Goal: Task Accomplishment & Management: Manage account settings

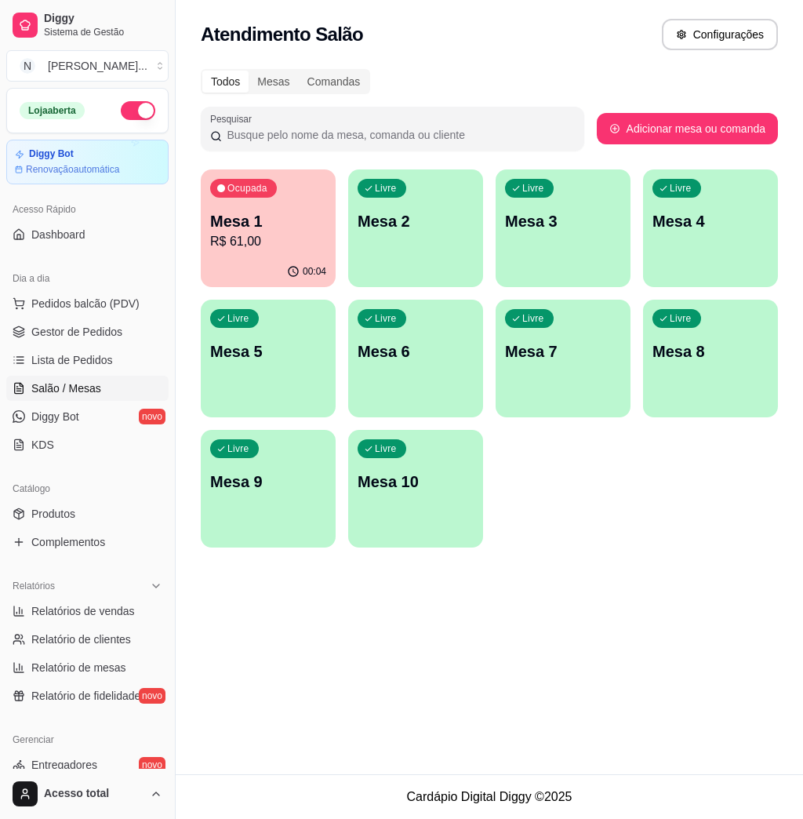
click at [524, 196] on div "Livre" at bounding box center [529, 188] width 49 height 19
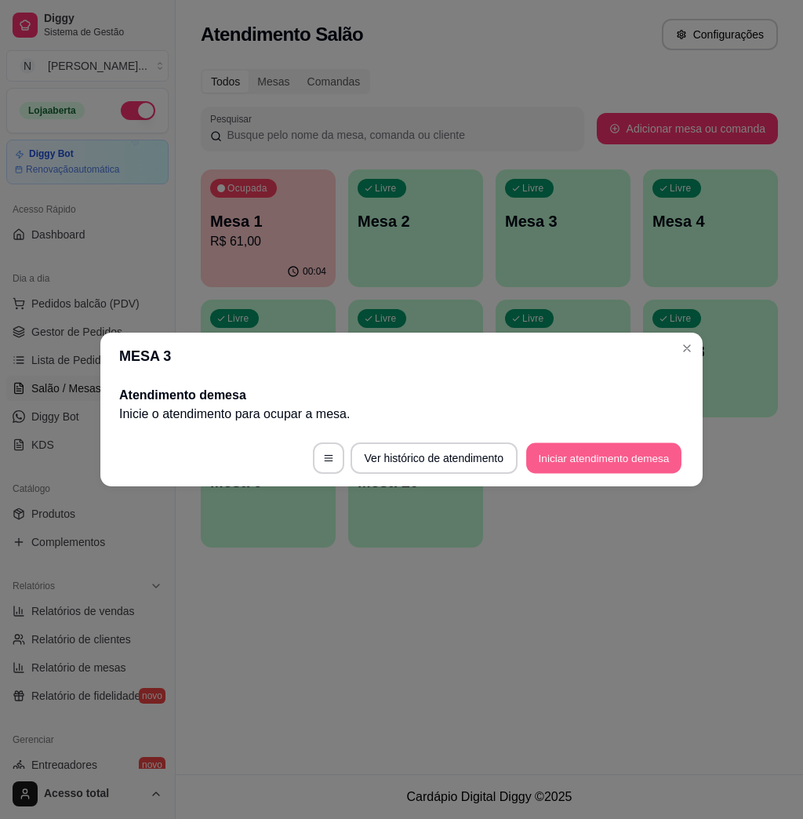
click at [606, 449] on button "Iniciar atendimento de mesa" at bounding box center [603, 458] width 155 height 31
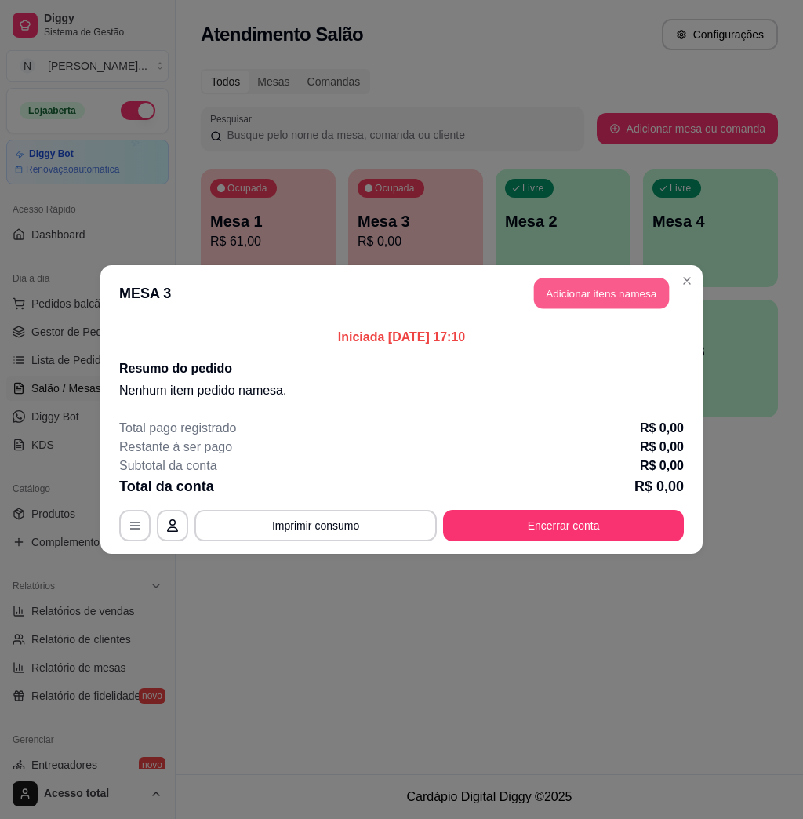
click at [603, 289] on button "Adicionar itens na mesa" at bounding box center [601, 293] width 135 height 31
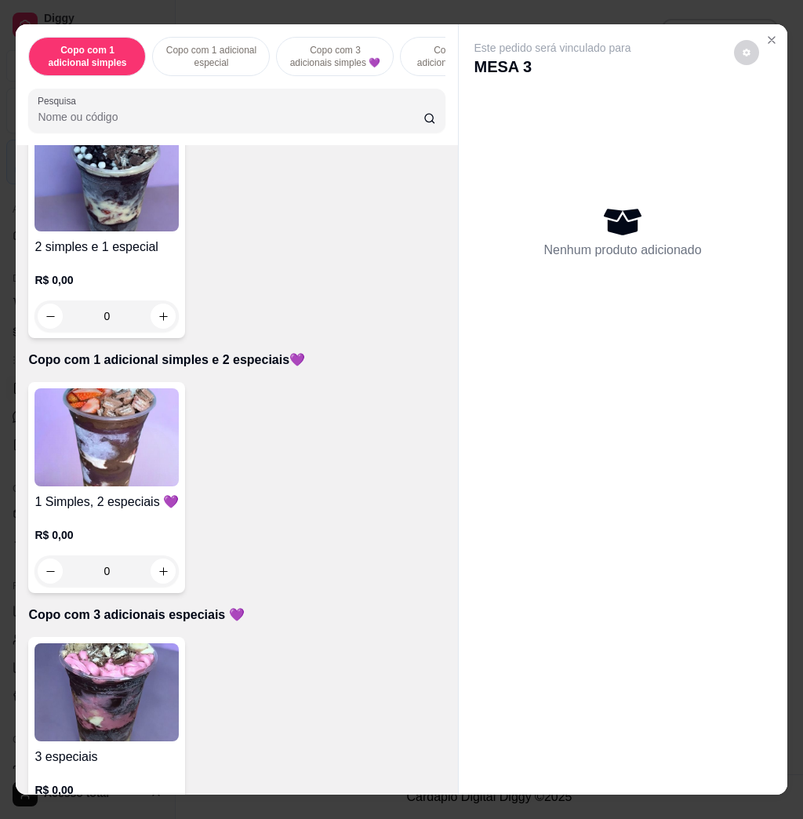
scroll to position [1046, 0]
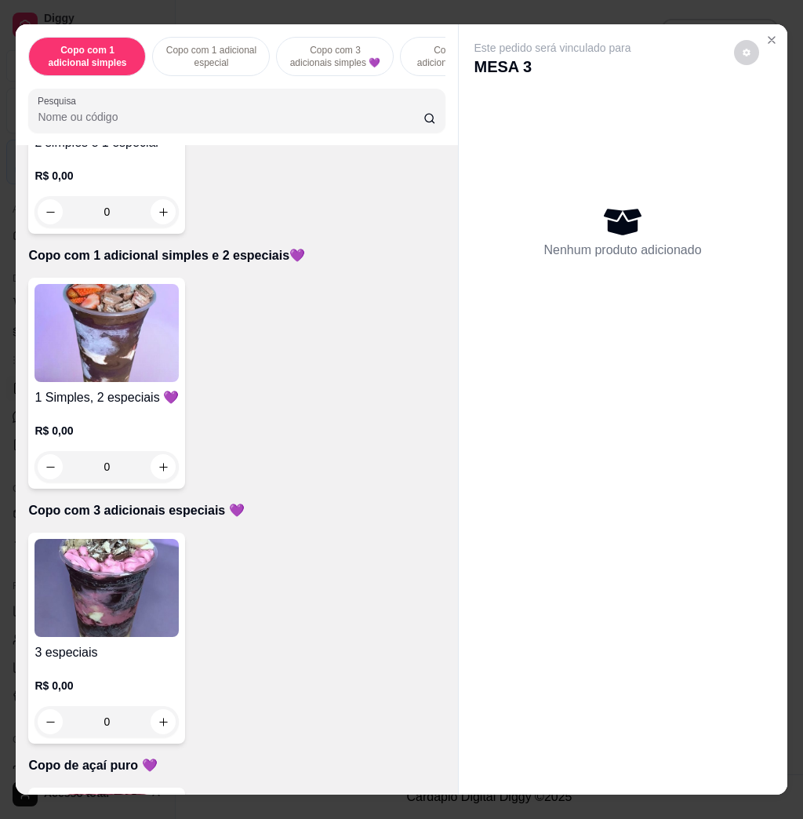
click at [93, 574] on img at bounding box center [107, 588] width 144 height 98
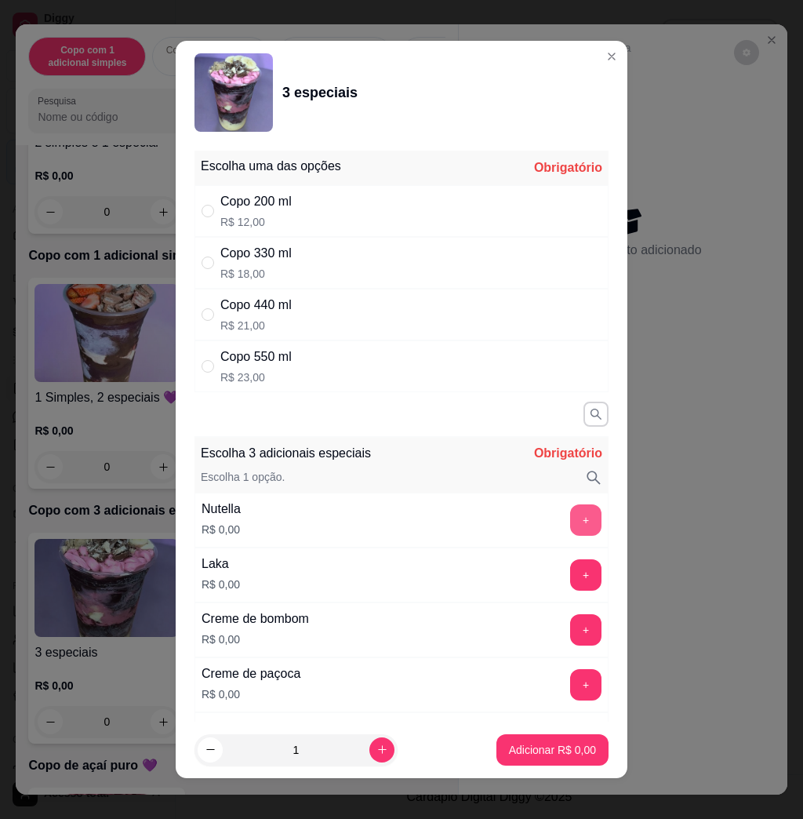
click at [570, 530] on button "+" at bounding box center [585, 519] width 31 height 31
click at [380, 394] on div "Escolha uma das opções Obrigatório Copo 200 ml R$ 12,00 Copo 330 ml R$ 18,00 Co…" at bounding box center [402, 432] width 452 height 577
click at [387, 373] on div "Copo 550 ml R$ 23,00" at bounding box center [402, 366] width 414 height 52
radio input "true"
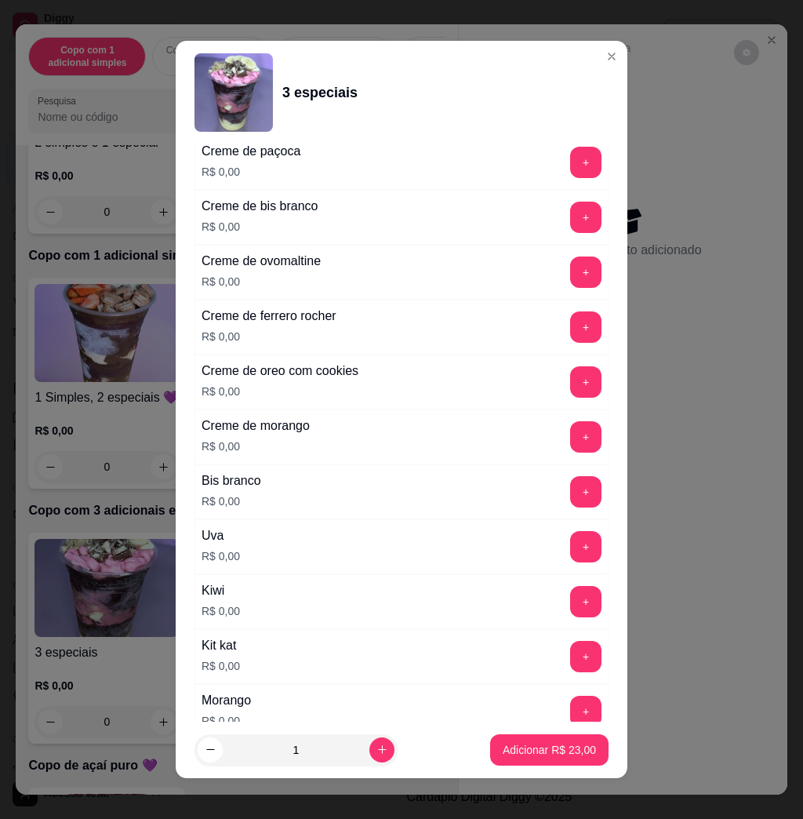
scroll to position [732, 0]
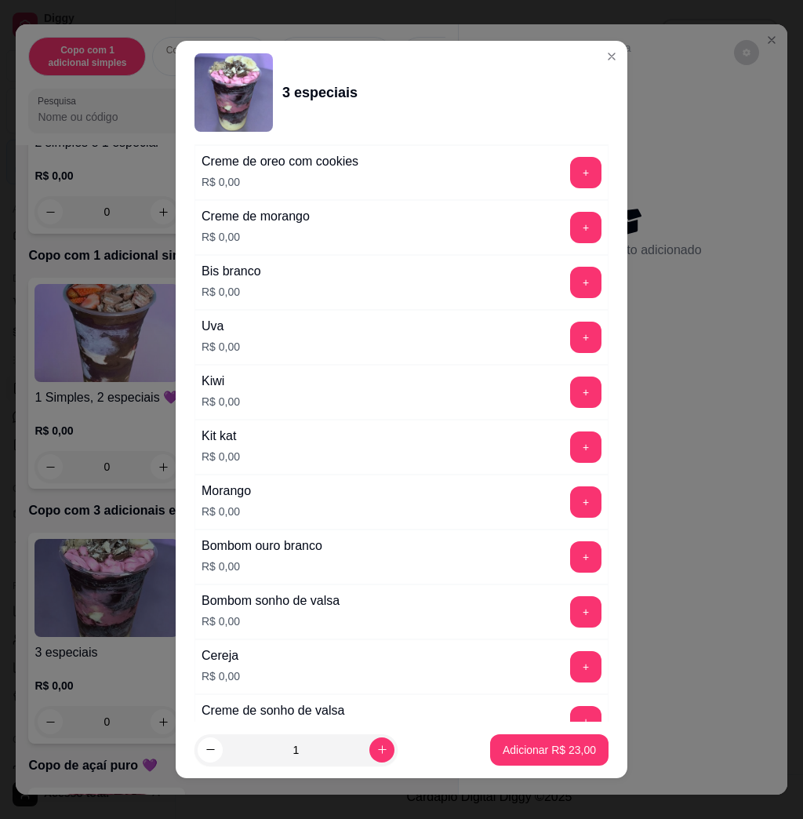
click at [574, 62] on div "3 especiais" at bounding box center [402, 92] width 414 height 78
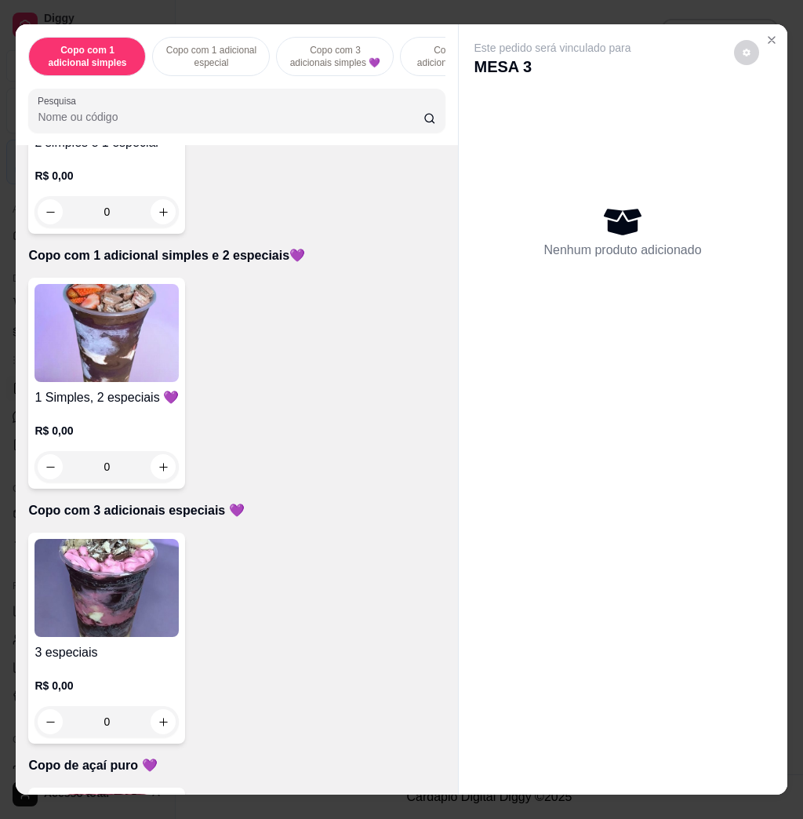
click at [100, 320] on img at bounding box center [107, 333] width 144 height 98
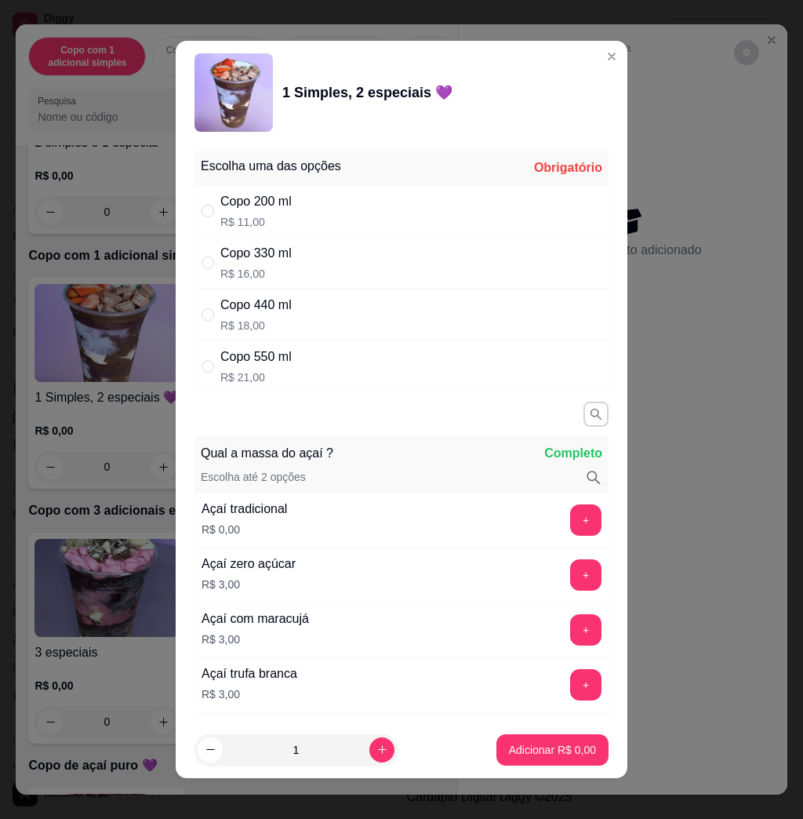
drag, startPoint x: 373, startPoint y: 367, endPoint x: 383, endPoint y: 365, distance: 9.7
click at [372, 365] on div "Copo 550 ml R$ 21,00" at bounding box center [402, 366] width 414 height 52
radio input "true"
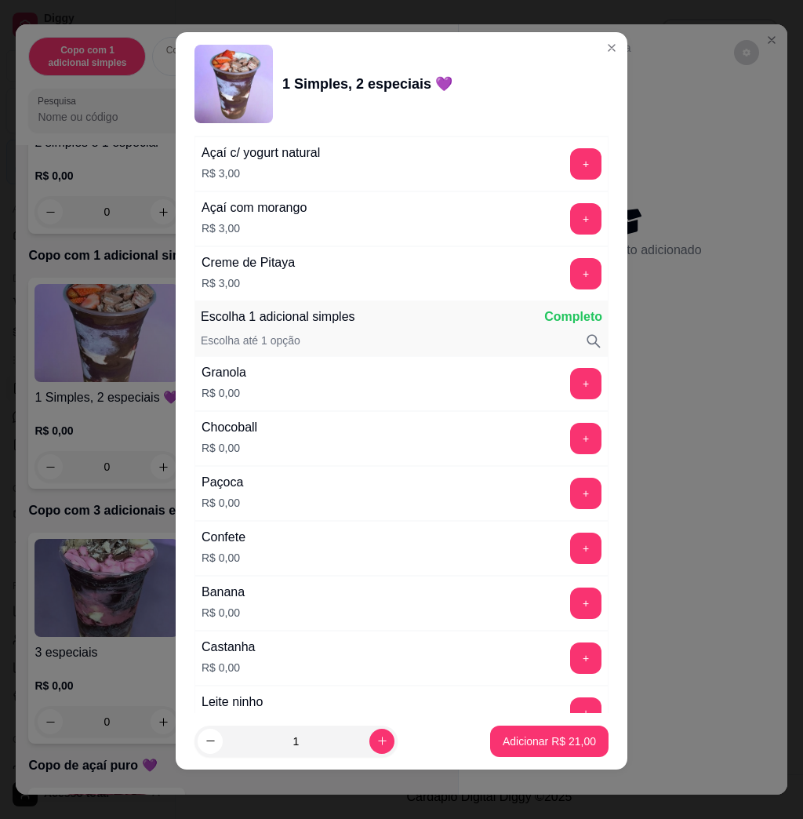
scroll to position [836, 0]
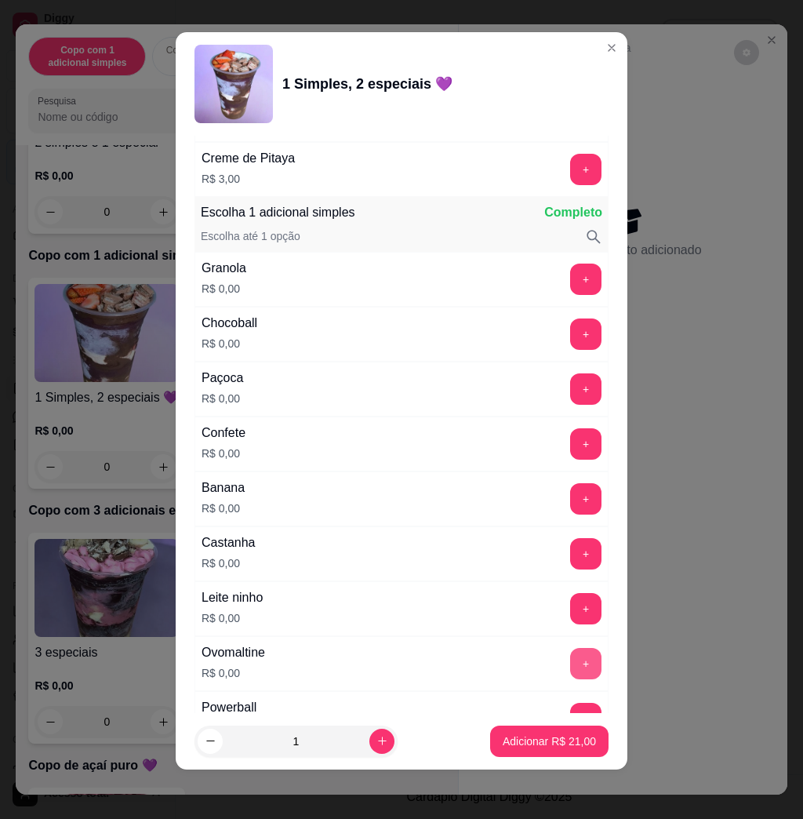
click at [570, 665] on button "+" at bounding box center [585, 663] width 31 height 31
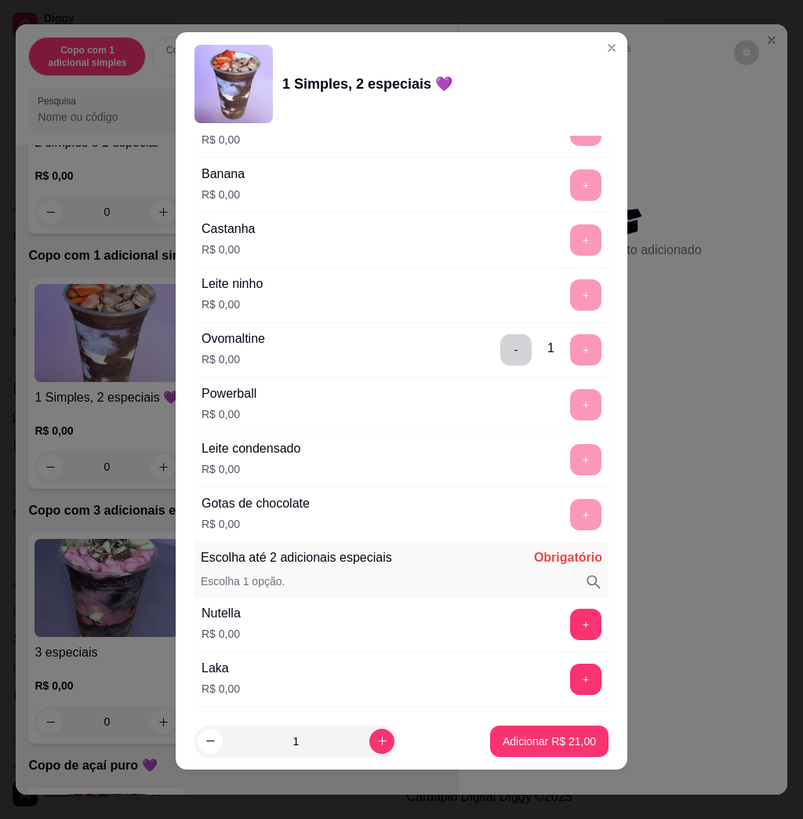
scroll to position [1255, 0]
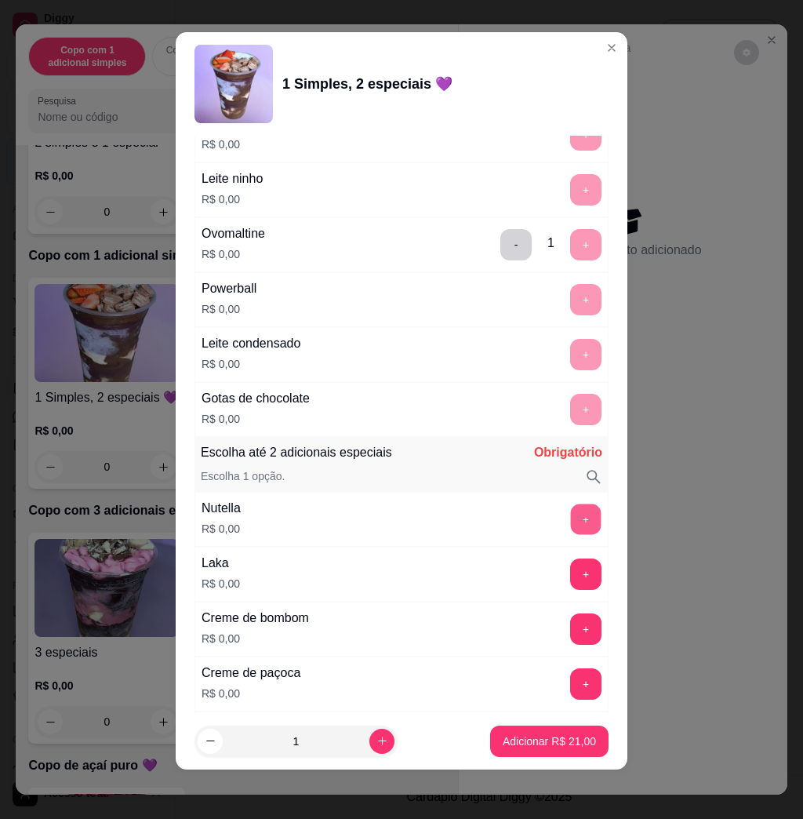
click at [571, 516] on button "+" at bounding box center [586, 519] width 31 height 31
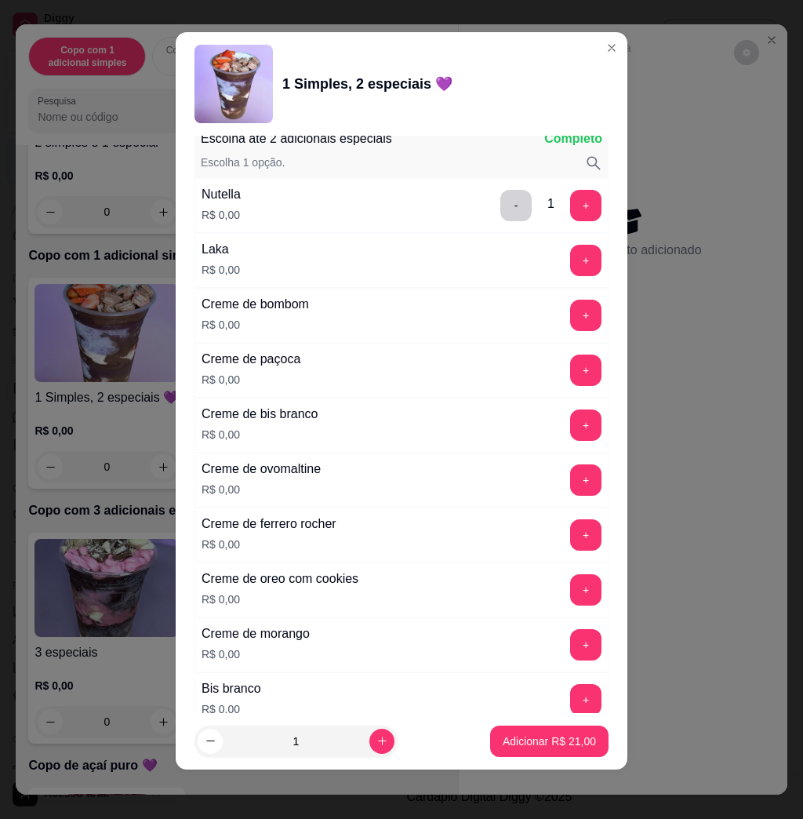
scroll to position [1883, 0]
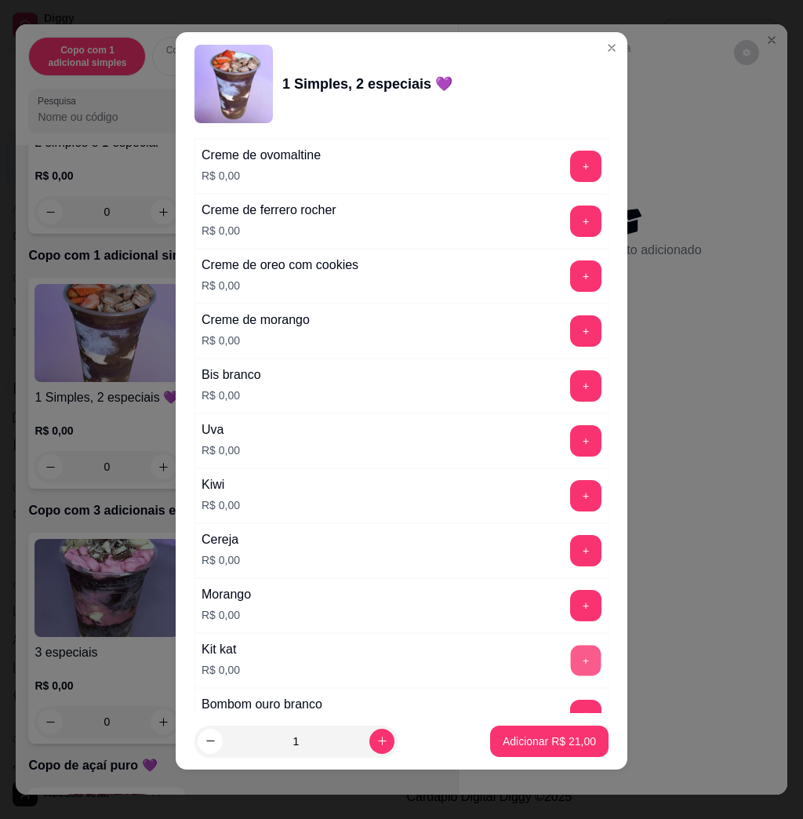
click at [571, 671] on button "+" at bounding box center [586, 661] width 31 height 31
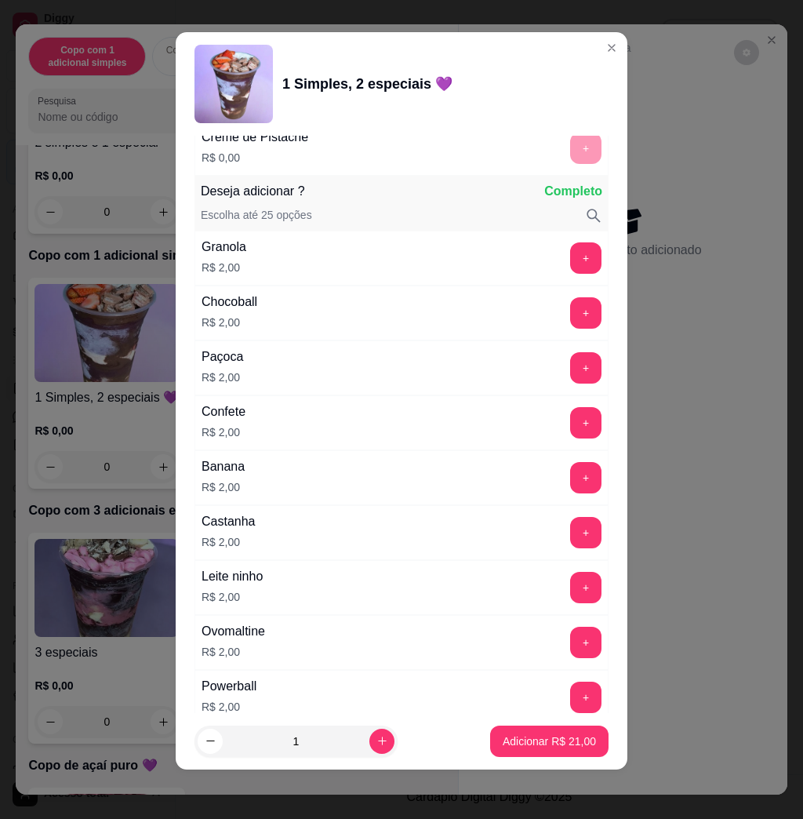
scroll to position [2928, 0]
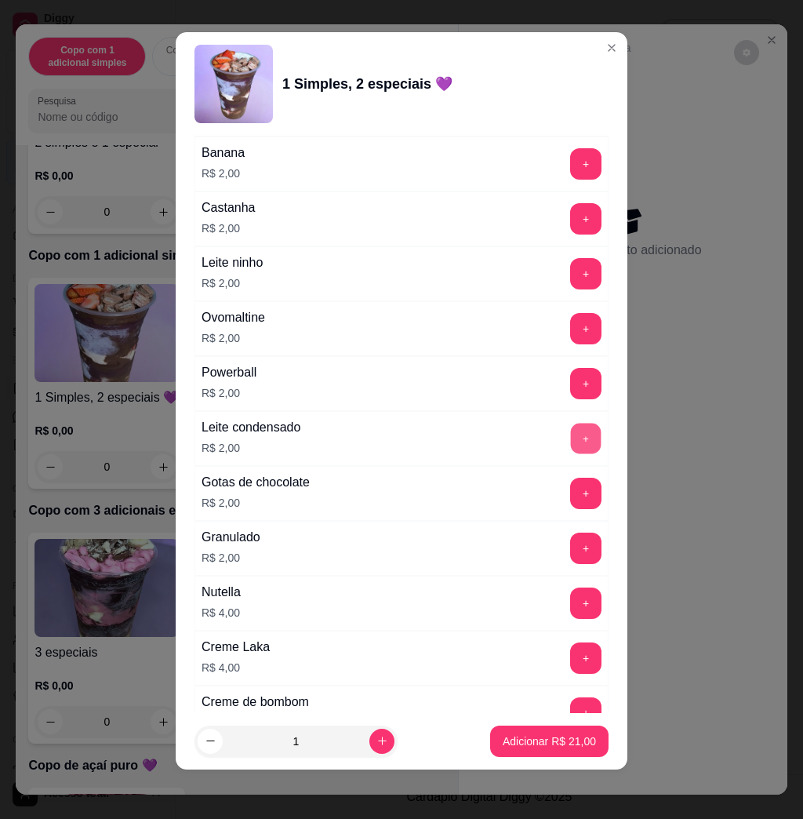
click at [571, 454] on button "+" at bounding box center [586, 439] width 31 height 31
click at [528, 729] on button "Adicionar R$ 23,00" at bounding box center [549, 741] width 118 height 31
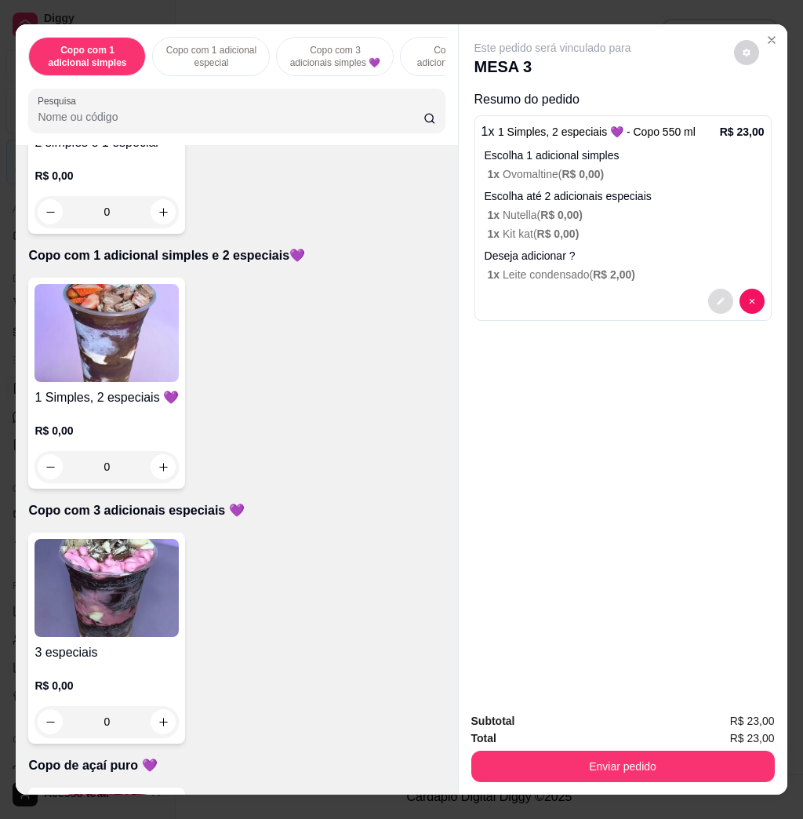
click at [711, 300] on button "decrease-product-quantity" at bounding box center [720, 301] width 25 height 25
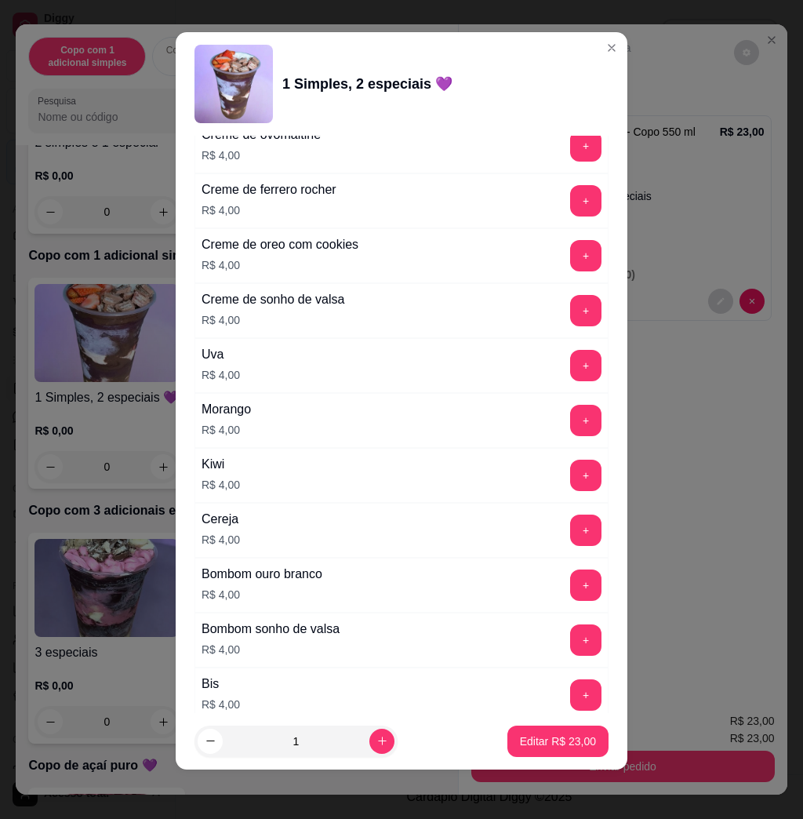
scroll to position [3888, 0]
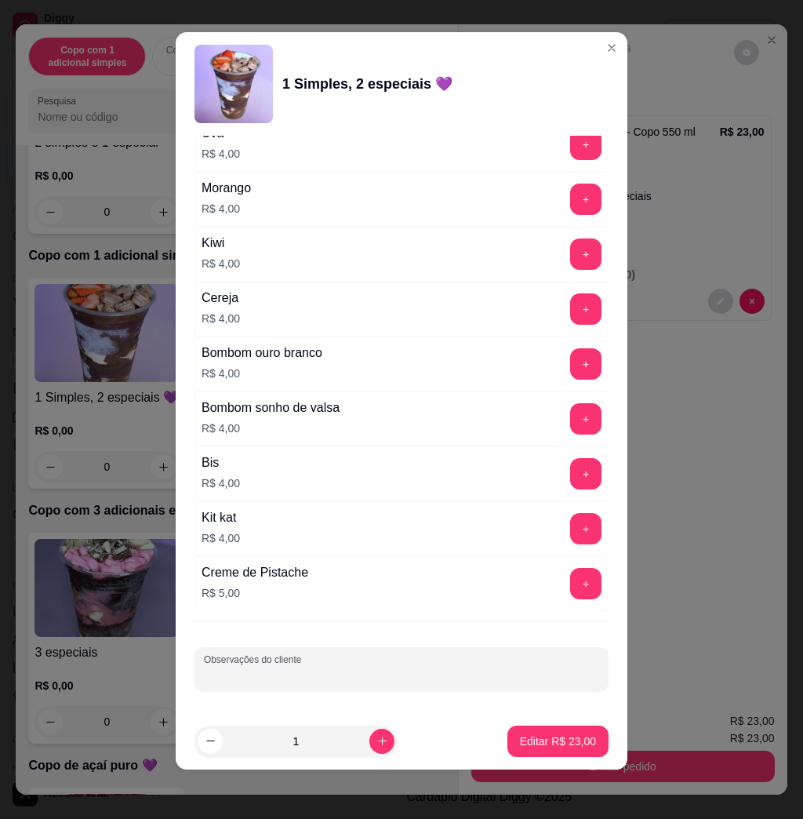
click at [362, 671] on input "Observações do cliente" at bounding box center [401, 676] width 395 height 16
type input "metheus levar"
click at [558, 744] on p "Editar R$ 23,00" at bounding box center [558, 741] width 76 height 16
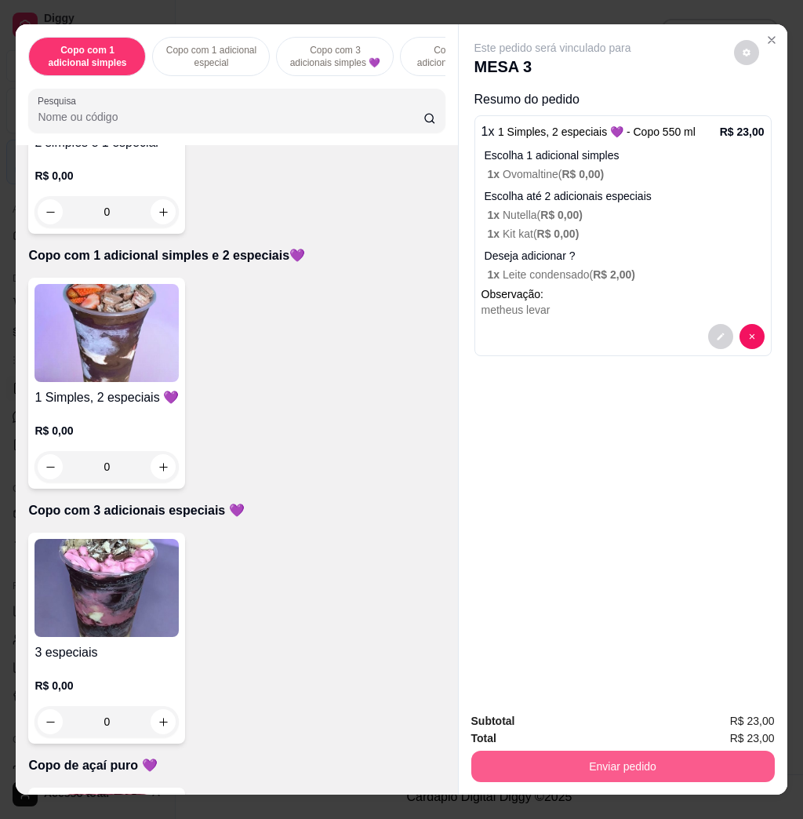
click at [737, 776] on div "Subtotal R$ 23,00 Total R$ 23,00 Enviar pedido" at bounding box center [623, 747] width 329 height 95
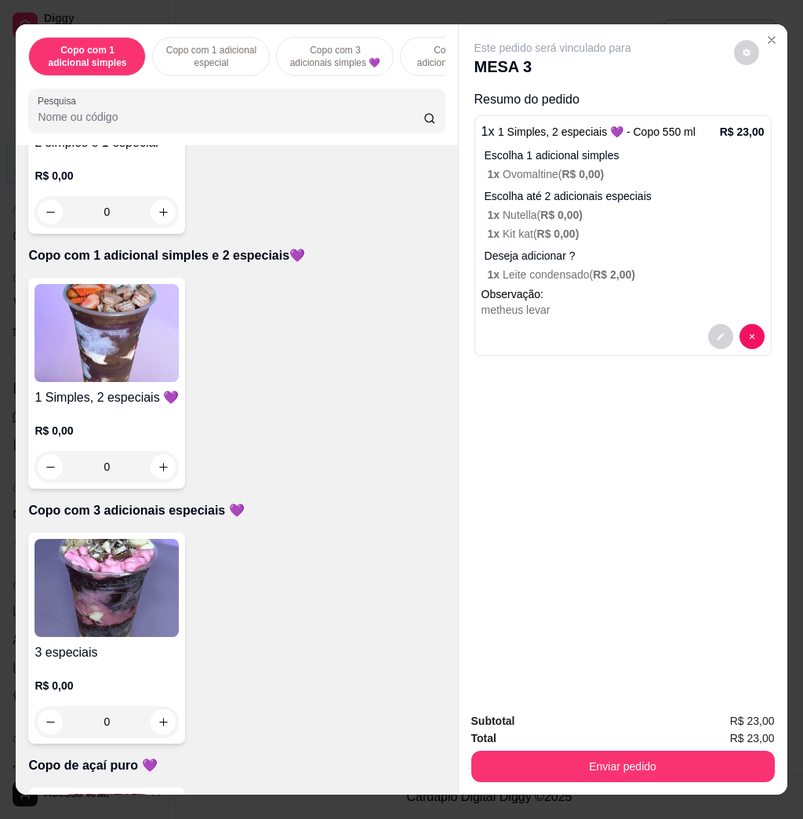
click at [738, 757] on button "Enviar pedido" at bounding box center [623, 766] width 304 height 31
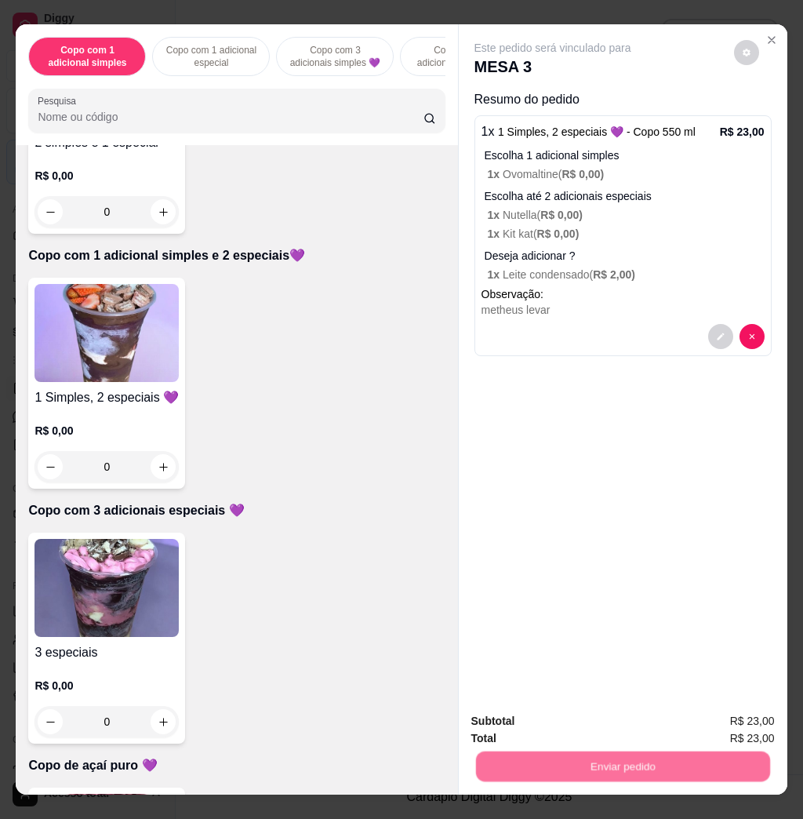
click at [743, 732] on button "Enviar pedido" at bounding box center [731, 720] width 89 height 30
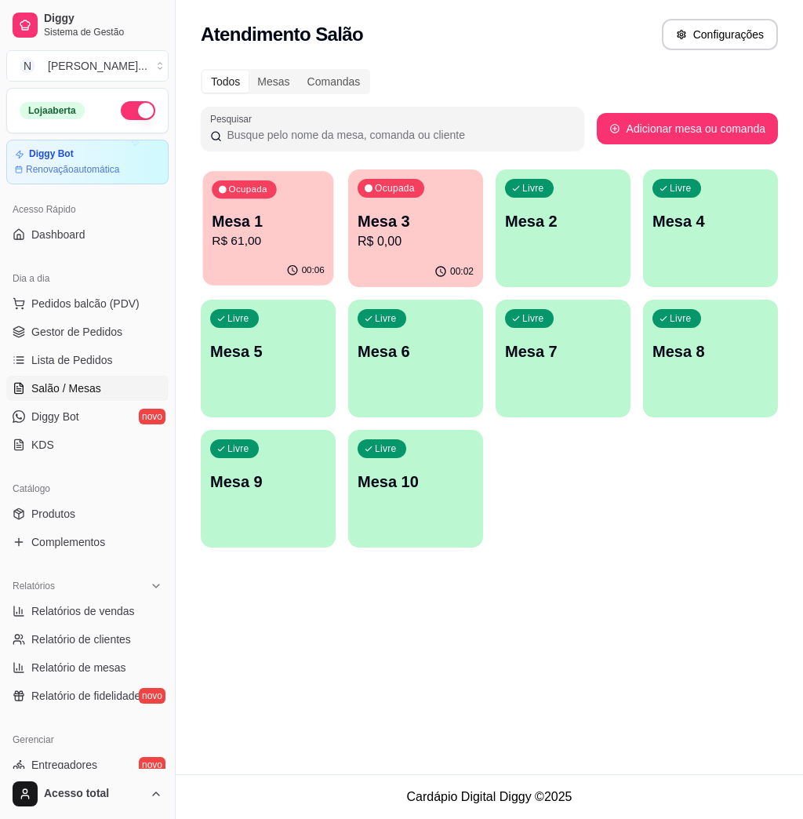
click at [246, 206] on div "Ocupada Mesa 1 R$ 61,00" at bounding box center [268, 213] width 131 height 85
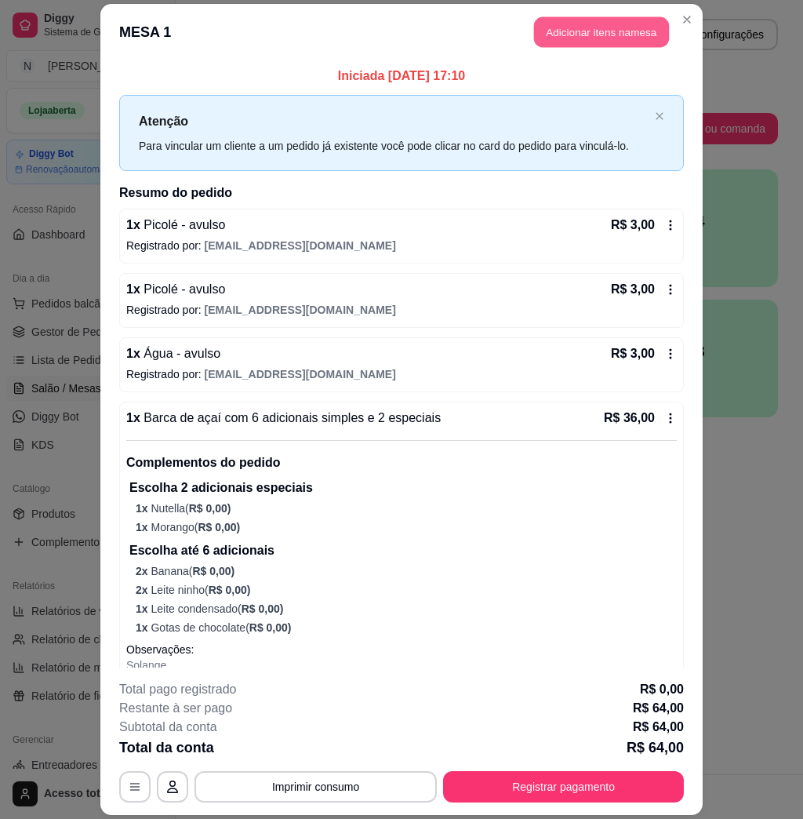
click at [558, 33] on button "Adicionar itens na mesa" at bounding box center [601, 32] width 135 height 31
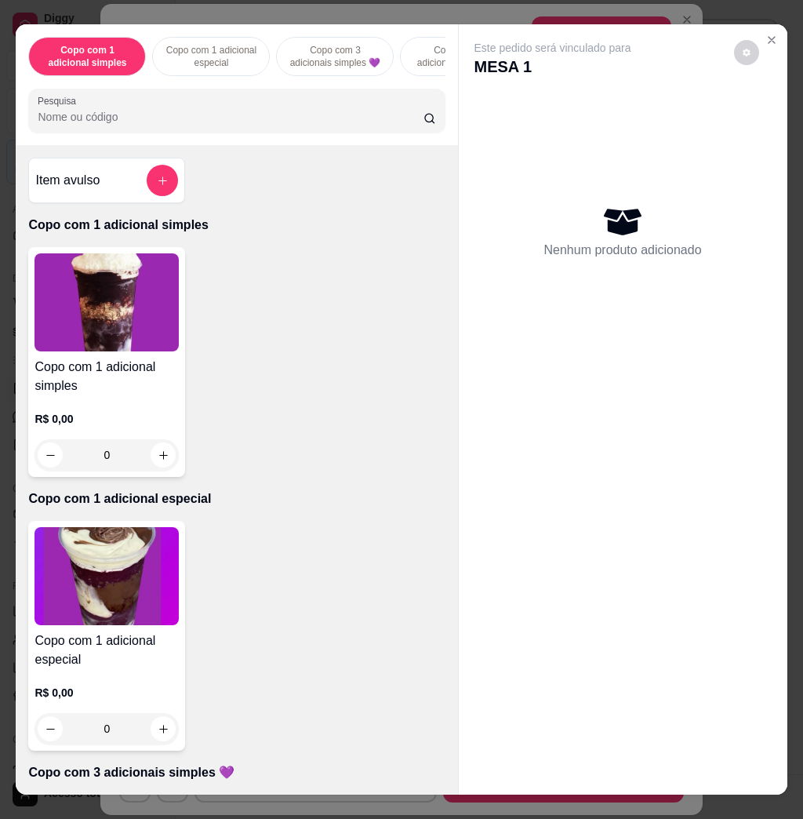
click at [258, 107] on div at bounding box center [237, 110] width 398 height 31
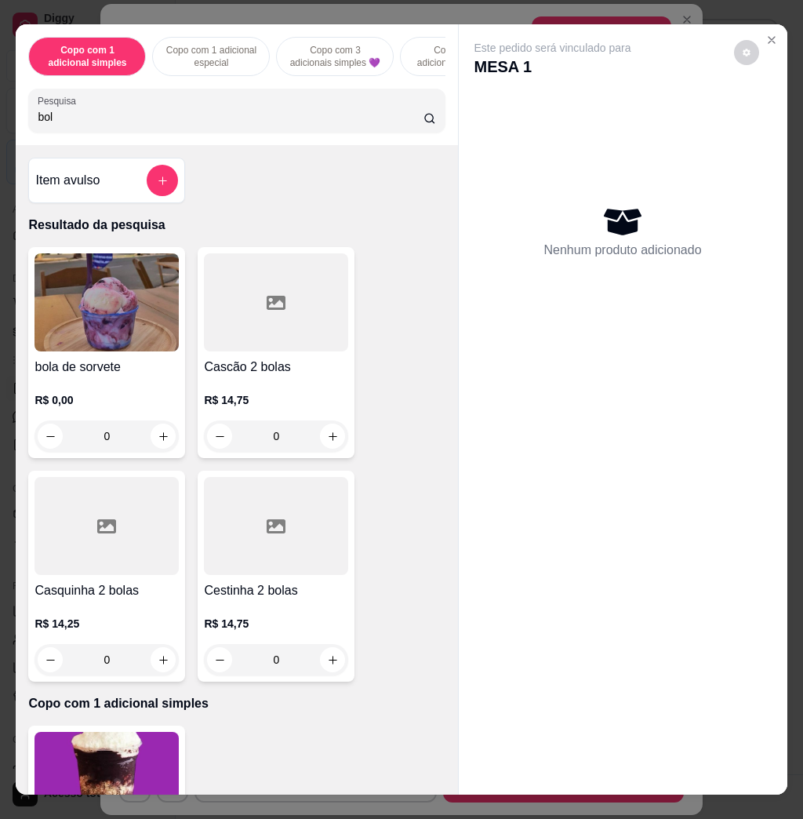
type input "bol"
click at [93, 309] on img at bounding box center [107, 302] width 144 height 98
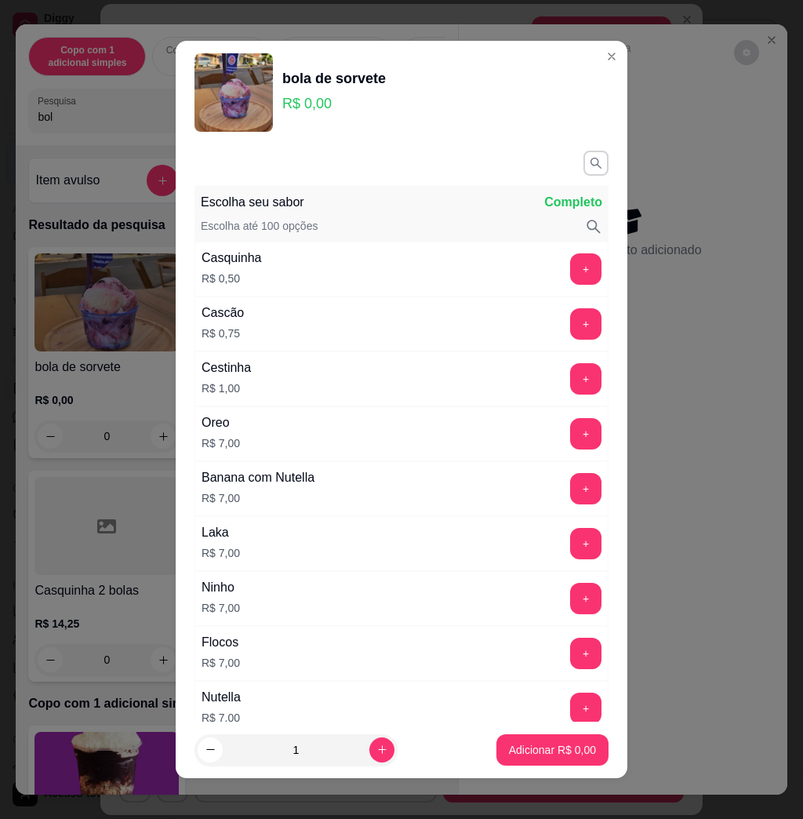
click at [564, 669] on div "+" at bounding box center [586, 653] width 44 height 31
click at [571, 658] on button "+" at bounding box center [586, 654] width 31 height 31
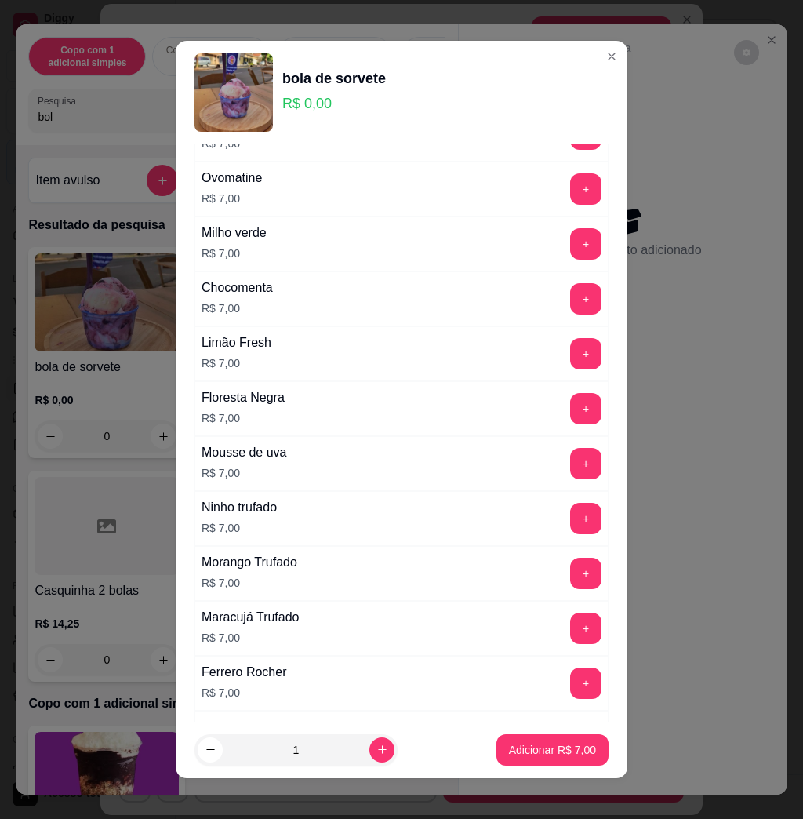
scroll to position [1382, 0]
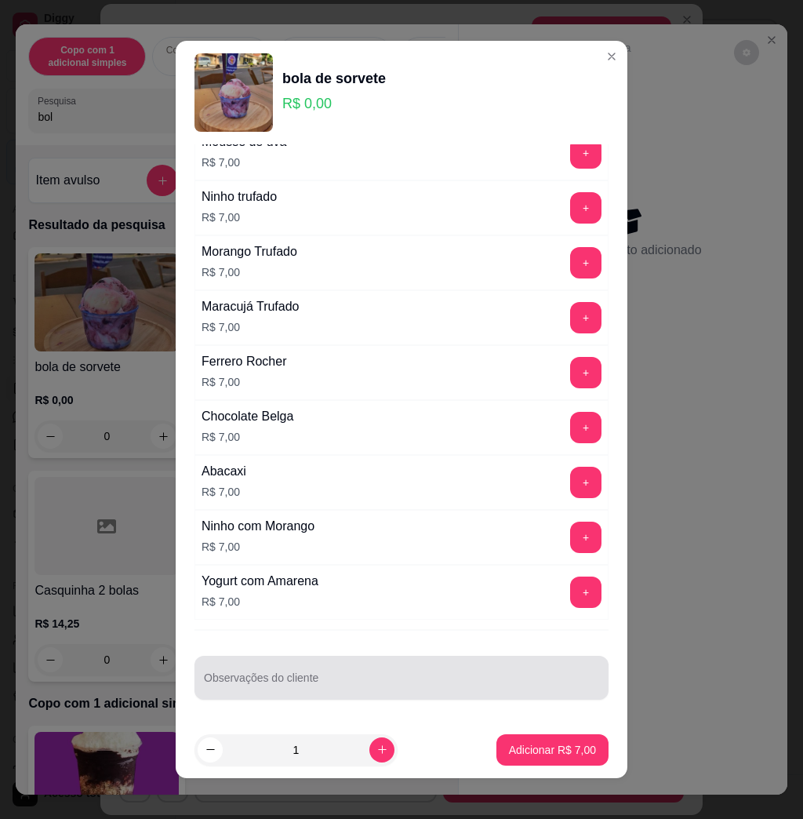
click at [487, 674] on div at bounding box center [401, 677] width 395 height 31
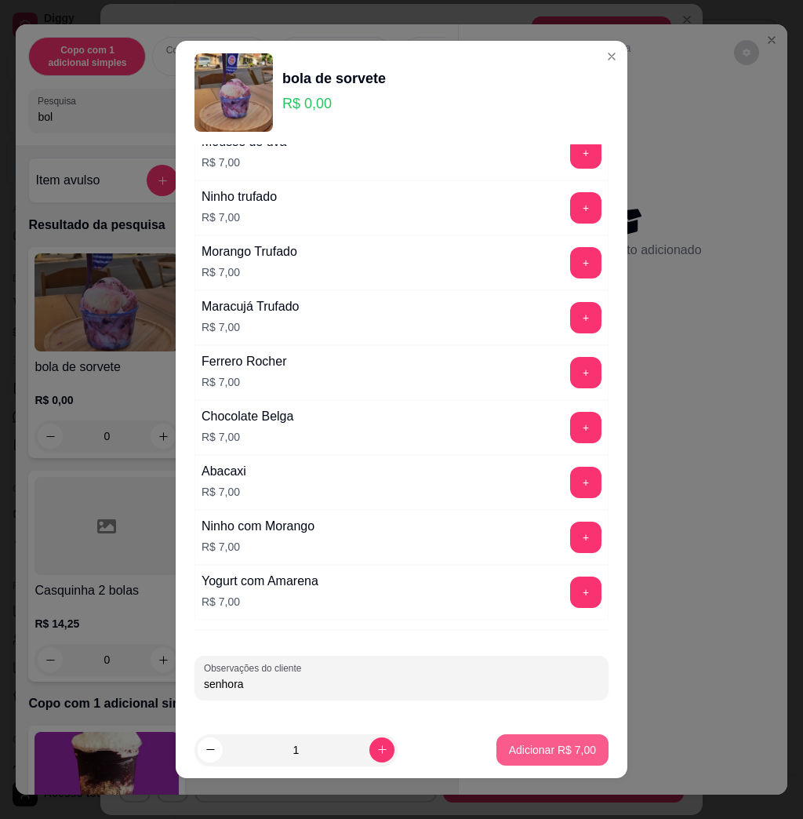
type input "senhora"
click at [512, 738] on button "Adicionar R$ 7,00" at bounding box center [553, 749] width 112 height 31
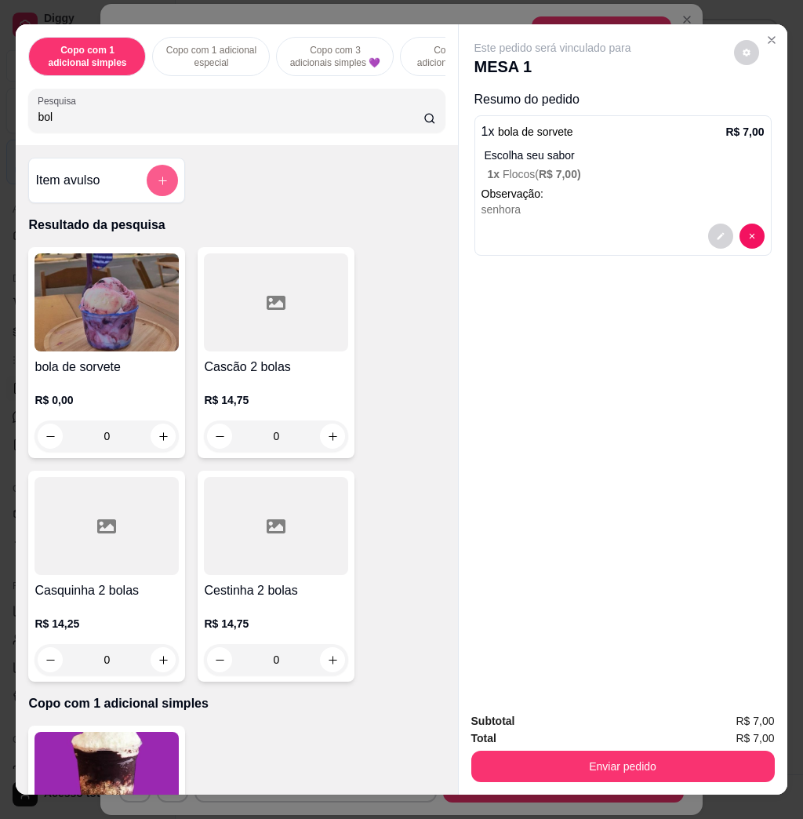
click at [160, 192] on button "add-separate-item" at bounding box center [162, 180] width 31 height 31
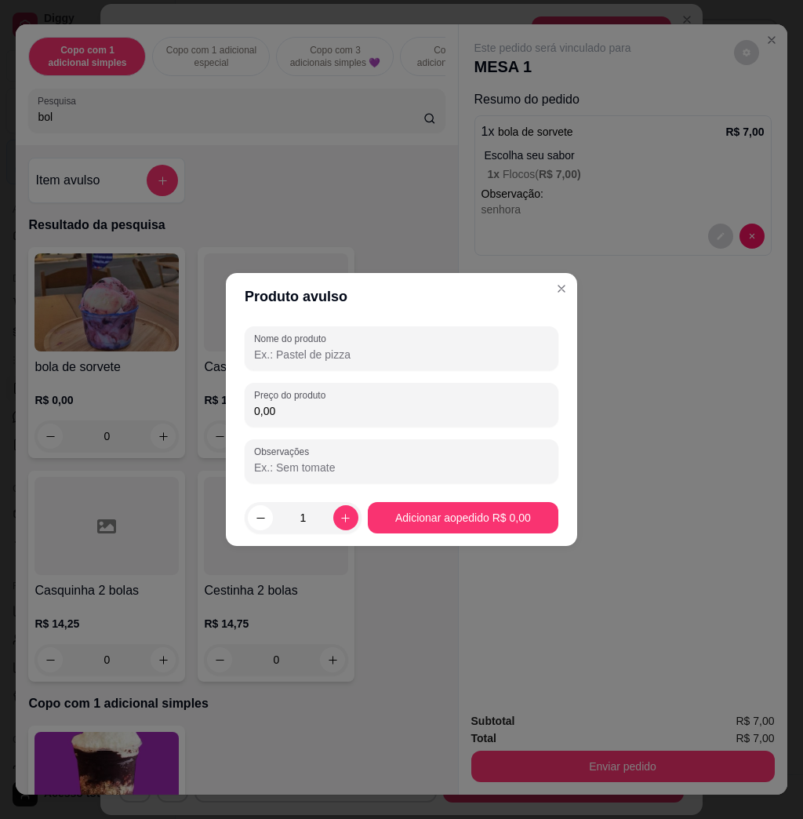
click at [362, 412] on input "0,00" at bounding box center [401, 411] width 295 height 16
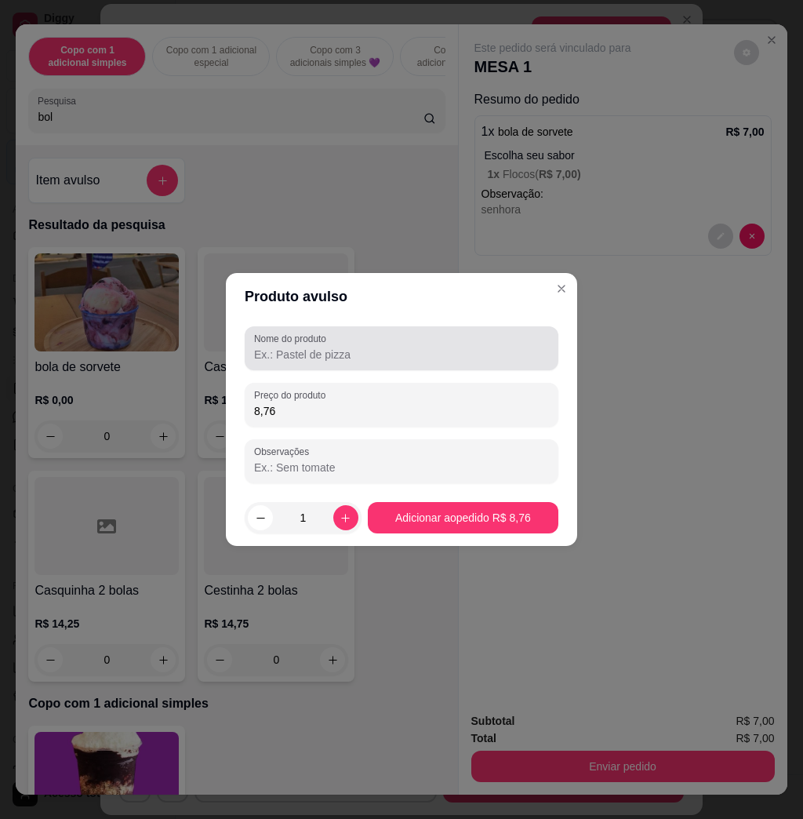
type input "8,76"
click at [333, 362] on input "Nome do produto" at bounding box center [401, 355] width 295 height 16
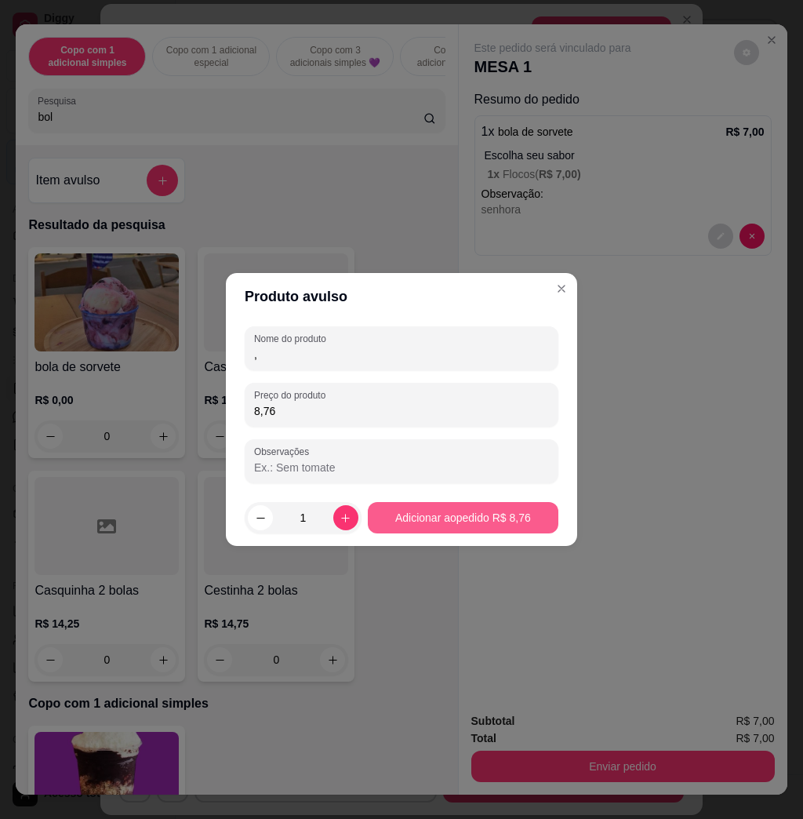
type input ","
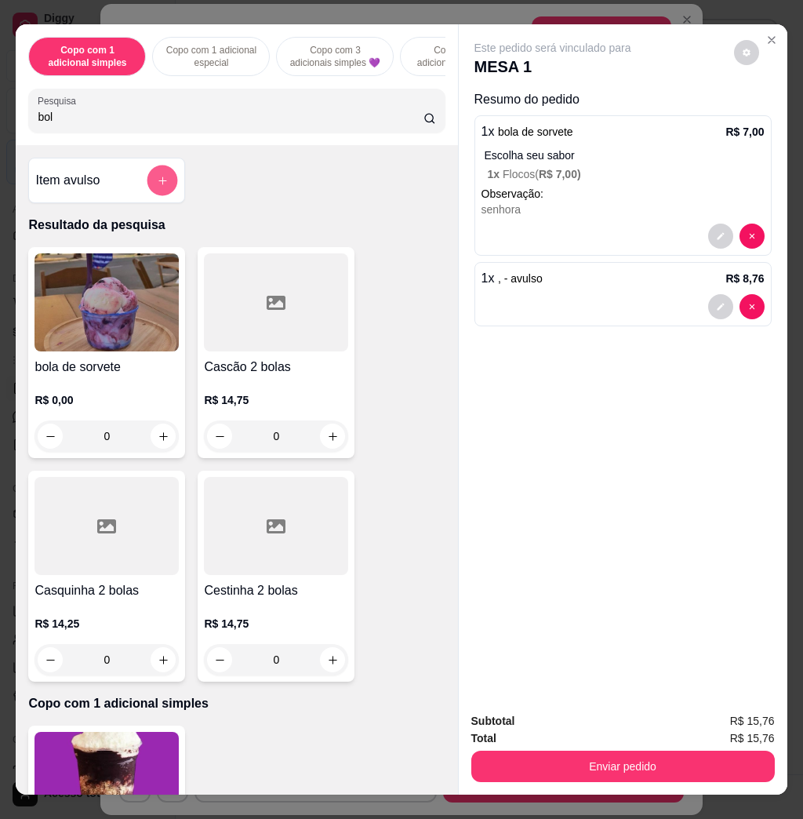
click at [151, 180] on button "add-separate-item" at bounding box center [162, 181] width 31 height 31
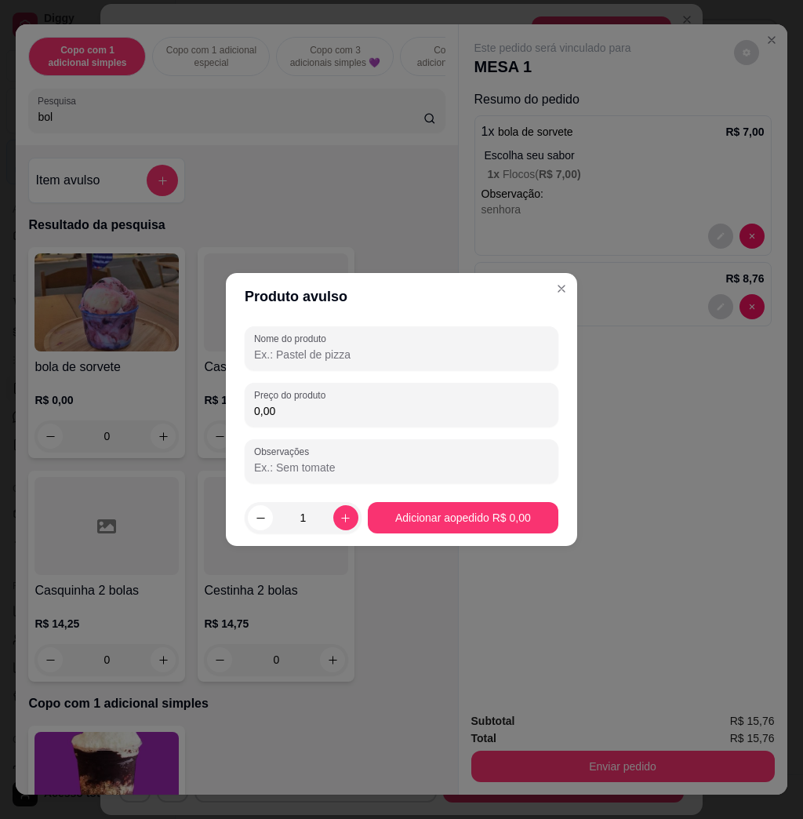
click at [333, 361] on input "Nome do produto" at bounding box center [401, 355] width 295 height 16
type input "[PERSON_NAME]"
click at [340, 419] on div "0,00" at bounding box center [401, 404] width 295 height 31
click at [333, 406] on input "2,65" at bounding box center [401, 411] width 295 height 16
type input "28,32"
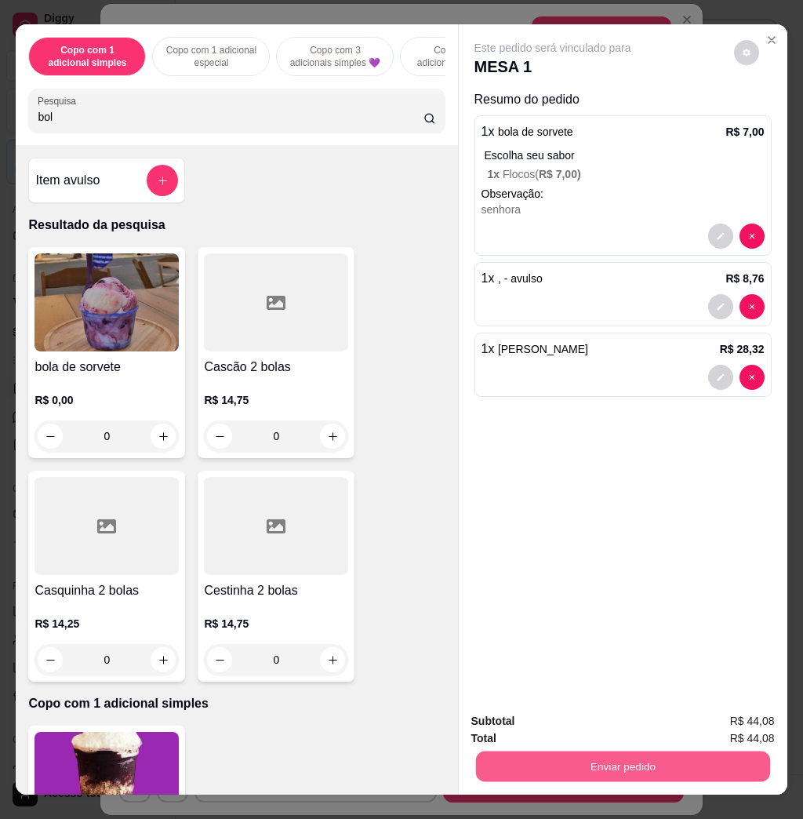
click at [632, 751] on button "Enviar pedido" at bounding box center [622, 766] width 294 height 31
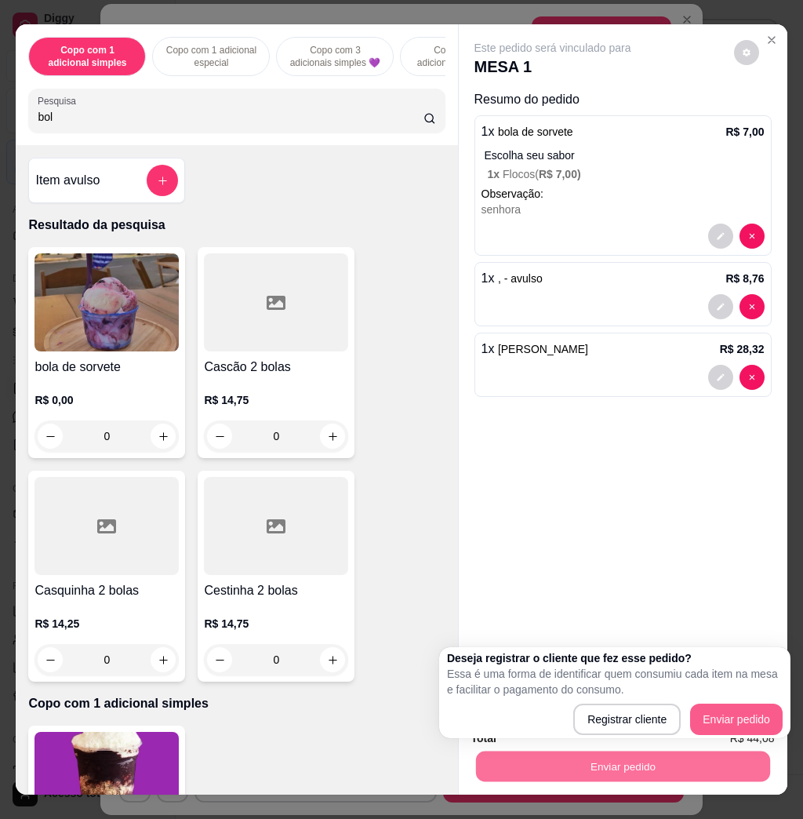
click at [730, 715] on div "Registrar cliente Enviar pedido" at bounding box center [615, 719] width 336 height 31
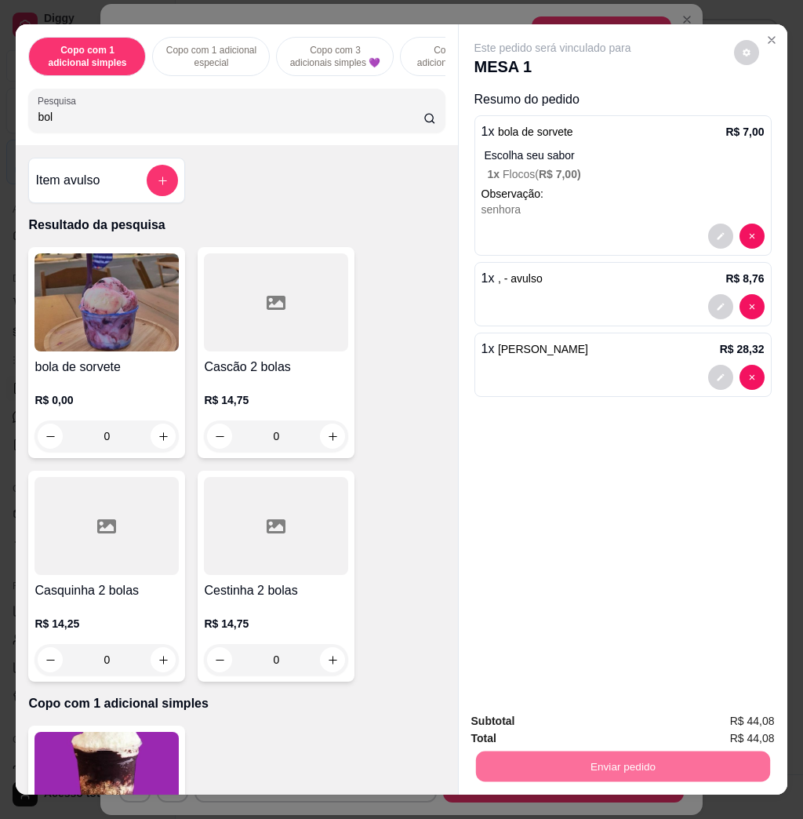
click at [730, 715] on button "Enviar pedido" at bounding box center [732, 719] width 86 height 29
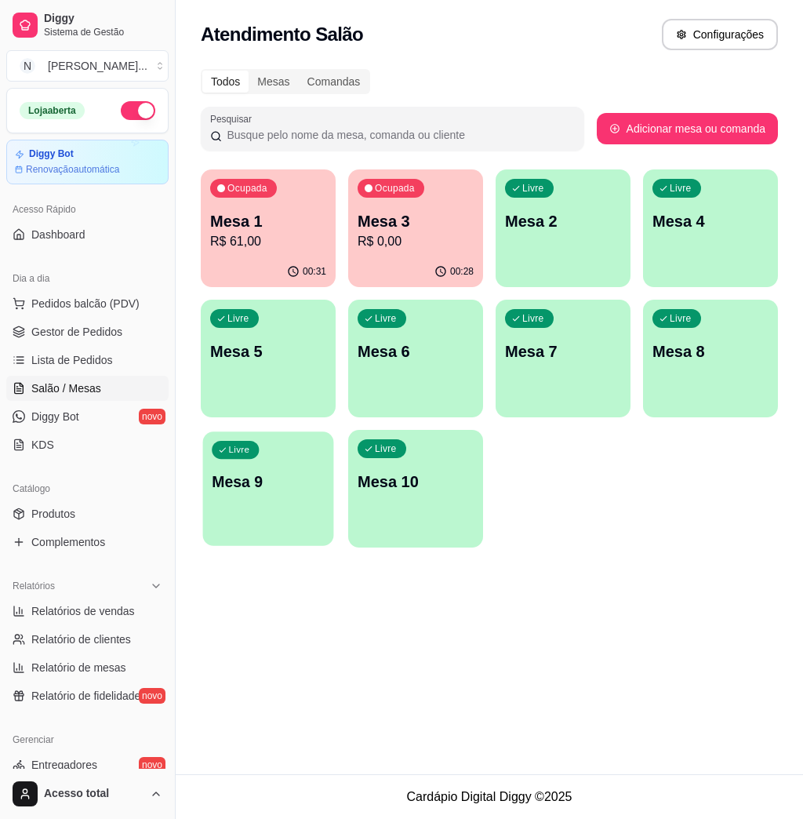
click at [284, 501] on div "Livre Mesa 9" at bounding box center [268, 479] width 131 height 96
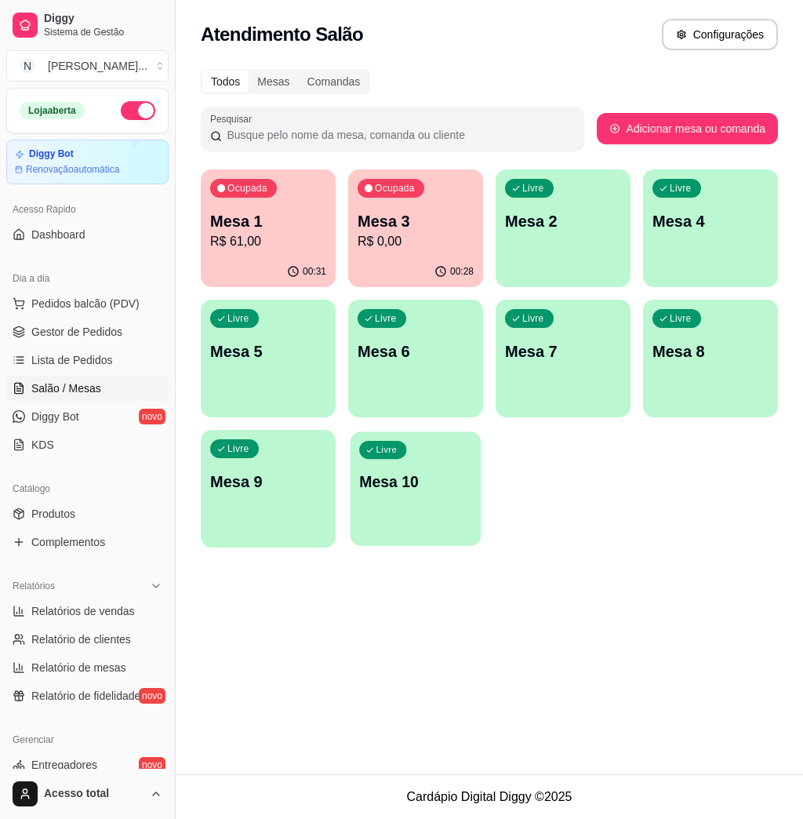
click at [387, 464] on div "Livre Mesa 10" at bounding box center [416, 479] width 131 height 96
click at [232, 267] on div "00:53" at bounding box center [268, 272] width 135 height 31
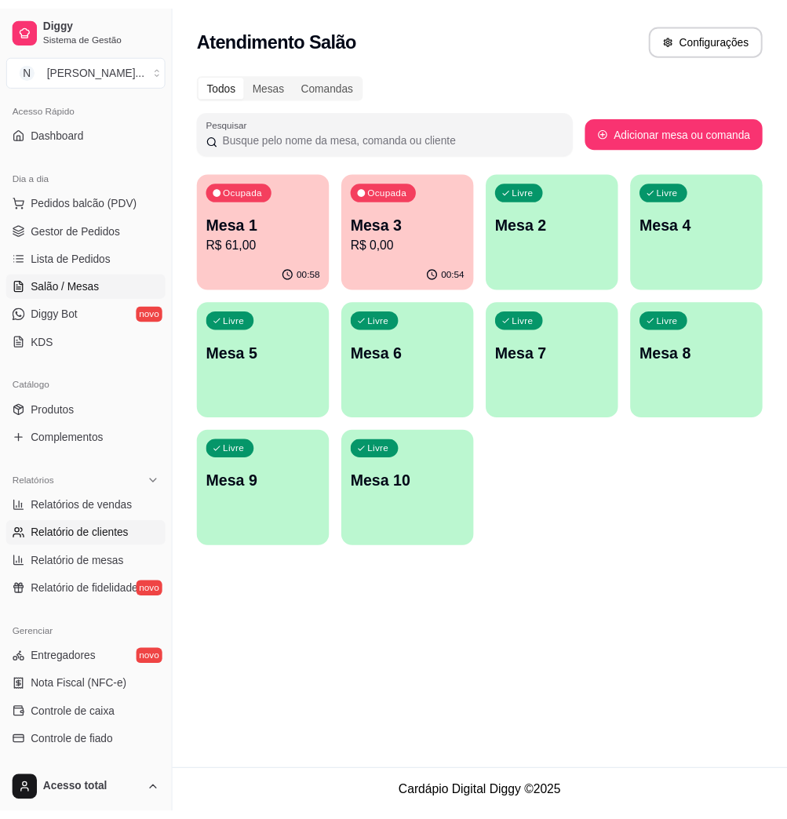
scroll to position [209, 0]
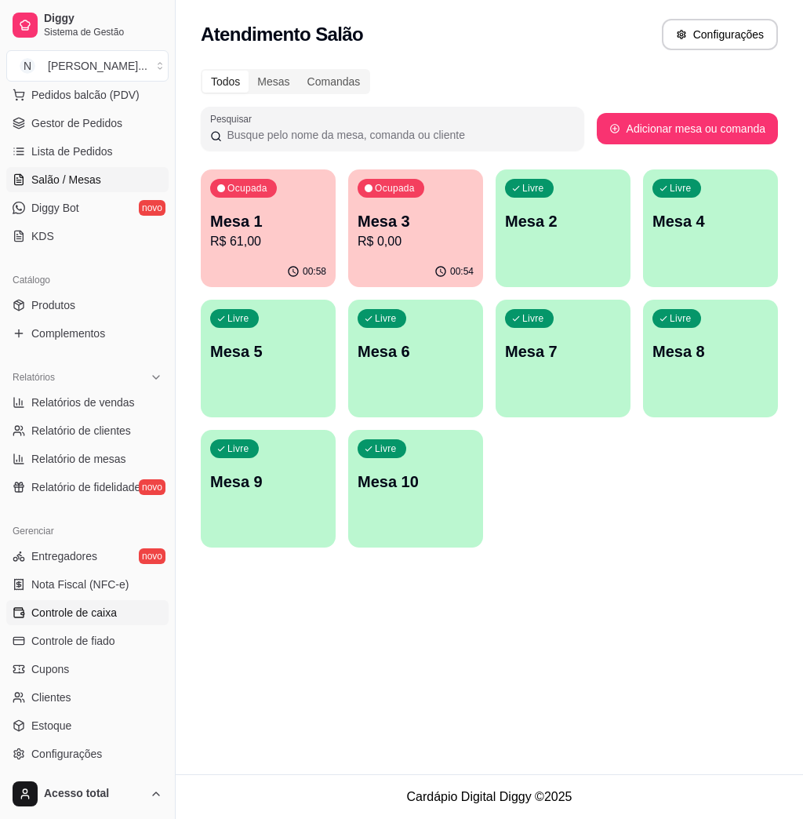
click at [97, 614] on span "Controle de caixa" at bounding box center [74, 613] width 86 height 16
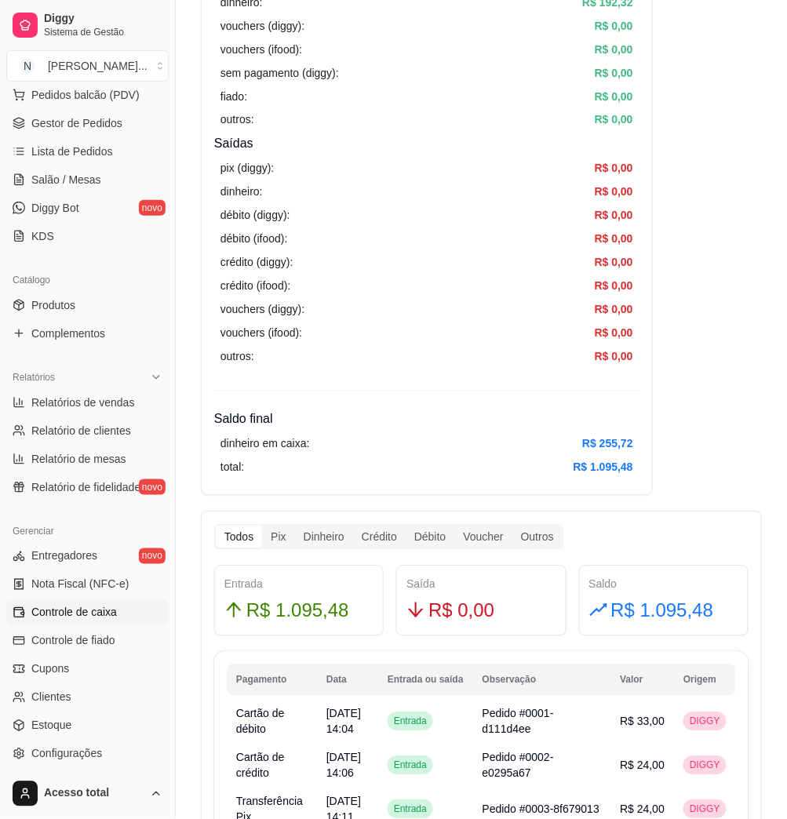
scroll to position [309, 0]
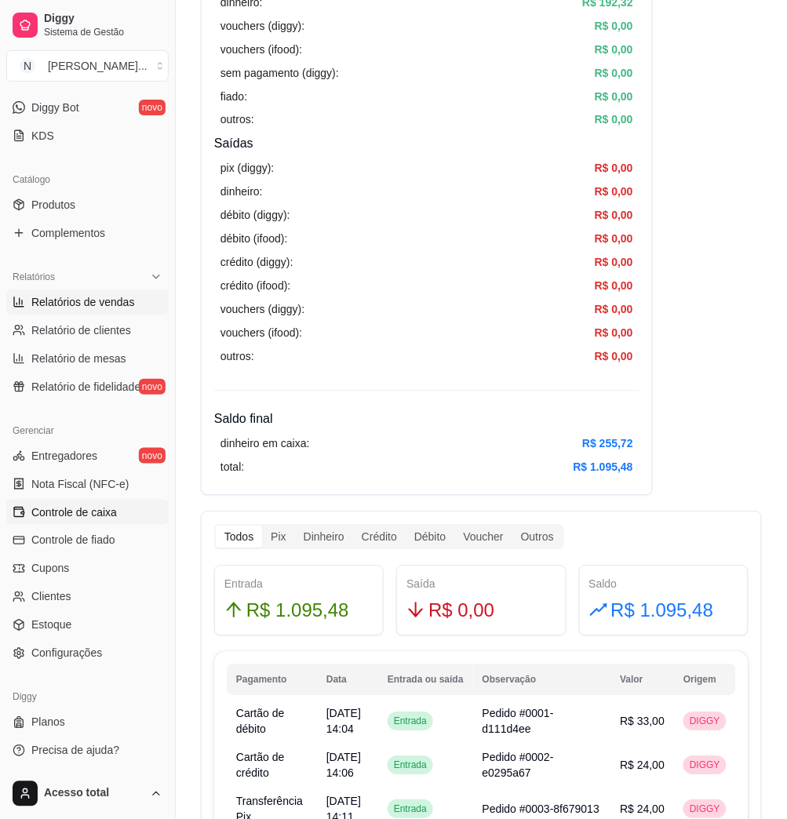
click at [89, 305] on span "Relatórios de vendas" at bounding box center [83, 302] width 104 height 16
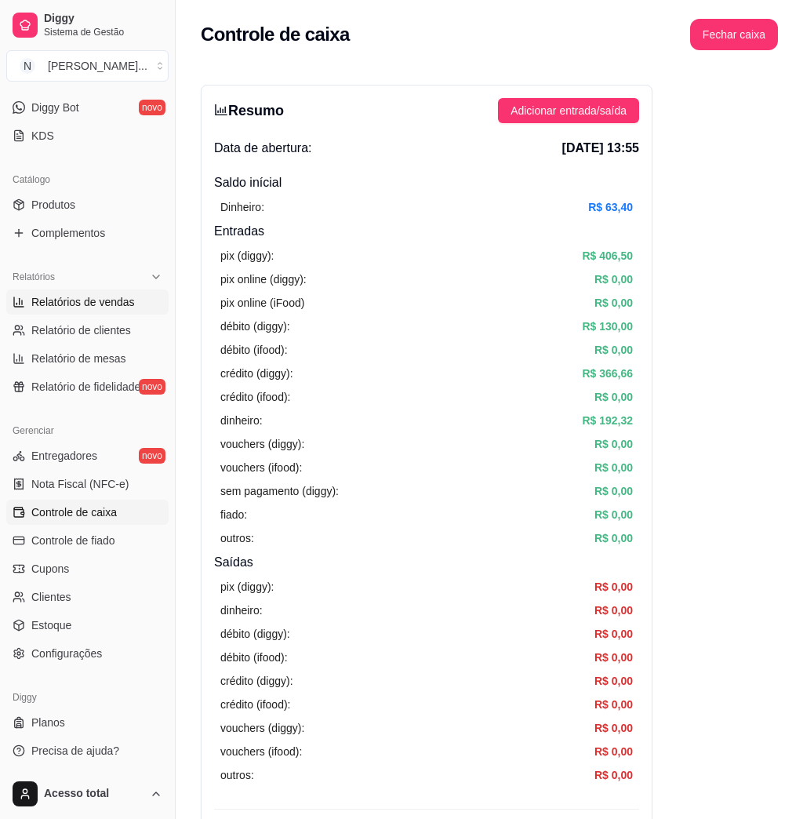
select select "ALL"
select select "0"
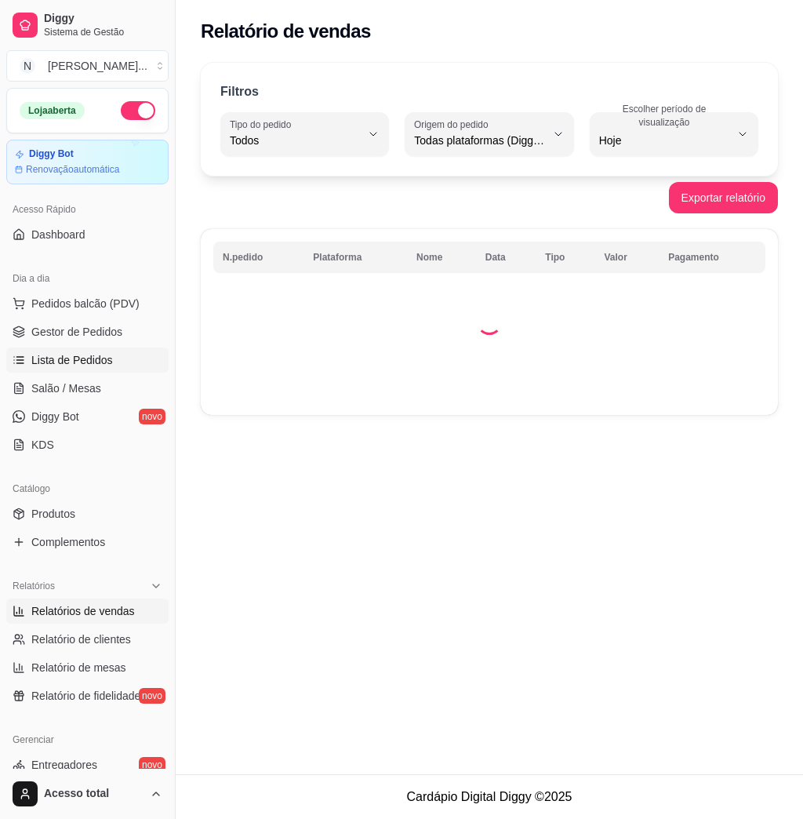
click at [71, 352] on span "Lista de Pedidos" at bounding box center [72, 360] width 82 height 16
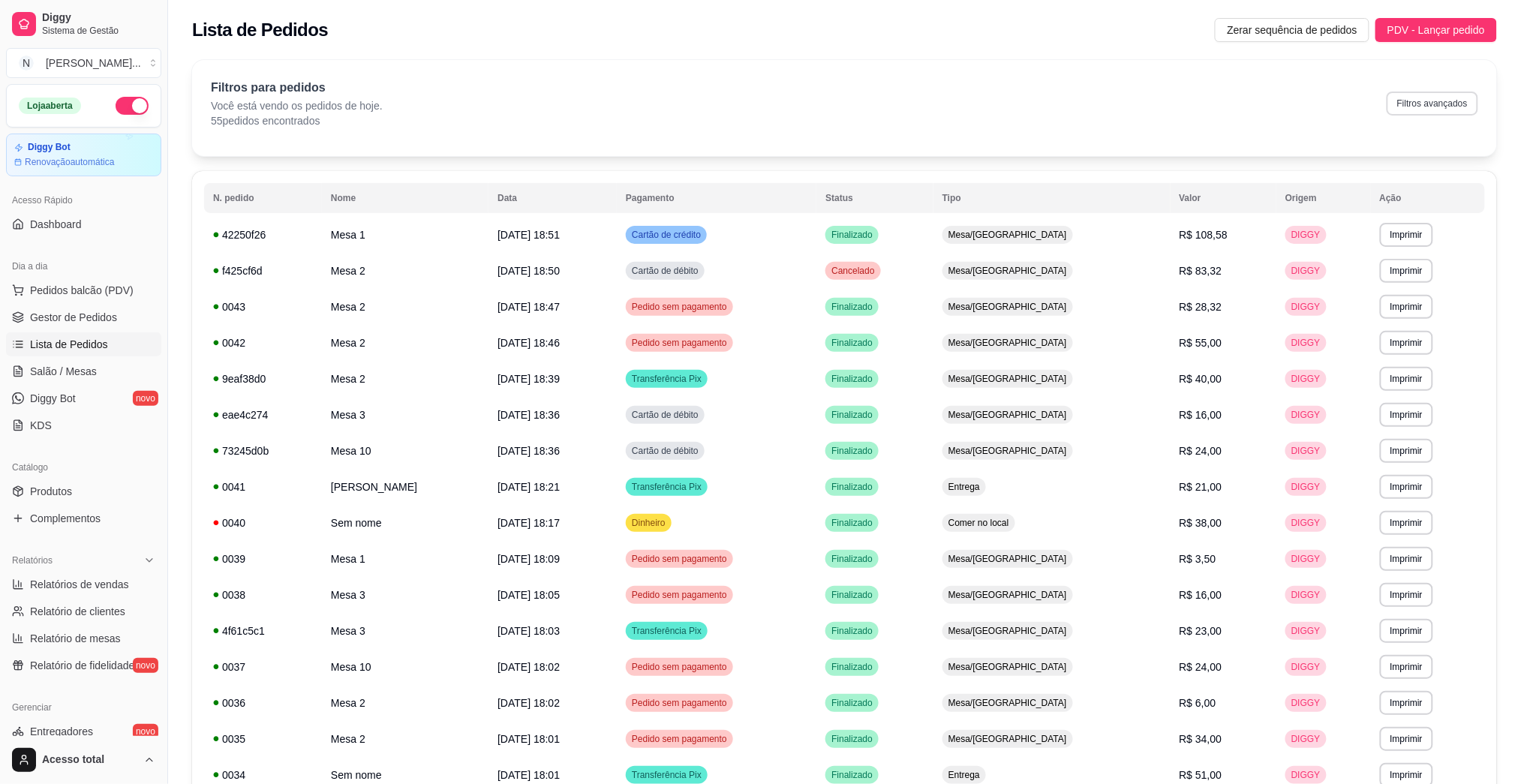
click at [752, 99] on button "Filtros avançados" at bounding box center [1433, 103] width 92 height 24
select select "0"
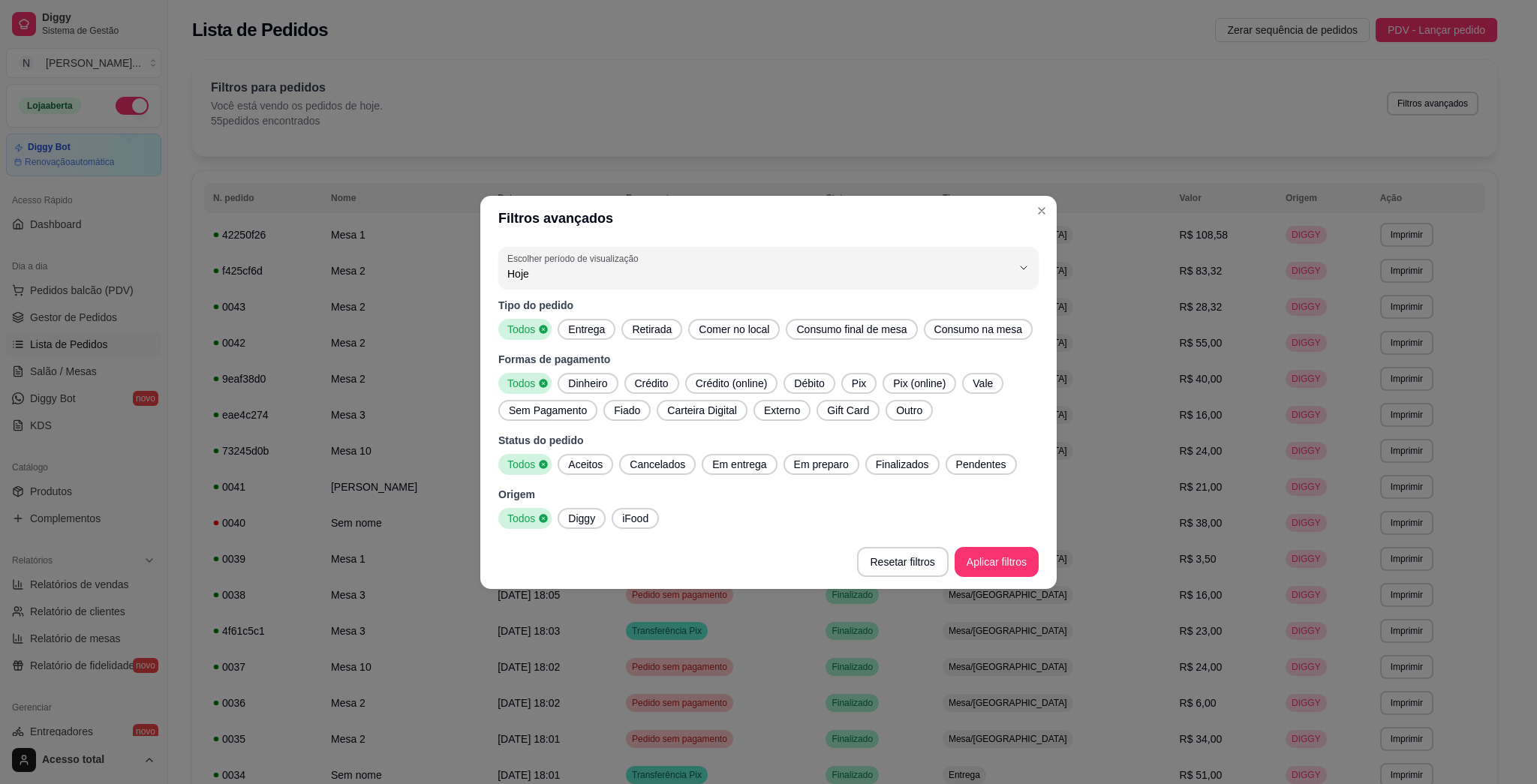
click at [602, 329] on span "Entrega" at bounding box center [586, 330] width 49 height 15
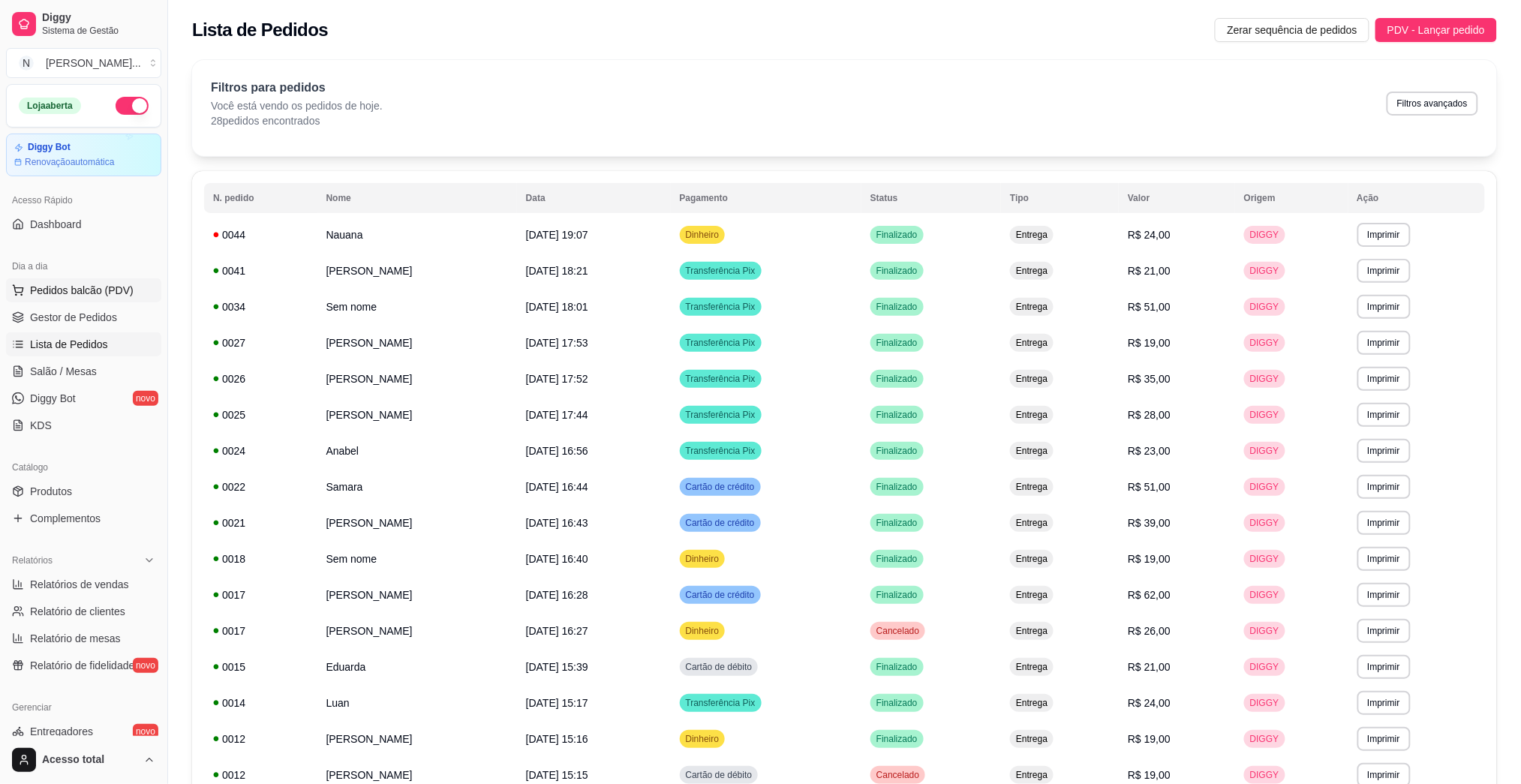
click at [82, 294] on span "Pedidos balcão (PDV)" at bounding box center [81, 291] width 103 height 15
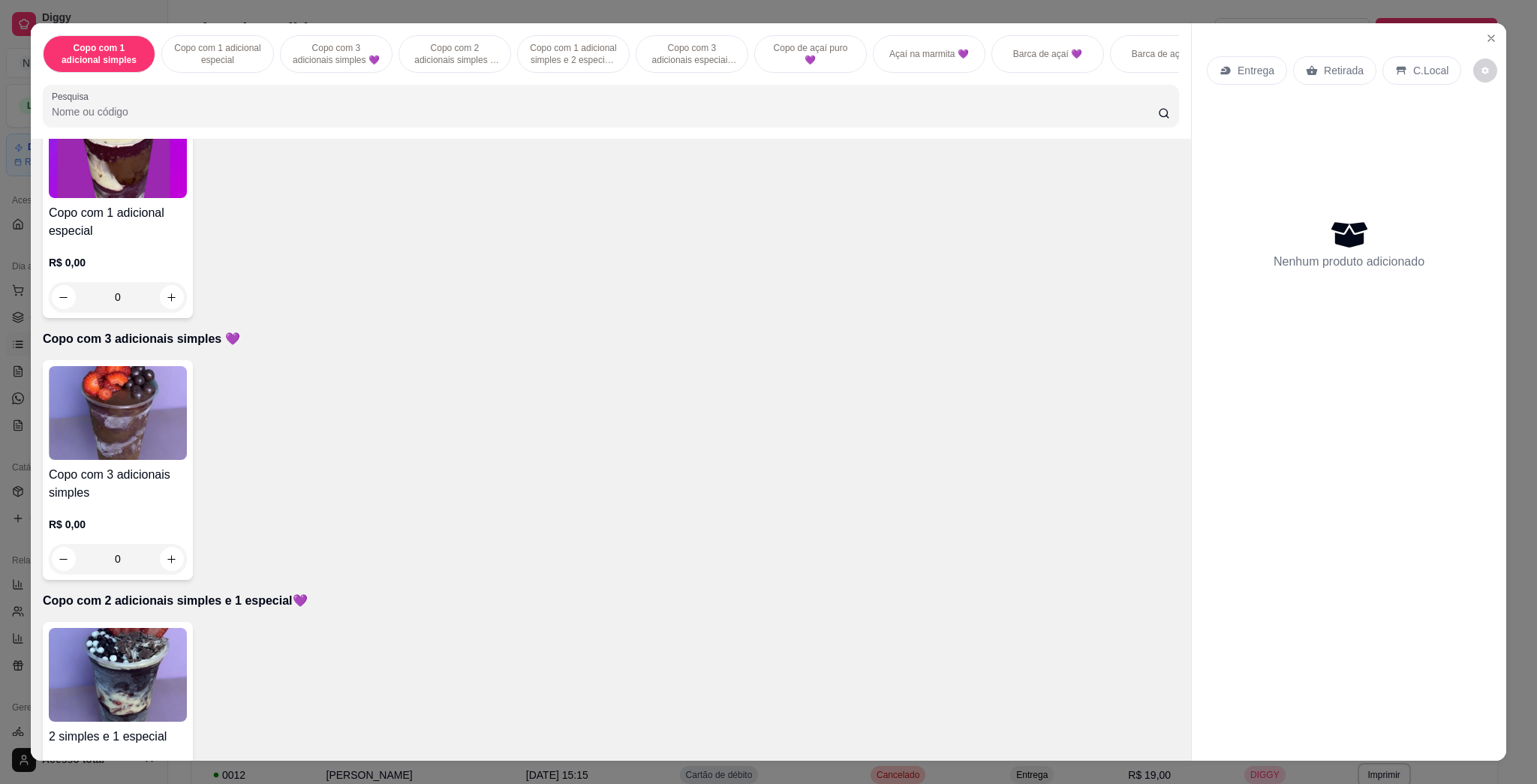
scroll to position [499, 0]
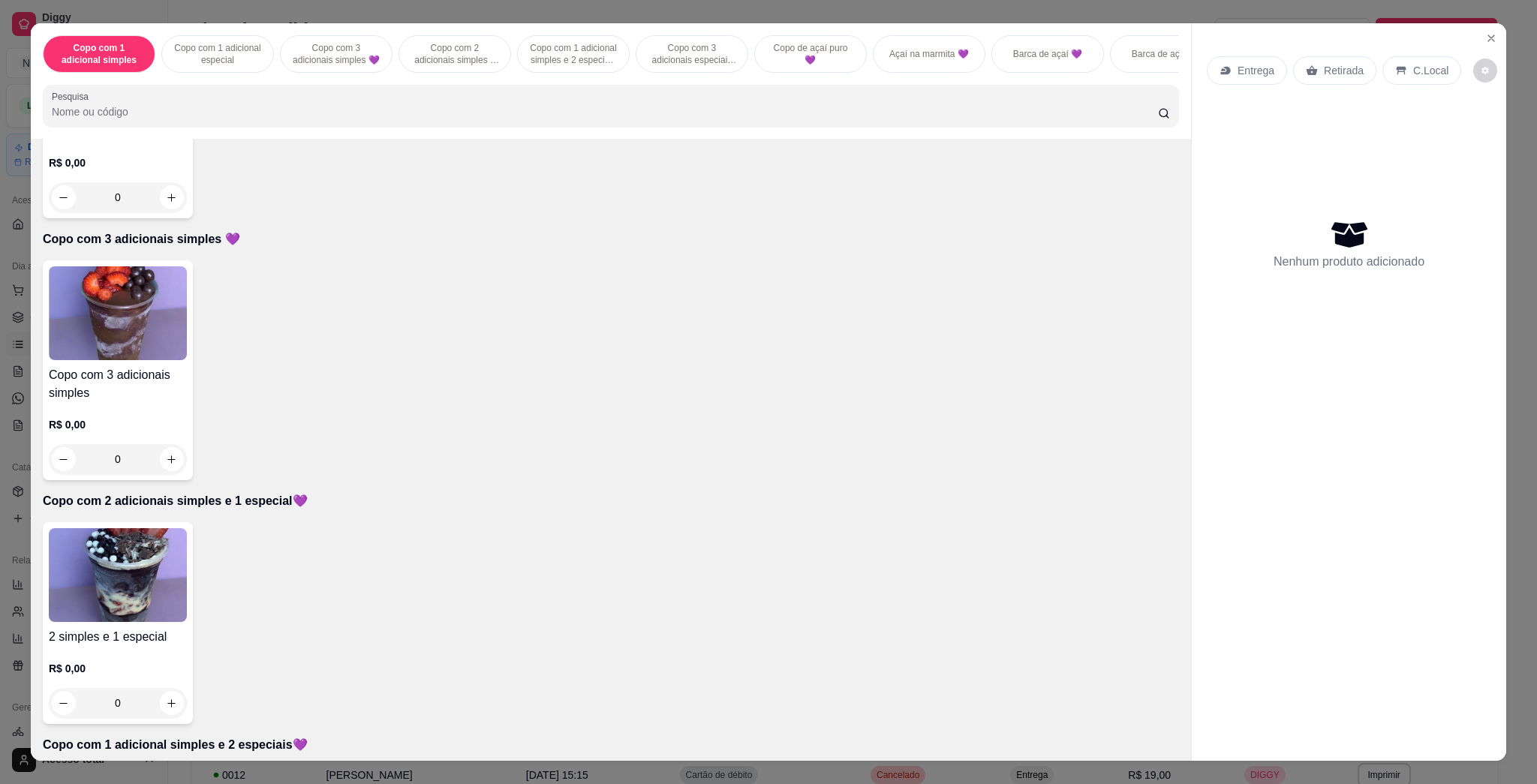
click at [113, 570] on img at bounding box center [118, 575] width 138 height 94
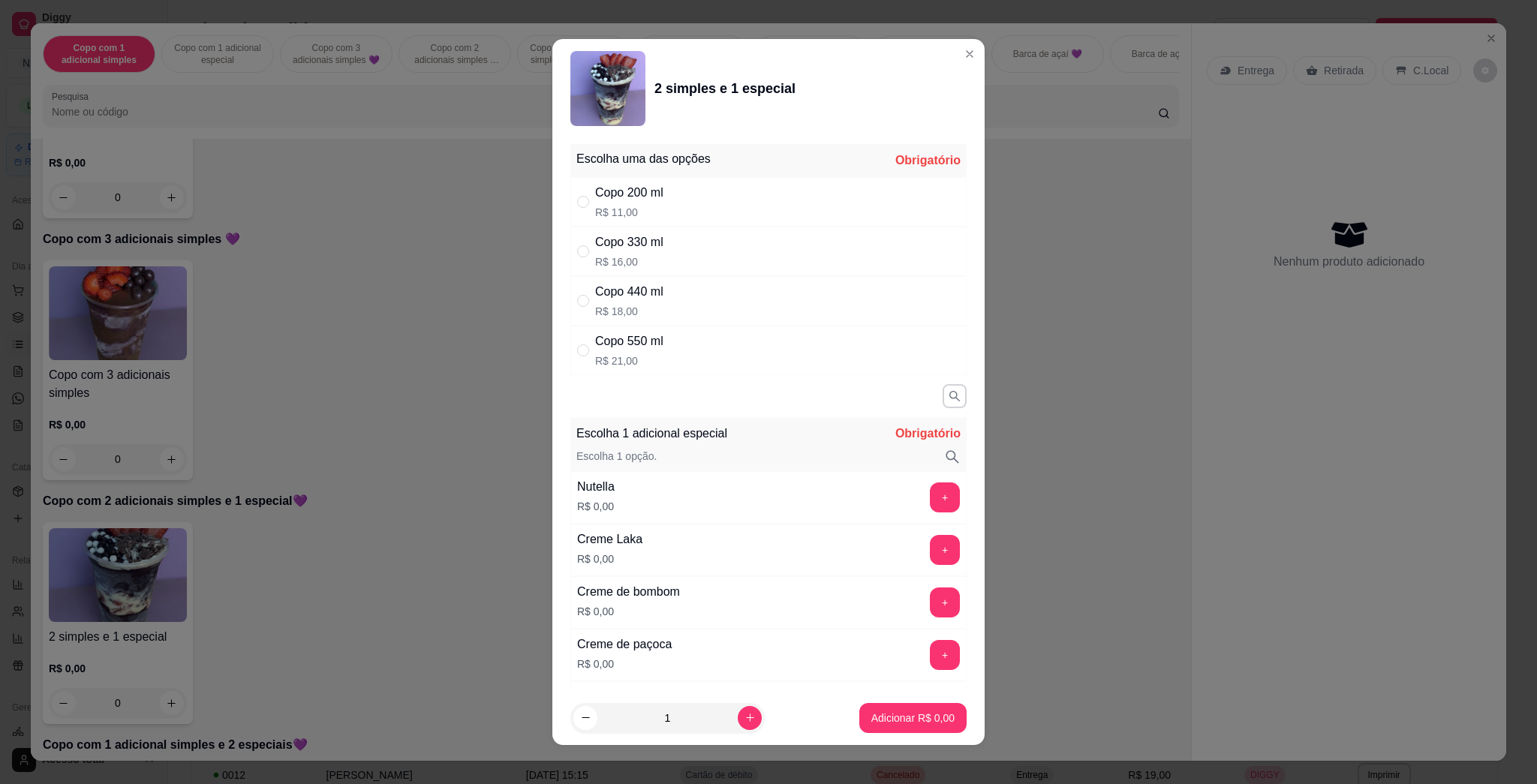
click at [641, 242] on div "Copo 330 ml" at bounding box center [628, 242] width 68 height 18
radio input "true"
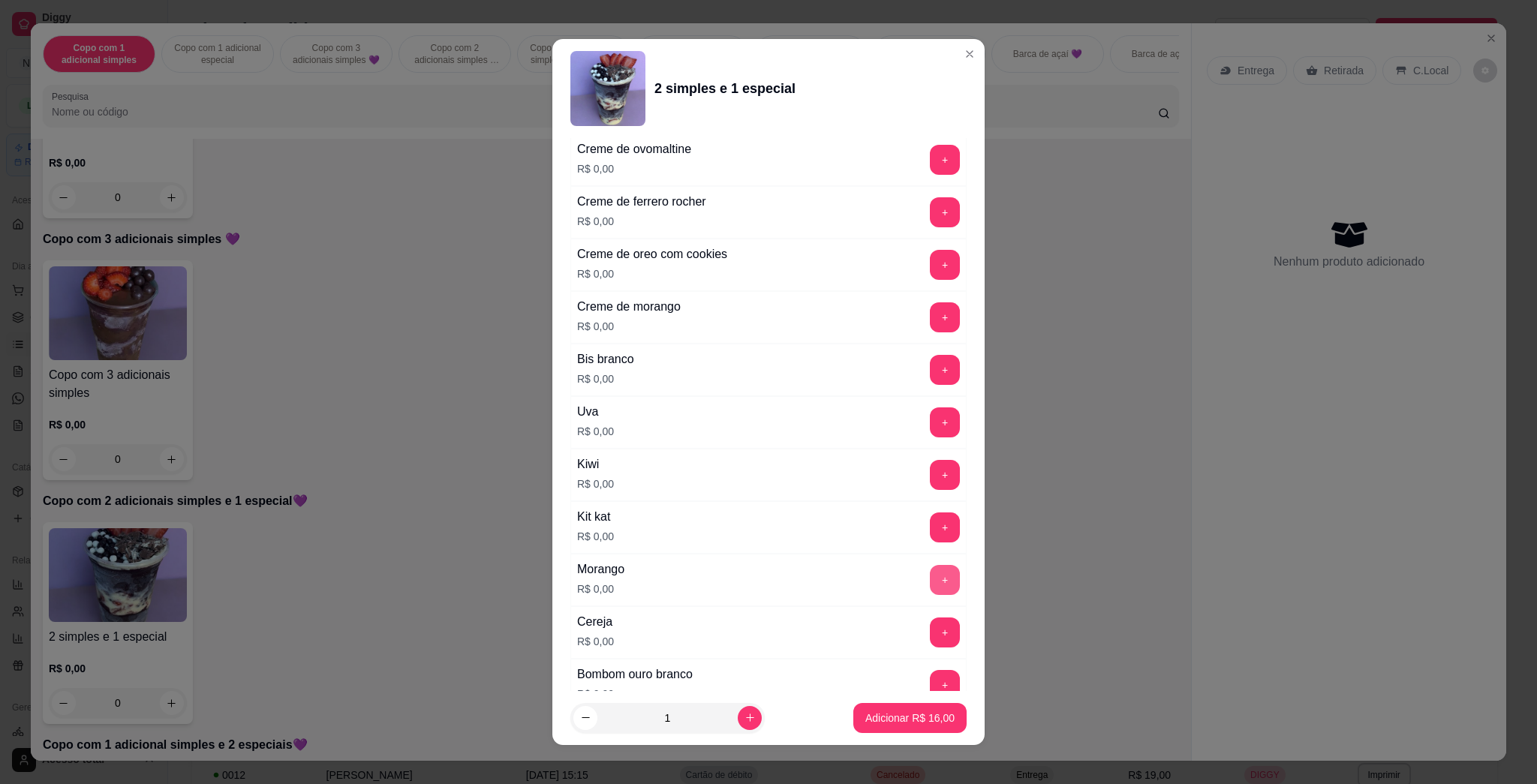
click at [752, 581] on button "+" at bounding box center [944, 579] width 30 height 30
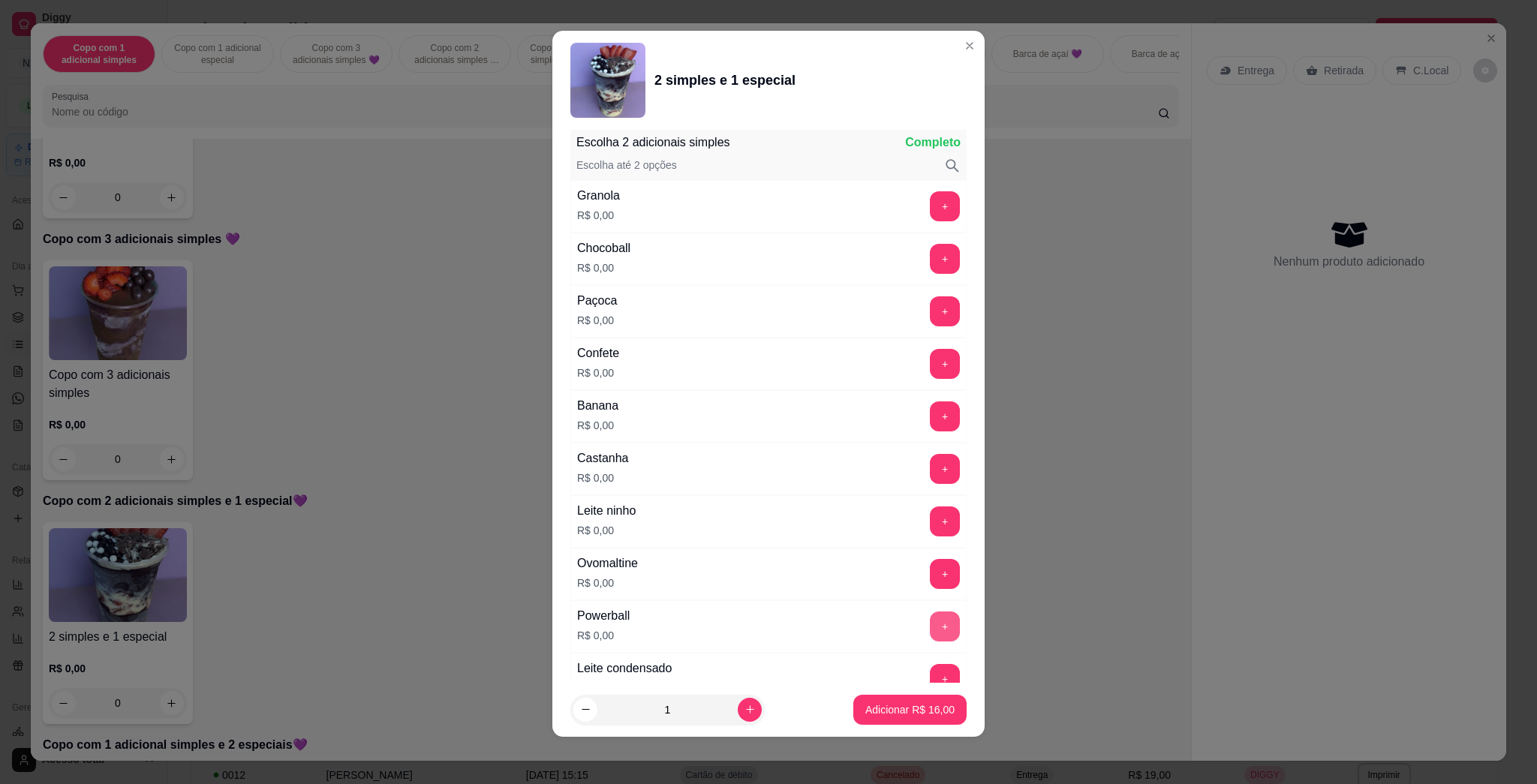
scroll to position [1432, 0]
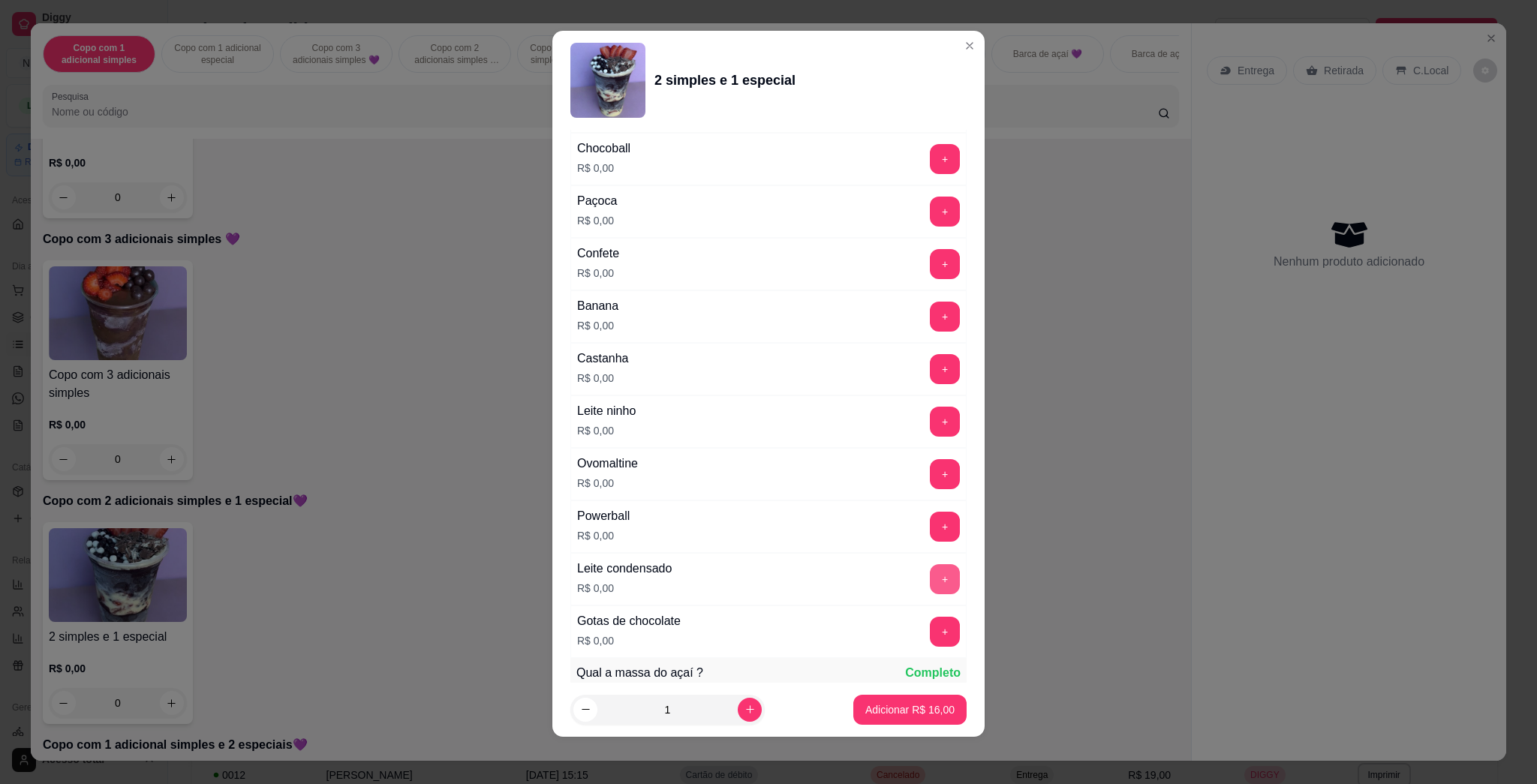
click at [752, 584] on button "+" at bounding box center [944, 578] width 30 height 30
click at [752, 710] on p "Adicionar R$ 16,00" at bounding box center [910, 708] width 87 height 14
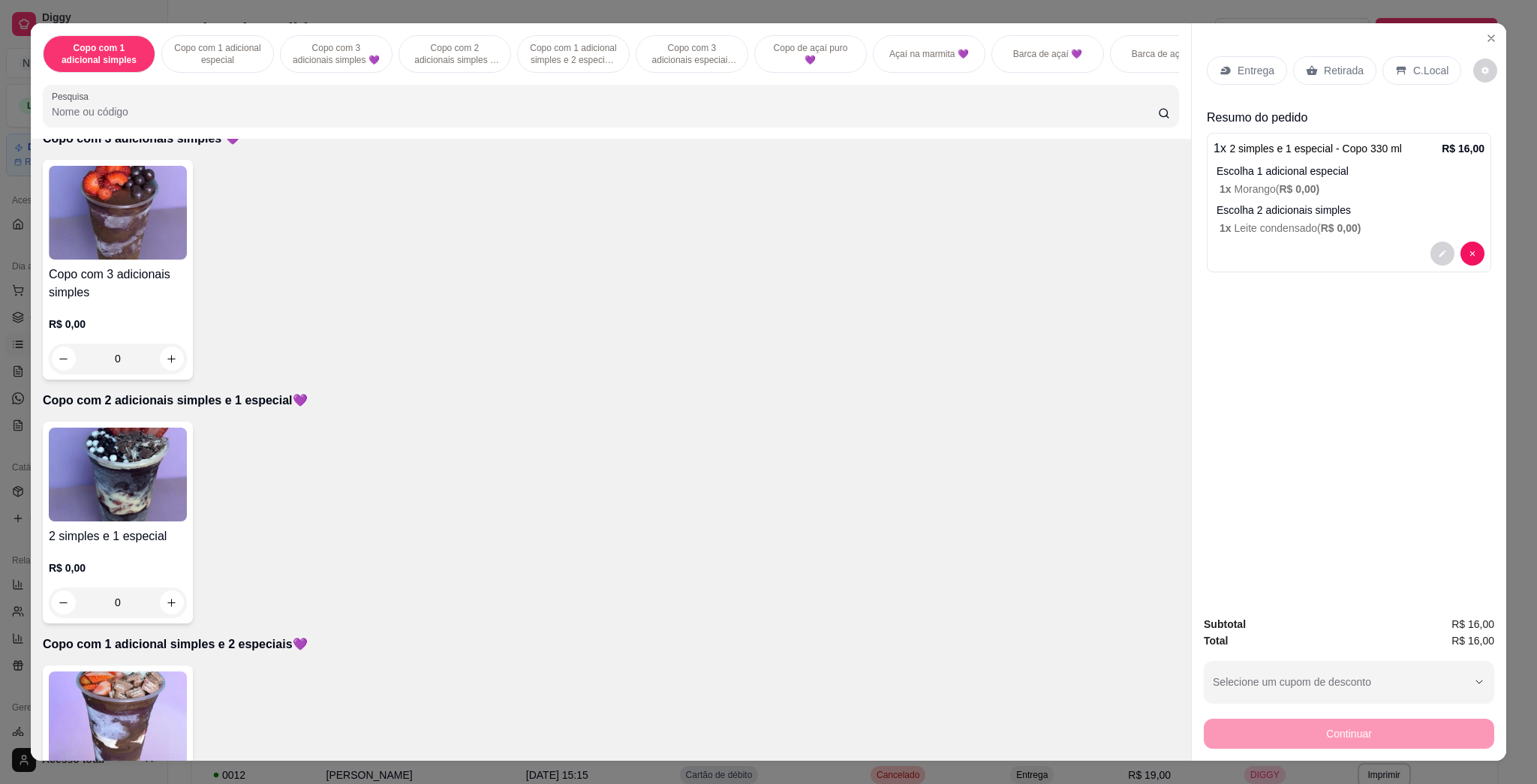
scroll to position [700, 0]
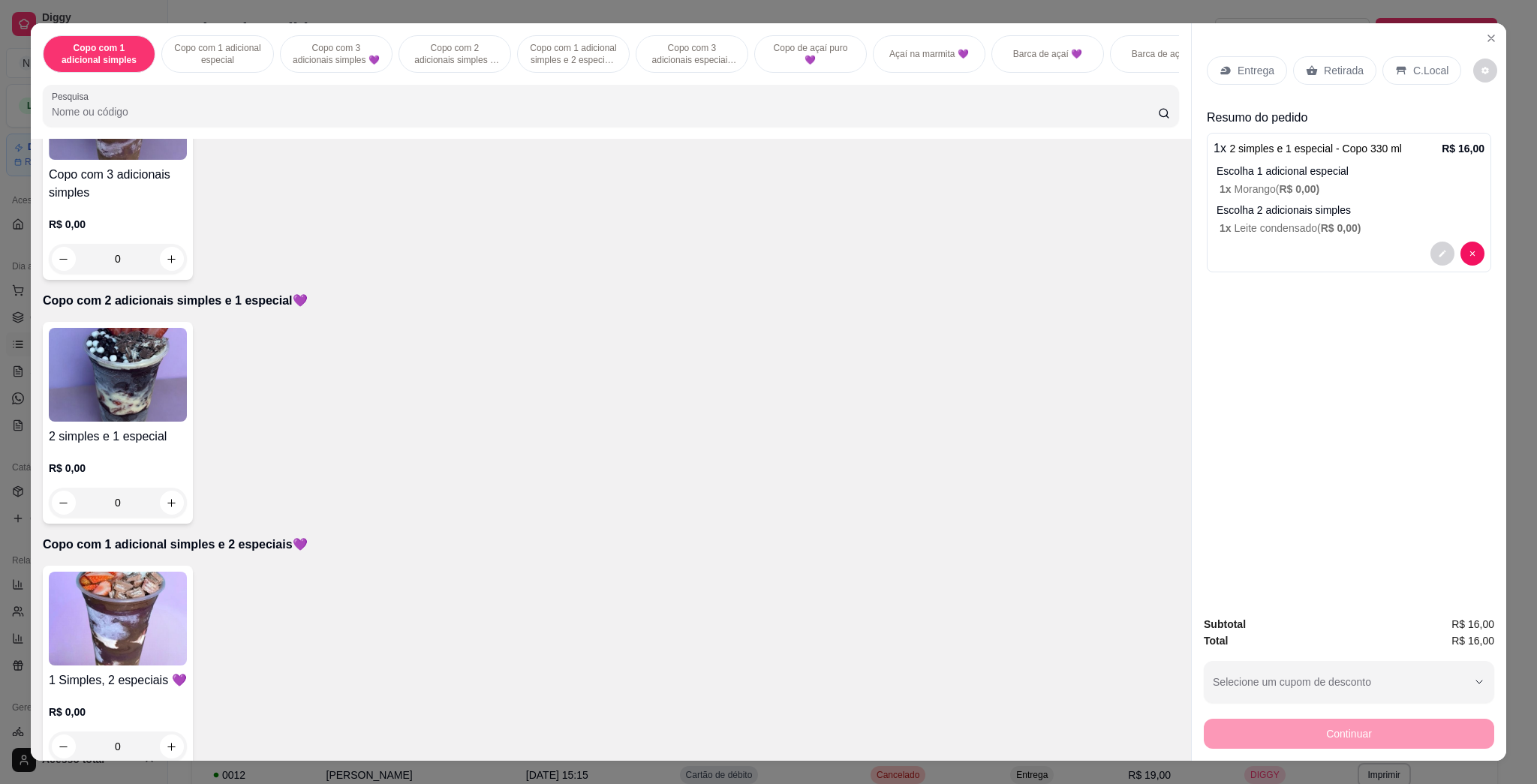
click at [145, 642] on img at bounding box center [118, 619] width 138 height 94
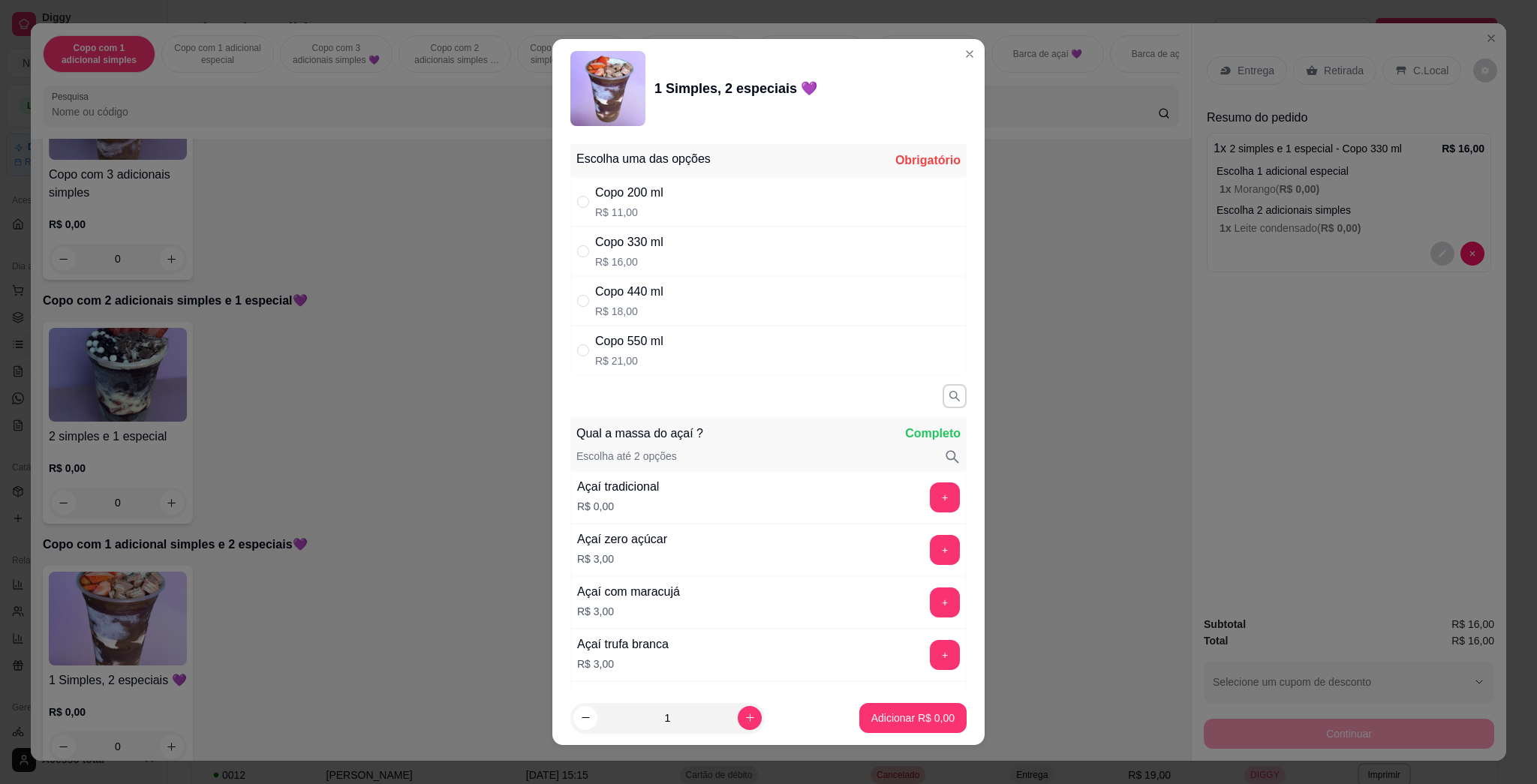
click at [667, 255] on div "Copo 330 ml R$ 16,00" at bounding box center [768, 251] width 396 height 50
radio input "true"
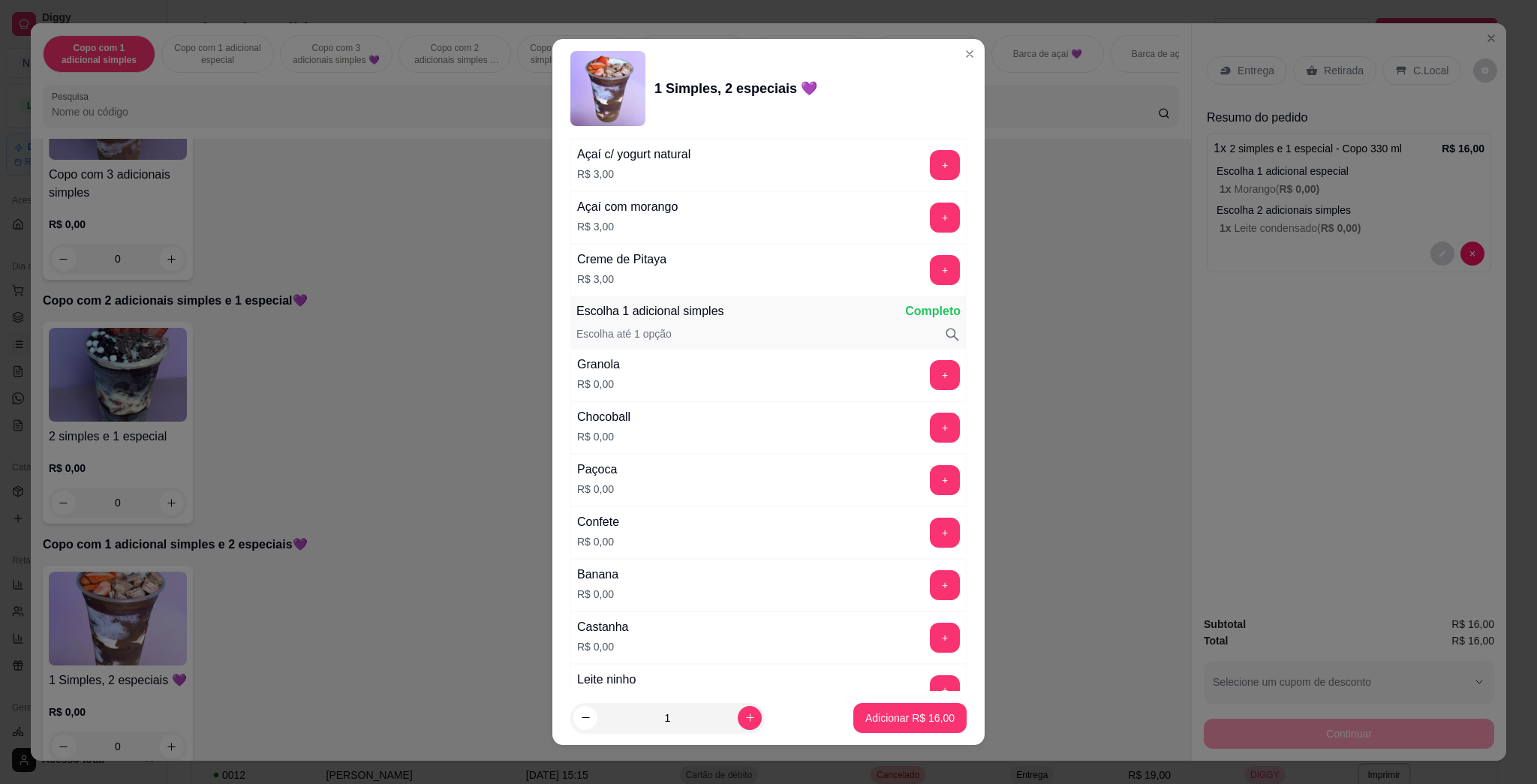
scroll to position [900, 0]
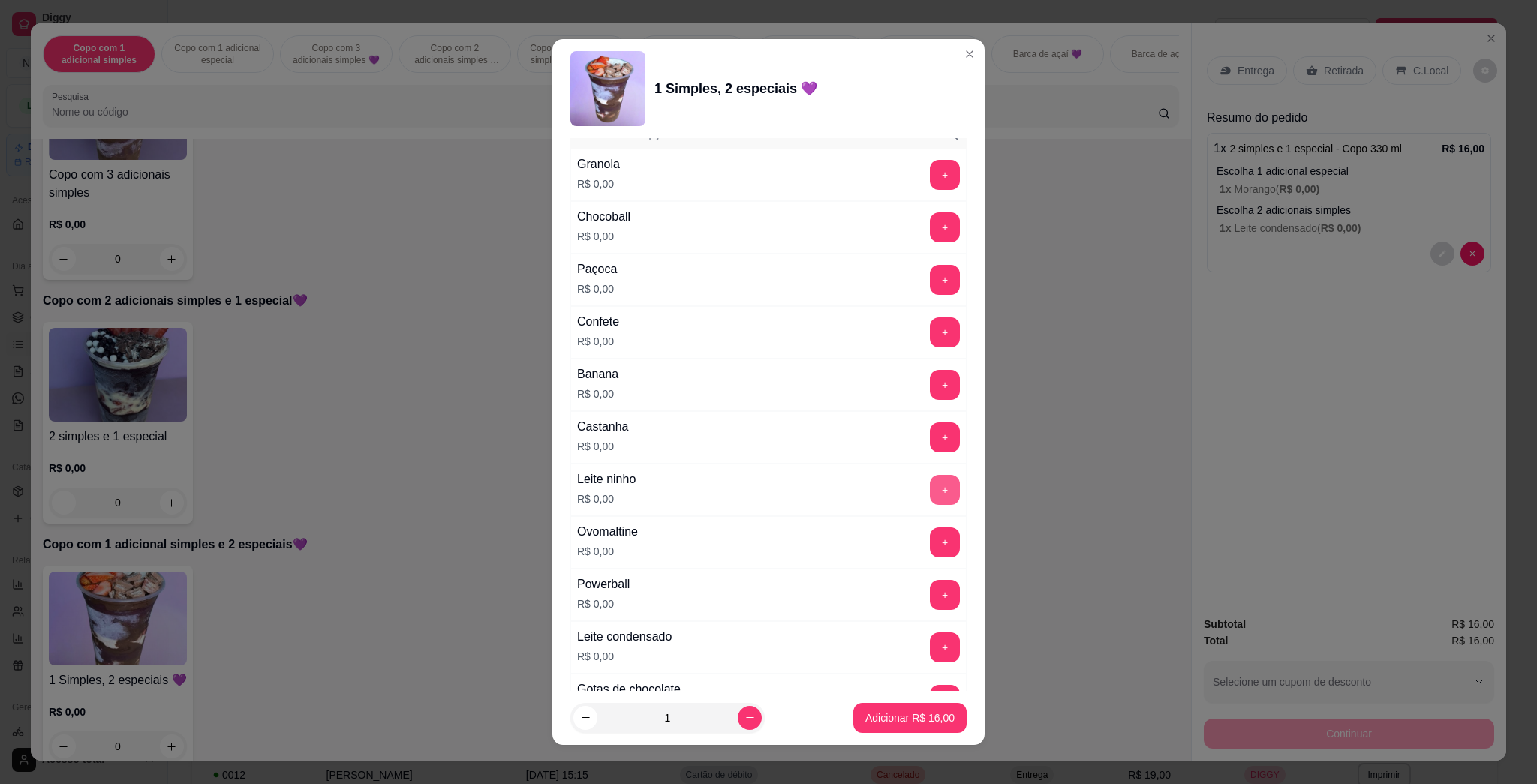
click at [752, 496] on button "+" at bounding box center [944, 490] width 30 height 30
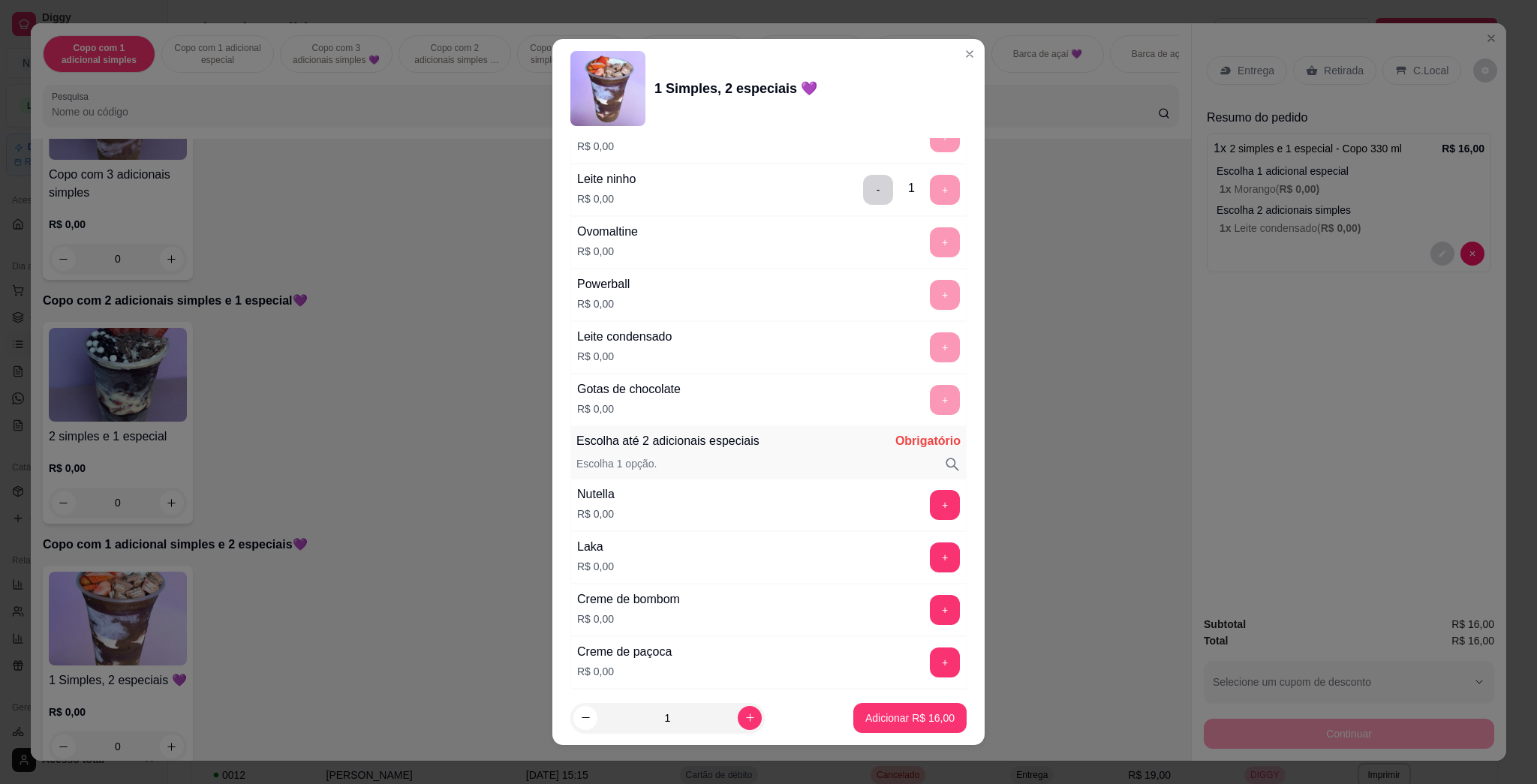
scroll to position [1299, 0]
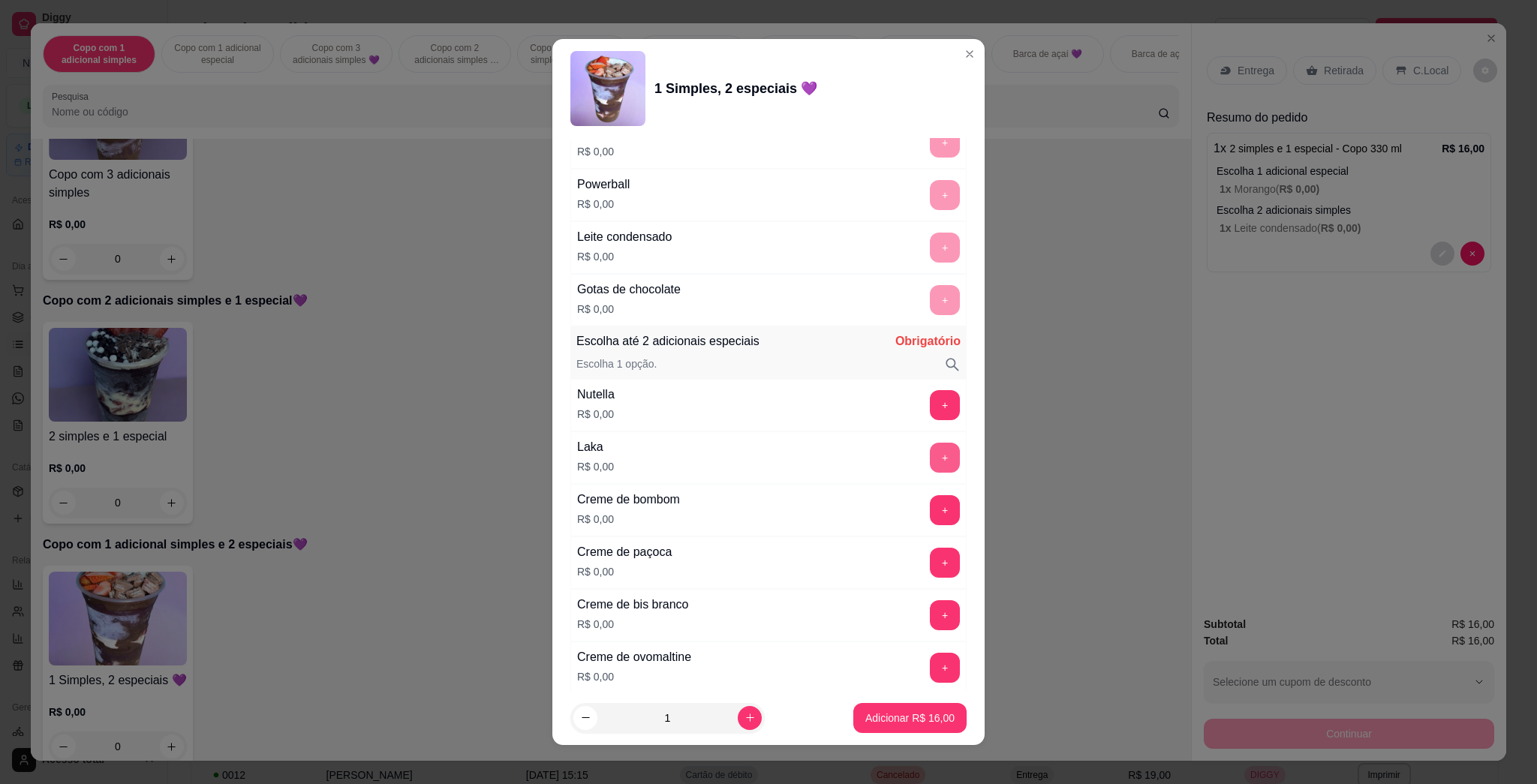
click at [752, 465] on button "+" at bounding box center [944, 457] width 30 height 30
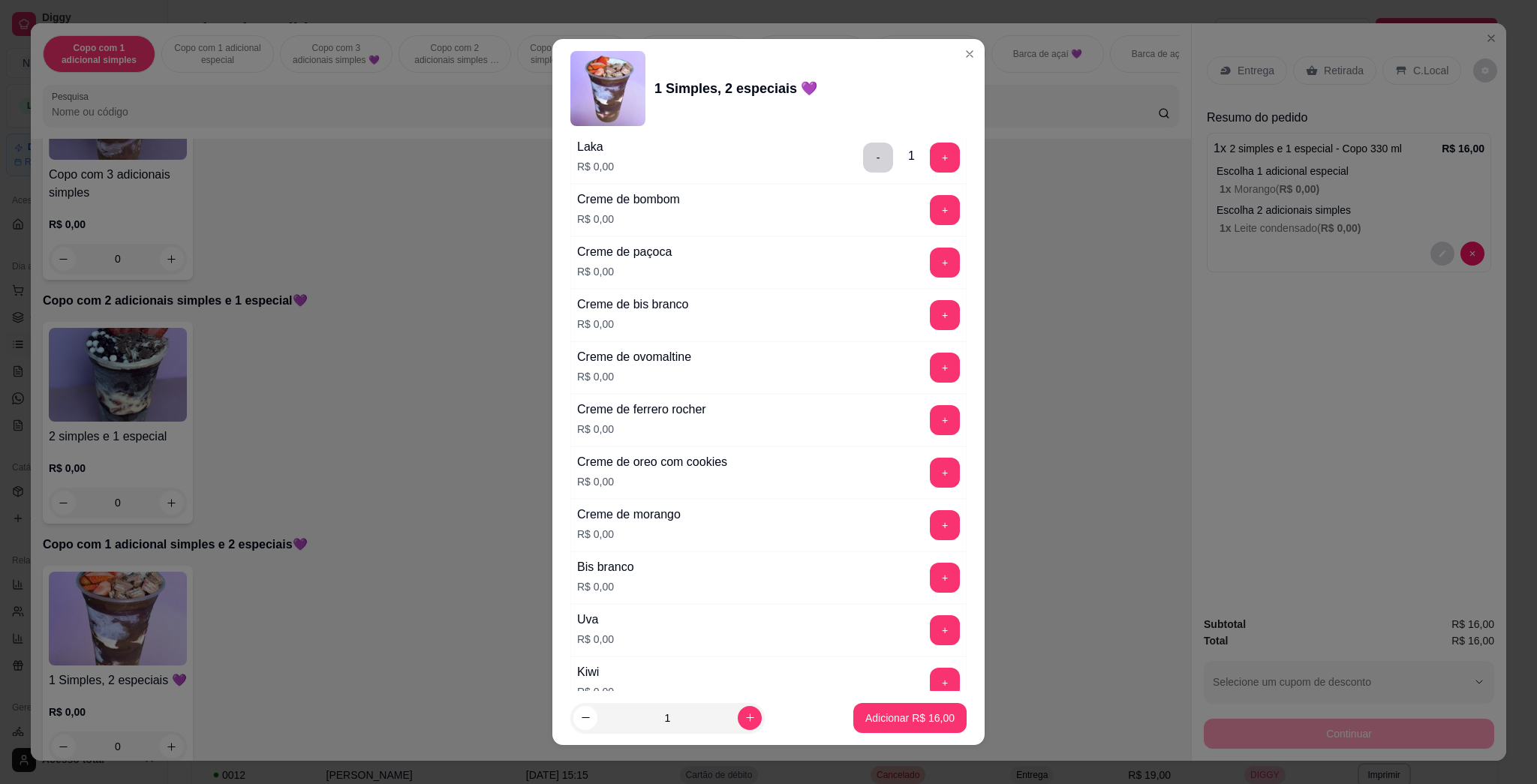
scroll to position [1700, 0]
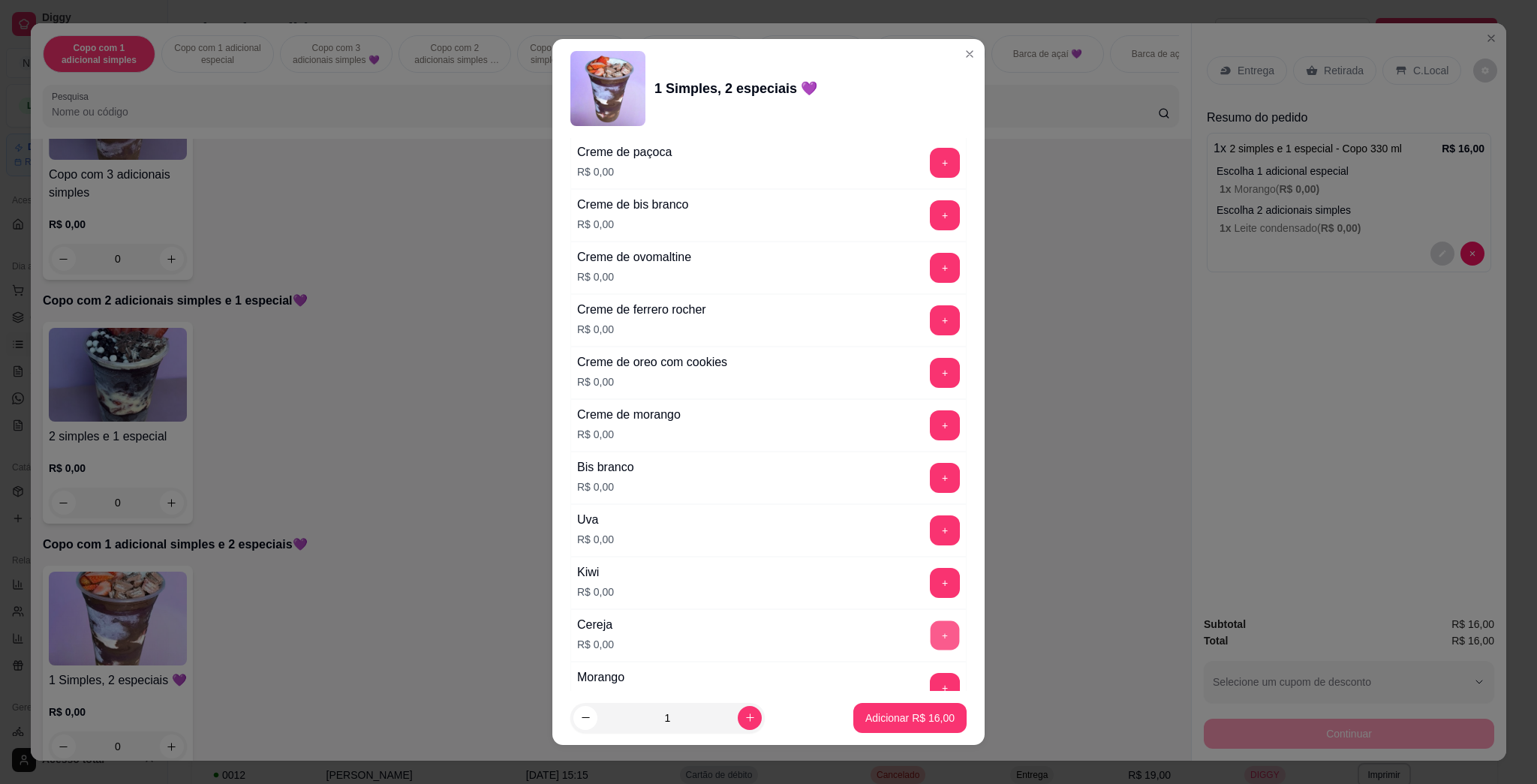
click at [752, 635] on button "+" at bounding box center [945, 636] width 30 height 30
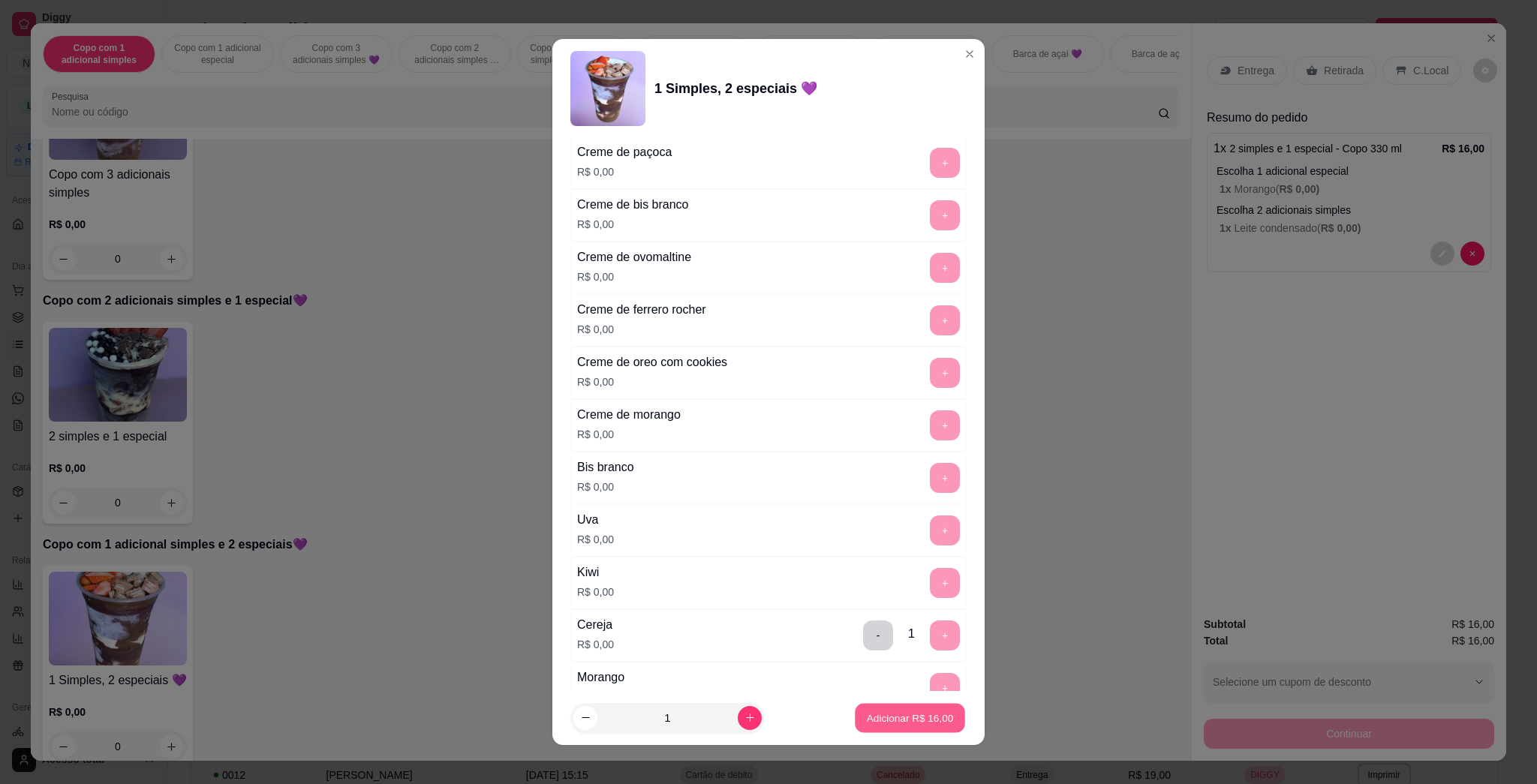
click at [752, 720] on p "Adicionar R$ 16,00" at bounding box center [910, 717] width 87 height 14
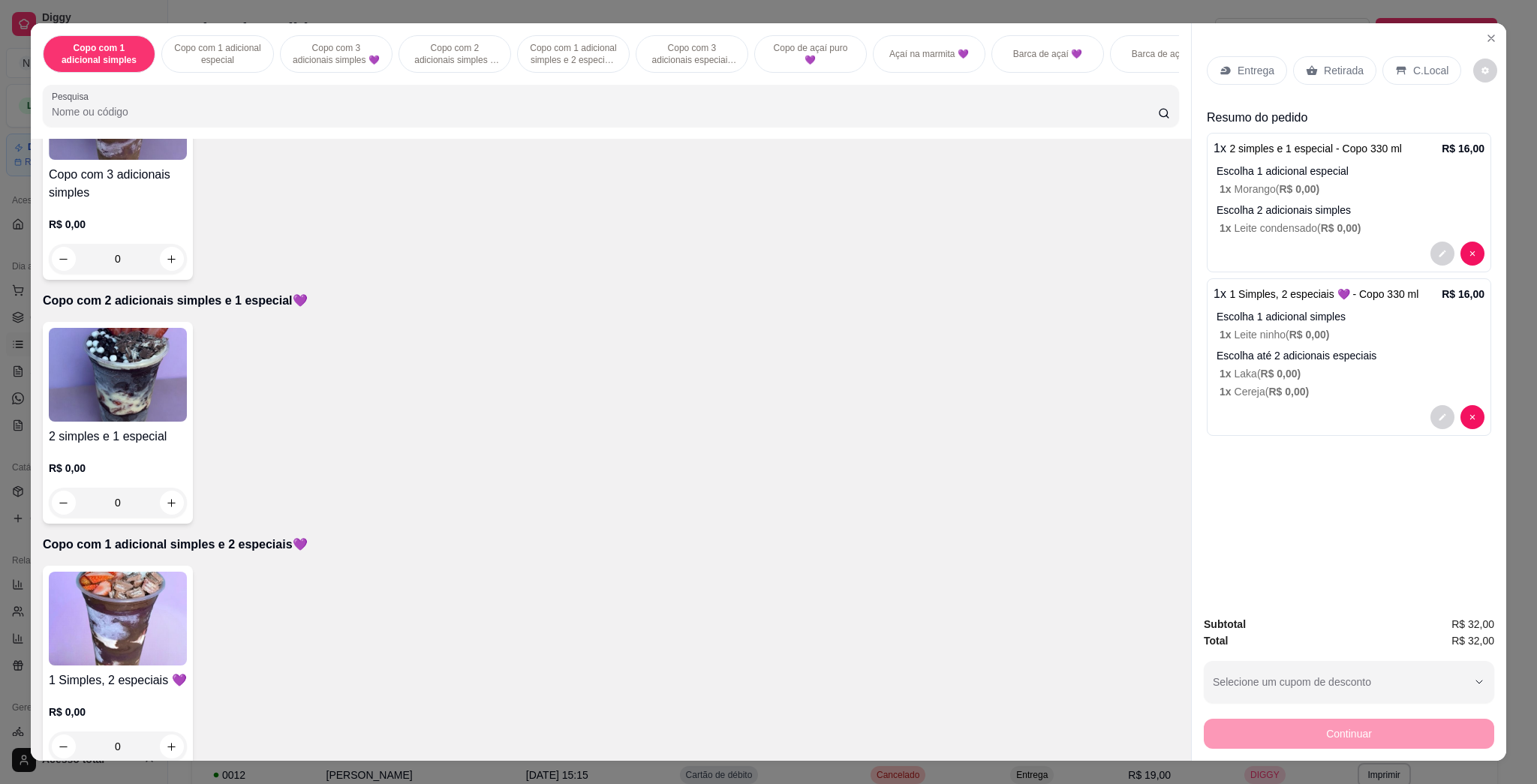
click at [752, 72] on p "Entrega" at bounding box center [1256, 71] width 36 height 15
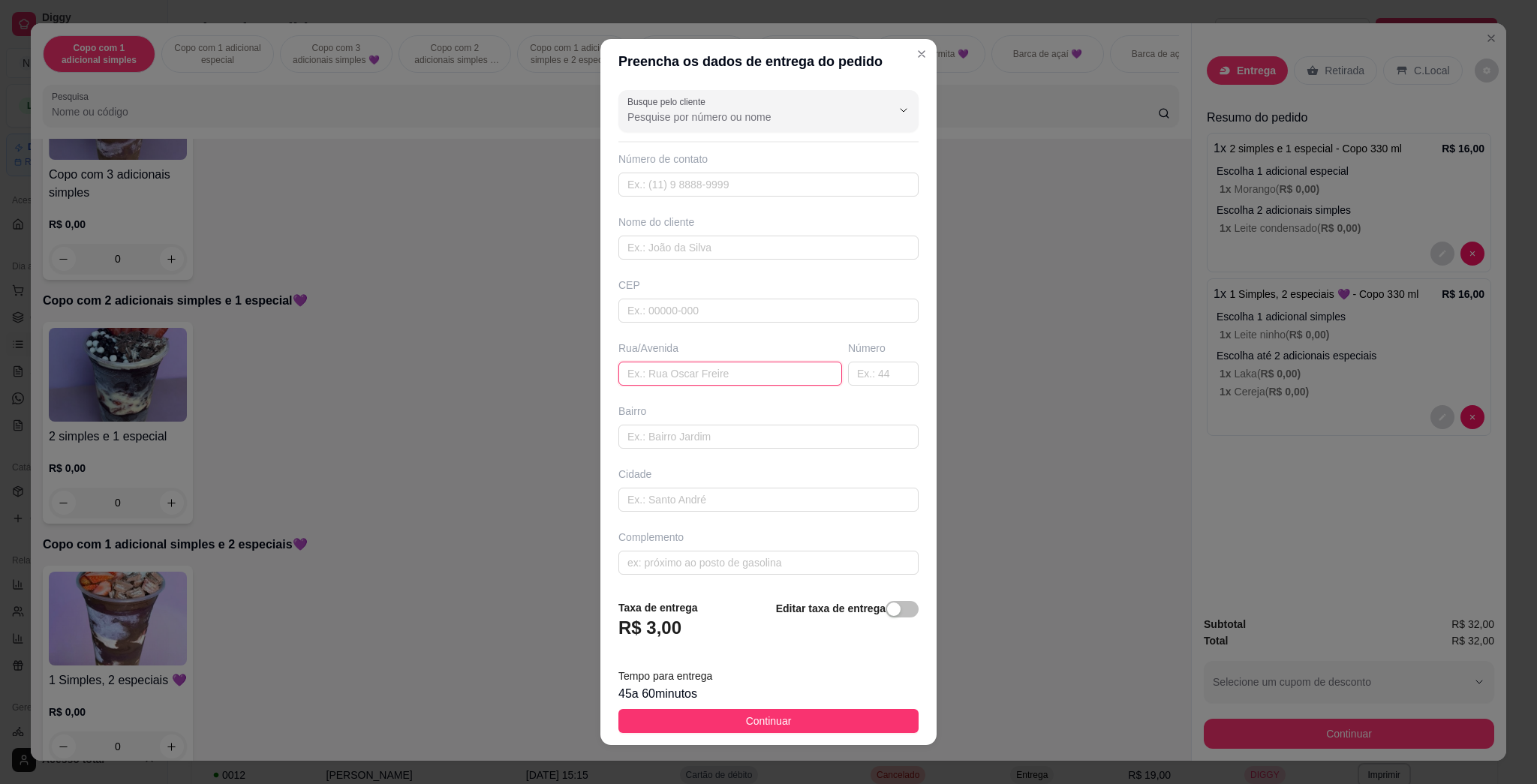
click at [685, 384] on input "text" at bounding box center [730, 373] width 224 height 24
type input "[PERSON_NAME]"
type input "1236"
click at [752, 717] on button "Continuar" at bounding box center [768, 720] width 300 height 24
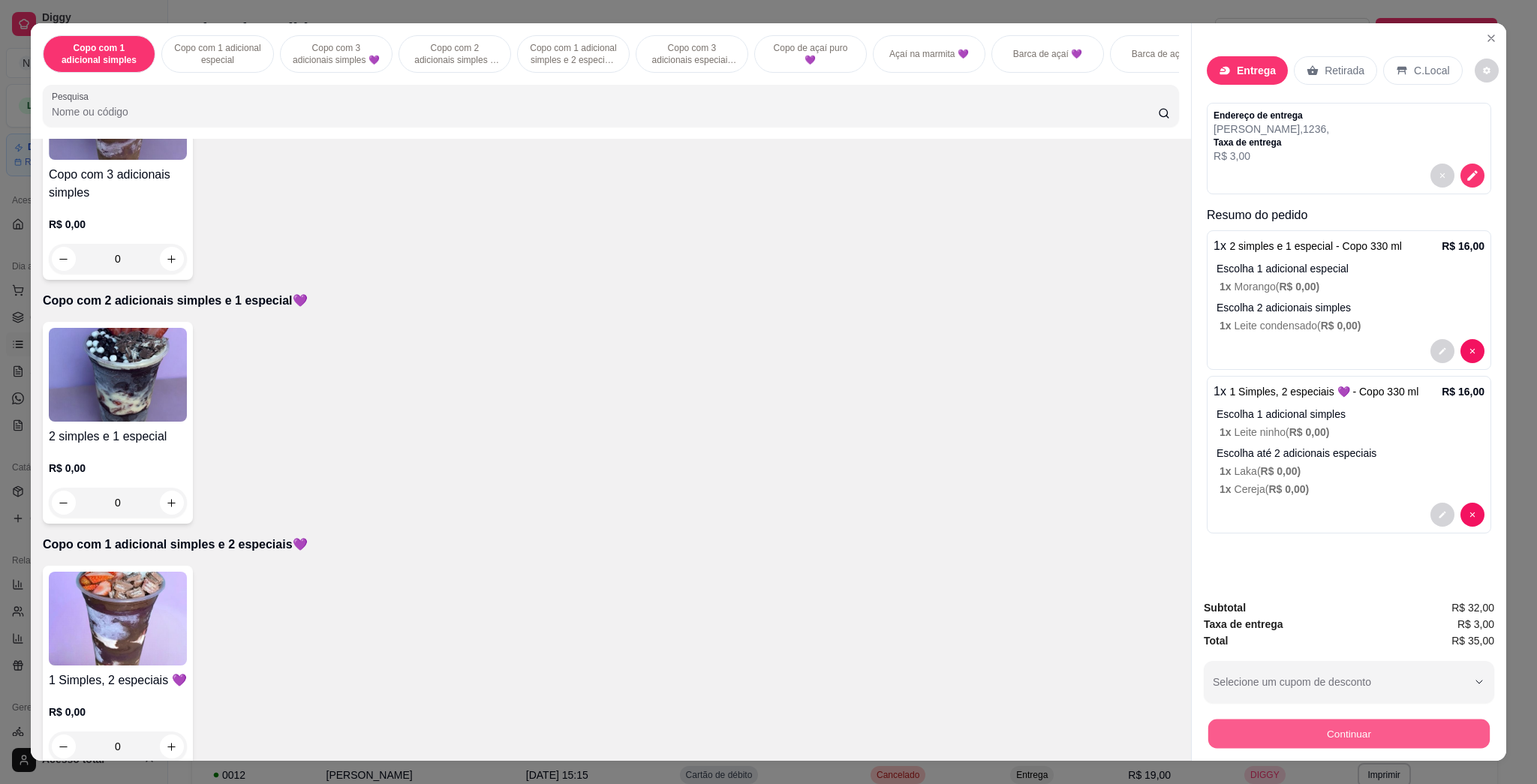
click at [752, 735] on button "Continuar" at bounding box center [1349, 732] width 281 height 30
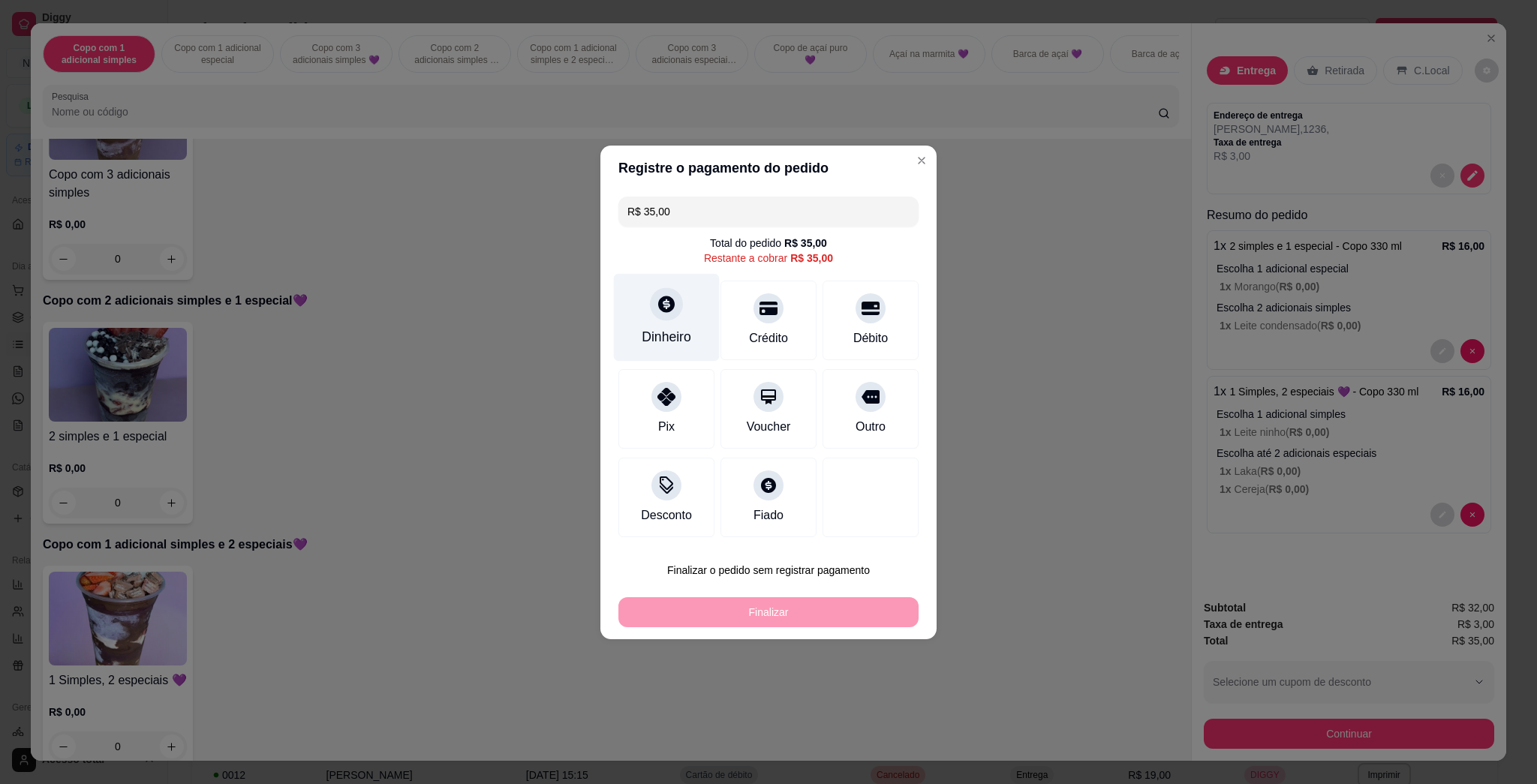
click at [670, 300] on icon at bounding box center [666, 303] width 16 height 16
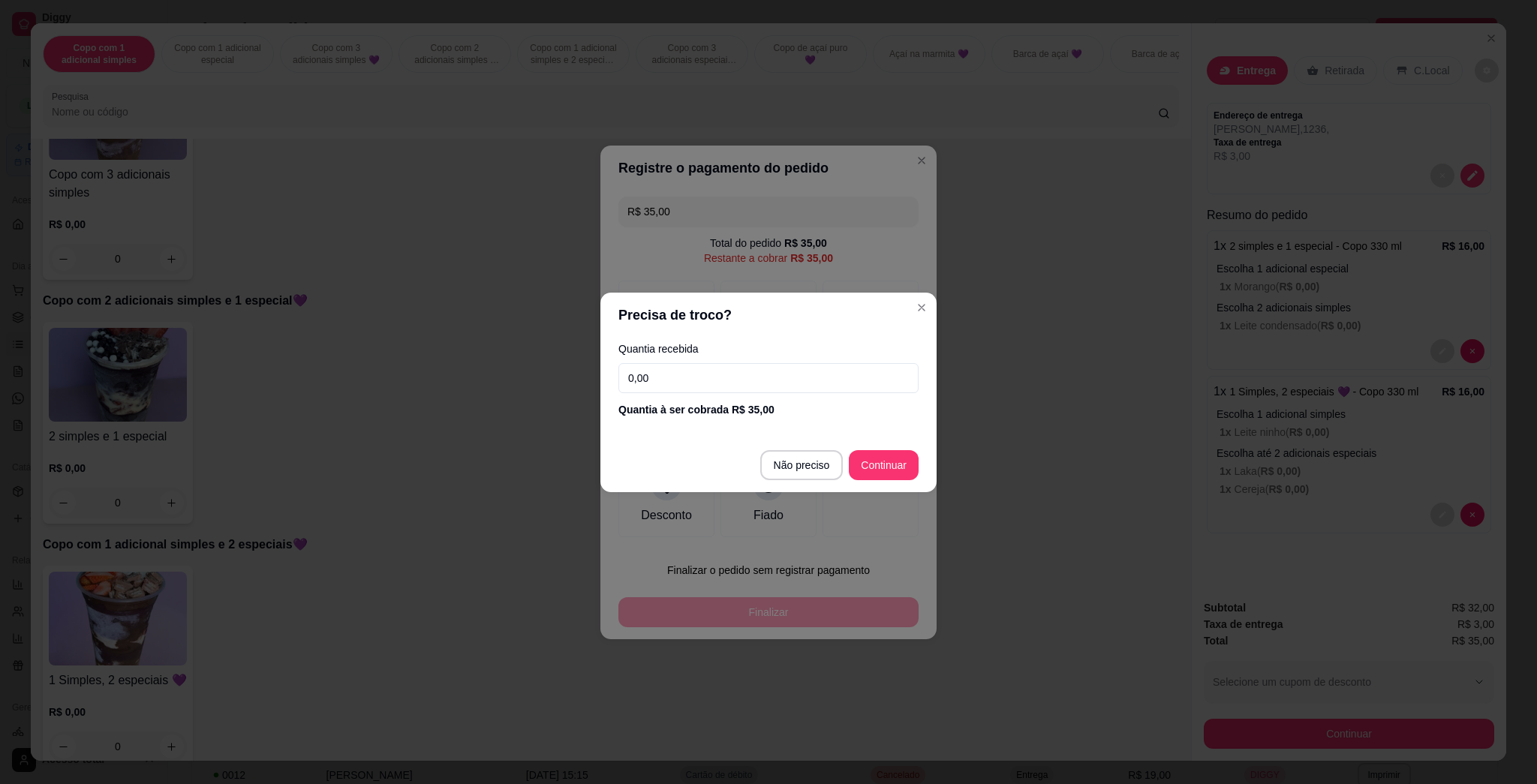
click at [714, 377] on input "0,00" at bounding box center [768, 378] width 300 height 30
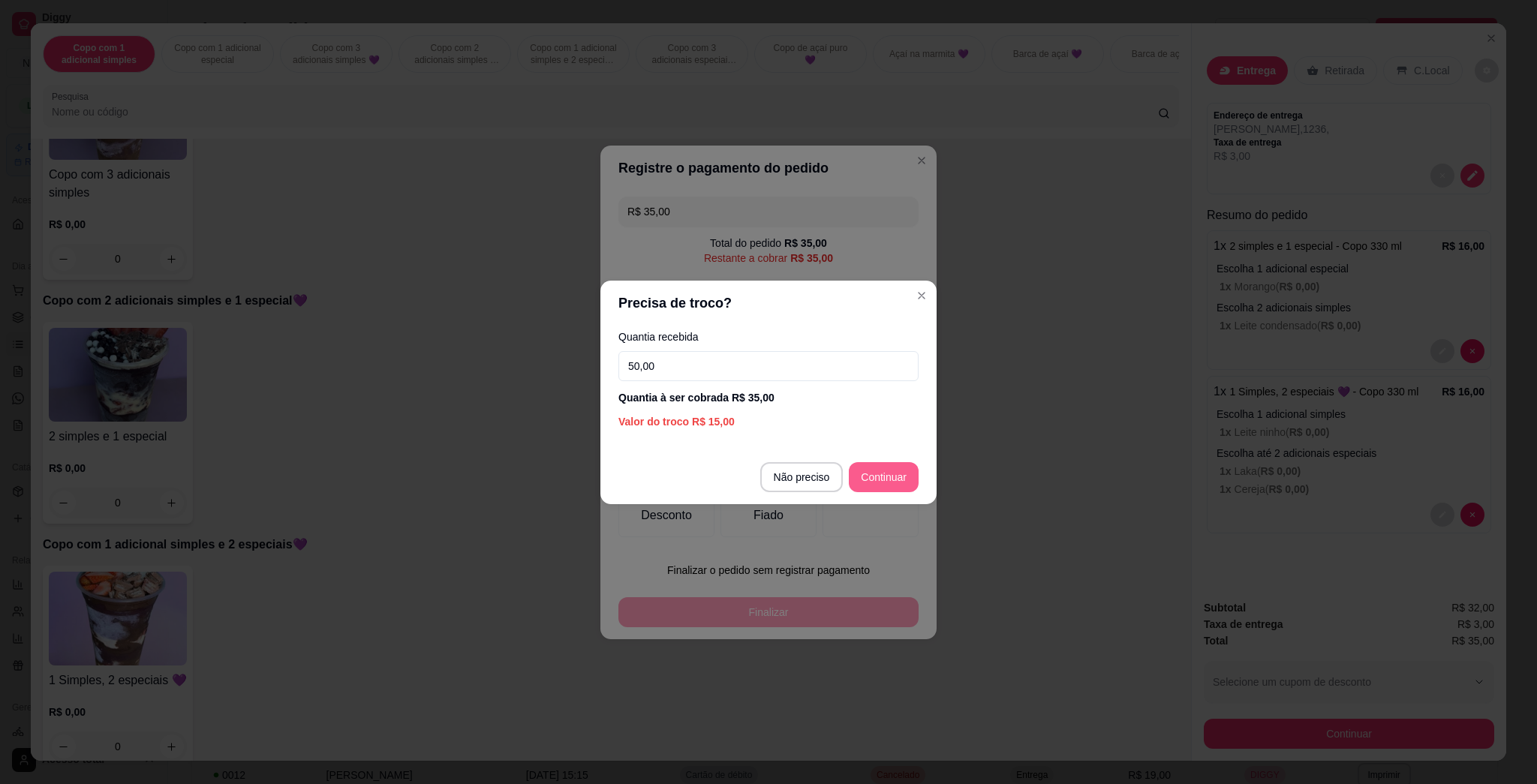
type input "50,00"
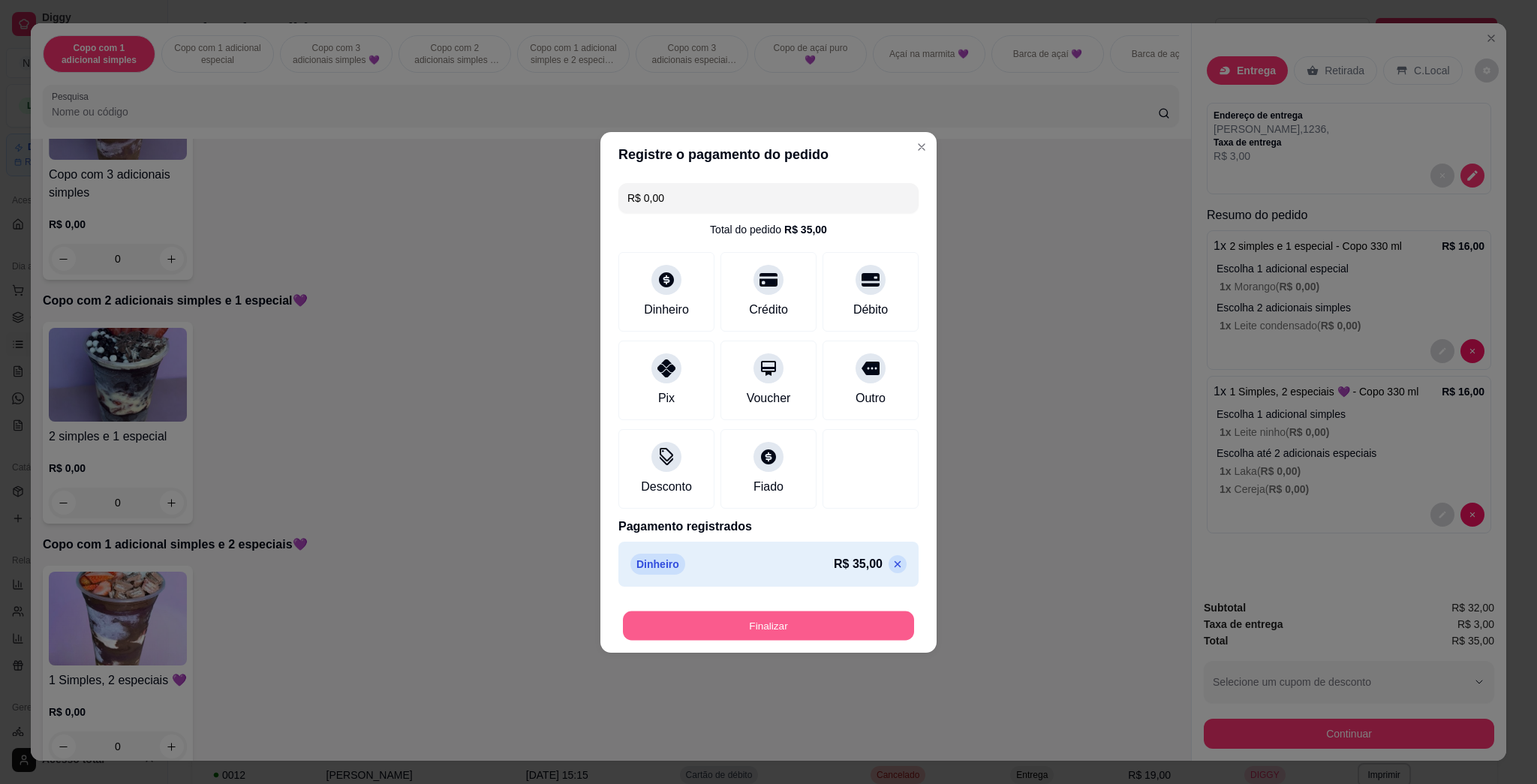
click at [752, 622] on button "Finalizar" at bounding box center [768, 625] width 291 height 30
type input "-R$ 35,00"
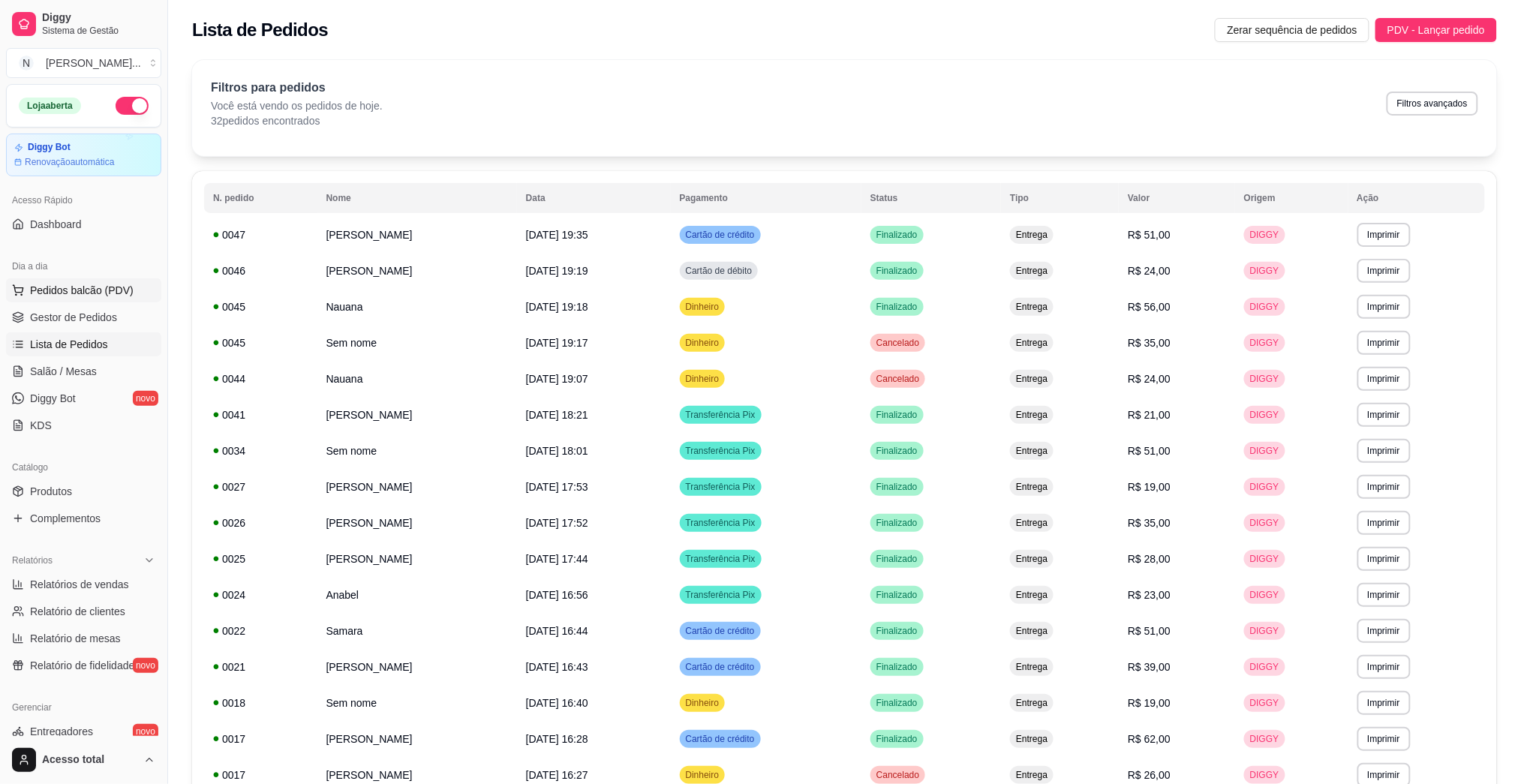
click at [92, 289] on span "Pedidos balcão (PDV)" at bounding box center [81, 291] width 103 height 15
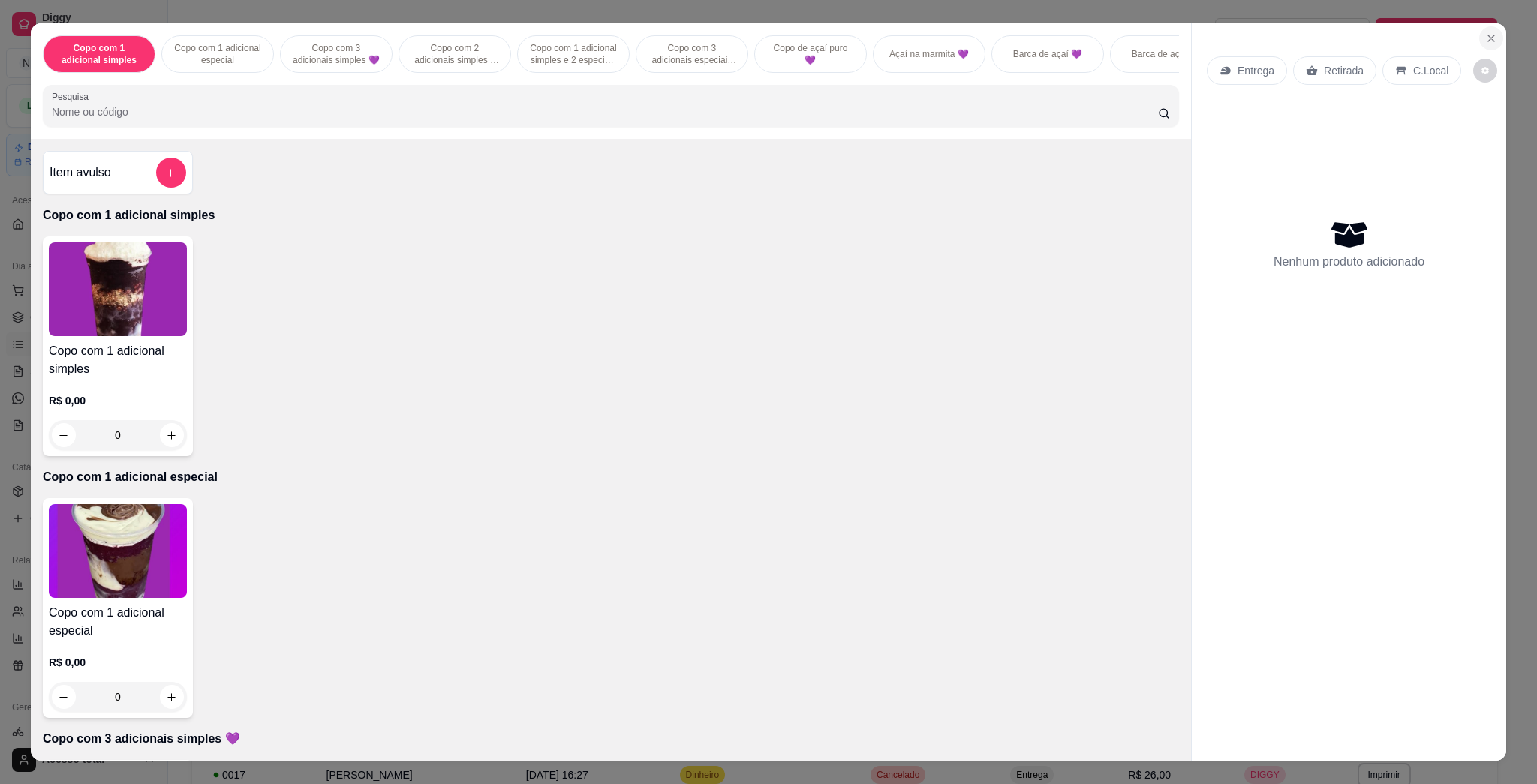
click at [752, 37] on icon "Close" at bounding box center [1491, 38] width 6 height 6
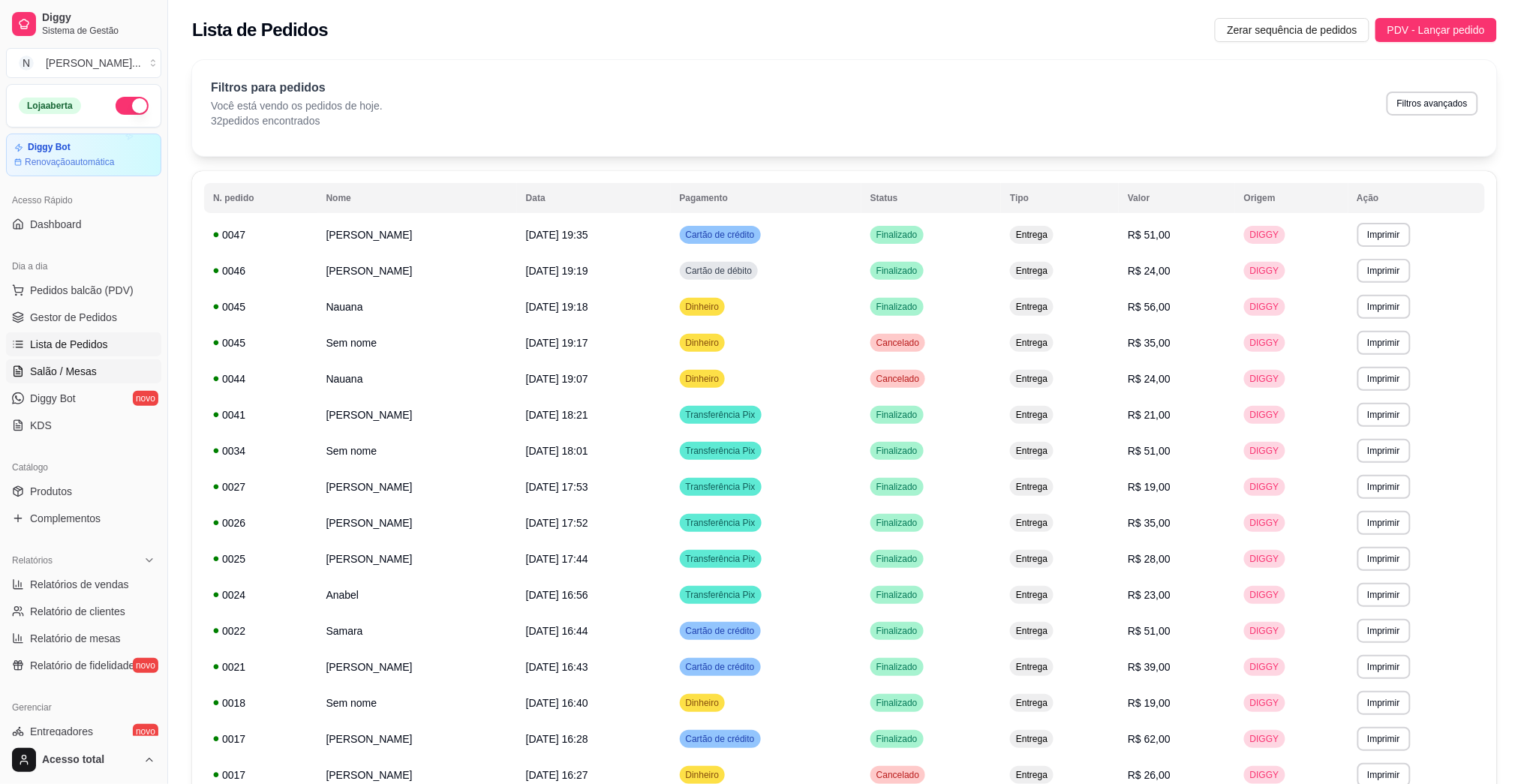
click at [58, 370] on span "Salão / Mesas" at bounding box center [63, 371] width 67 height 15
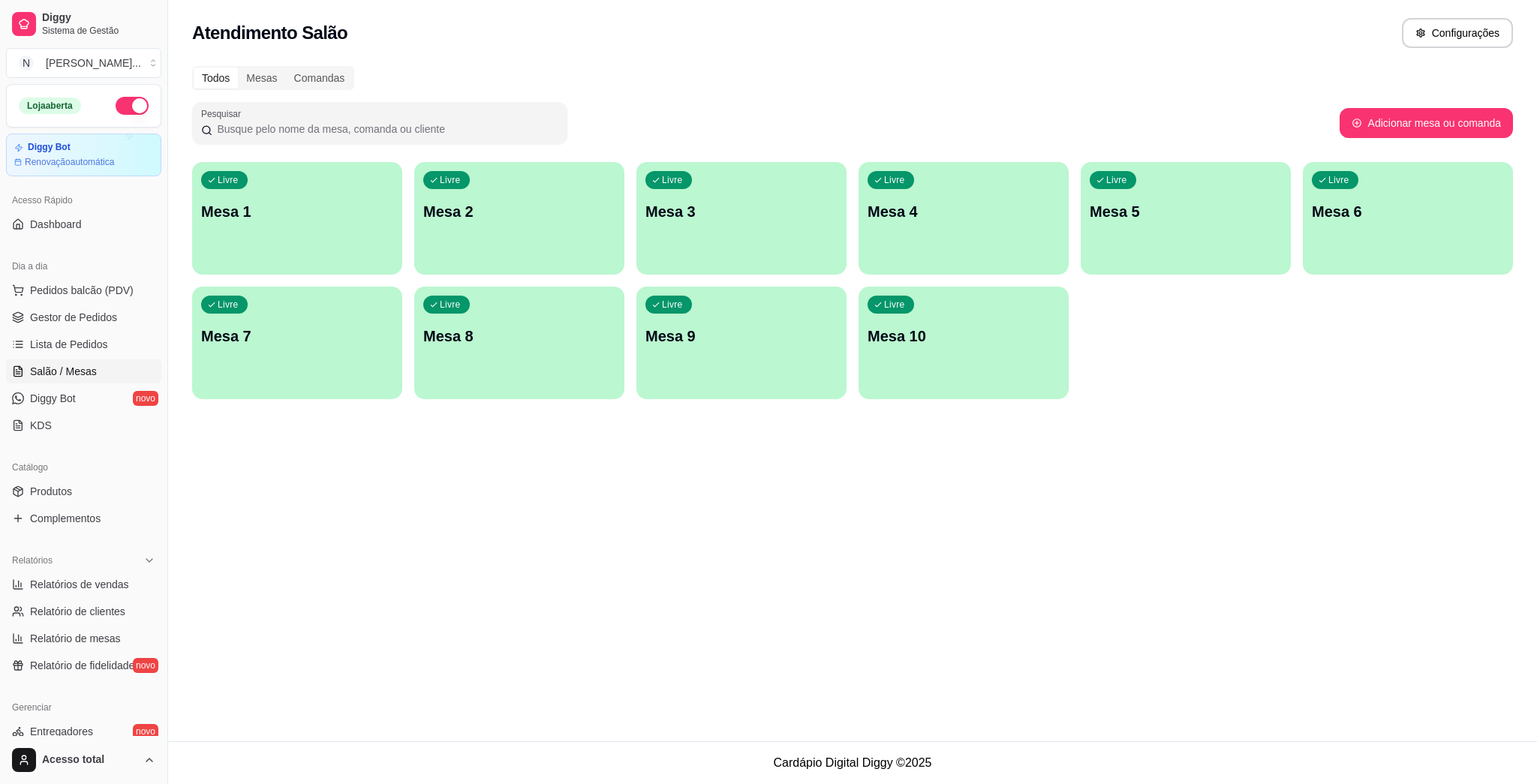
click at [381, 225] on div "Livre Mesa 1" at bounding box center [297, 208] width 210 height 95
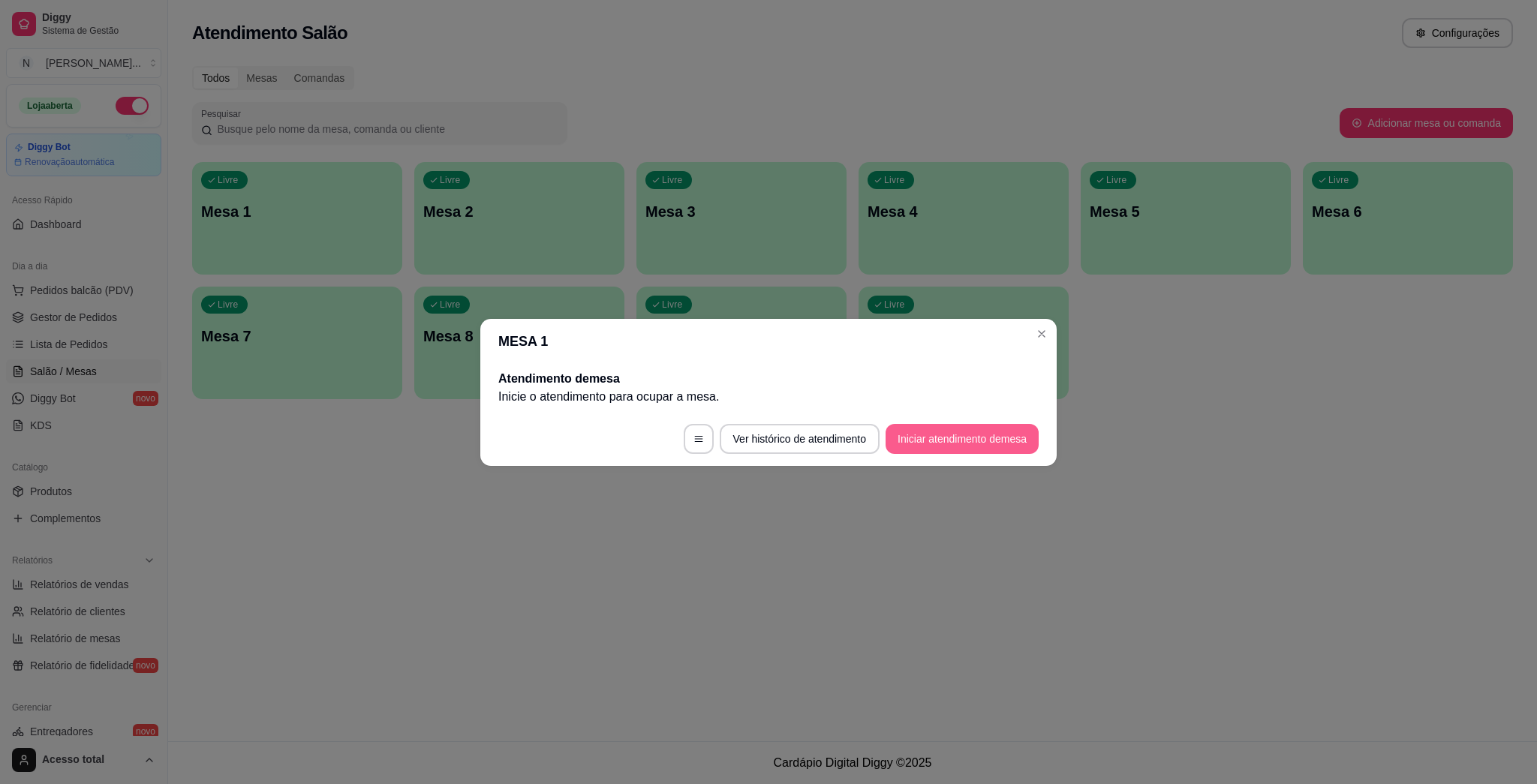
click at [752, 433] on button "Iniciar atendimento de mesa" at bounding box center [962, 438] width 153 height 30
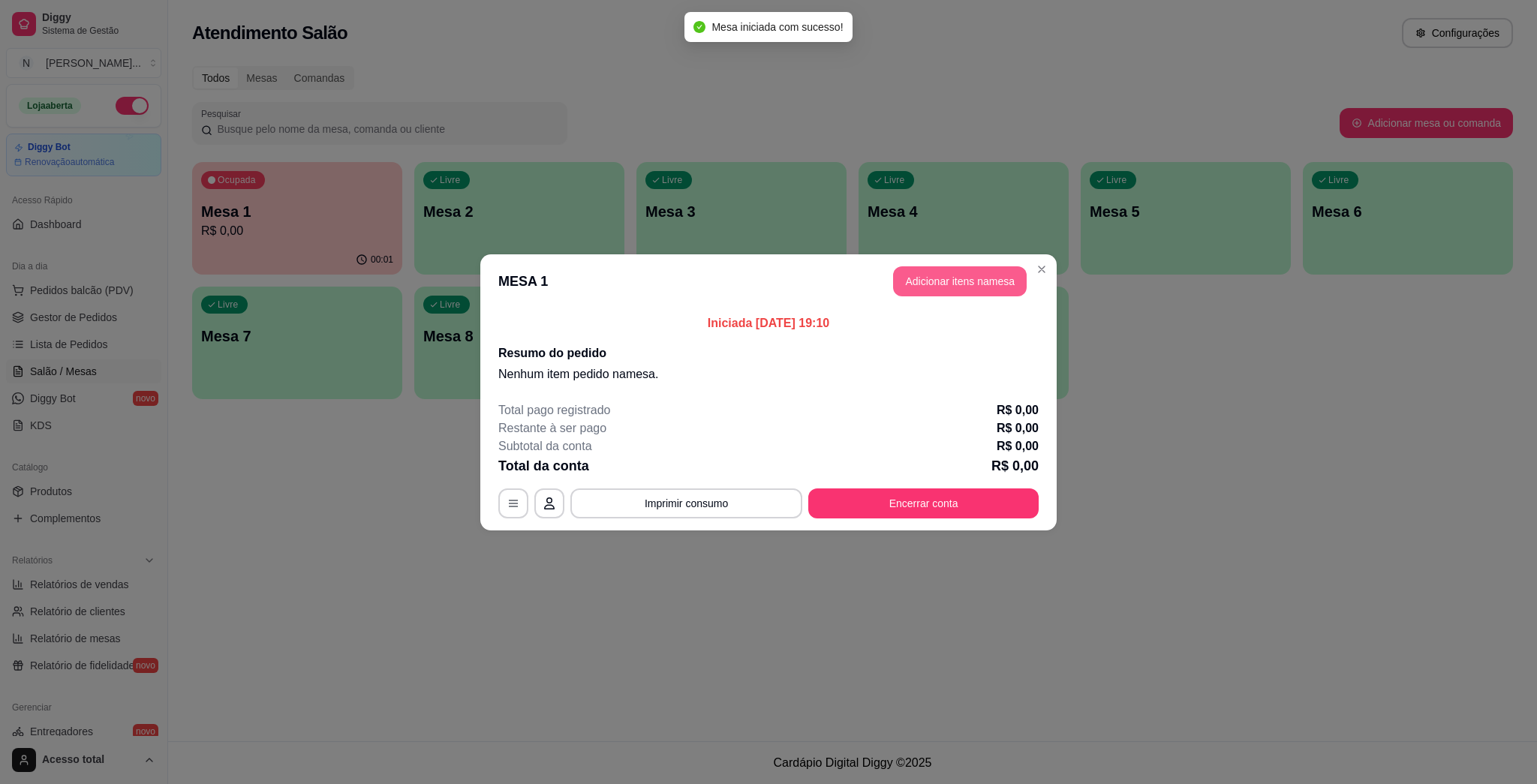
click at [752, 284] on button "Adicionar itens na mesa" at bounding box center [959, 280] width 134 height 30
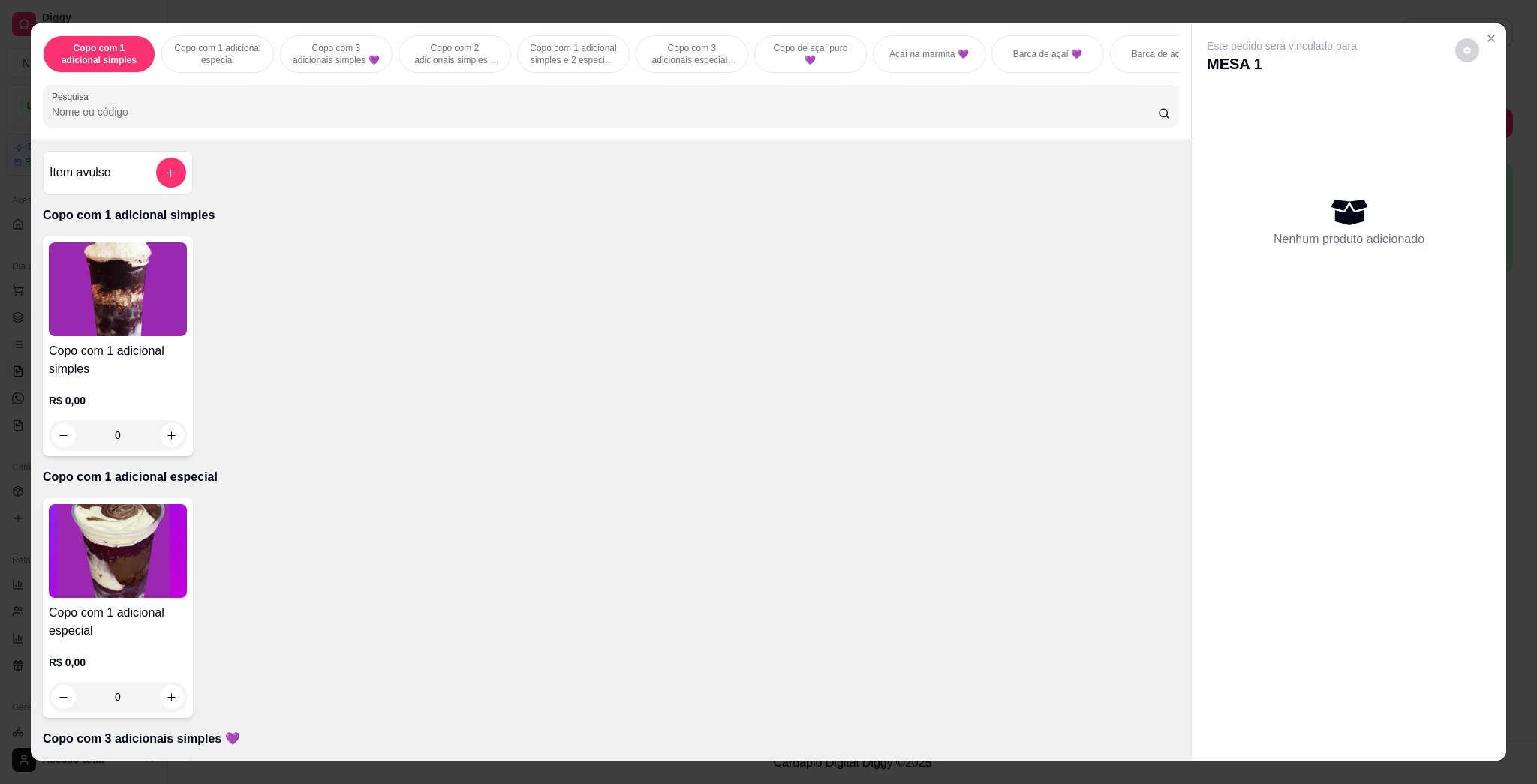
click at [752, 120] on input "Pesquisa" at bounding box center [604, 112] width 1106 height 15
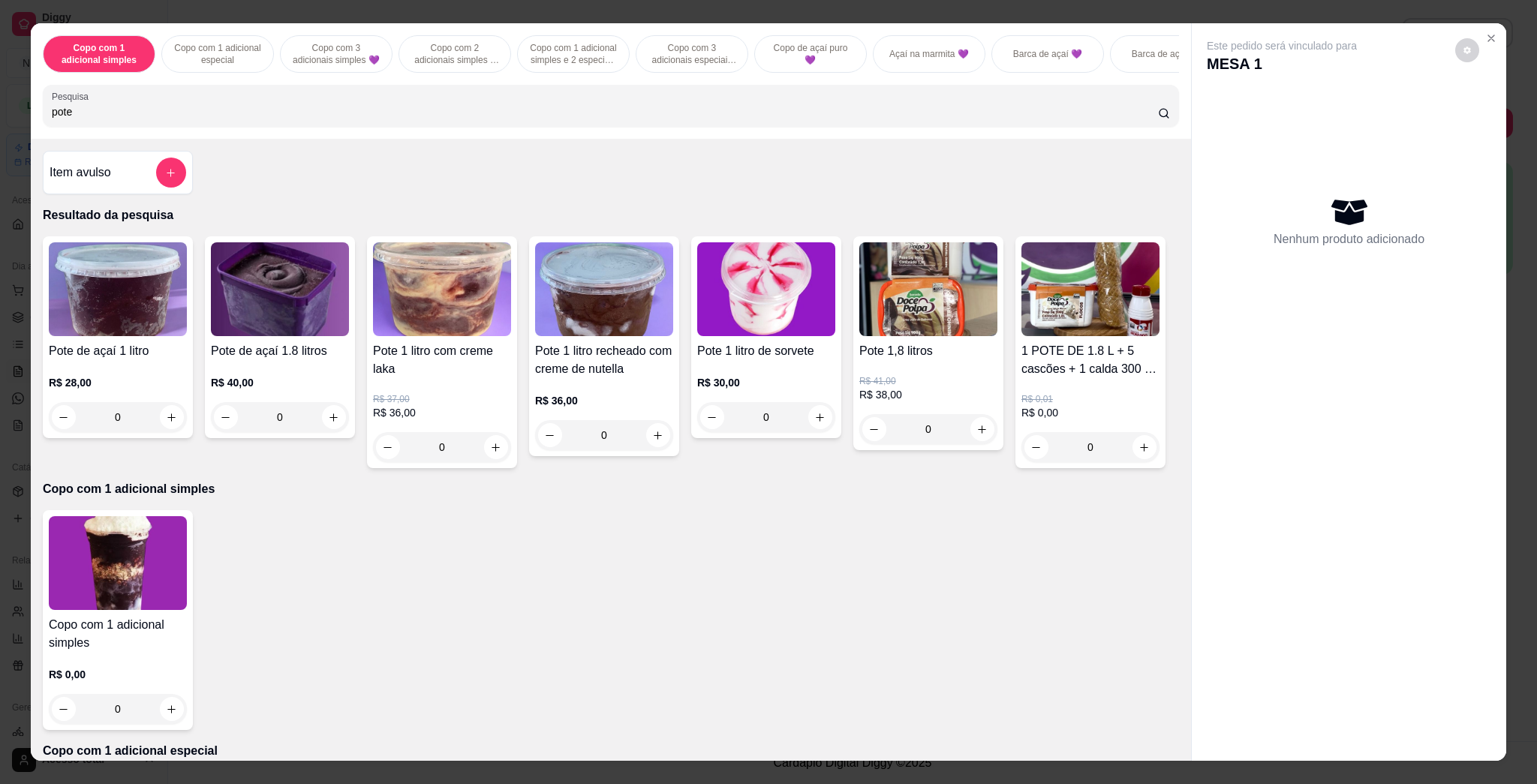
click at [752, 444] on div "0" at bounding box center [928, 428] width 138 height 30
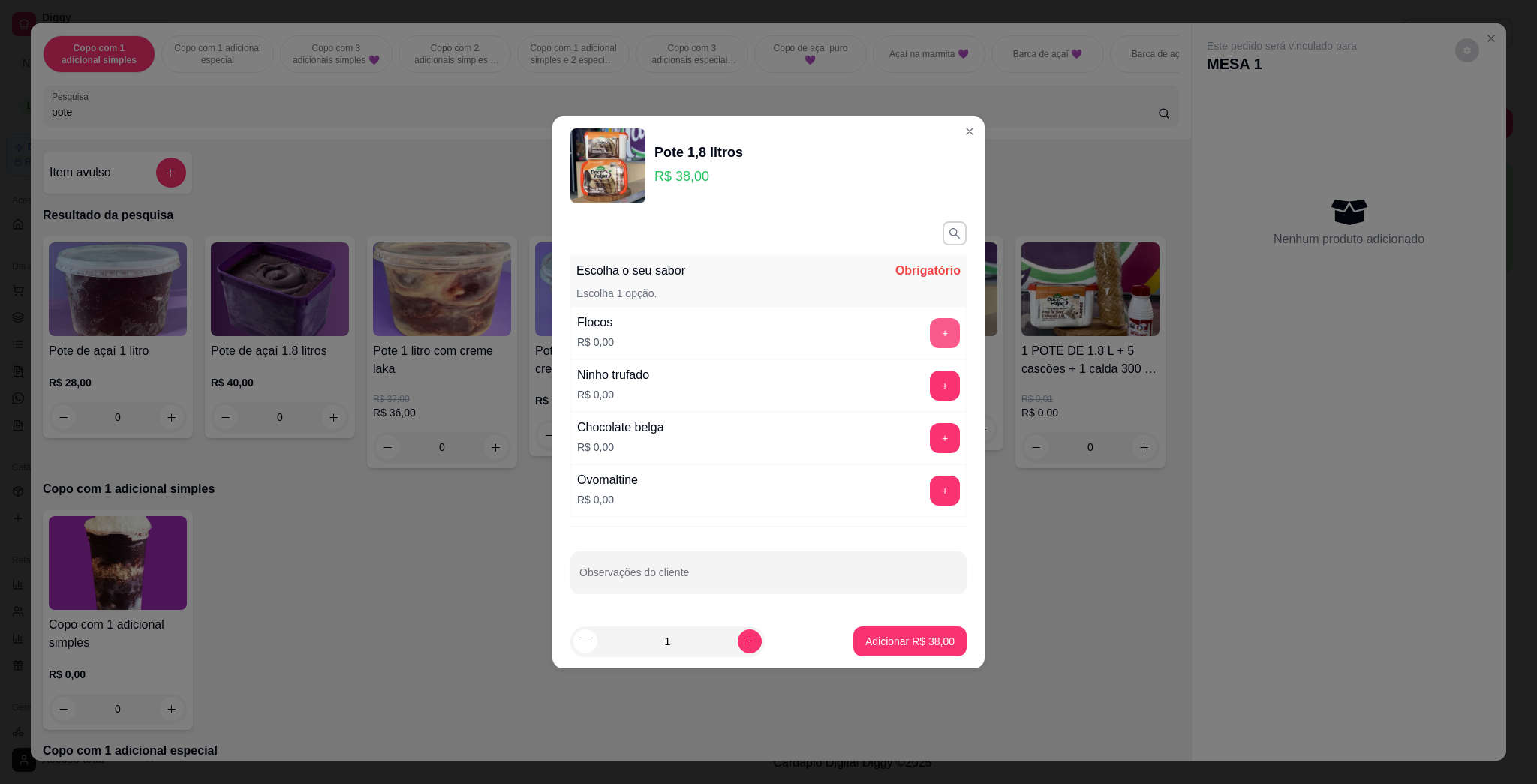
click at [752, 321] on button "+" at bounding box center [944, 333] width 30 height 30
click at [752, 641] on p "Adicionar R$ 38,00" at bounding box center [909, 642] width 89 height 15
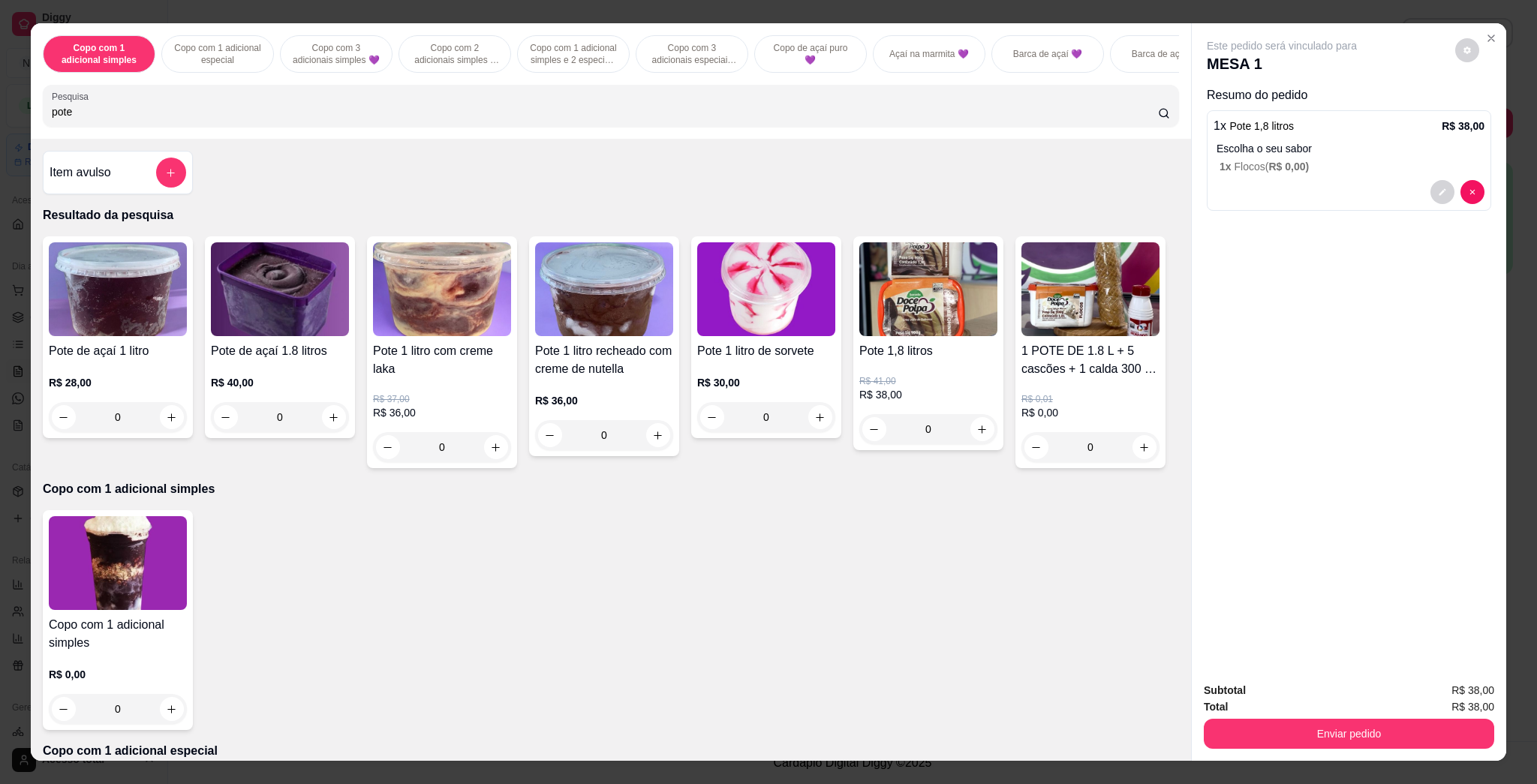
click at [524, 120] on input "pote" at bounding box center [604, 112] width 1106 height 15
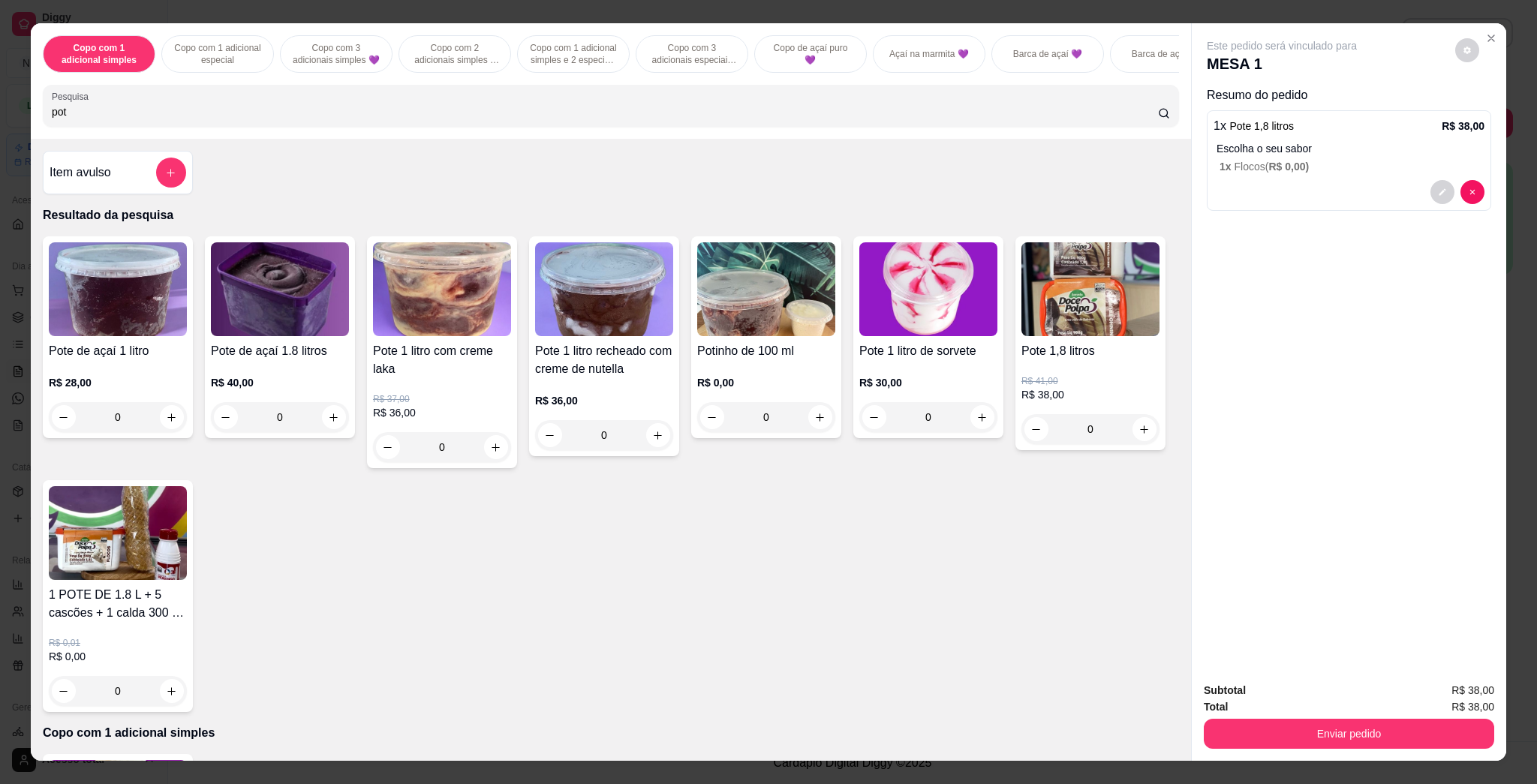
type input "po"
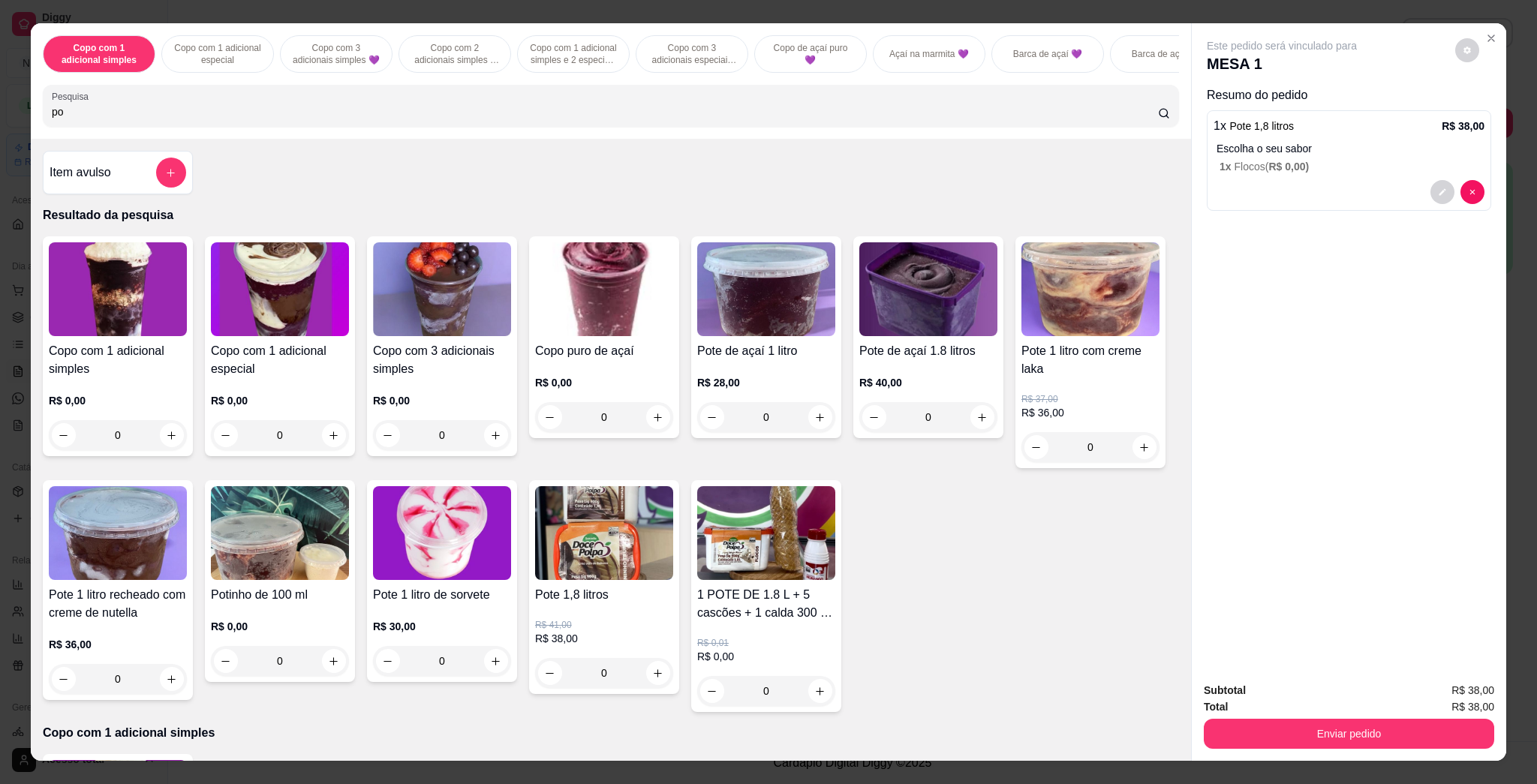
click at [504, 119] on input "po" at bounding box center [604, 112] width 1106 height 15
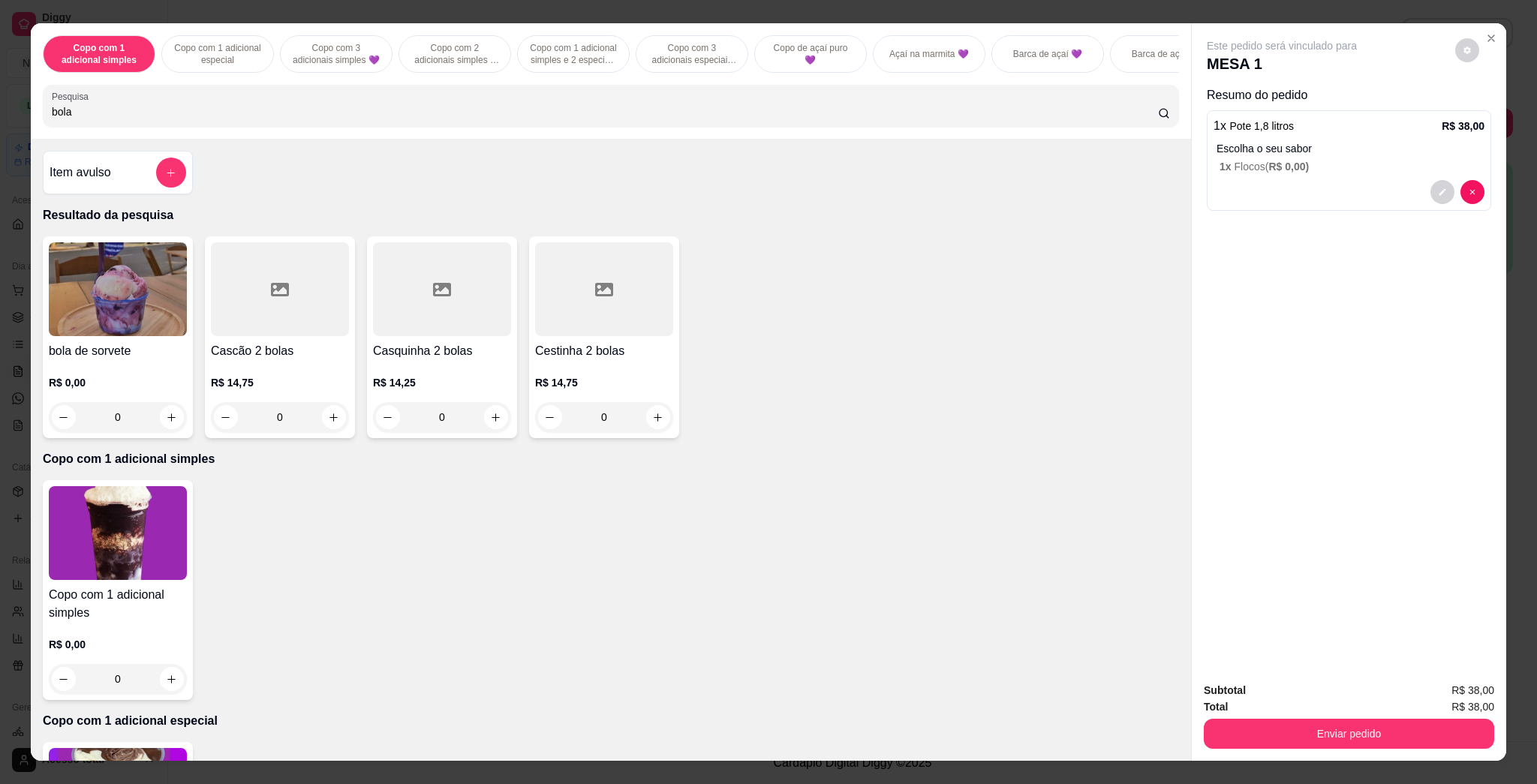
type input "bola"
click at [128, 320] on img at bounding box center [118, 289] width 138 height 94
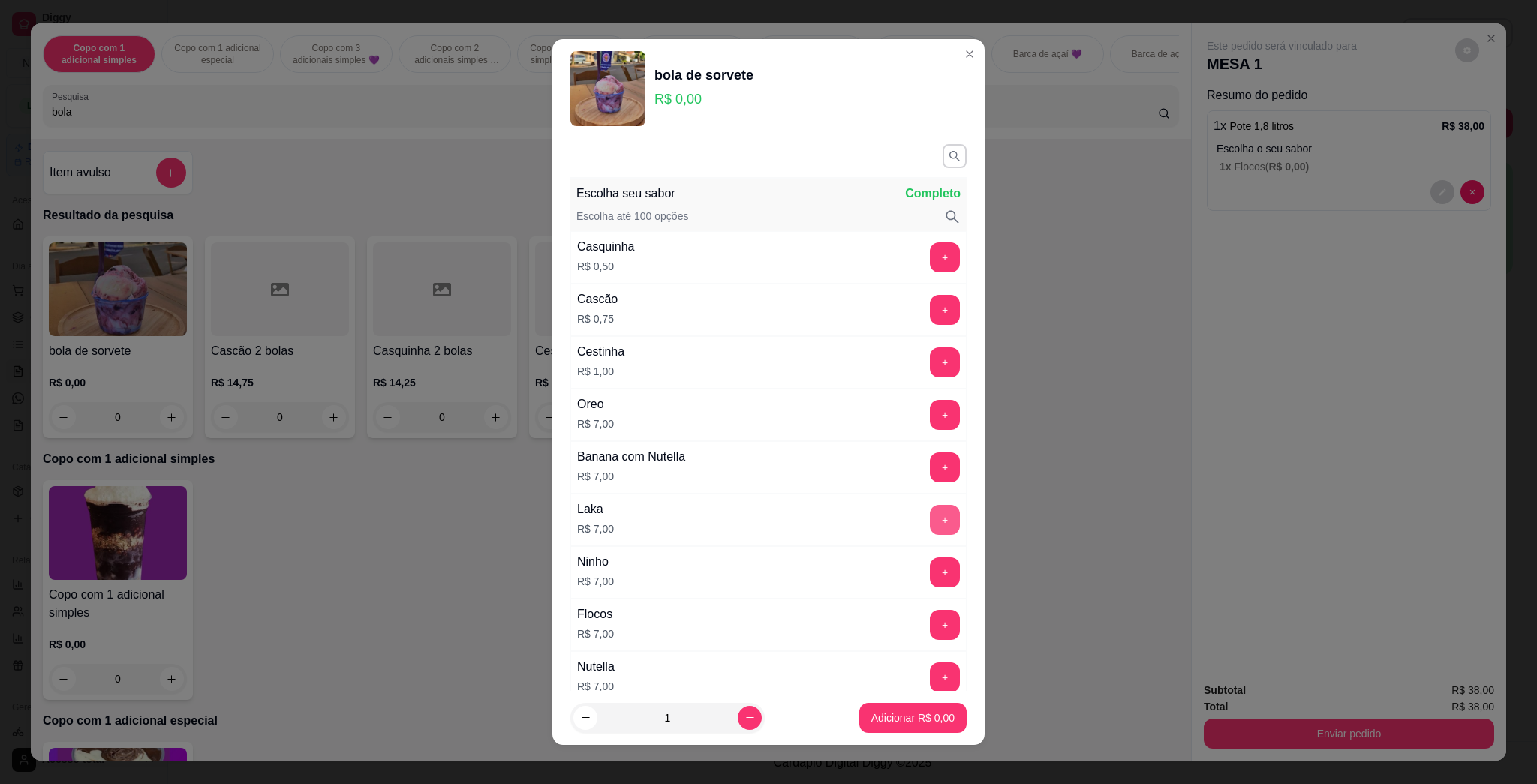
click at [752, 522] on button "+" at bounding box center [944, 519] width 30 height 30
click at [752, 726] on button "Adicionar R$ 7,00" at bounding box center [912, 717] width 107 height 30
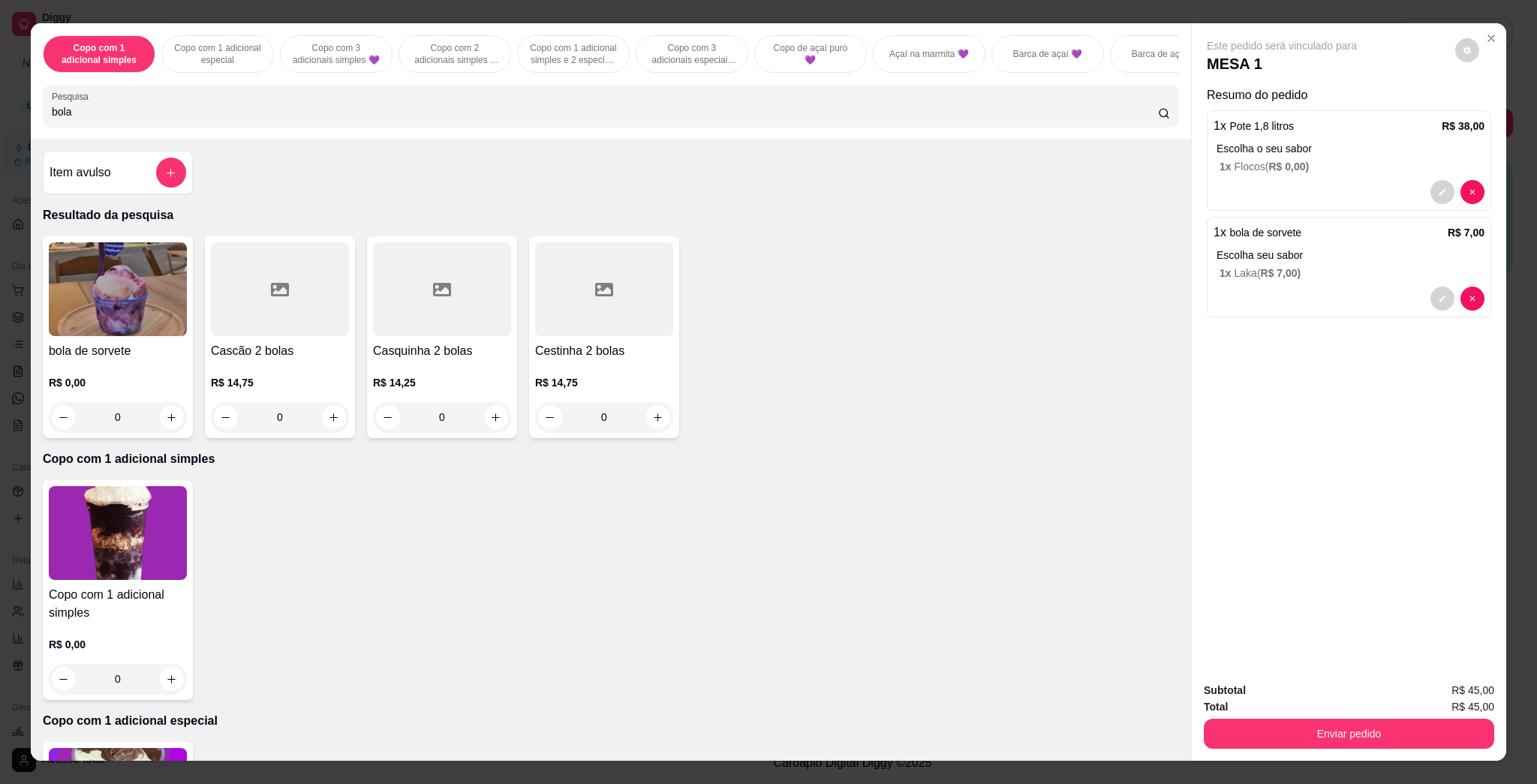
click at [168, 187] on button "add-separate-item" at bounding box center [170, 172] width 30 height 30
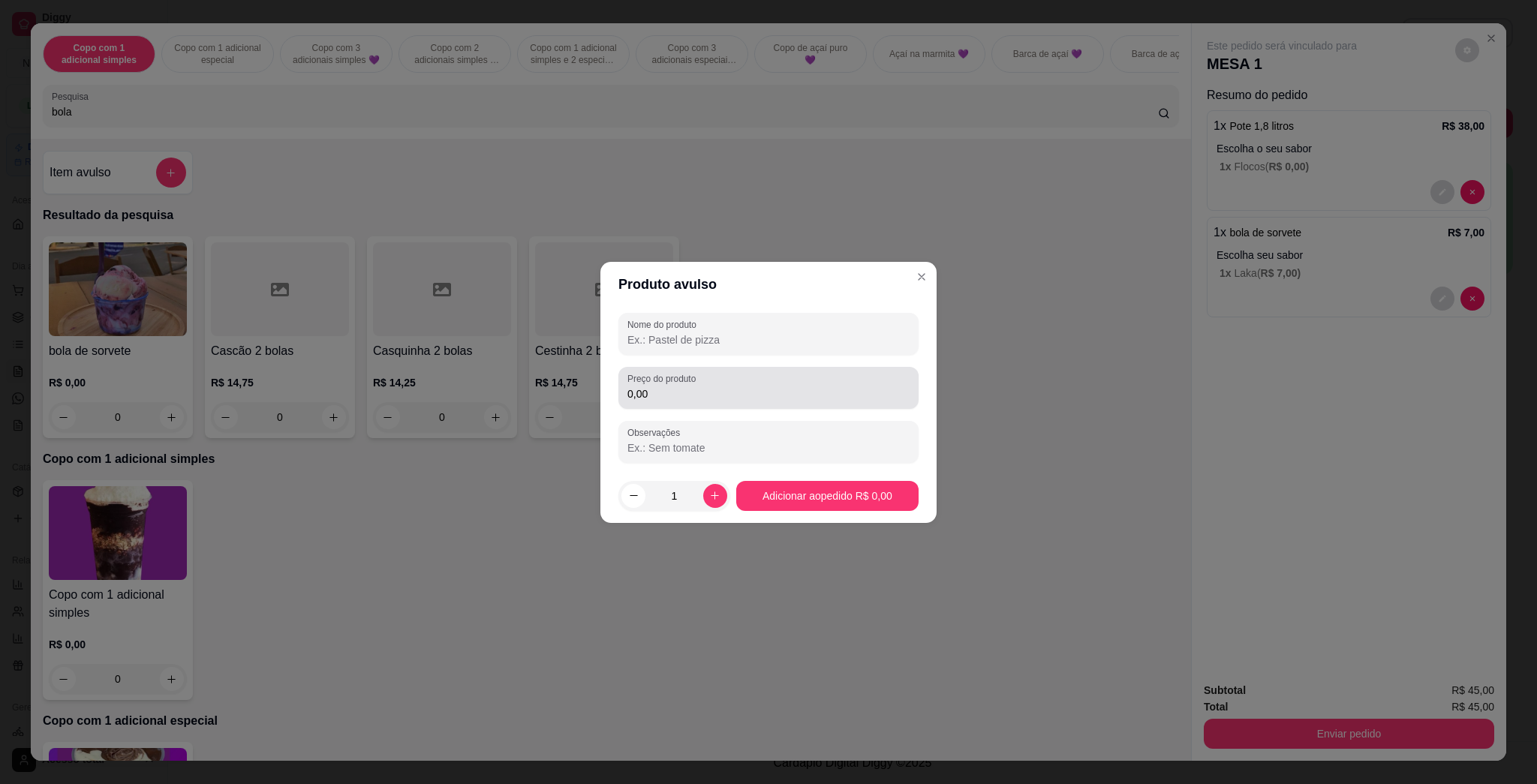
click at [653, 401] on input "0,00" at bounding box center [768, 394] width 282 height 15
type input "6,96"
click at [677, 341] on input "Nome do produto" at bounding box center [768, 340] width 282 height 15
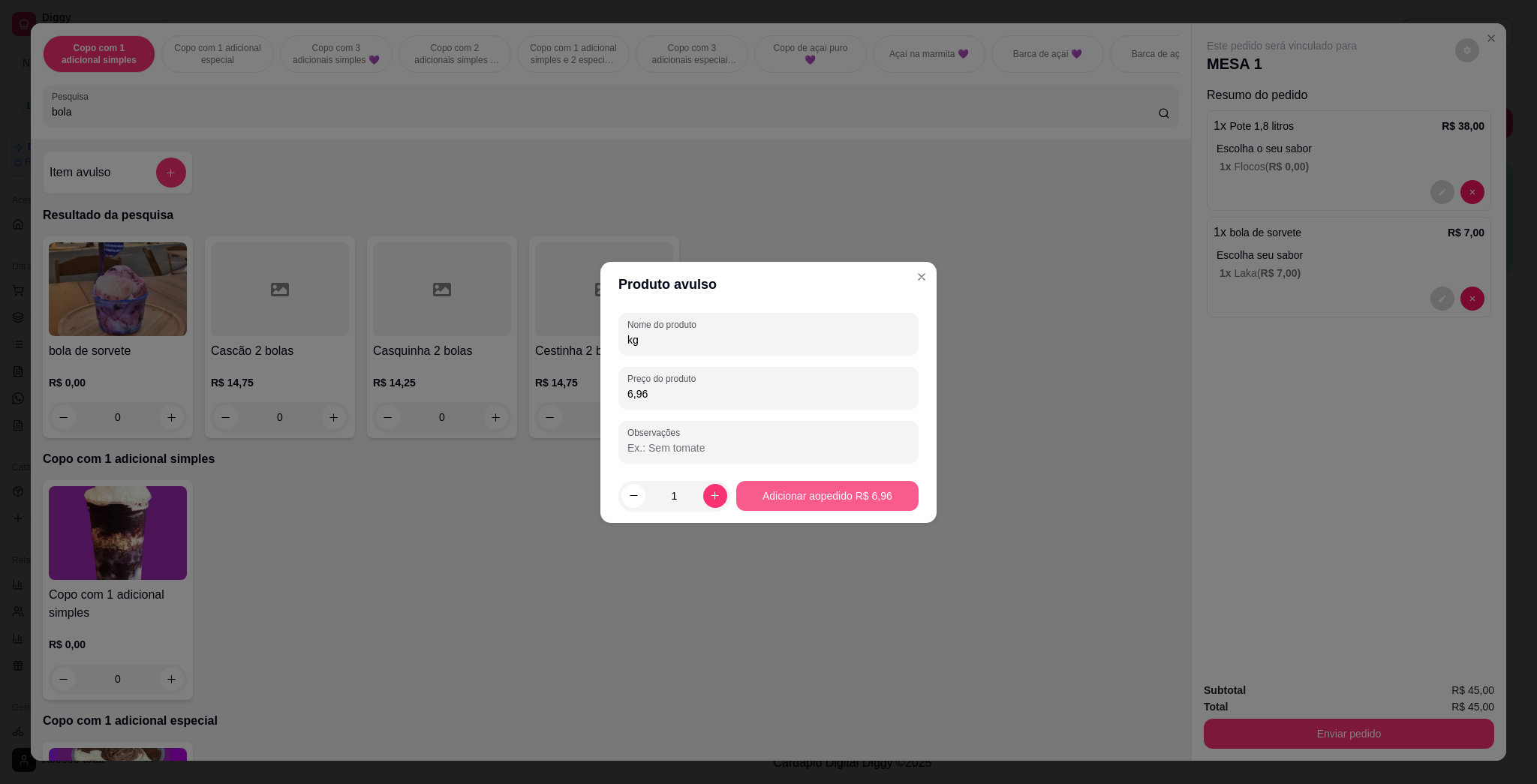
type input "kg"
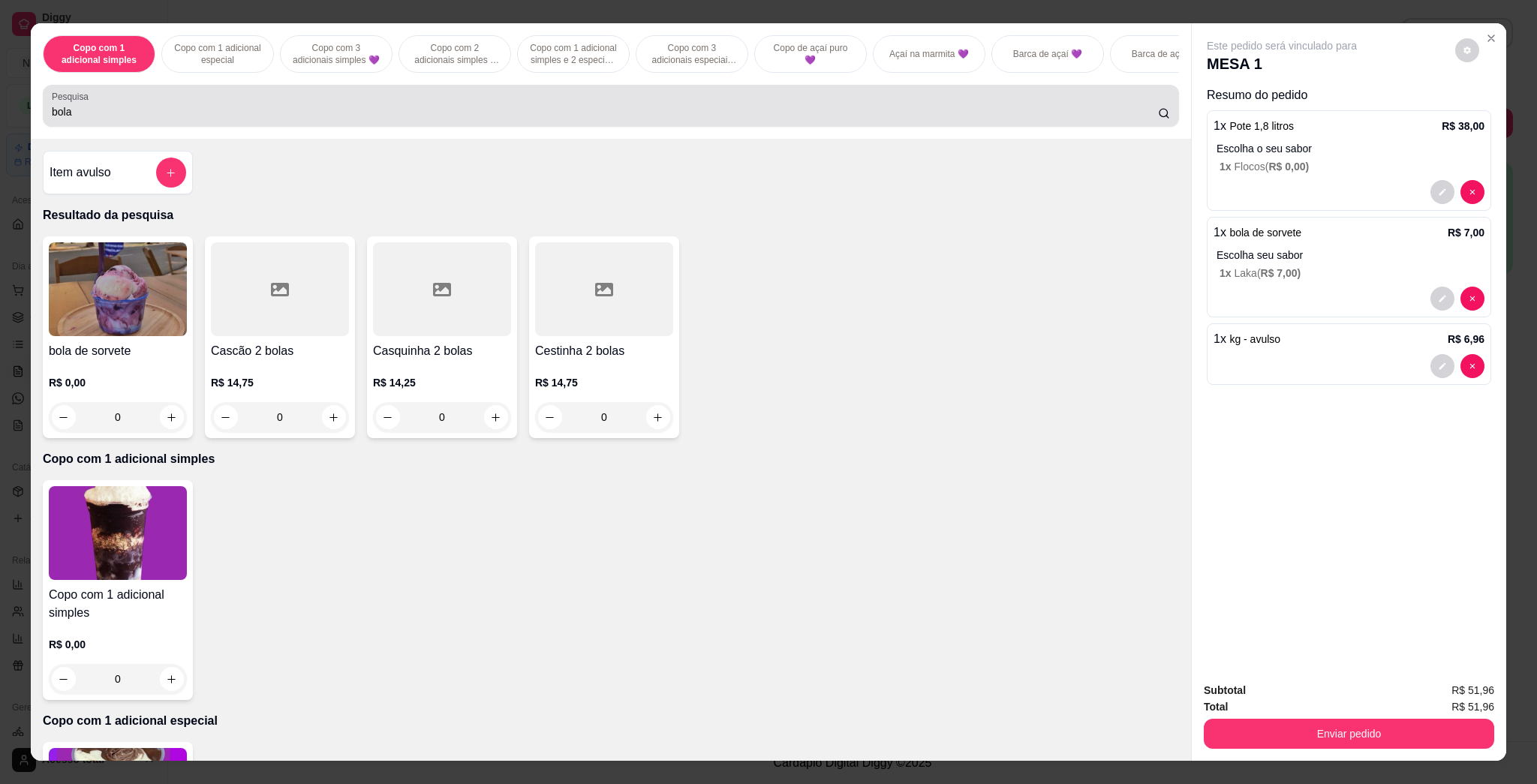
click at [151, 113] on div "bola" at bounding box center [610, 105] width 1118 height 30
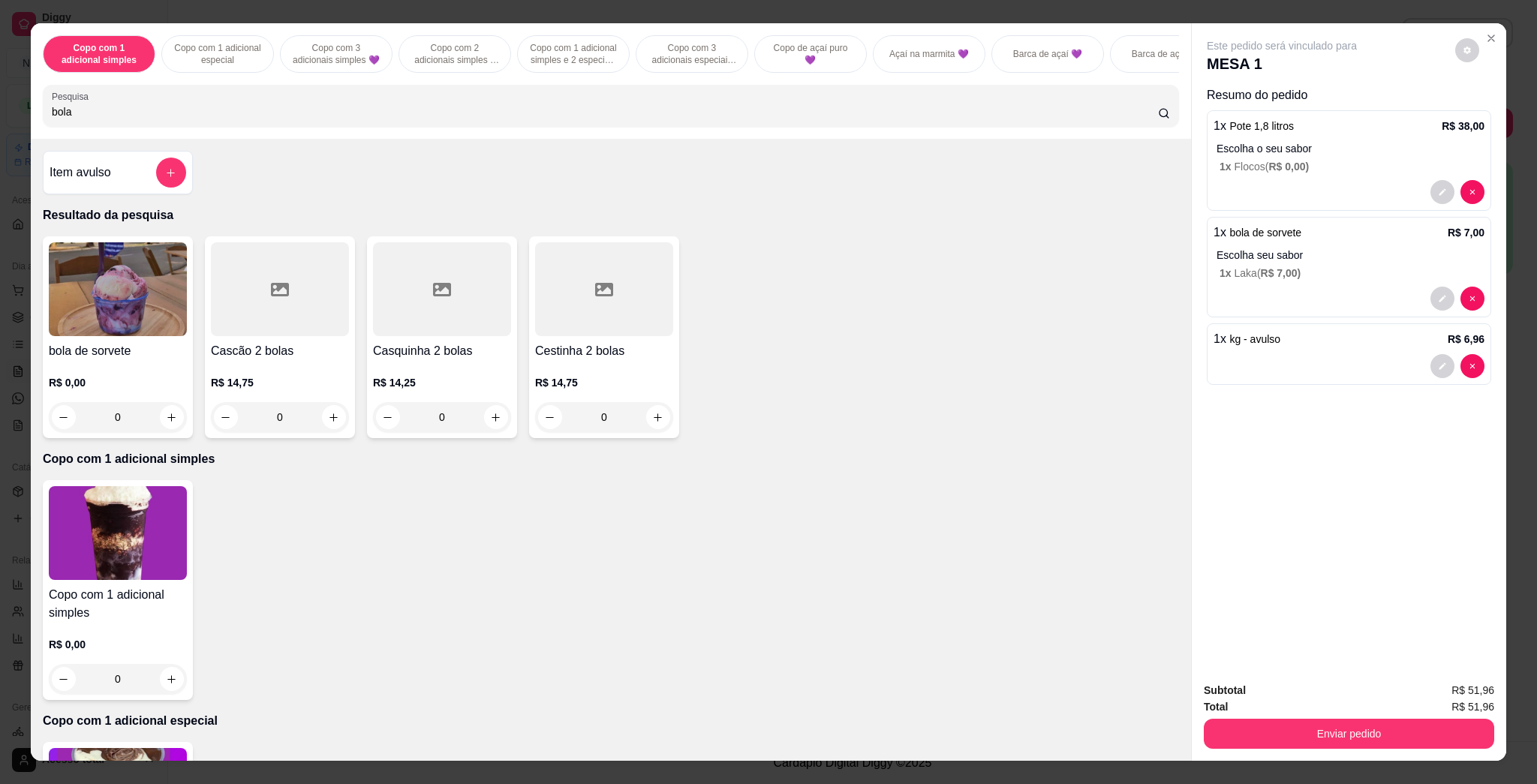
click at [156, 112] on div "bola" at bounding box center [610, 105] width 1118 height 30
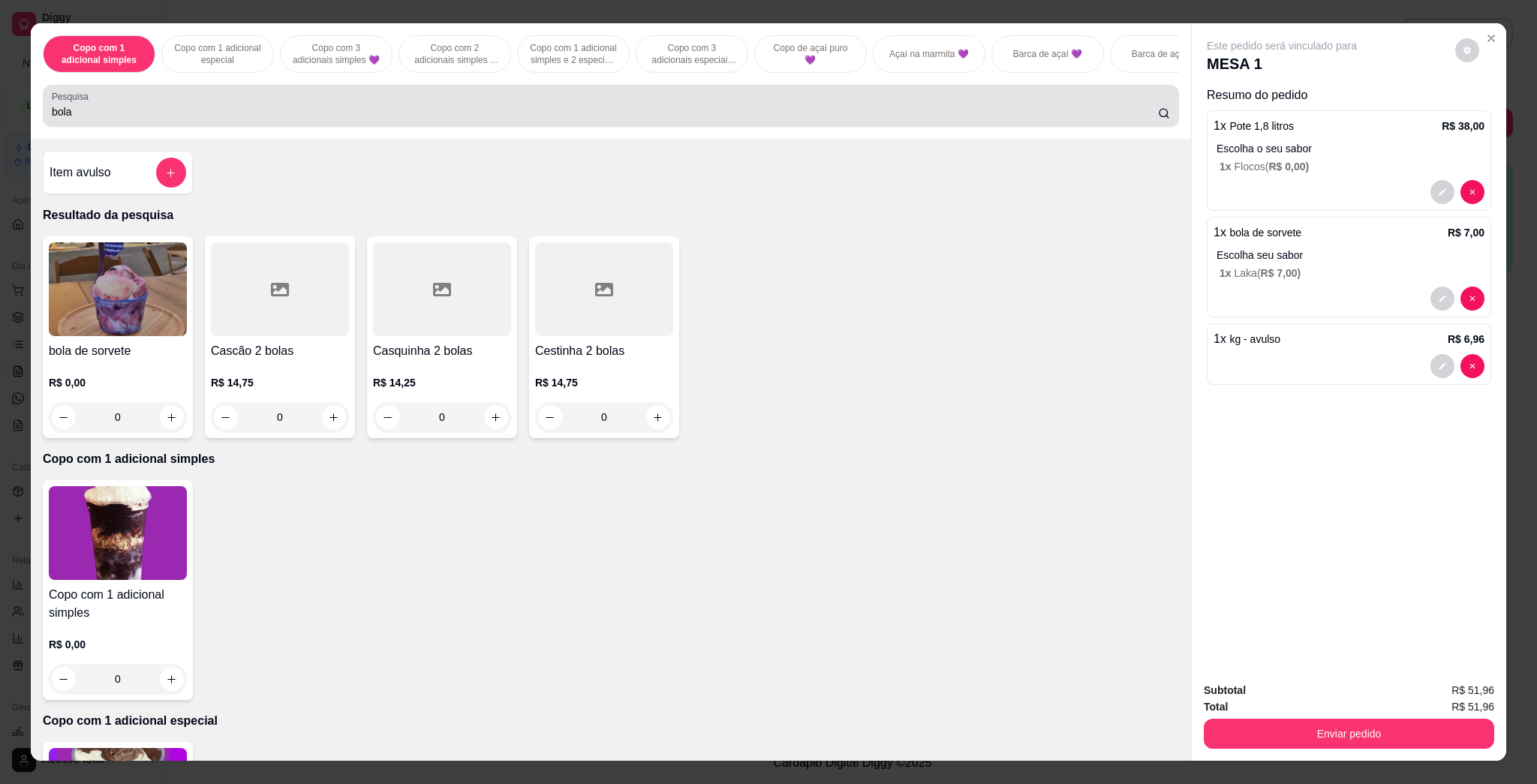
click at [156, 112] on div "bola" at bounding box center [610, 105] width 1118 height 30
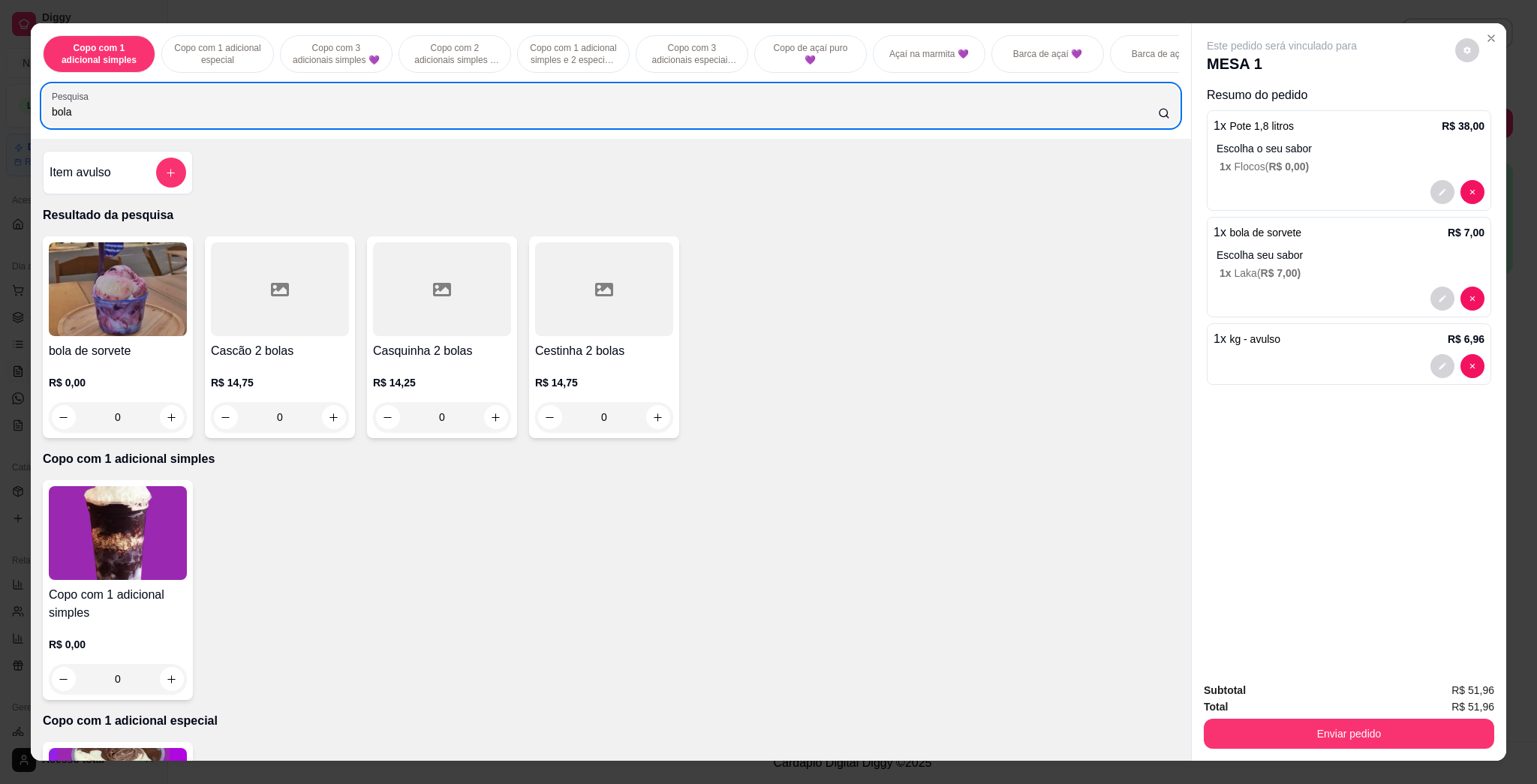
drag, startPoint x: 124, startPoint y: 112, endPoint x: 26, endPoint y: 132, distance: 100.0
click at [31, 132] on div "Copo com 1 adicional simples Copo com 1 adicional especial Copo com 3 adicionai…" at bounding box center [610, 80] width 1160 height 116
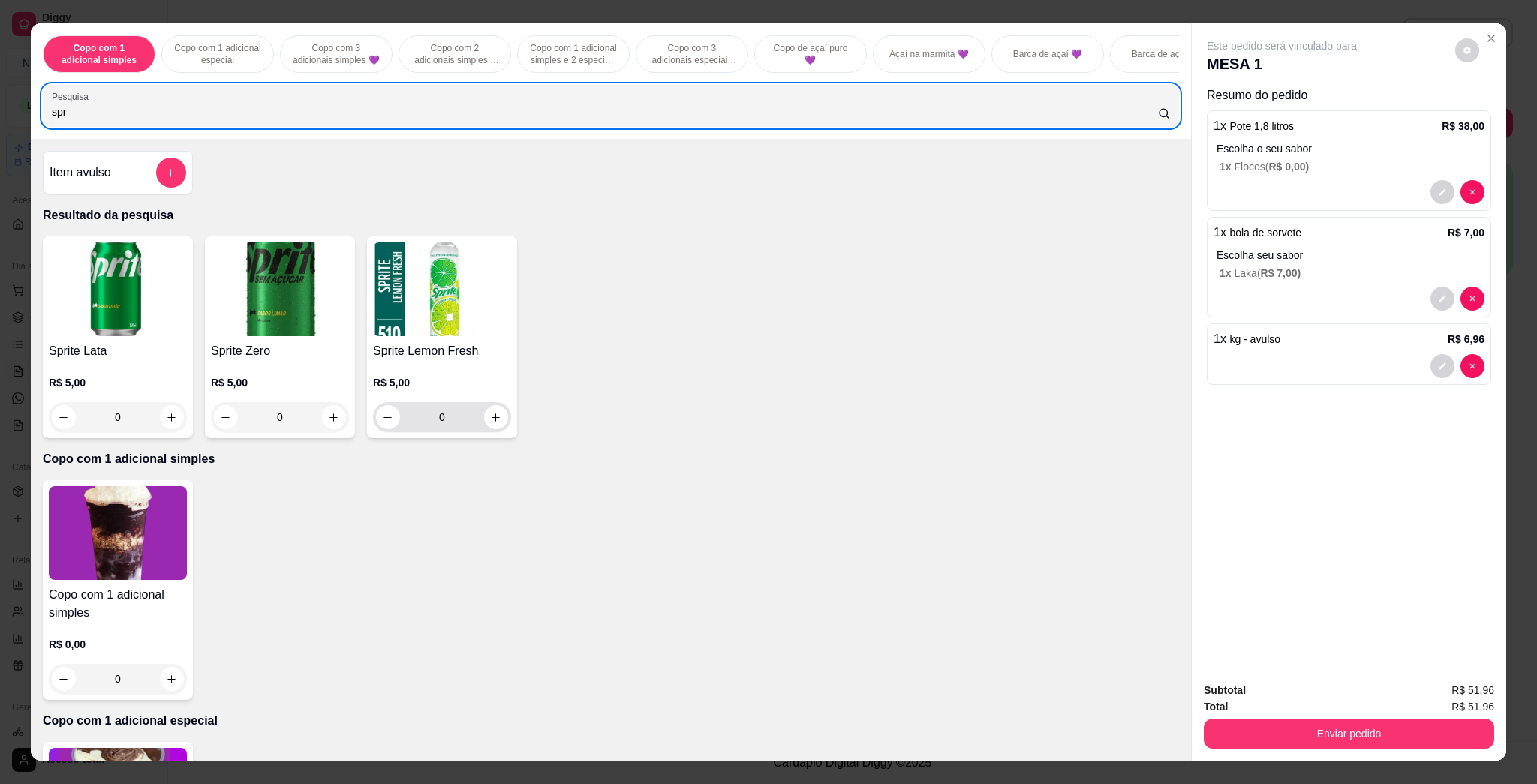
type input "spr"
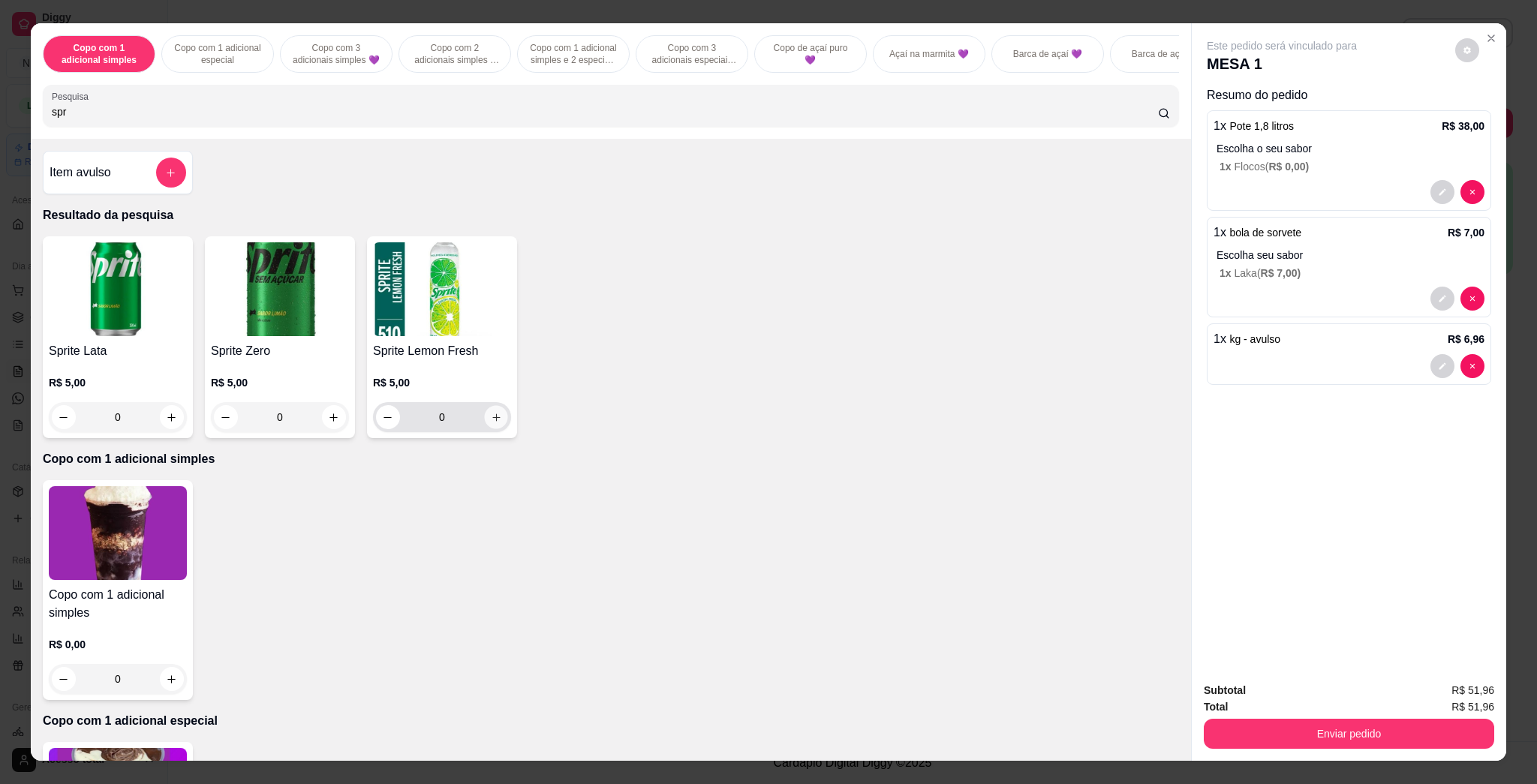
click at [484, 429] on button "increase-product-quantity" at bounding box center [495, 417] width 23 height 23
type input "1"
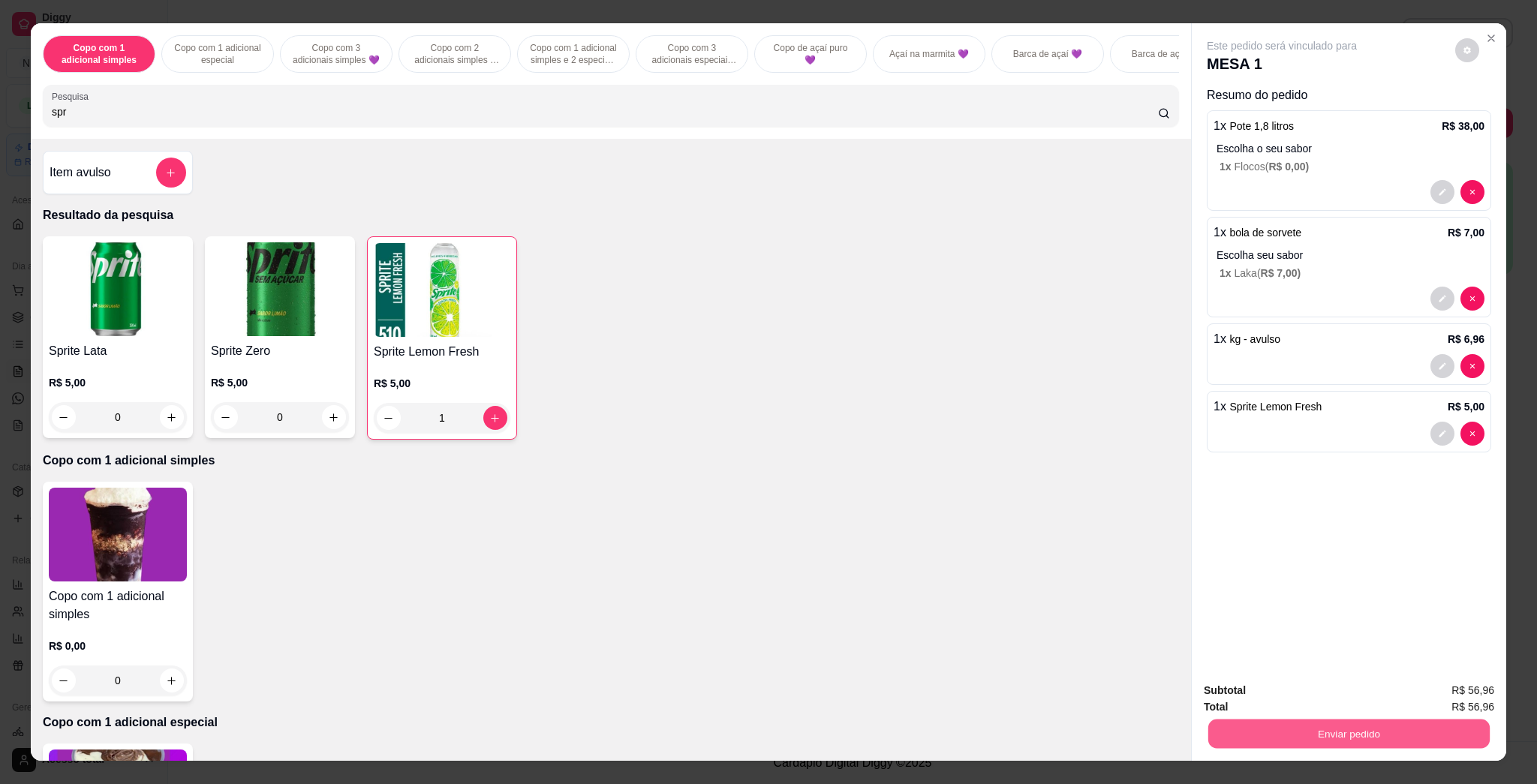
click at [752, 737] on button "Enviar pedido" at bounding box center [1349, 732] width 281 height 30
click at [752, 698] on button "Enviar pedido" at bounding box center [1453, 696] width 82 height 28
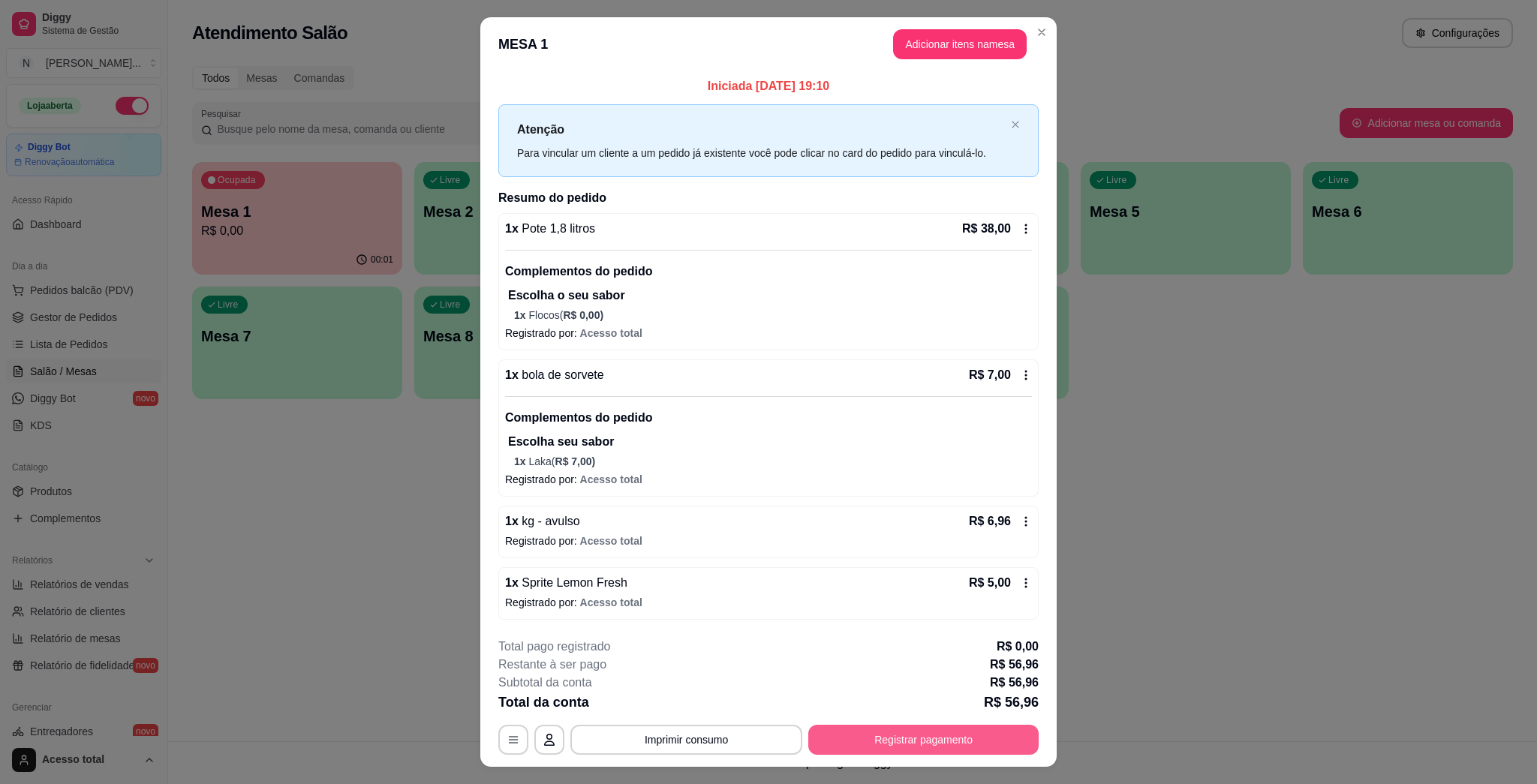
click at [752, 734] on button "Registrar pagamento" at bounding box center [923, 739] width 231 height 30
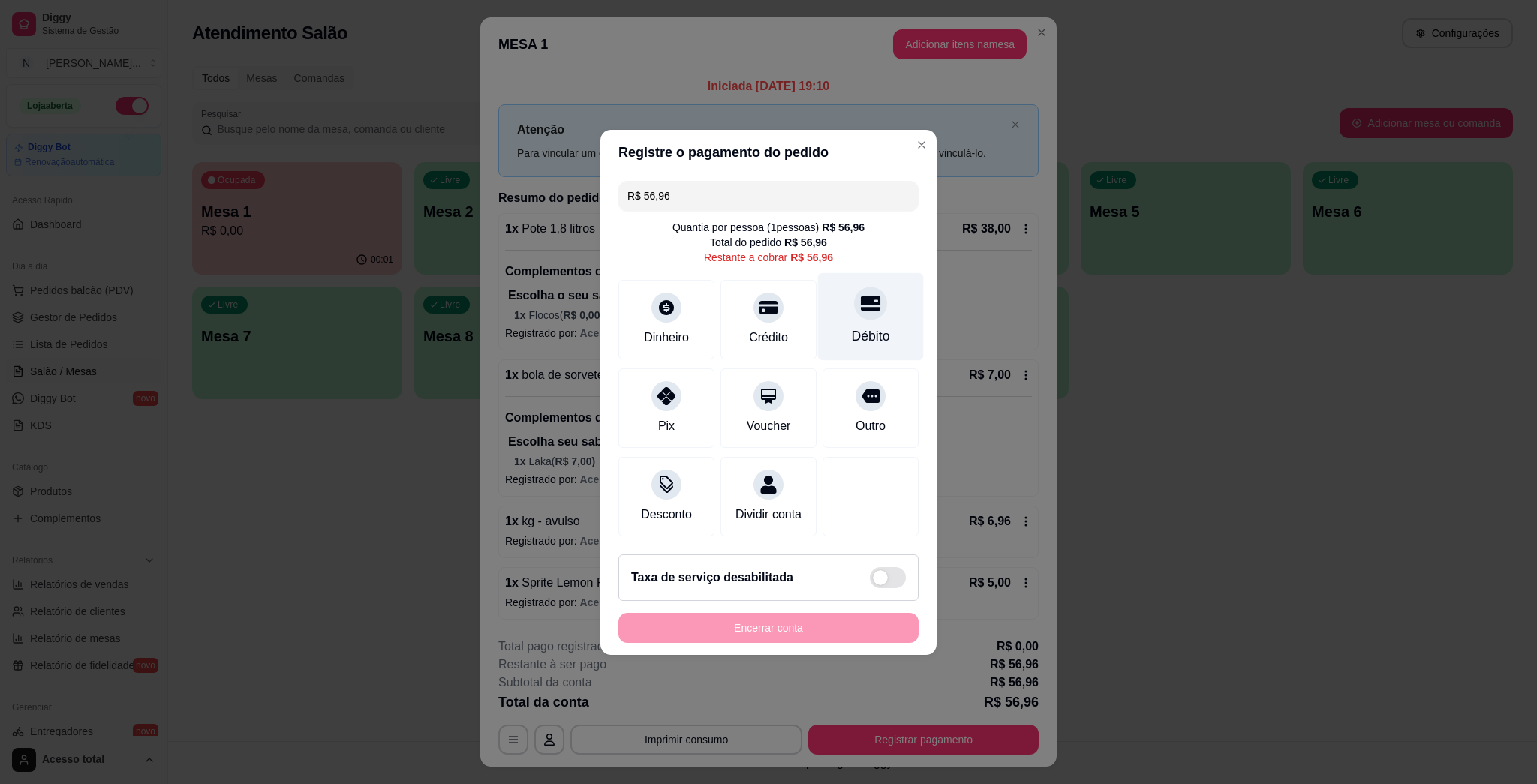
click at [752, 350] on div "Débito" at bounding box center [870, 316] width 106 height 88
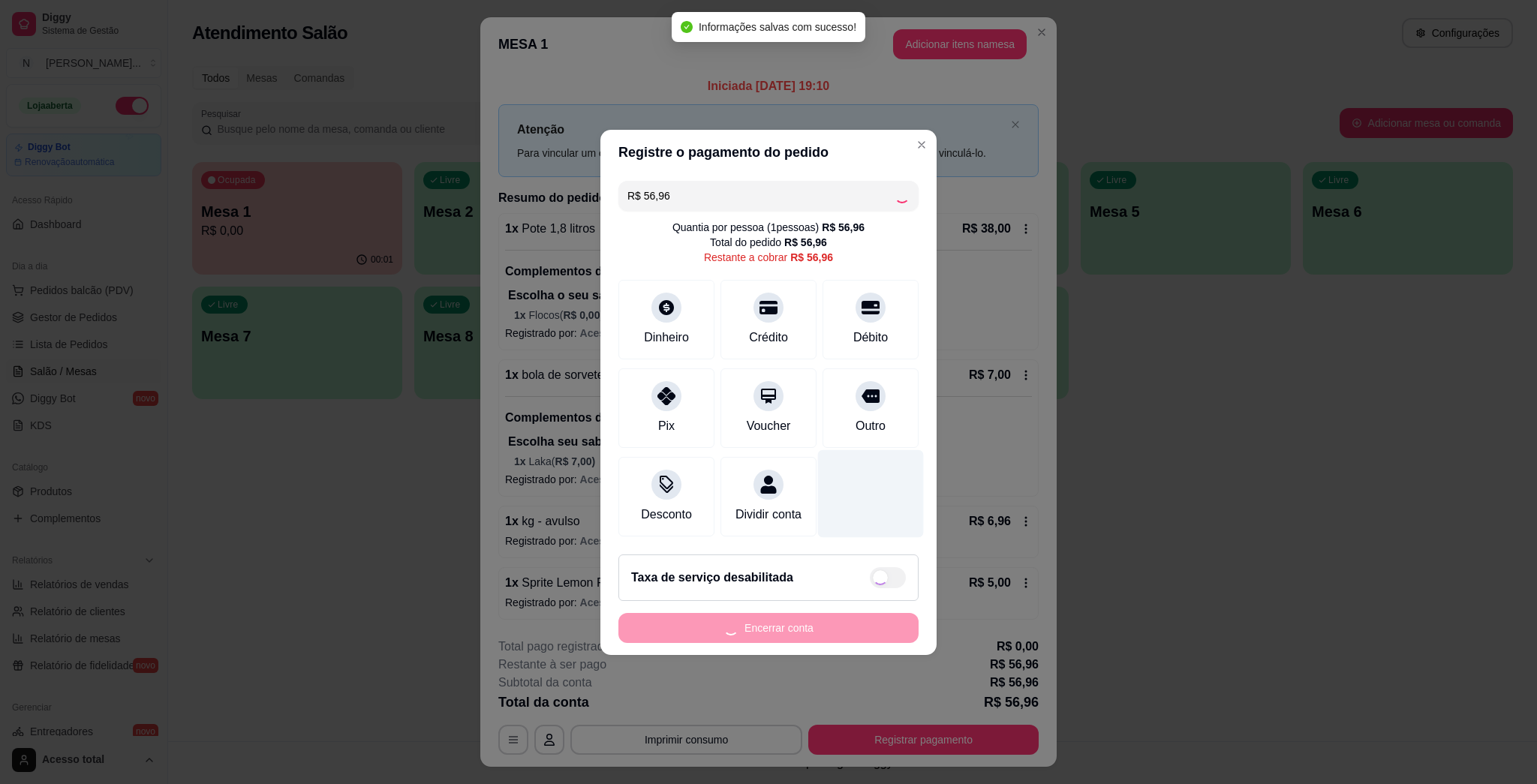
type input "R$ 0,00"
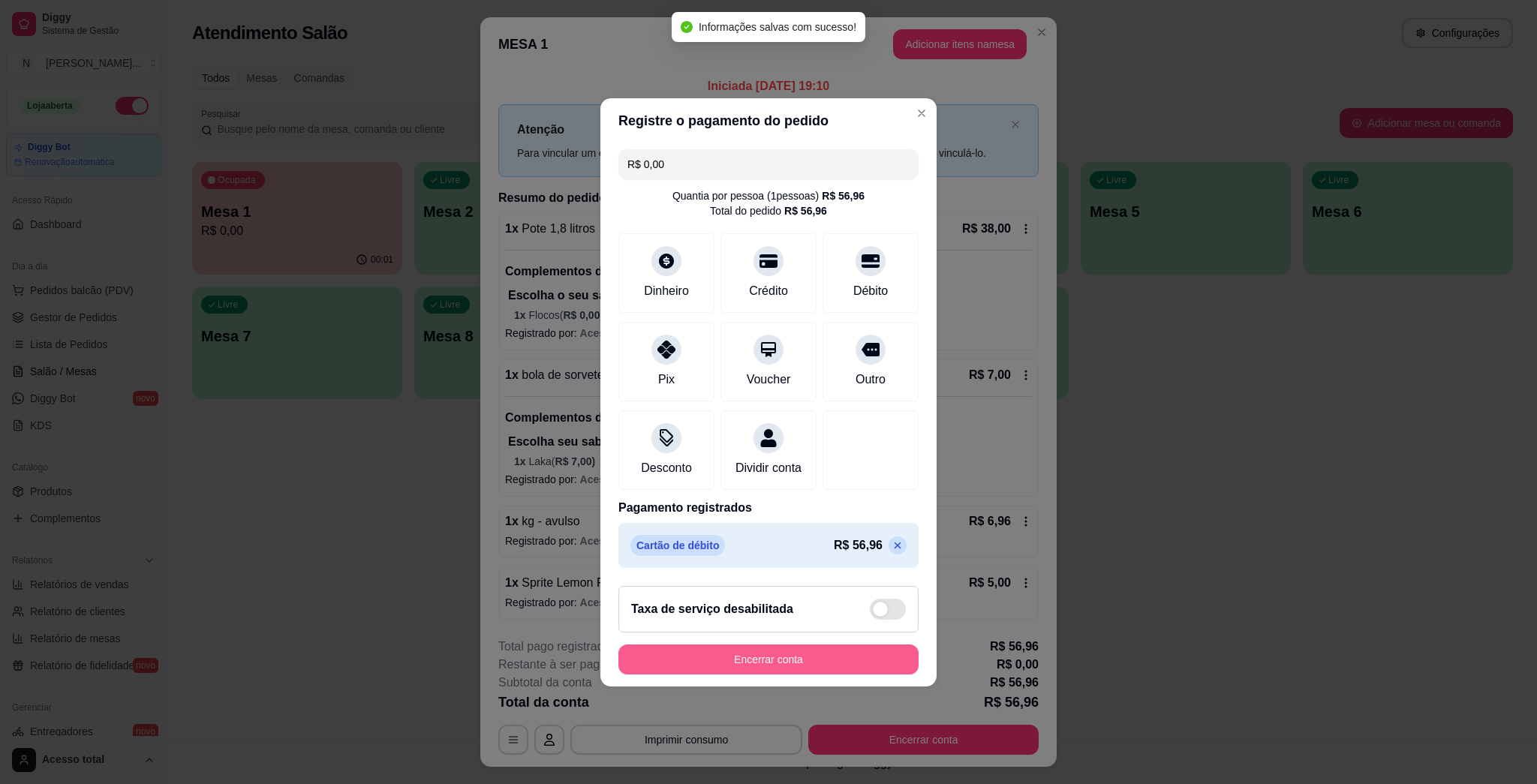
click at [752, 659] on button "Encerrar conta" at bounding box center [768, 659] width 300 height 30
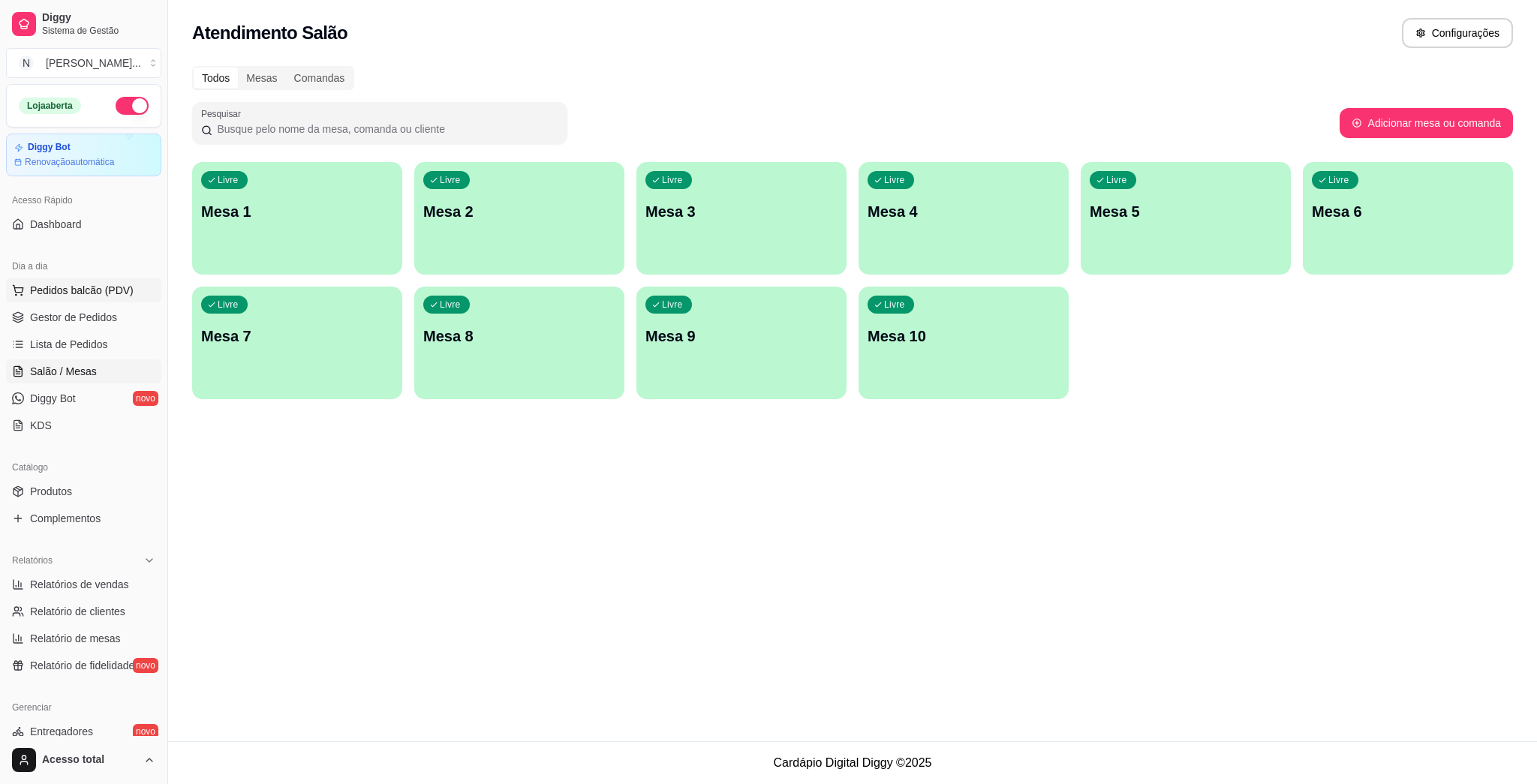
click at [105, 288] on span "Pedidos balcão (PDV)" at bounding box center [81, 291] width 103 height 15
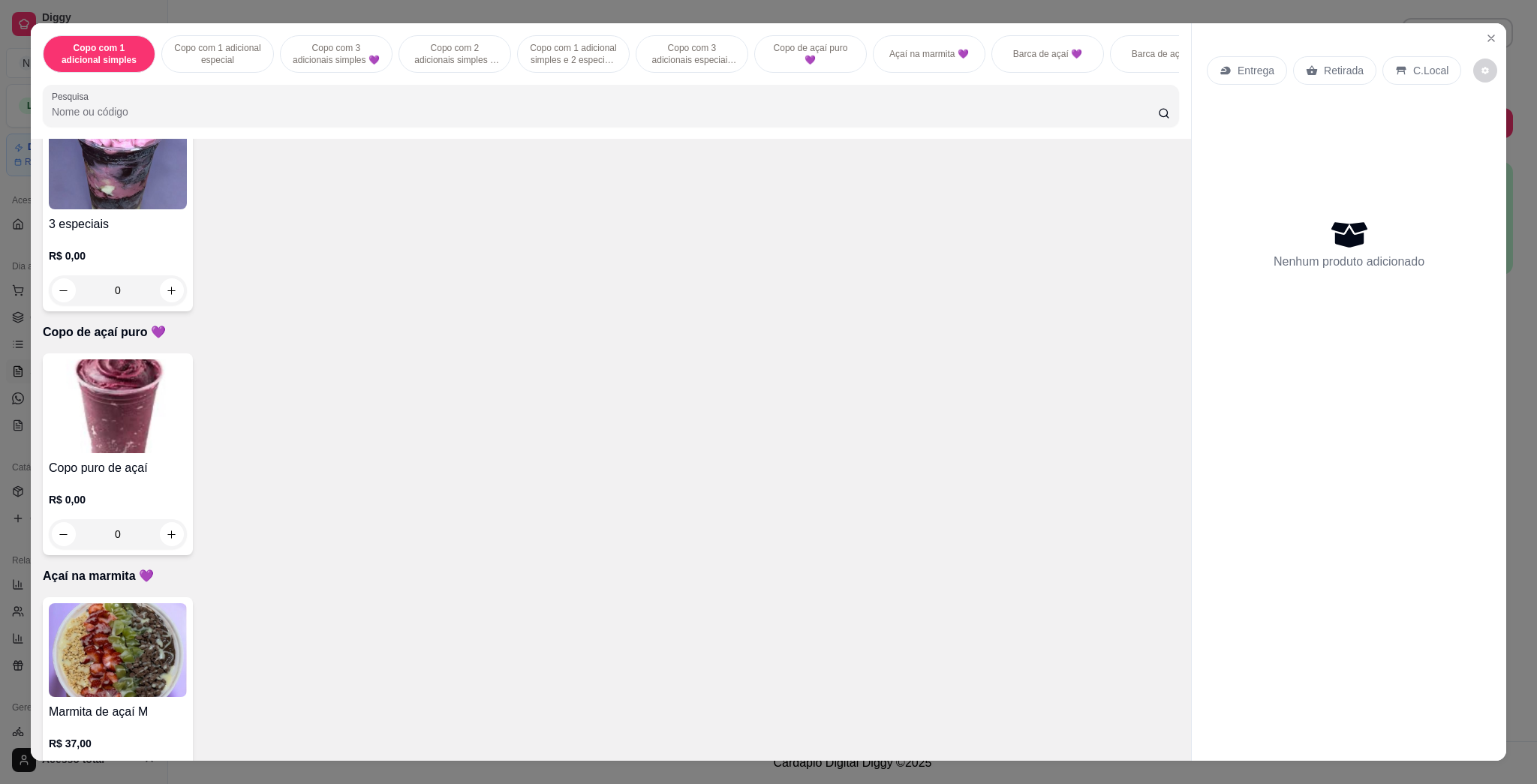
scroll to position [1500, 0]
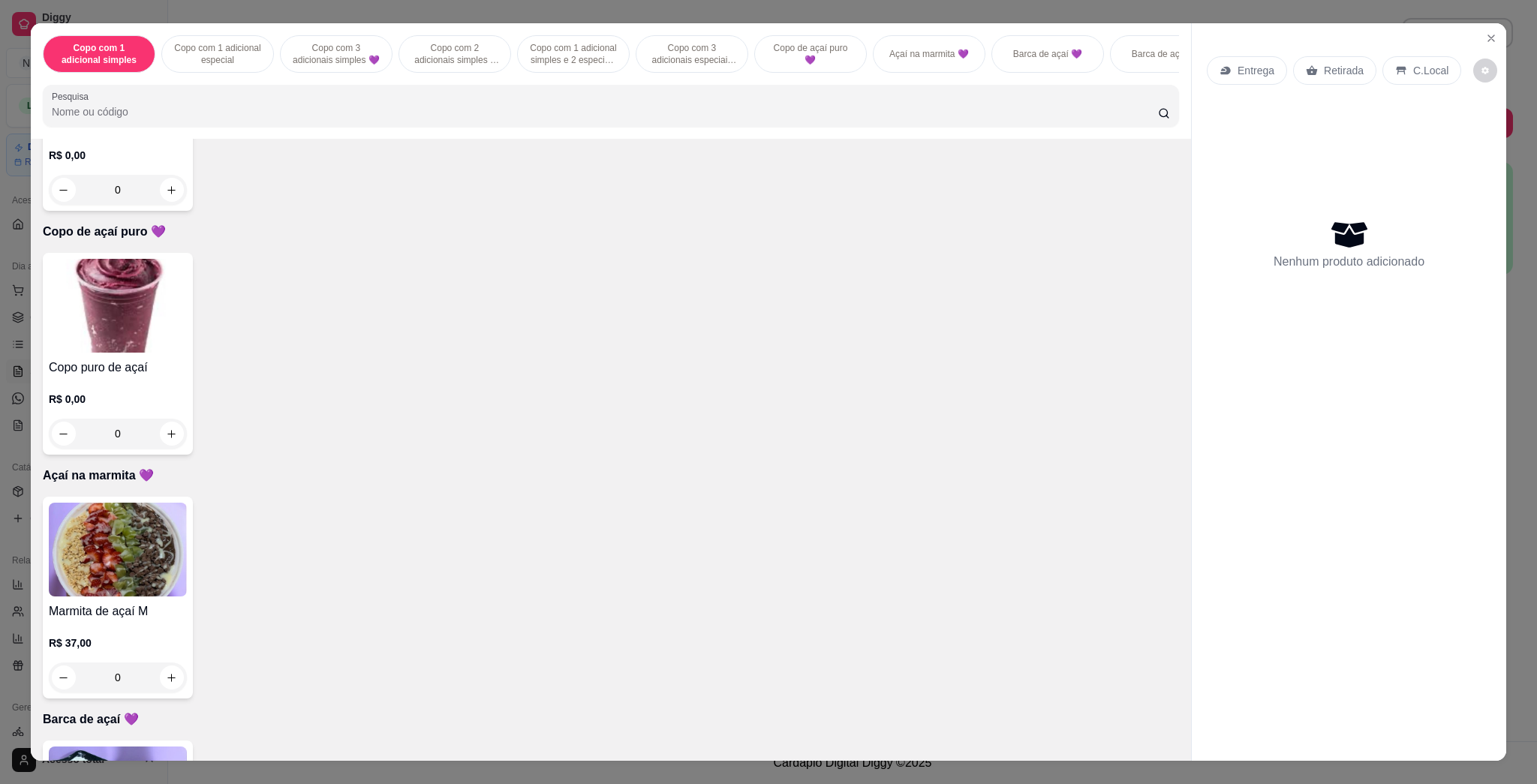
click at [105, 337] on img at bounding box center [118, 306] width 138 height 94
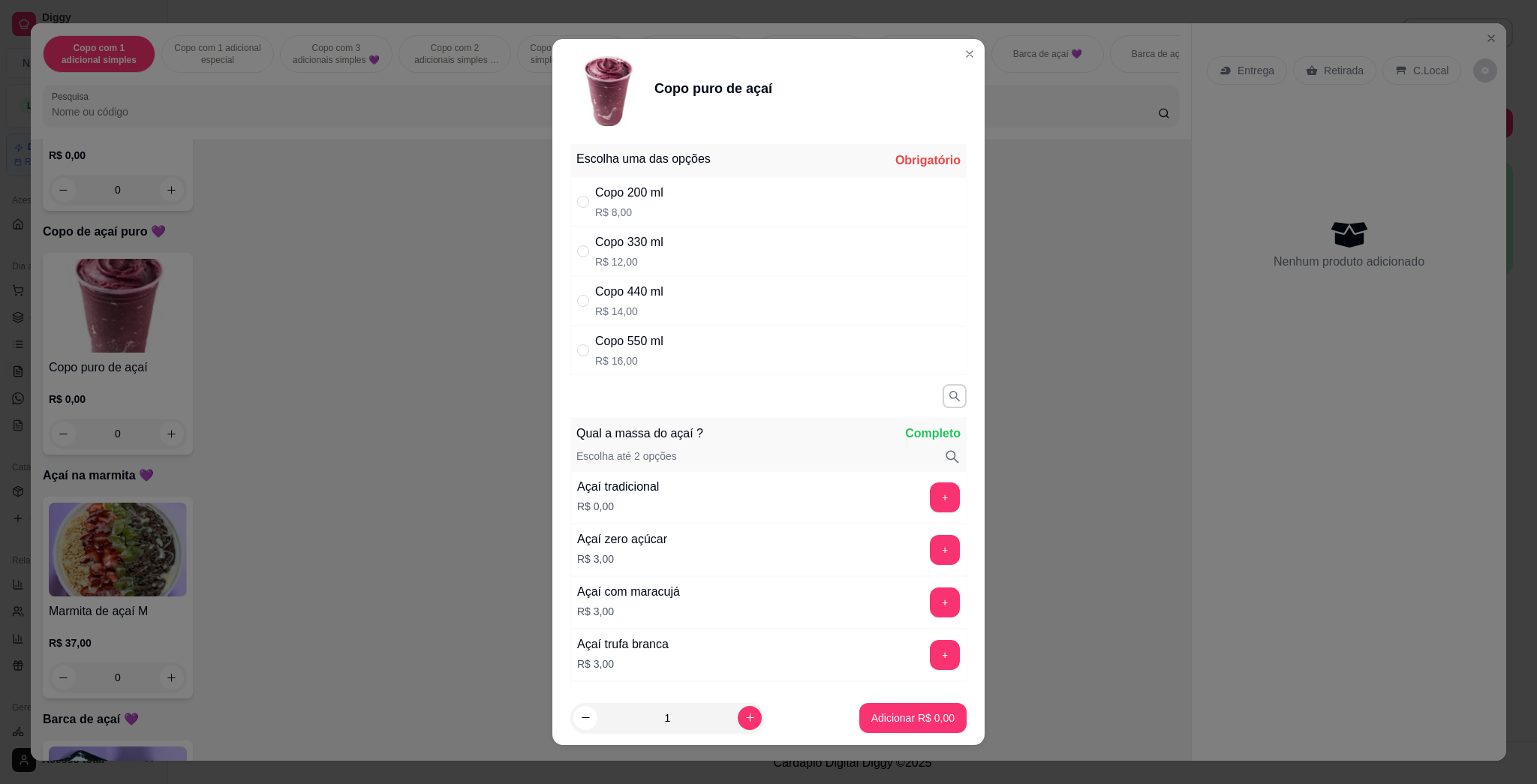
click at [625, 307] on p "R$ 14,00" at bounding box center [628, 312] width 68 height 15
radio input "true"
click at [752, 496] on button "+" at bounding box center [945, 497] width 30 height 30
click at [752, 728] on button "Adicionar R$ 14,00" at bounding box center [909, 717] width 110 height 30
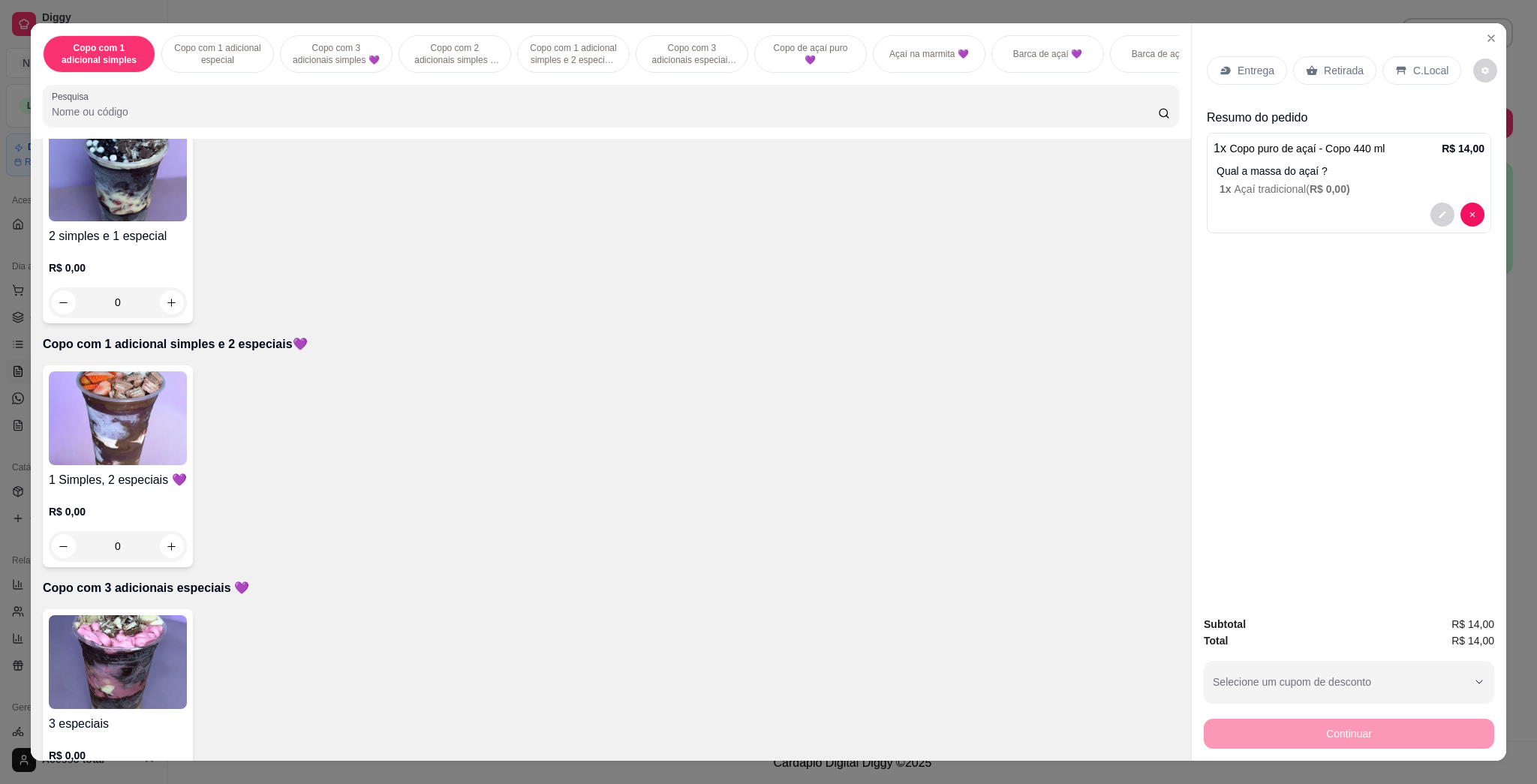
scroll to position [700, 0]
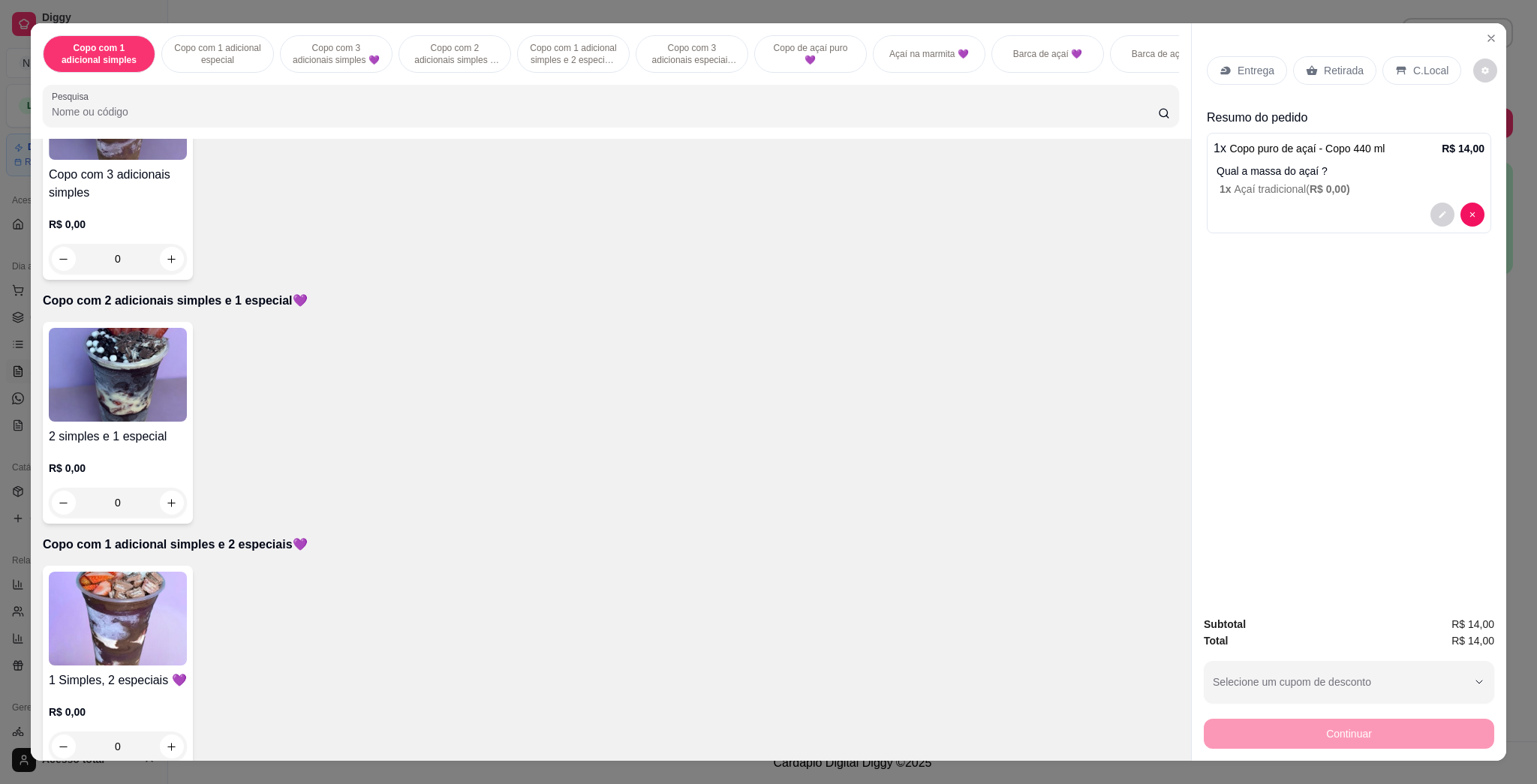
click at [117, 412] on img at bounding box center [118, 375] width 138 height 94
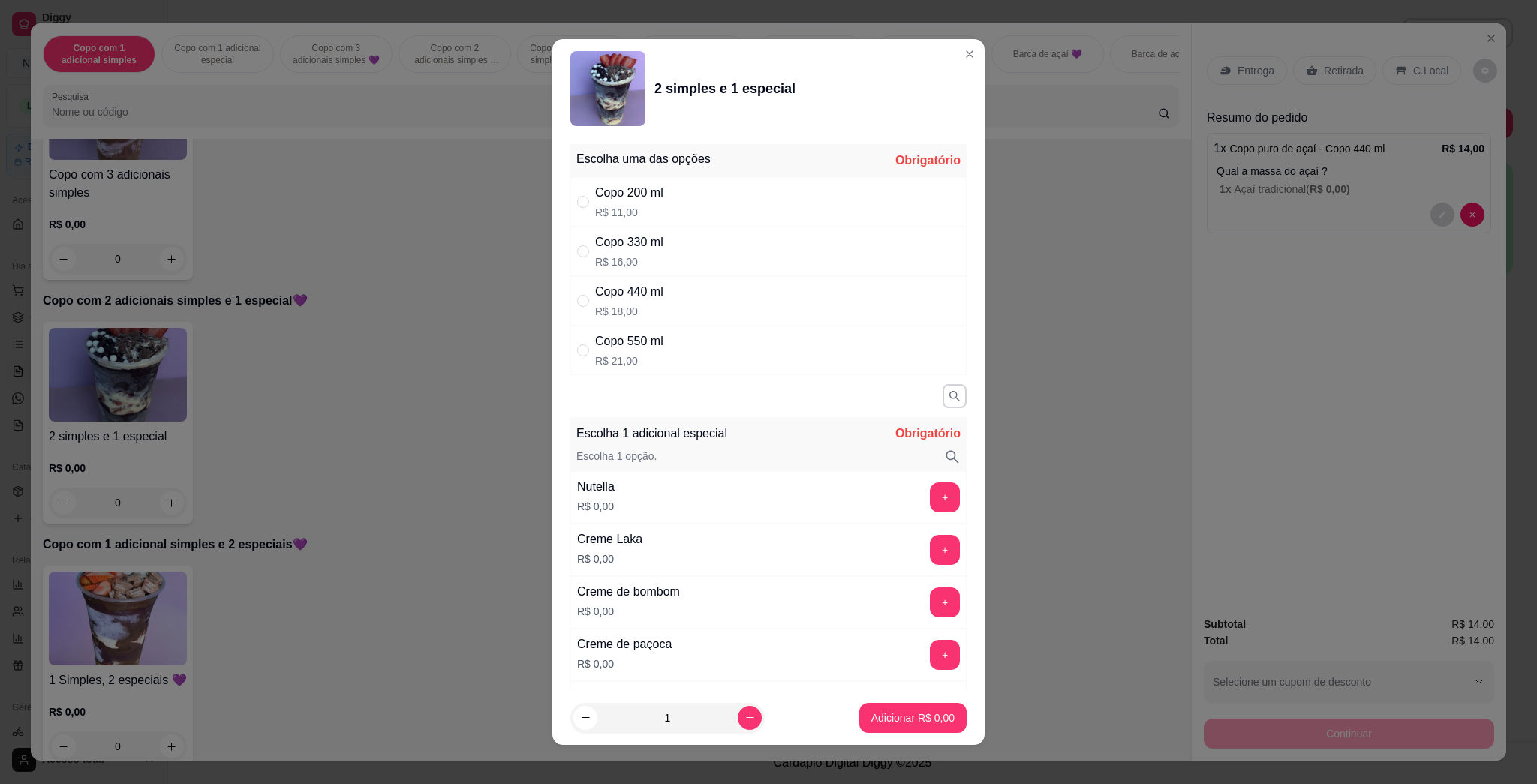
click at [647, 297] on div "Copo 440 ml" at bounding box center [628, 292] width 68 height 18
radio input "true"
click at [752, 508] on button "+" at bounding box center [945, 497] width 30 height 30
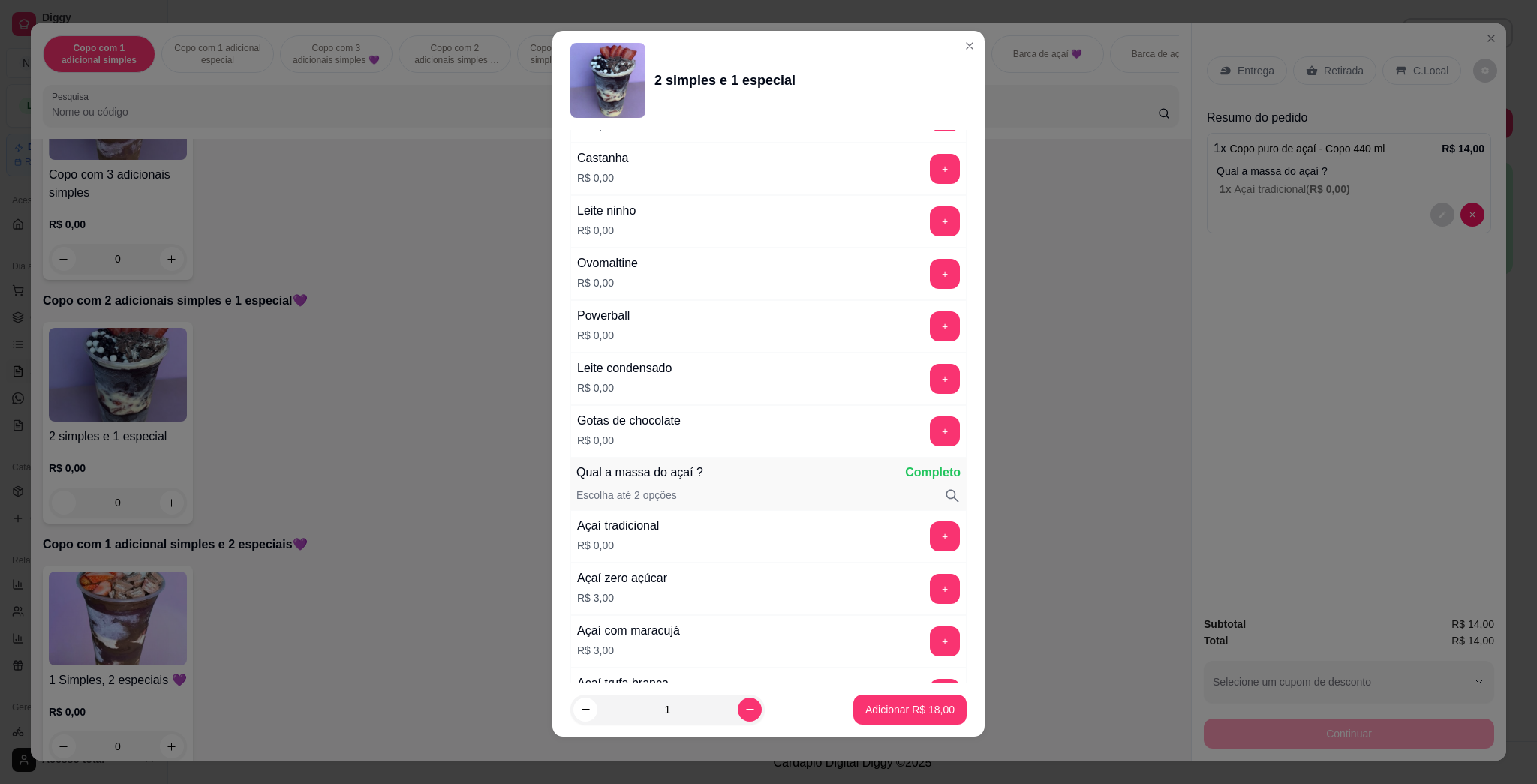
scroll to position [1432, 0]
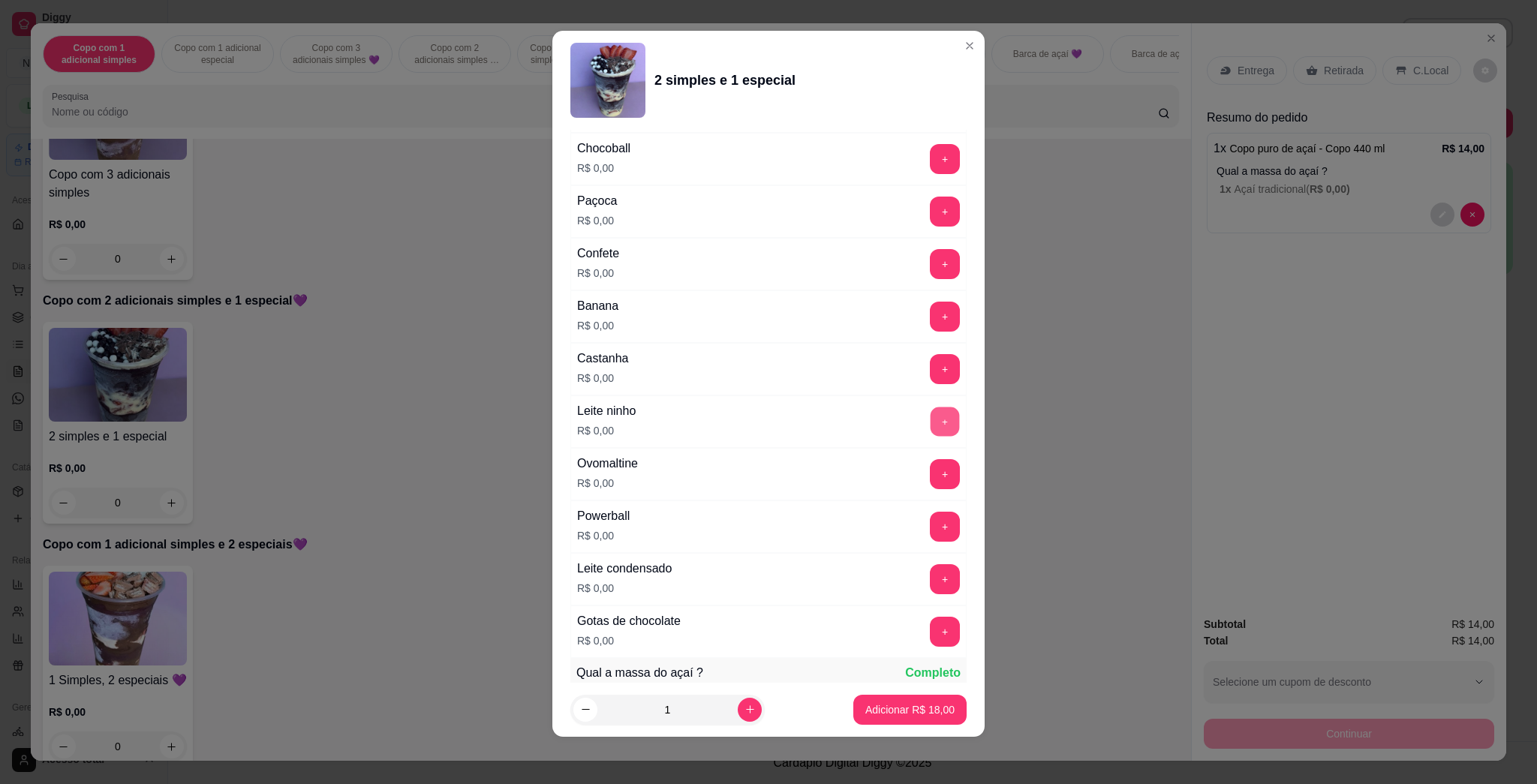
click at [752, 423] on button "+" at bounding box center [945, 422] width 30 height 30
click at [752, 272] on button "+" at bounding box center [945, 264] width 30 height 30
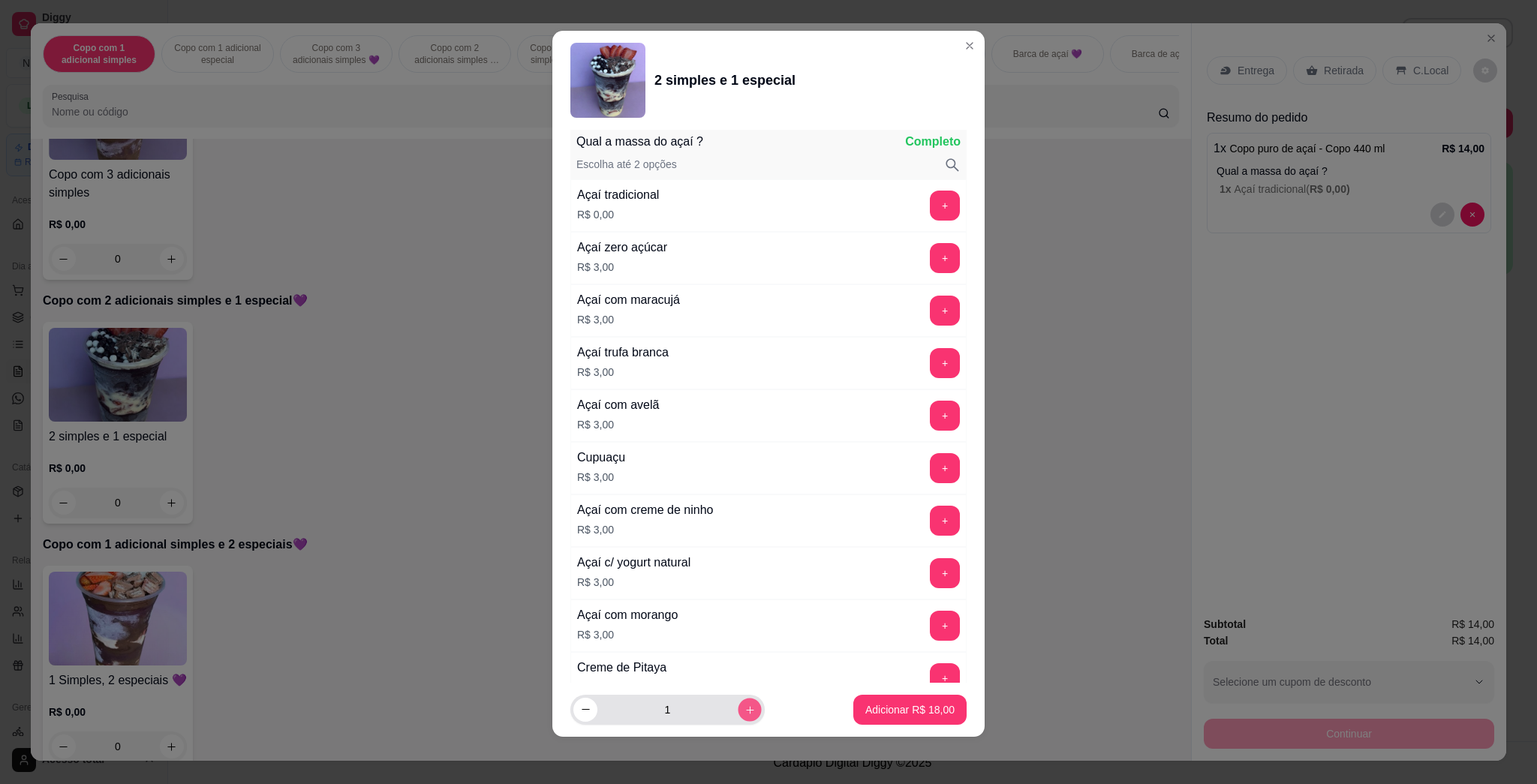
click at [744, 706] on icon "increase-product-quantity" at bounding box center [750, 709] width 11 height 11
type input "2"
click at [752, 704] on p "Adicionar R$ 36,00" at bounding box center [910, 708] width 87 height 14
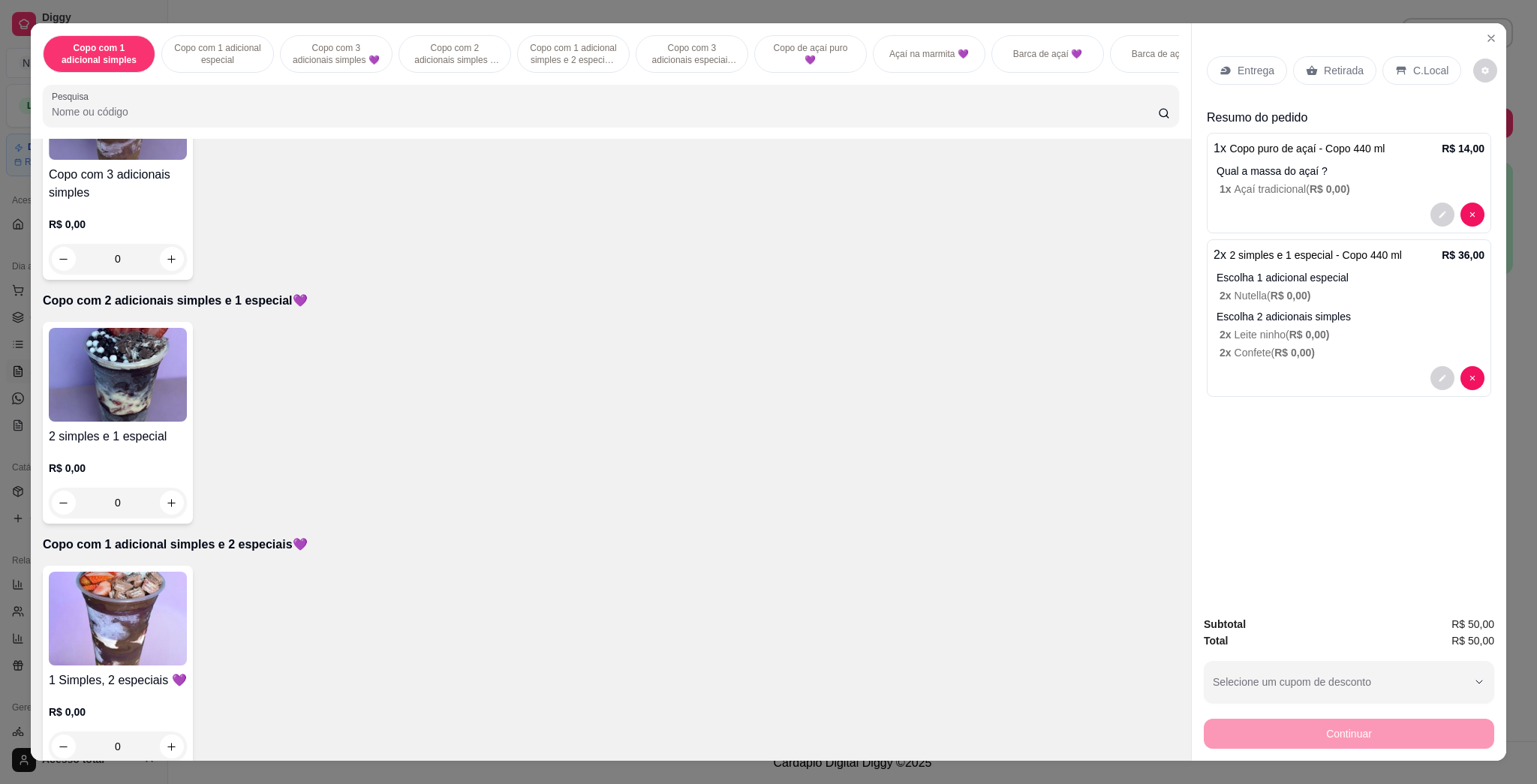
click at [752, 71] on p "Entrega" at bounding box center [1256, 71] width 36 height 15
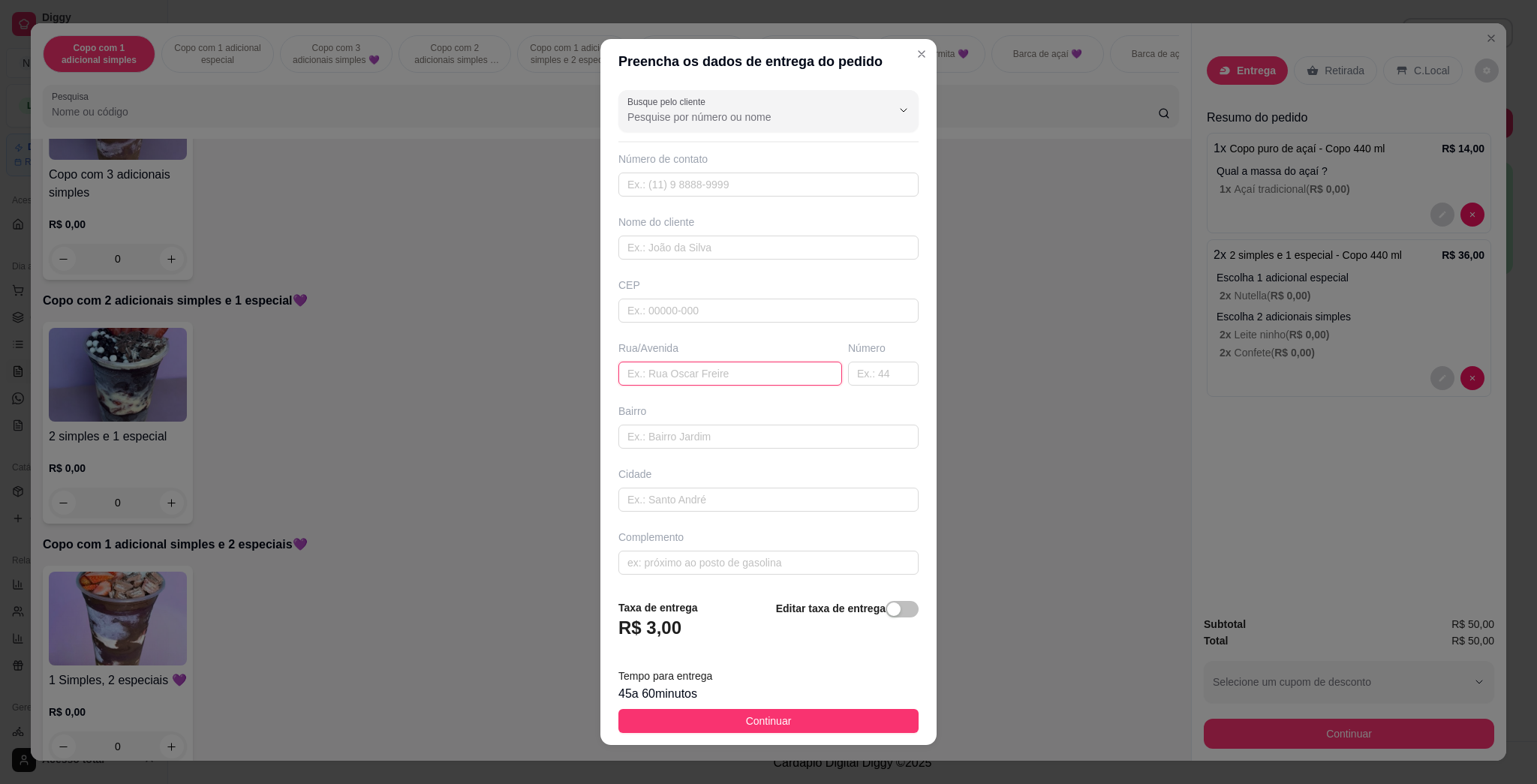
click at [676, 371] on input "text" at bounding box center [730, 373] width 224 height 24
type input "joao"
click at [733, 381] on input "joao" at bounding box center [730, 373] width 224 height 24
click at [733, 381] on input "joao" at bounding box center [730, 373] width 224 height 24
drag, startPoint x: 733, startPoint y: 374, endPoint x: 701, endPoint y: 375, distance: 32.0
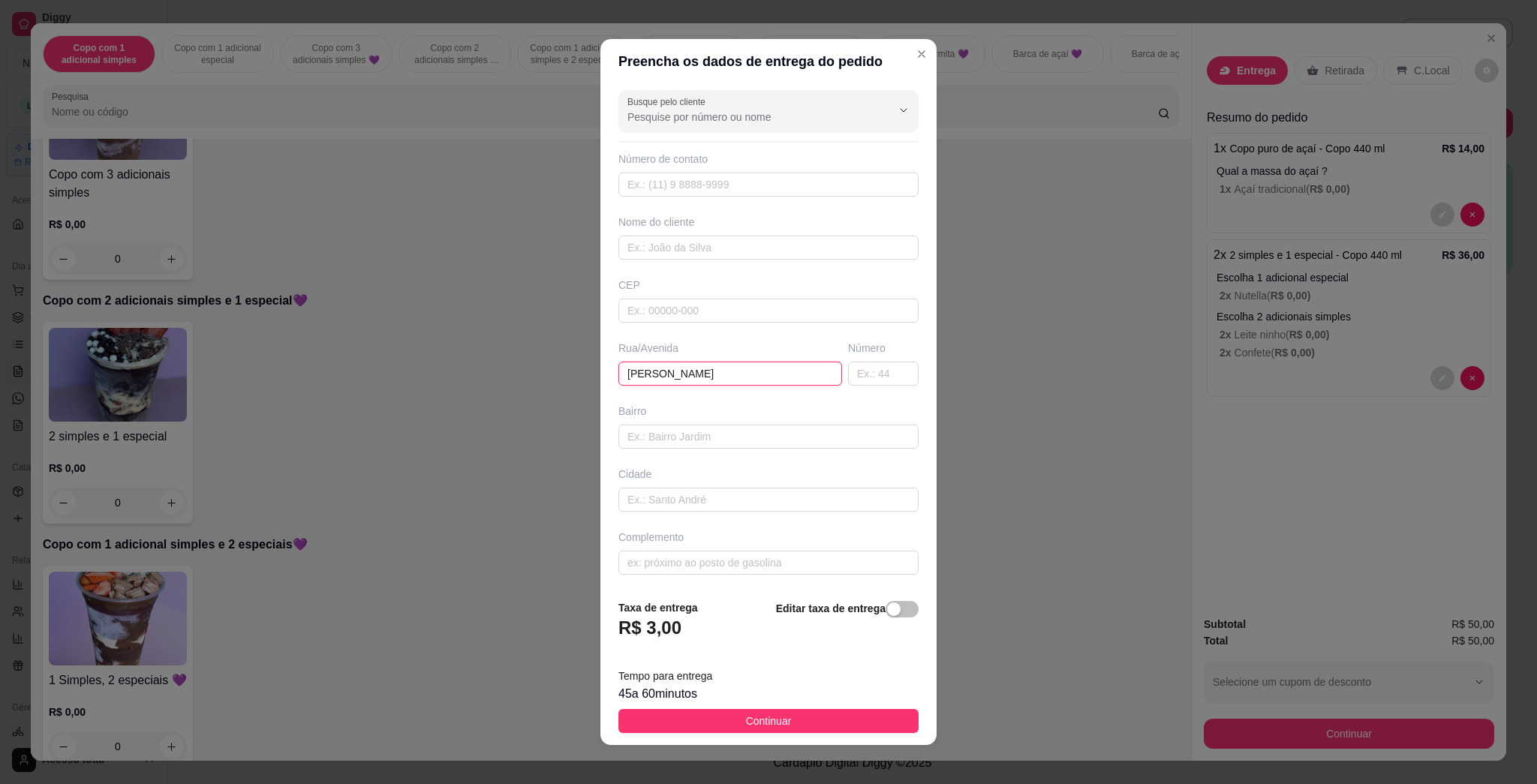
click at [701, 375] on input "[PERSON_NAME]" at bounding box center [730, 373] width 224 height 24
type input "[PERSON_NAME]"
type input "614"
click at [752, 720] on span "Continuar" at bounding box center [769, 720] width 46 height 16
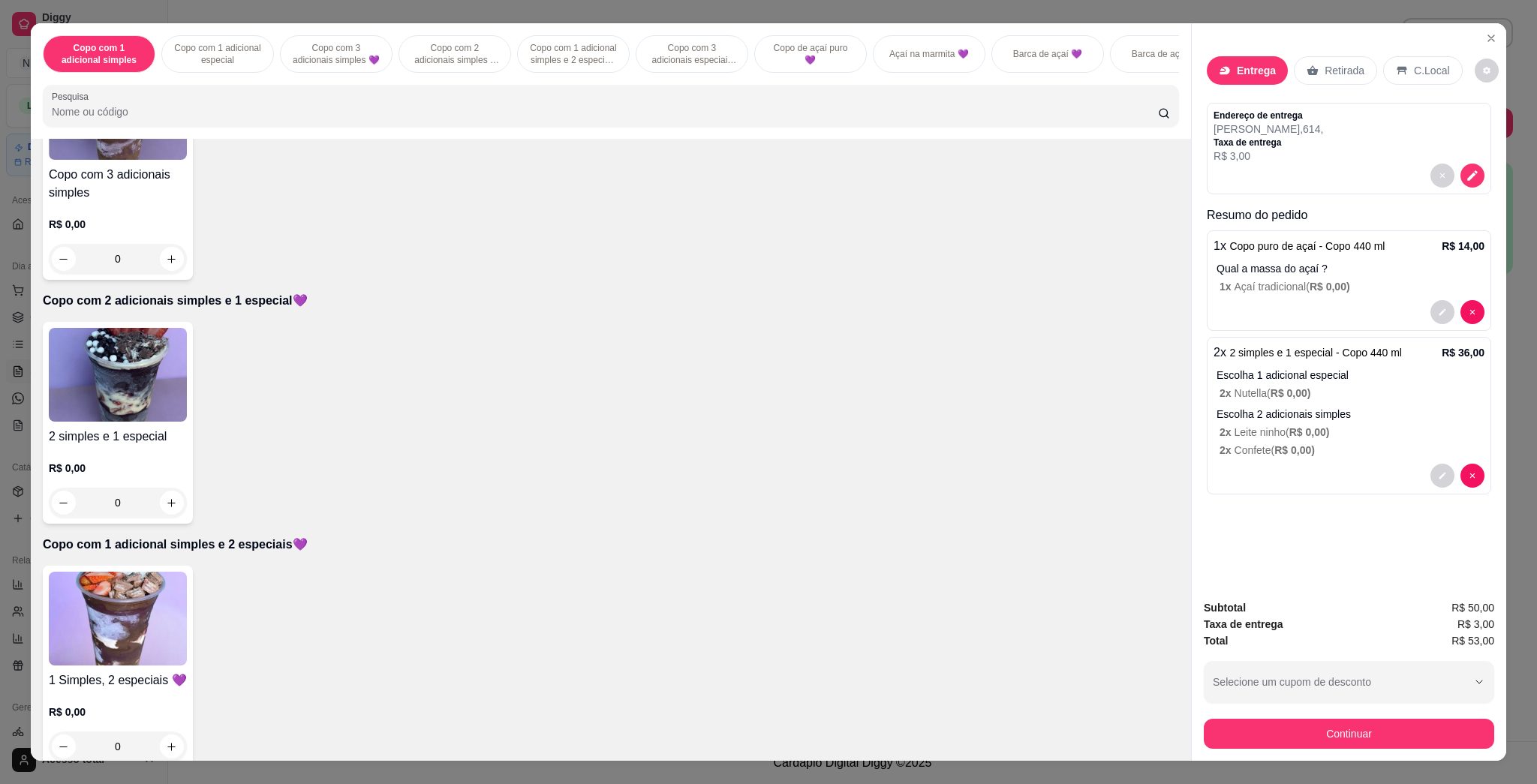
click at [752, 703] on div "Subtotal R$ 50,00 Taxa de entrega R$ 3,00 Total R$ 53,00 Selecione um cupom de …" at bounding box center [1349, 674] width 291 height 149
click at [752, 718] on button "Continuar" at bounding box center [1349, 732] width 291 height 30
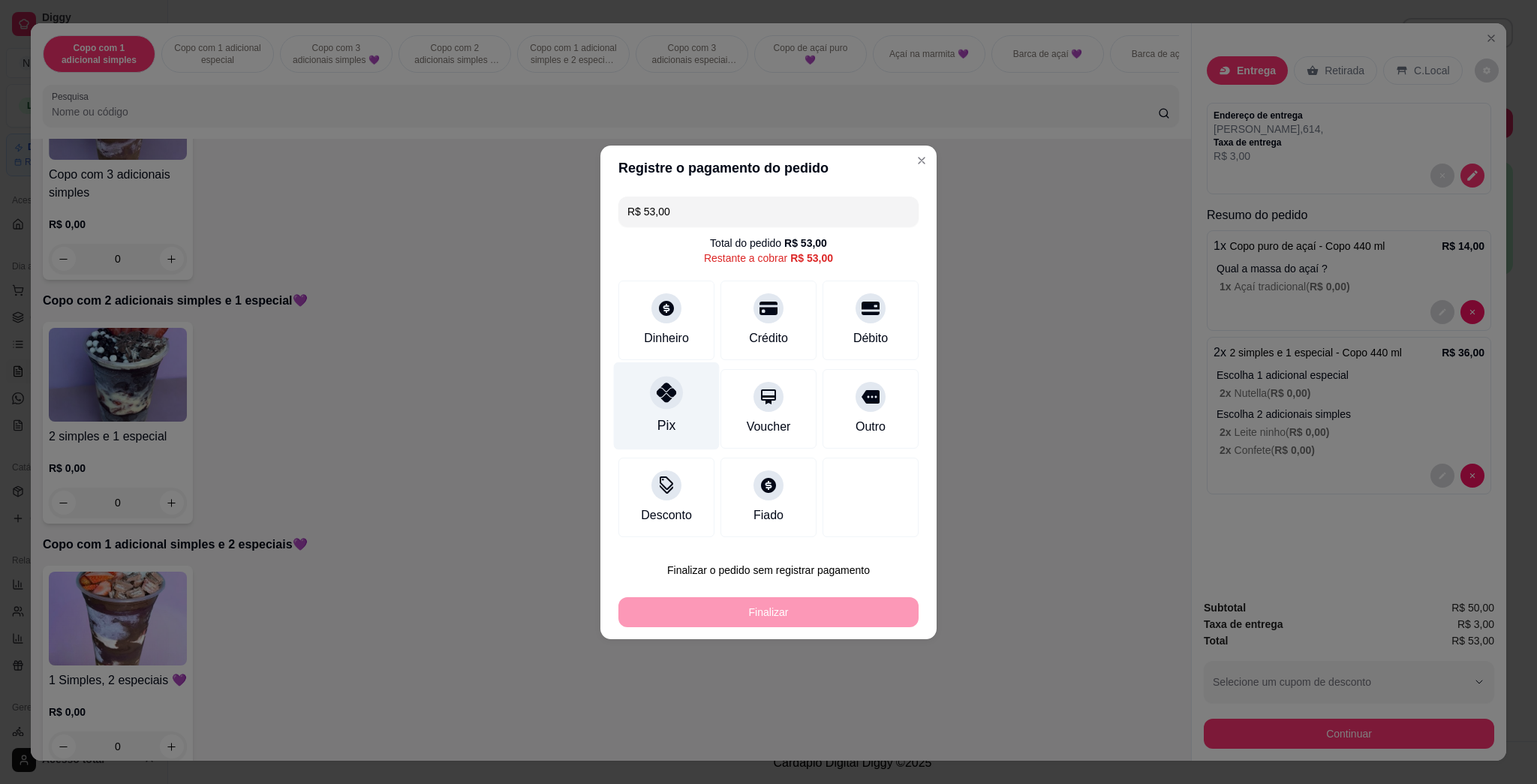
click at [642, 401] on div "Pix" at bounding box center [667, 405] width 106 height 88
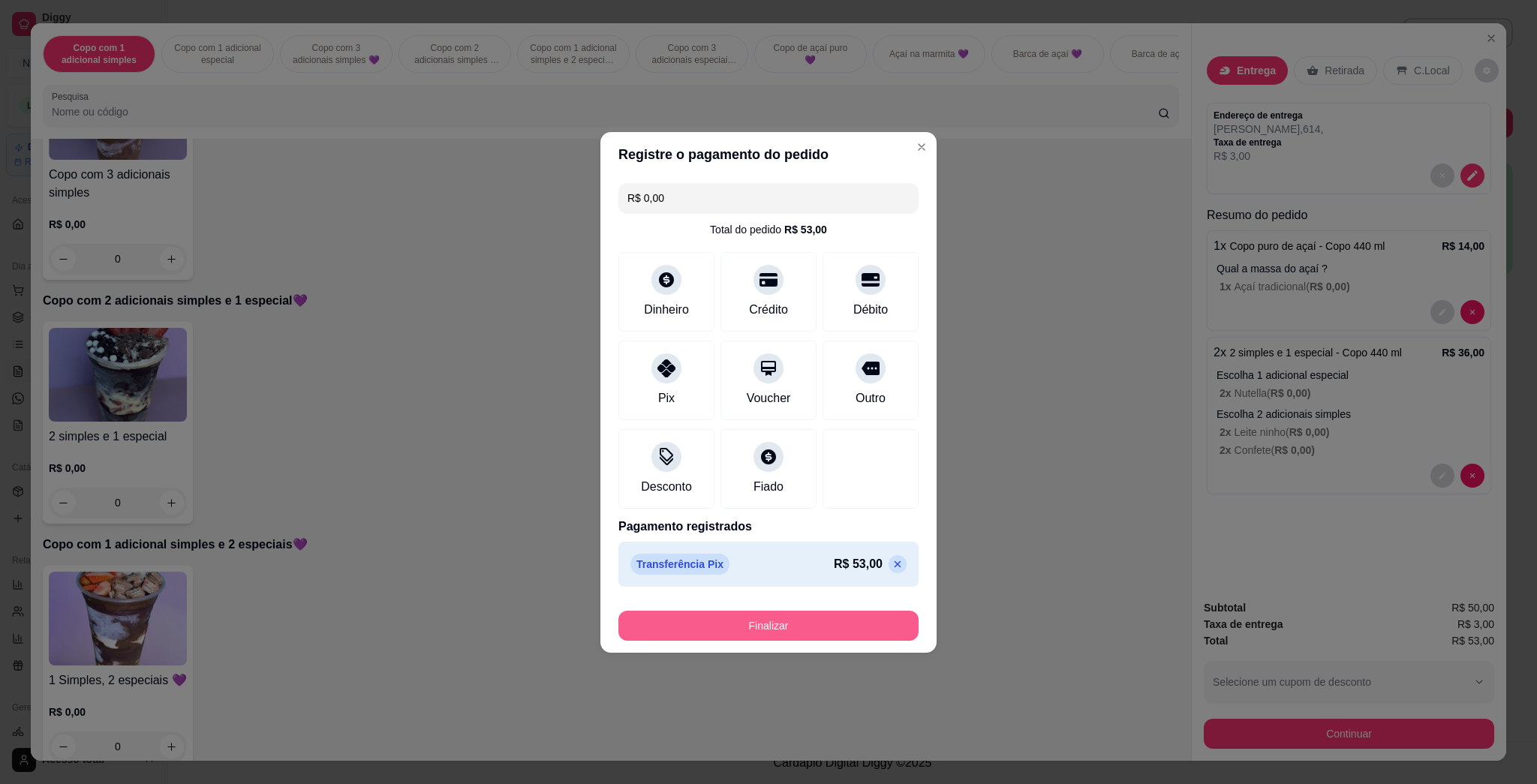
click at [750, 628] on button "Finalizar" at bounding box center [768, 625] width 300 height 30
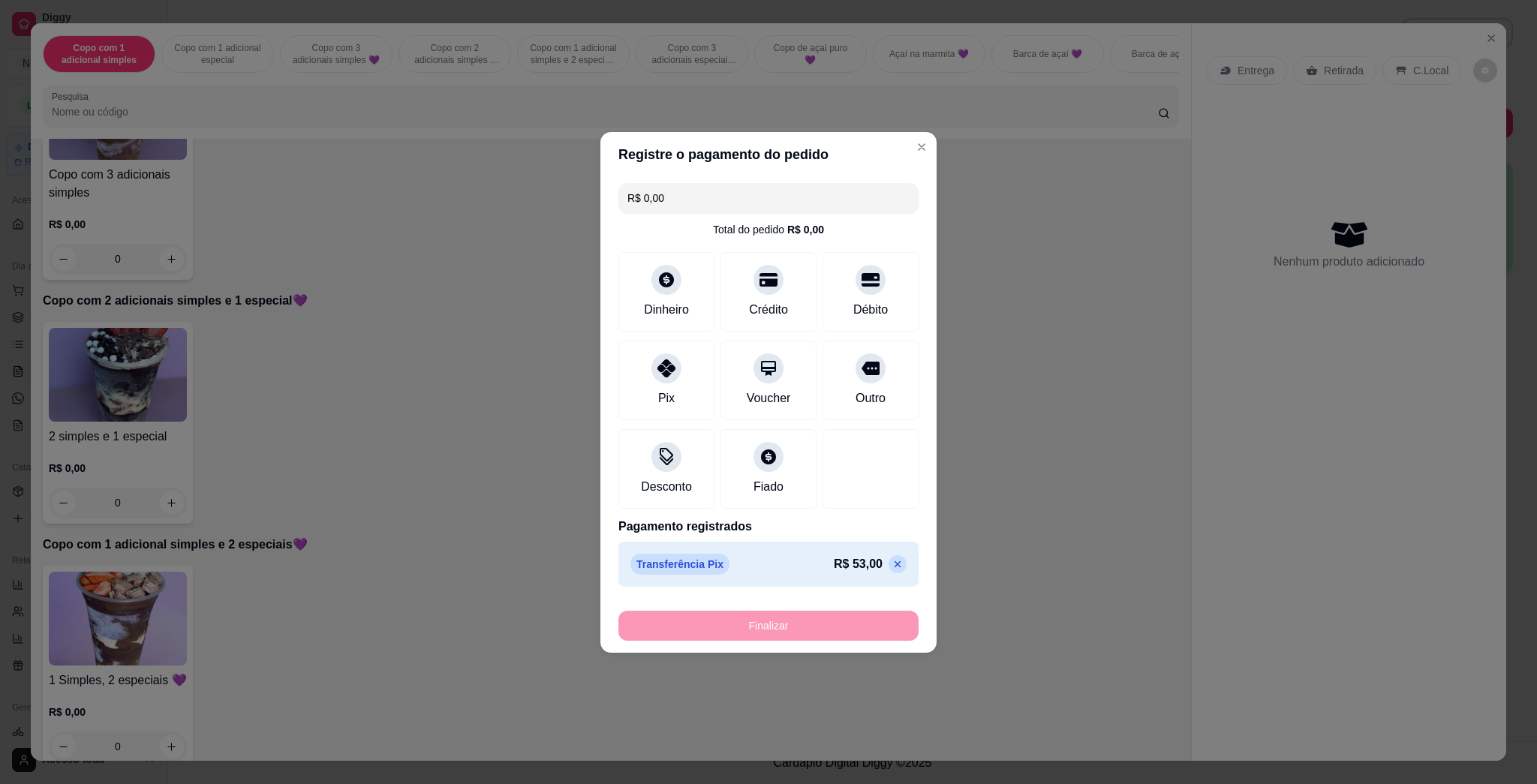
type input "-R$ 53,00"
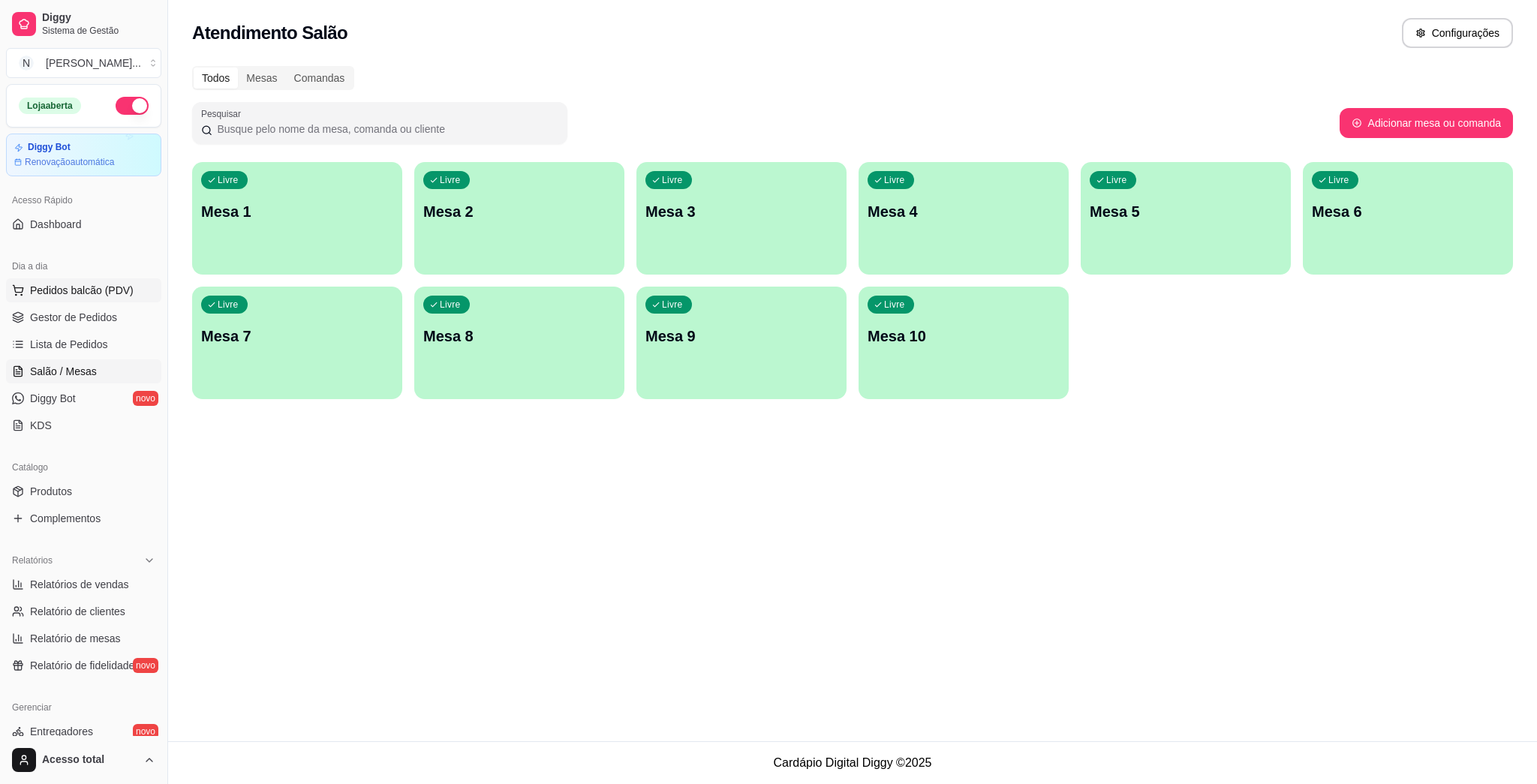
click at [66, 290] on span "Pedidos balcão (PDV)" at bounding box center [81, 291] width 103 height 15
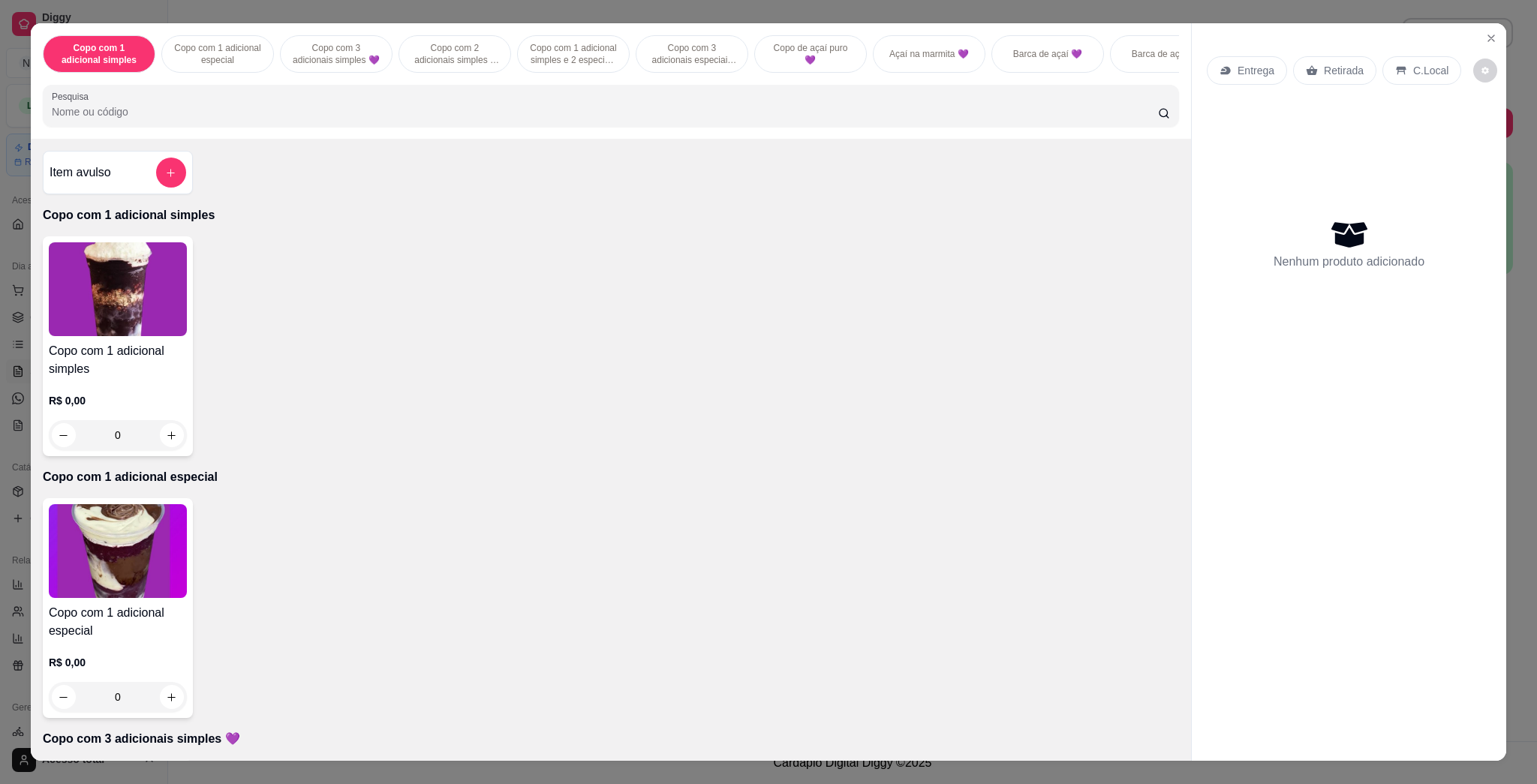
click at [259, 120] on input "Pesquisa" at bounding box center [604, 112] width 1106 height 15
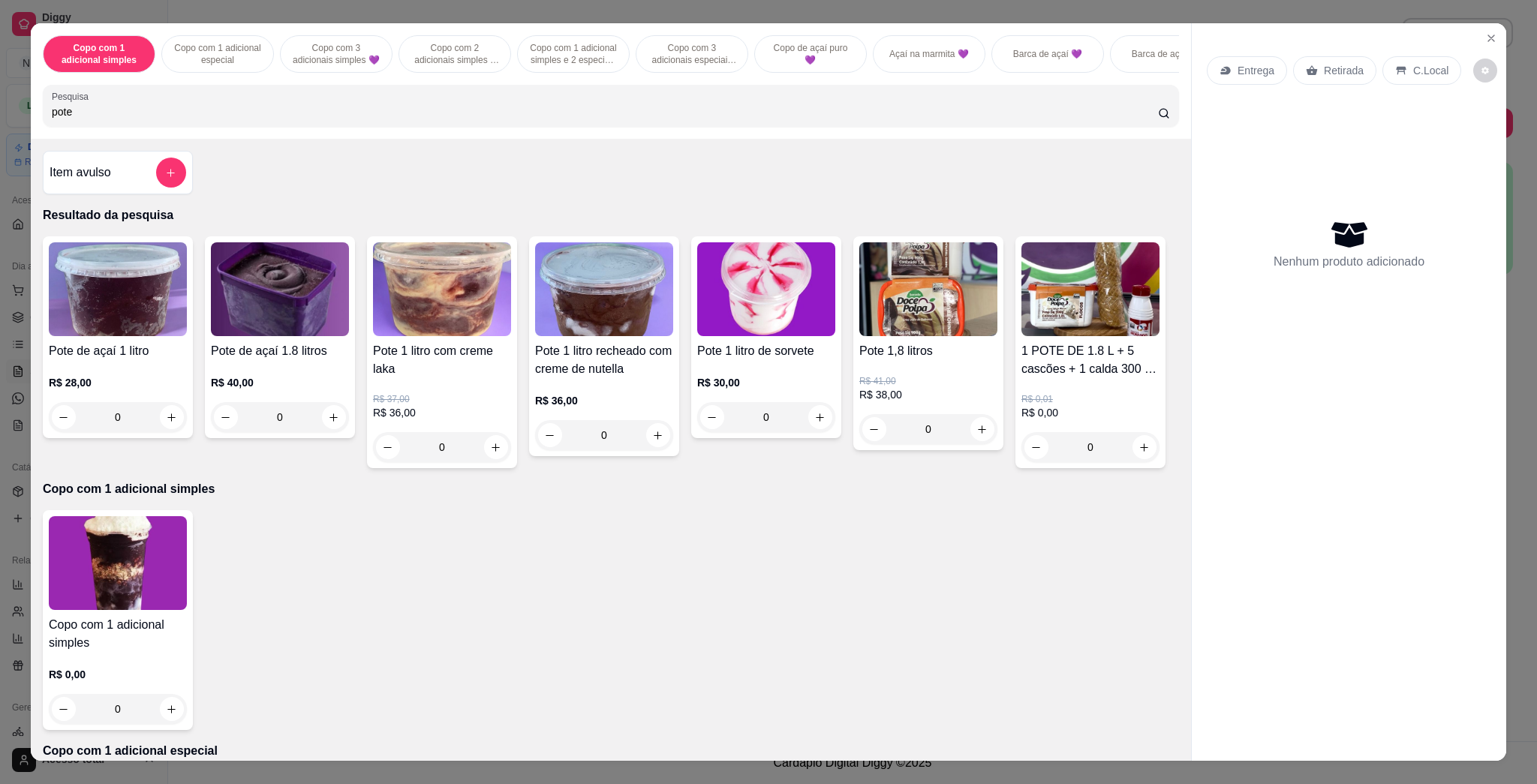
scroll to position [99, 0]
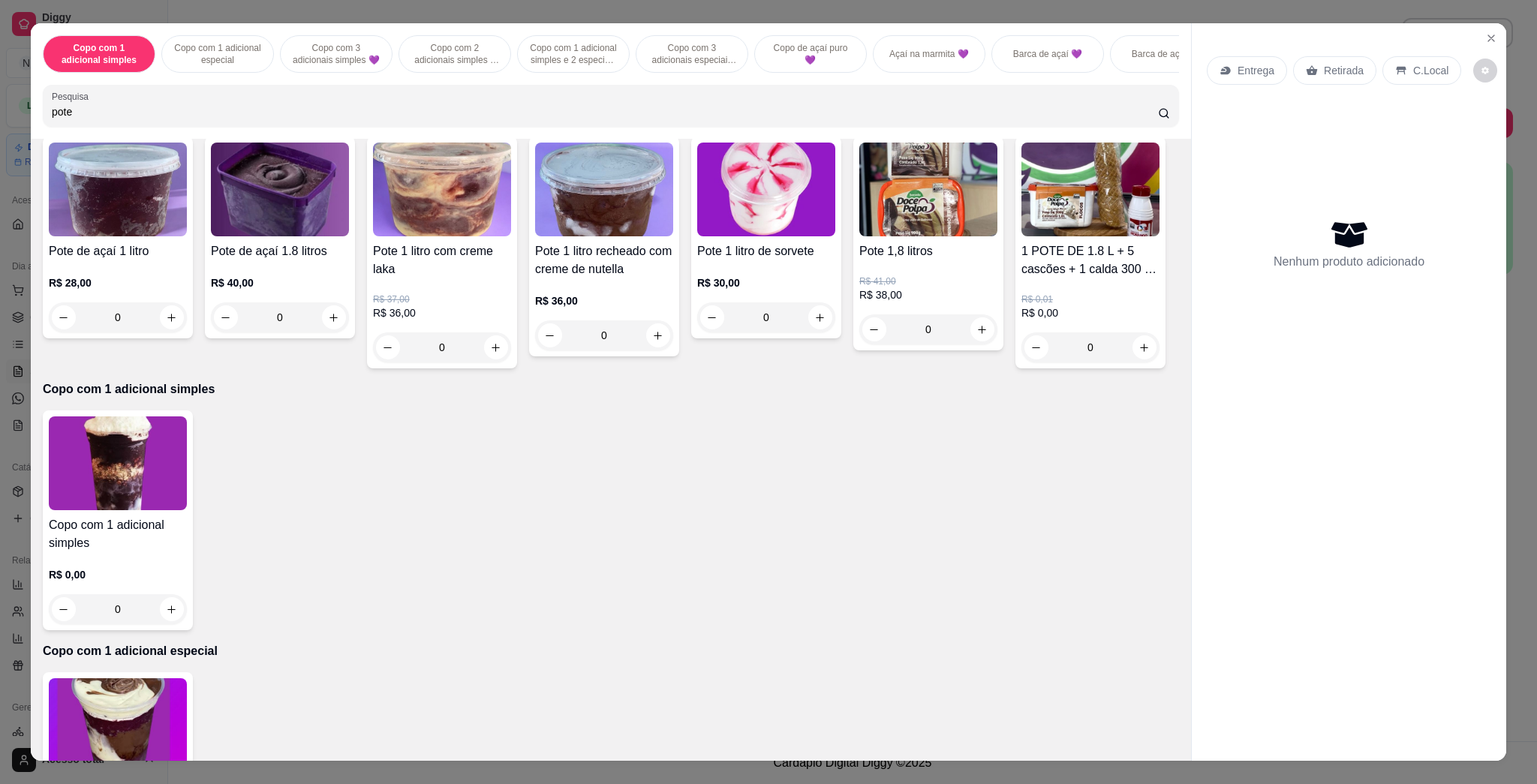
type input "pote"
click at [752, 236] on img at bounding box center [1090, 189] width 138 height 94
click at [752, 31] on button "Close" at bounding box center [1490, 37] width 24 height 24
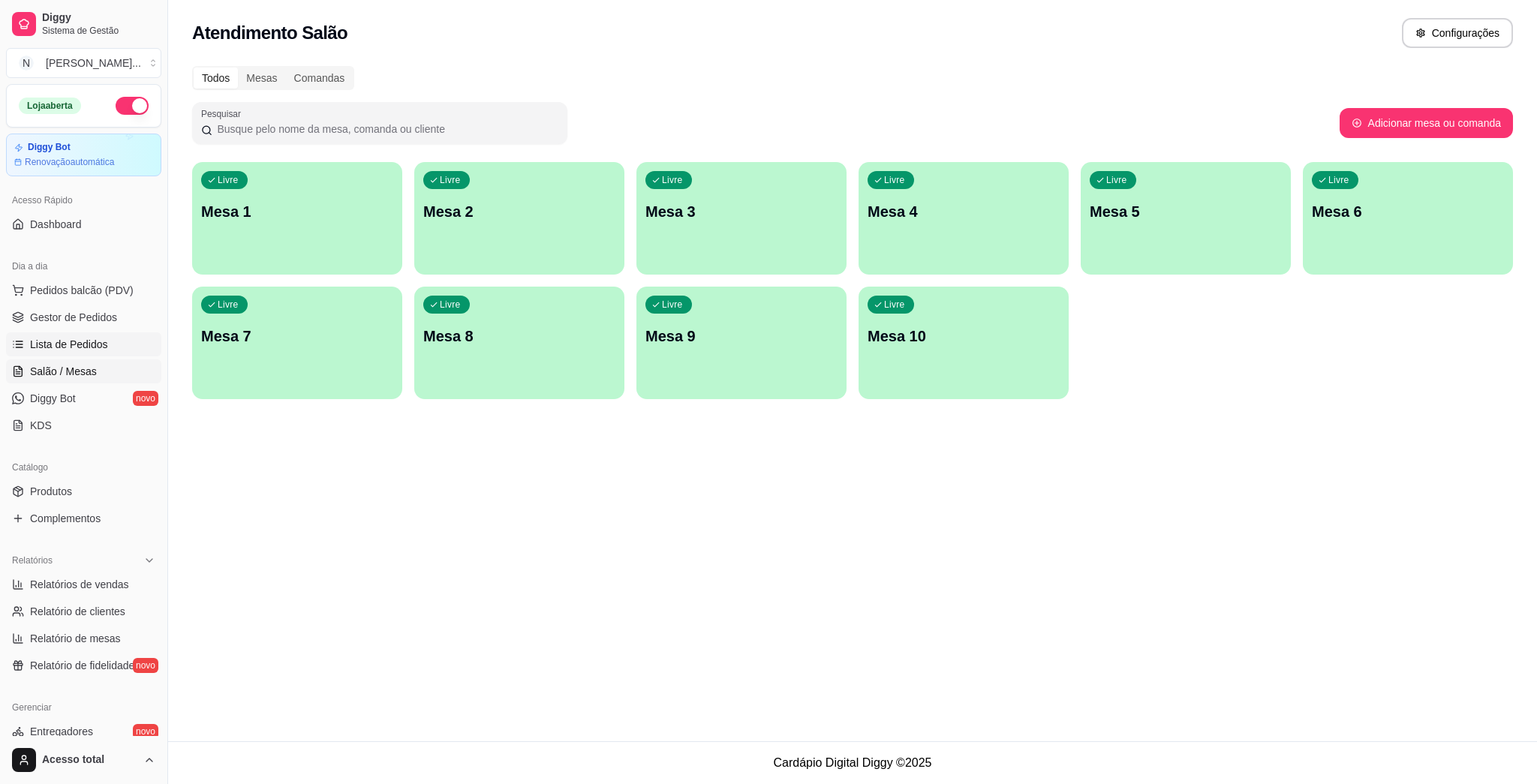
click at [71, 352] on link "Lista de Pedidos" at bounding box center [83, 344] width 155 height 24
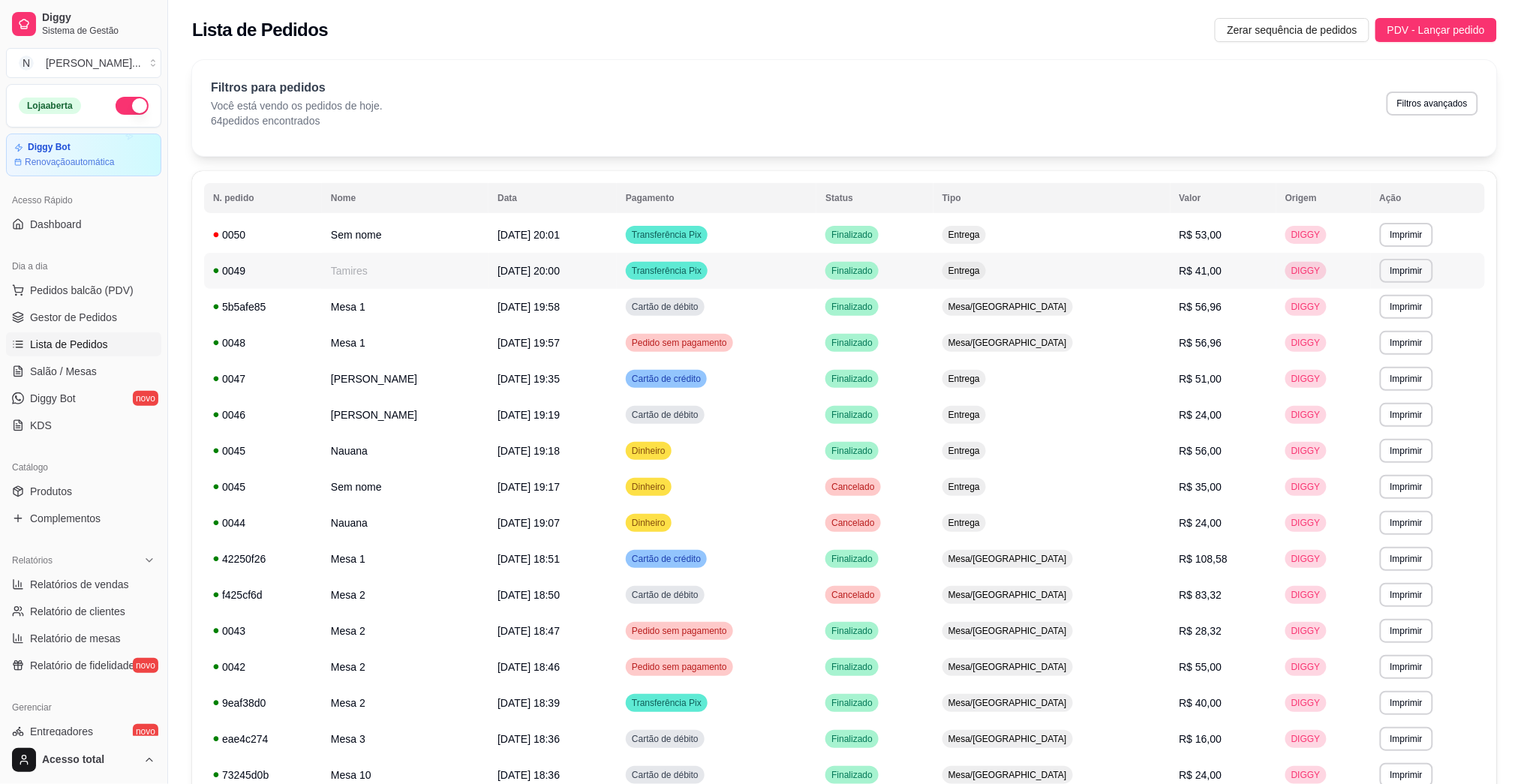
click at [617, 273] on td "[DATE] 20:00" at bounding box center [553, 271] width 128 height 36
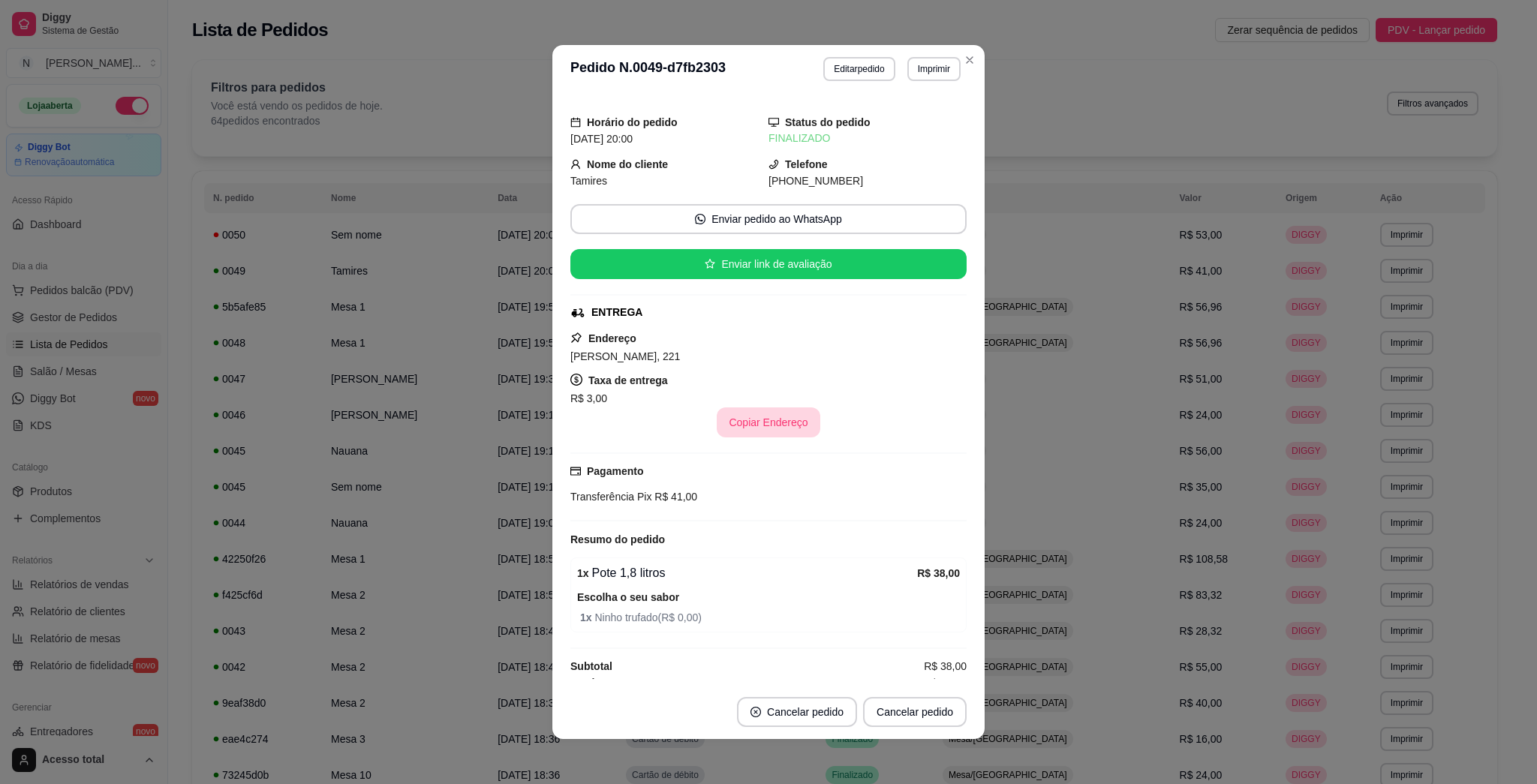
click at [752, 425] on button "Copiar Endereço" at bounding box center [767, 422] width 102 height 30
click at [752, 70] on button "Editar pedido" at bounding box center [859, 69] width 70 height 23
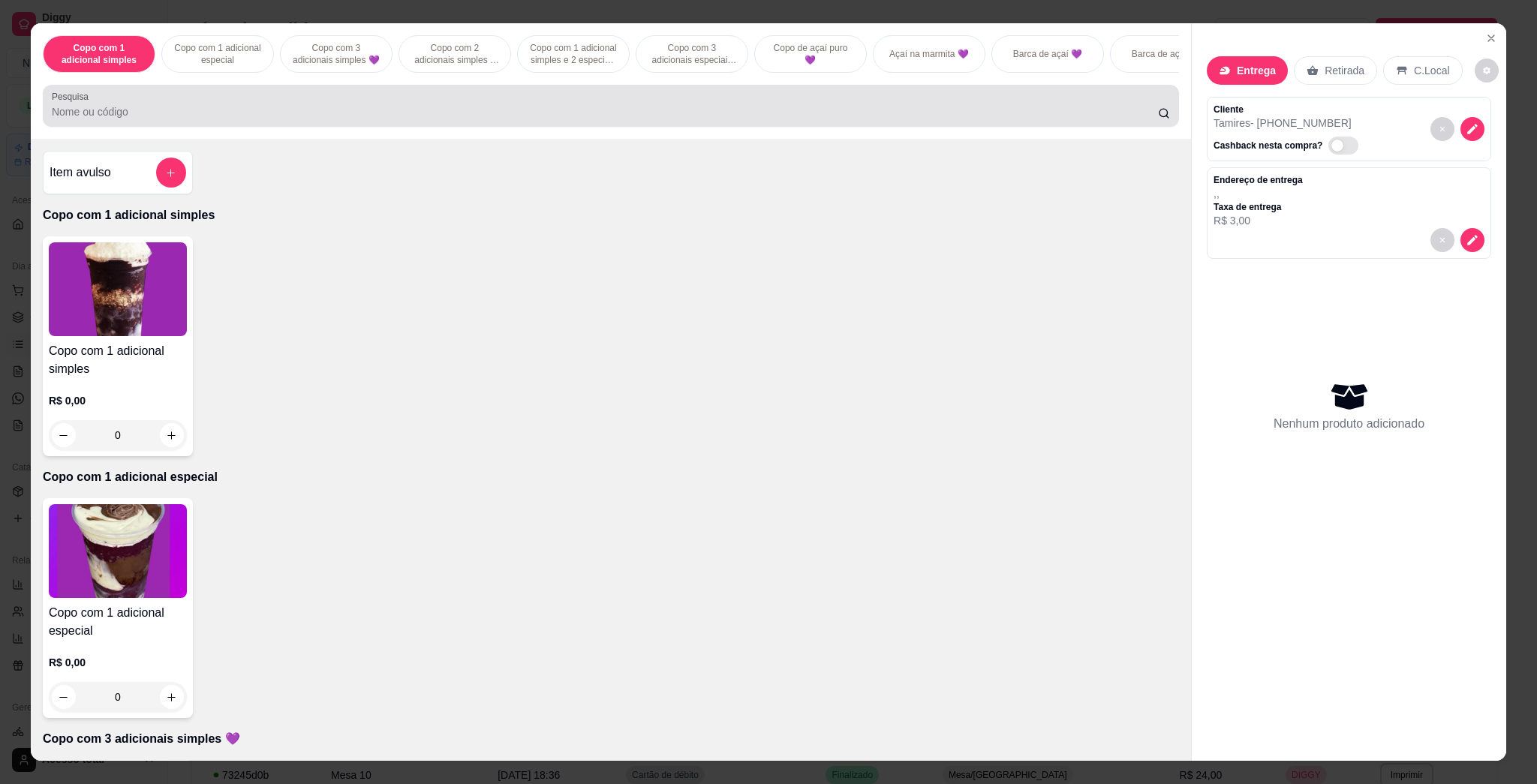
click at [499, 120] on input "Pesquisa" at bounding box center [604, 112] width 1106 height 15
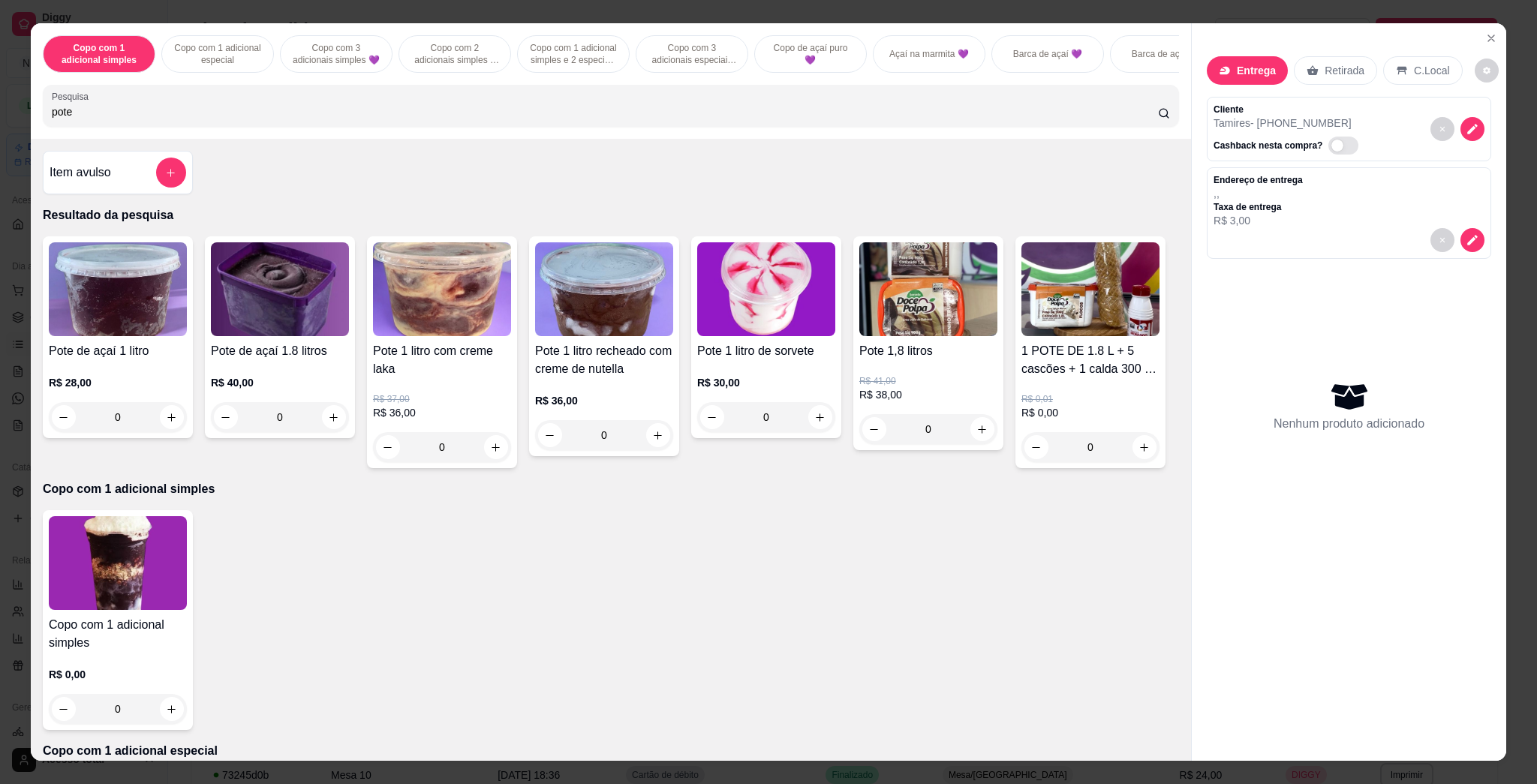
type input "pote"
click at [752, 336] on img at bounding box center [1090, 289] width 138 height 94
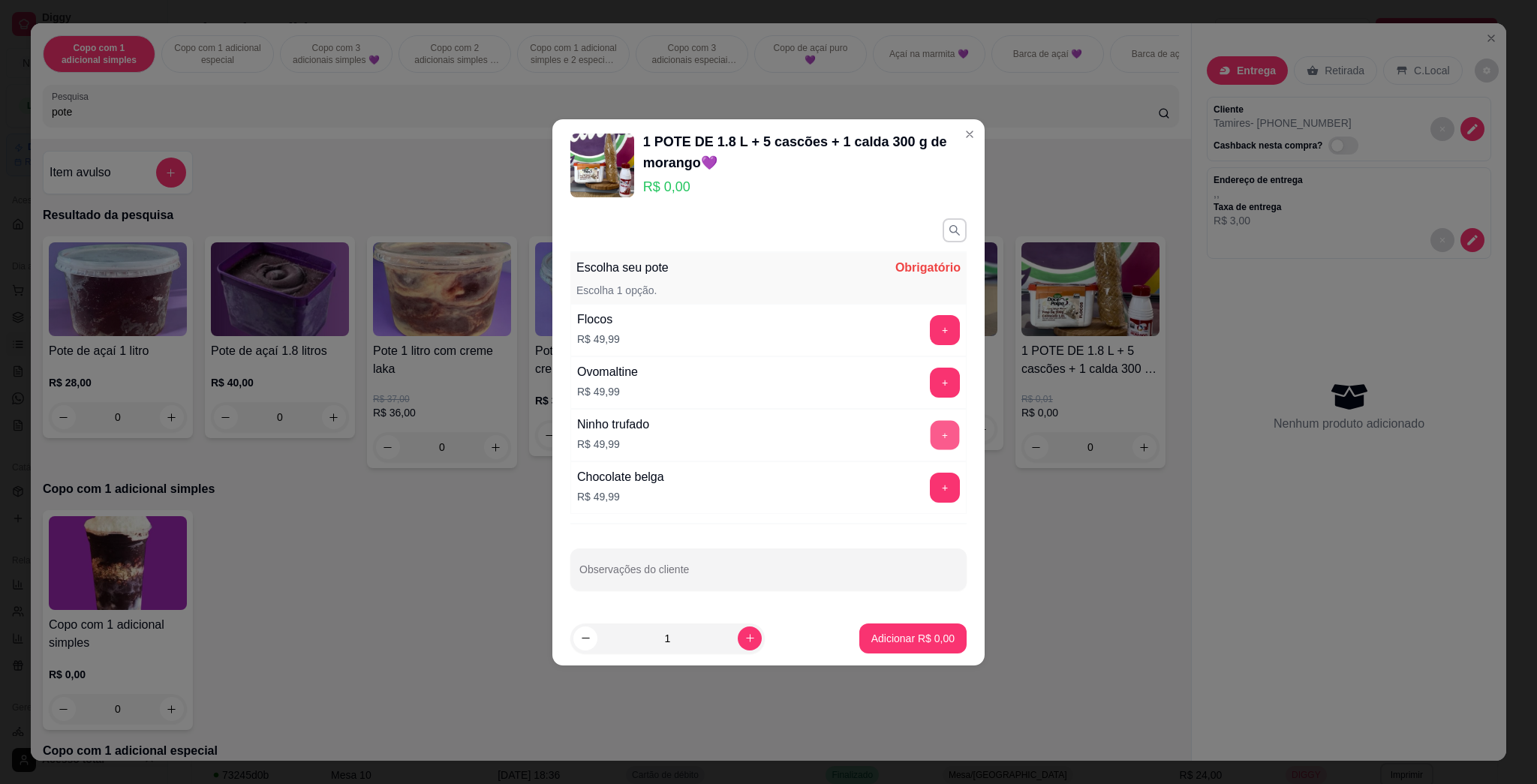
click at [752, 433] on button "+" at bounding box center [945, 434] width 30 height 30
click at [752, 639] on p "Adicionar R$ 49,99" at bounding box center [910, 638] width 87 height 14
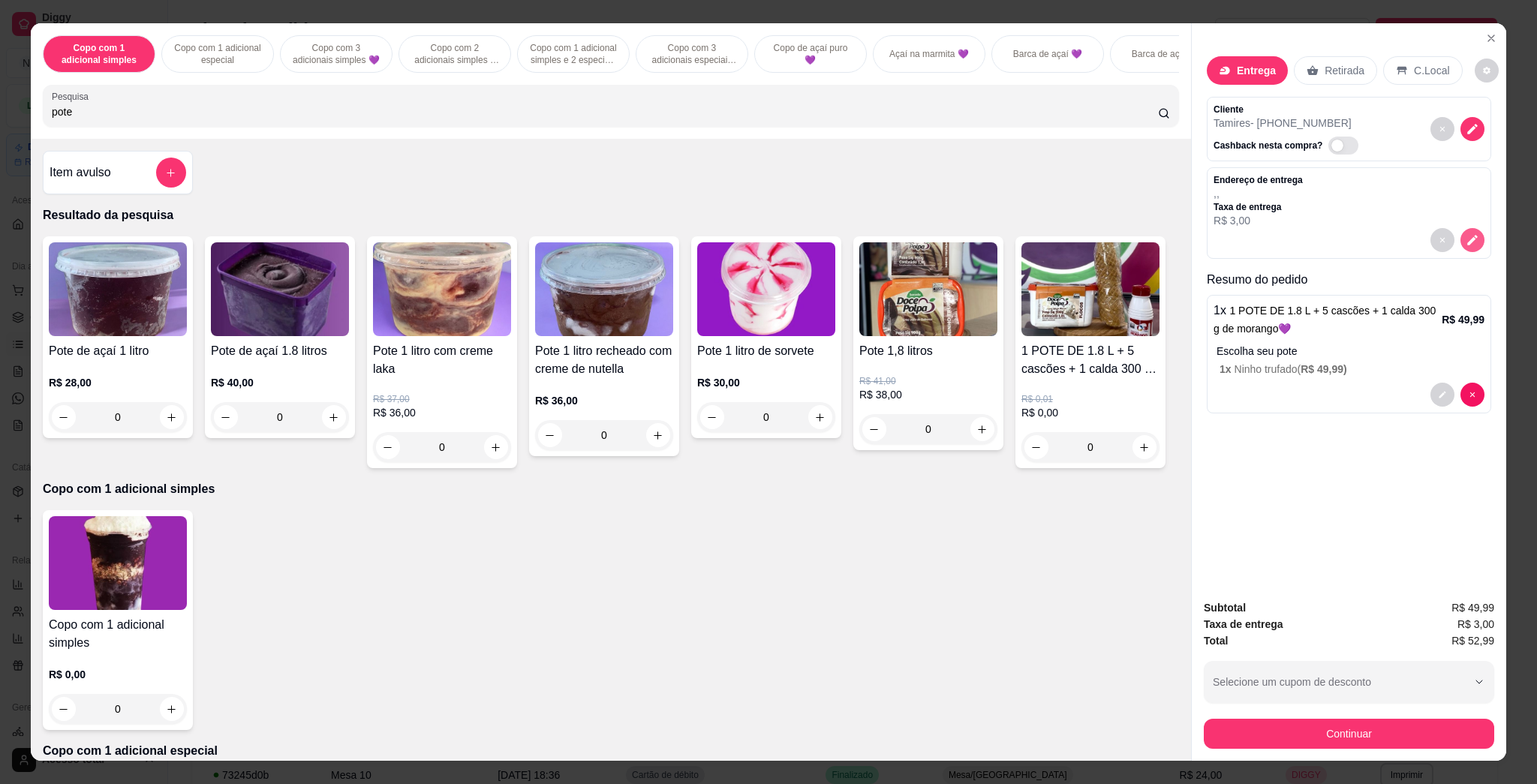
click at [752, 240] on icon "decrease-product-quantity" at bounding box center [1472, 240] width 13 height 13
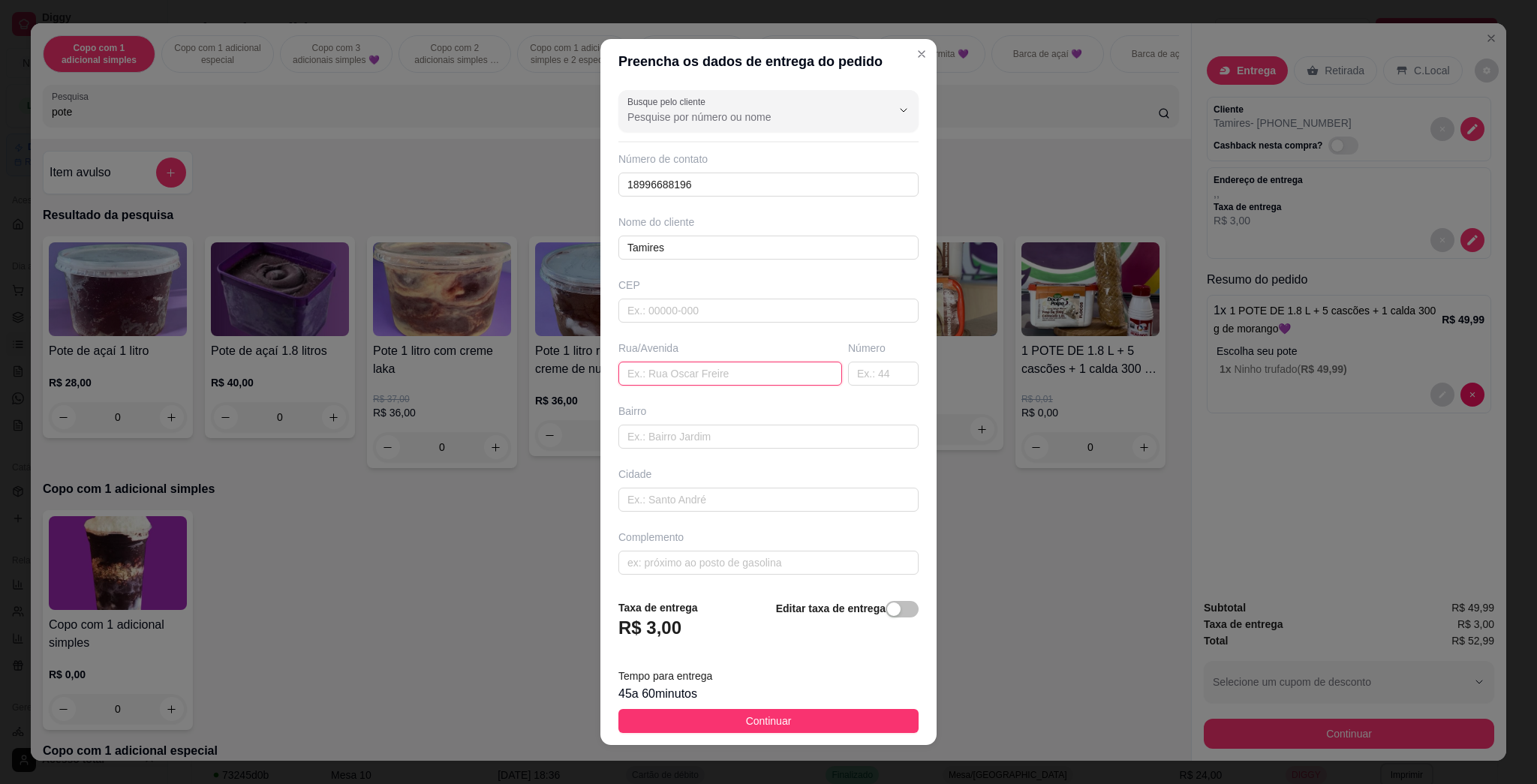
click at [707, 372] on input "text" at bounding box center [730, 373] width 224 height 24
paste input "[PERSON_NAME], 221"
type input "[PERSON_NAME], 221"
click at [752, 720] on span "Continuar" at bounding box center [769, 720] width 46 height 16
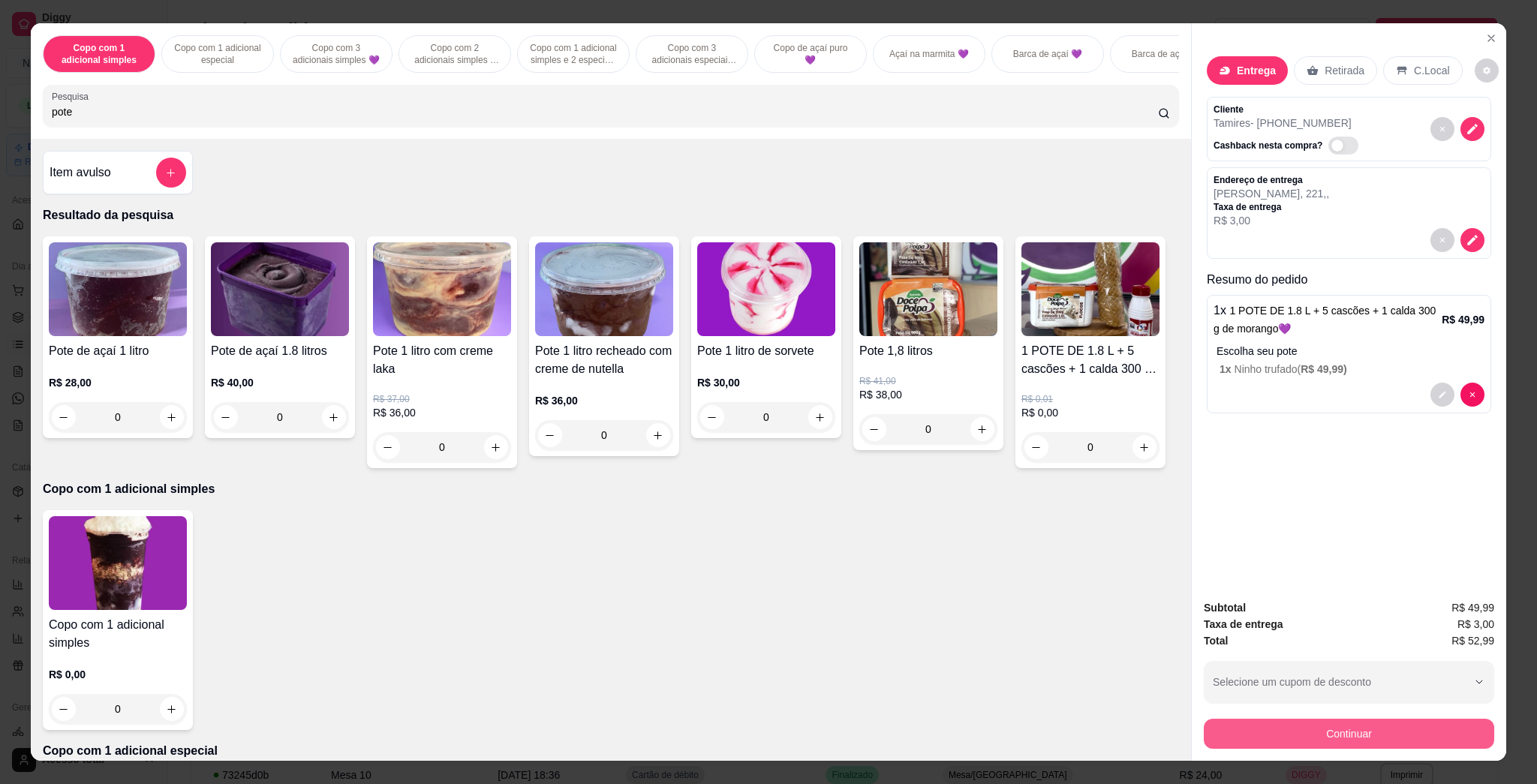
click at [752, 732] on button "Continuar" at bounding box center [1349, 732] width 291 height 30
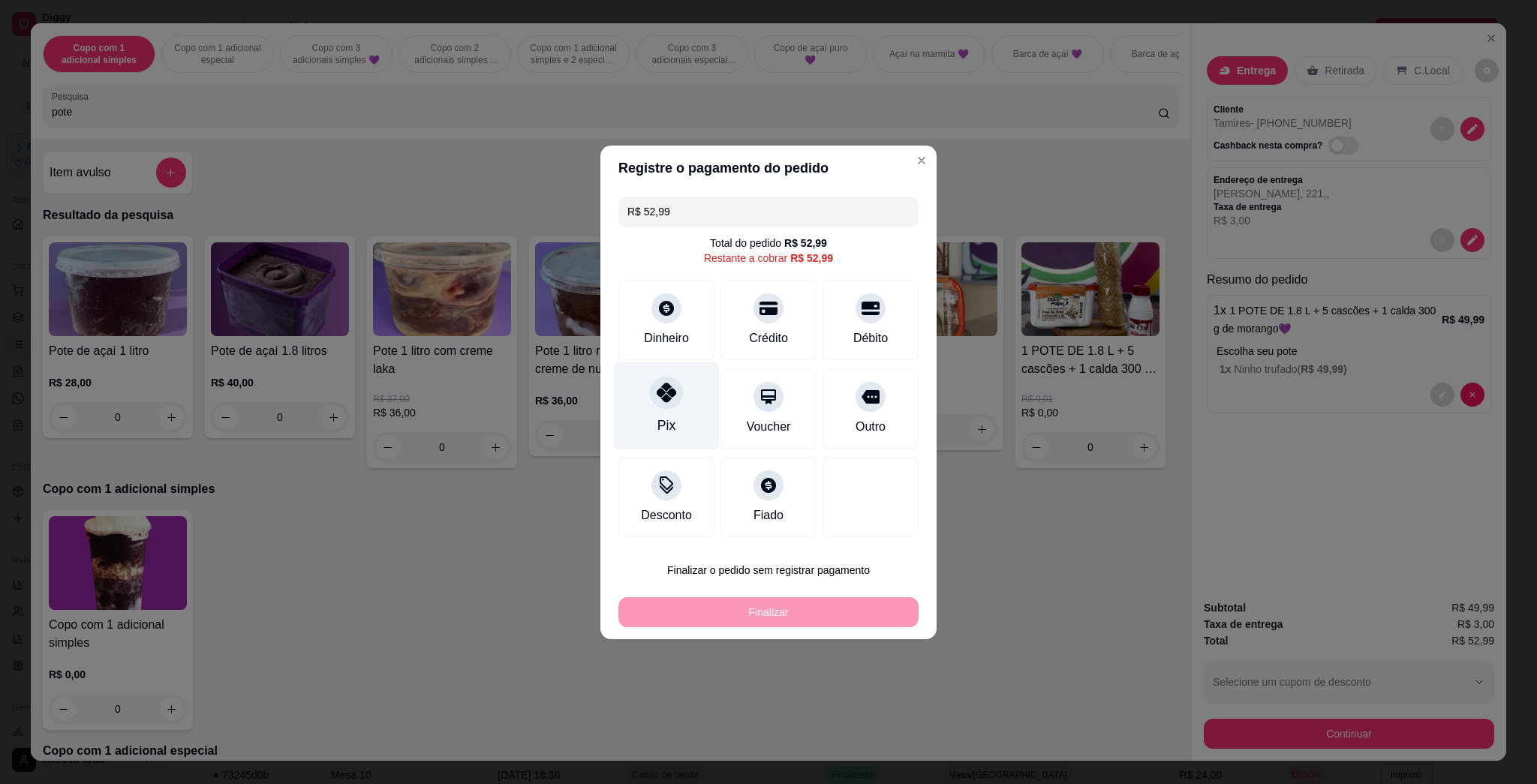
click at [667, 402] on div at bounding box center [666, 392] width 33 height 33
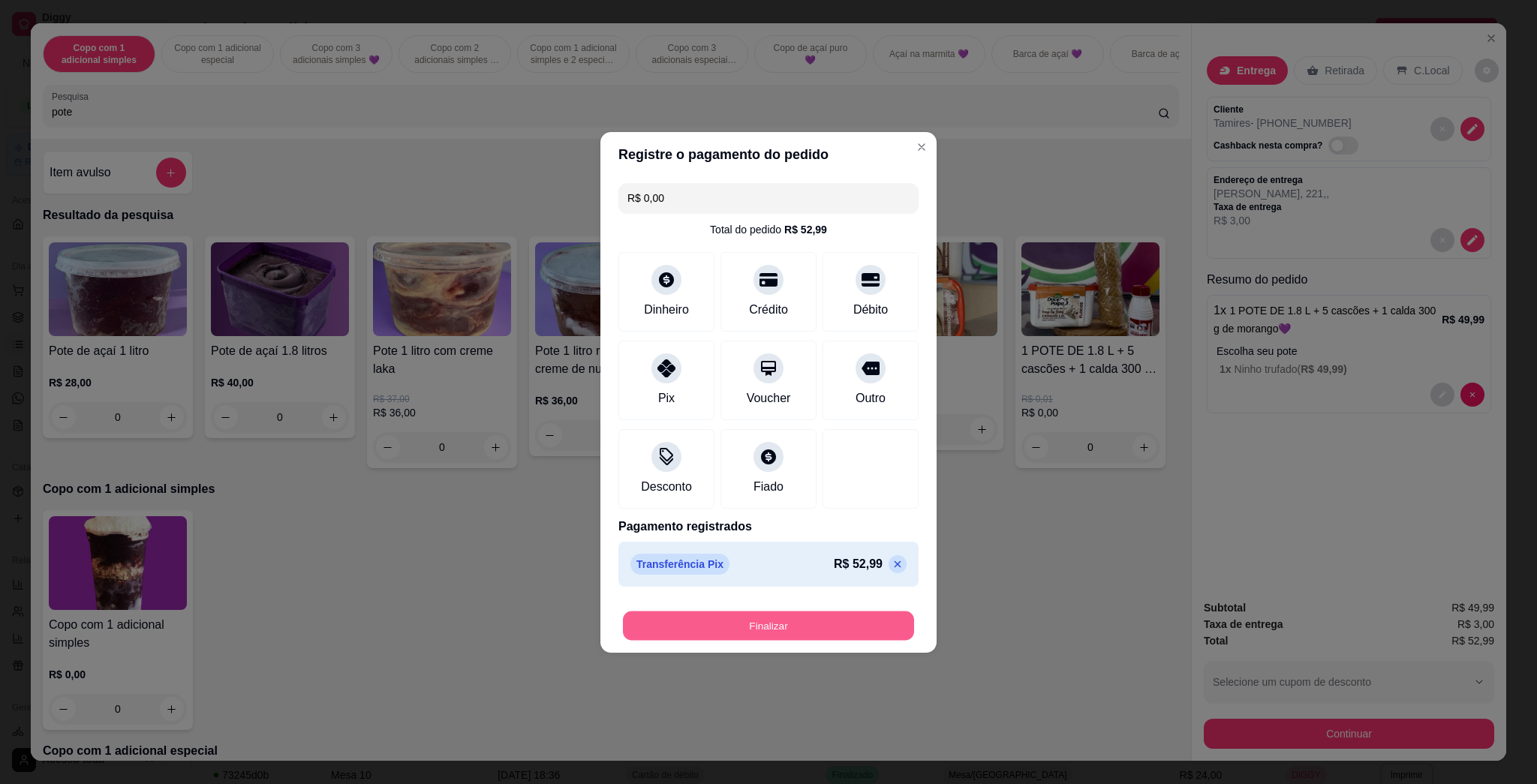
click at [752, 628] on button "Finalizar" at bounding box center [768, 625] width 291 height 30
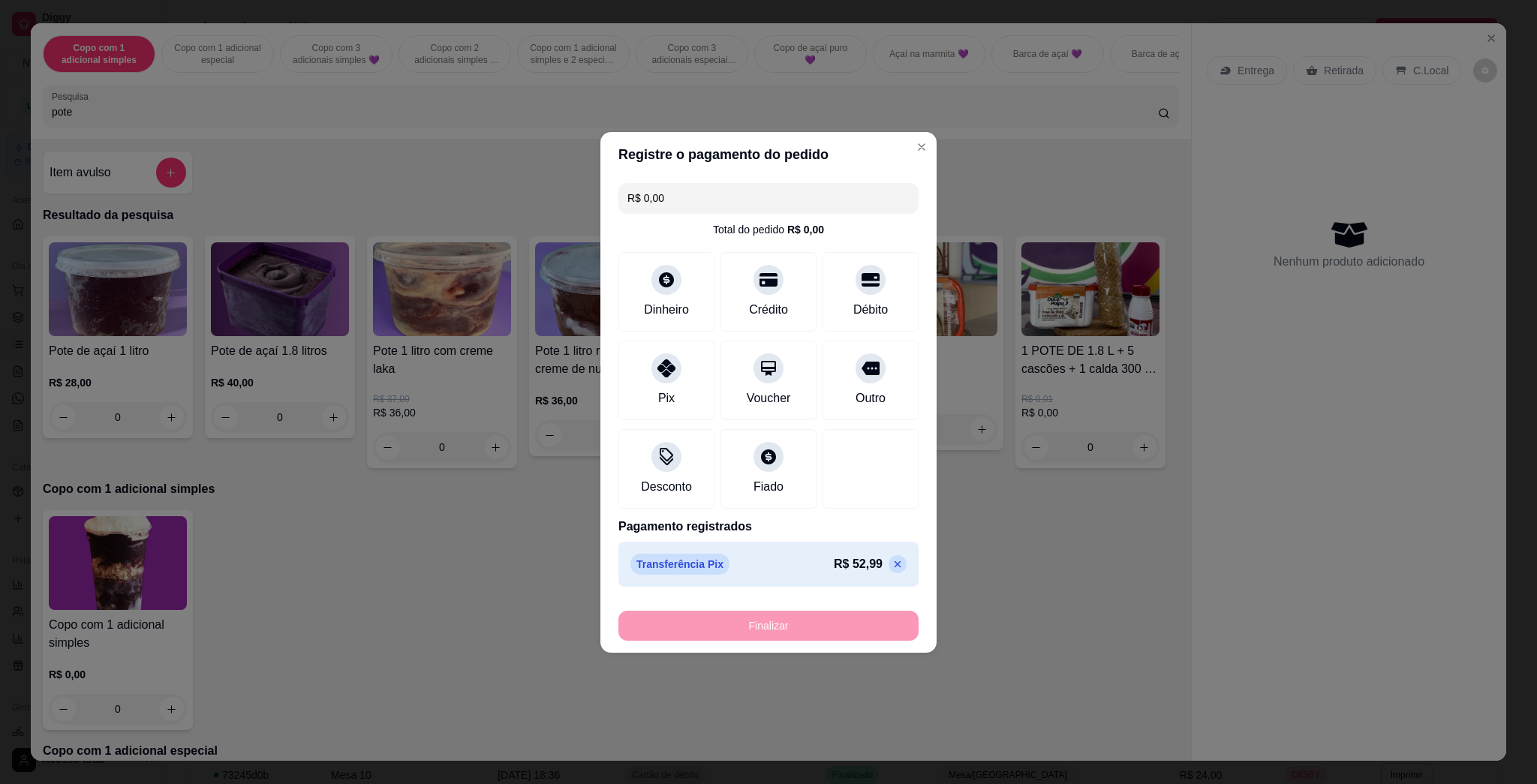
type input "-R$ 52,99"
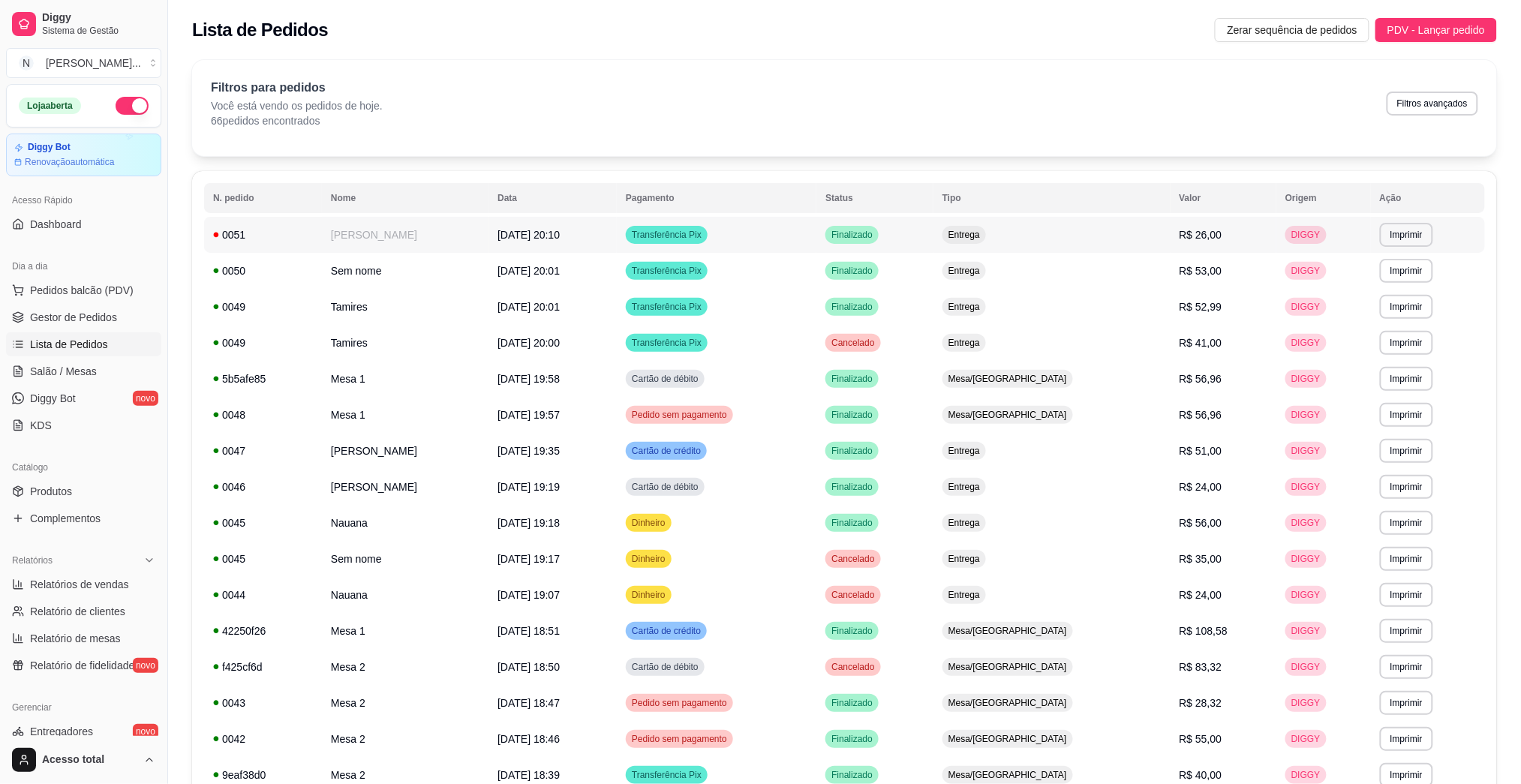
click at [406, 221] on td "[PERSON_NAME]" at bounding box center [406, 235] width 166 height 36
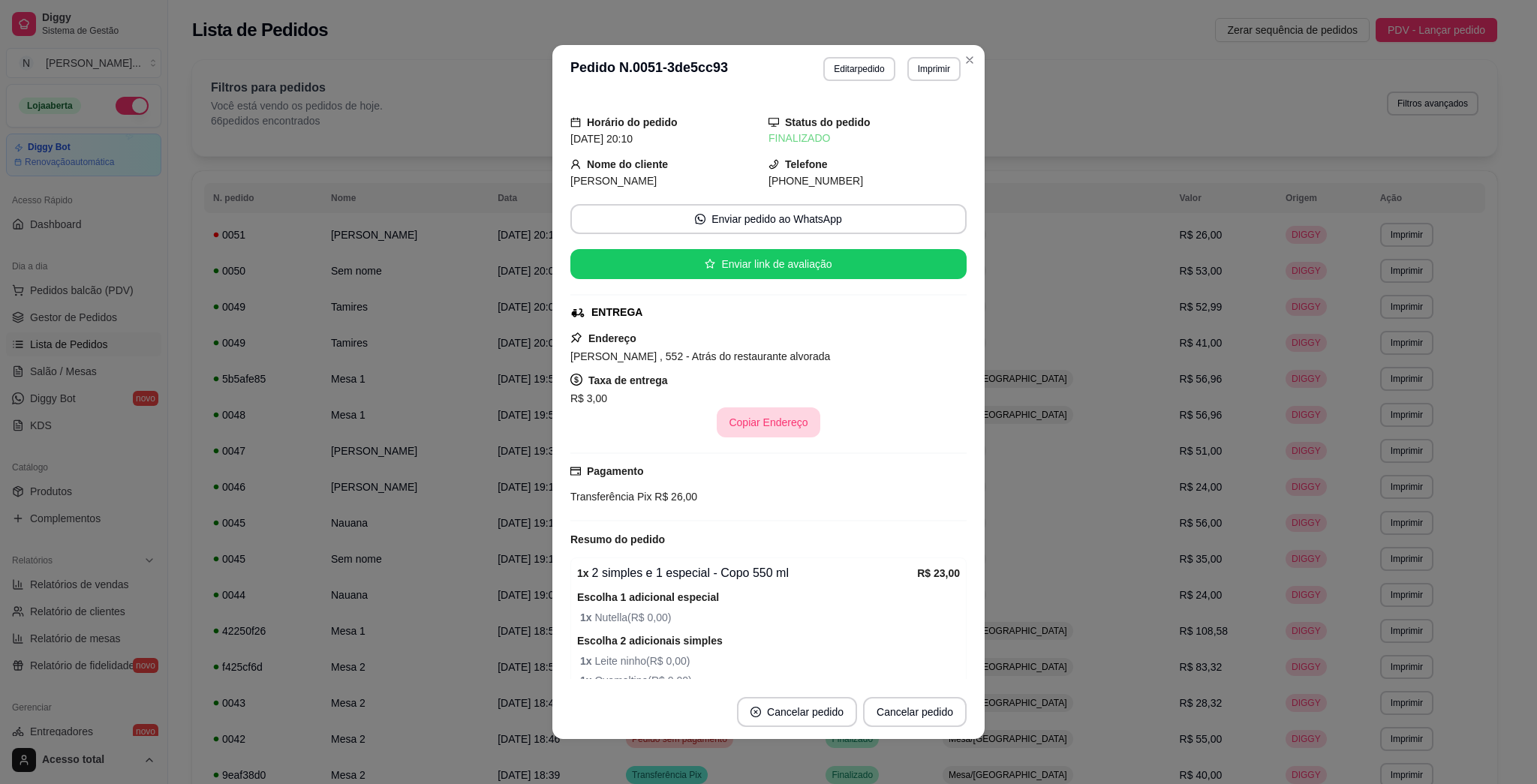
click at [739, 429] on button "Copiar Endereço" at bounding box center [767, 422] width 102 height 30
click at [752, 72] on button "Editar pedido" at bounding box center [859, 69] width 70 height 23
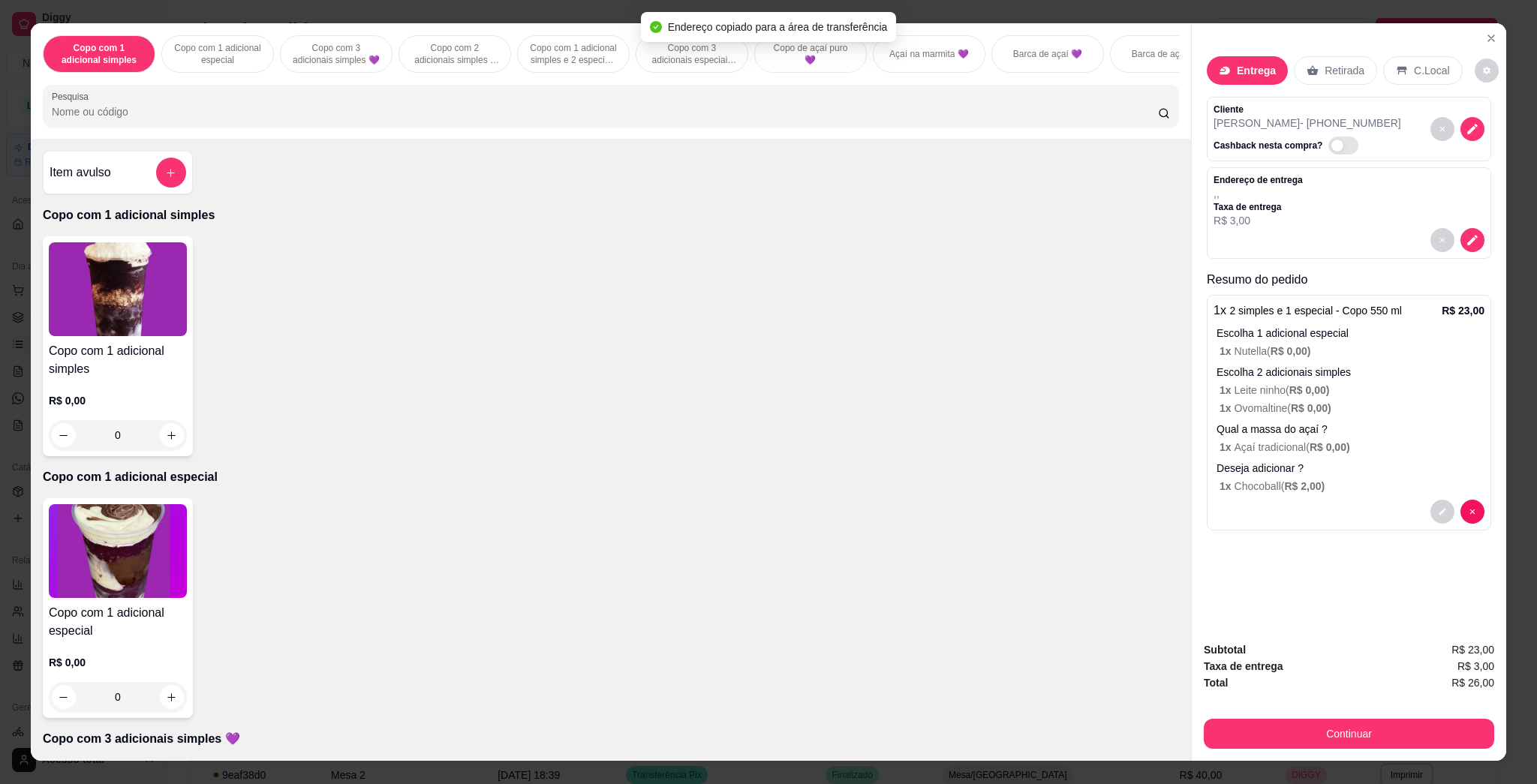
click at [551, 119] on input "Pesquisa" at bounding box center [604, 112] width 1106 height 15
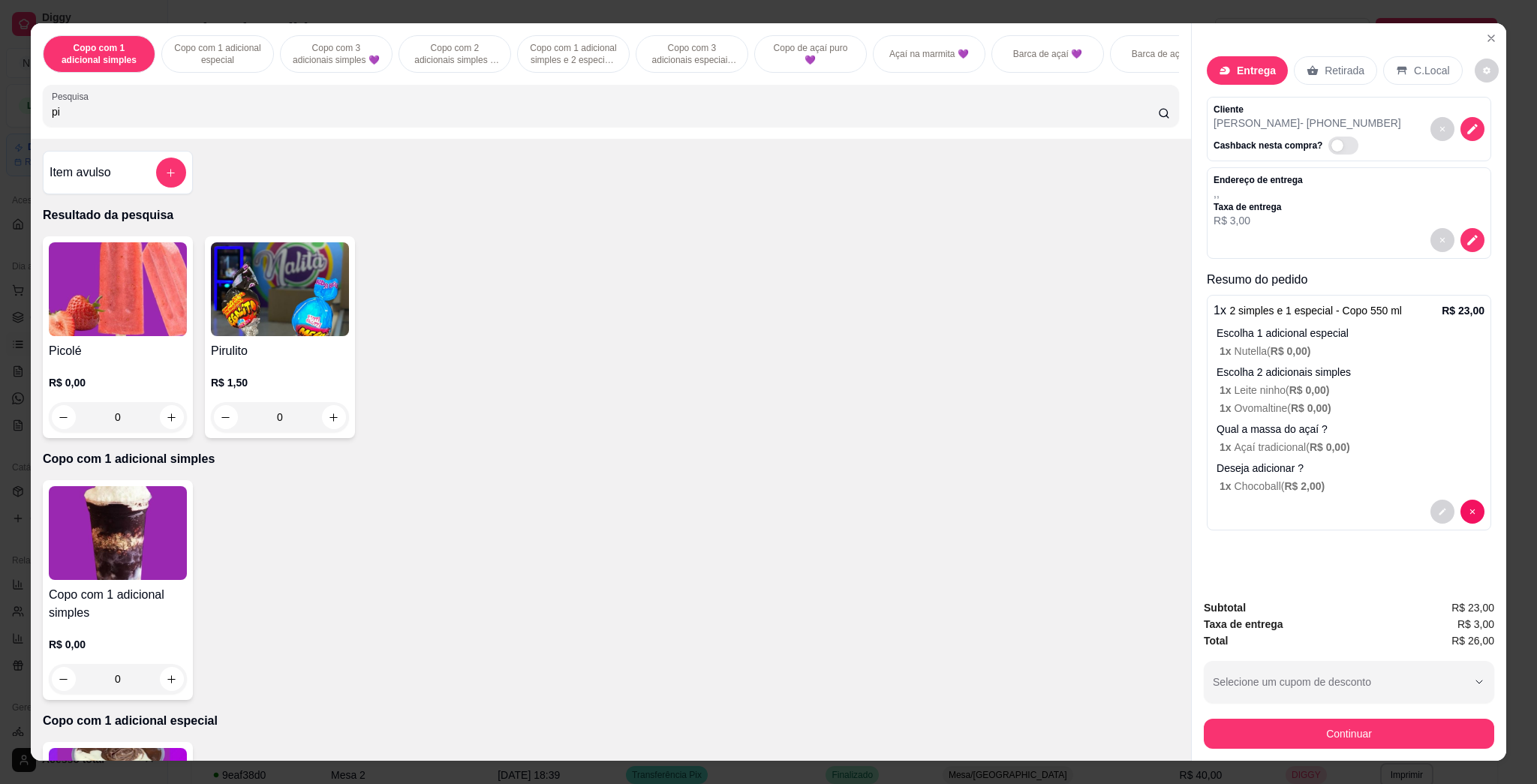
type input "pi"
click at [152, 308] on img at bounding box center [118, 289] width 138 height 94
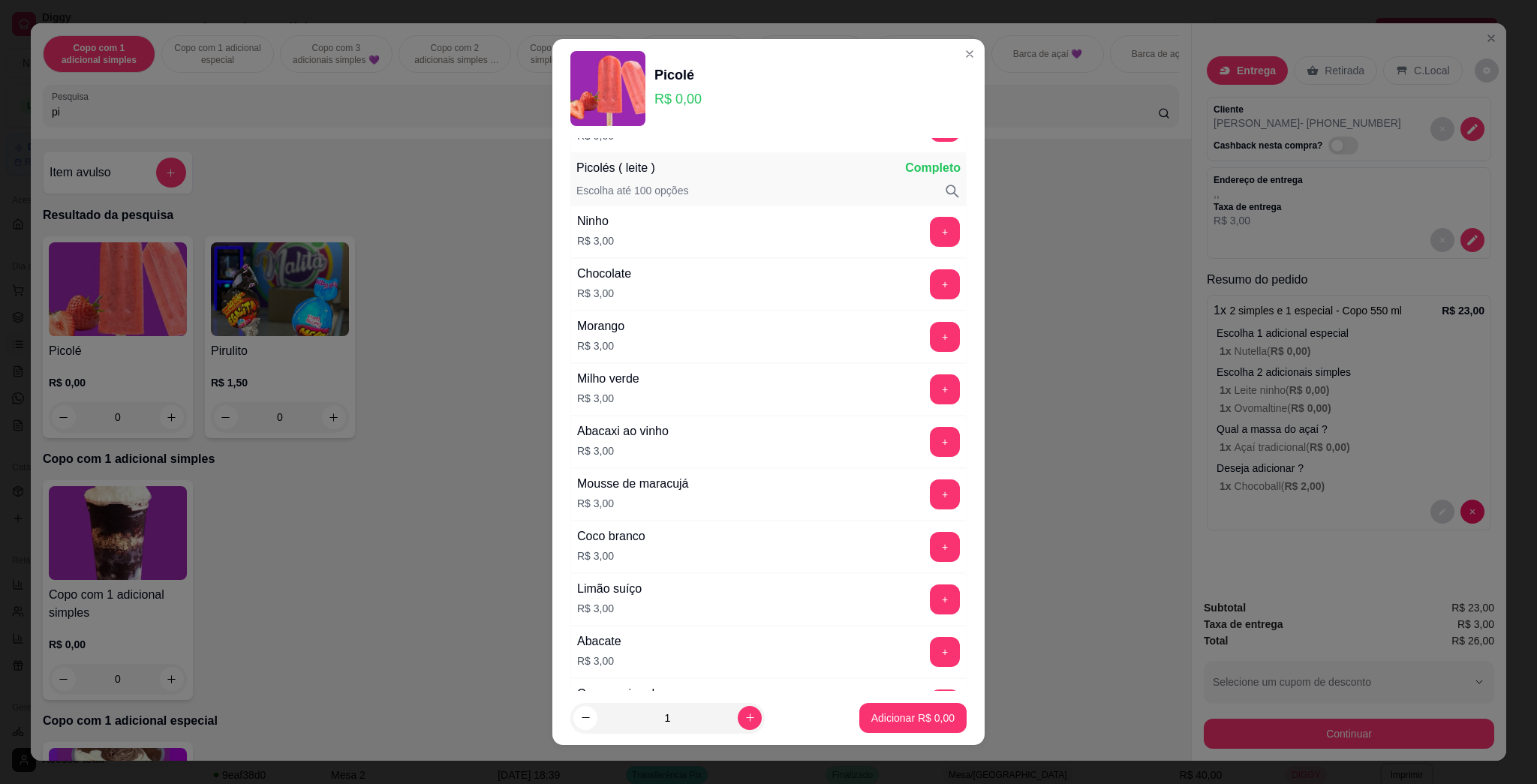
scroll to position [799, 0]
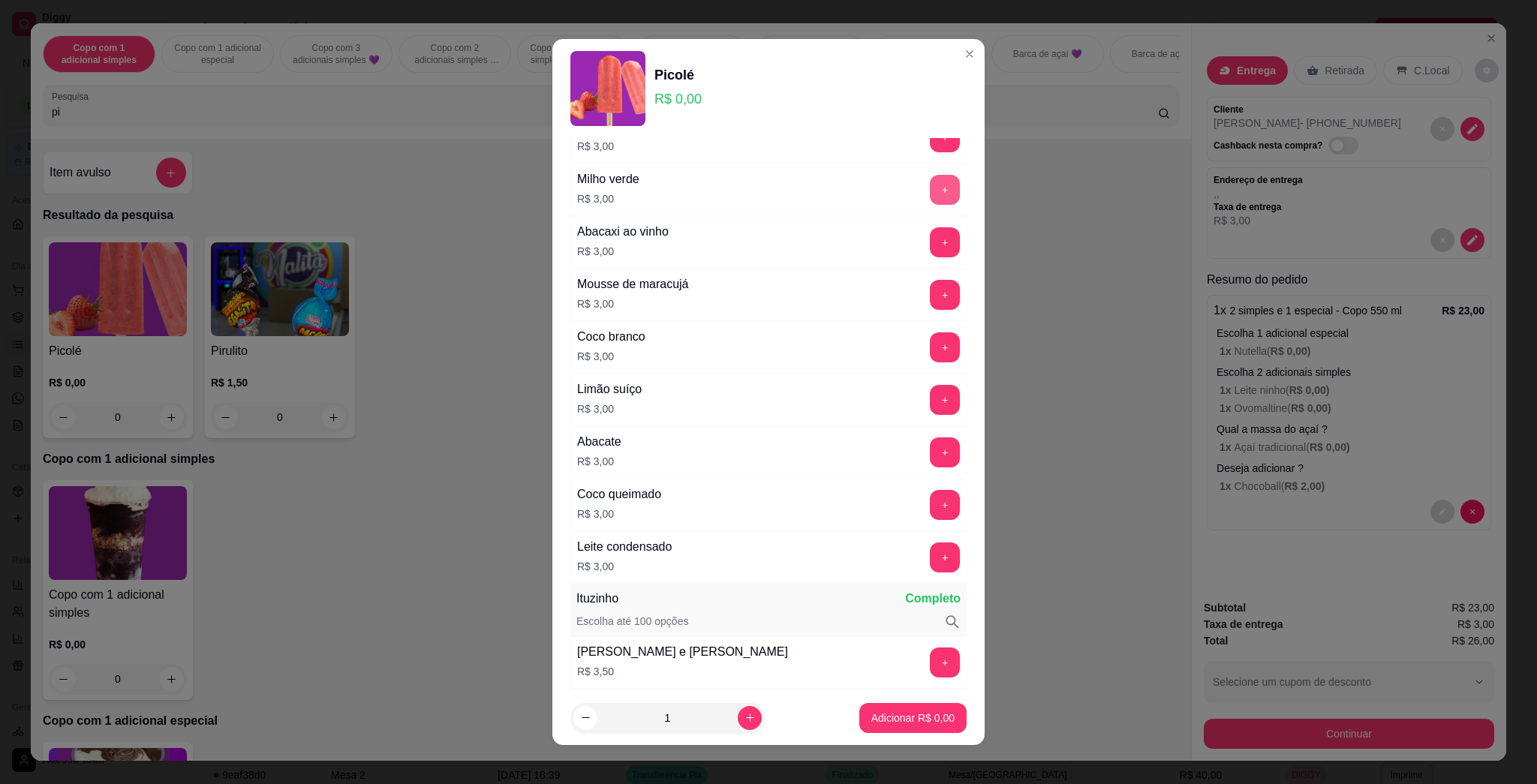
click at [752, 183] on button "+" at bounding box center [944, 189] width 30 height 30
click at [752, 712] on p "Adicionar R$ 3,00" at bounding box center [912, 717] width 81 height 14
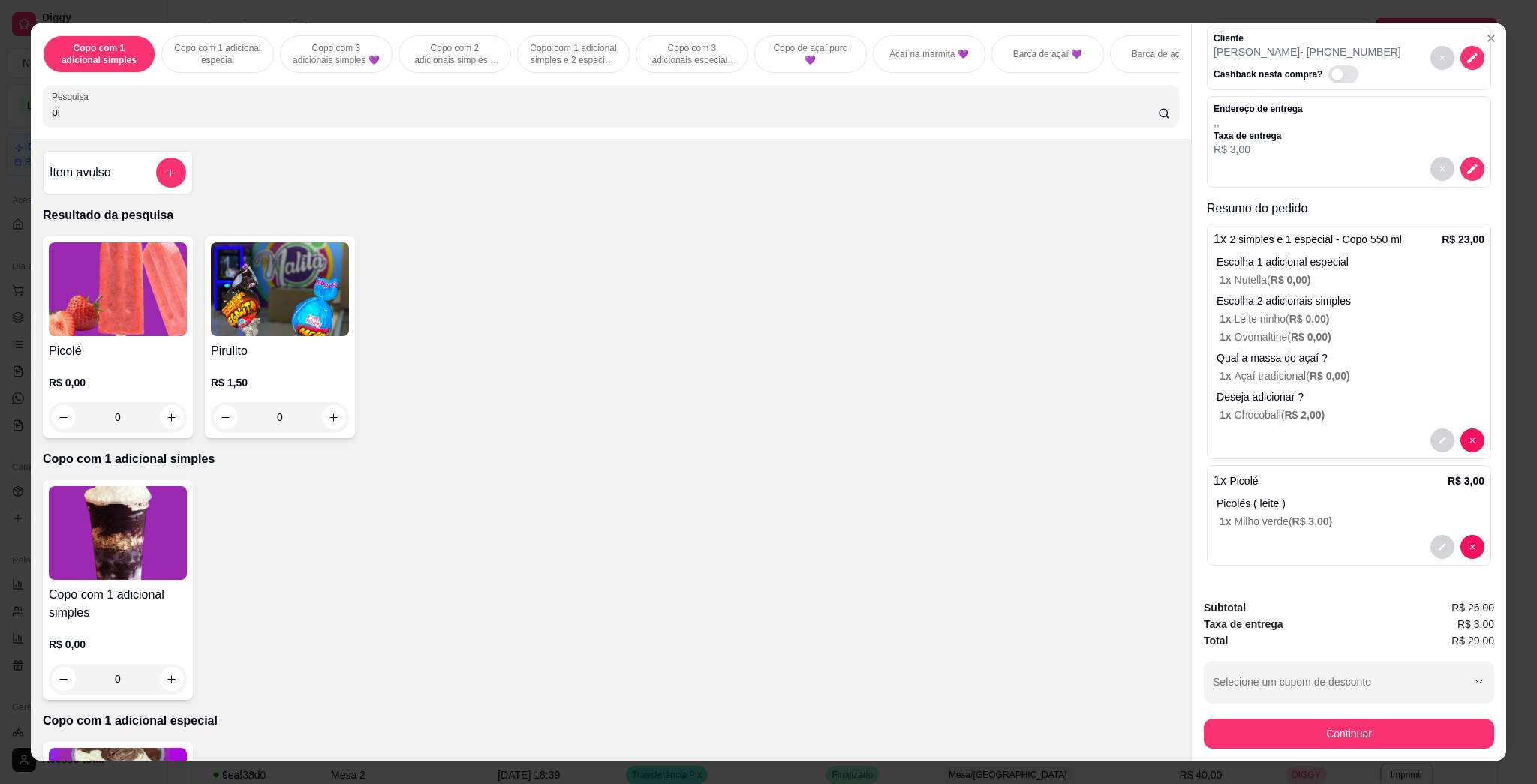
scroll to position [25, 0]
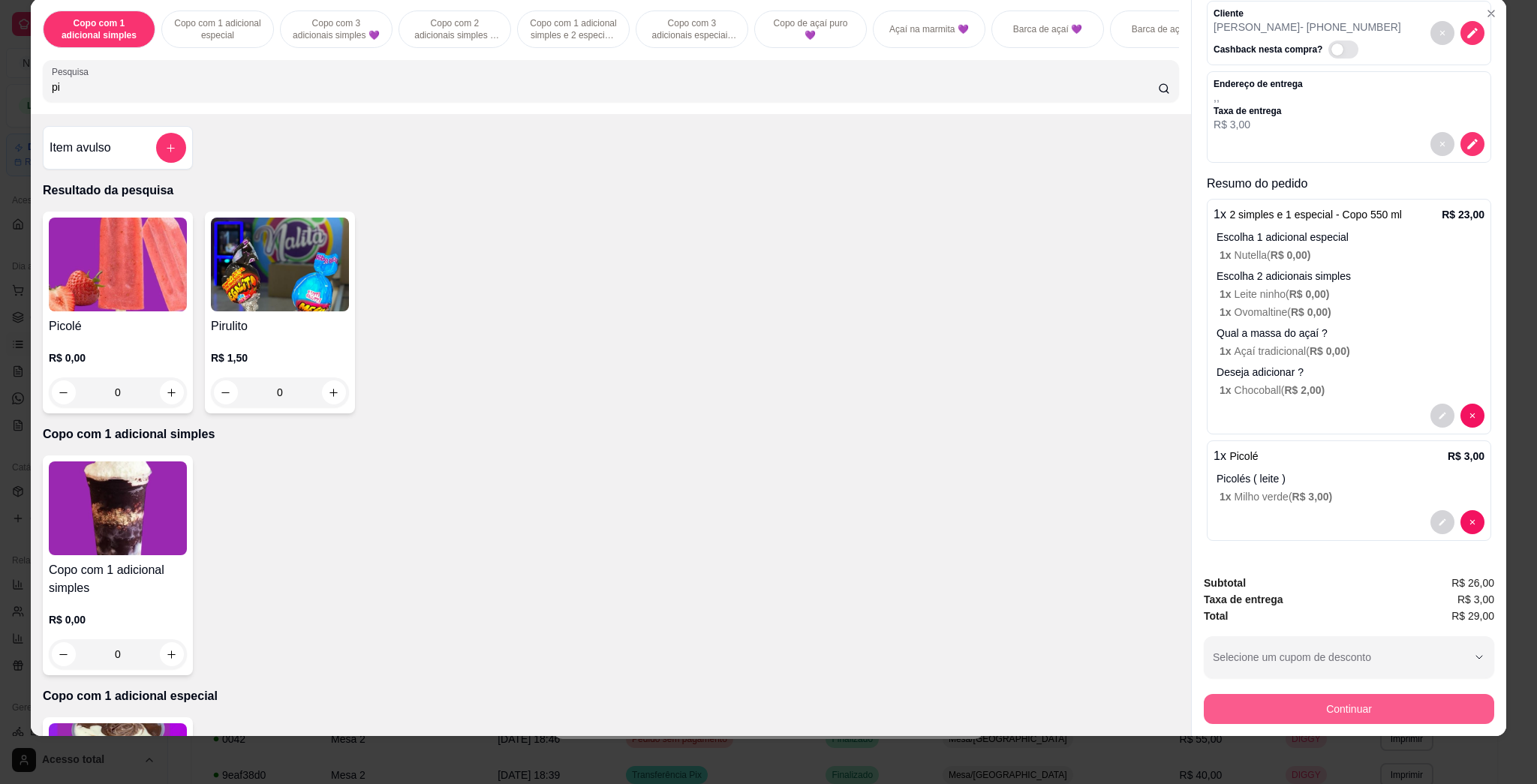
click at [752, 712] on button "Continuar" at bounding box center [1349, 708] width 291 height 30
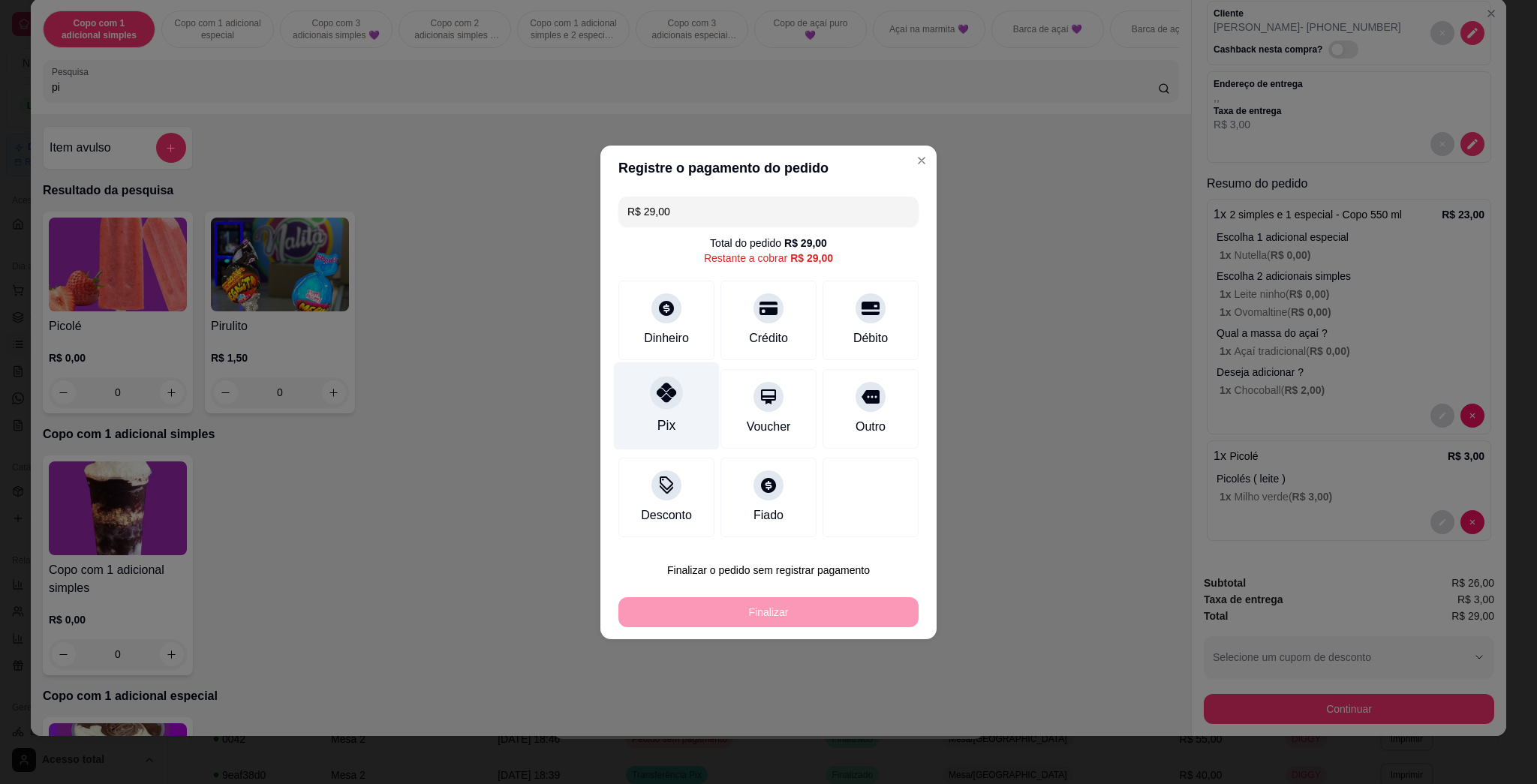
click at [657, 429] on div "Pix" at bounding box center [666, 425] width 18 height 19
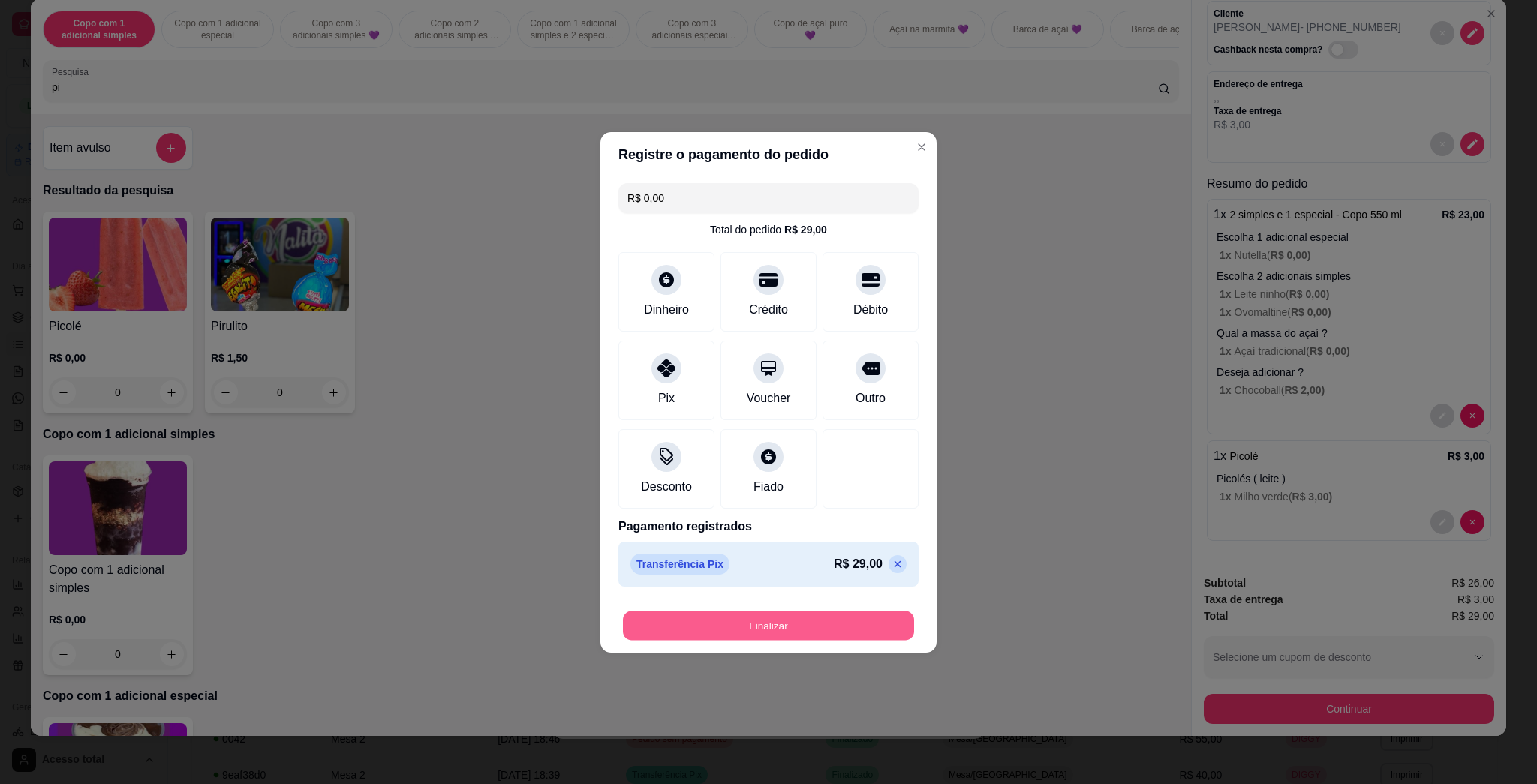
click at [752, 624] on button "Finalizar" at bounding box center [768, 625] width 291 height 30
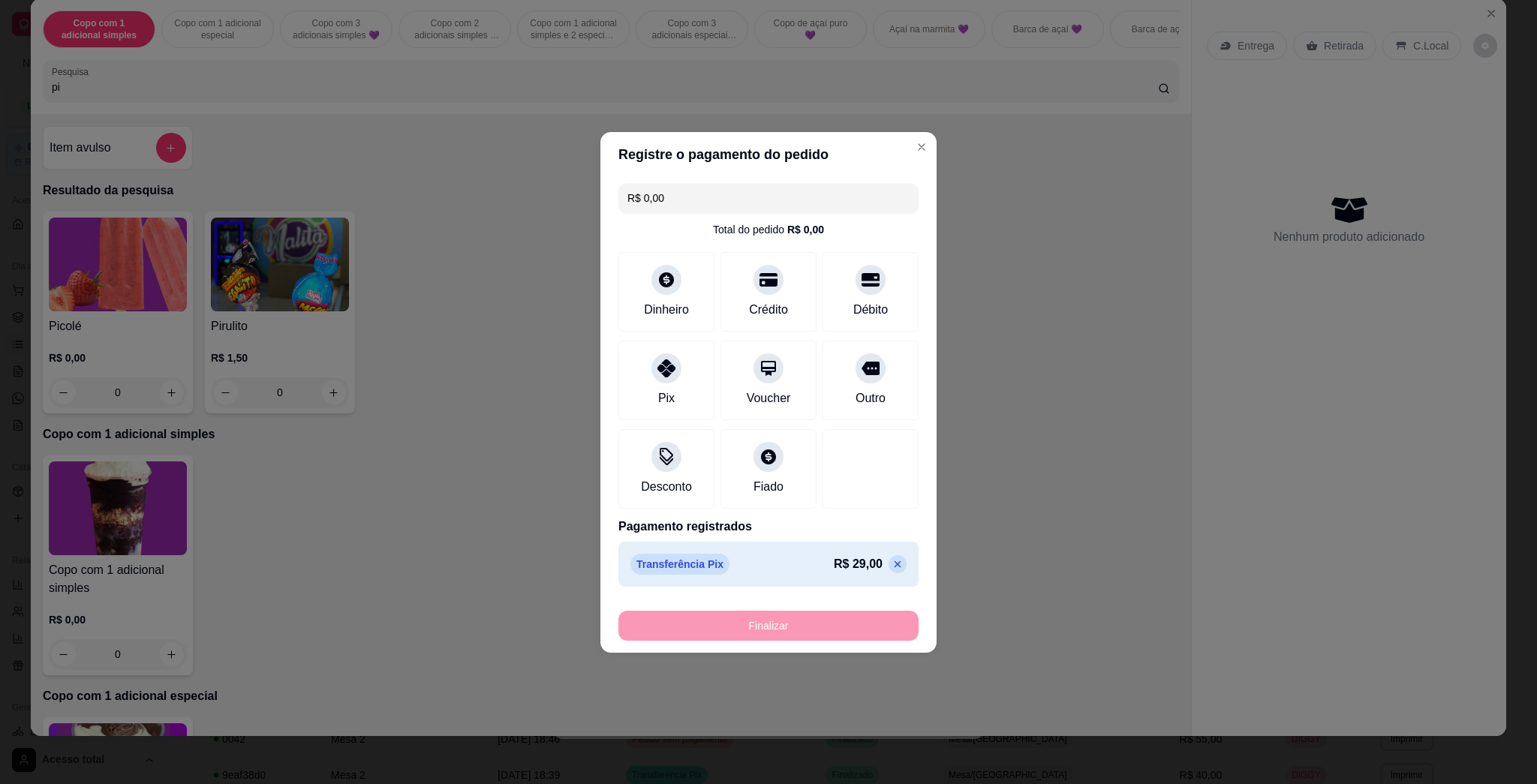
type input "-R$ 29,00"
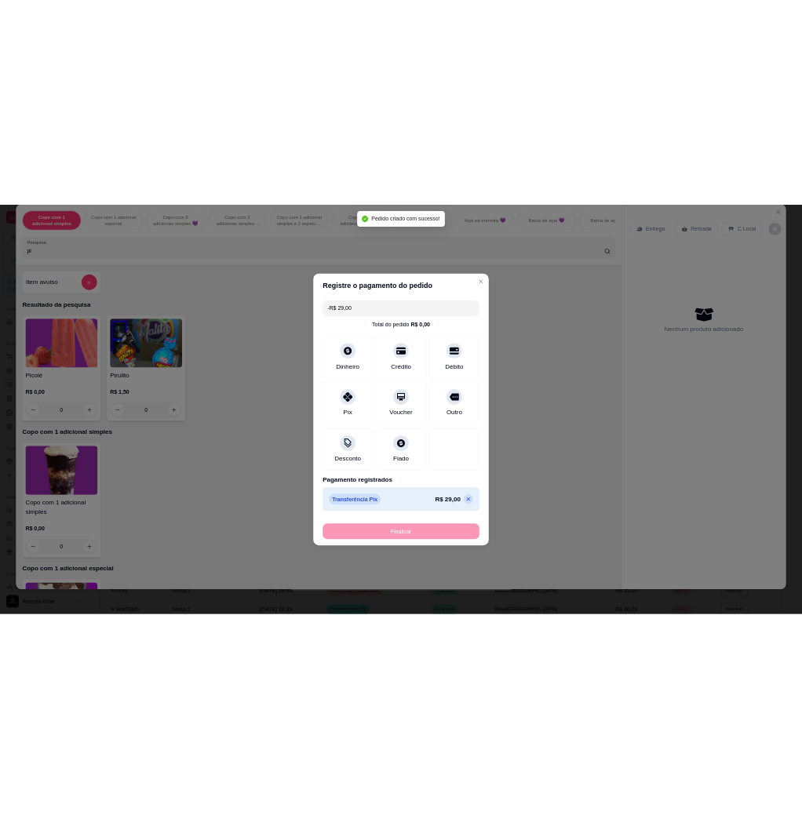
scroll to position [0, 0]
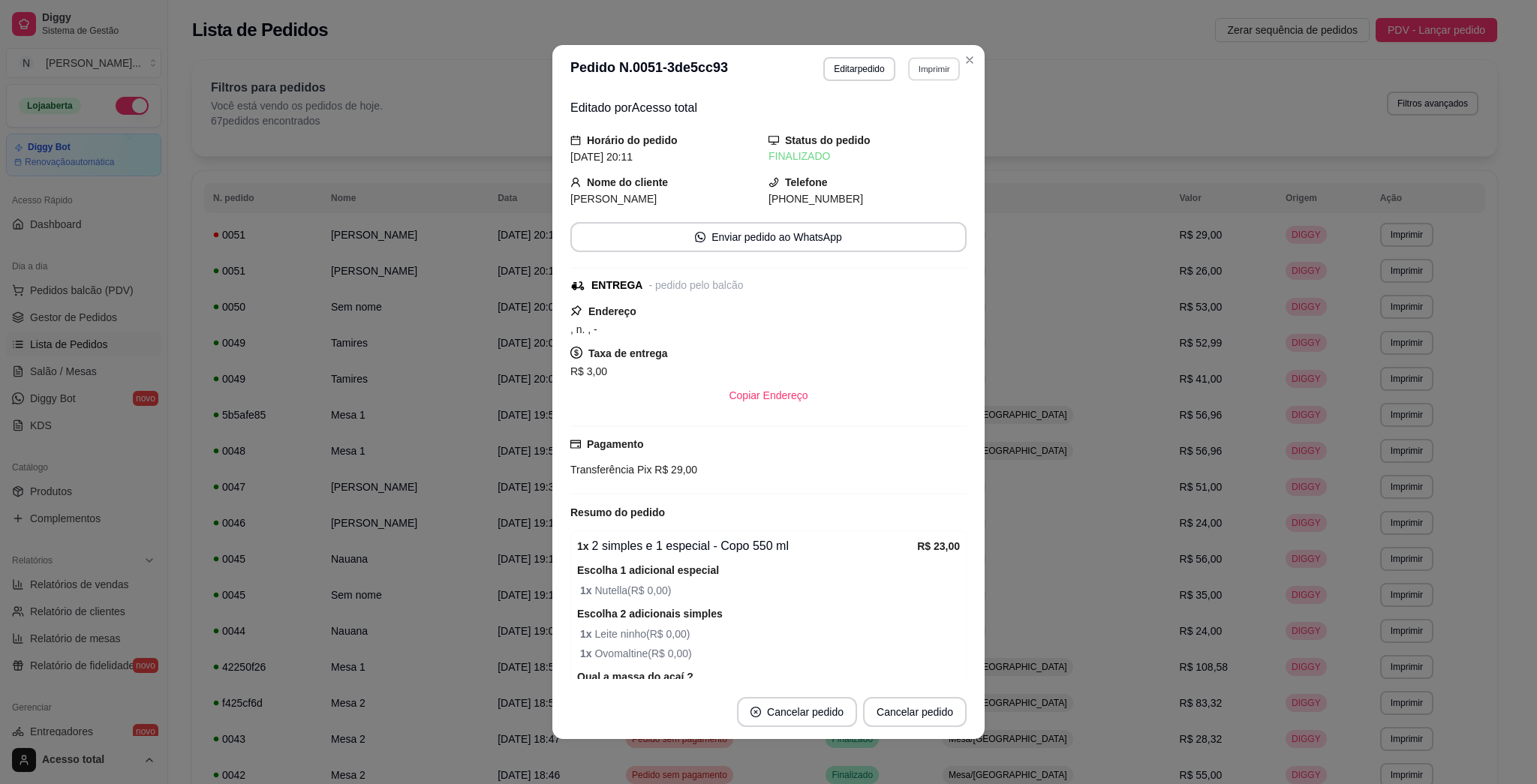
click at [752, 66] on button "Imprimir" at bounding box center [933, 69] width 52 height 23
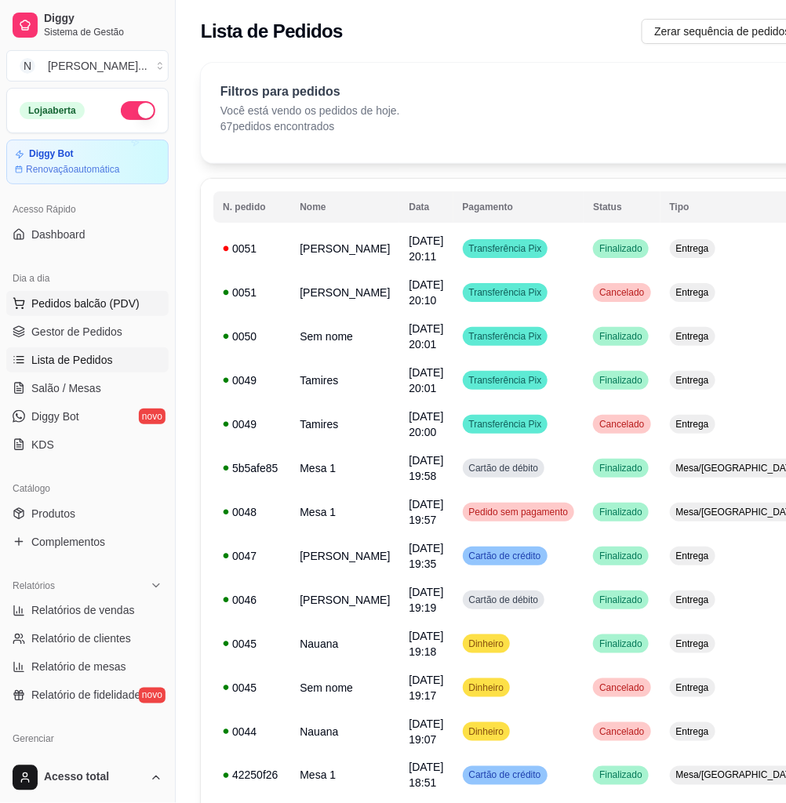
click at [116, 307] on span "Pedidos balcão (PDV)" at bounding box center [85, 304] width 108 height 16
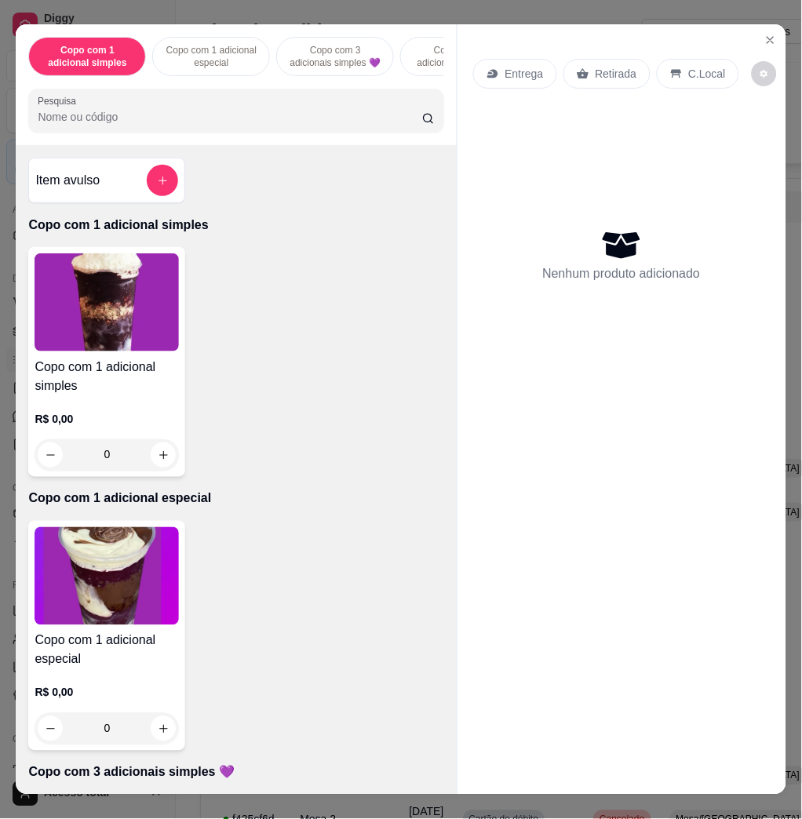
click at [176, 125] on input "Pesquisa" at bounding box center [230, 117] width 384 height 16
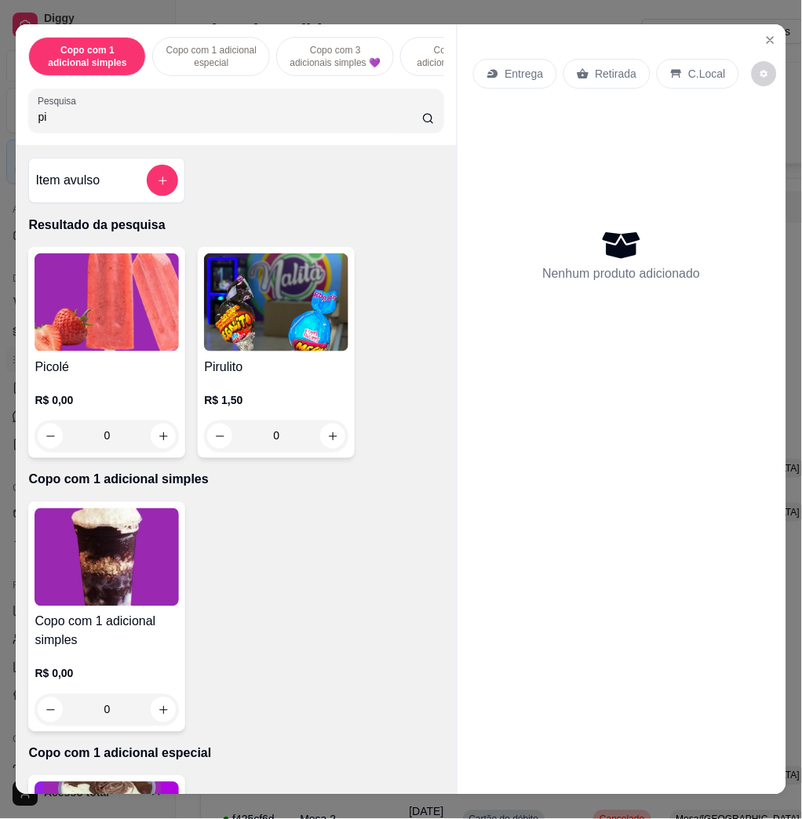
type input "pi"
click at [104, 330] on img at bounding box center [107, 302] width 144 height 98
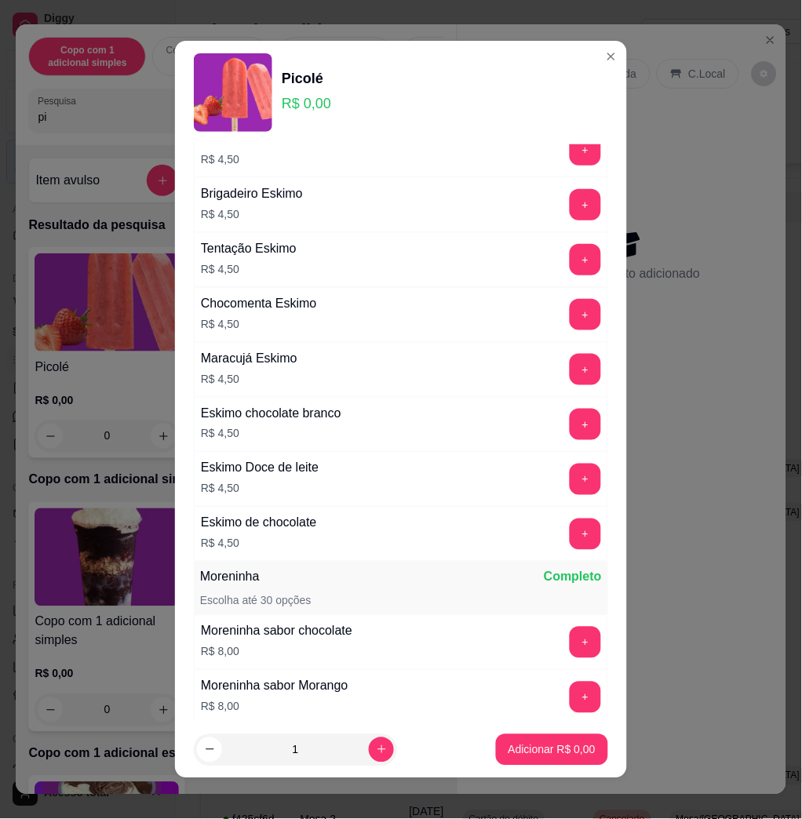
scroll to position [2382, 0]
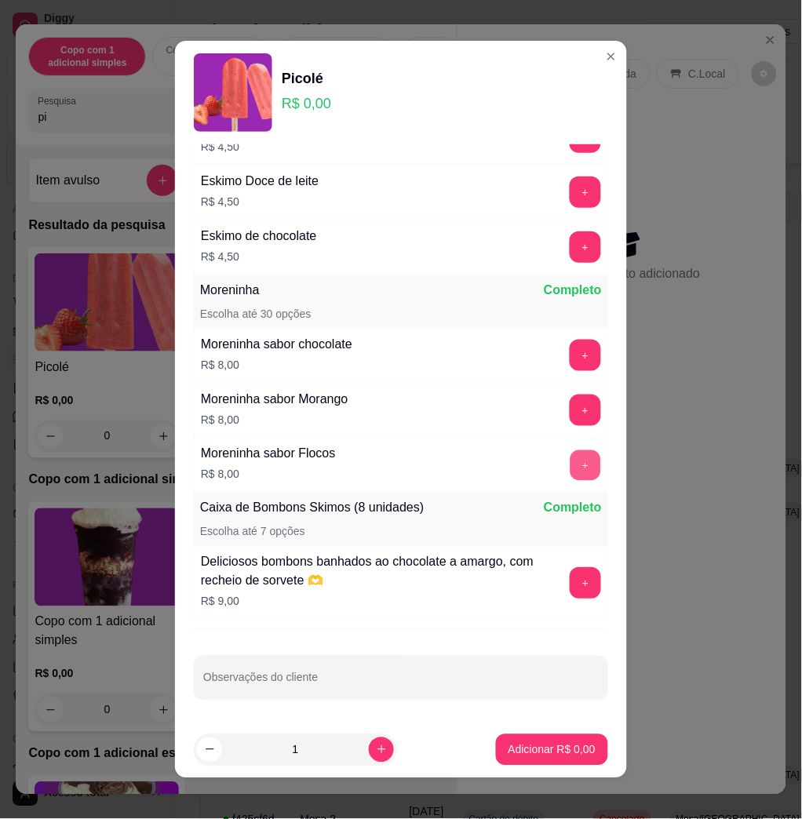
click at [570, 470] on button "+" at bounding box center [585, 465] width 31 height 31
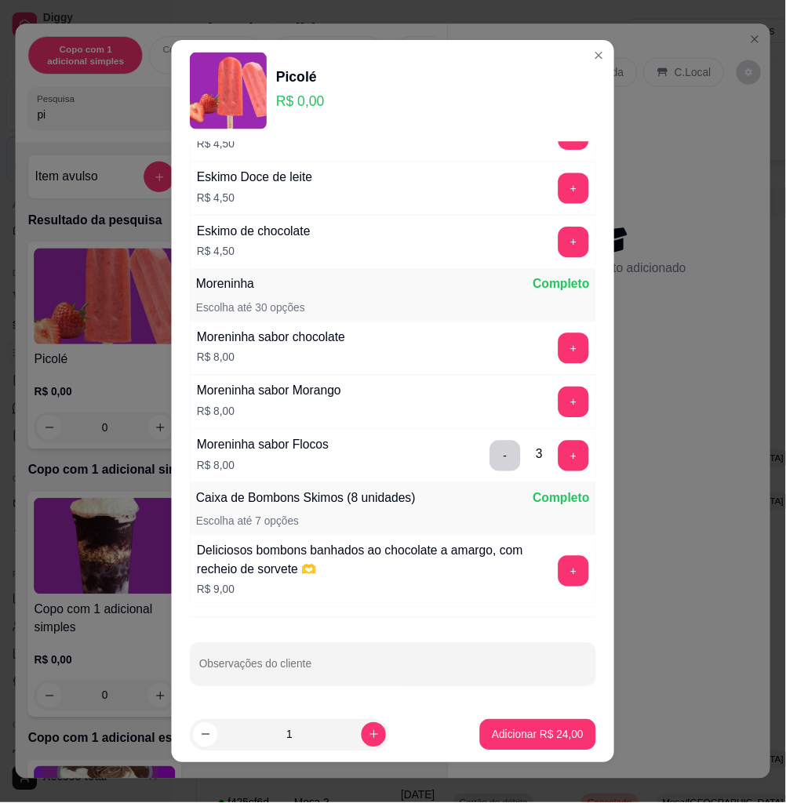
scroll to position [1964, 0]
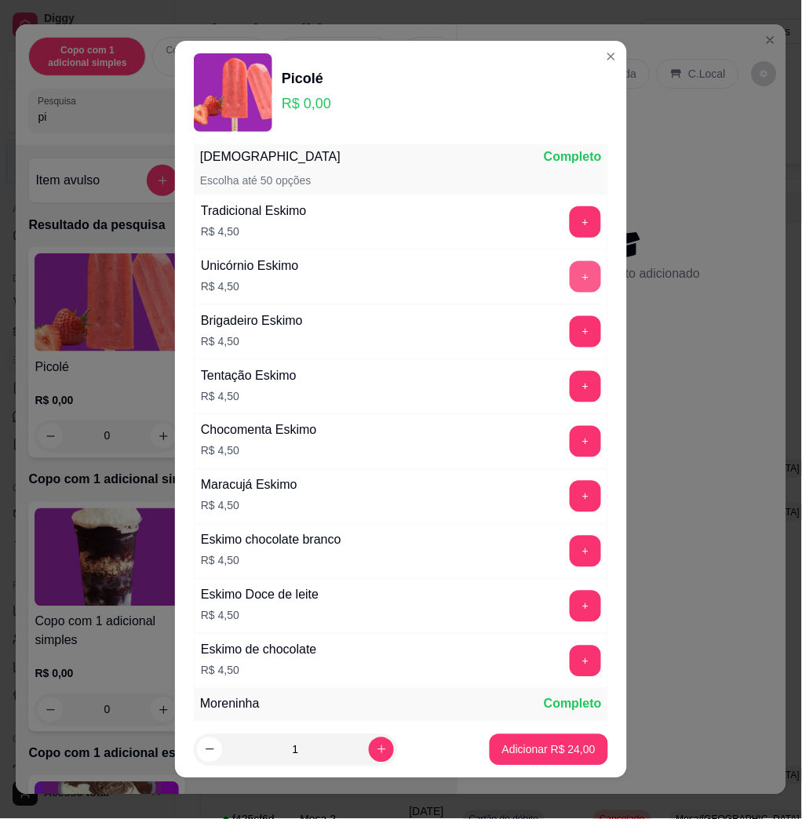
click at [569, 280] on button "+" at bounding box center [584, 276] width 31 height 31
click at [570, 280] on button "+" at bounding box center [585, 277] width 31 height 31
click at [571, 740] on button "Adicionar R$ 42,00" at bounding box center [548, 749] width 118 height 31
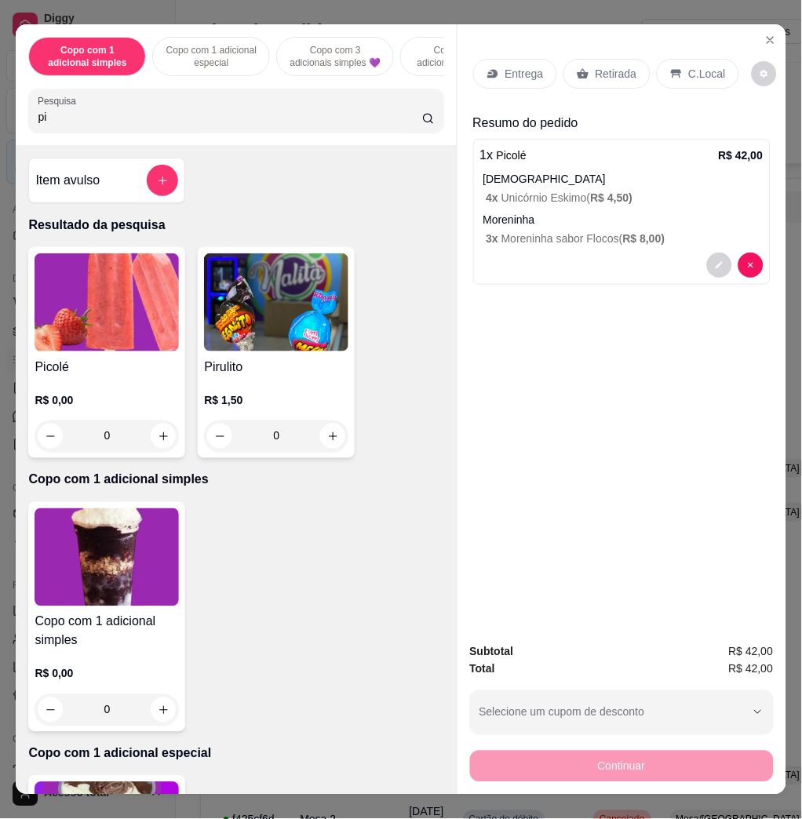
click at [689, 68] on p "C.Local" at bounding box center [707, 74] width 37 height 16
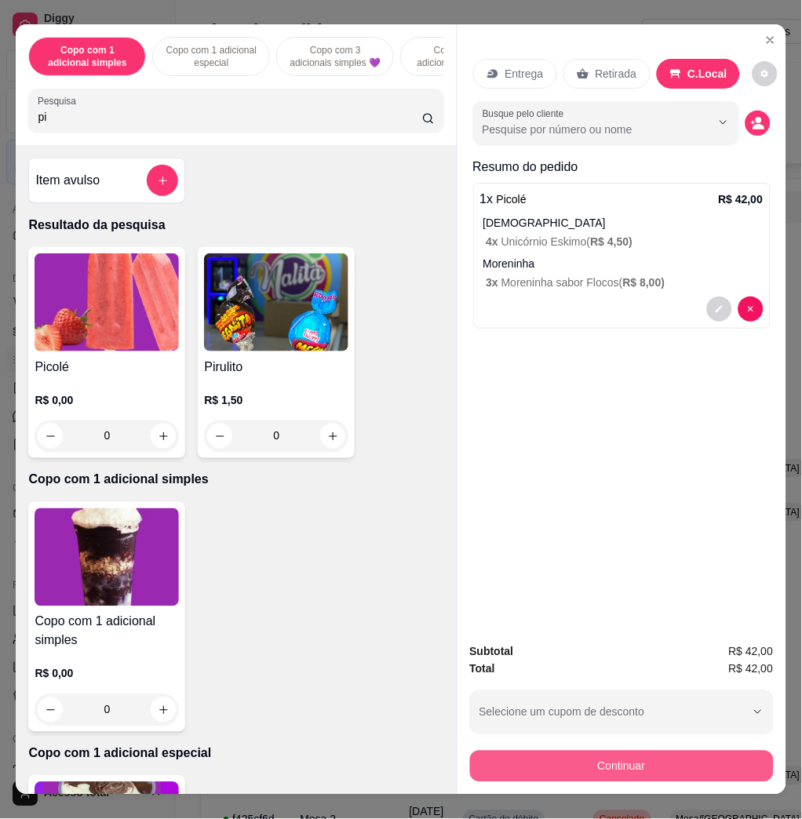
click at [632, 751] on button "Continuar" at bounding box center [622, 766] width 304 height 31
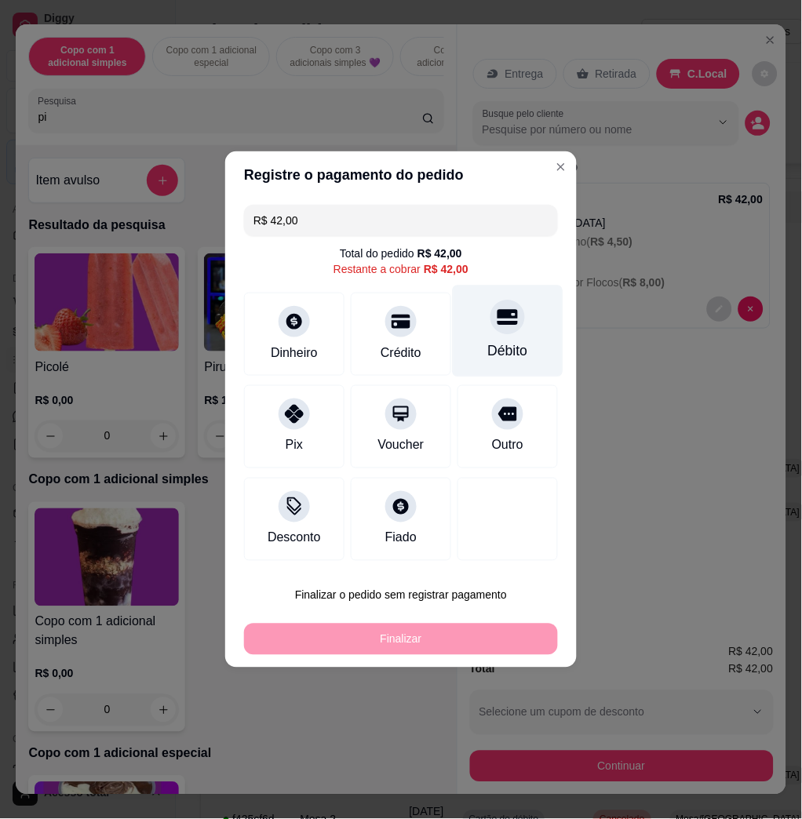
click at [471, 329] on div "Débito" at bounding box center [508, 332] width 111 height 92
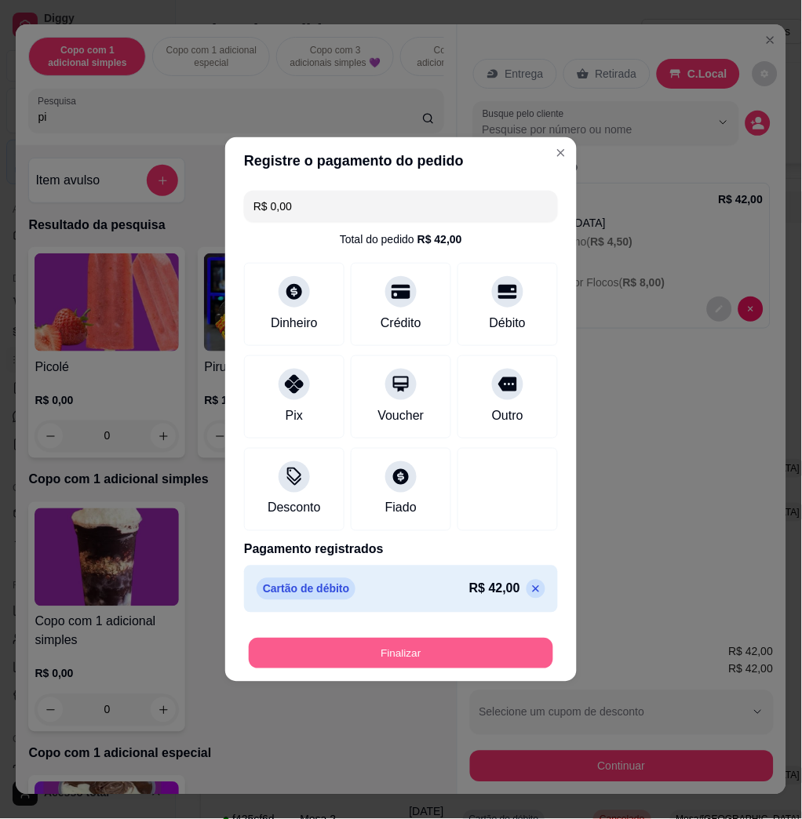
click at [482, 652] on button "Finalizar" at bounding box center [401, 654] width 304 height 31
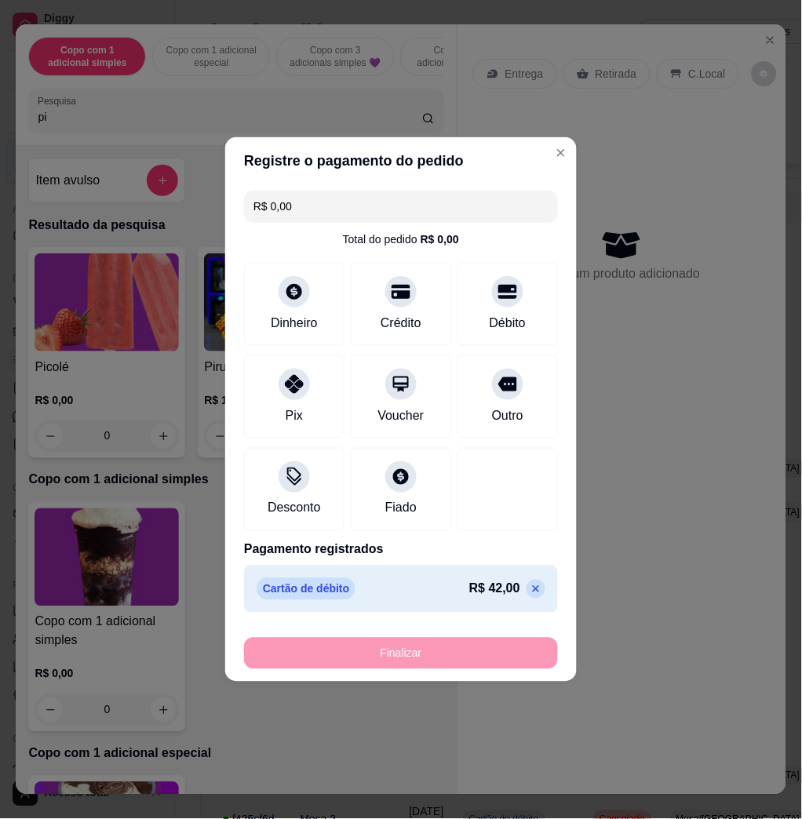
type input "-R$ 42,00"
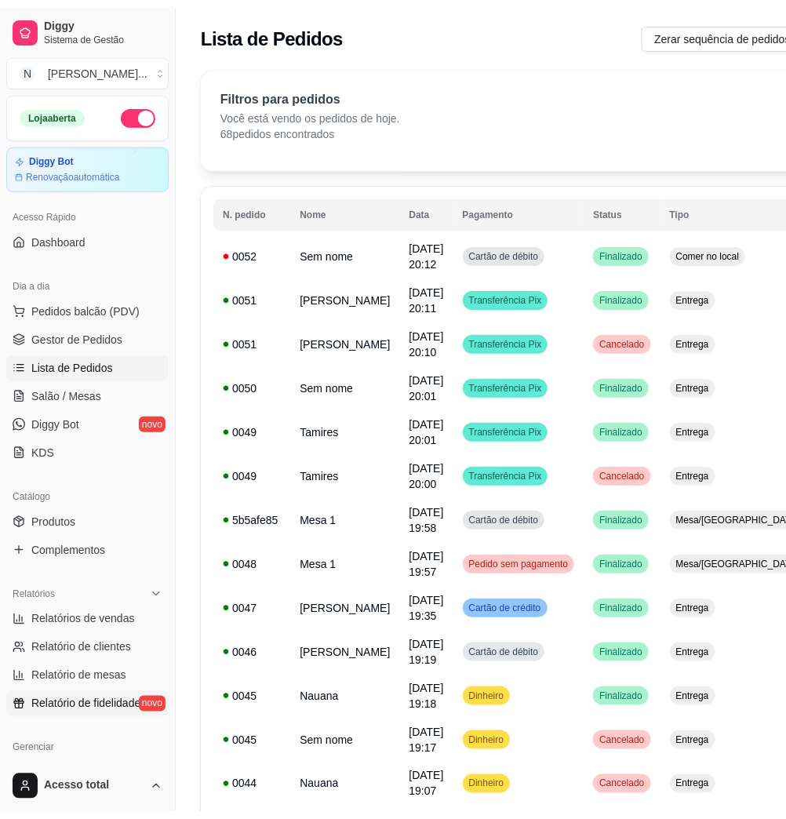
scroll to position [209, 0]
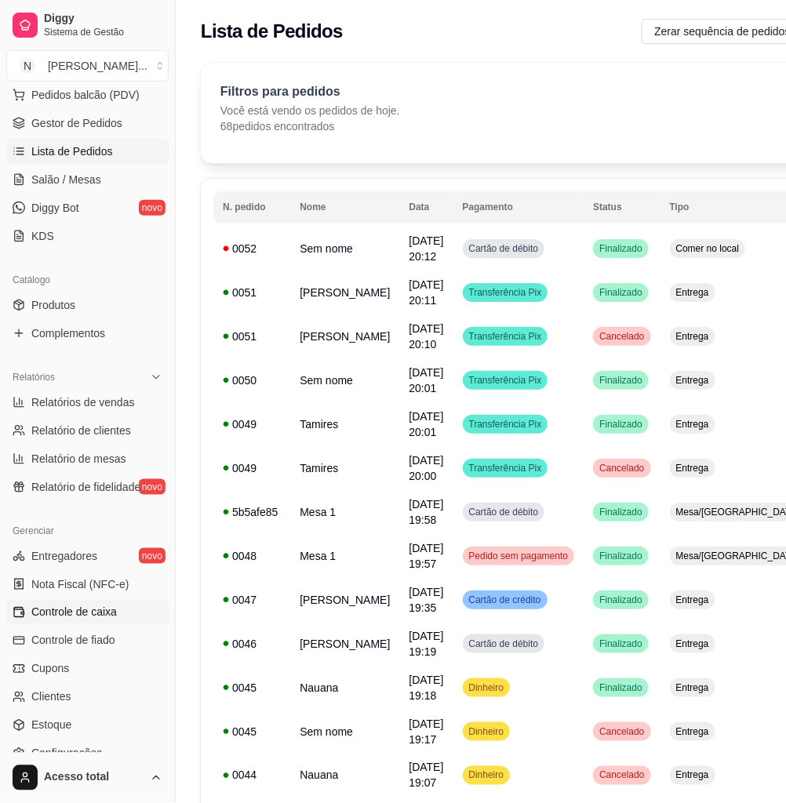
click at [73, 609] on span "Controle de caixa" at bounding box center [74, 613] width 86 height 16
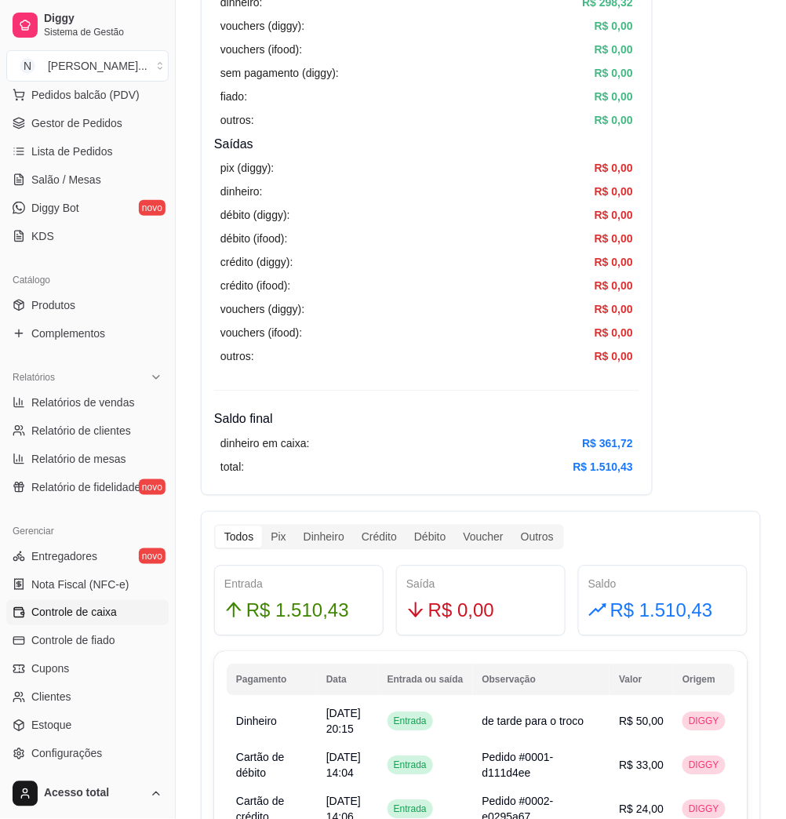
scroll to position [628, 0]
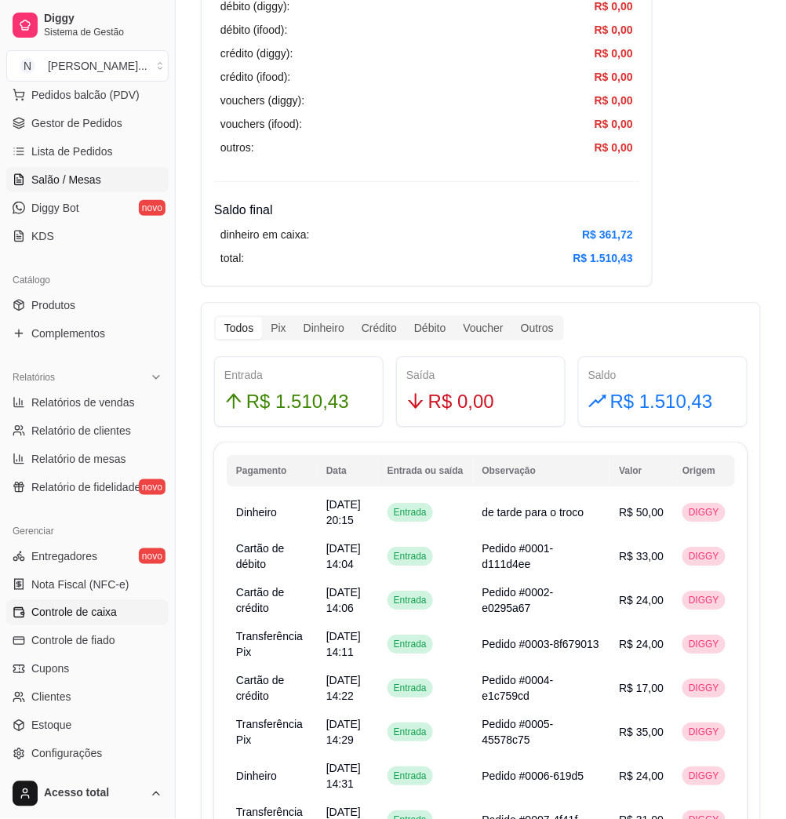
click at [67, 180] on span "Salão / Mesas" at bounding box center [66, 180] width 70 height 16
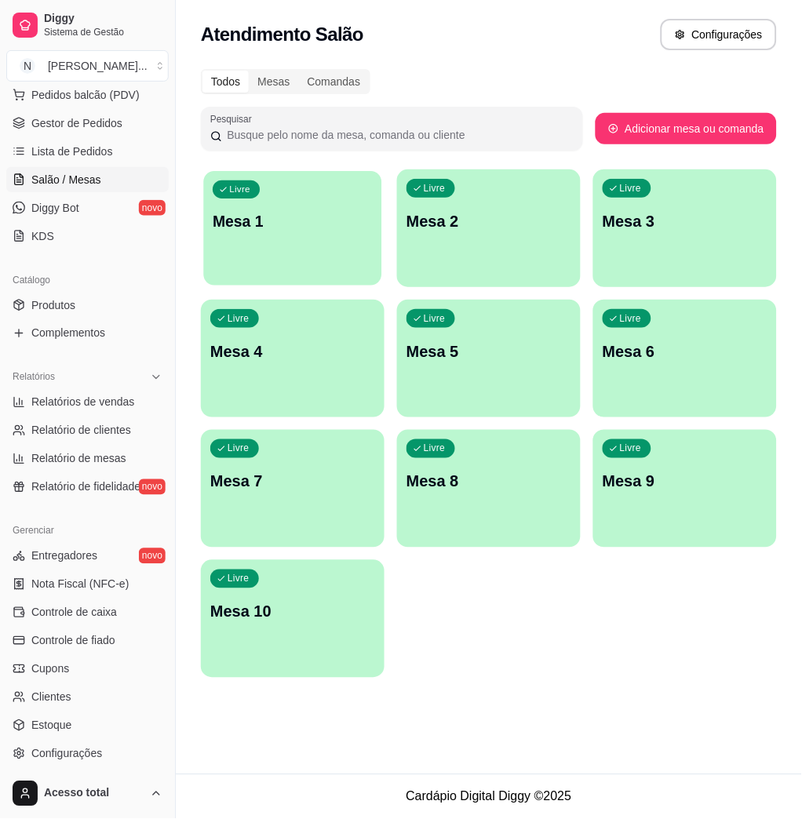
click at [334, 225] on p "Mesa 1" at bounding box center [293, 221] width 160 height 21
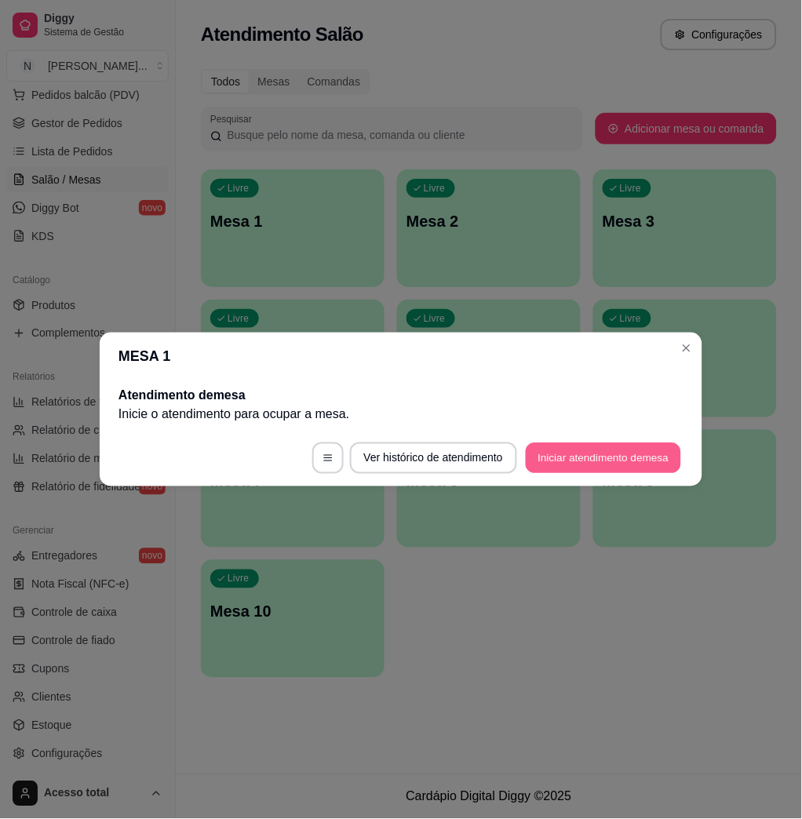
click at [607, 459] on button "Iniciar atendimento de mesa" at bounding box center [603, 458] width 155 height 31
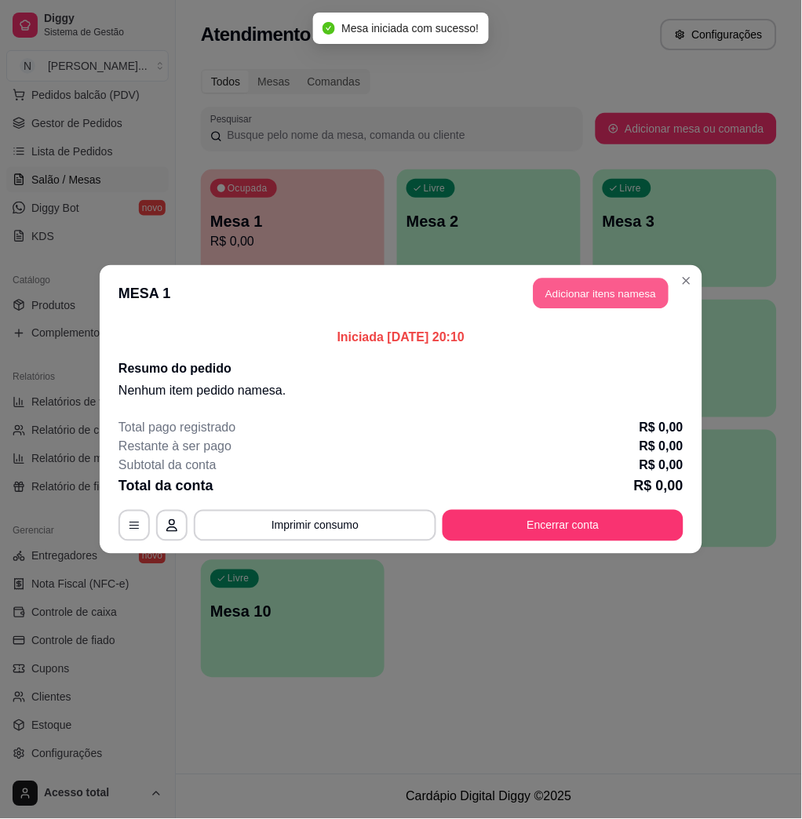
click at [575, 290] on button "Adicionar itens na mesa" at bounding box center [600, 293] width 135 height 31
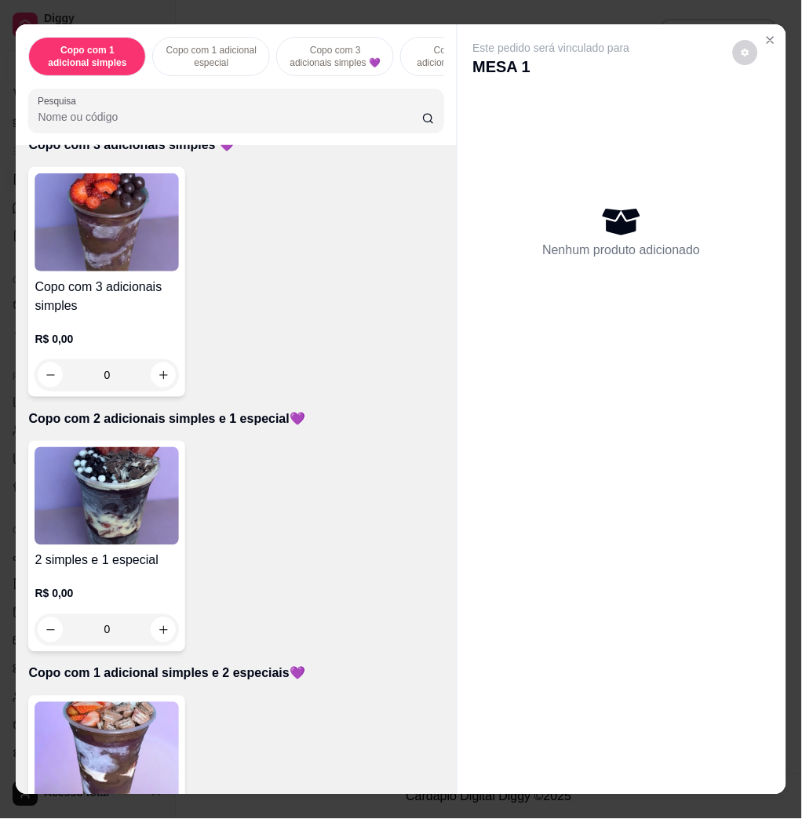
scroll to position [732, 0]
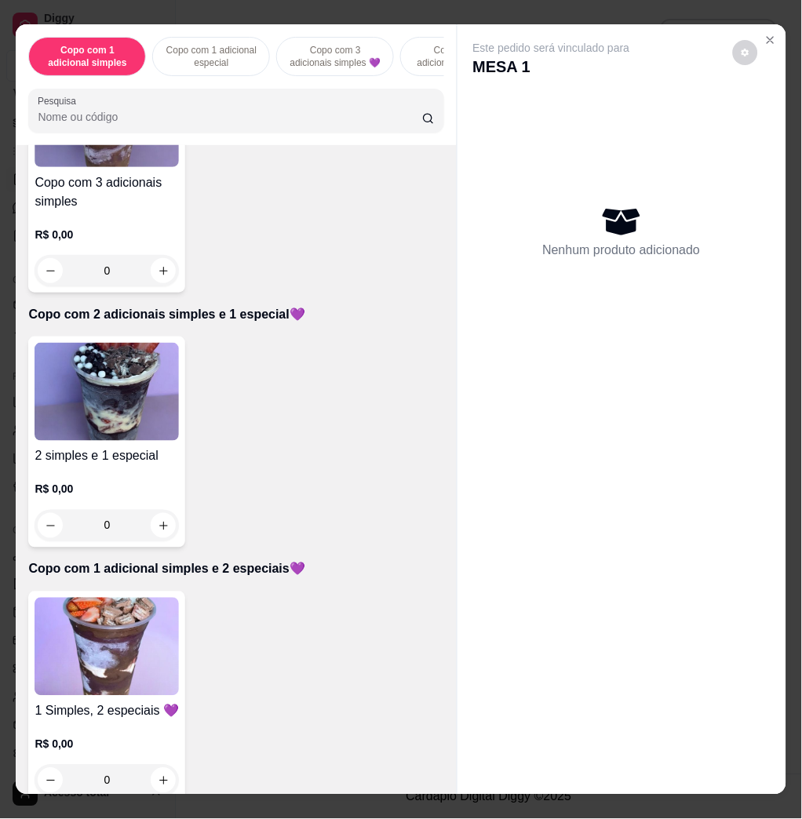
click at [162, 631] on img at bounding box center [107, 647] width 144 height 98
click at [334, 357] on div "Copo 550 ml R$ 21,00" at bounding box center [401, 366] width 414 height 52
radio input "true"
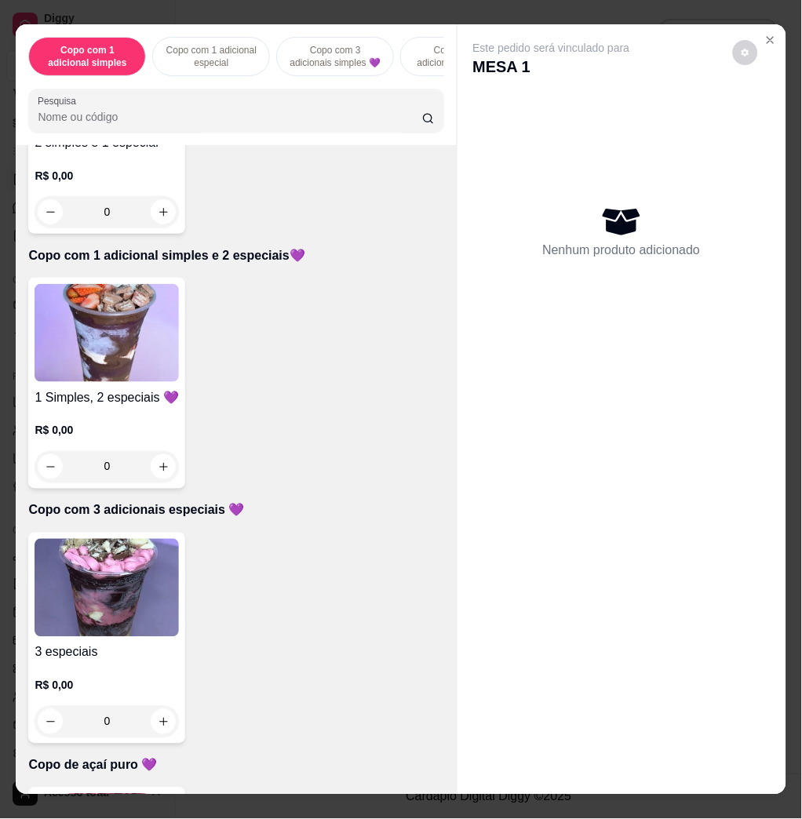
click at [97, 566] on img at bounding box center [107, 588] width 144 height 98
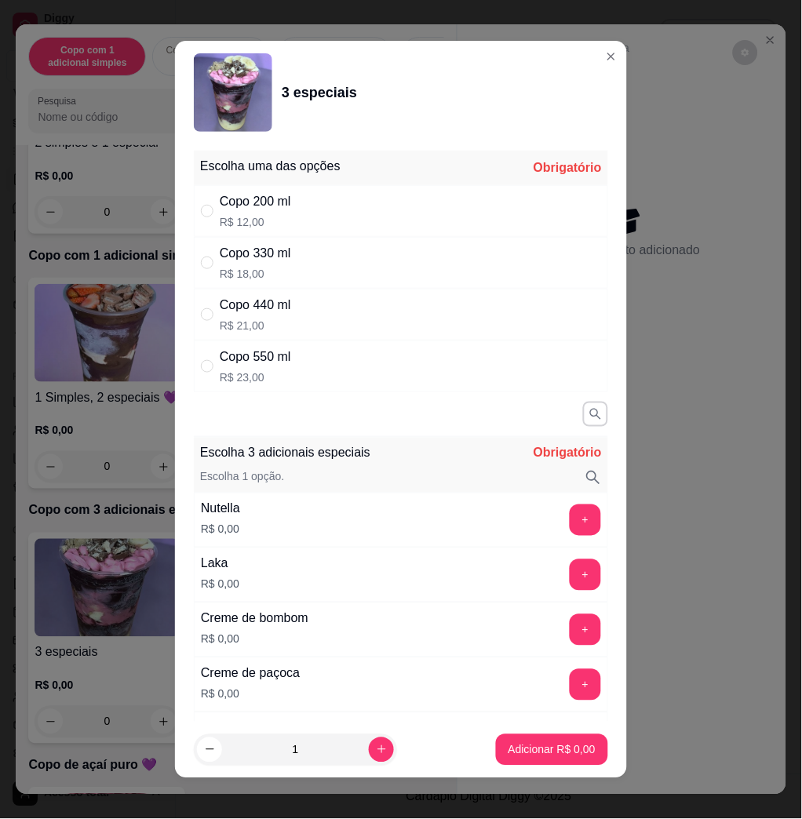
click at [293, 372] on div "Copo 550 ml R$ 23,00" at bounding box center [401, 366] width 414 height 52
radio input "true"
click at [569, 509] on button "+" at bounding box center [584, 519] width 31 height 31
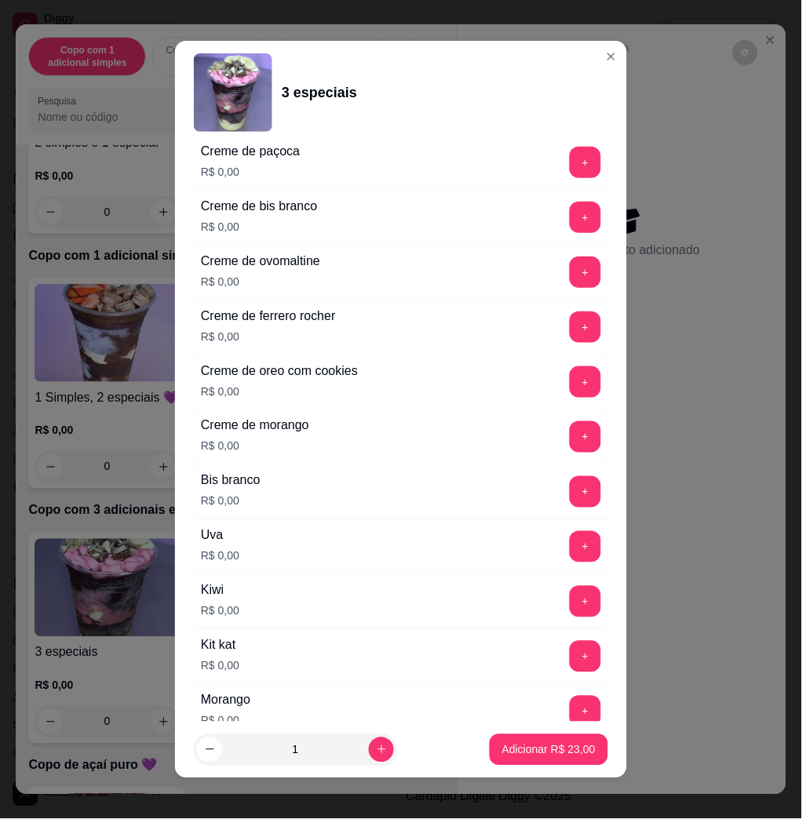
scroll to position [732, 0]
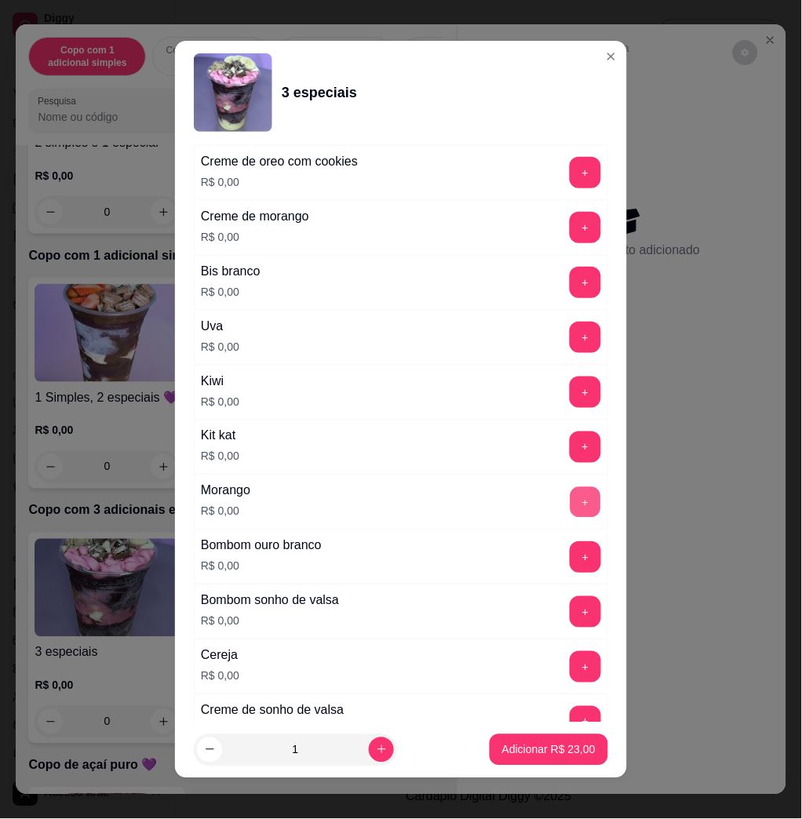
click at [570, 493] on button "+" at bounding box center [585, 502] width 31 height 31
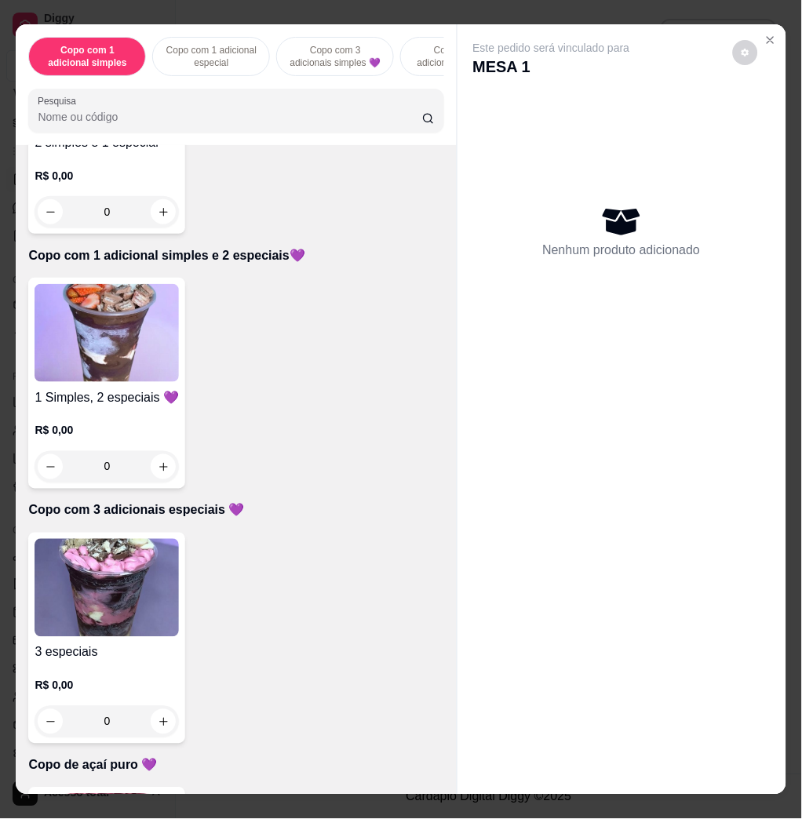
click at [83, 350] on img at bounding box center [107, 333] width 144 height 98
click at [118, 550] on div "3 especiais R$ 0,00 0" at bounding box center [106, 638] width 157 height 211
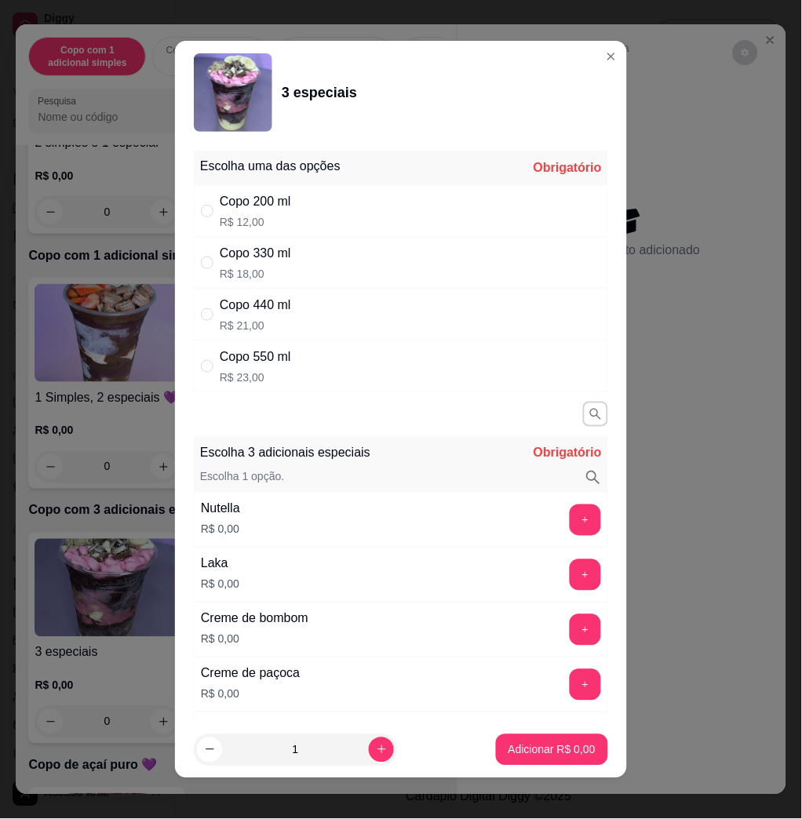
click at [325, 376] on div "Copo 550 ml R$ 23,00" at bounding box center [401, 366] width 414 height 52
radio input "true"
click at [569, 518] on button "+" at bounding box center [584, 519] width 31 height 31
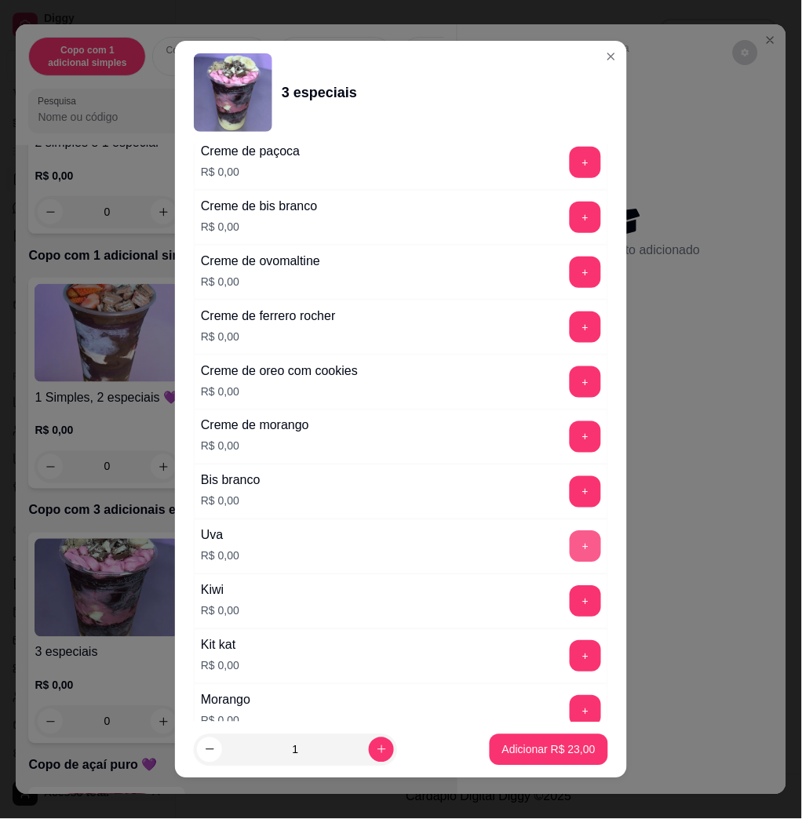
click at [569, 539] on button "+" at bounding box center [584, 546] width 31 height 31
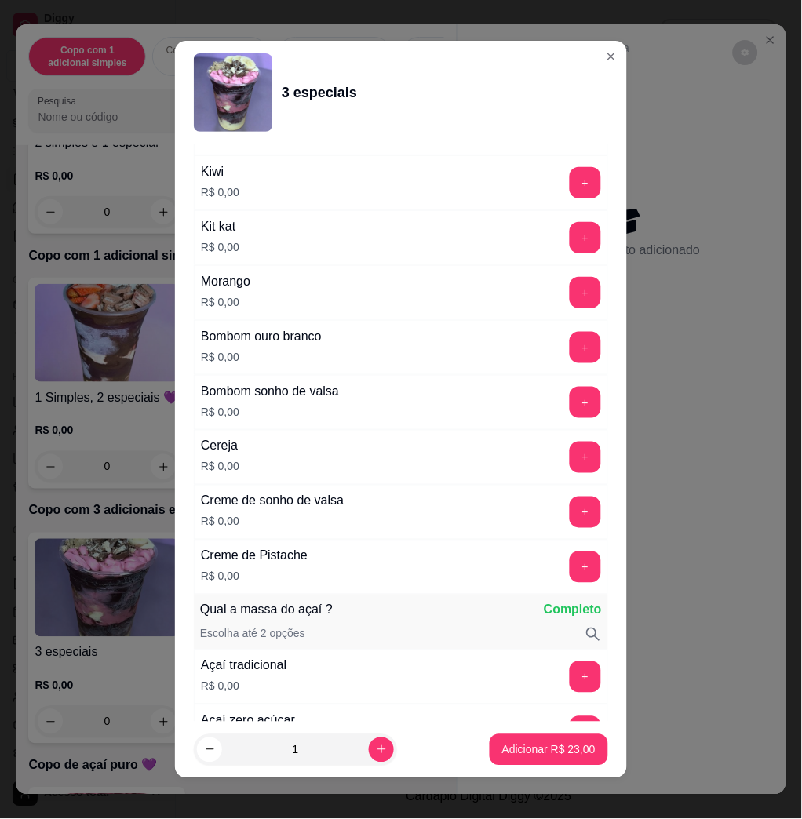
click at [569, 293] on button "+" at bounding box center [584, 292] width 31 height 31
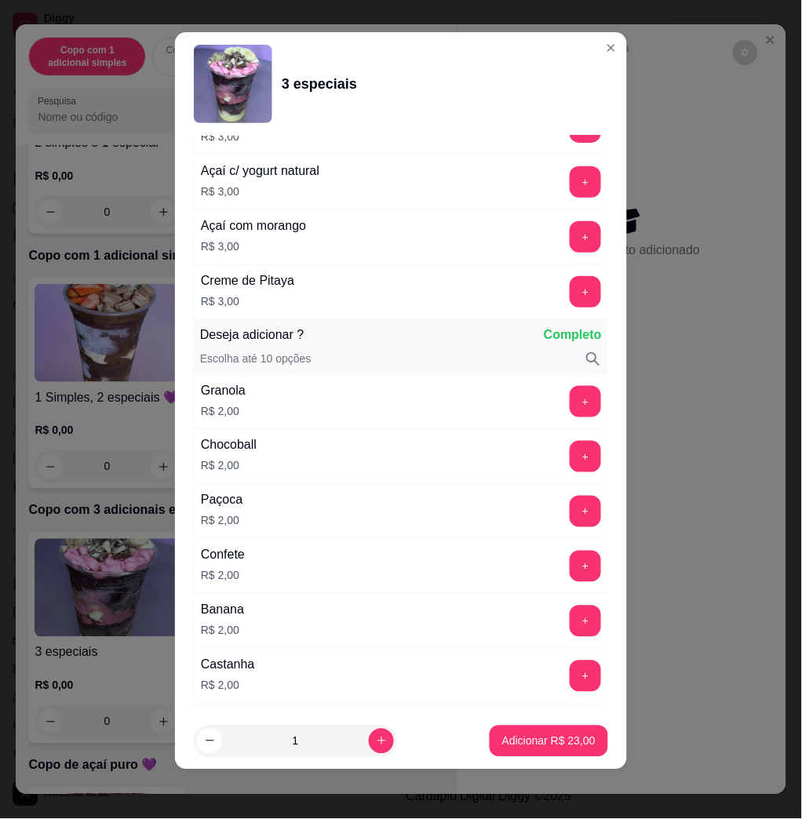
scroll to position [2126, 0]
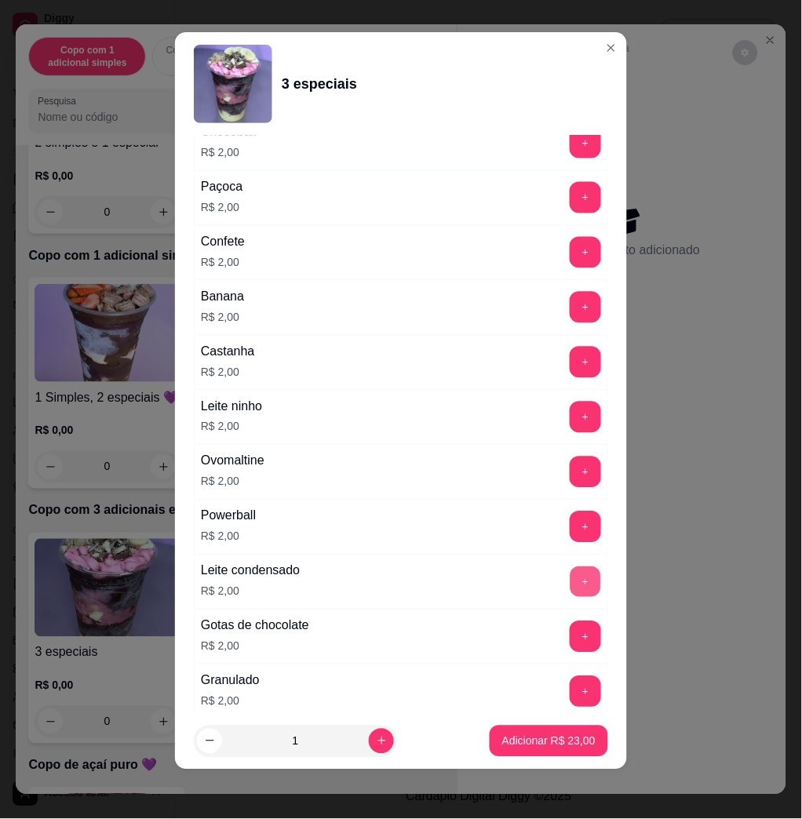
click at [570, 582] on button "+" at bounding box center [585, 582] width 31 height 31
click at [500, 588] on button "-" at bounding box center [515, 582] width 31 height 31
click at [569, 427] on button "+" at bounding box center [584, 417] width 31 height 31
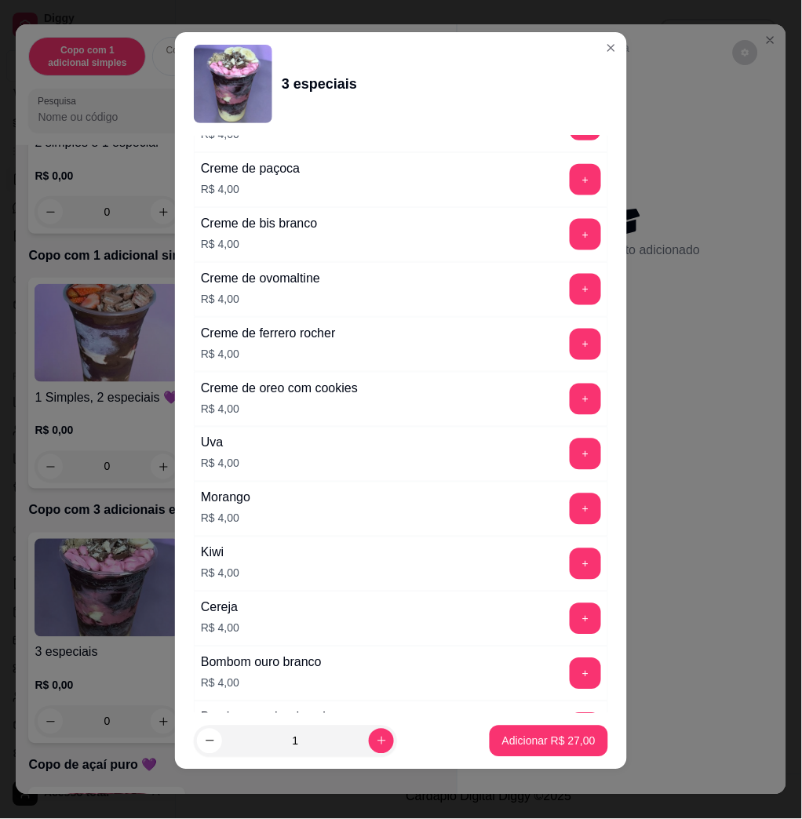
scroll to position [3229, 0]
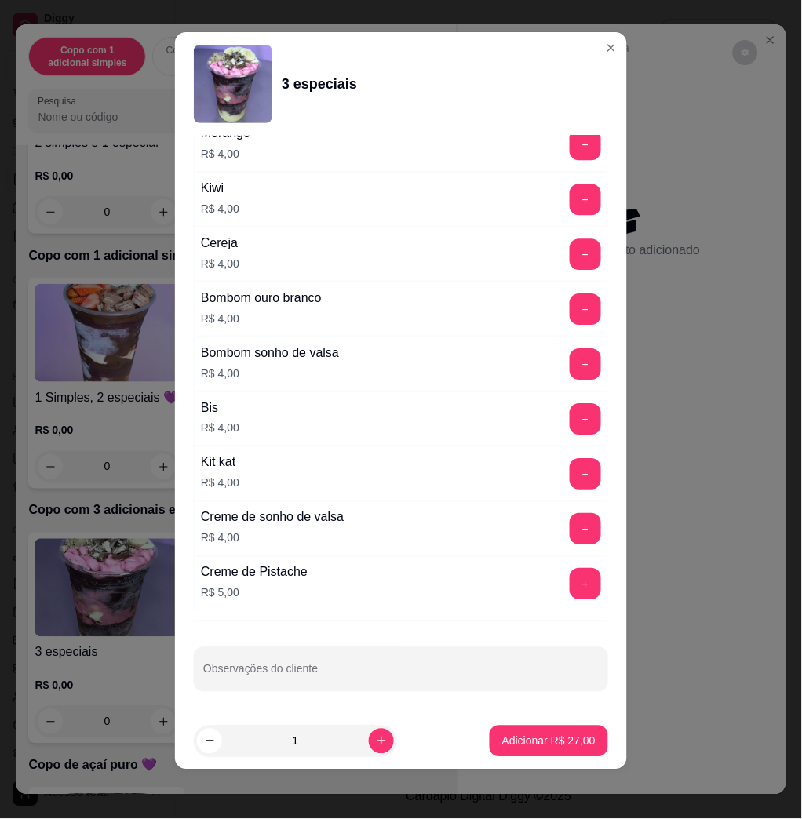
click at [367, 643] on div "Escolha uma das opções Completo Copo 200 ml R$ 12,00 Copo 330 ml R$ 18,00 Copo …" at bounding box center [401, 424] width 452 height 577
click at [367, 668] on input "Observações do cliente" at bounding box center [400, 676] width 395 height 16
type input "t"
type input "retira"
click at [502, 749] on button "Adicionar R$ 27,00" at bounding box center [548, 741] width 118 height 31
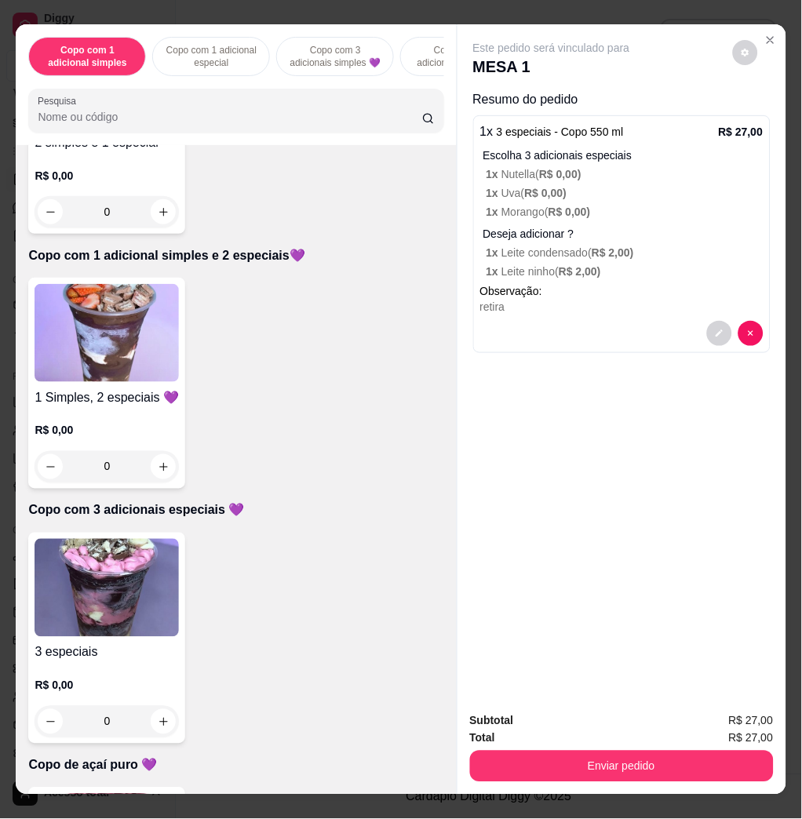
click at [642, 668] on div "Este pedido será vinculado para MESA 1 Resumo do pedido 1 x 3 especiais - Copo …" at bounding box center [621, 361] width 329 height 675
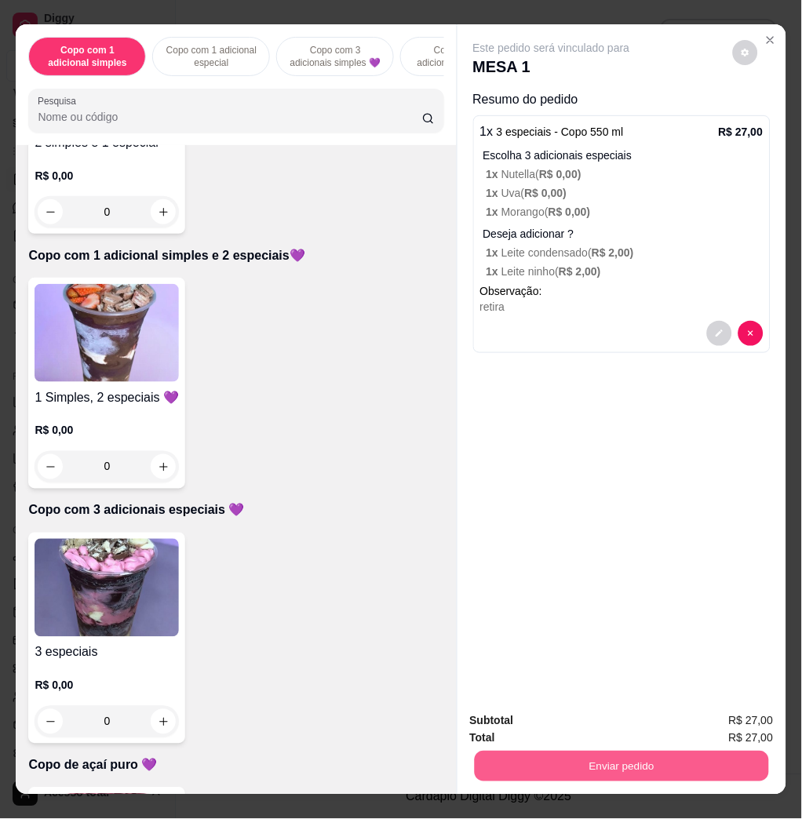
click at [706, 755] on button "Enviar pedido" at bounding box center [621, 766] width 294 height 31
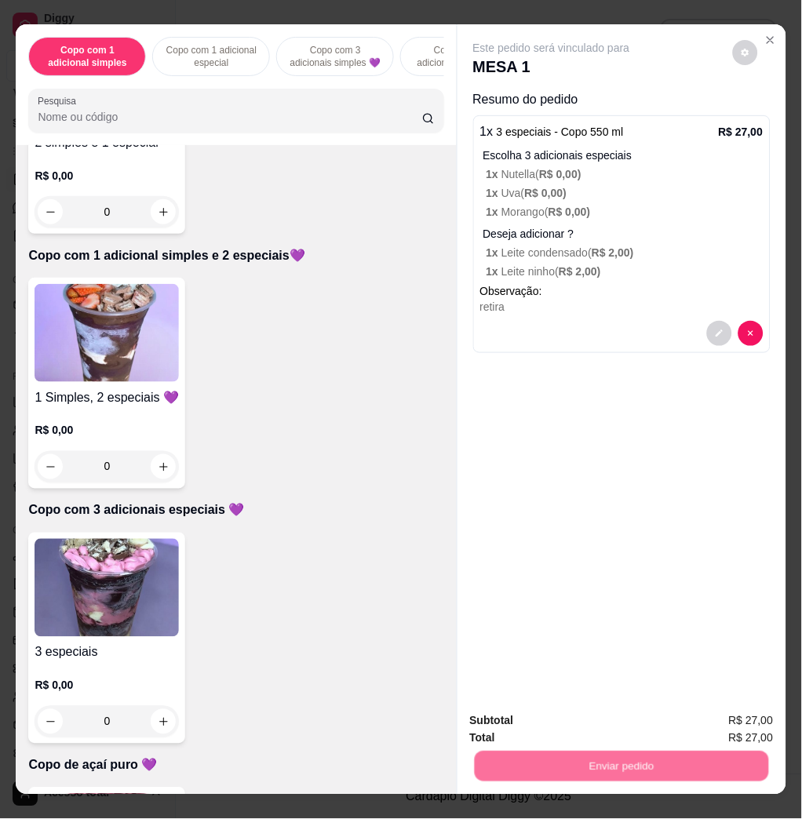
click at [722, 712] on button "Enviar pedido" at bounding box center [730, 720] width 89 height 30
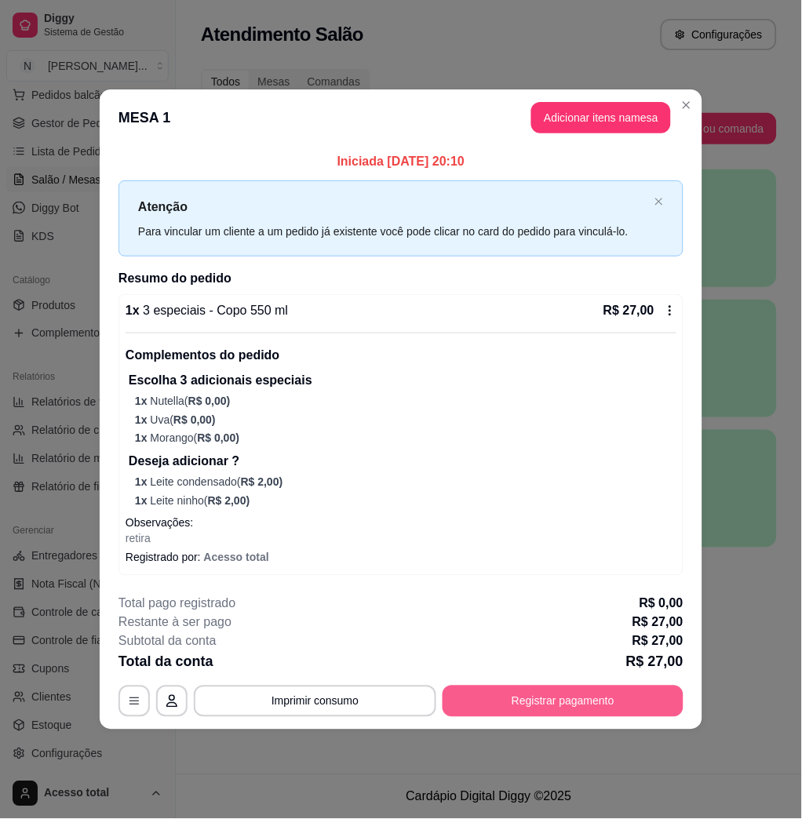
click at [533, 701] on button "Registrar pagamento" at bounding box center [562, 701] width 241 height 31
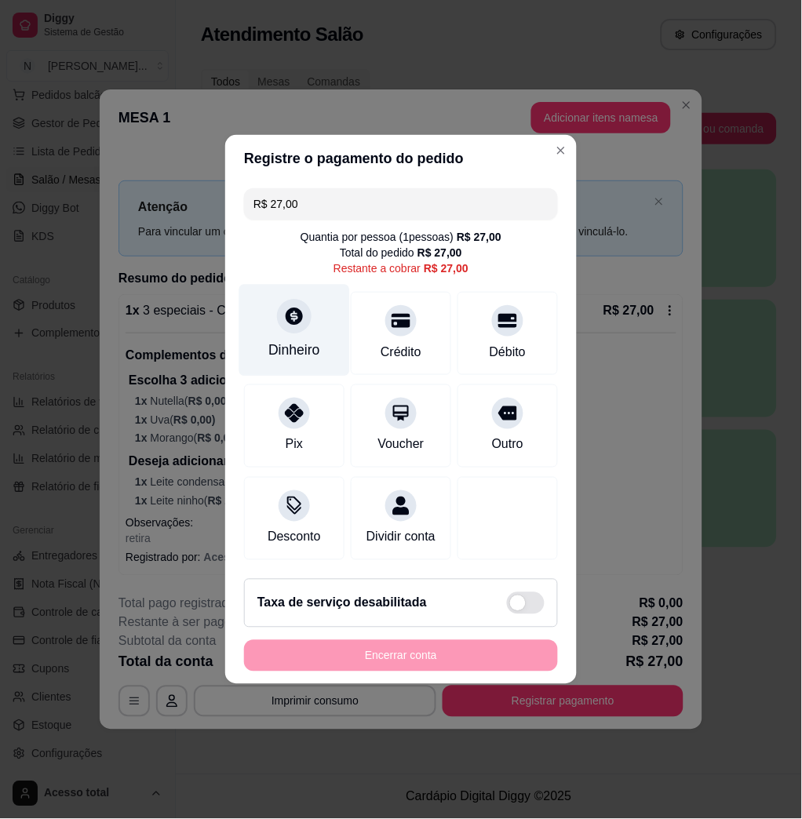
click at [282, 346] on div "Dinheiro" at bounding box center [294, 350] width 52 height 20
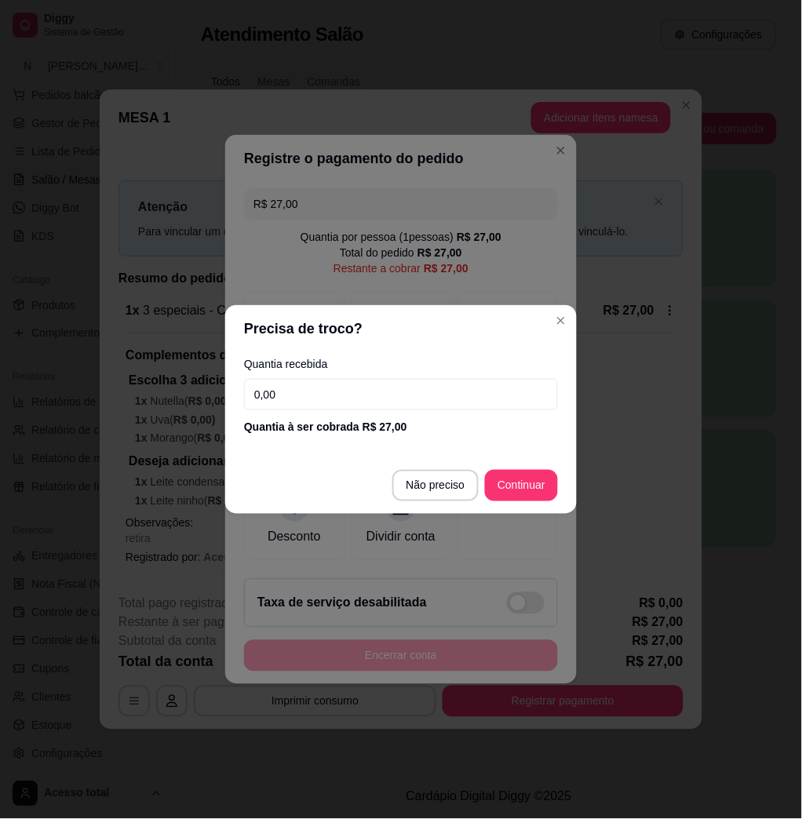
click at [373, 403] on input "0,00" at bounding box center [401, 394] width 314 height 31
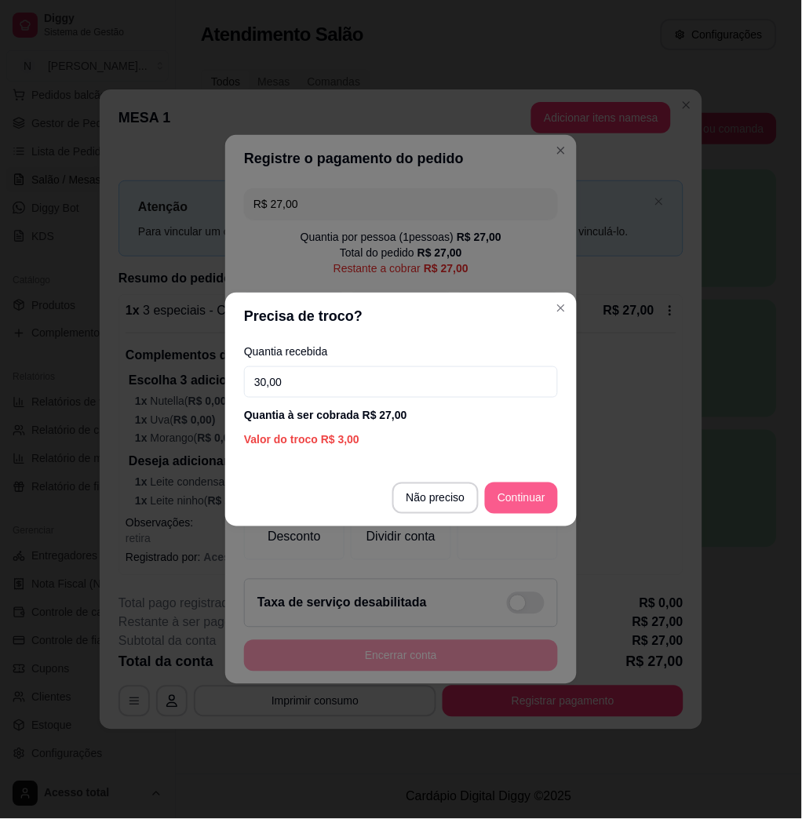
type input "30,00"
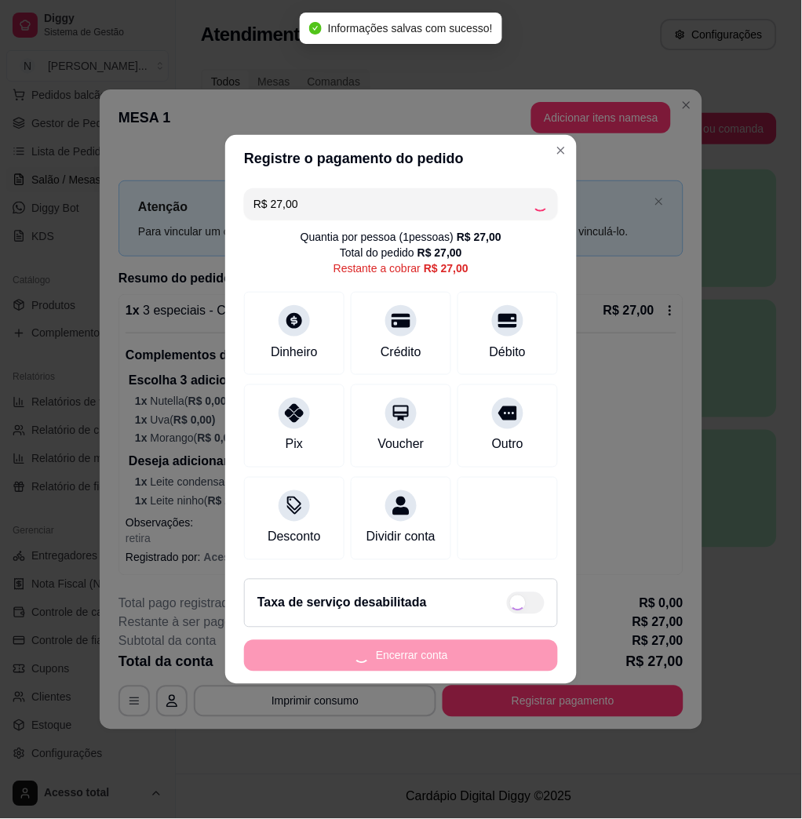
type input "R$ 0,00"
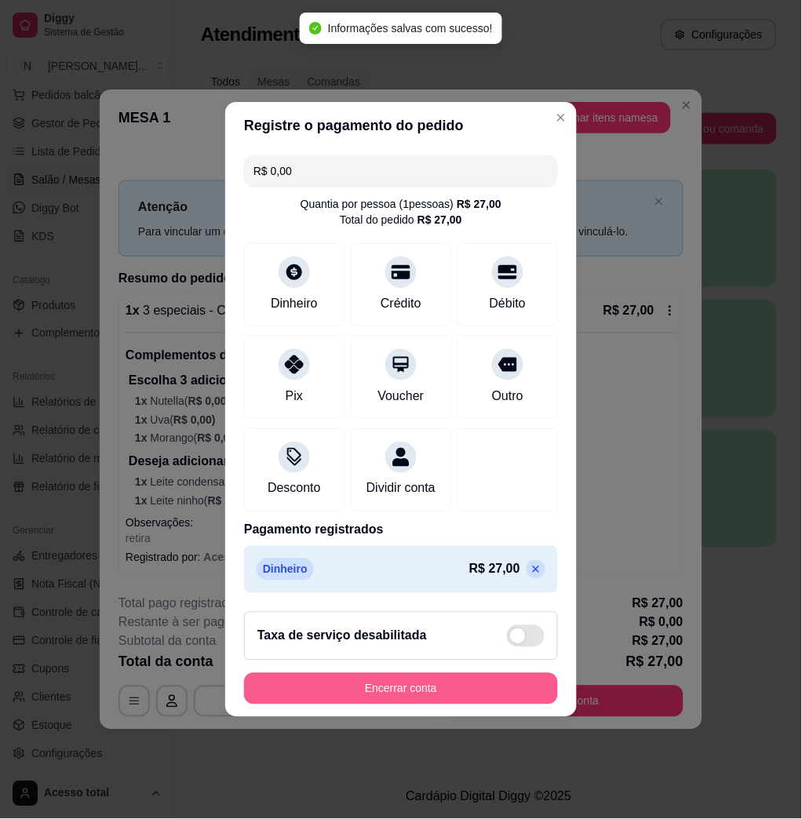
click at [456, 702] on button "Encerrar conta" at bounding box center [401, 688] width 314 height 31
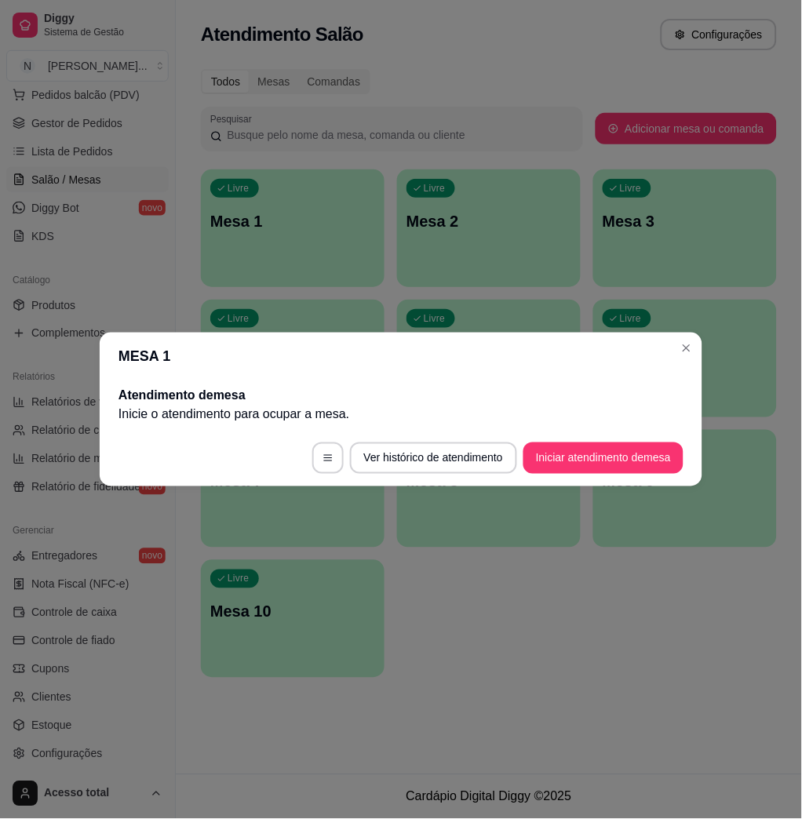
click at [688, 333] on header "MESA 1" at bounding box center [401, 356] width 602 height 47
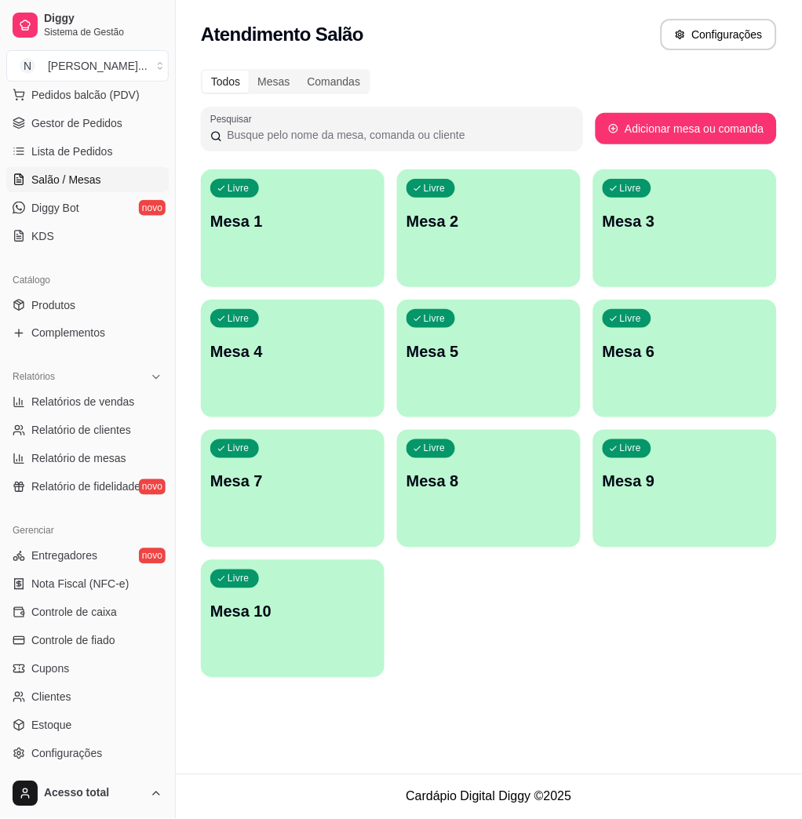
scroll to position [0, 0]
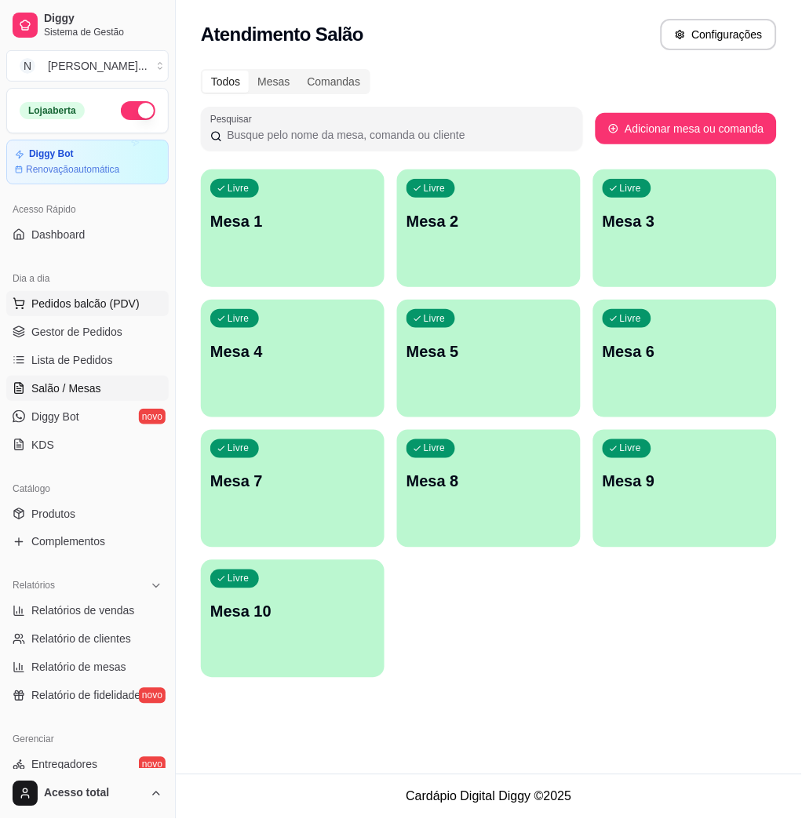
click at [43, 307] on span "Pedidos balcão (PDV)" at bounding box center [85, 304] width 108 height 16
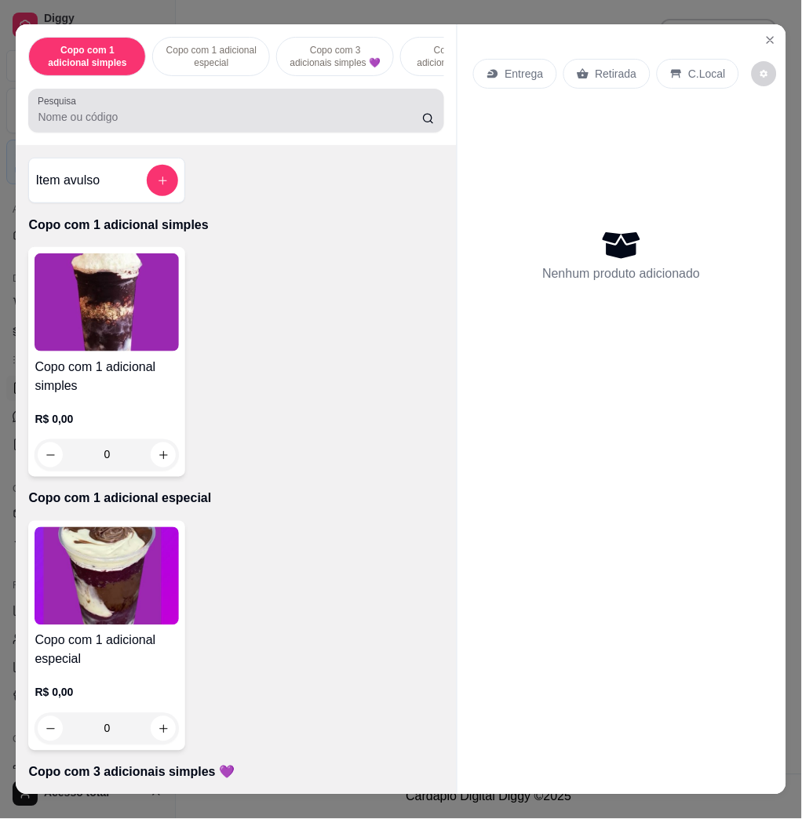
click at [180, 126] on div at bounding box center [236, 110] width 396 height 31
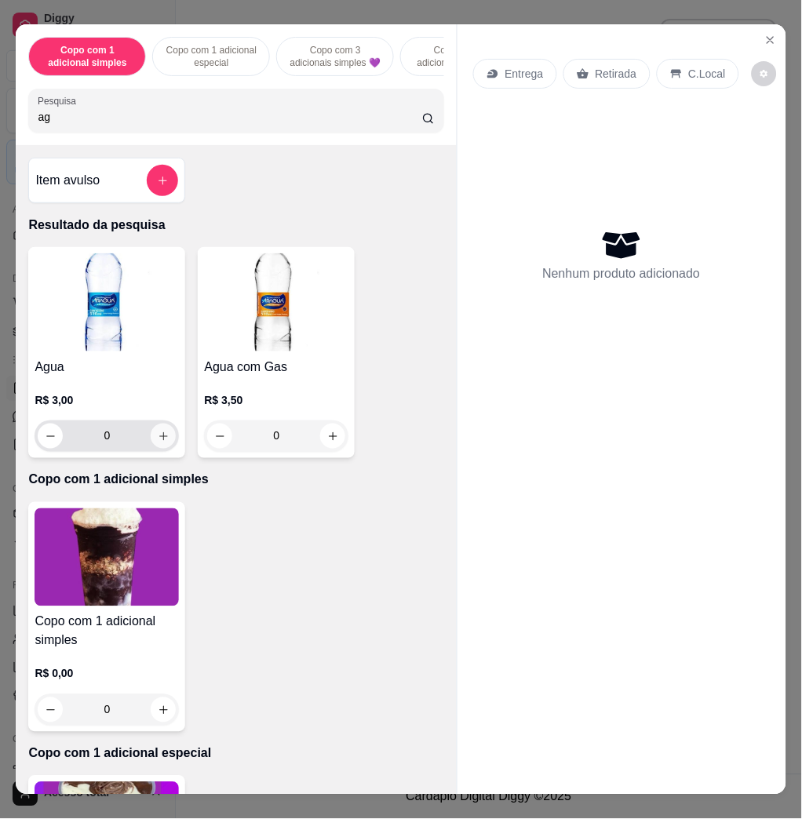
type input "ag"
click at [159, 446] on button "increase-product-quantity" at bounding box center [163, 436] width 25 height 25
type input "1"
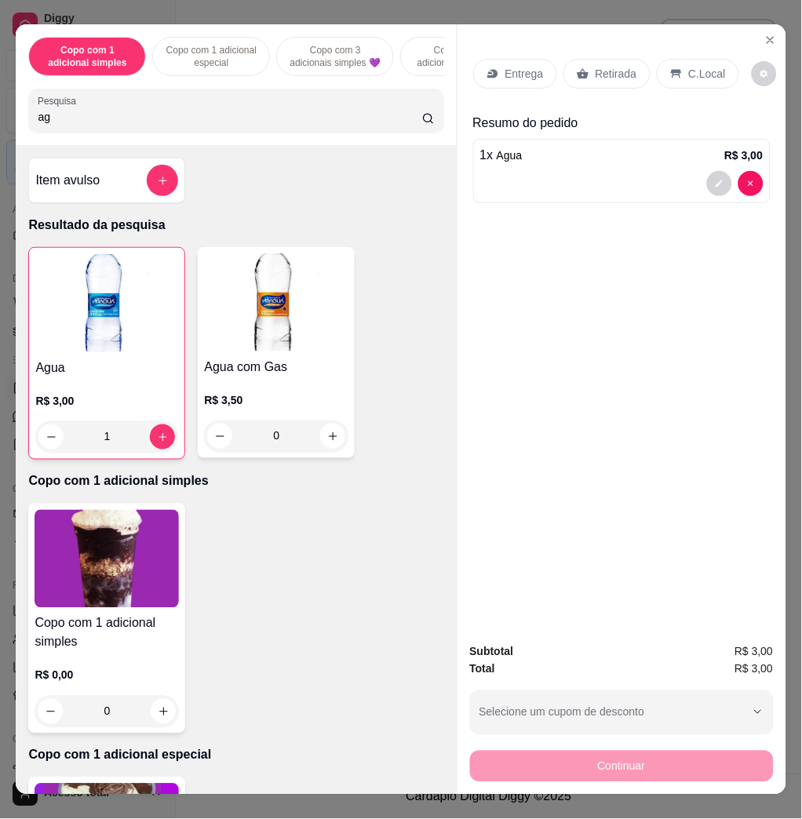
click at [186, 144] on div "Copo com 1 adicional simples Copo com 1 adicional especial Copo com 3 adicionai…" at bounding box center [236, 84] width 440 height 121
click at [193, 122] on input "ag" at bounding box center [230, 117] width 384 height 16
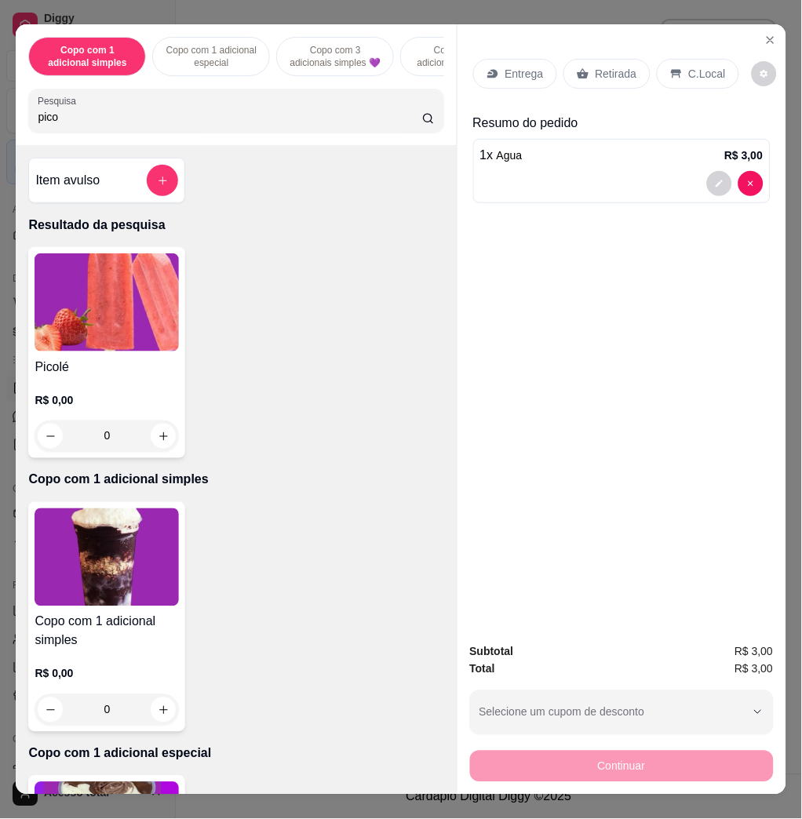
type input "pico"
click at [65, 318] on img at bounding box center [107, 302] width 144 height 98
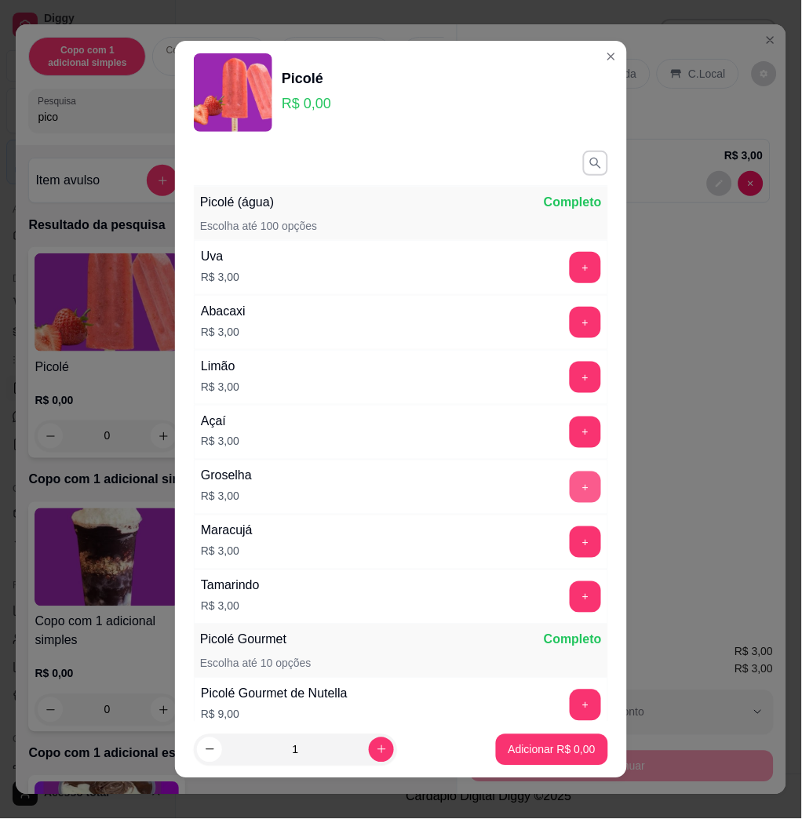
click at [569, 497] on button "+" at bounding box center [584, 486] width 31 height 31
click at [570, 497] on button "+" at bounding box center [585, 487] width 31 height 31
click at [552, 758] on button "Adicionar R$ 6,00" at bounding box center [552, 749] width 112 height 31
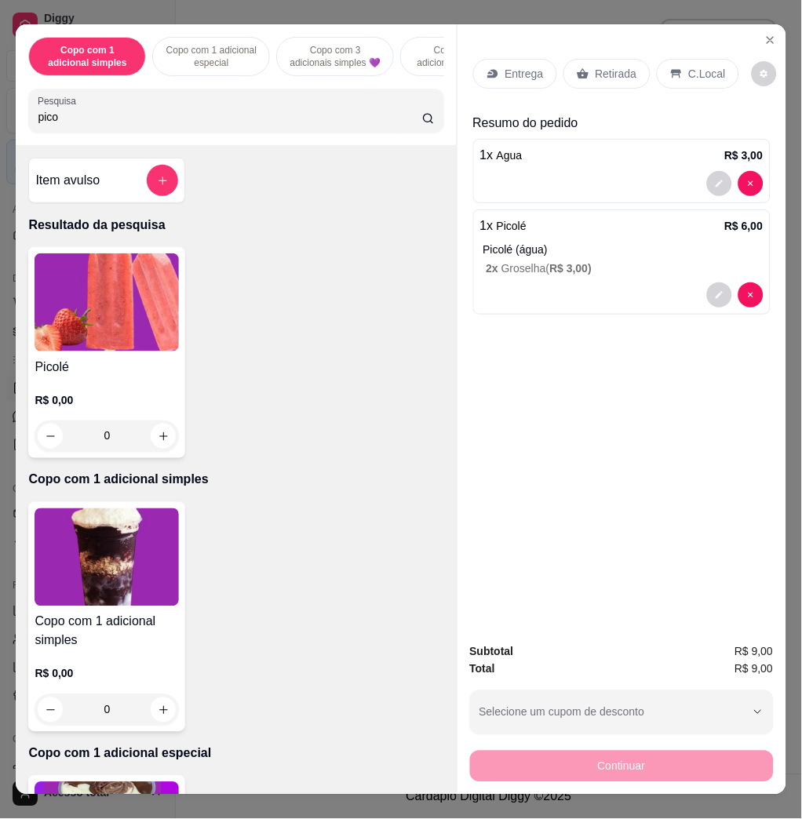
click at [704, 66] on p "C.Local" at bounding box center [707, 74] width 37 height 16
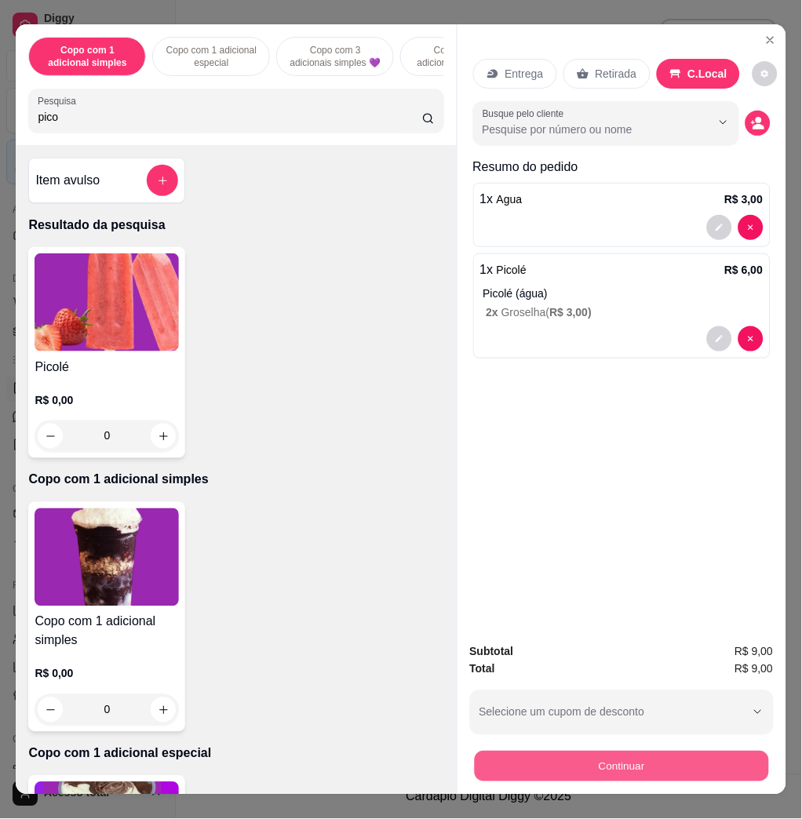
click at [711, 766] on button "Continuar" at bounding box center [621, 766] width 294 height 31
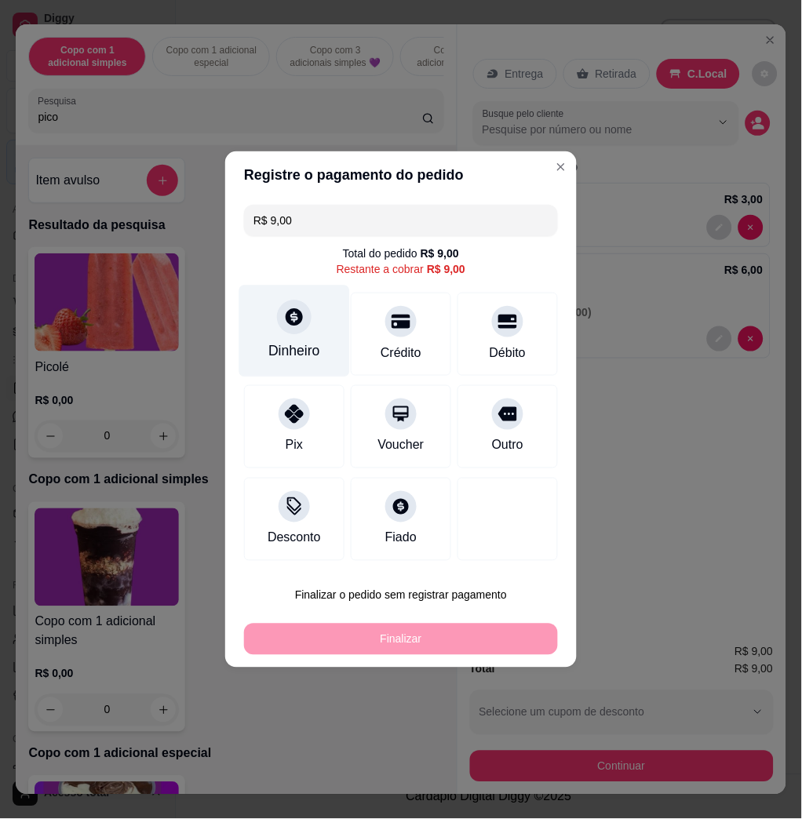
click at [306, 340] on div "Dinheiro" at bounding box center [294, 332] width 111 height 92
click at [373, 394] on input "0,00" at bounding box center [400, 394] width 315 height 31
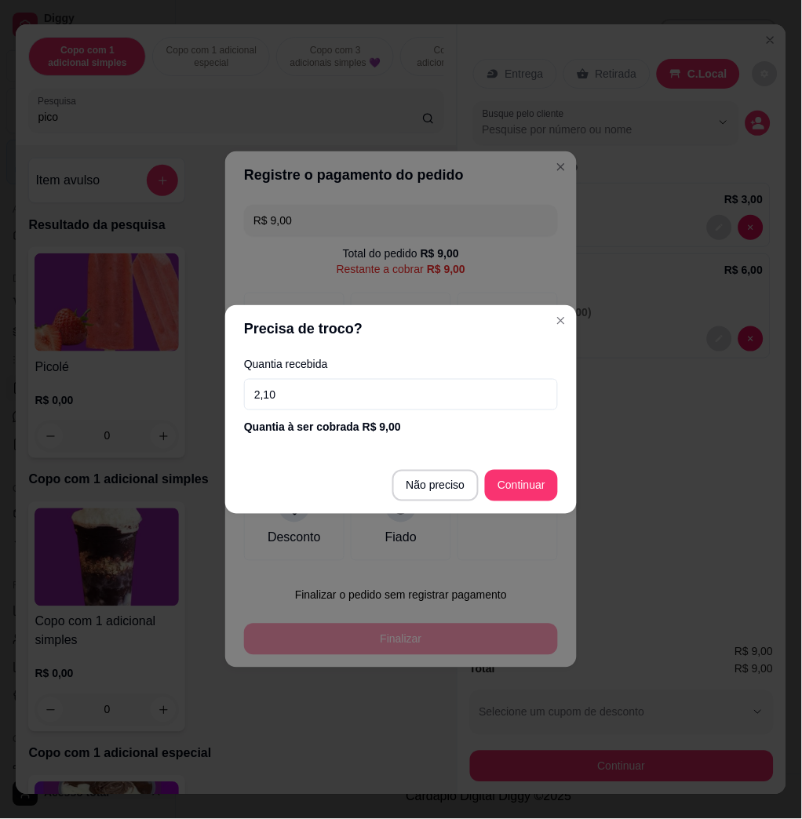
type input "21,00"
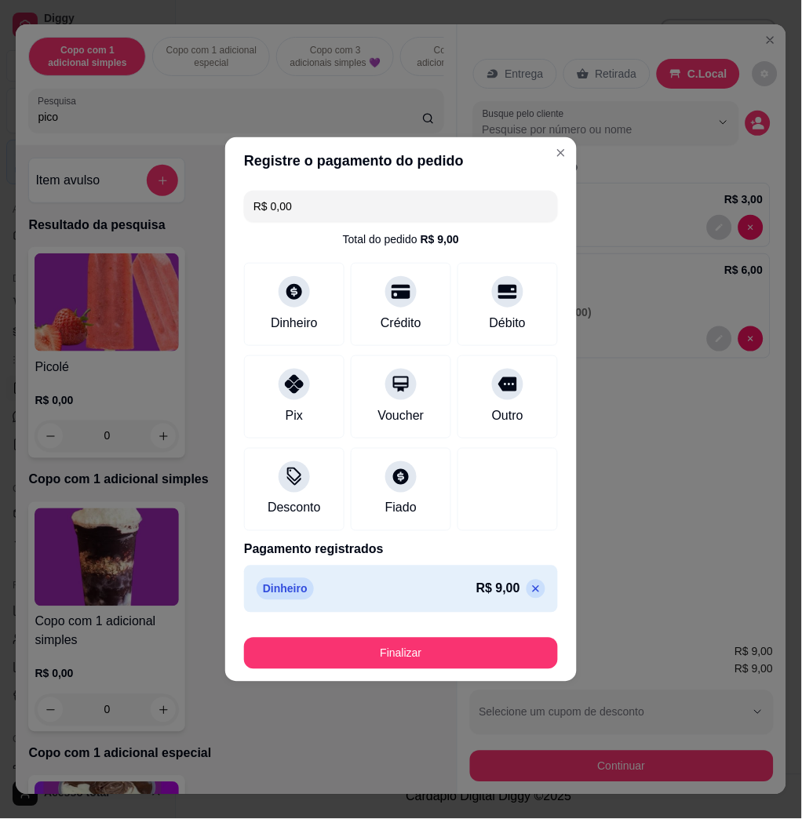
type input "R$ 0,00"
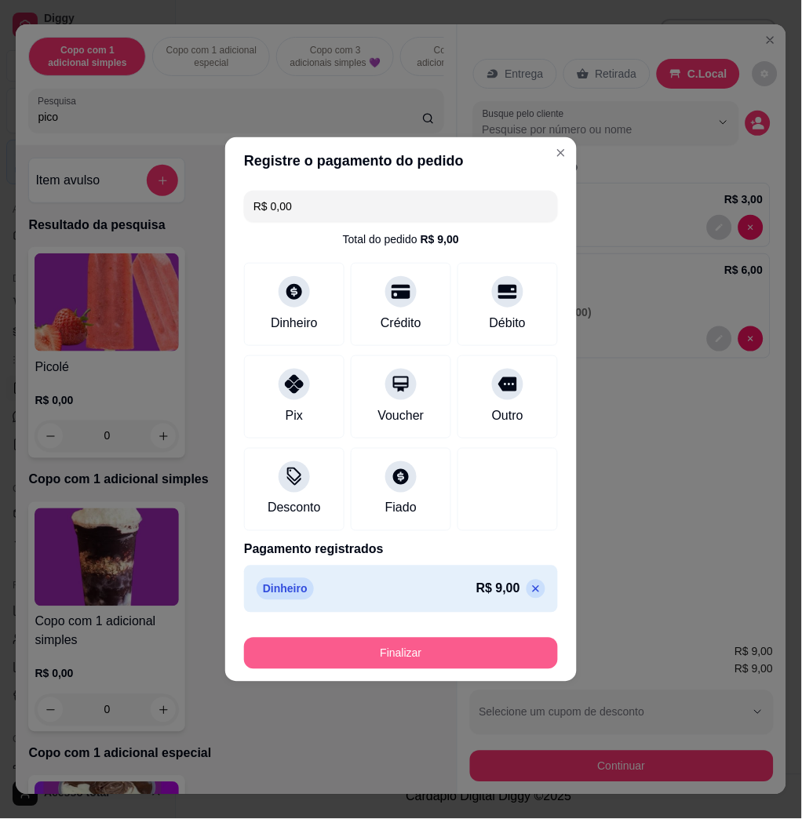
click at [490, 653] on button "Finalizar" at bounding box center [401, 653] width 314 height 31
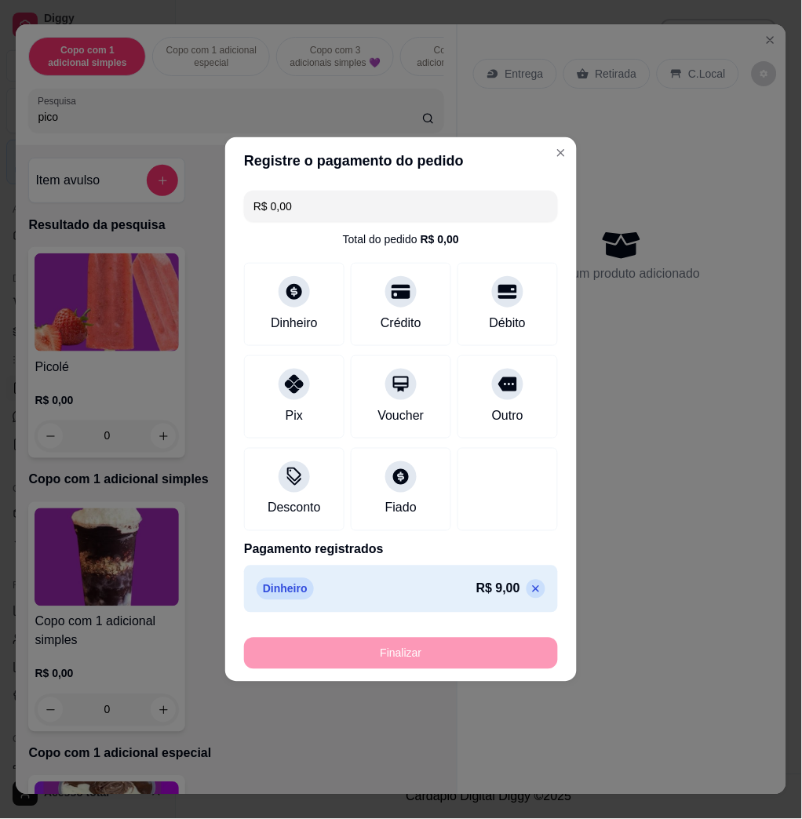
type input "0"
type input "-R$ 9,00"
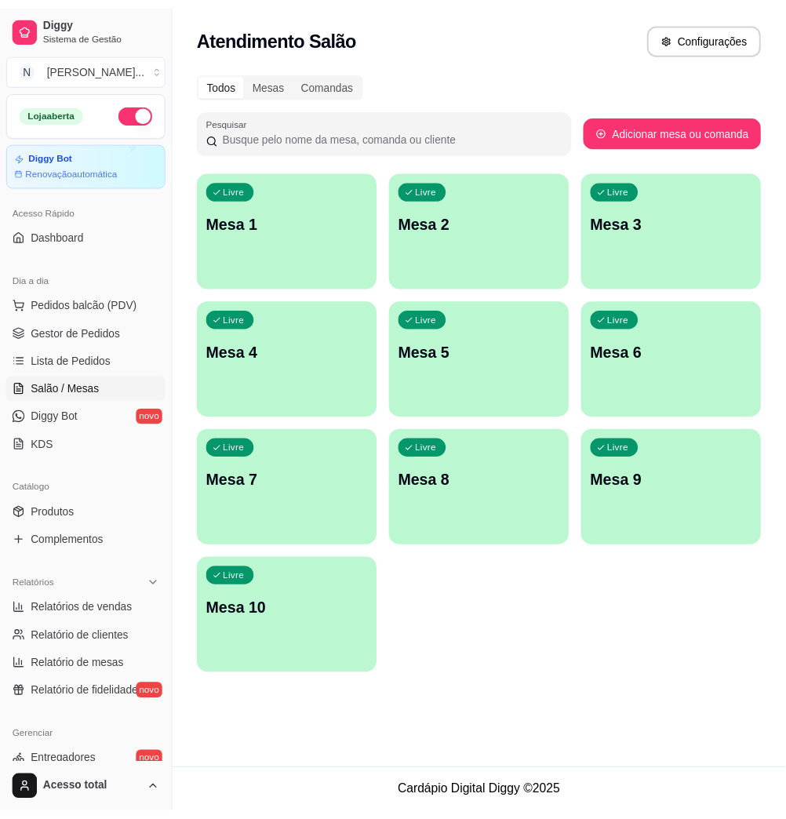
scroll to position [309, 0]
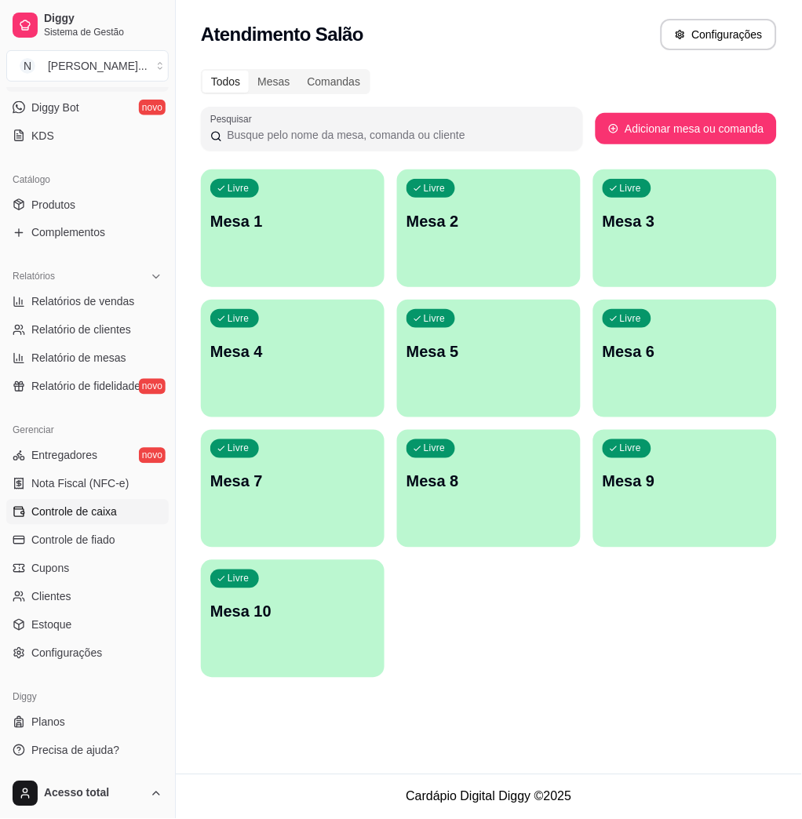
click at [56, 515] on span "Controle de caixa" at bounding box center [74, 512] width 86 height 16
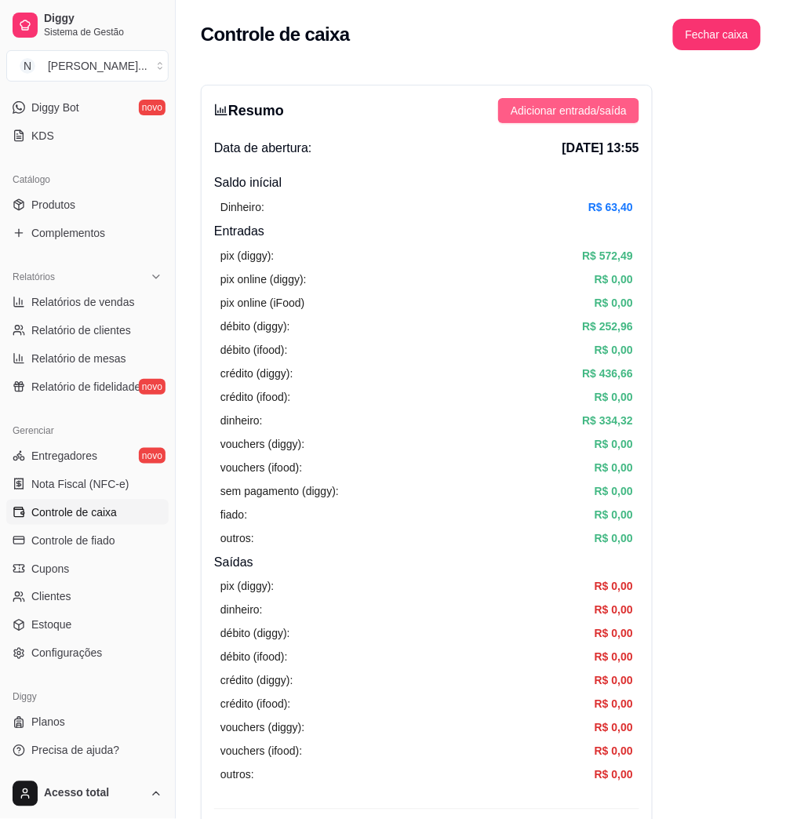
click at [543, 119] on button "Adicionar entrada/saída" at bounding box center [568, 110] width 141 height 25
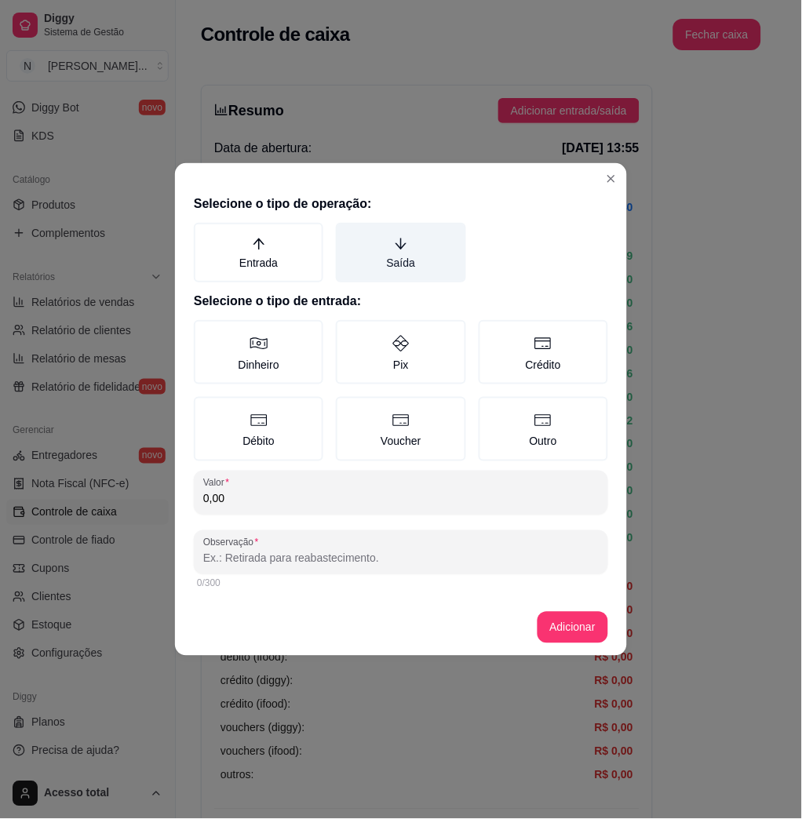
click at [419, 255] on label "Saída" at bounding box center [400, 253] width 129 height 60
click at [348, 235] on button "Saída" at bounding box center [341, 228] width 13 height 13
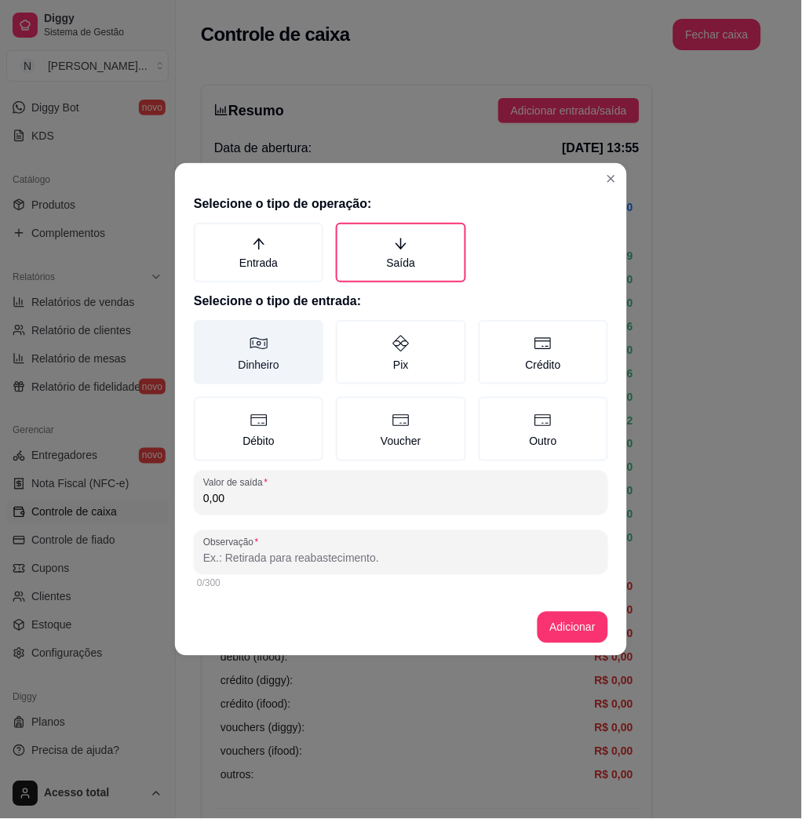
click at [293, 361] on label "Dinheiro" at bounding box center [258, 352] width 129 height 64
click at [206, 332] on button "Dinheiro" at bounding box center [199, 325] width 13 height 13
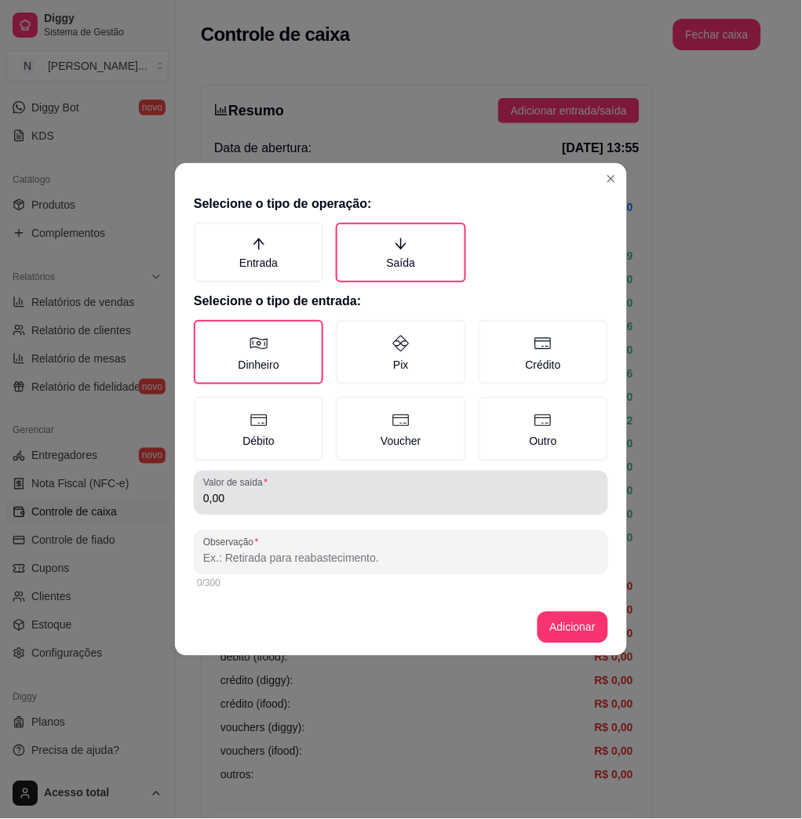
click at [308, 483] on div "0,00" at bounding box center [400, 492] width 395 height 31
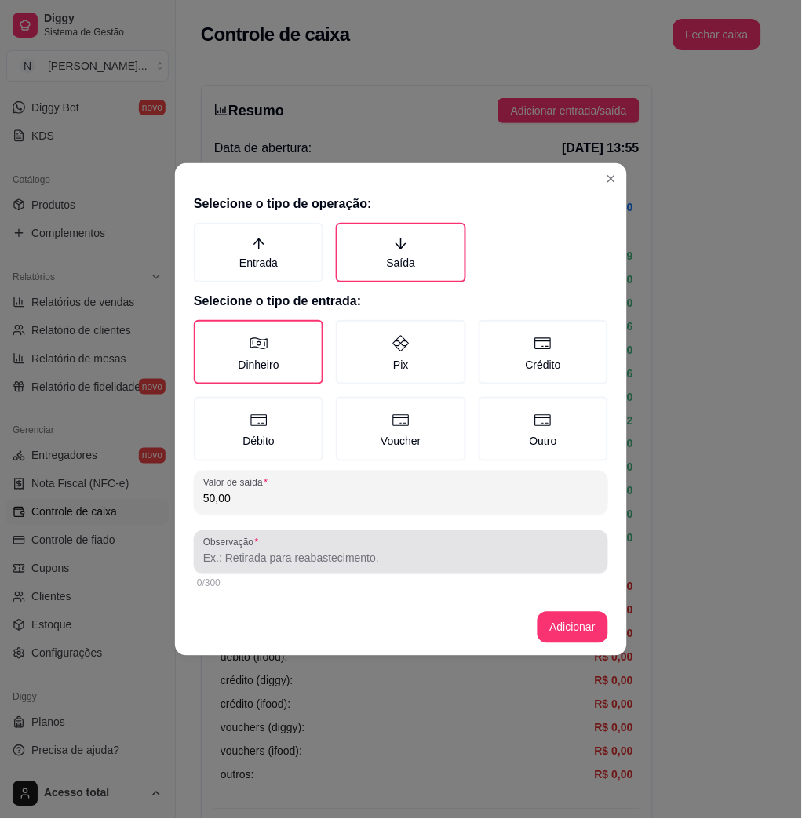
type input "50,00"
click at [240, 538] on label "Observação" at bounding box center [233, 542] width 60 height 13
click at [240, 551] on input "Observação" at bounding box center [400, 559] width 395 height 16
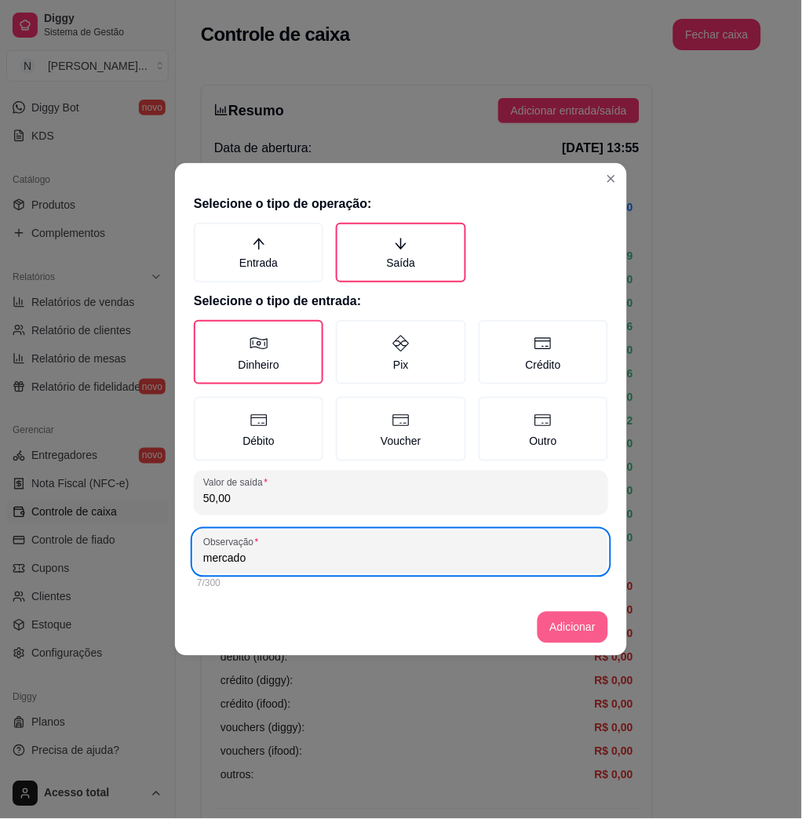
type input "mercado"
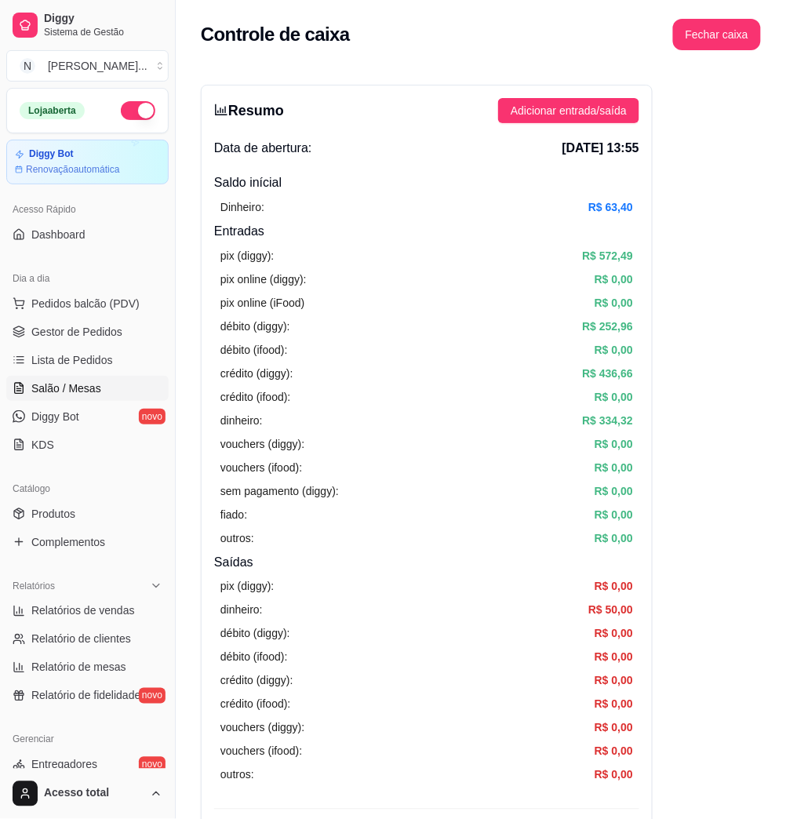
click at [99, 377] on link "Salão / Mesas" at bounding box center [87, 388] width 162 height 25
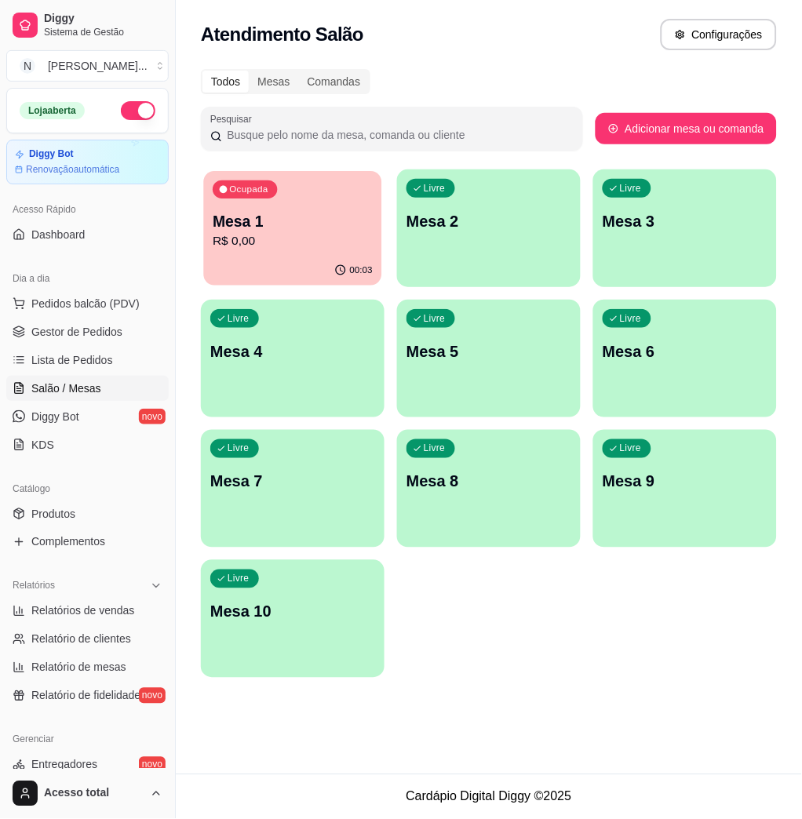
click at [304, 201] on div "Ocupada Mesa 1 R$ 0,00" at bounding box center [293, 213] width 178 height 85
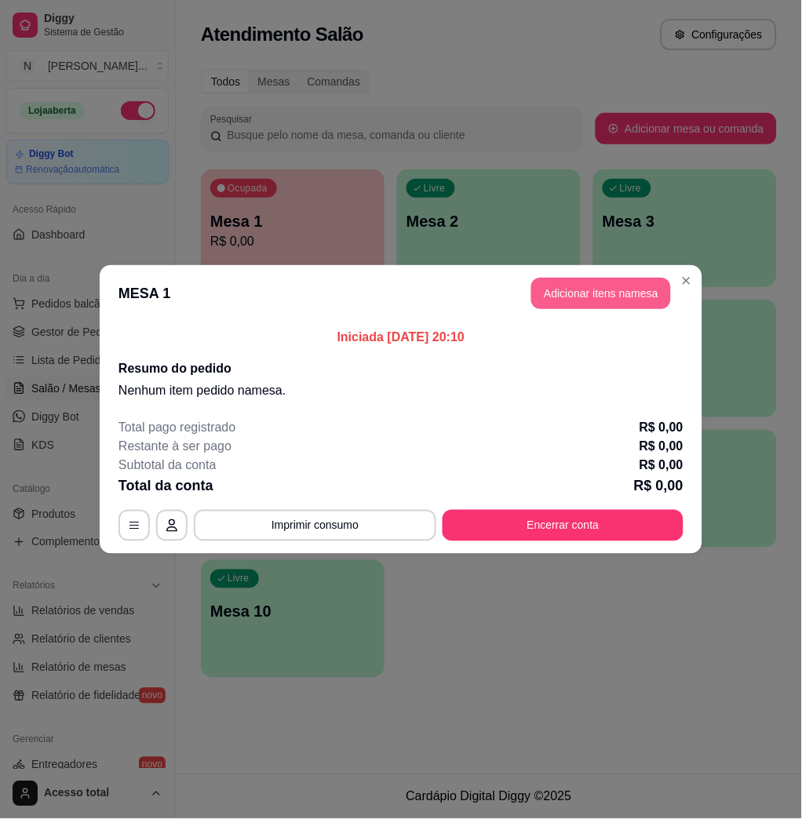
click at [603, 300] on button "Adicionar itens na mesa" at bounding box center [601, 293] width 140 height 31
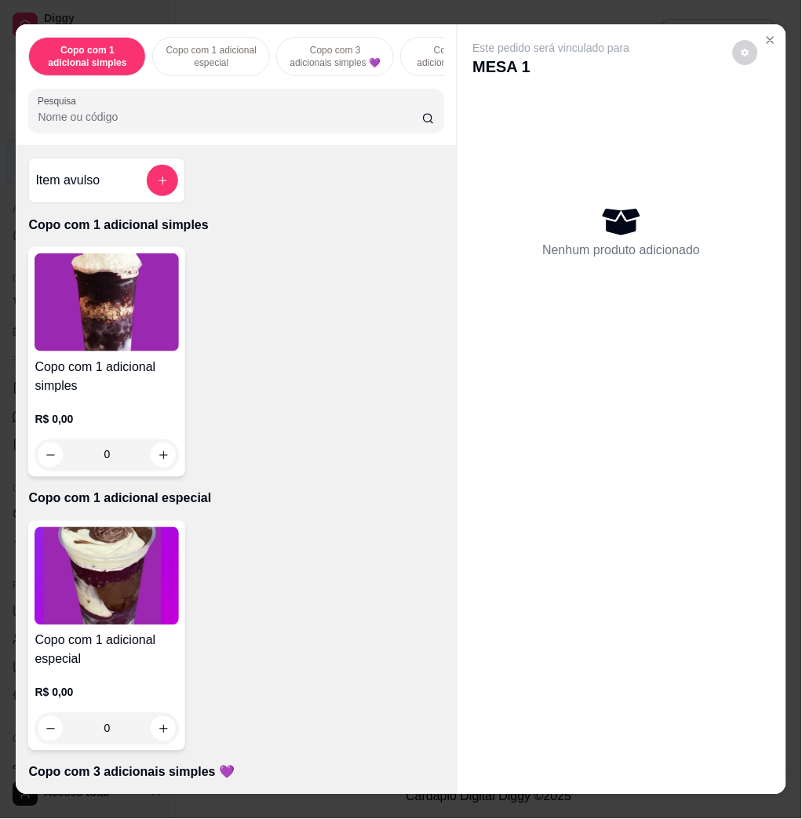
click at [371, 105] on div at bounding box center [236, 110] width 396 height 31
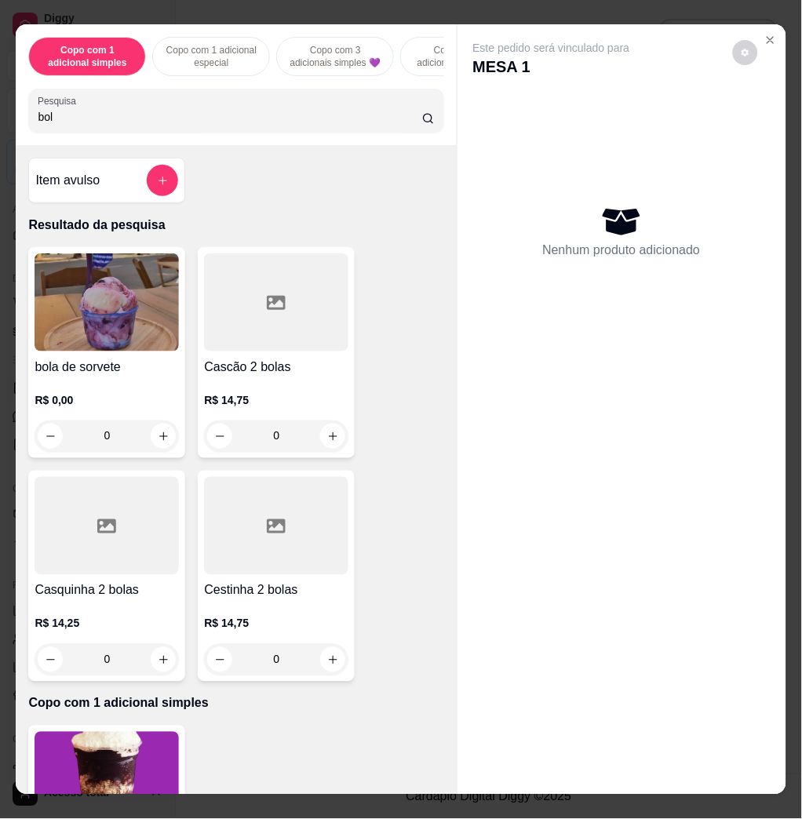
type input "bol"
click at [139, 332] on img at bounding box center [107, 302] width 144 height 98
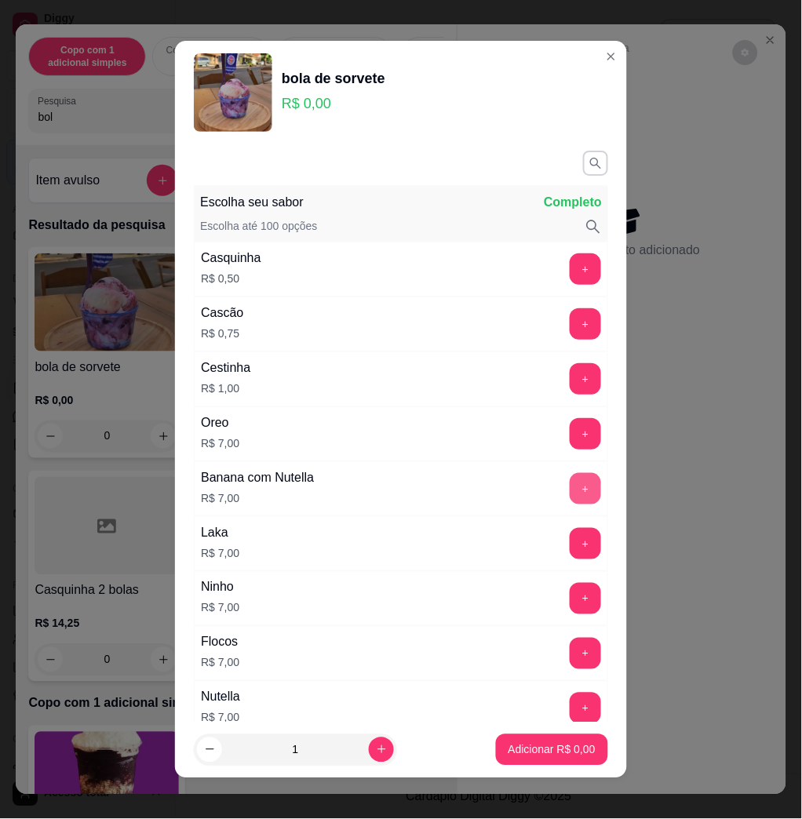
click at [569, 486] on button "+" at bounding box center [584, 488] width 31 height 31
click at [570, 487] on button "+" at bounding box center [585, 489] width 31 height 31
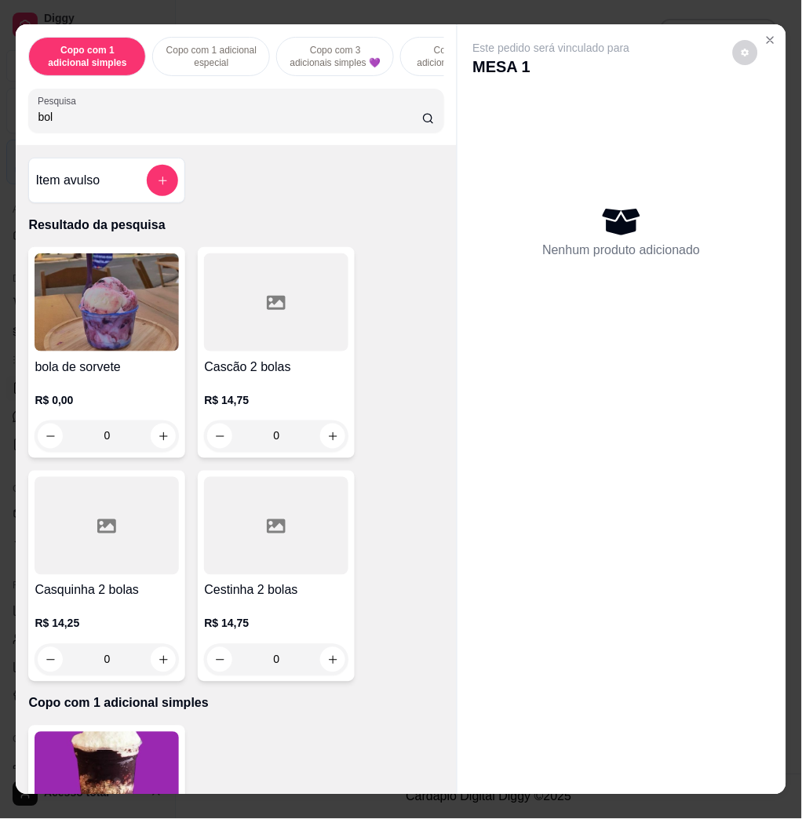
click at [126, 328] on img at bounding box center [107, 302] width 144 height 98
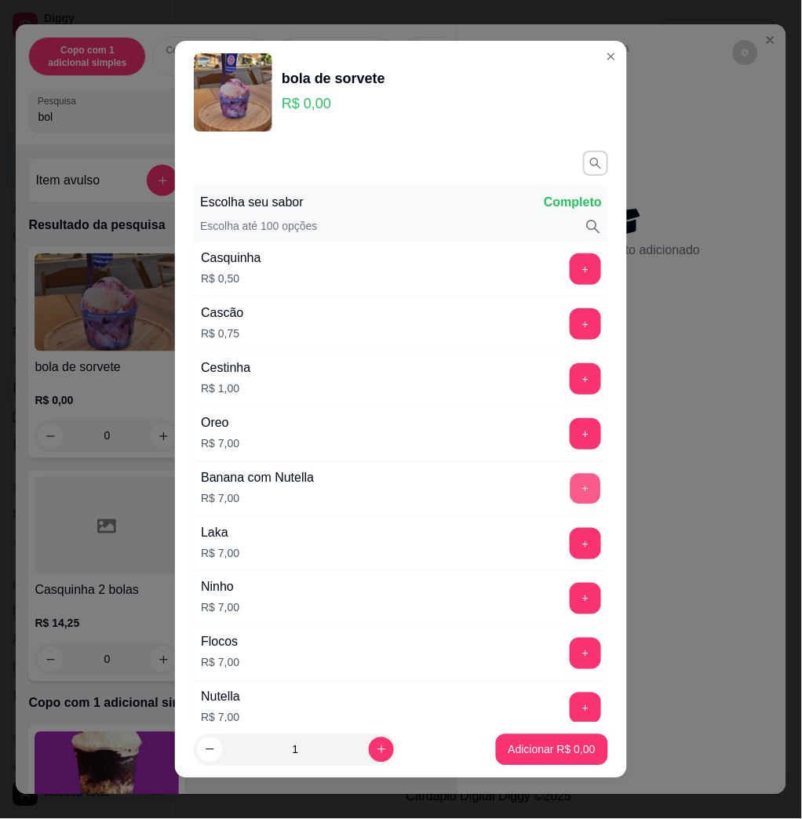
click at [570, 494] on button "+" at bounding box center [585, 489] width 31 height 31
click at [570, 495] on button "+" at bounding box center [585, 489] width 31 height 31
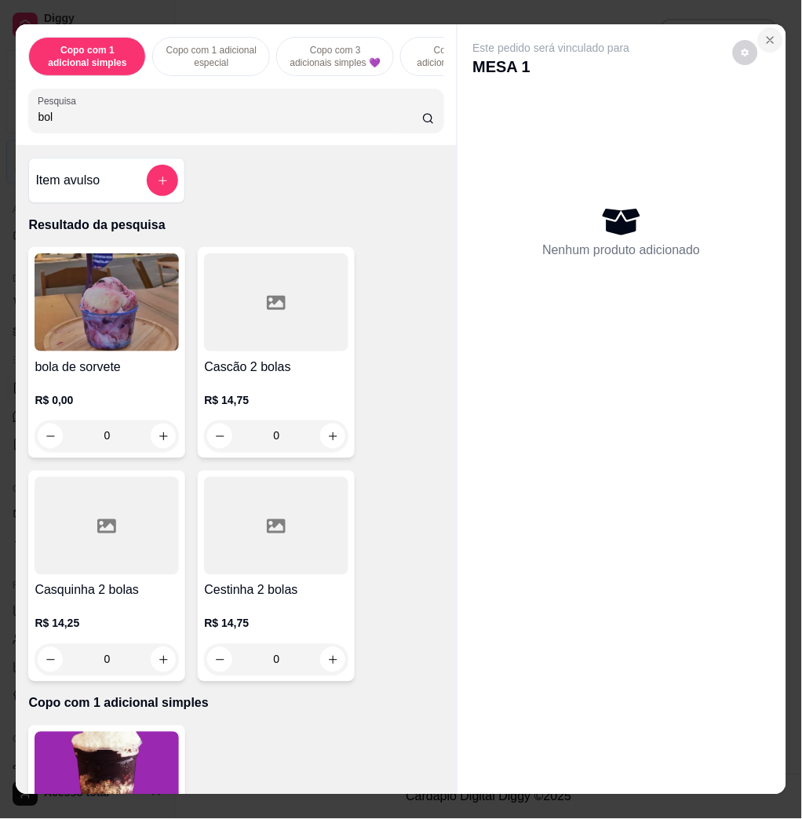
click at [768, 34] on icon "Close" at bounding box center [770, 40] width 13 height 13
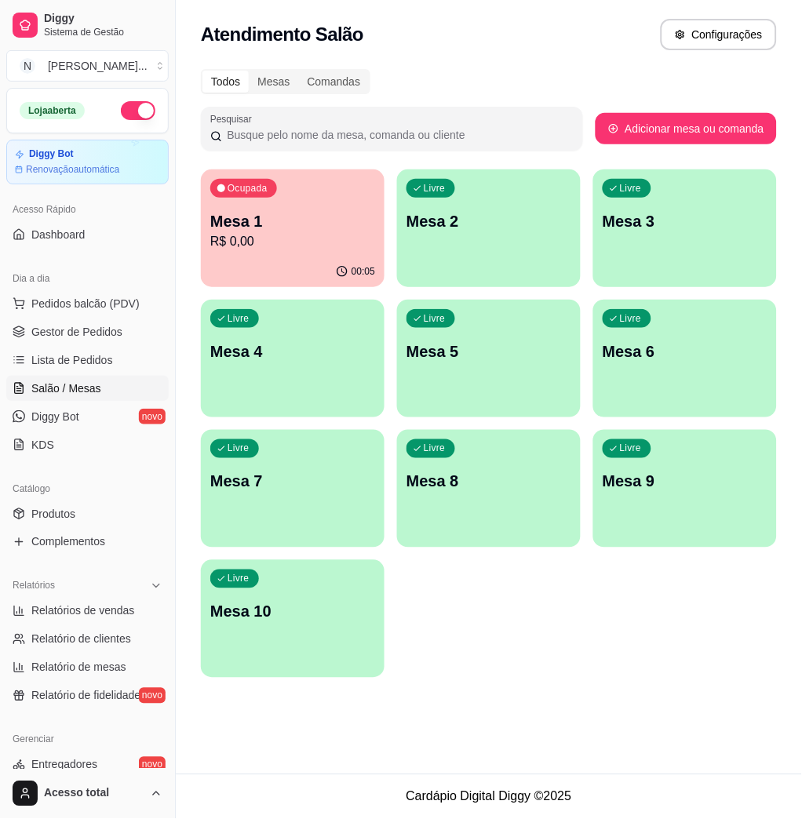
click at [267, 212] on p "Mesa 1" at bounding box center [292, 221] width 165 height 22
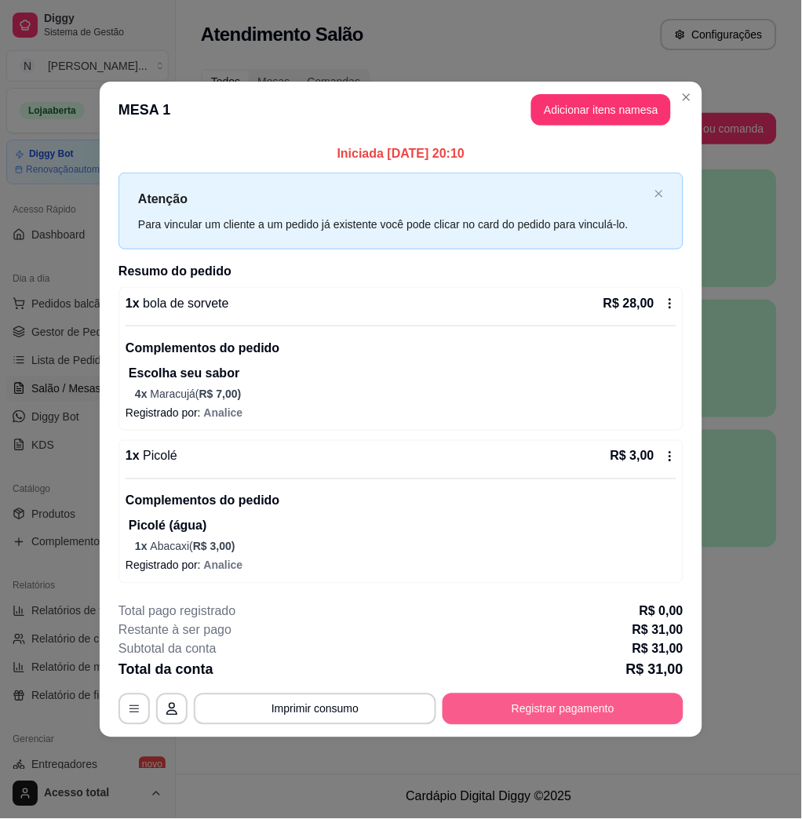
click at [610, 710] on button "Registrar pagamento" at bounding box center [562, 708] width 241 height 31
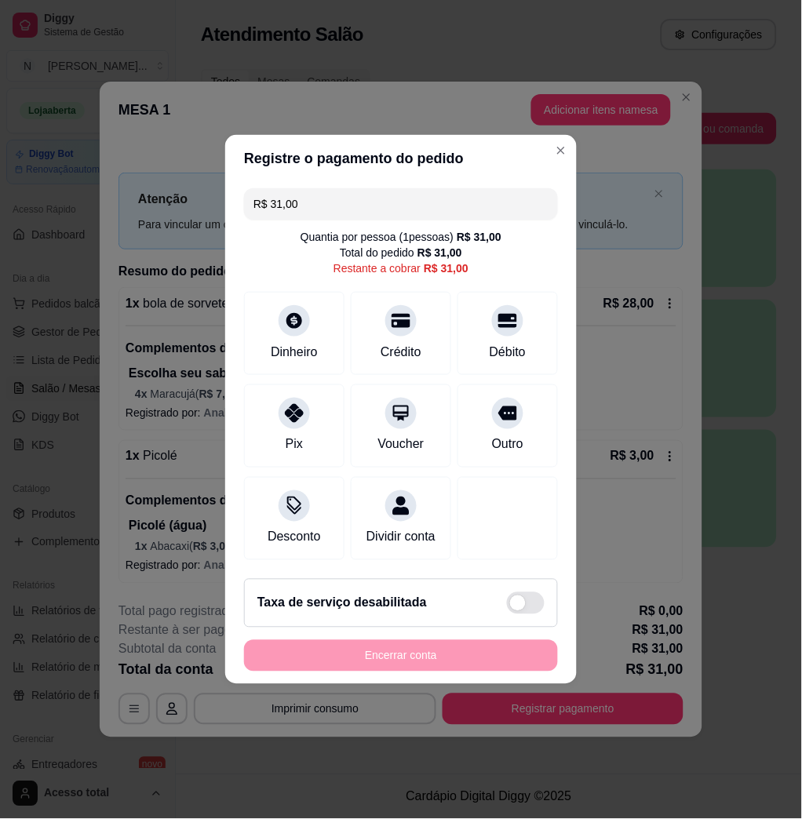
drag, startPoint x: 279, startPoint y: 428, endPoint x: 329, endPoint y: 570, distance: 150.3
click at [280, 428] on div "Pix" at bounding box center [294, 425] width 100 height 83
type input "R$ 0,00"
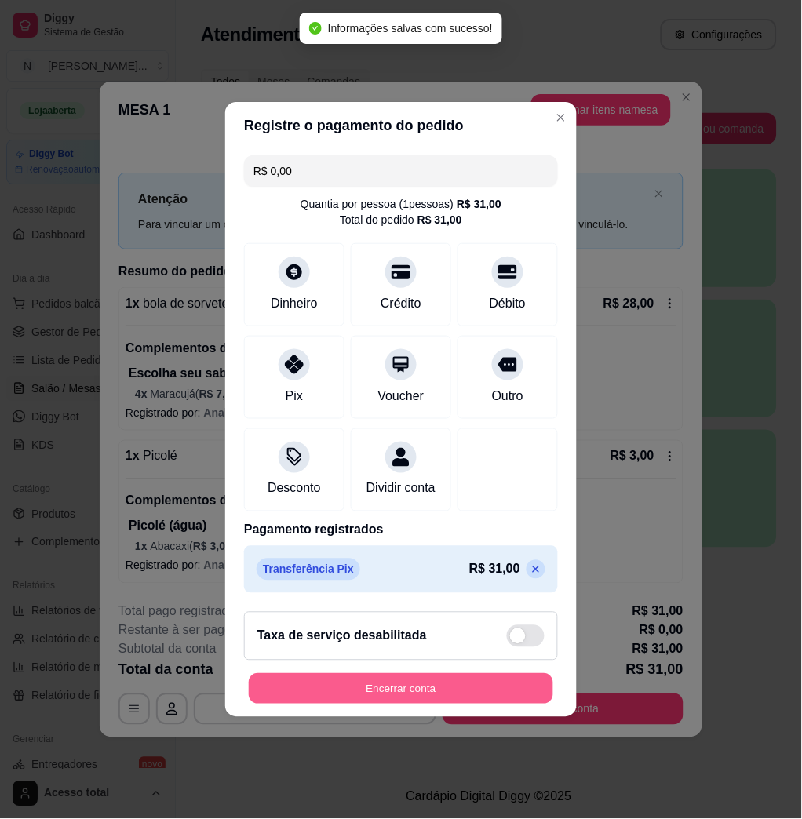
click at [372, 689] on button "Encerrar conta" at bounding box center [401, 689] width 304 height 31
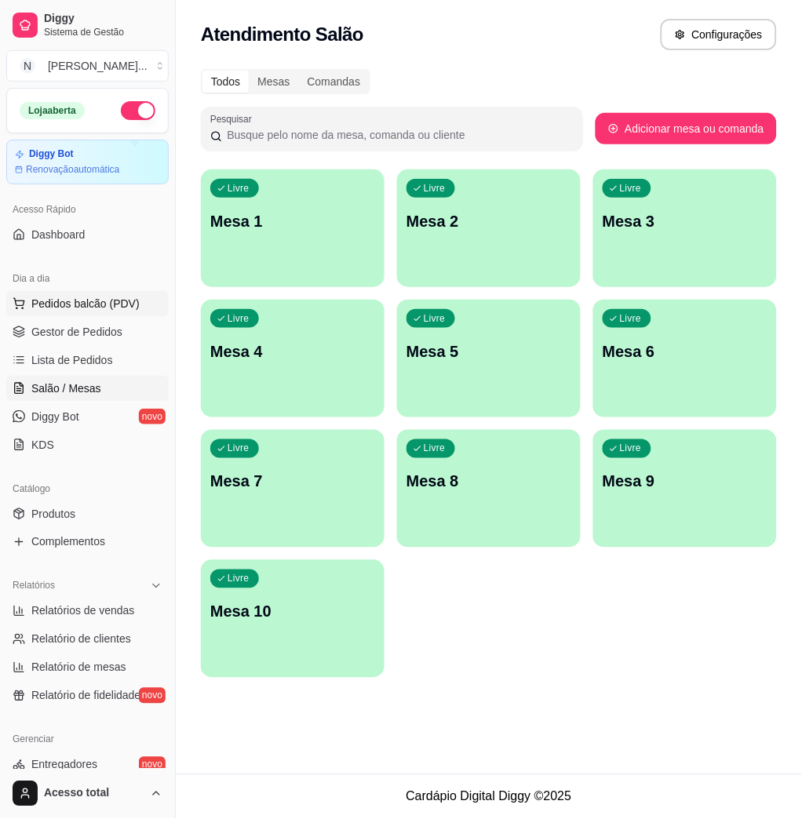
click at [111, 312] on button "Pedidos balcão (PDV)" at bounding box center [87, 303] width 162 height 25
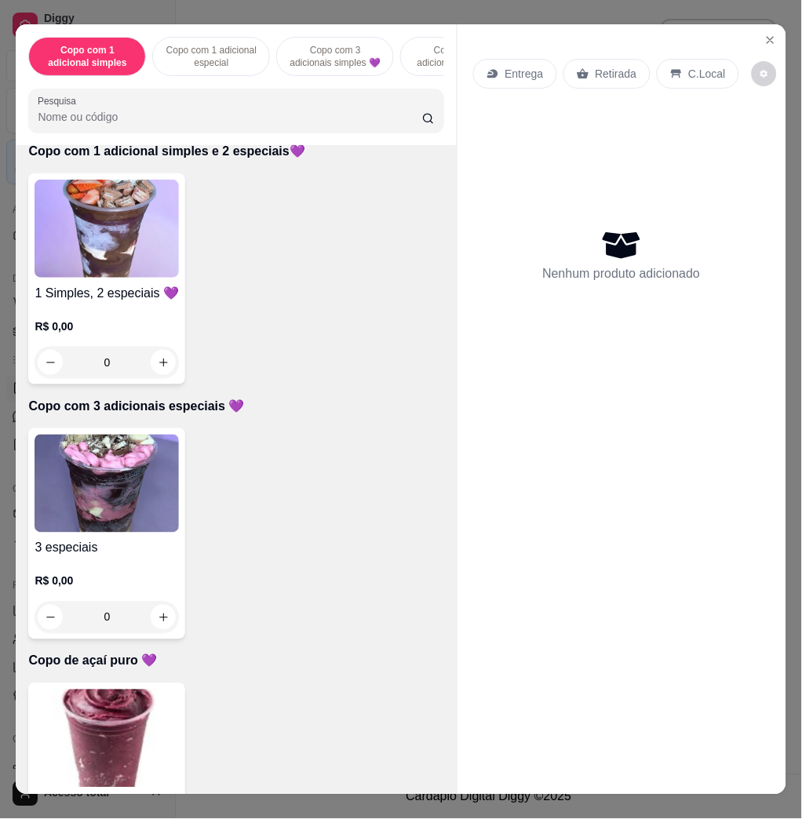
scroll to position [941, 0]
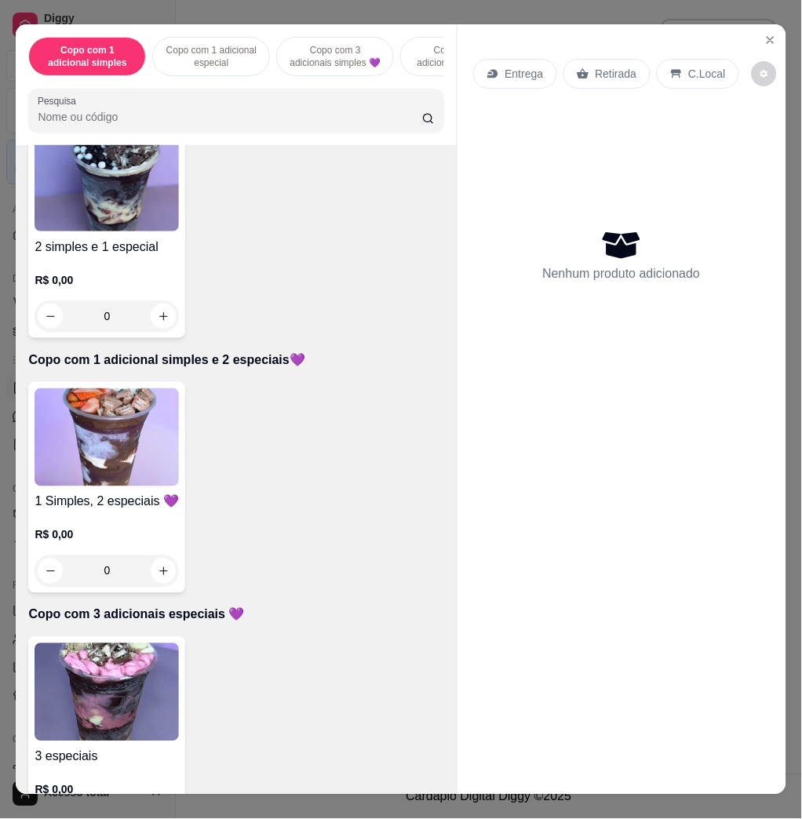
click at [109, 448] on img at bounding box center [107, 437] width 144 height 98
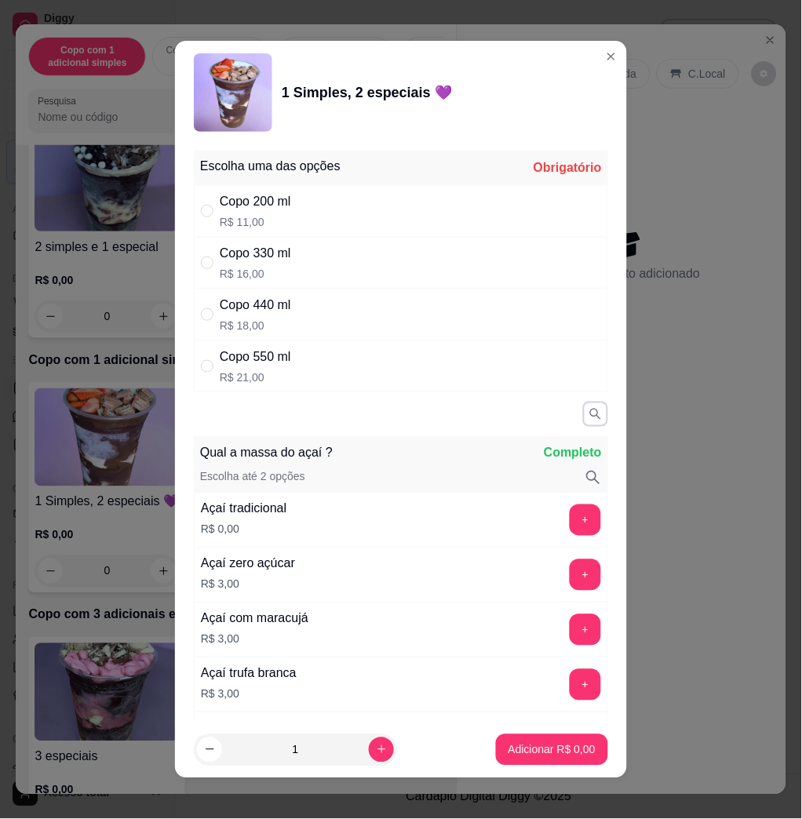
click at [418, 317] on div "Copo 440 ml R$ 18,00" at bounding box center [401, 315] width 414 height 52
radio input "true"
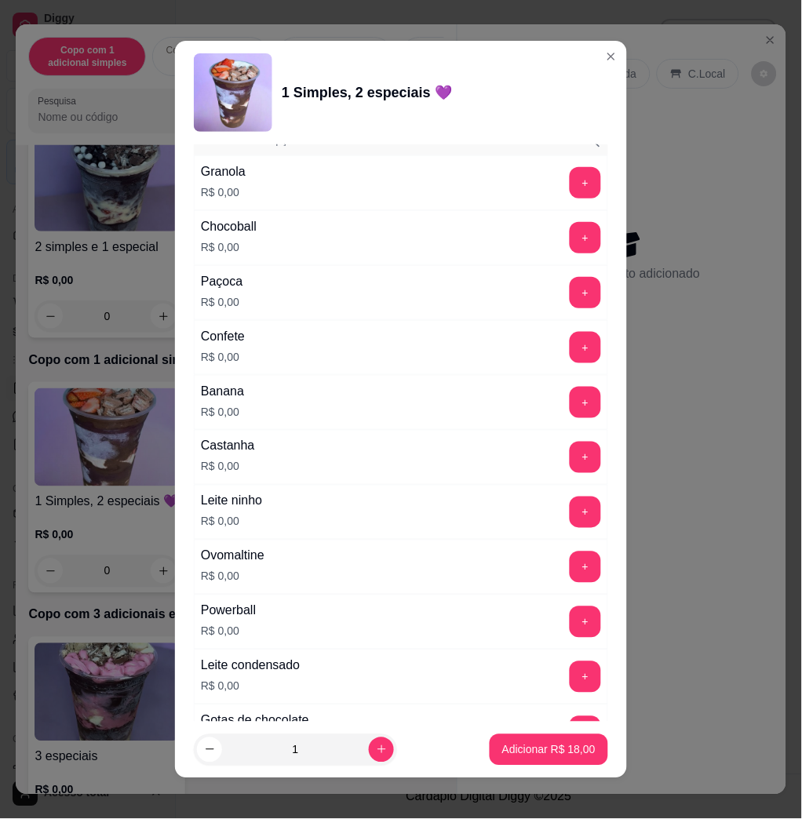
click at [569, 296] on button "+" at bounding box center [584, 292] width 31 height 31
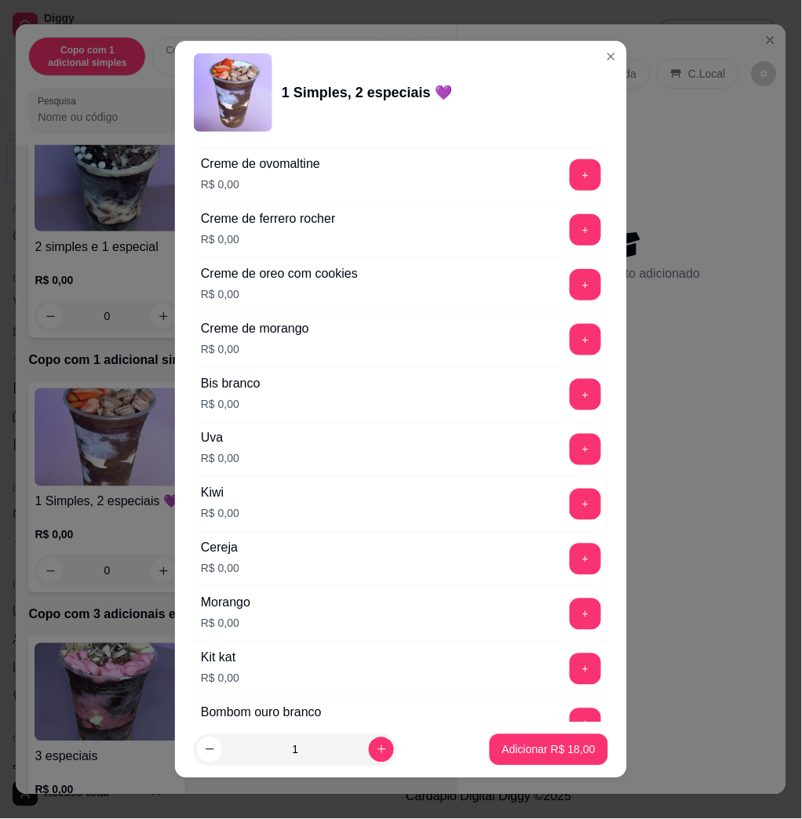
scroll to position [2301, 0]
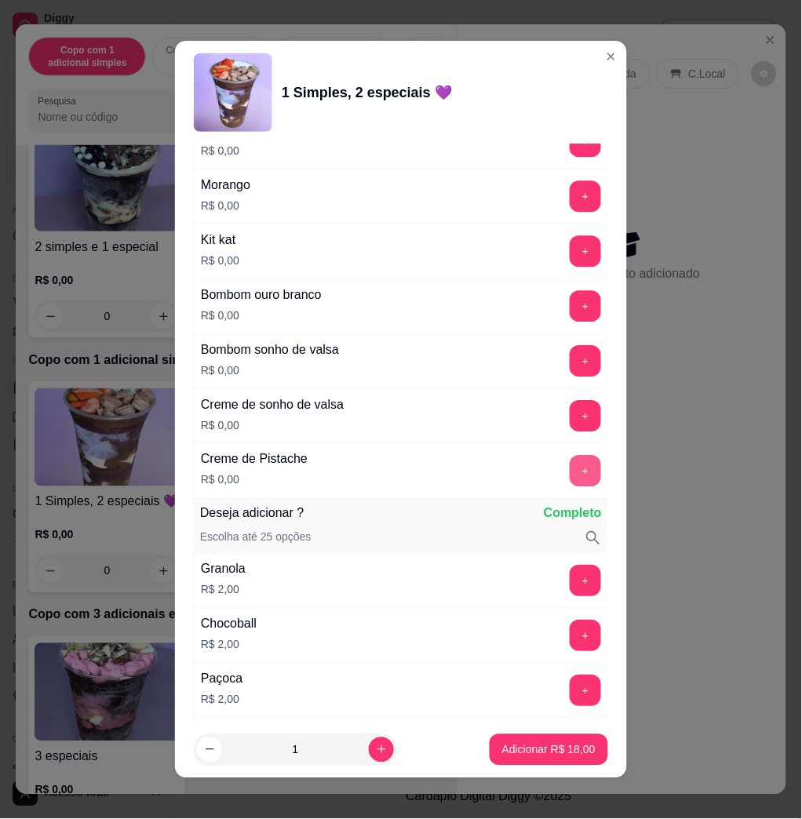
click at [569, 479] on button "+" at bounding box center [584, 470] width 31 height 31
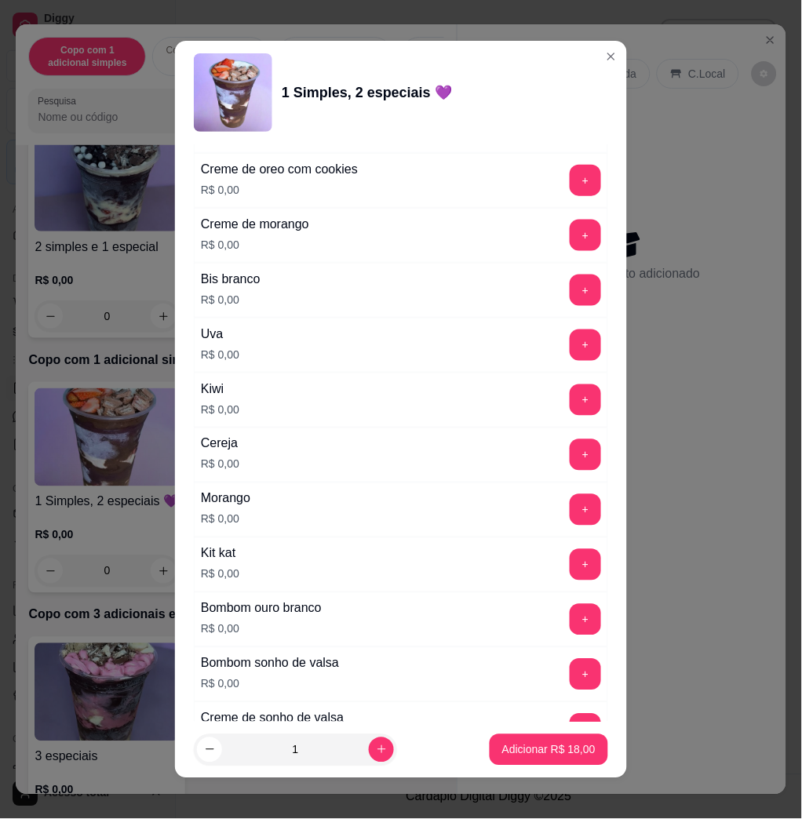
scroll to position [1778, 0]
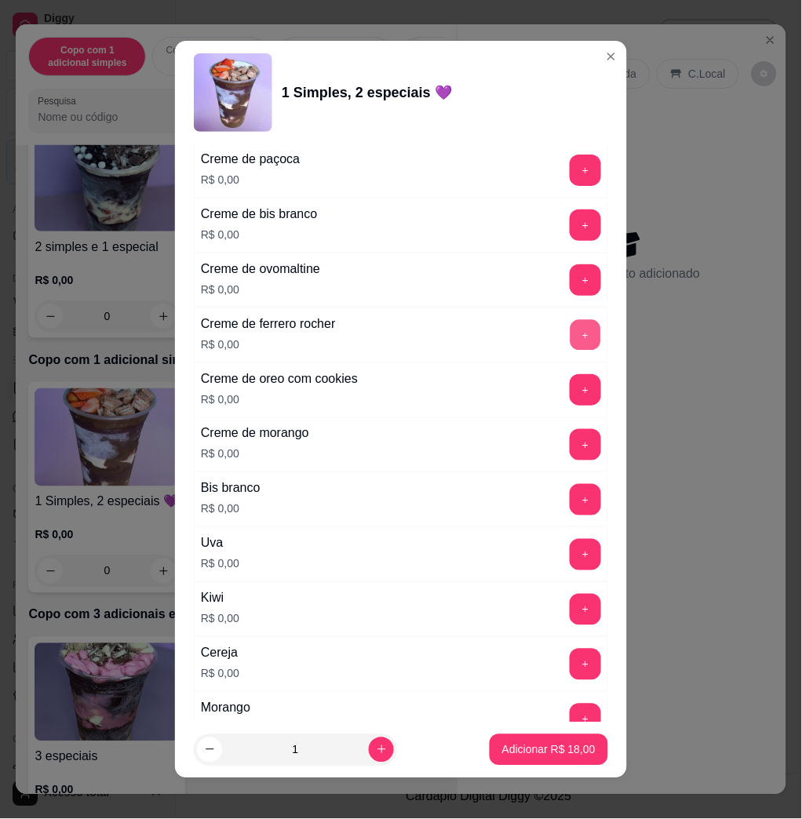
click at [570, 327] on button "+" at bounding box center [585, 335] width 31 height 31
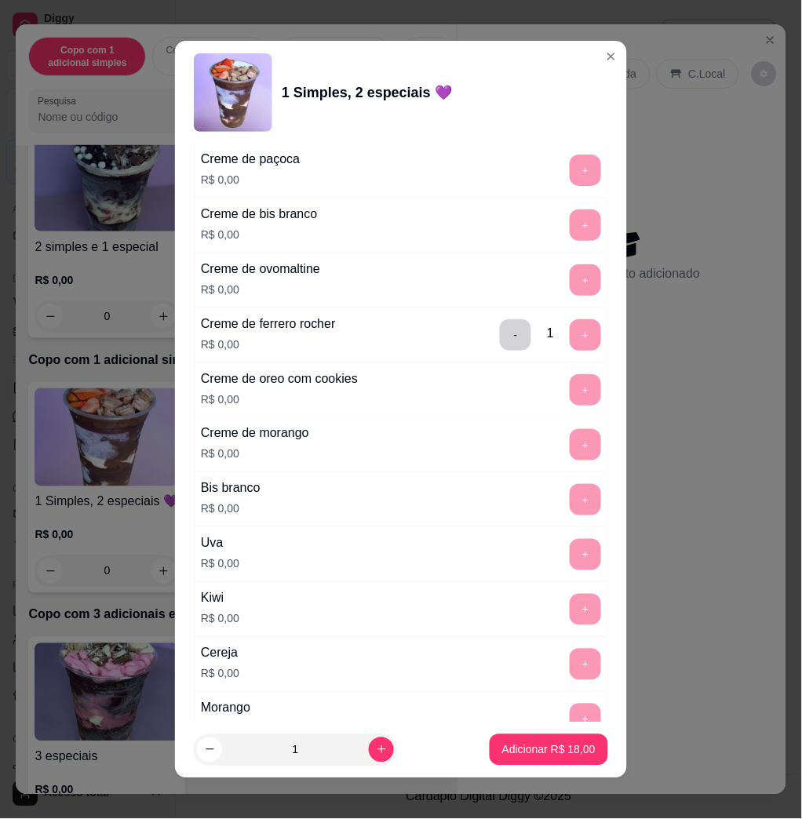
click at [516, 749] on p "Adicionar R$ 18,00" at bounding box center [548, 750] width 93 height 16
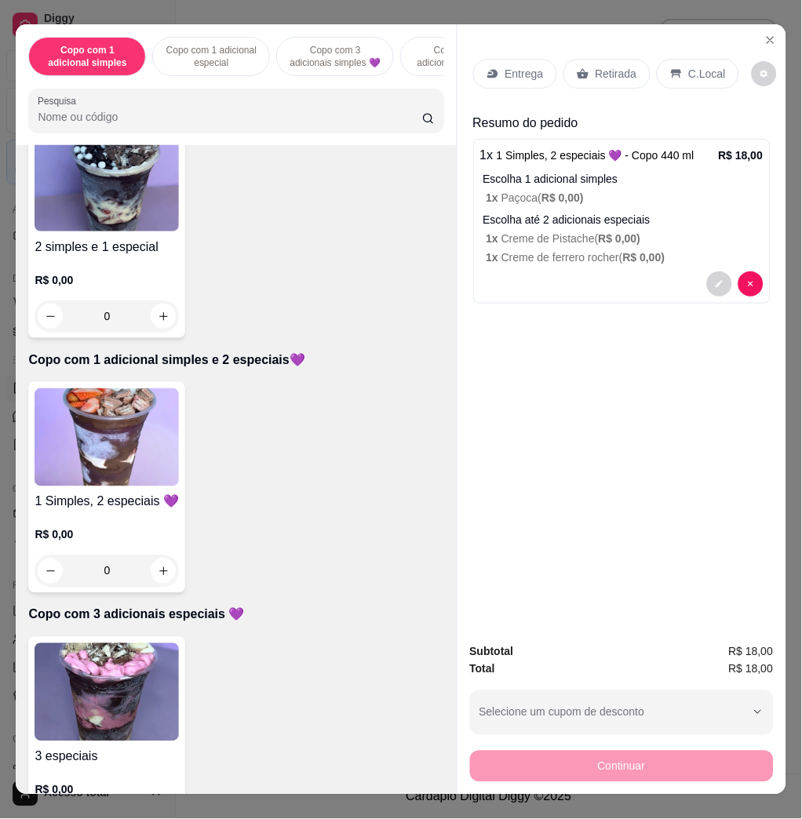
click at [505, 66] on p "Entrega" at bounding box center [524, 74] width 38 height 16
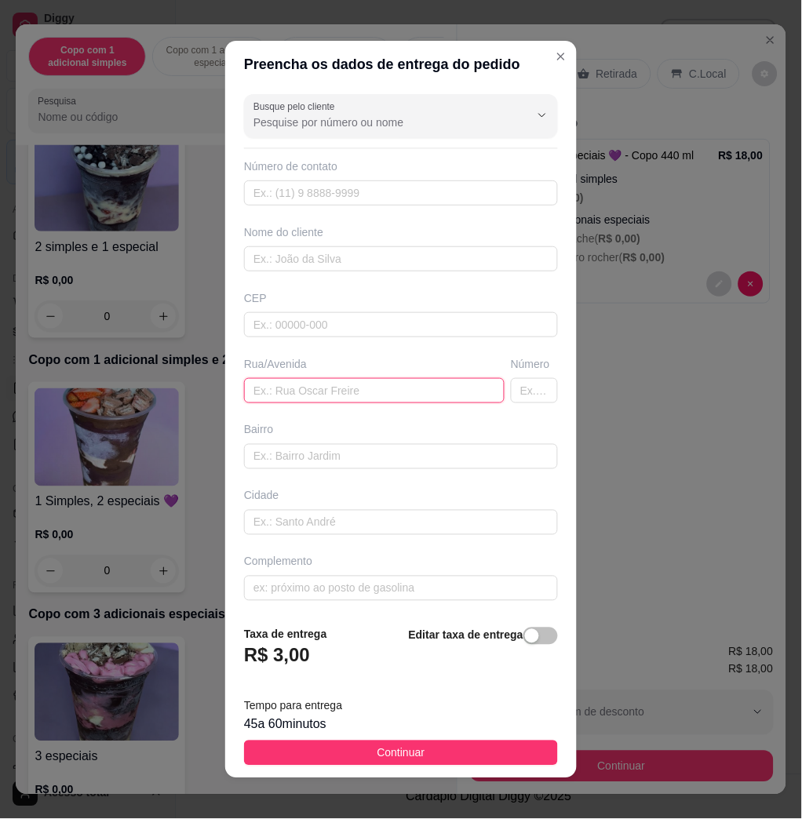
click at [332, 397] on input "text" at bounding box center [374, 390] width 260 height 25
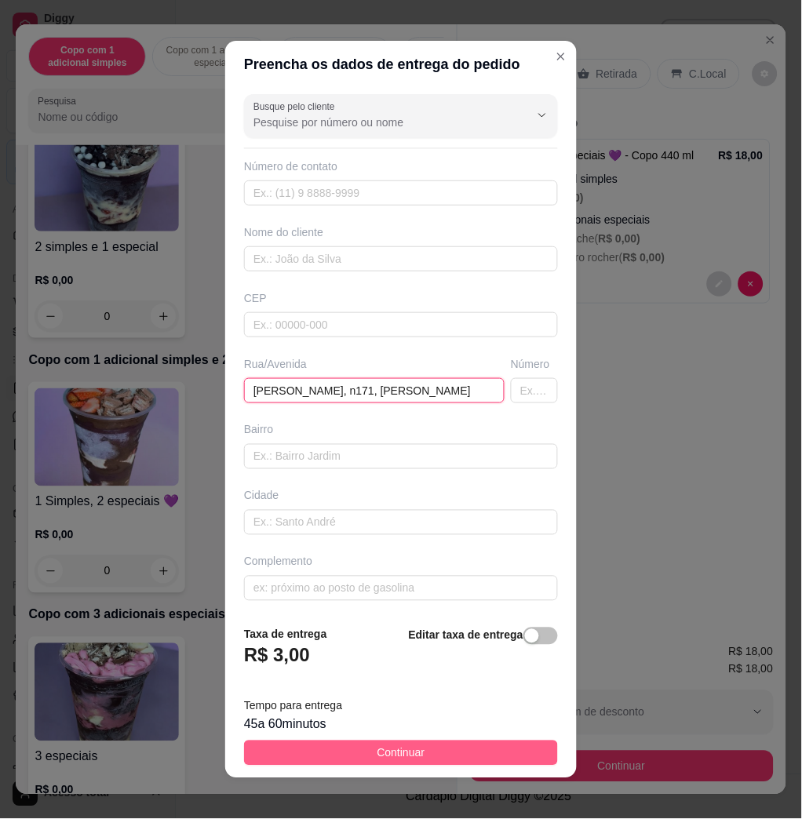
type input "[PERSON_NAME], n171, [PERSON_NAME]"
click at [496, 753] on button "Continuar" at bounding box center [401, 752] width 314 height 25
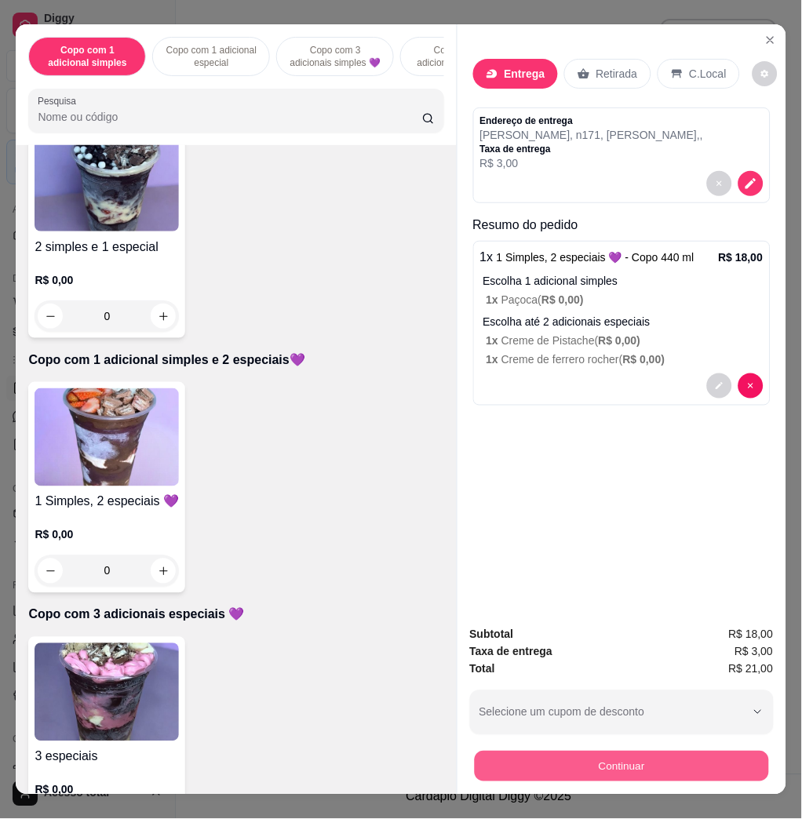
click at [610, 766] on button "Continuar" at bounding box center [621, 766] width 294 height 31
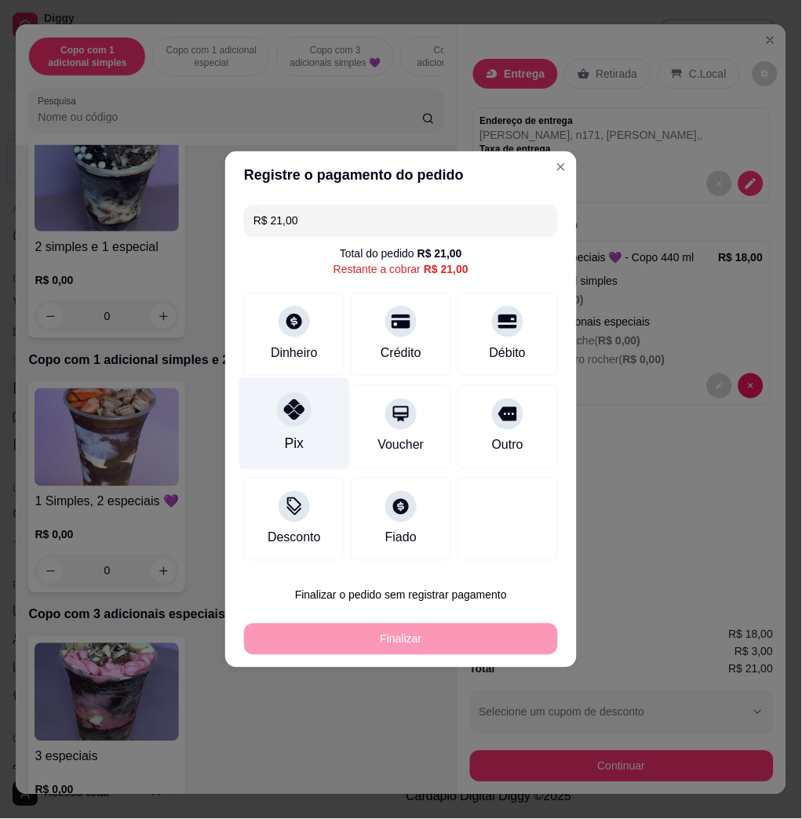
click at [283, 388] on div "Pix" at bounding box center [294, 424] width 111 height 92
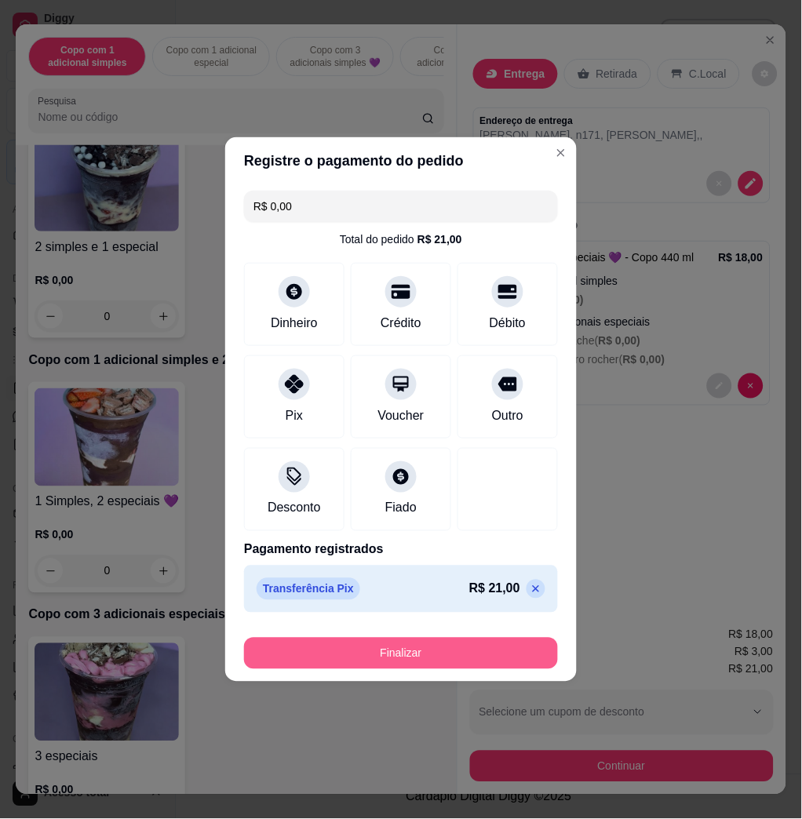
click at [377, 657] on button "Finalizar" at bounding box center [401, 653] width 314 height 31
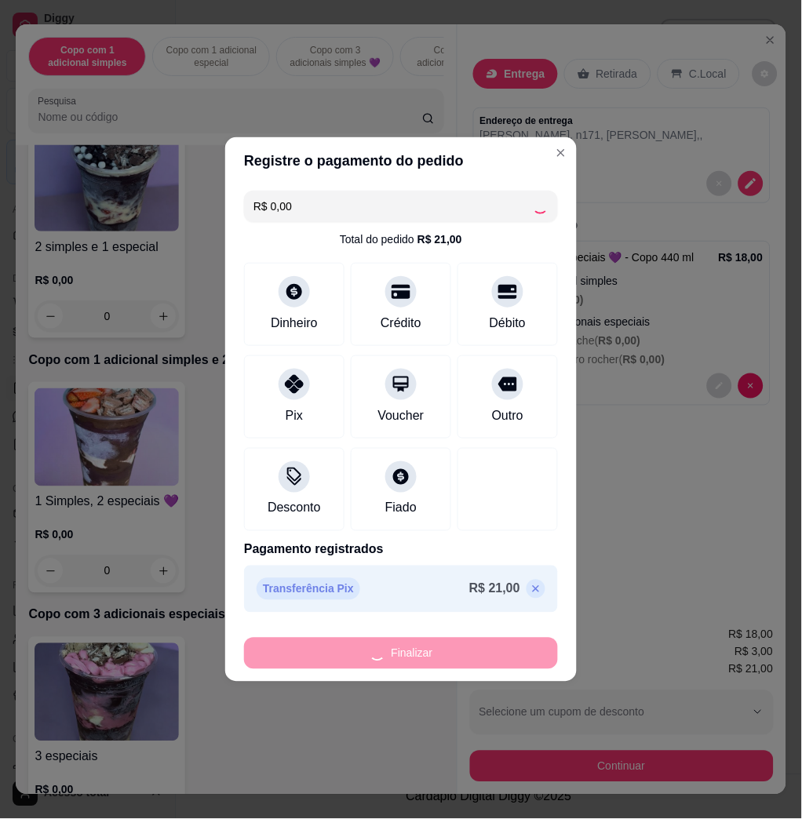
type input "-R$ 21,00"
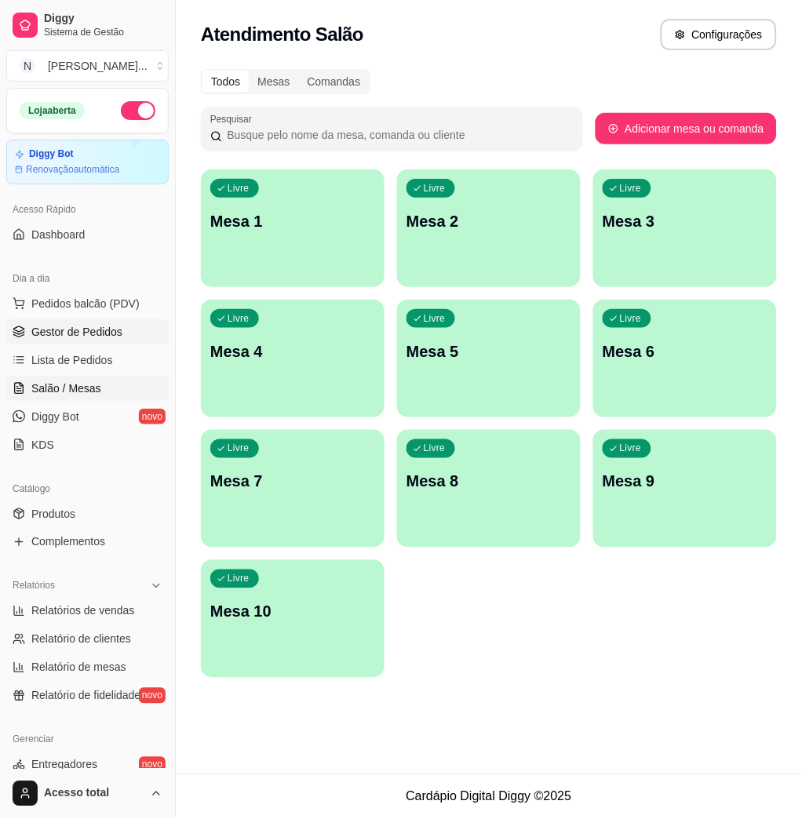
click at [108, 321] on link "Gestor de Pedidos" at bounding box center [87, 331] width 162 height 25
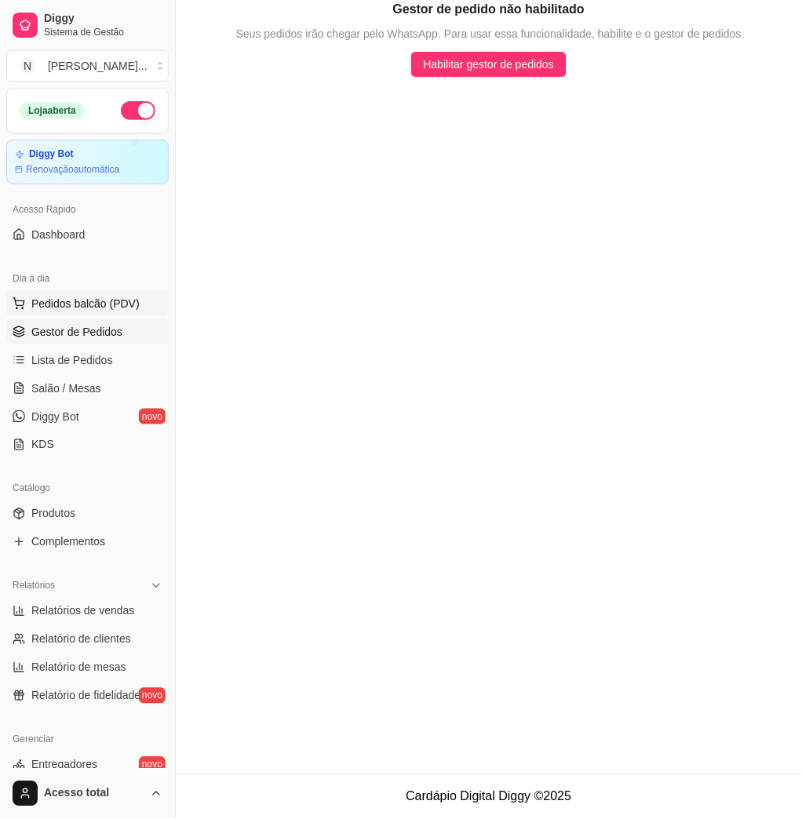
click at [101, 302] on span "Pedidos balcão (PDV)" at bounding box center [85, 304] width 108 height 16
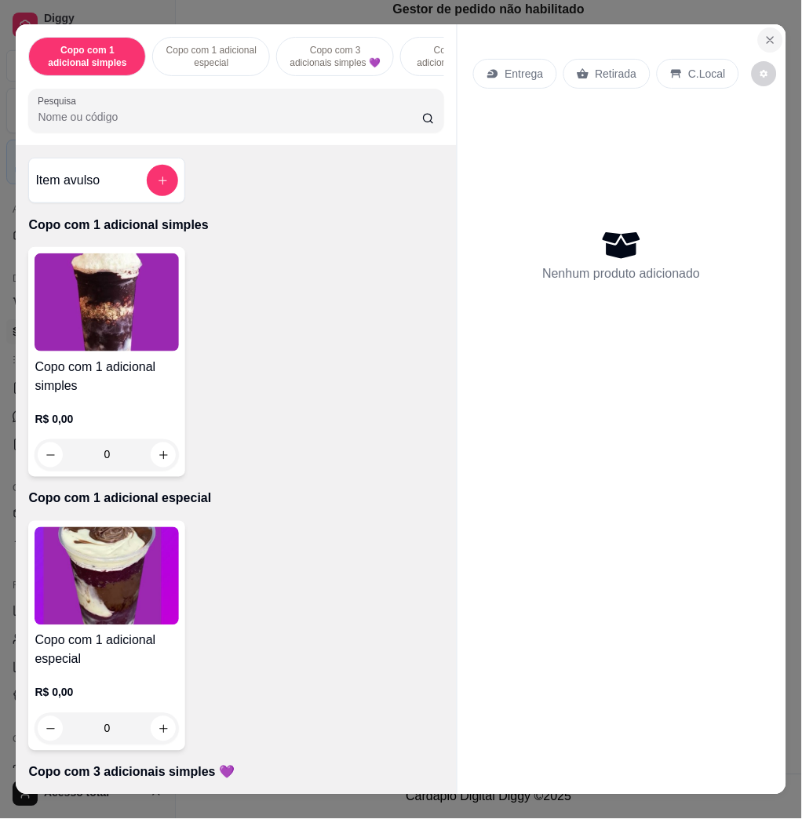
click at [764, 34] on icon "Close" at bounding box center [770, 40] width 13 height 13
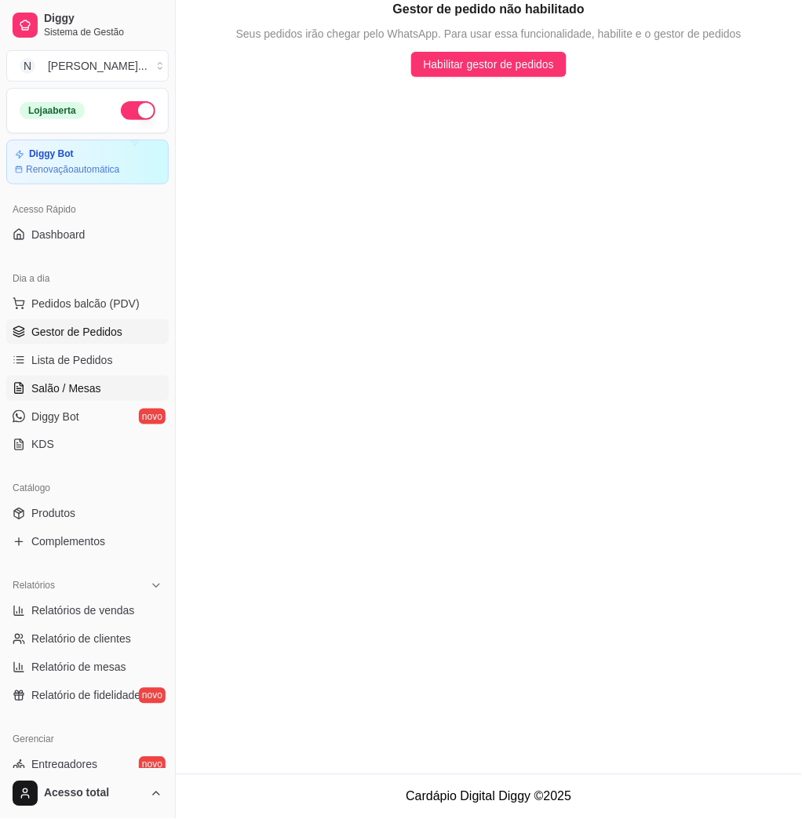
click at [84, 385] on span "Salão / Mesas" at bounding box center [66, 388] width 70 height 16
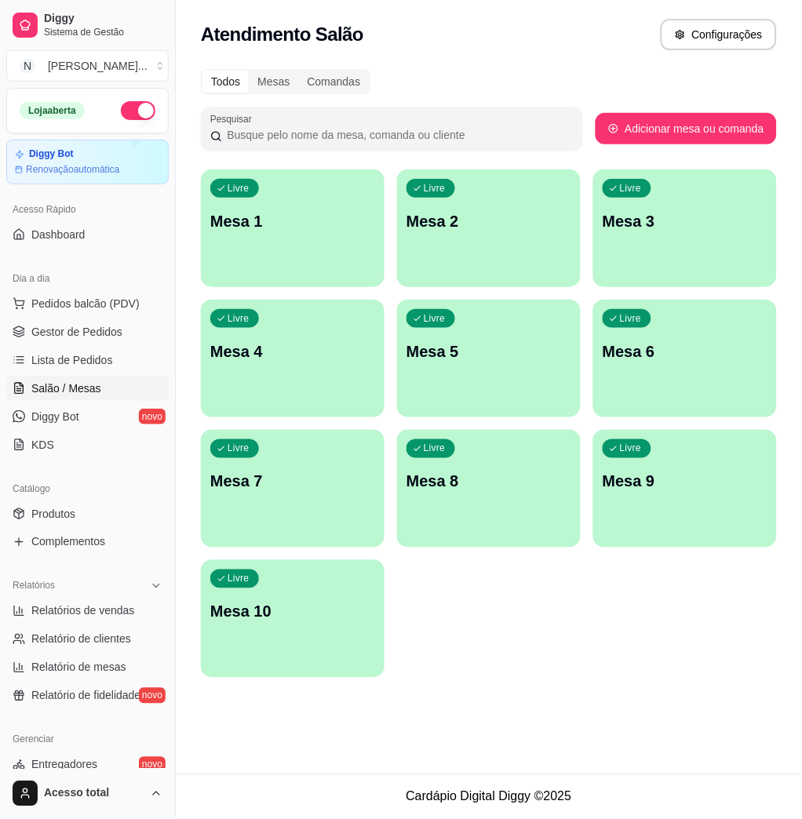
click at [260, 219] on p "Mesa 1" at bounding box center [292, 221] width 165 height 22
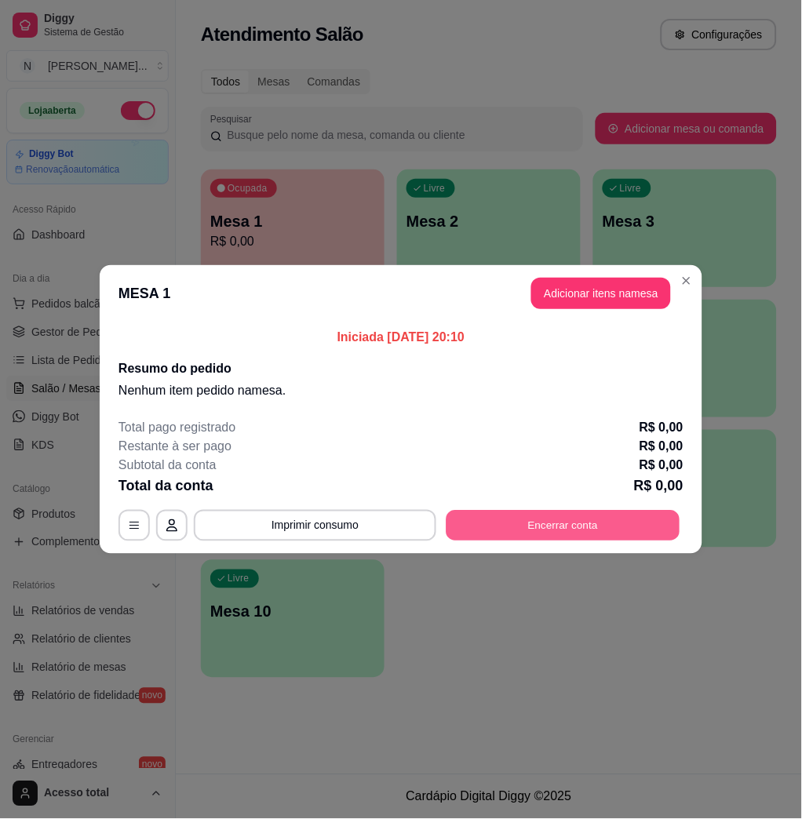
click at [621, 511] on button "Encerrar conta" at bounding box center [563, 526] width 234 height 31
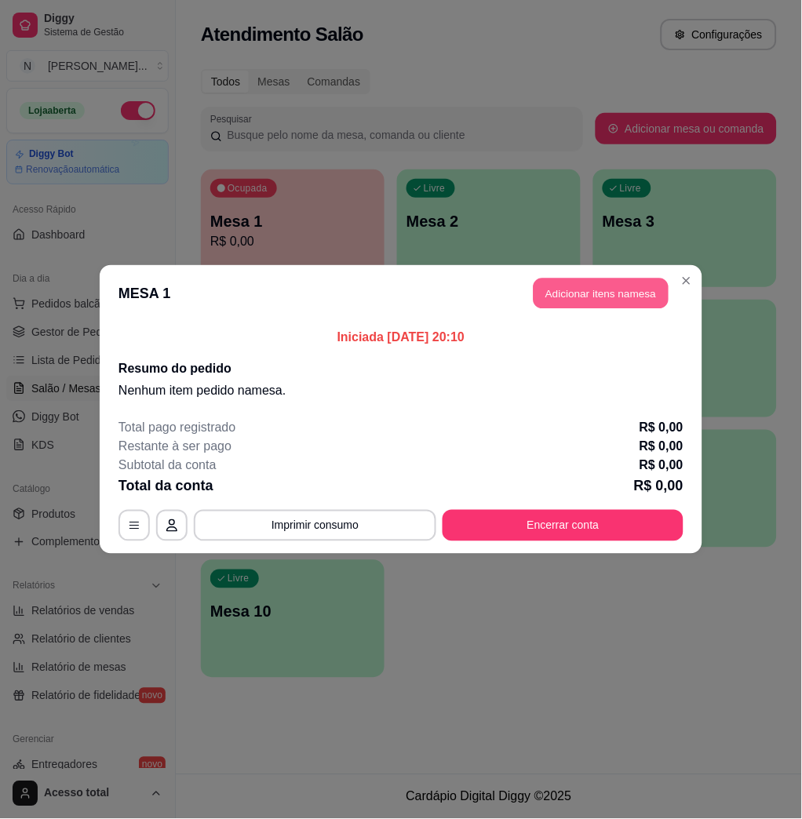
click at [595, 288] on button "Adicionar itens na mesa" at bounding box center [600, 293] width 135 height 31
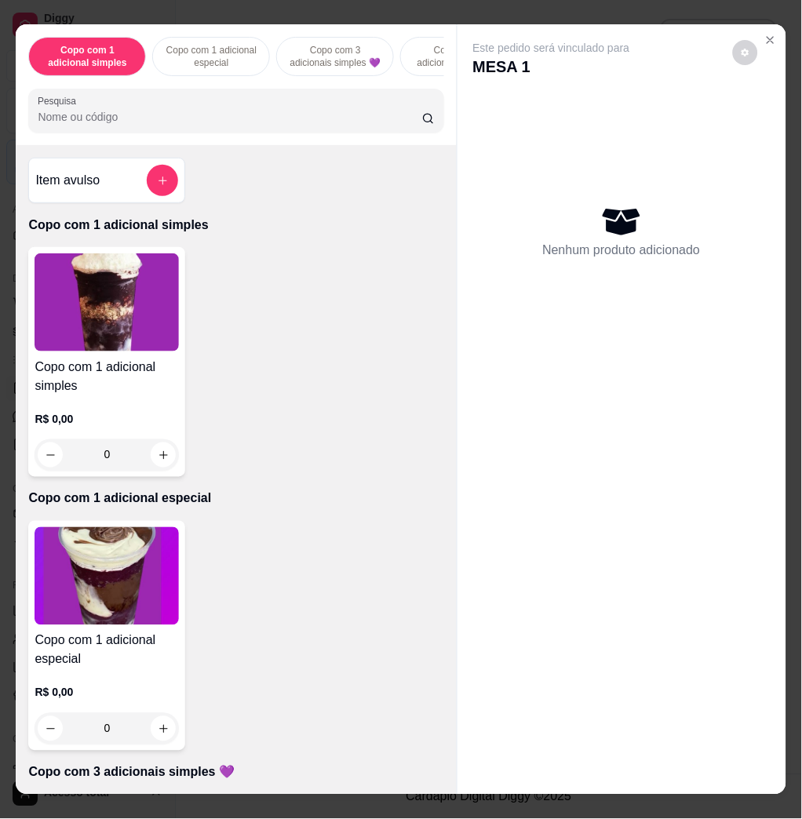
click at [129, 145] on div "Copo com 1 adicional simples Copo com 1 adicional especial Copo com 3 adicionai…" at bounding box center [236, 84] width 440 height 121
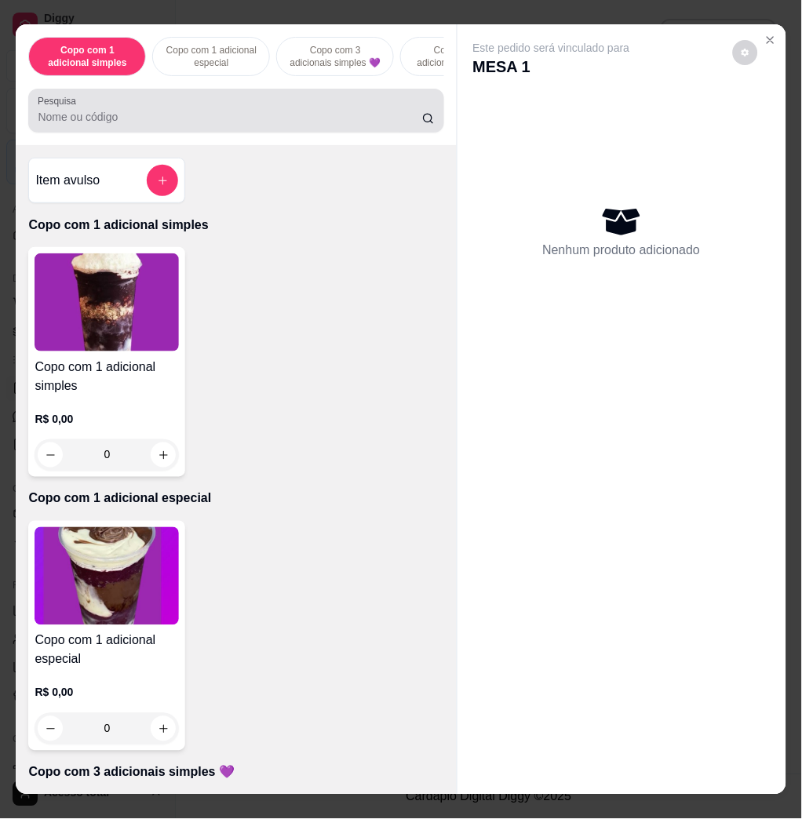
click at [126, 133] on div "Pesquisa" at bounding box center [235, 111] width 415 height 44
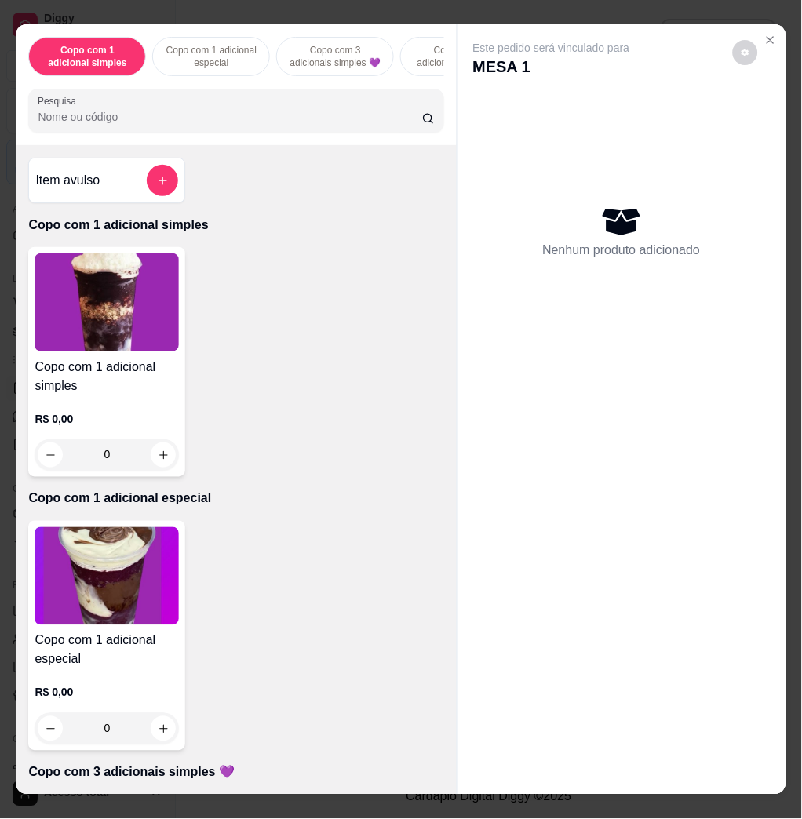
type input "b"
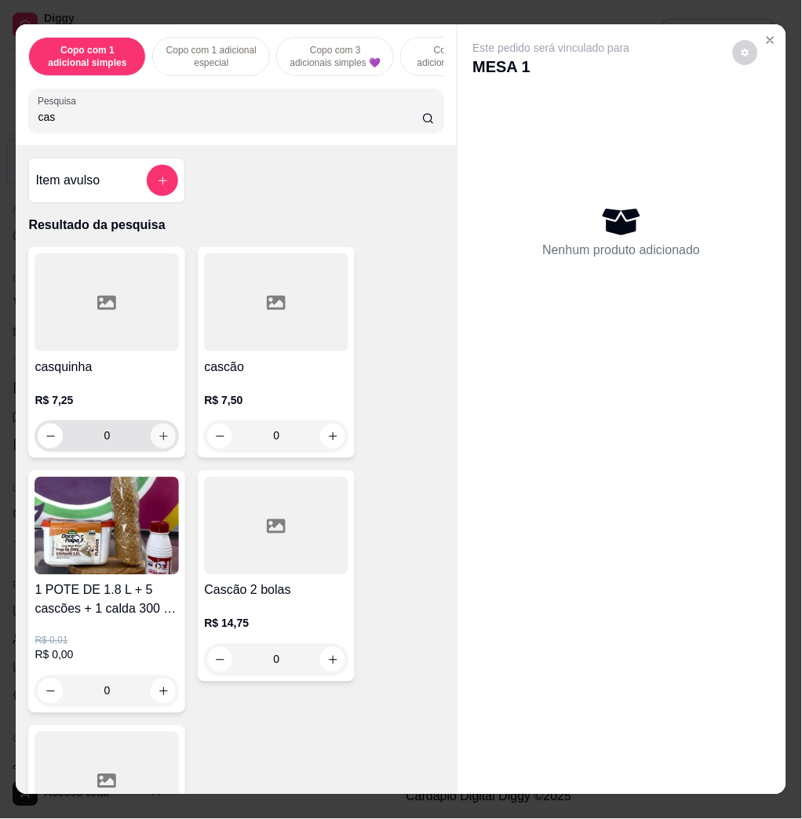
type input "cas"
click at [160, 449] on button "increase-product-quantity" at bounding box center [163, 436] width 24 height 24
type input "1"
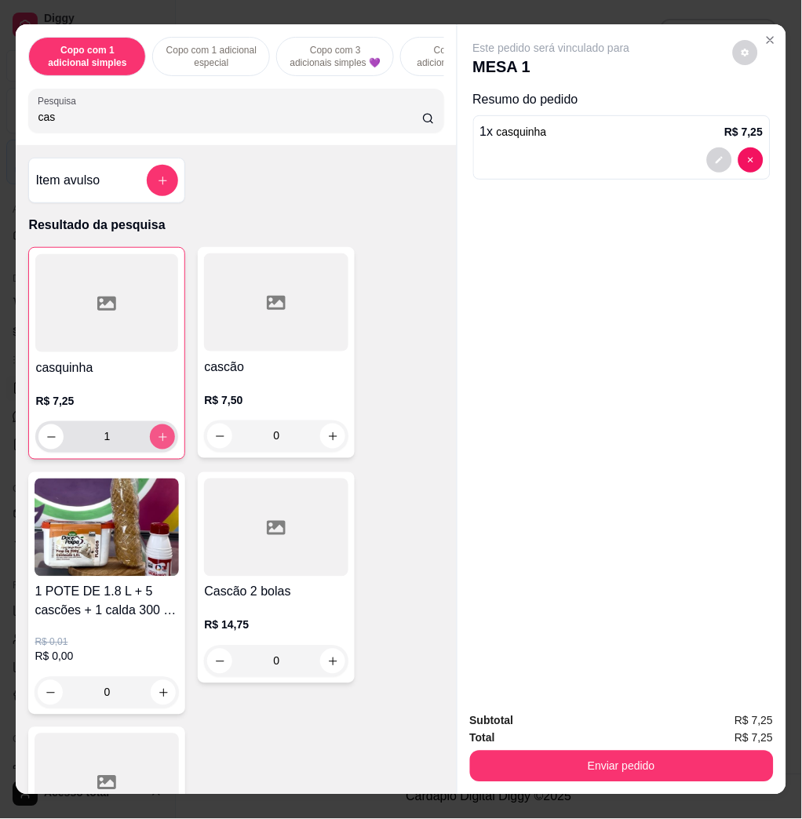
click at [157, 443] on icon "increase-product-quantity" at bounding box center [163, 437] width 12 height 12
type input "2"
click at [160, 446] on button "increase-product-quantity" at bounding box center [162, 436] width 25 height 25
type input "3"
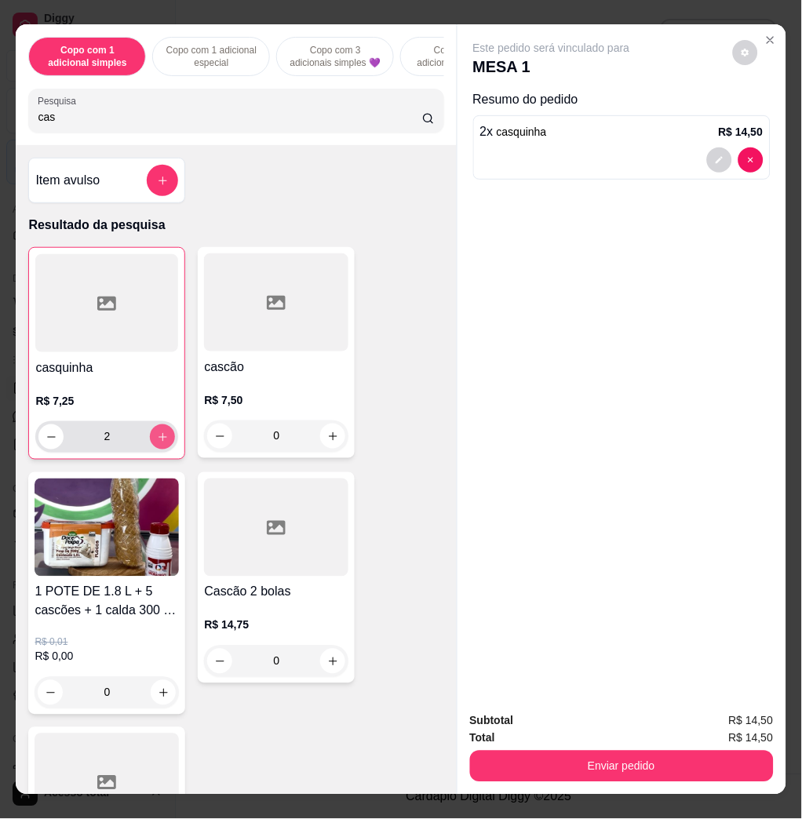
type input "3"
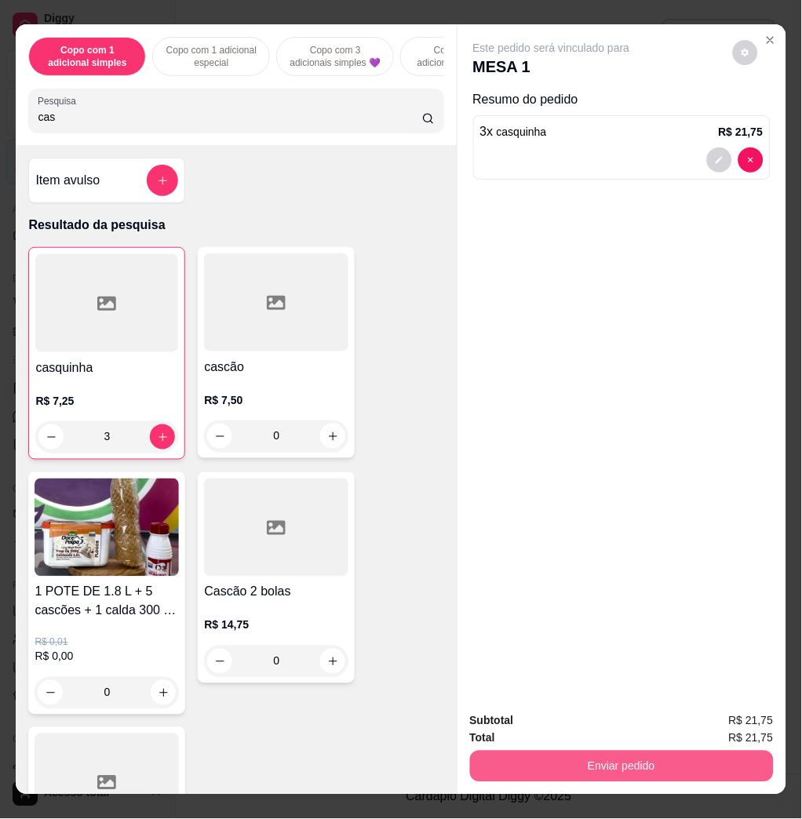
click at [730, 764] on button "Enviar pedido" at bounding box center [622, 766] width 304 height 31
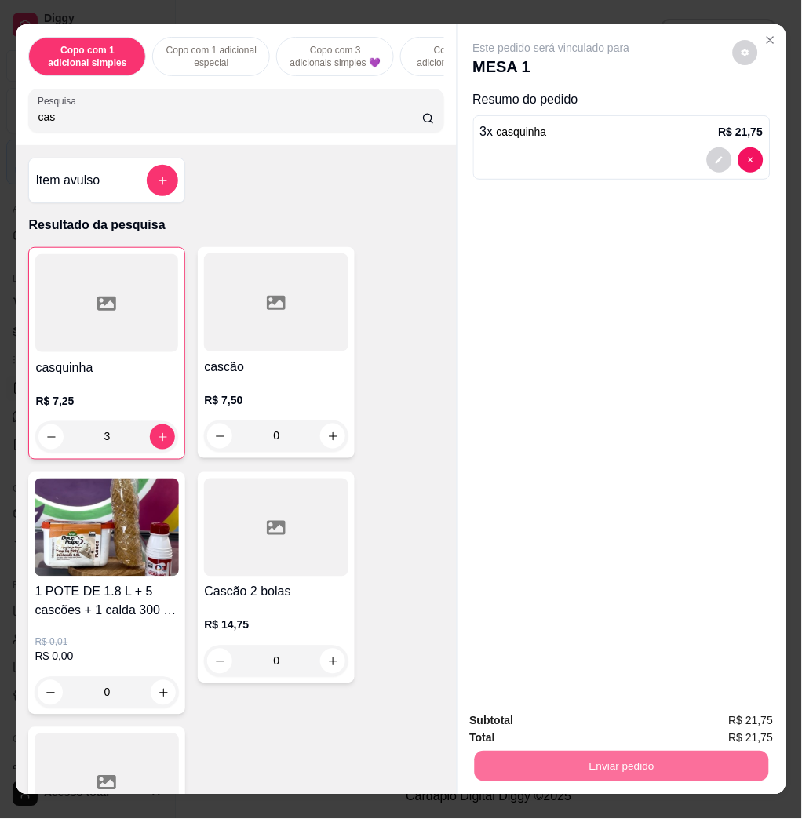
click at [737, 731] on button "Enviar pedido" at bounding box center [730, 720] width 89 height 30
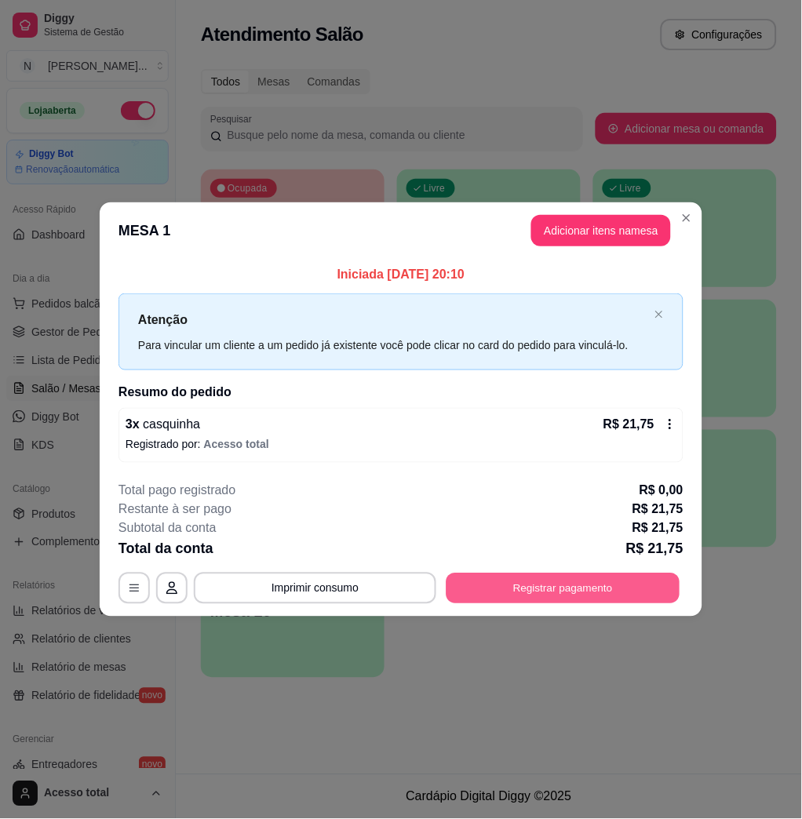
click at [637, 578] on button "Registrar pagamento" at bounding box center [563, 588] width 234 height 31
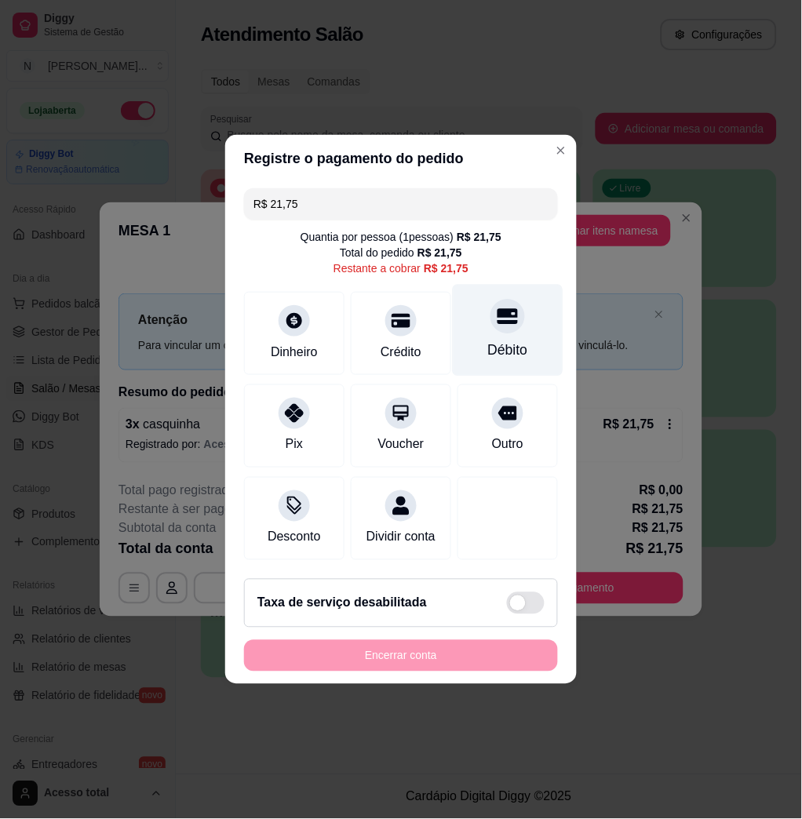
click at [470, 314] on div "Débito" at bounding box center [508, 331] width 111 height 92
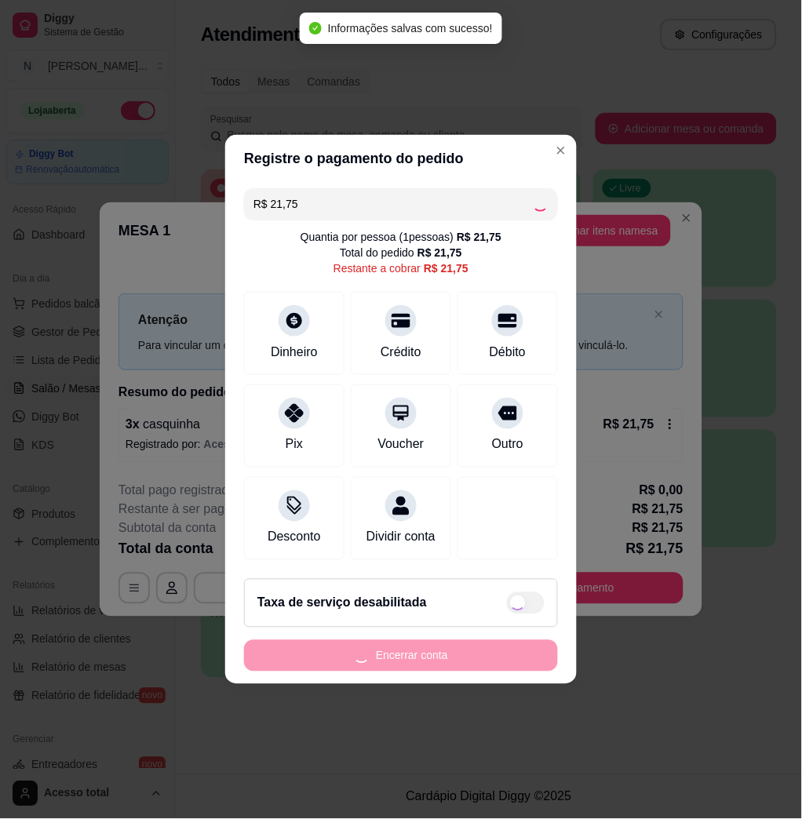
type input "R$ 0,00"
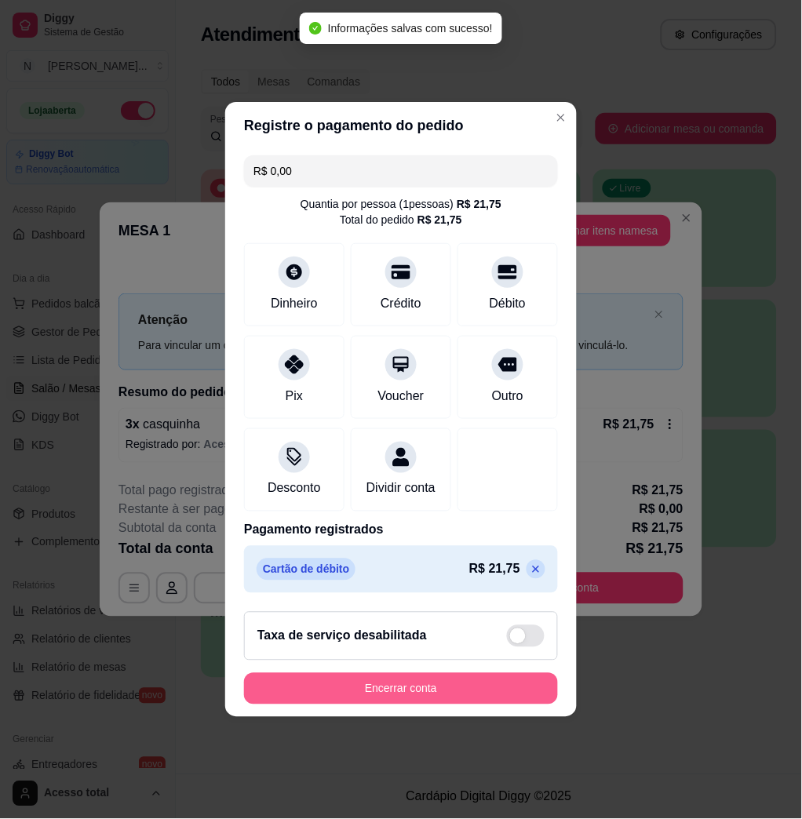
click at [517, 685] on button "Encerrar conta" at bounding box center [401, 688] width 314 height 31
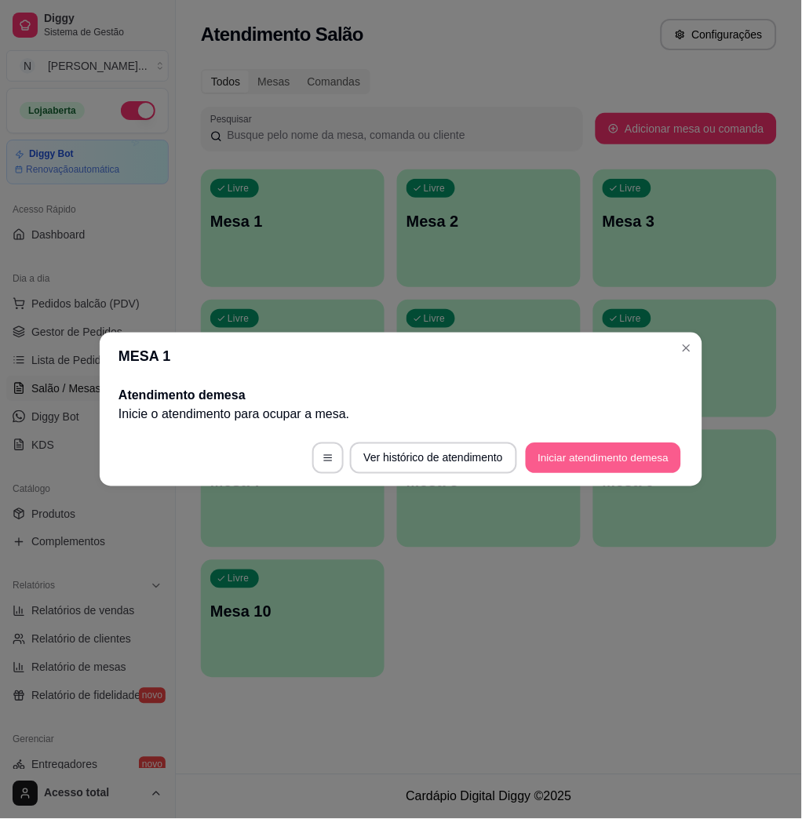
click at [579, 459] on button "Iniciar atendimento de mesa" at bounding box center [603, 458] width 155 height 31
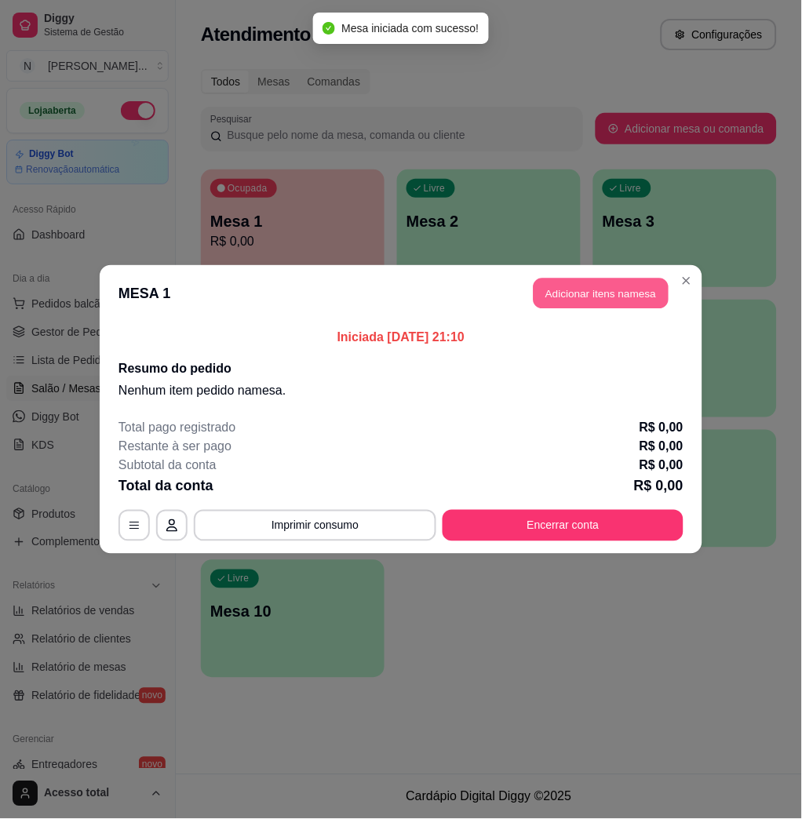
click at [551, 289] on button "Adicionar itens na mesa" at bounding box center [600, 293] width 135 height 31
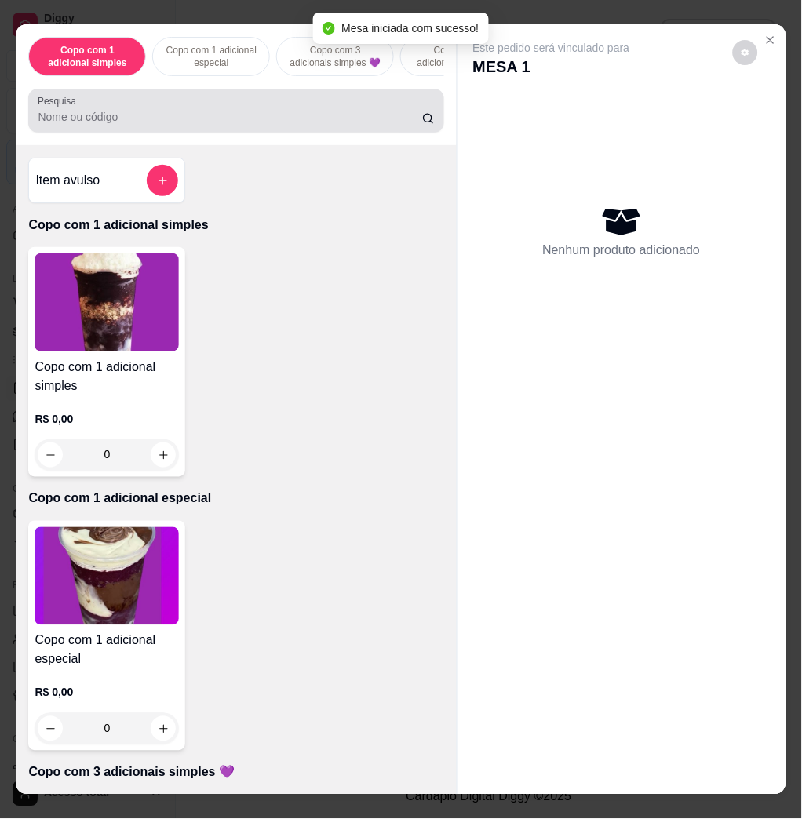
click at [273, 113] on div at bounding box center [236, 110] width 396 height 31
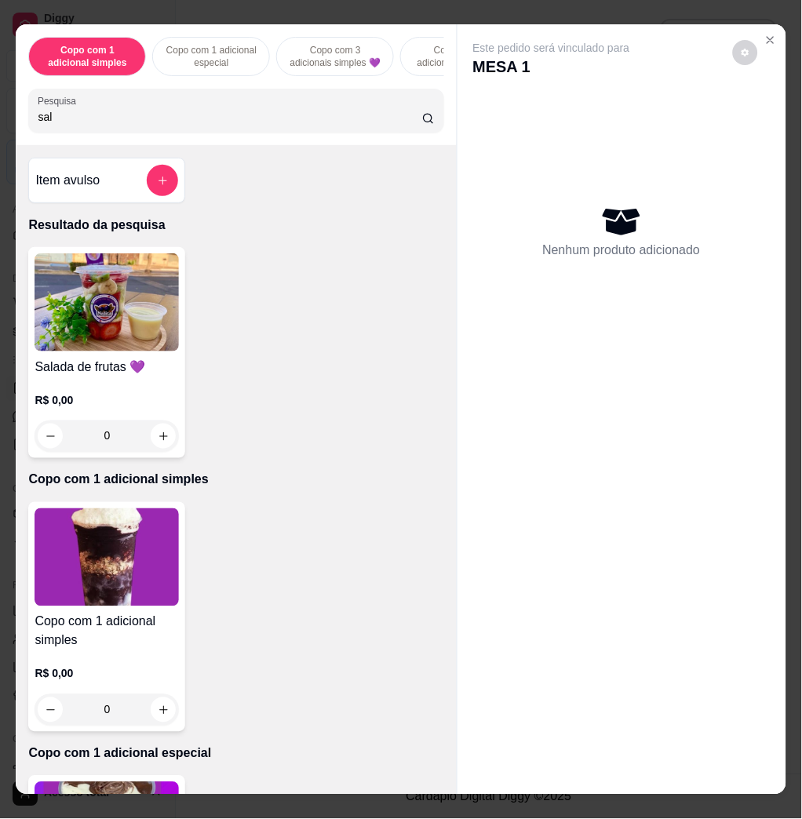
type input "sal"
click at [126, 339] on img at bounding box center [107, 302] width 144 height 98
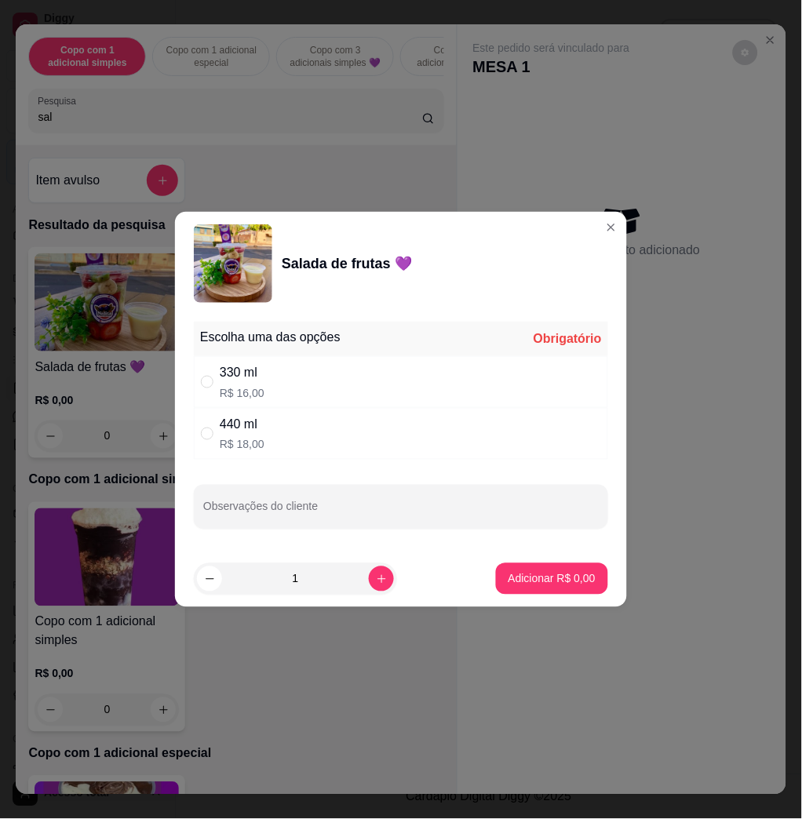
drag, startPoint x: 308, startPoint y: 434, endPoint x: 304, endPoint y: 488, distance: 54.3
click at [307, 435] on div "440 ml R$ 18,00" at bounding box center [401, 434] width 414 height 52
radio input "true"
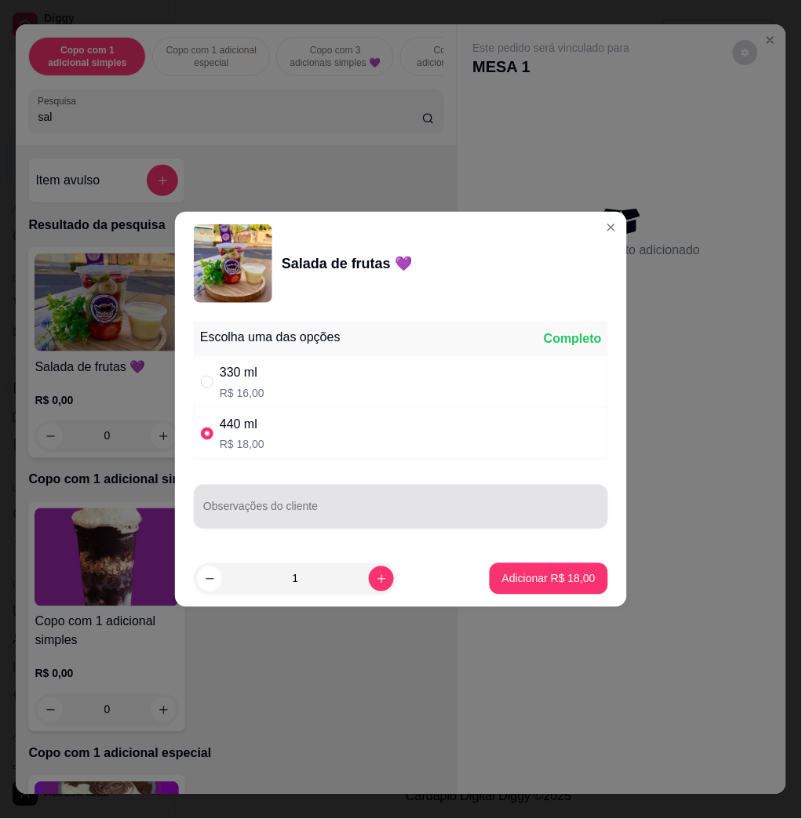
click at [304, 491] on div at bounding box center [400, 506] width 395 height 31
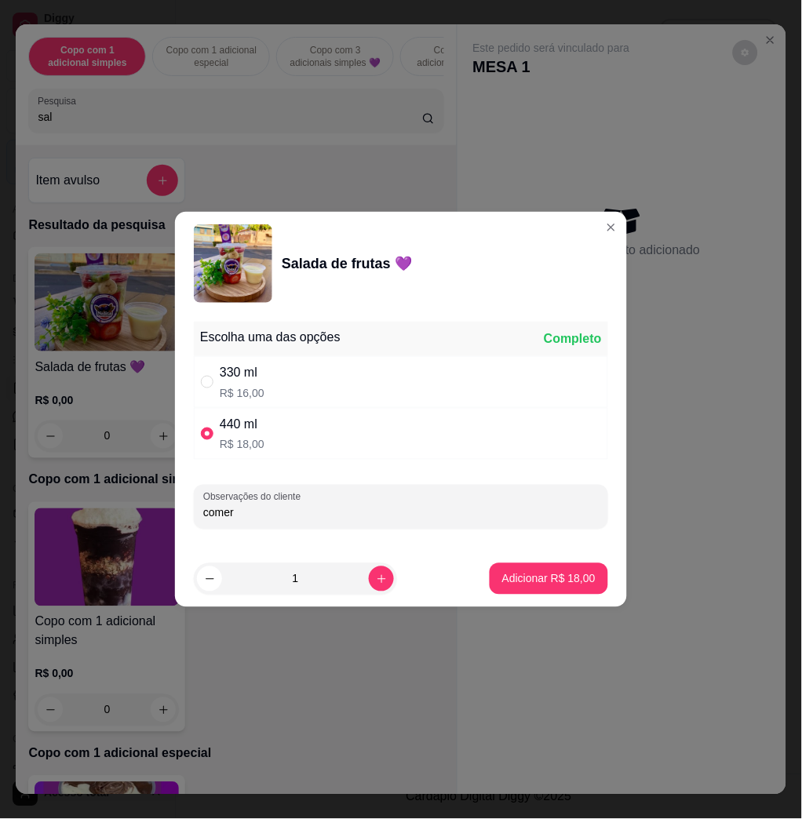
type input "comer"
click at [530, 565] on button "Adicionar R$ 18,00" at bounding box center [548, 579] width 115 height 31
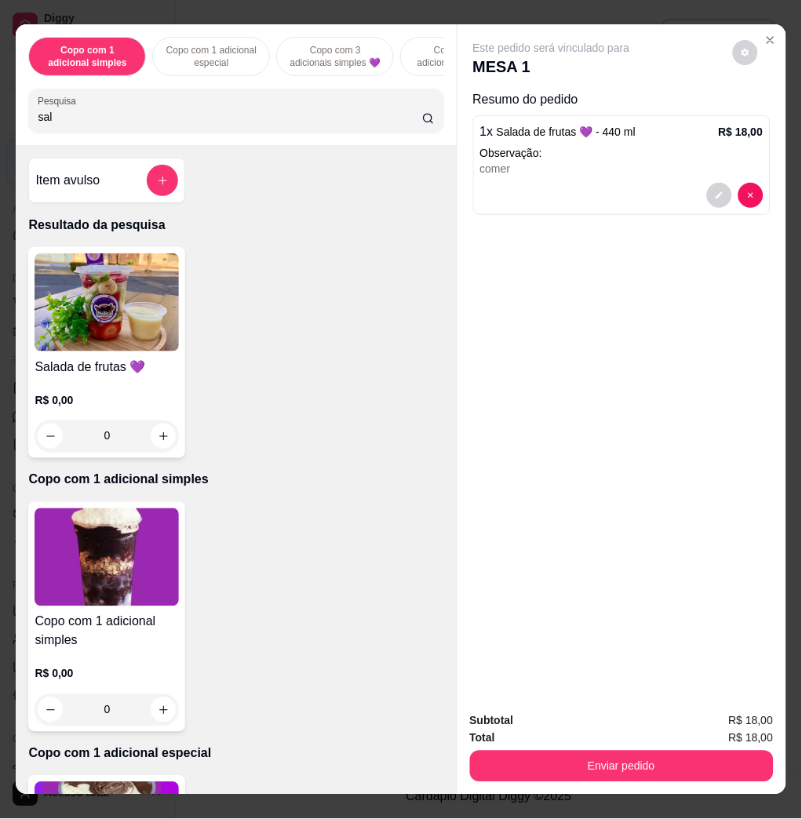
drag, startPoint x: 621, startPoint y: 731, endPoint x: 630, endPoint y: 748, distance: 18.6
click at [625, 740] on div "Subtotal R$ 18,00 Total R$ 18,00 Enviar pedido" at bounding box center [622, 747] width 304 height 70
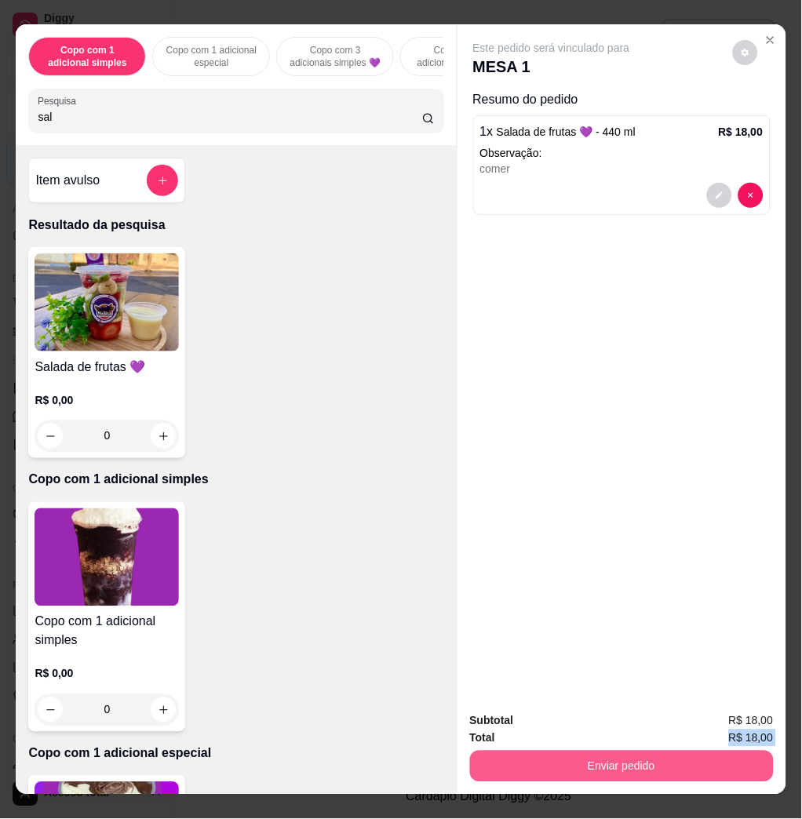
click at [638, 759] on button "Enviar pedido" at bounding box center [622, 766] width 304 height 31
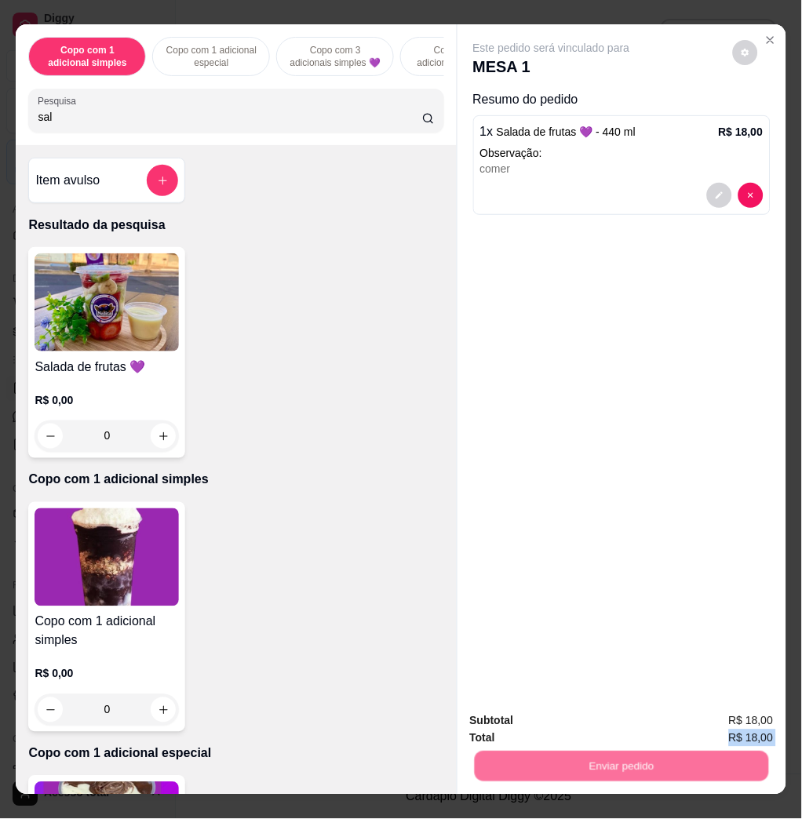
click at [696, 709] on button "Enviar pedido" at bounding box center [731, 719] width 86 height 29
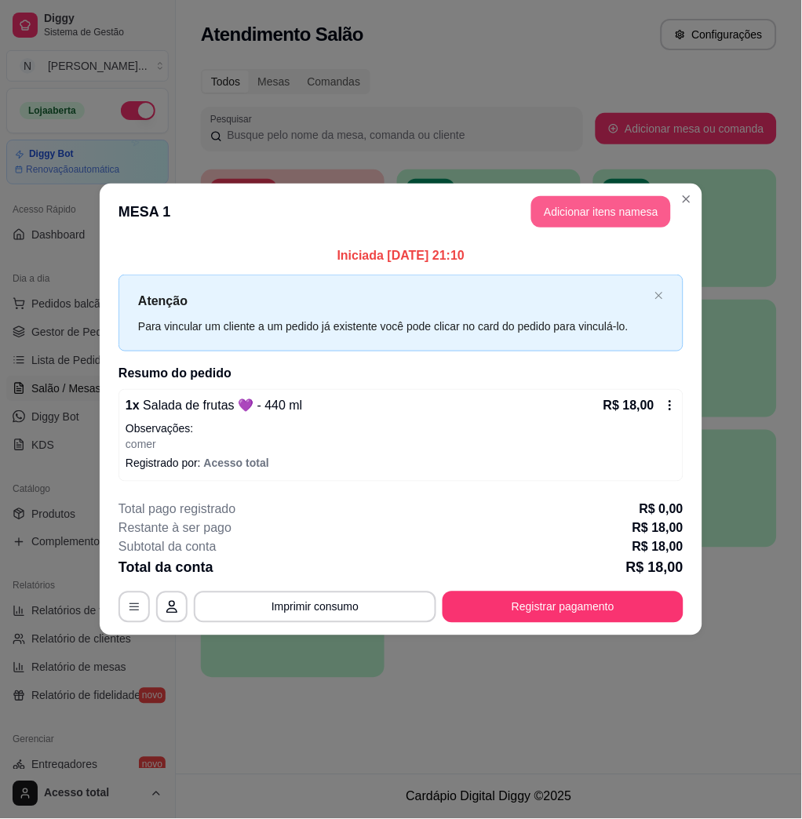
click at [600, 200] on button "Adicionar itens na mesa" at bounding box center [601, 211] width 140 height 31
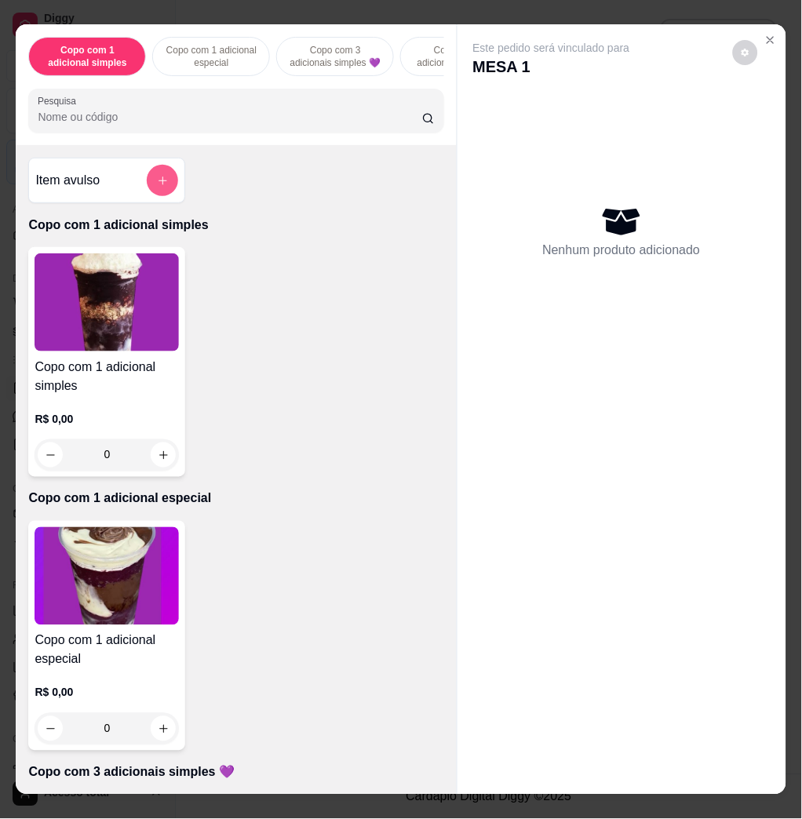
click at [158, 185] on icon "add-separate-item" at bounding box center [162, 180] width 9 height 9
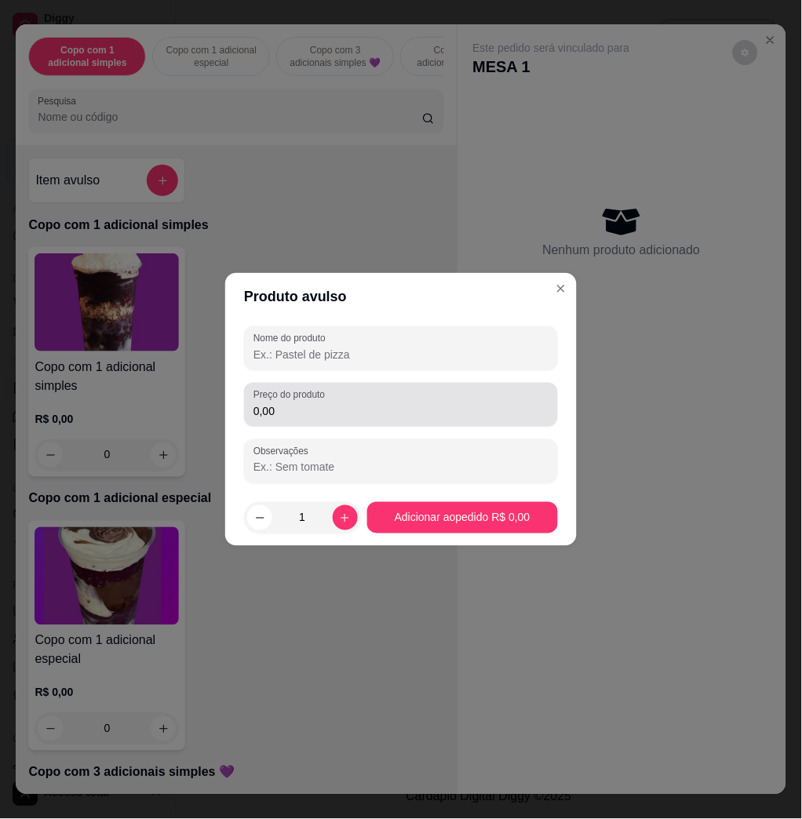
click at [304, 397] on label "Preço do produto" at bounding box center [291, 394] width 77 height 13
click at [304, 403] on input "0,00" at bounding box center [400, 411] width 295 height 16
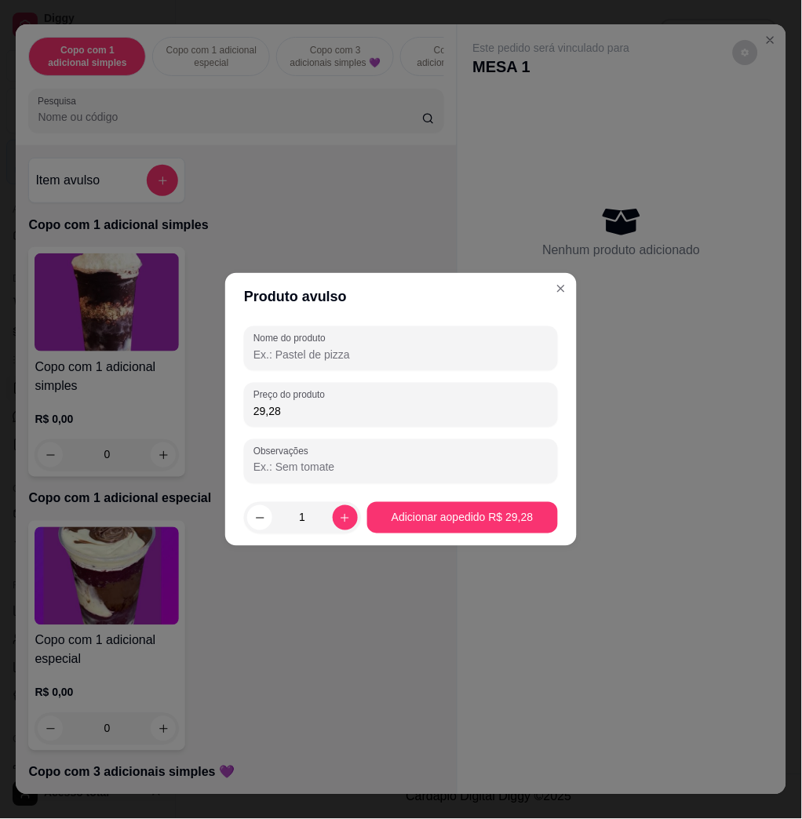
type input "29,28"
click at [315, 358] on input "Nome do produto" at bounding box center [400, 355] width 295 height 16
type input "leticia"
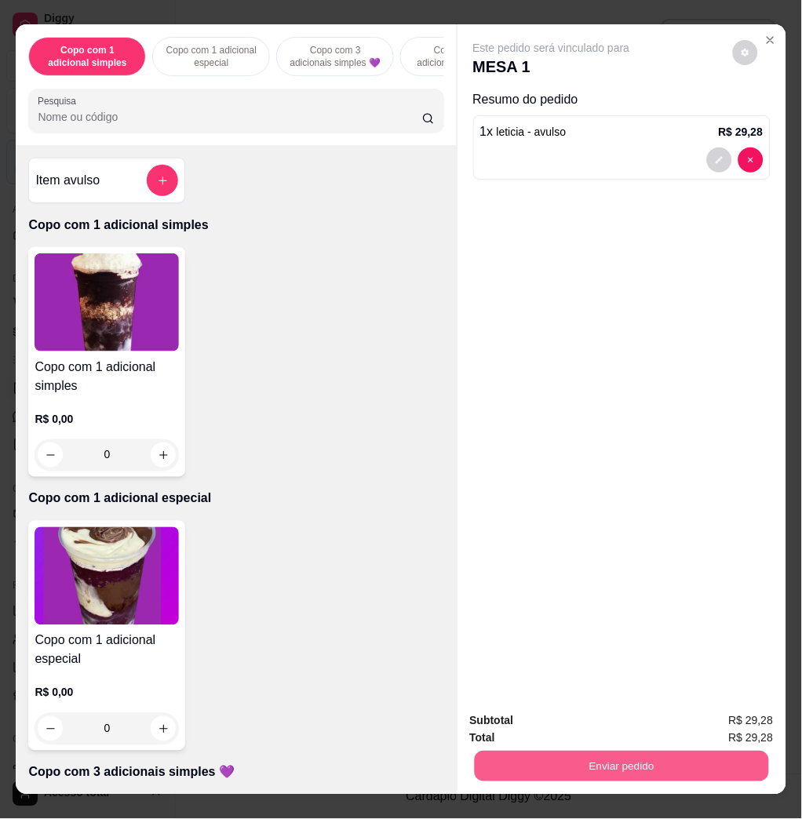
click at [674, 751] on button "Enviar pedido" at bounding box center [621, 766] width 294 height 31
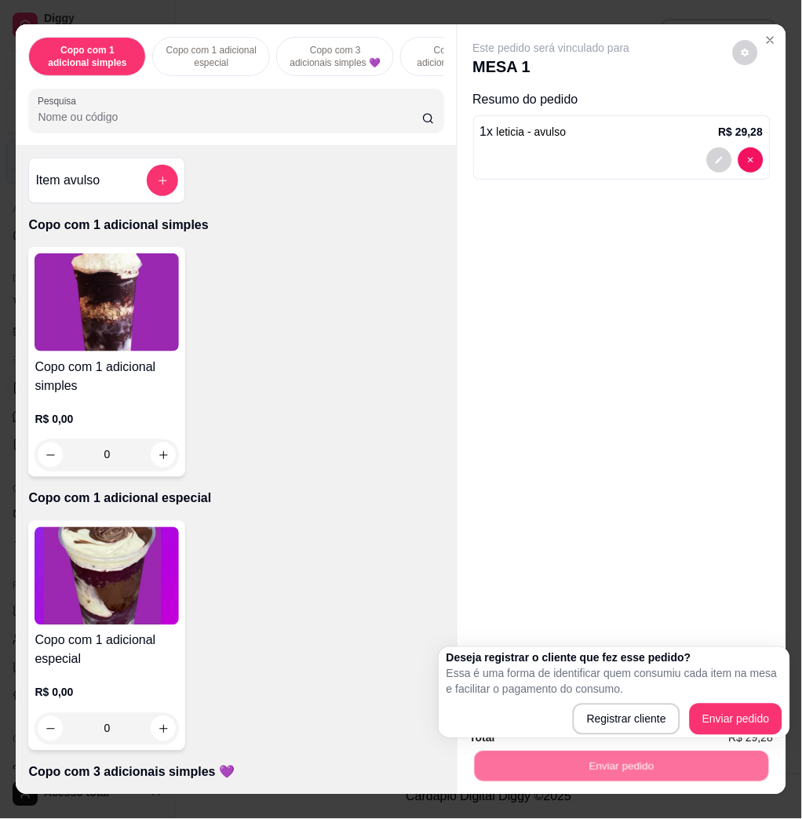
click at [717, 702] on div "Deseja registrar o cliente que fez esse pedido? Essa é uma forma de identificar…" at bounding box center [614, 692] width 336 height 85
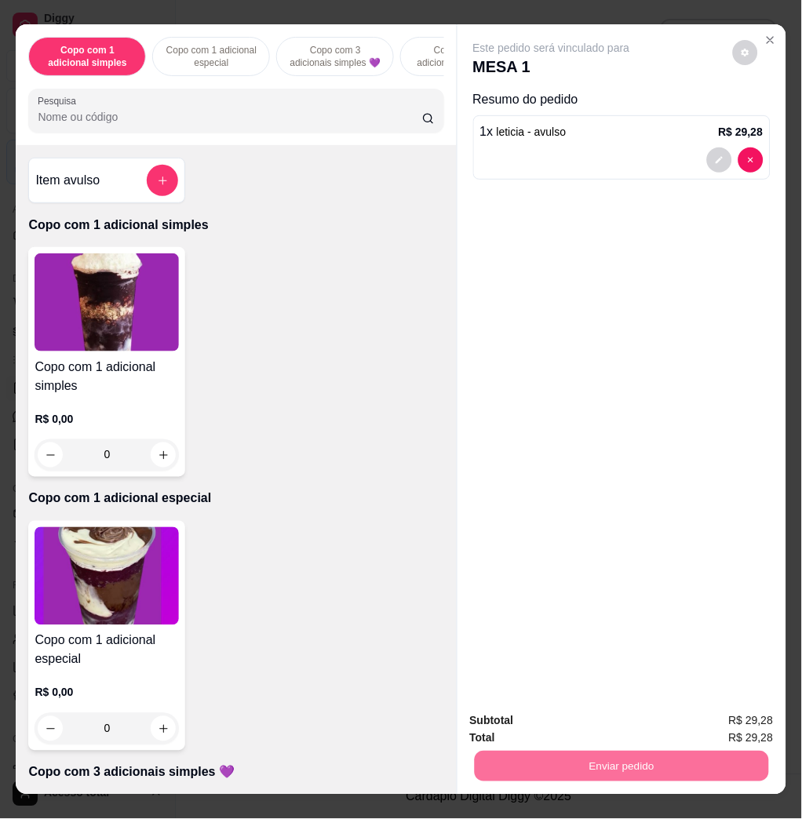
click at [719, 711] on button "Enviar pedido" at bounding box center [730, 720] width 89 height 30
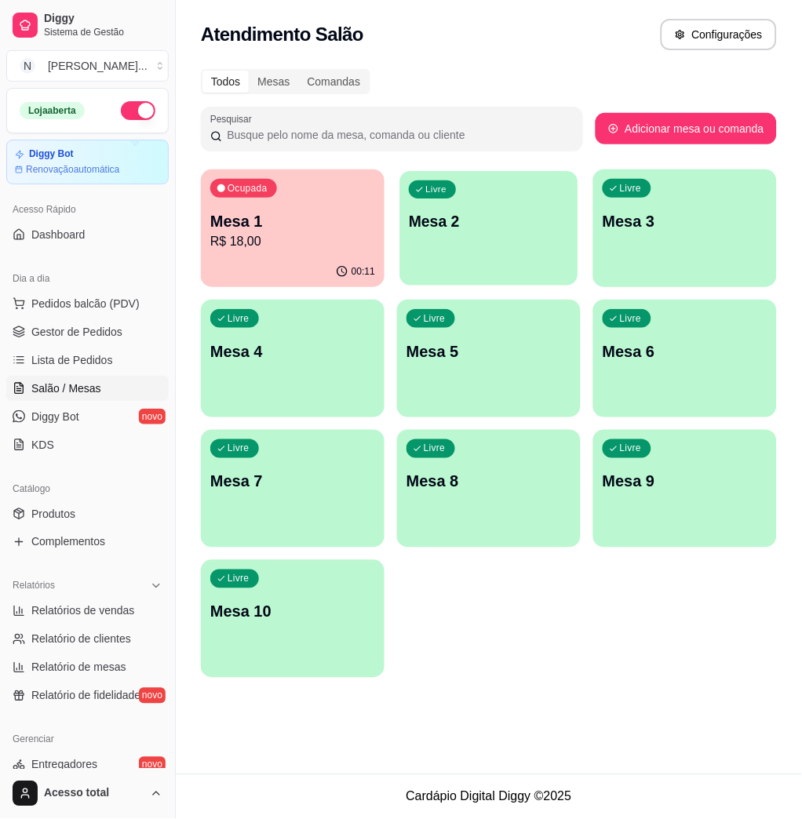
click at [504, 246] on div "Livre Mesa 2" at bounding box center [489, 219] width 178 height 96
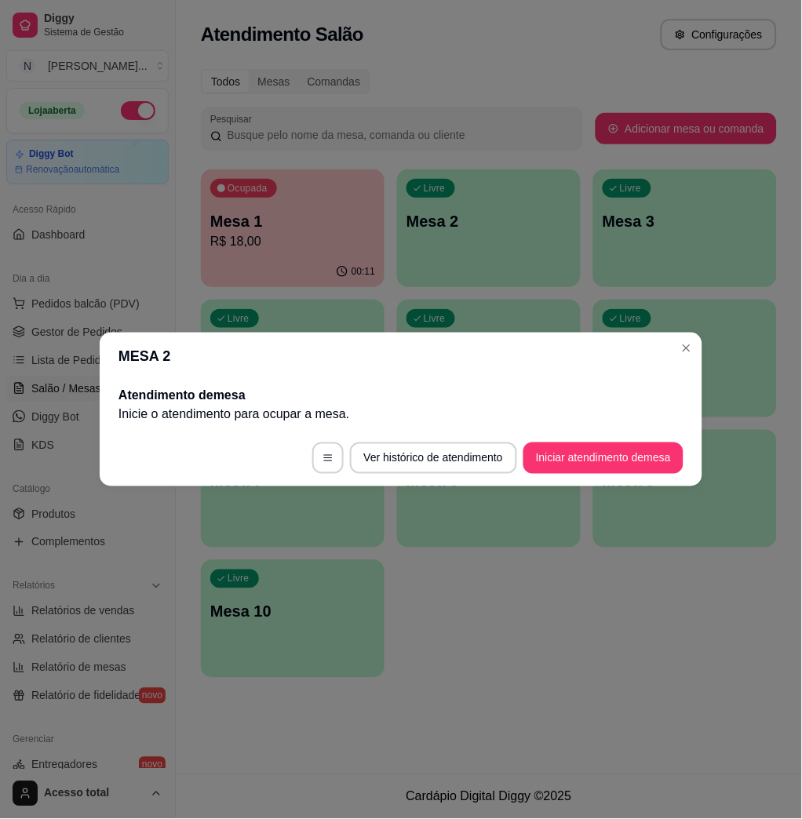
click at [571, 440] on footer "Ver histórico de atendimento Iniciar atendimento de mesa" at bounding box center [401, 458] width 602 height 56
click at [573, 452] on button "Iniciar atendimento de mesa" at bounding box center [603, 457] width 160 height 31
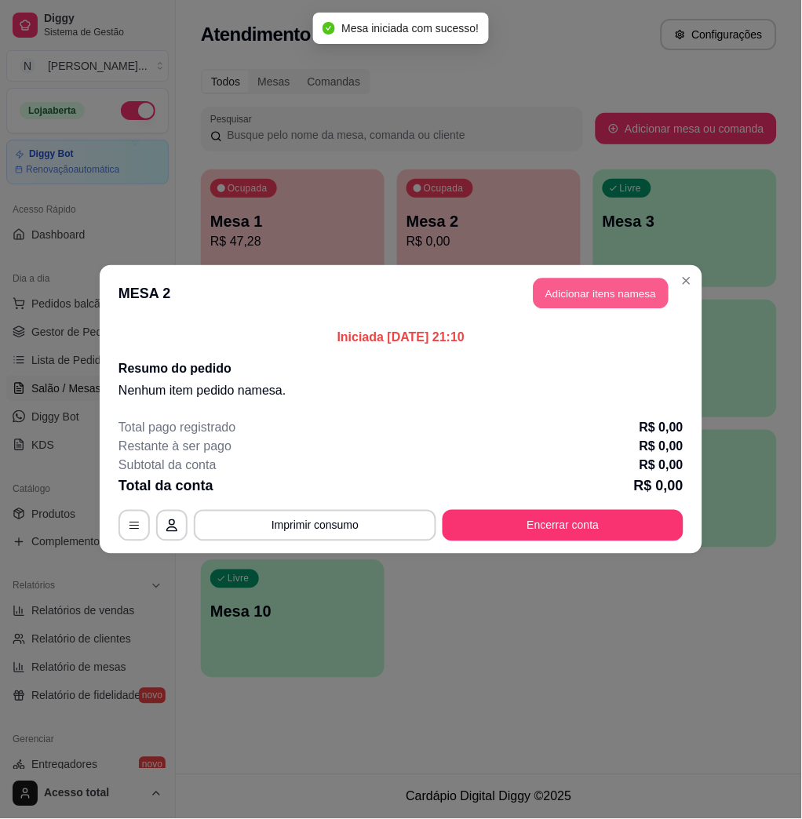
click at [576, 282] on button "Adicionar itens na mesa" at bounding box center [600, 293] width 135 height 31
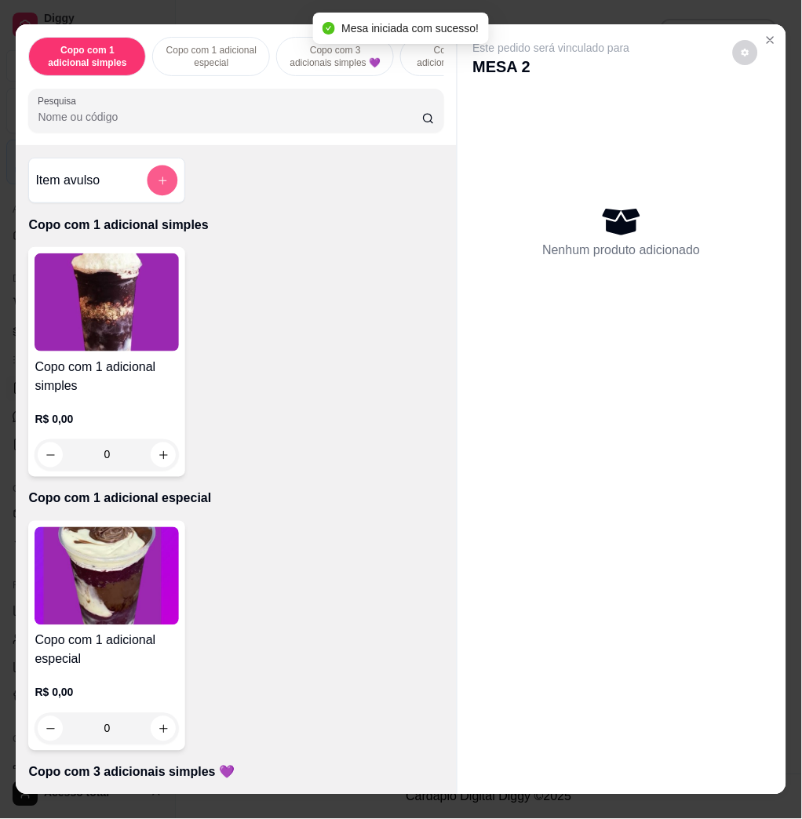
click at [147, 194] on button "add-separate-item" at bounding box center [162, 181] width 31 height 31
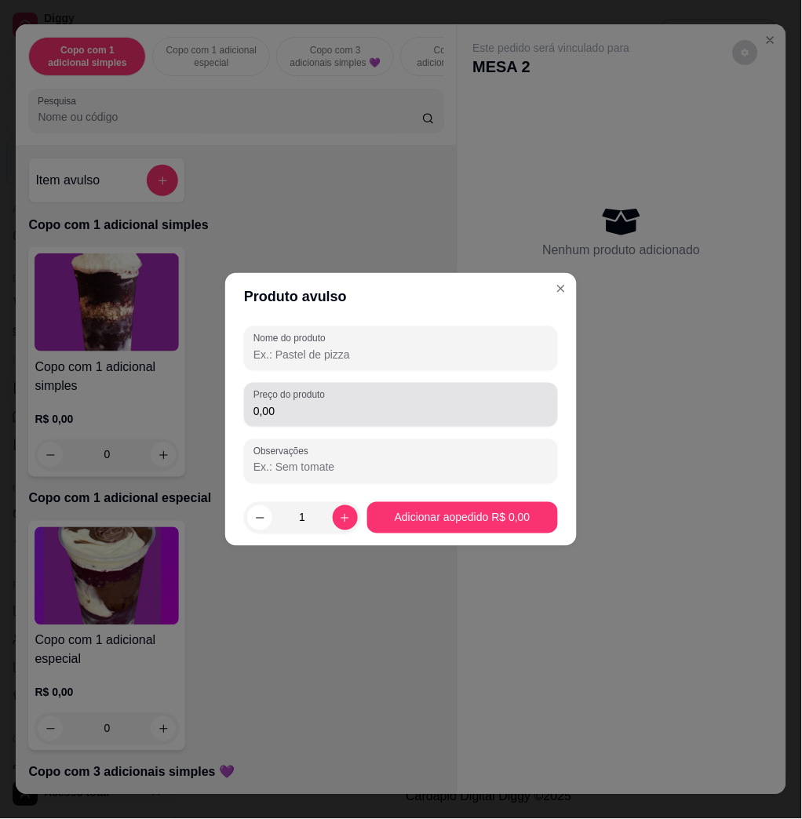
click at [373, 406] on input "0,00" at bounding box center [400, 411] width 295 height 16
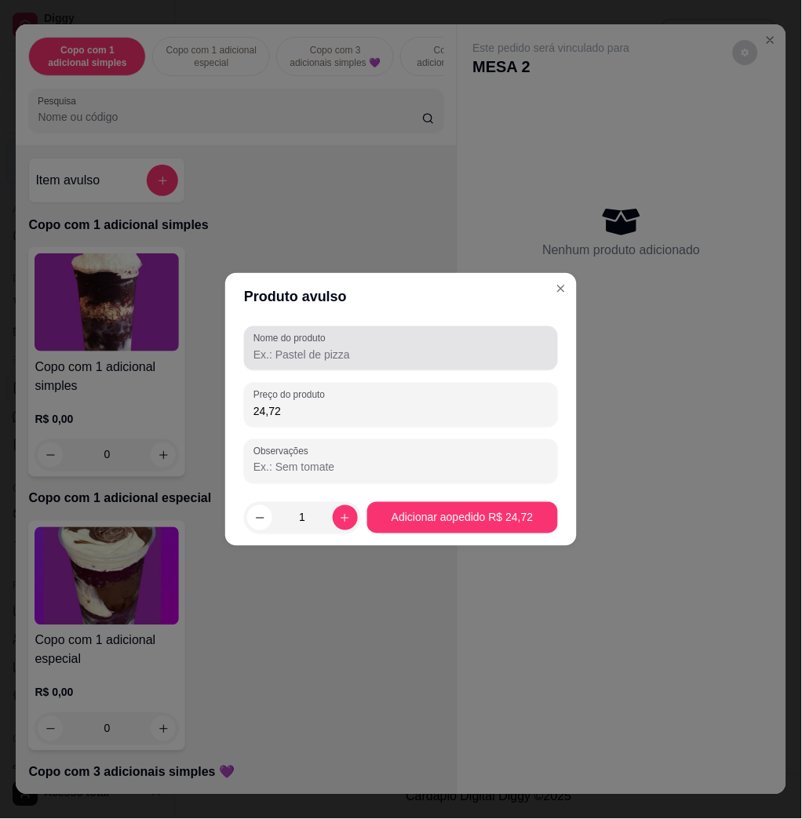
type input "24,72"
click at [393, 350] on input "Nome do produto" at bounding box center [400, 355] width 295 height 16
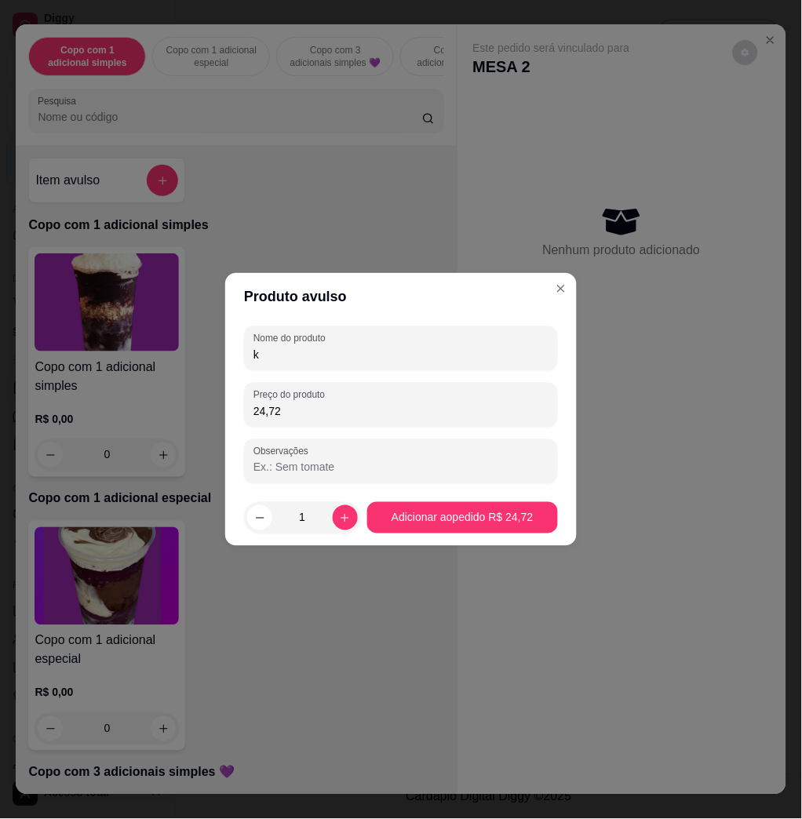
type input "k"
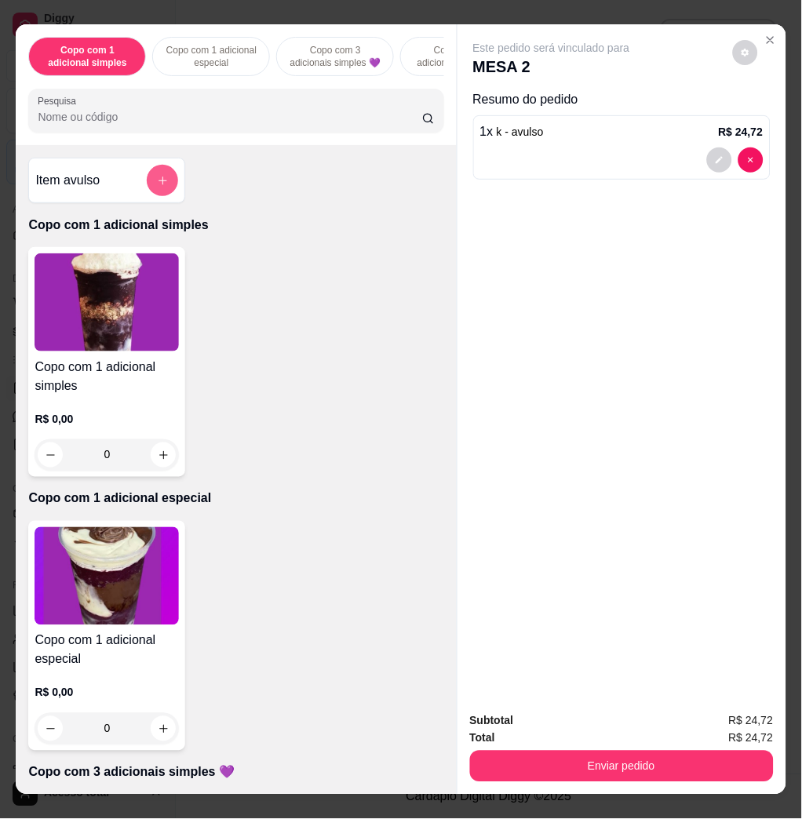
click at [157, 173] on div at bounding box center [162, 180] width 31 height 31
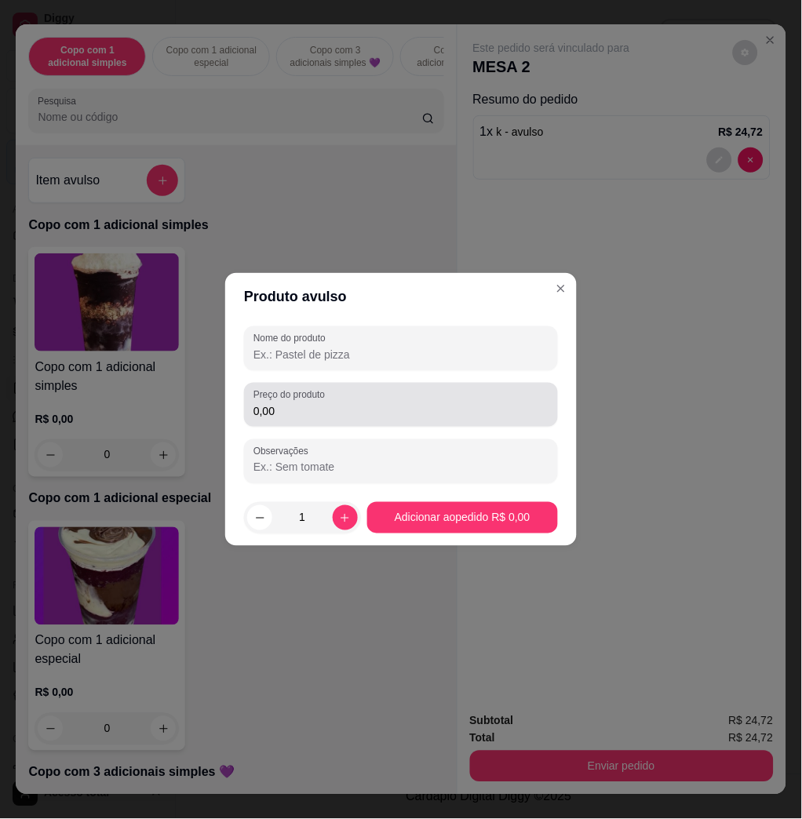
click at [335, 424] on div "Preço do produto 0,00" at bounding box center [401, 405] width 314 height 44
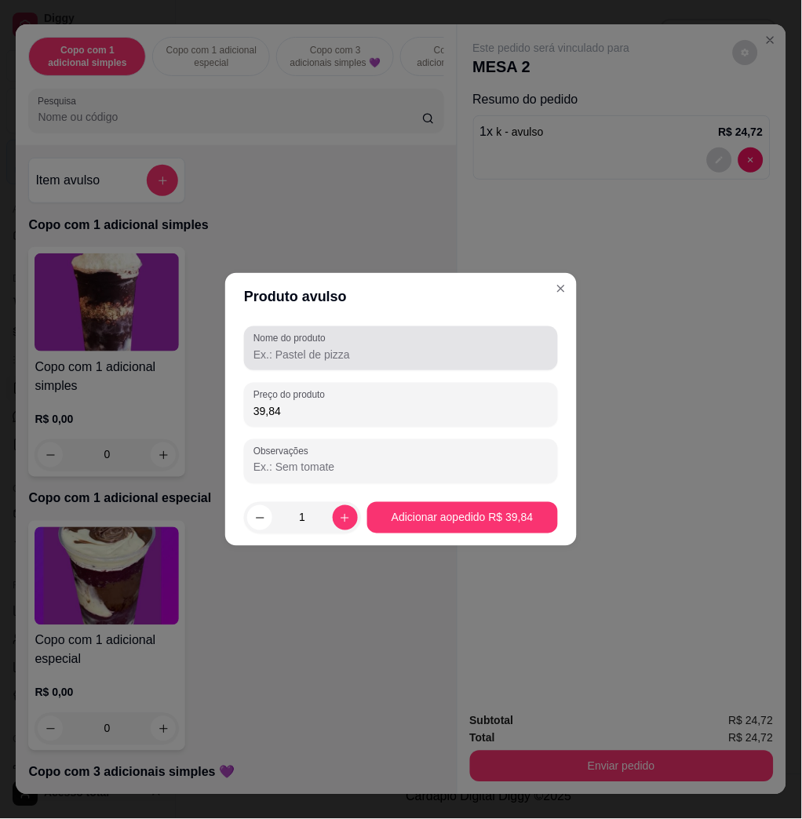
type input "39,84"
click at [347, 364] on div "Nome do produto" at bounding box center [401, 348] width 314 height 44
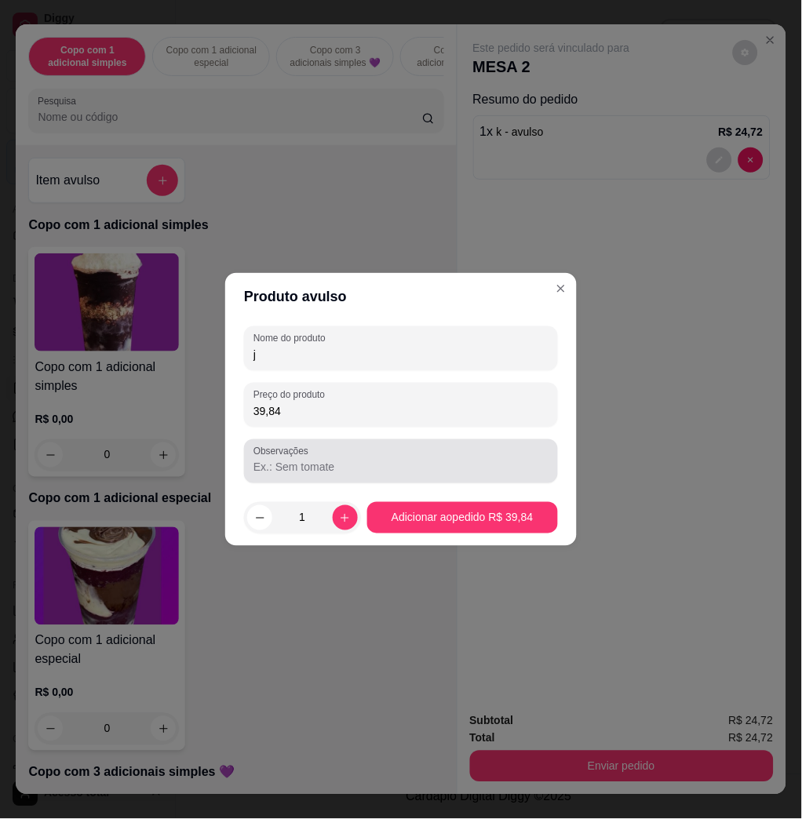
type input "j"
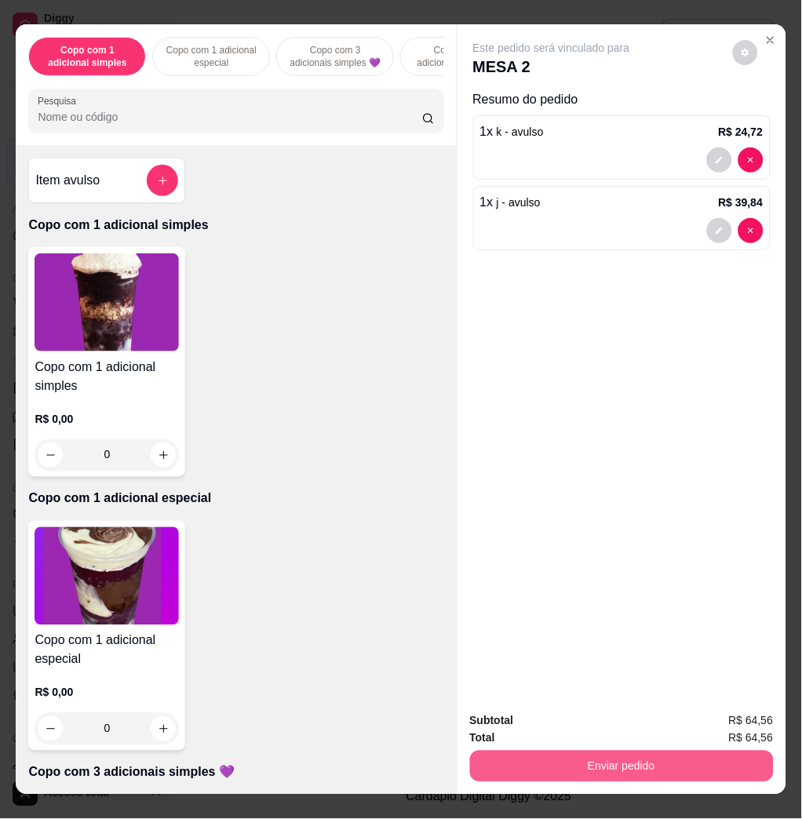
click at [621, 759] on button "Enviar pedido" at bounding box center [622, 766] width 304 height 31
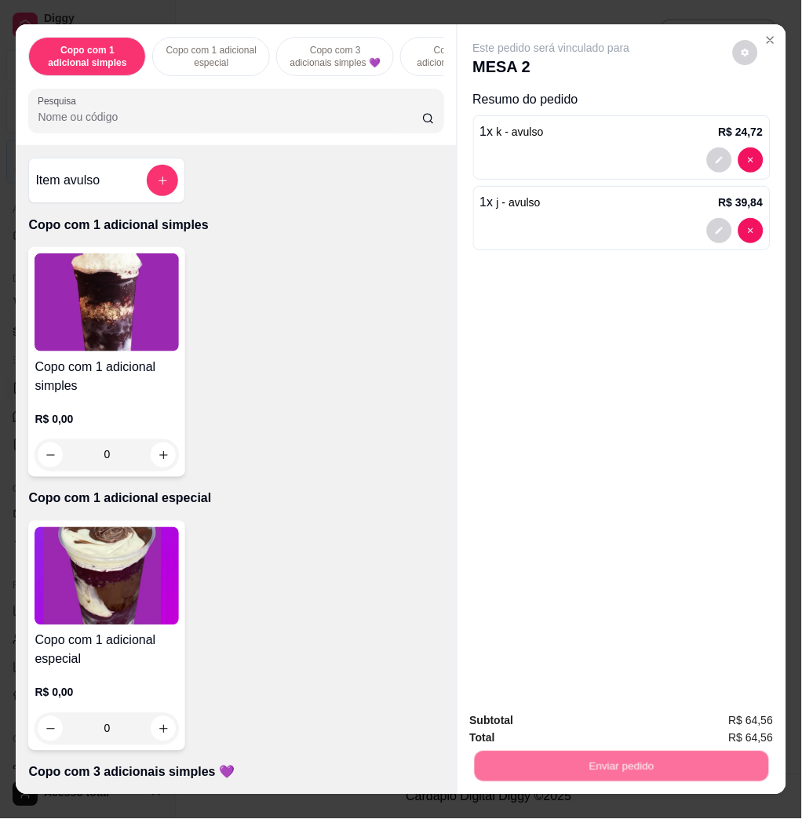
click at [698, 707] on button "Enviar pedido" at bounding box center [730, 720] width 89 height 30
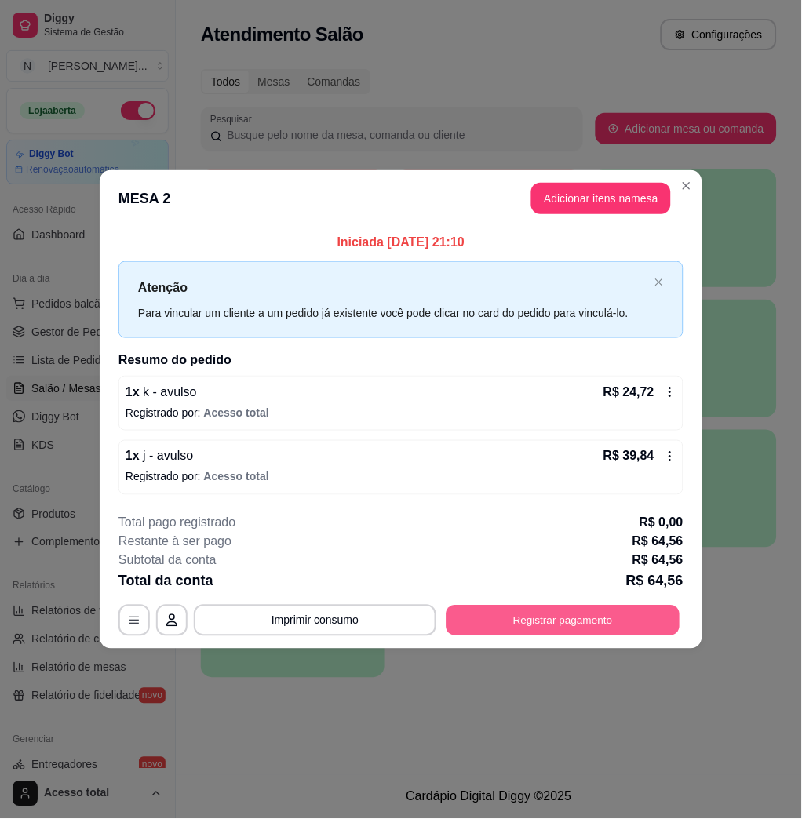
click at [605, 605] on button "Registrar pagamento" at bounding box center [563, 620] width 234 height 31
click at [479, 620] on button "Registrar pagamento" at bounding box center [563, 620] width 234 height 31
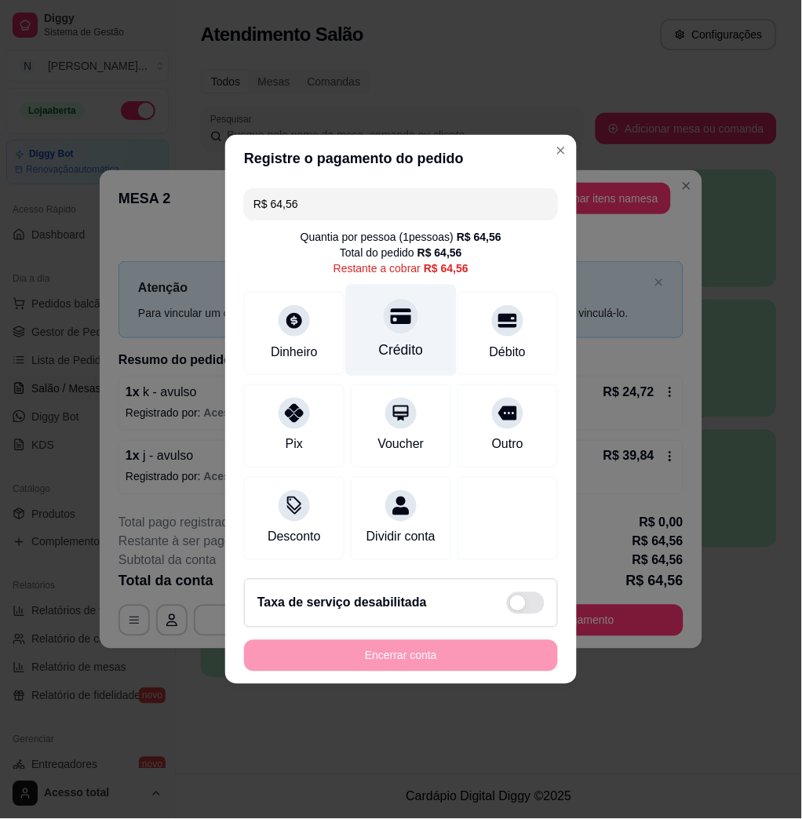
click at [398, 323] on div at bounding box center [401, 316] width 35 height 35
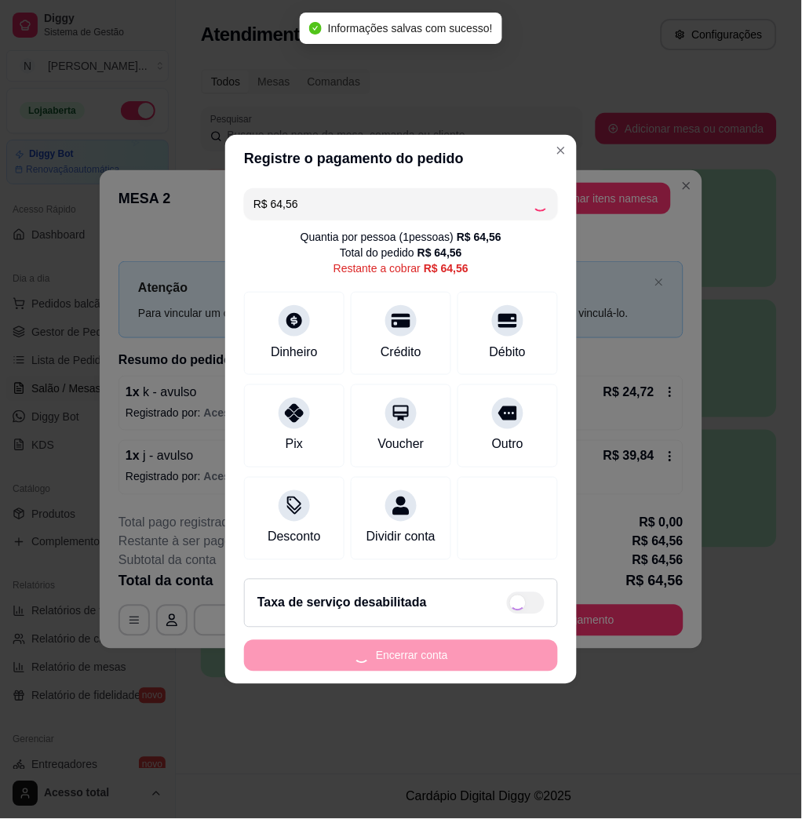
type input "R$ 0,00"
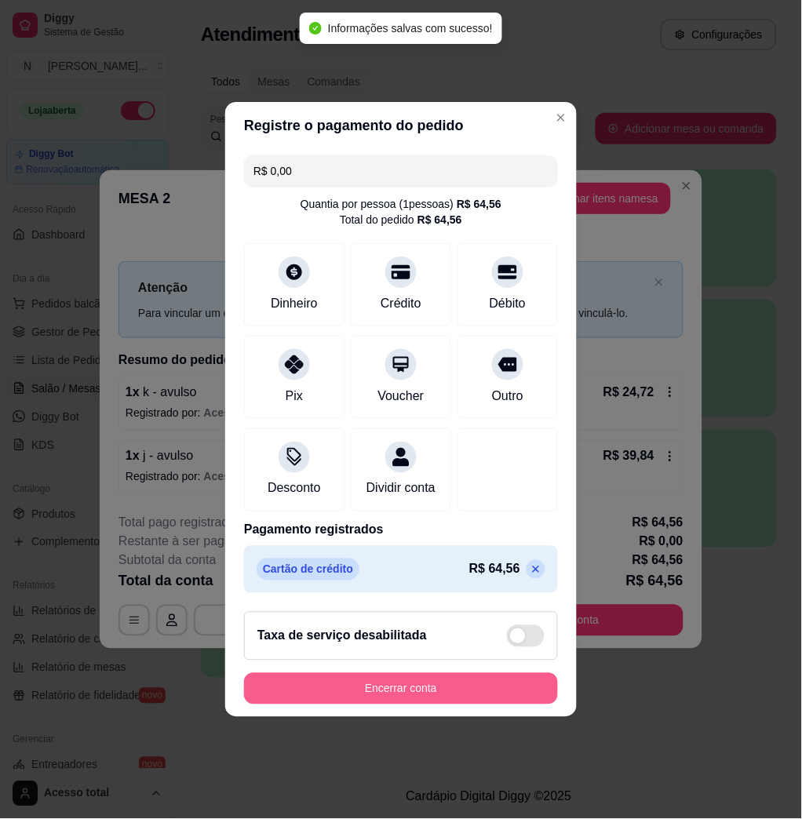
click at [473, 704] on button "Encerrar conta" at bounding box center [401, 688] width 314 height 31
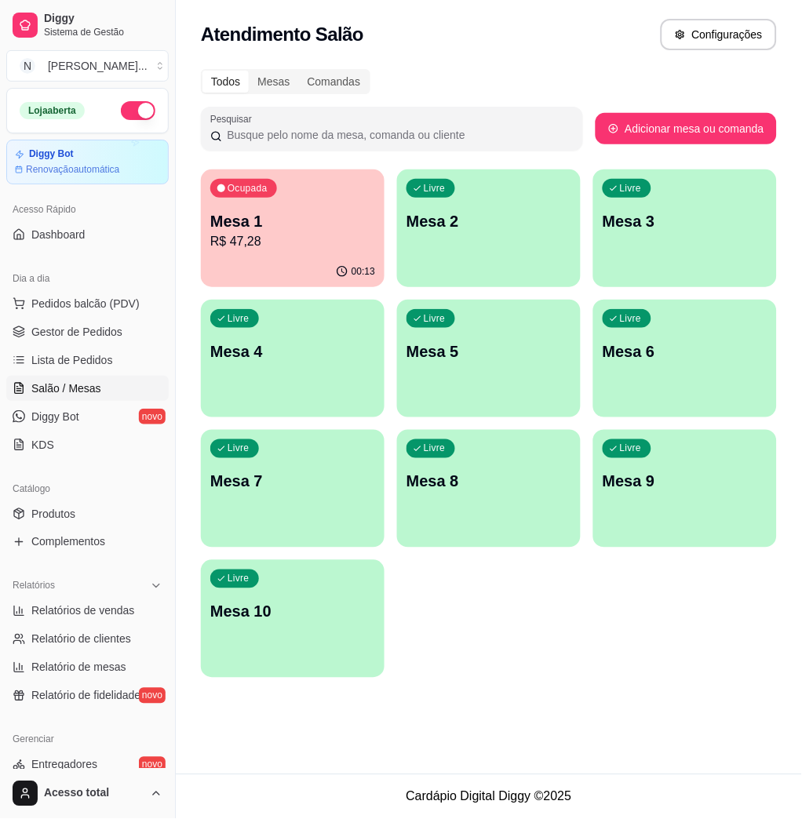
click at [330, 226] on p "Mesa 1" at bounding box center [292, 221] width 165 height 22
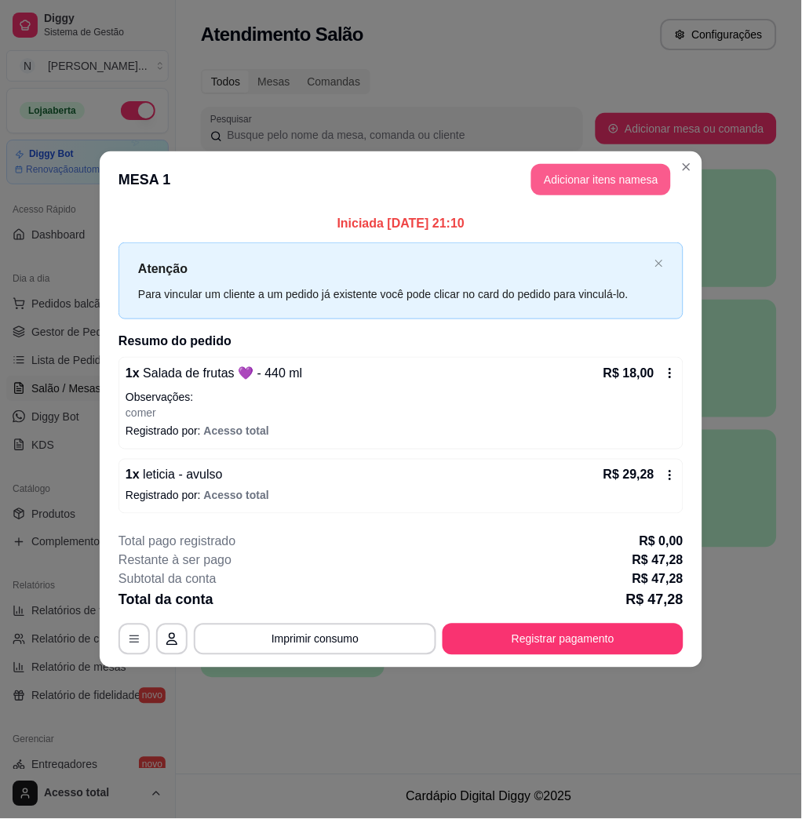
click at [592, 173] on button "Adicionar itens na mesa" at bounding box center [601, 179] width 140 height 31
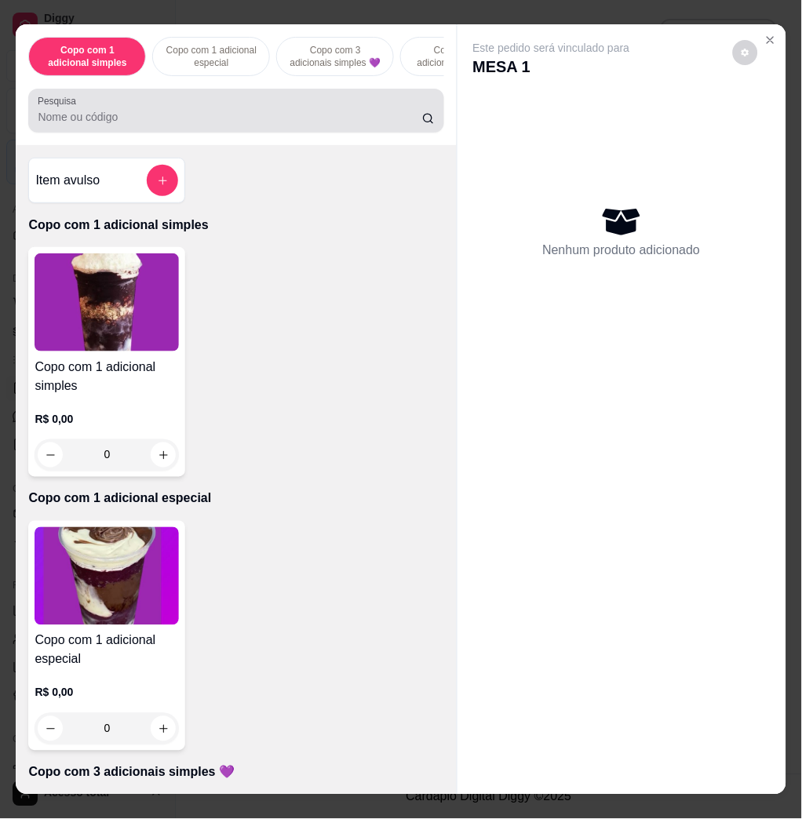
click at [186, 126] on div at bounding box center [236, 110] width 396 height 31
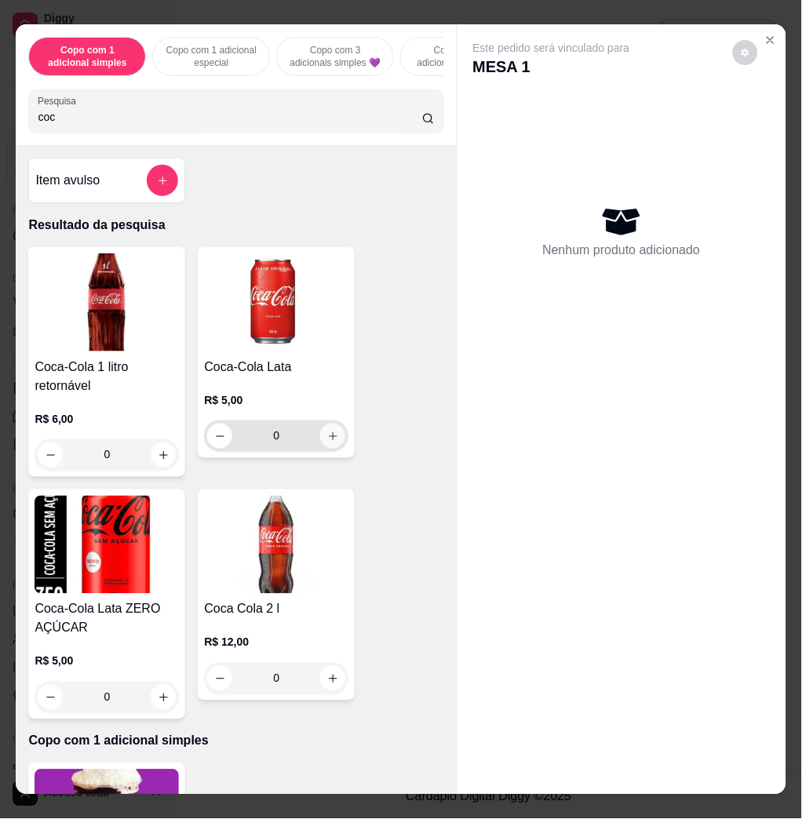
type input "coc"
click at [327, 442] on icon "increase-product-quantity" at bounding box center [333, 437] width 12 height 12
type input "1"
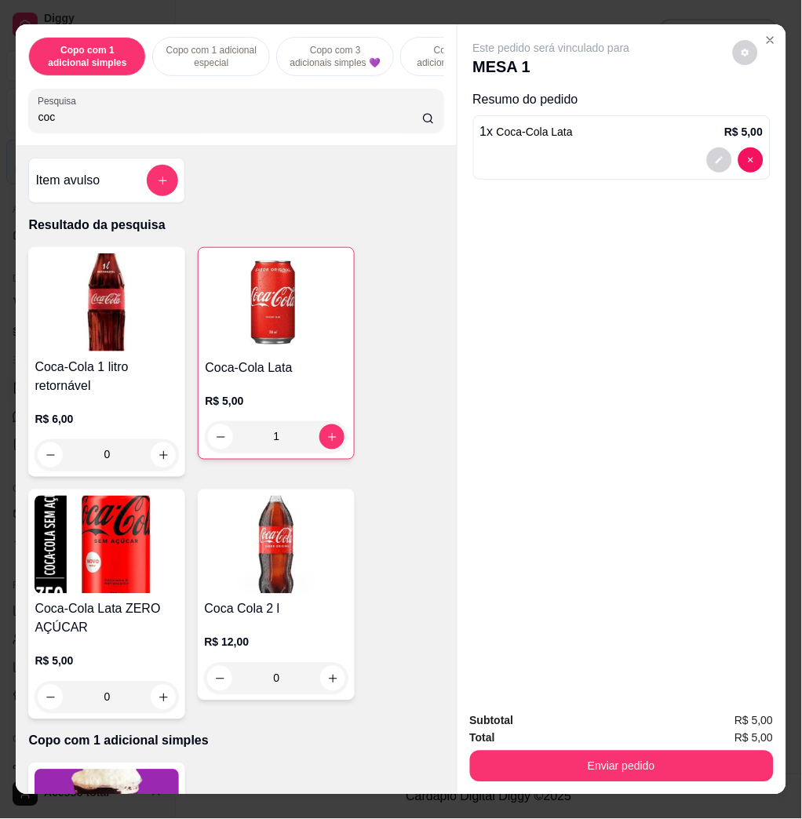
click at [222, 122] on input "coc" at bounding box center [230, 117] width 384 height 16
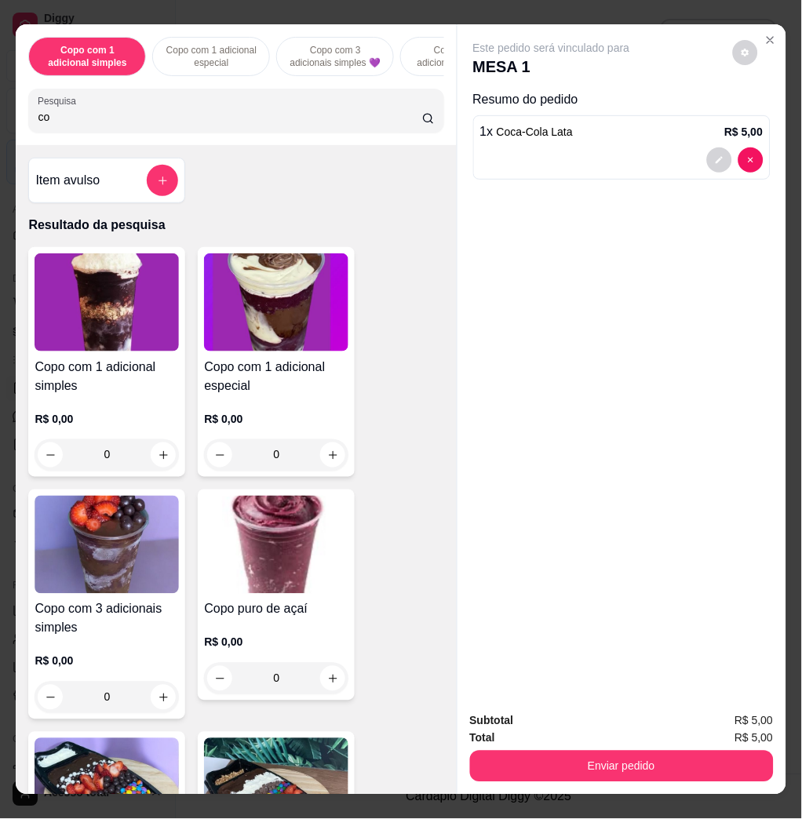
click at [181, 144] on div "Copo com 1 adicional simples Copo com 1 adicional especial Copo com 3 adicionai…" at bounding box center [236, 84] width 440 height 121
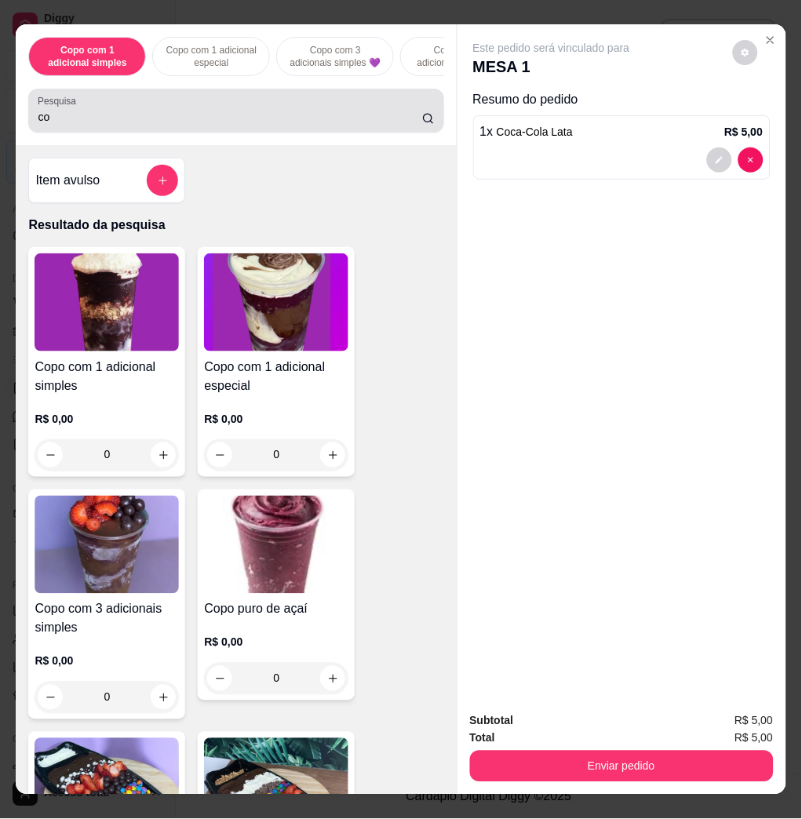
click at [180, 123] on input "co" at bounding box center [230, 117] width 384 height 16
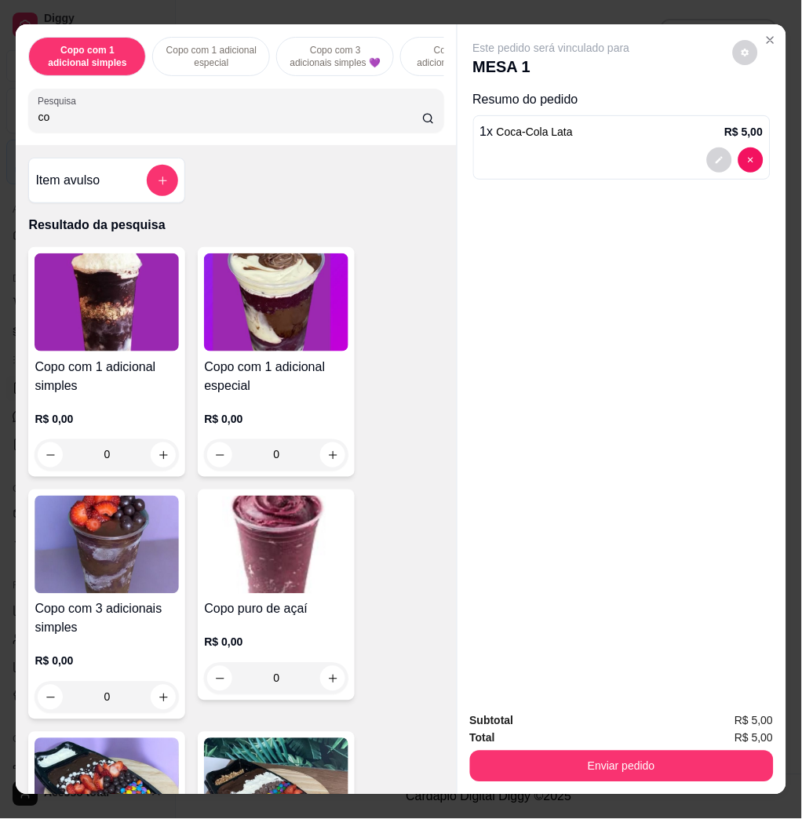
click at [180, 123] on input "co" at bounding box center [230, 117] width 384 height 16
type input "7"
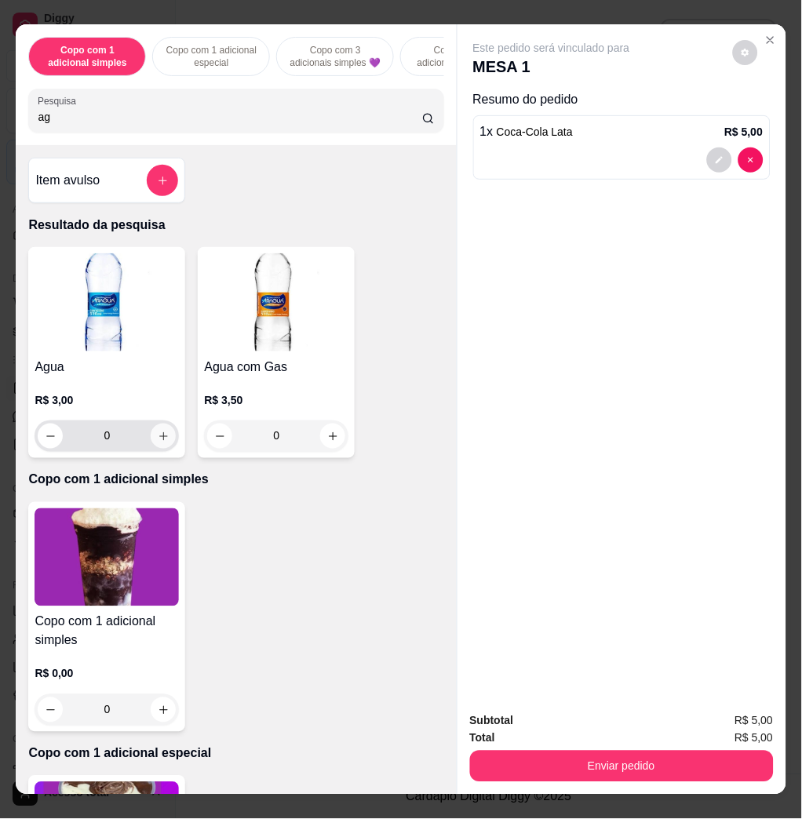
type input "ag"
click at [163, 449] on button "increase-product-quantity" at bounding box center [163, 436] width 25 height 25
type input "1"
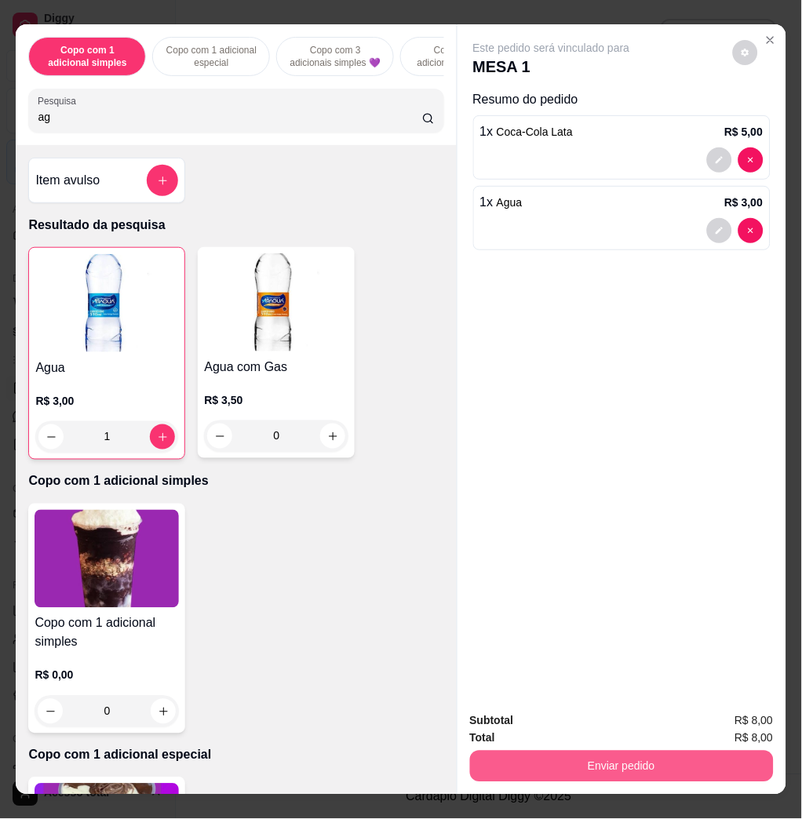
click at [744, 757] on button "Enviar pedido" at bounding box center [622, 766] width 304 height 31
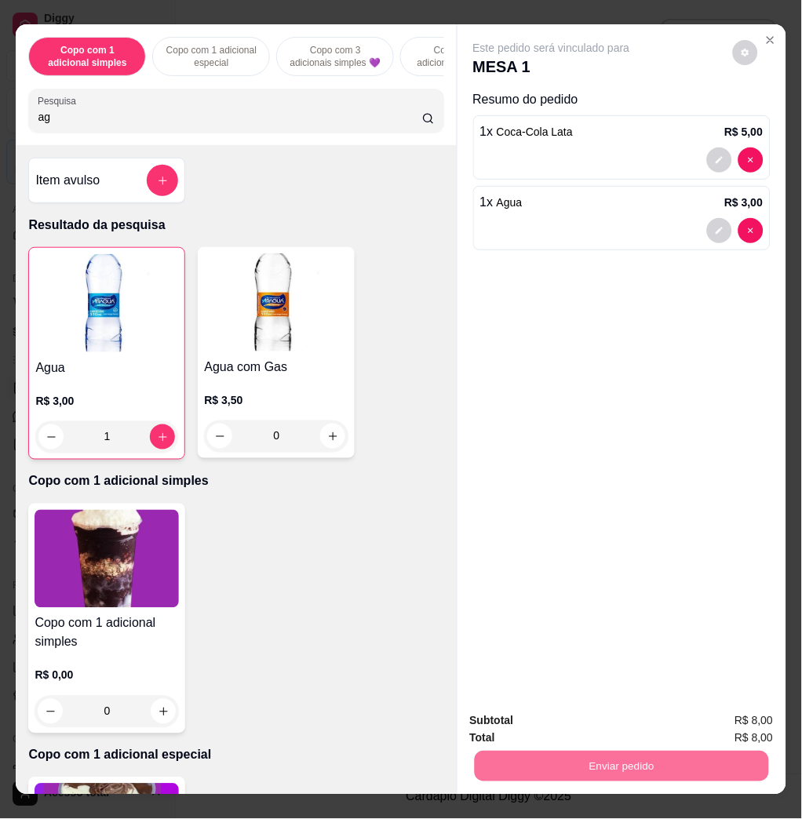
click at [731, 722] on button "Enviar pedido" at bounding box center [730, 720] width 89 height 30
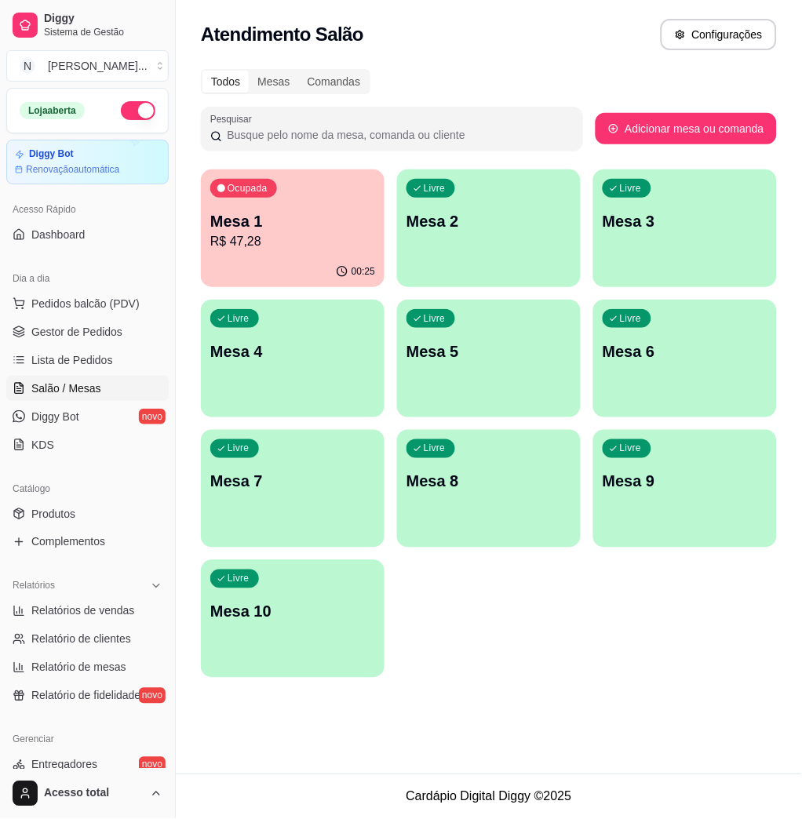
click at [422, 255] on div "Livre Mesa 2" at bounding box center [489, 218] width 184 height 99
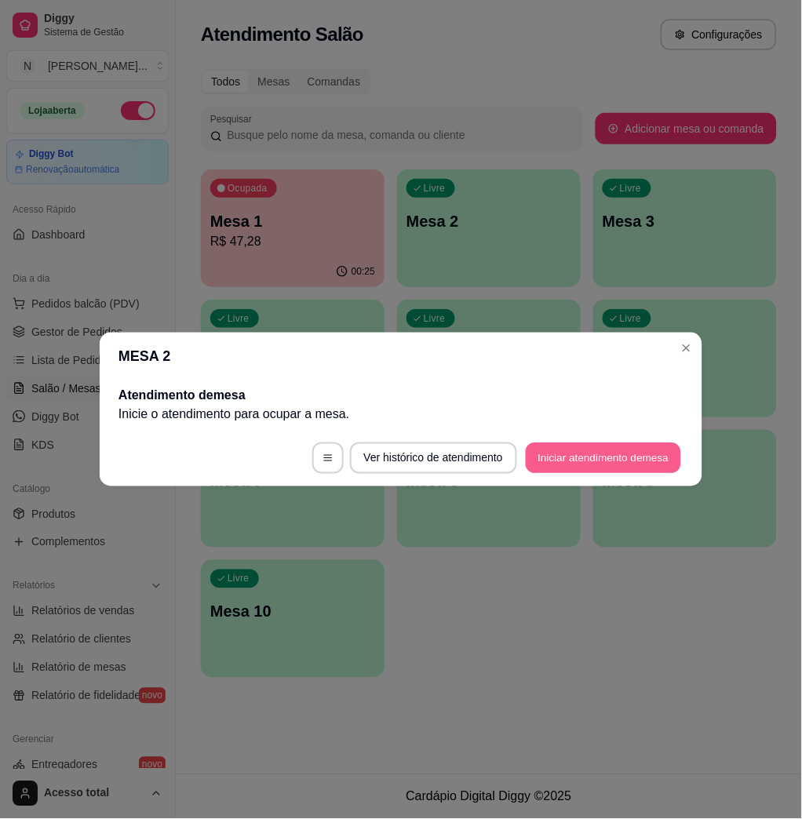
click at [600, 464] on button "Iniciar atendimento de mesa" at bounding box center [603, 458] width 155 height 31
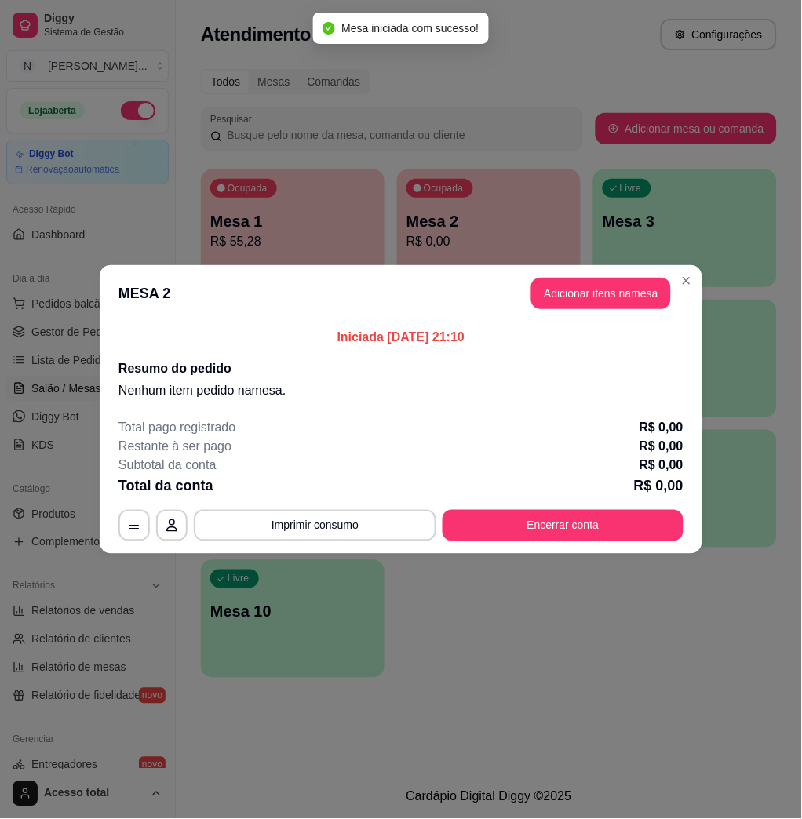
click at [618, 304] on button "Adicionar itens na mesa" at bounding box center [601, 293] width 140 height 31
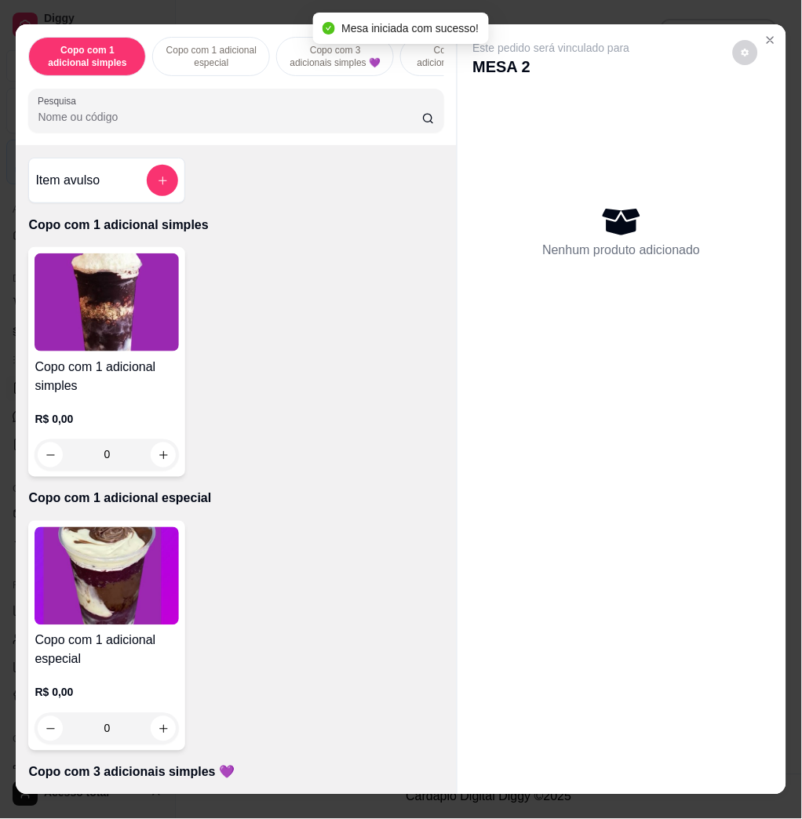
click at [264, 125] on input "Pesquisa" at bounding box center [230, 117] width 384 height 16
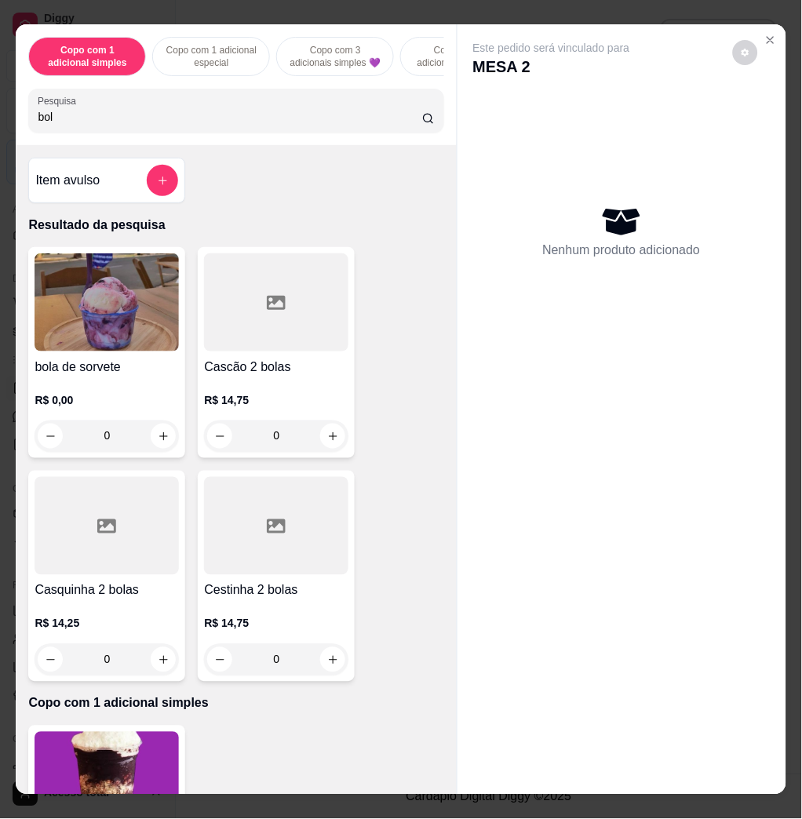
type input "bol"
click at [144, 283] on img at bounding box center [107, 302] width 144 height 98
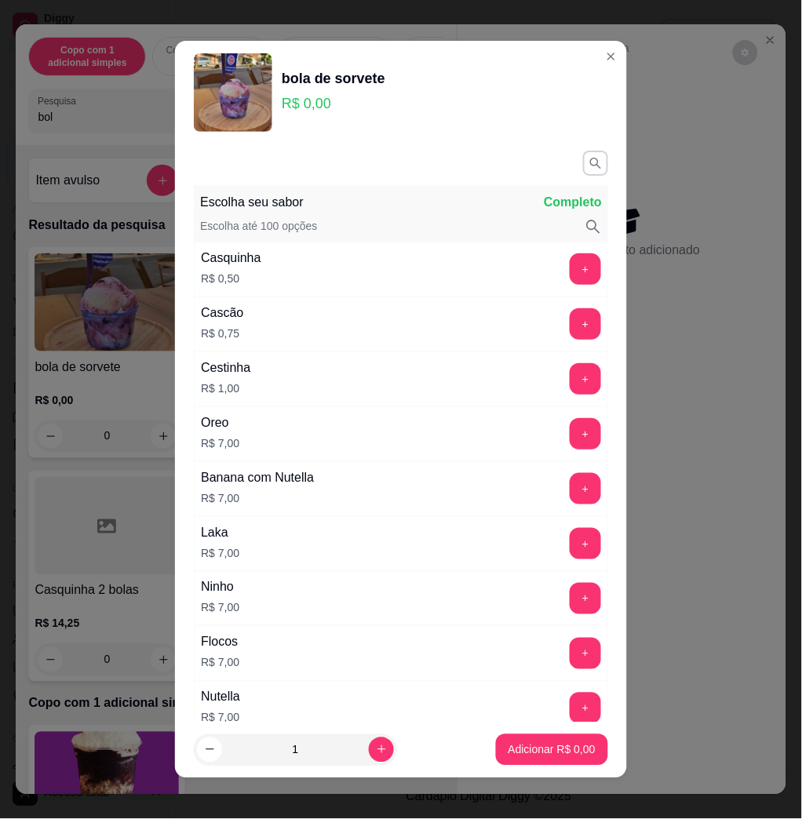
scroll to position [209, 0]
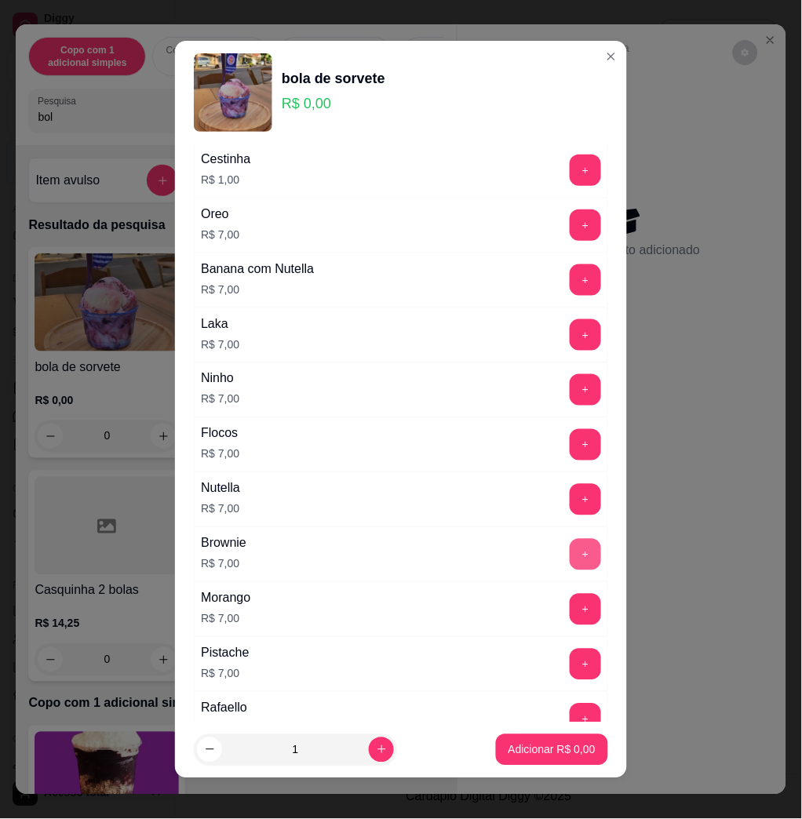
click at [569, 554] on button "+" at bounding box center [584, 554] width 31 height 31
click at [546, 745] on p "Adicionar R$ 7,00" at bounding box center [551, 749] width 85 height 15
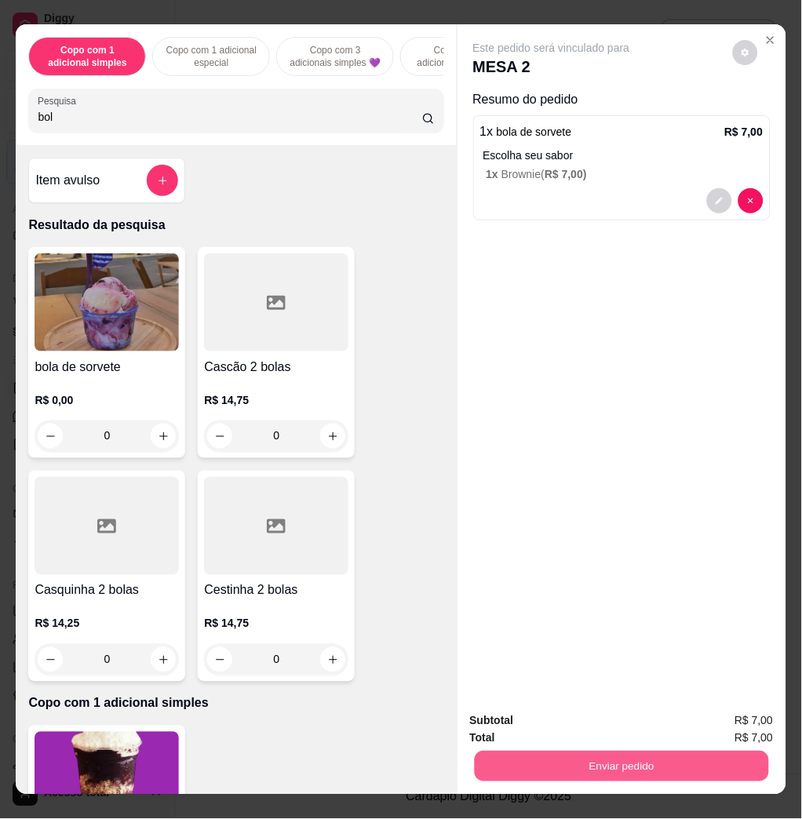
click at [633, 754] on button "Enviar pedido" at bounding box center [621, 766] width 294 height 31
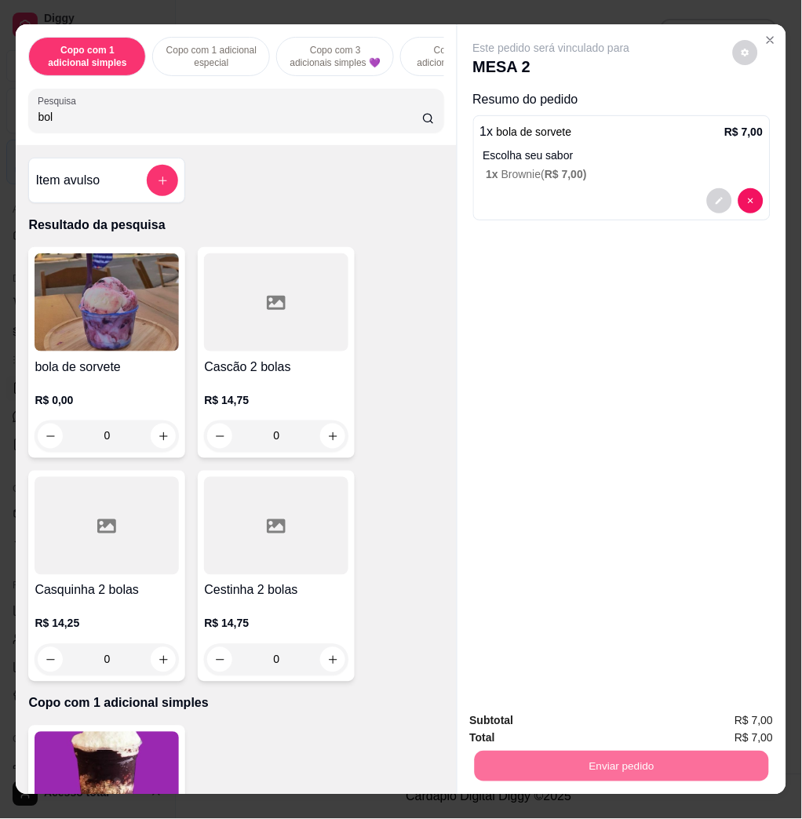
click at [728, 717] on button "Enviar pedido" at bounding box center [730, 720] width 89 height 30
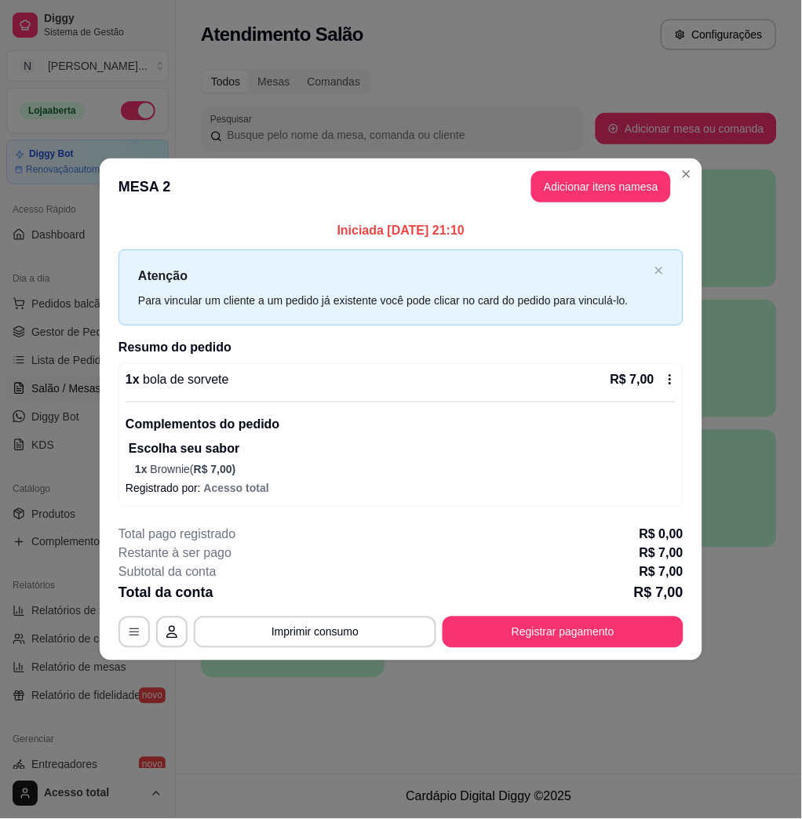
click at [522, 608] on div "**********" at bounding box center [400, 587] width 565 height 122
click at [524, 617] on button "Registrar pagamento" at bounding box center [562, 632] width 241 height 31
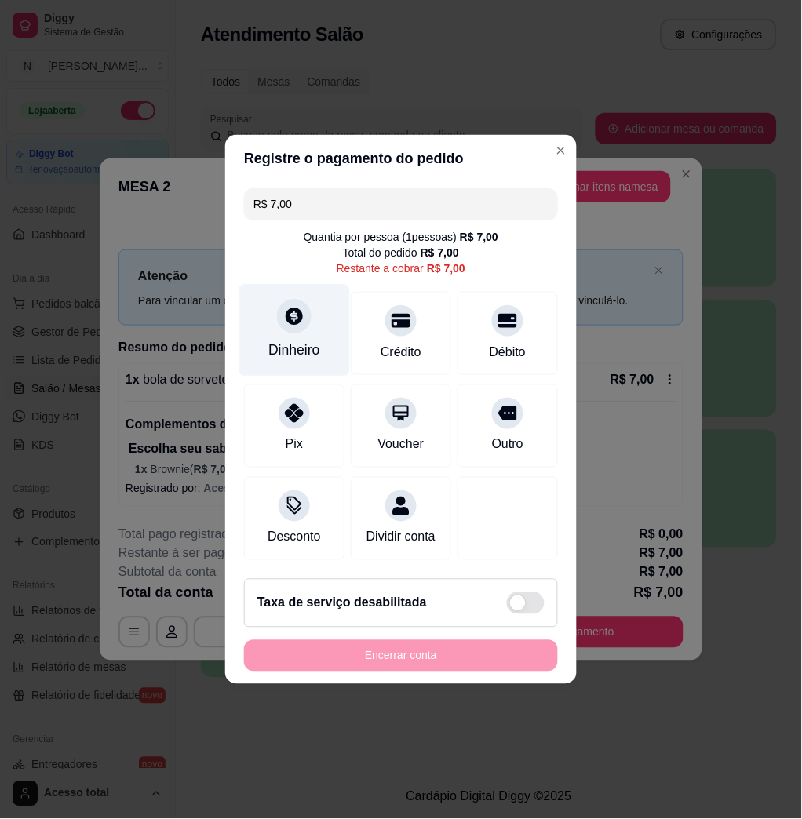
click at [314, 327] on div "Dinheiro" at bounding box center [294, 331] width 111 height 92
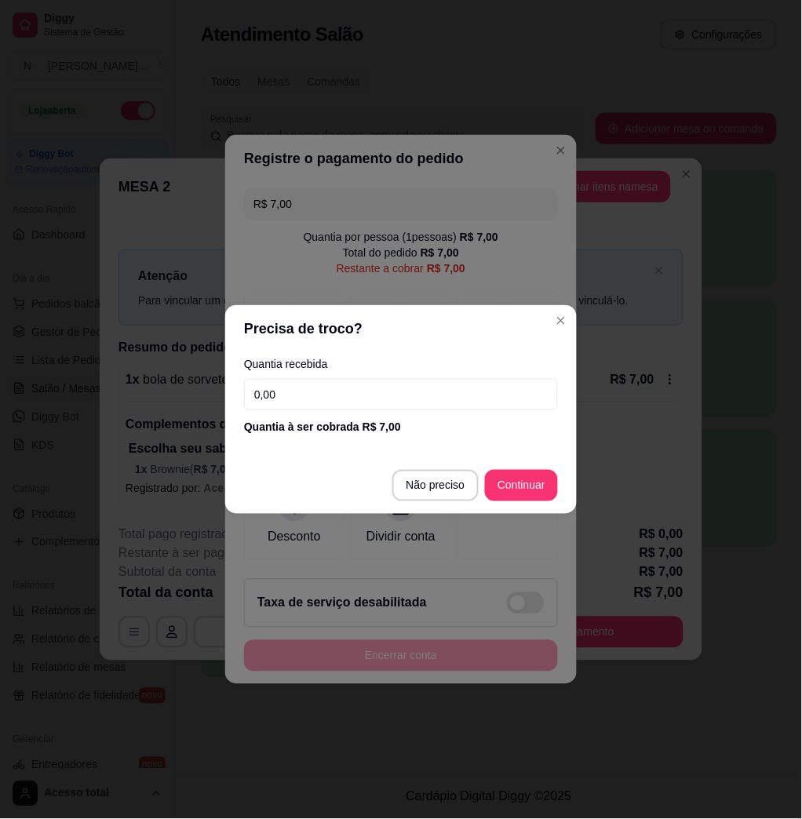
click at [454, 380] on input "0,00" at bounding box center [401, 394] width 314 height 31
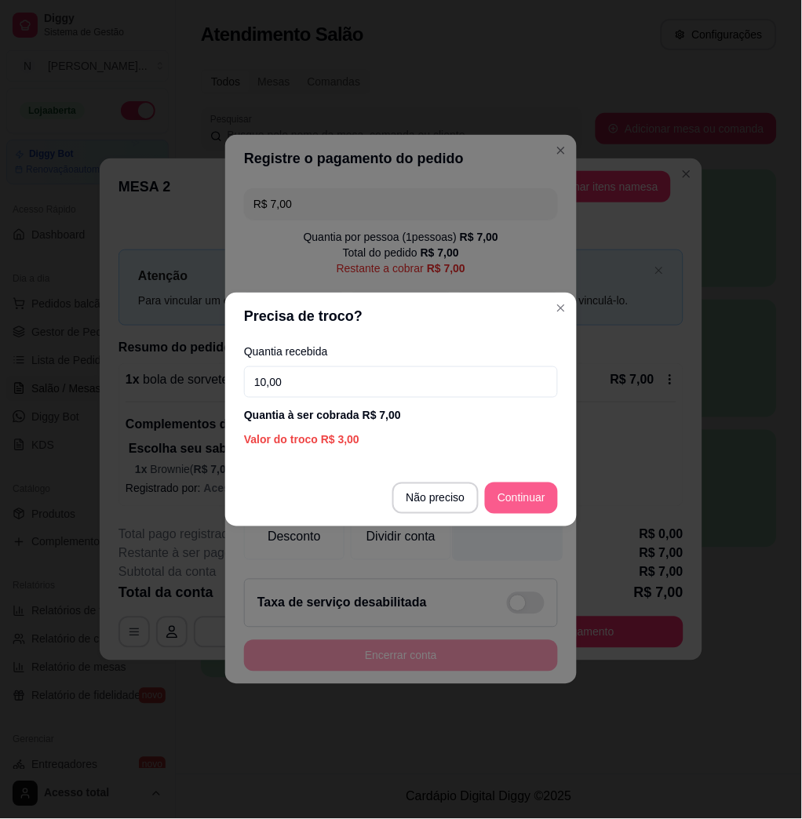
type input "10,00"
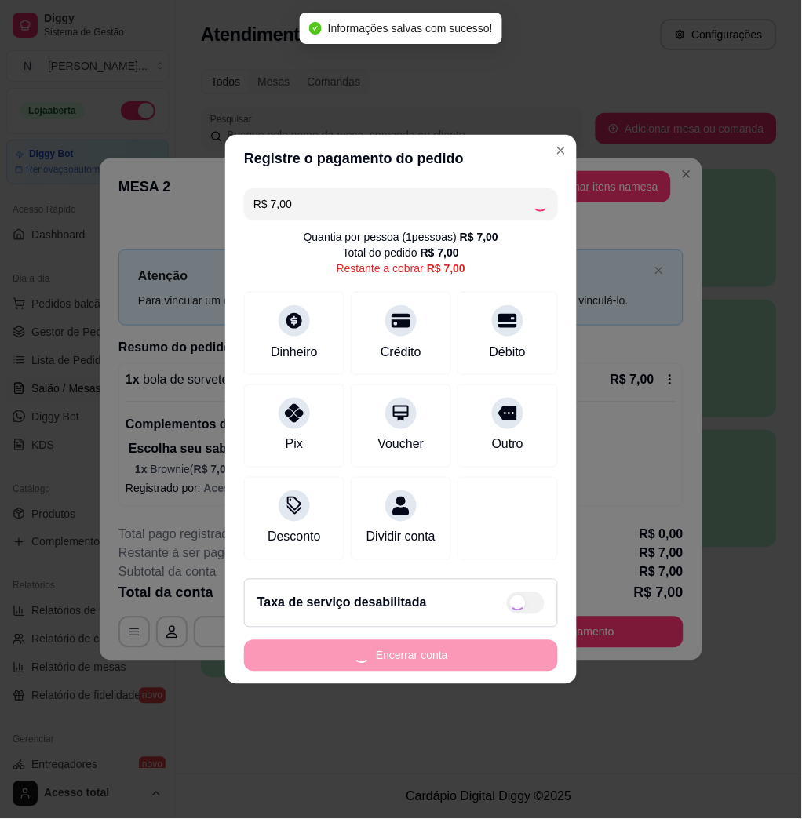
type input "R$ 0,00"
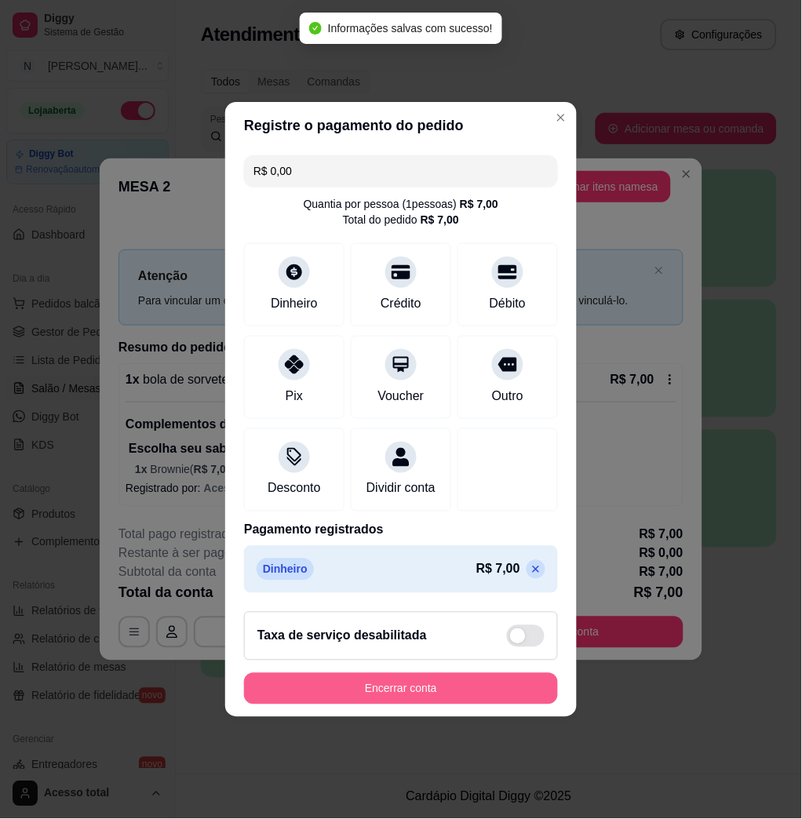
click at [399, 700] on button "Encerrar conta" at bounding box center [401, 688] width 314 height 31
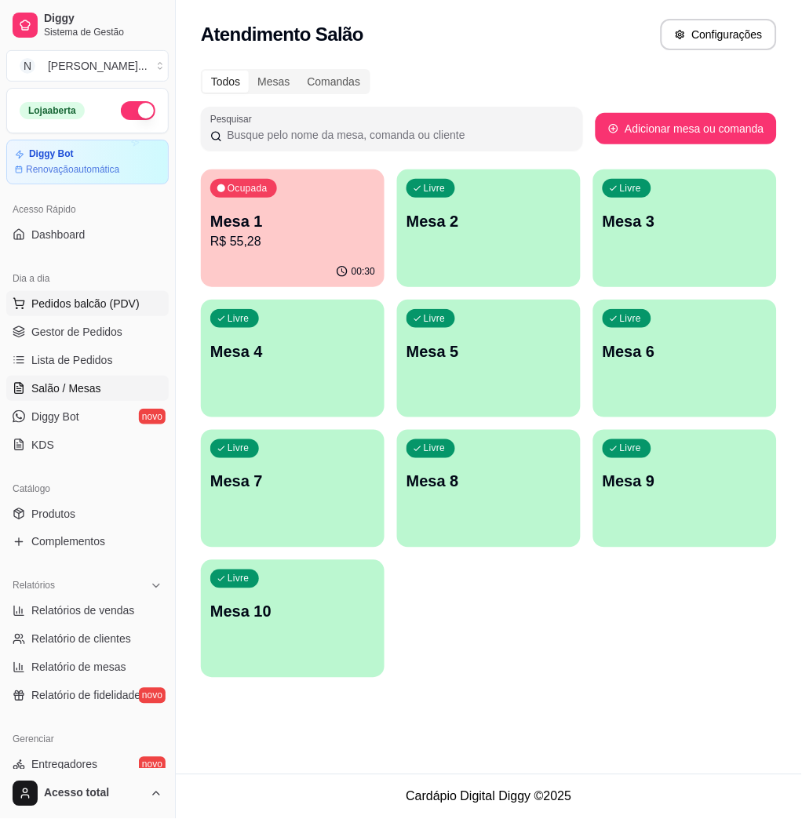
click at [81, 298] on span "Pedidos balcão (PDV)" at bounding box center [85, 304] width 108 height 16
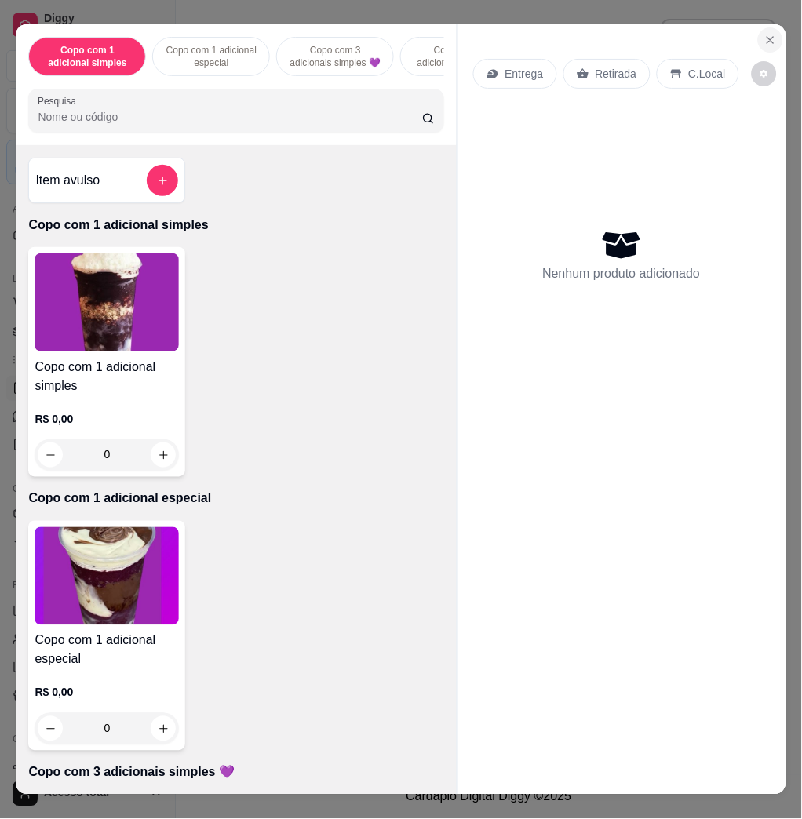
click at [764, 27] on button "Close" at bounding box center [770, 39] width 25 height 25
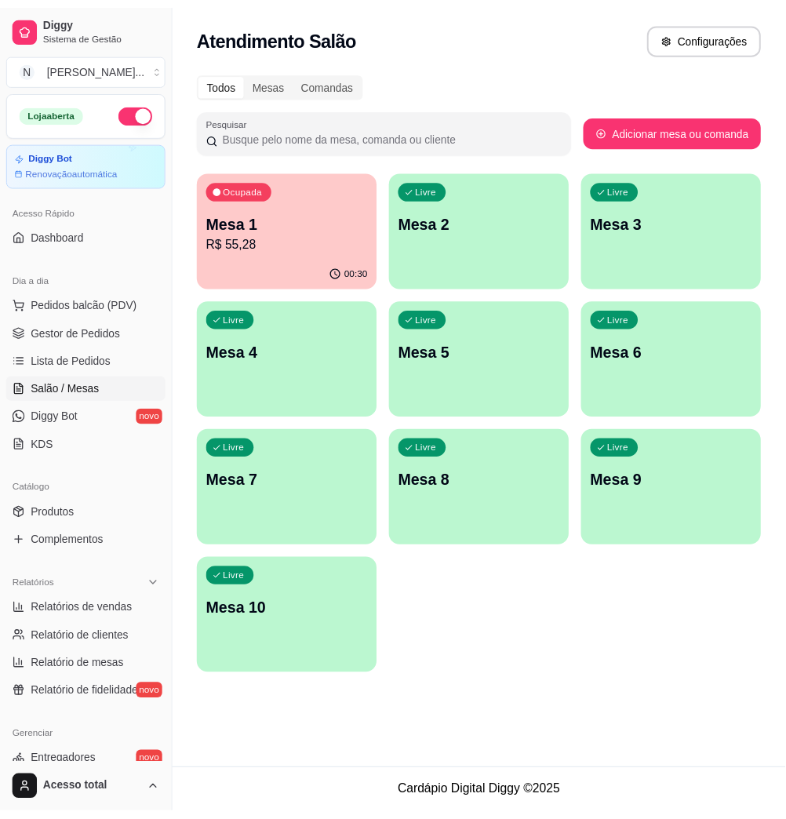
scroll to position [309, 0]
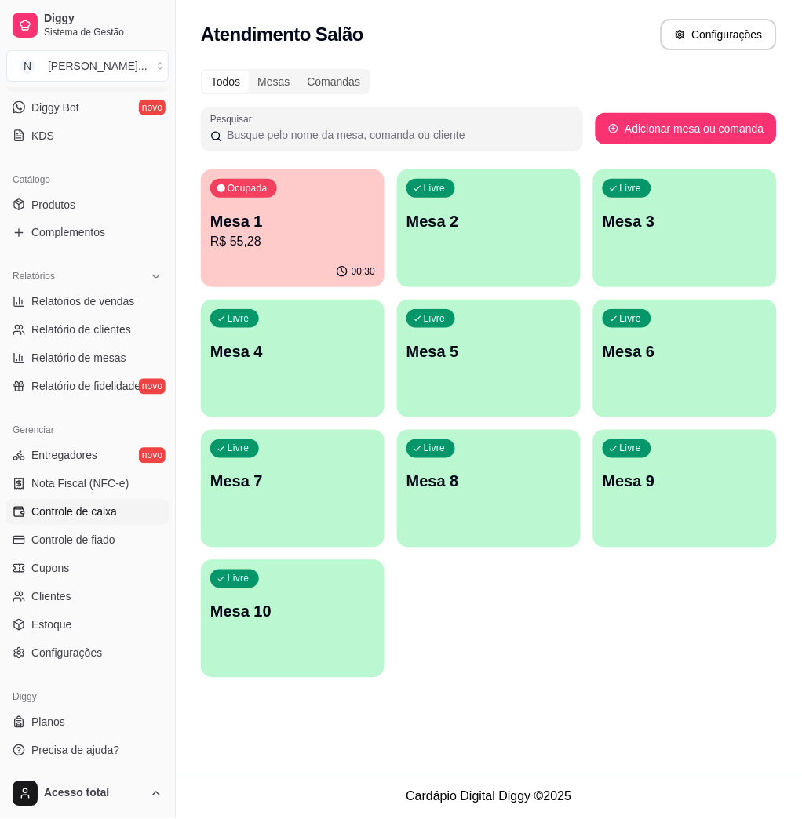
click at [111, 511] on span "Controle de caixa" at bounding box center [74, 512] width 86 height 16
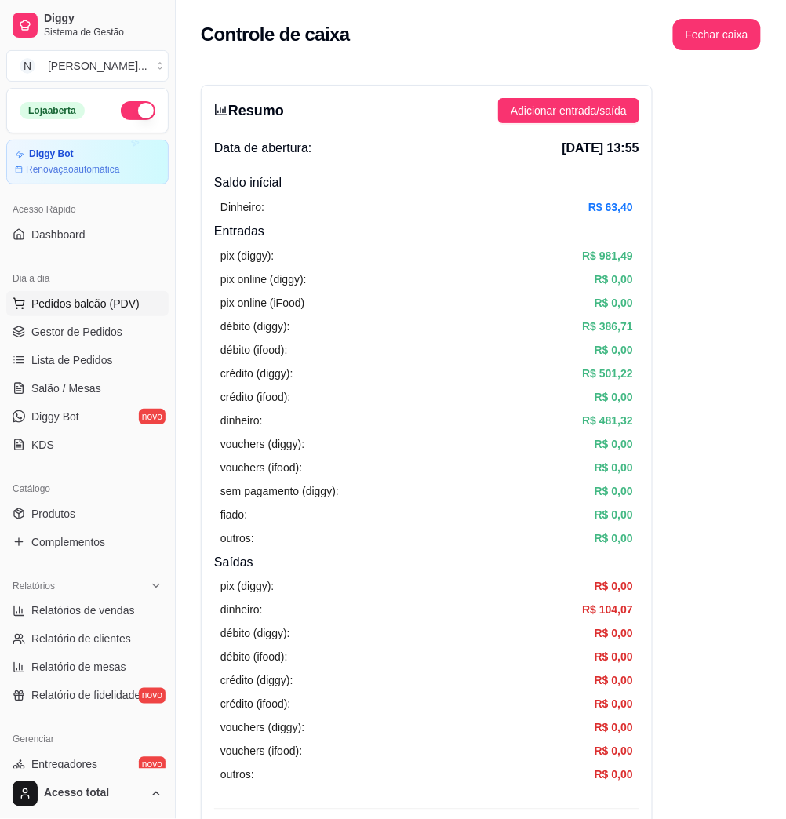
click at [101, 311] on span "Pedidos balcão (PDV)" at bounding box center [85, 304] width 108 height 16
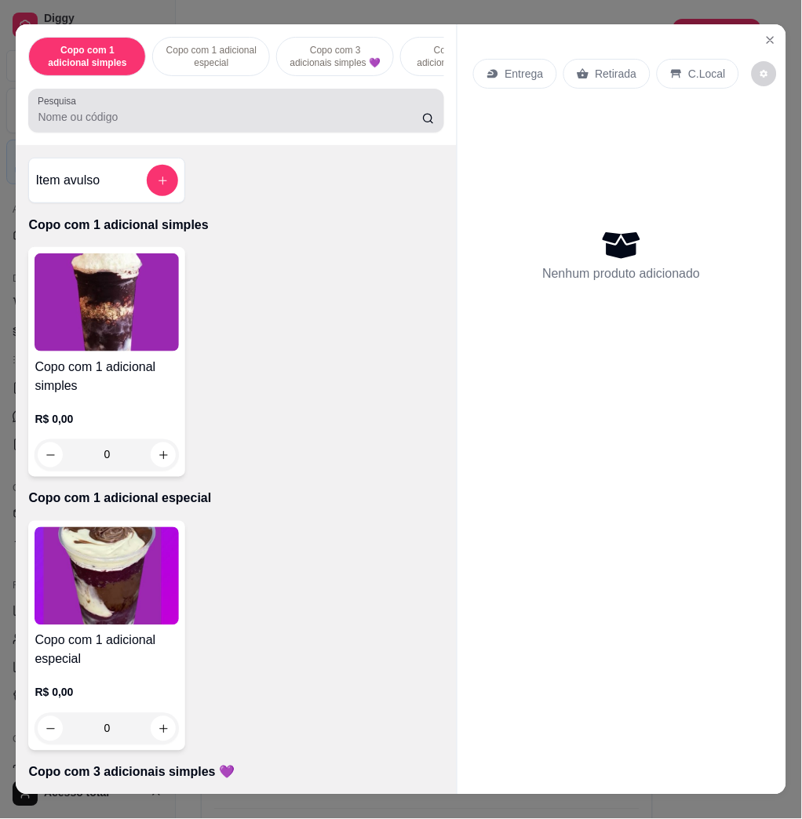
click at [212, 122] on input "Pesquisa" at bounding box center [230, 117] width 384 height 16
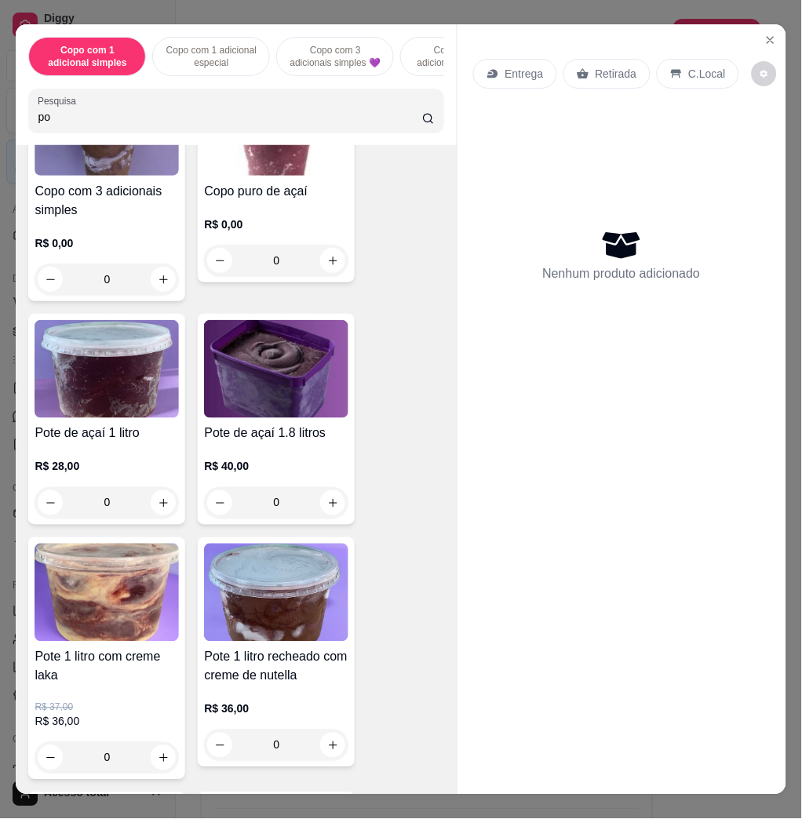
scroll to position [941, 0]
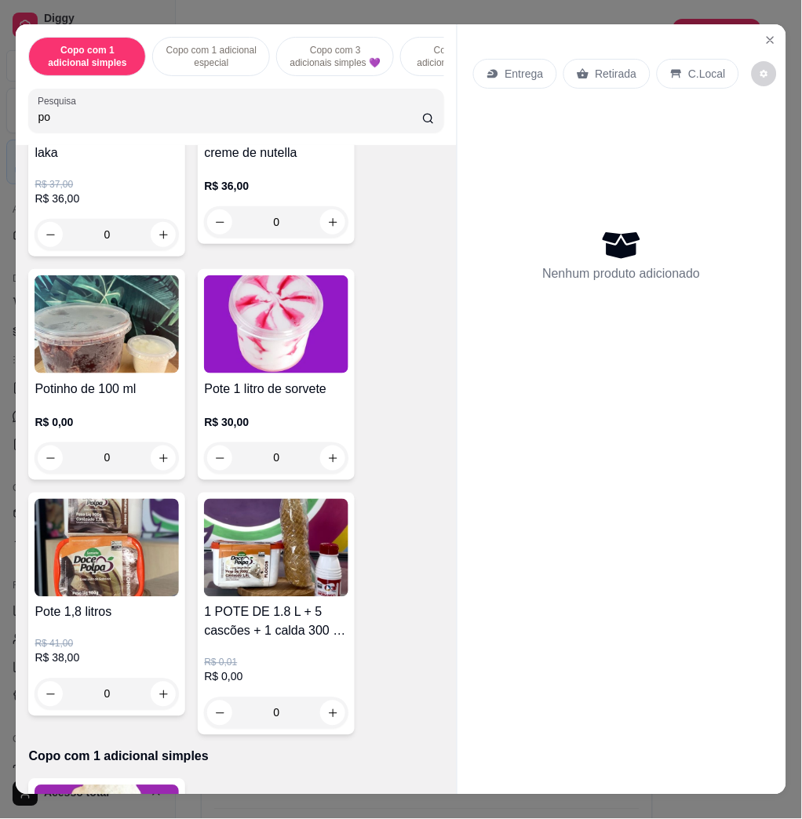
click at [74, 606] on div "Pote 1,8 litros R$ 41,00 R$ 38,00 0" at bounding box center [106, 605] width 157 height 224
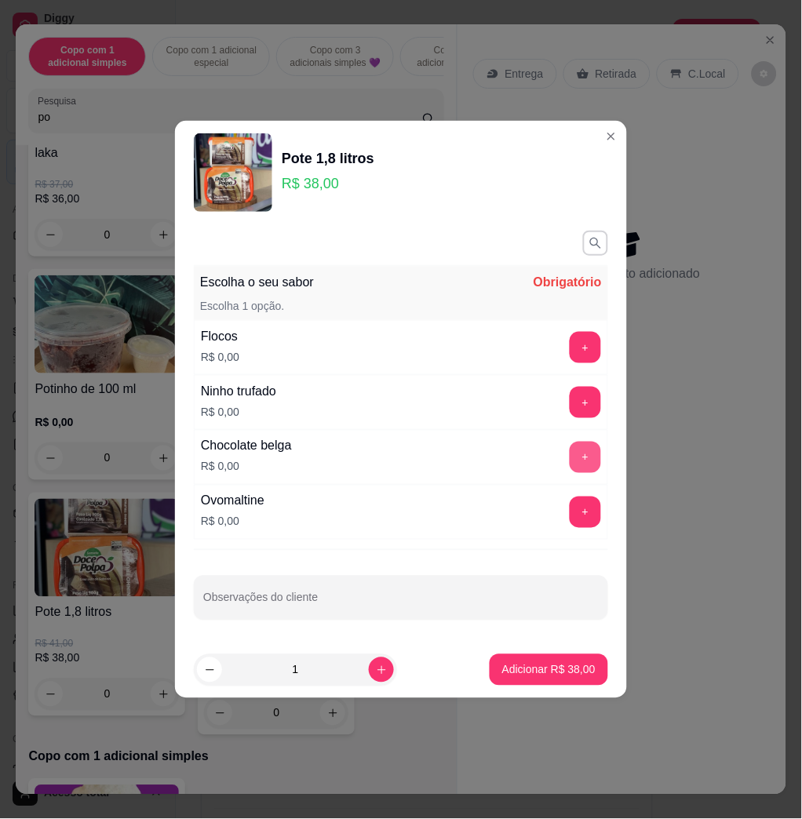
click at [569, 464] on button "+" at bounding box center [584, 457] width 31 height 31
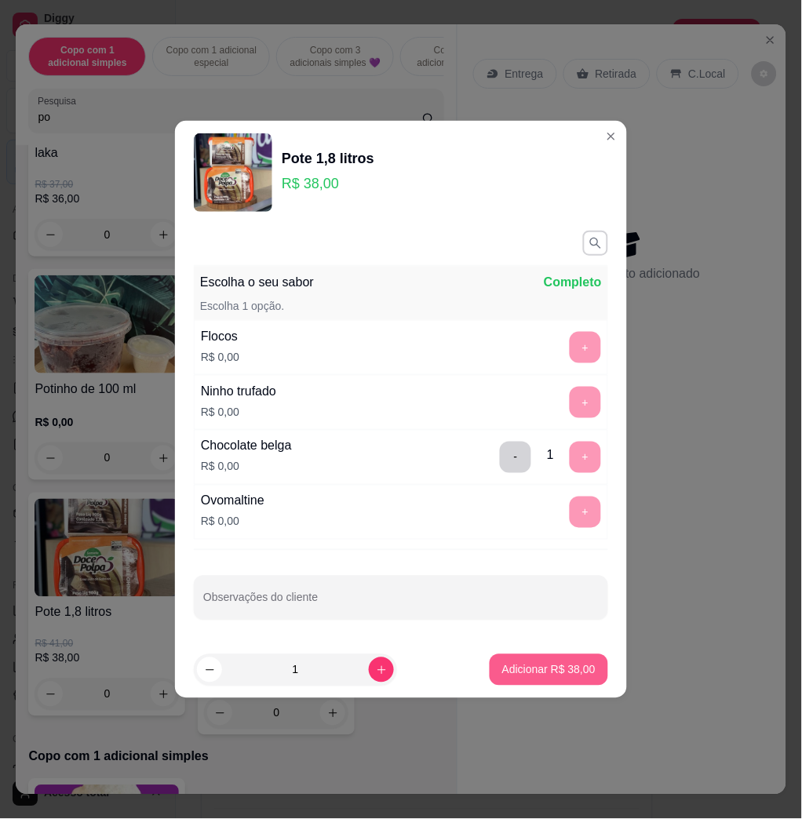
click at [540, 679] on button "Adicionar R$ 38,00" at bounding box center [548, 669] width 118 height 31
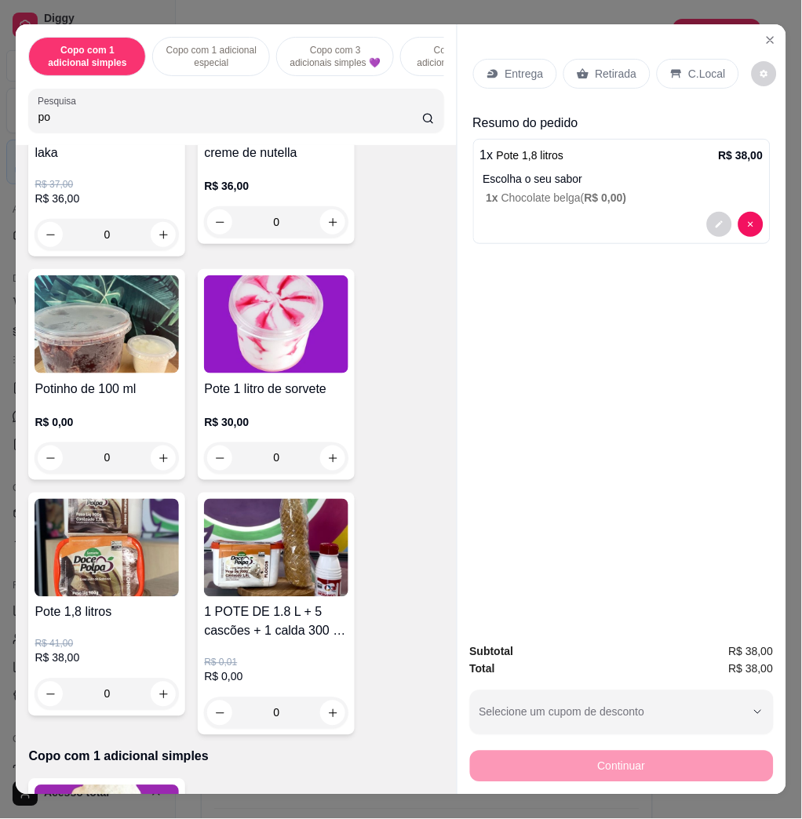
click at [509, 66] on p "Entrega" at bounding box center [524, 74] width 38 height 16
click at [543, 59] on div "Entrega" at bounding box center [515, 74] width 84 height 30
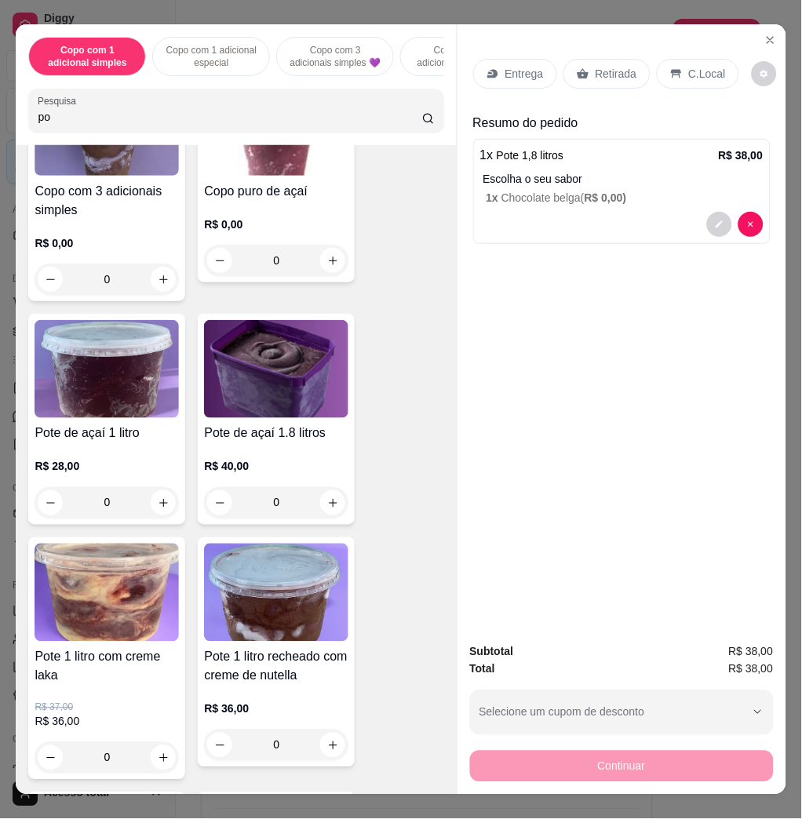
scroll to position [0, 0]
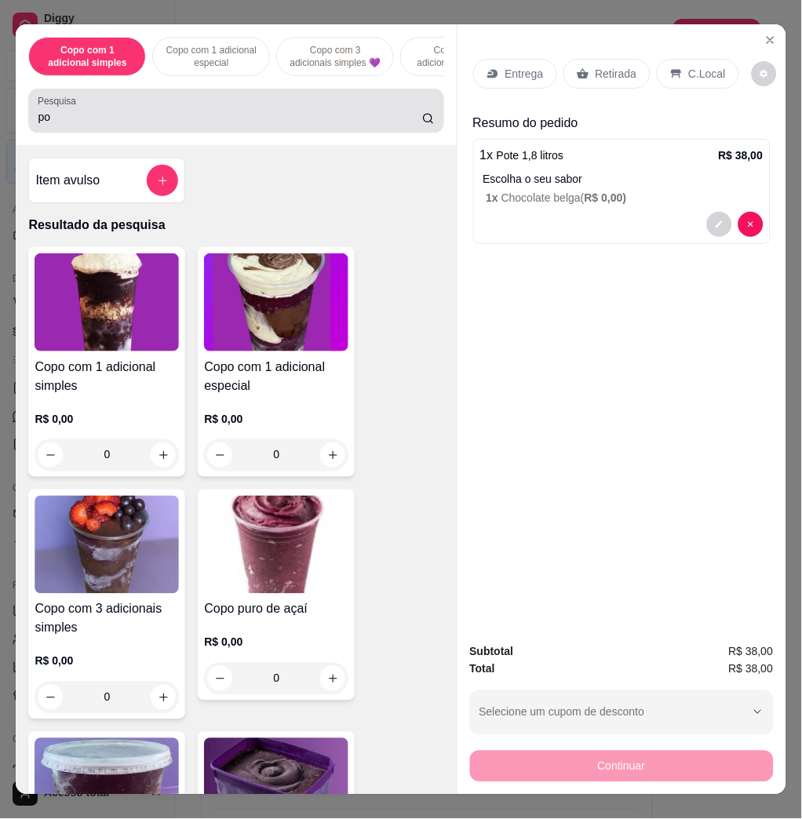
click at [219, 125] on input "po" at bounding box center [230, 117] width 384 height 16
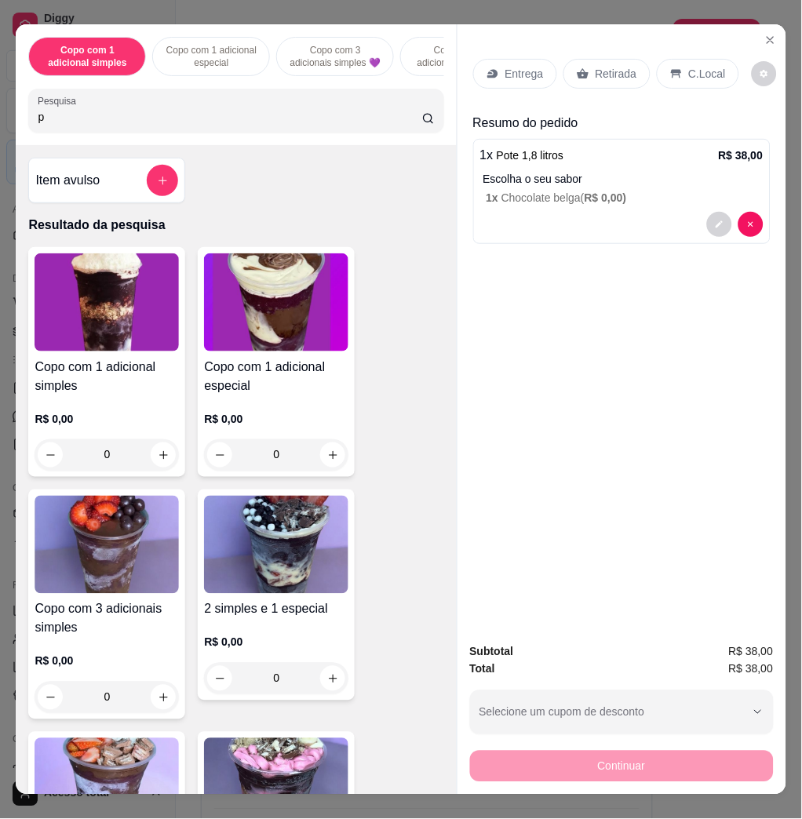
type input "p"
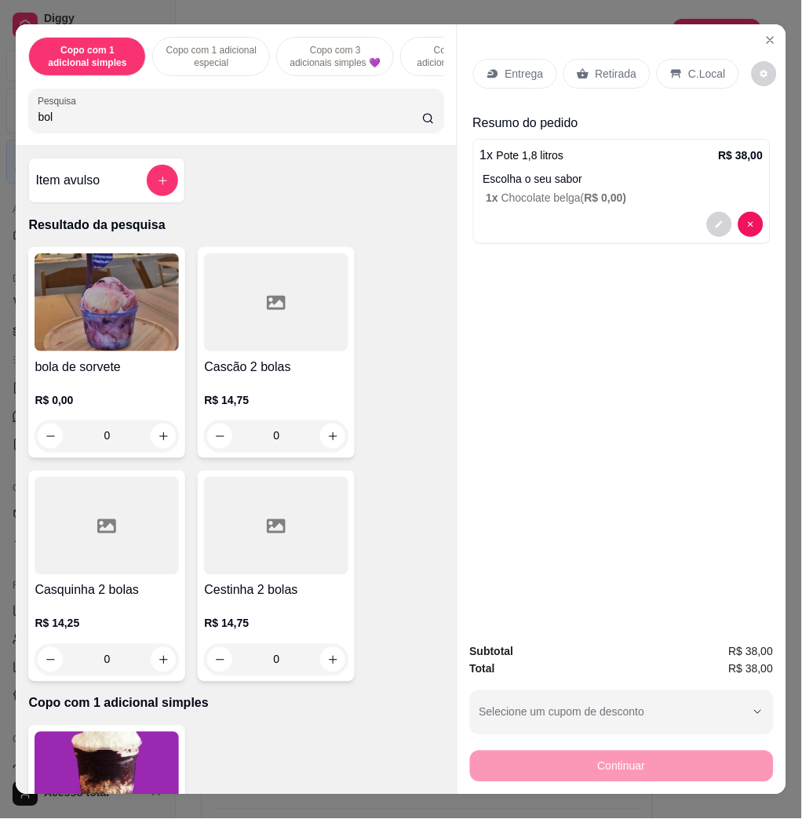
type input "bol"
click at [86, 335] on img at bounding box center [107, 302] width 144 height 98
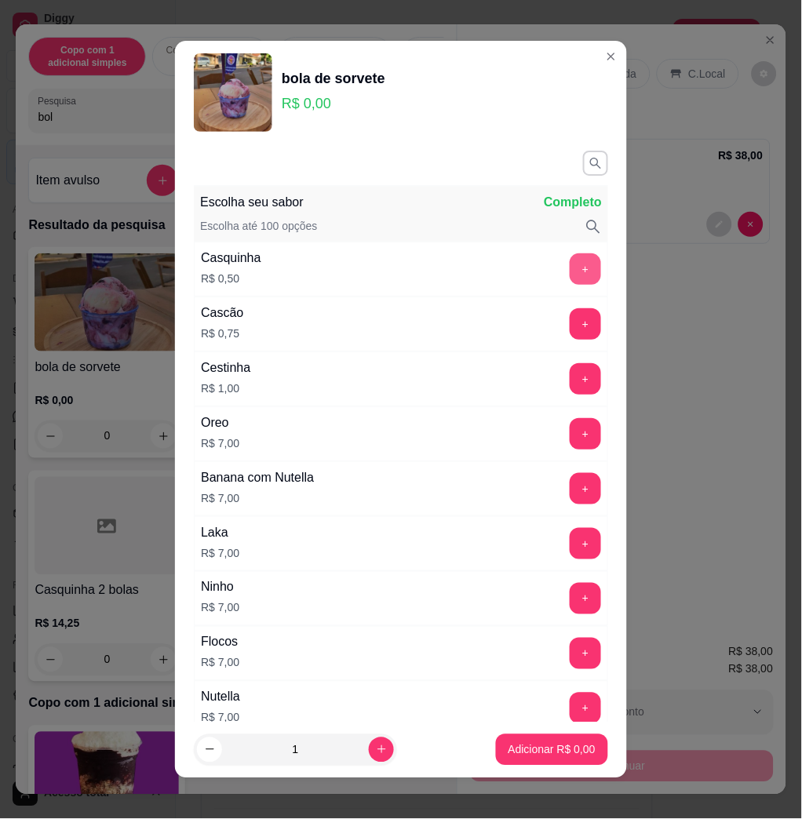
click at [569, 273] on button "+" at bounding box center [584, 268] width 31 height 31
click at [570, 273] on button "+" at bounding box center [585, 269] width 31 height 31
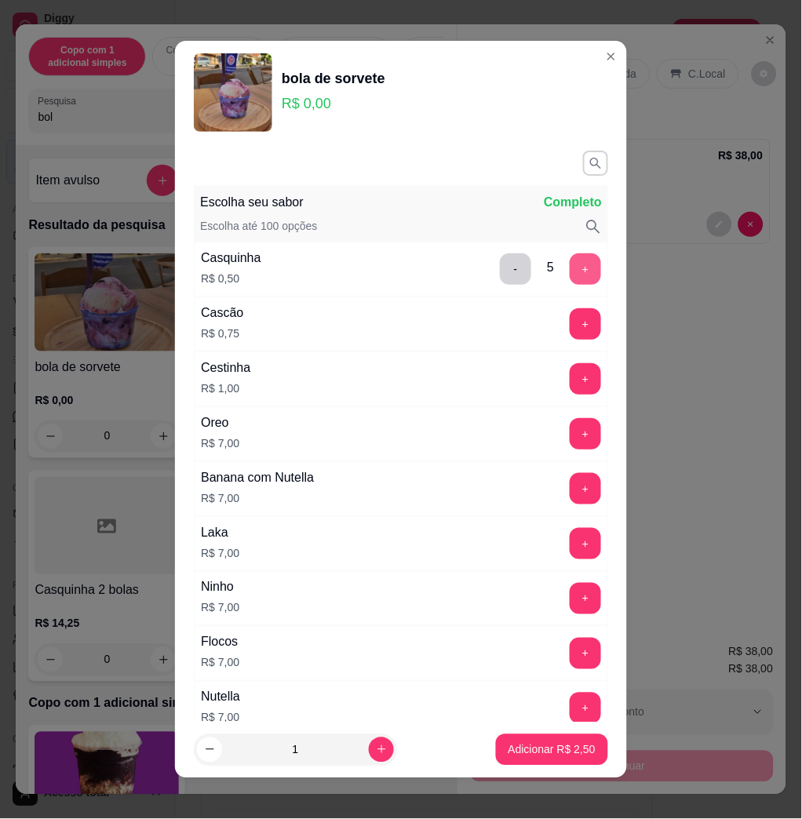
click at [569, 273] on button "+" at bounding box center [584, 268] width 31 height 31
click at [570, 273] on button "+" at bounding box center [585, 269] width 31 height 31
click at [544, 767] on footer "1 Adicionar R$ 4,00" at bounding box center [401, 750] width 452 height 56
click at [544, 760] on button "Adicionar R$ 4,00" at bounding box center [551, 749] width 109 height 31
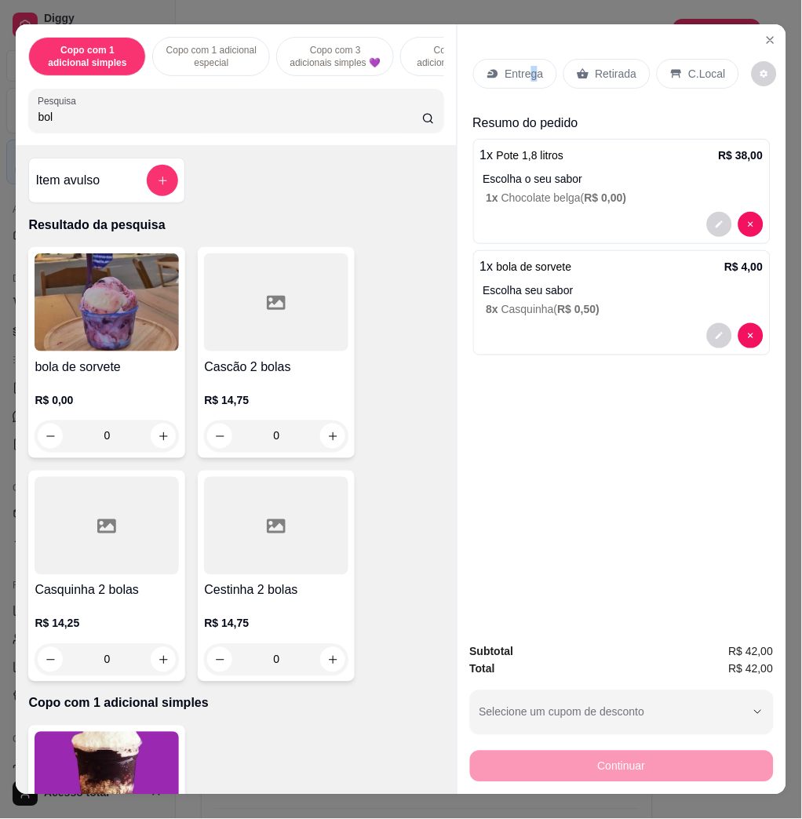
click at [519, 66] on p "Entrega" at bounding box center [524, 74] width 38 height 16
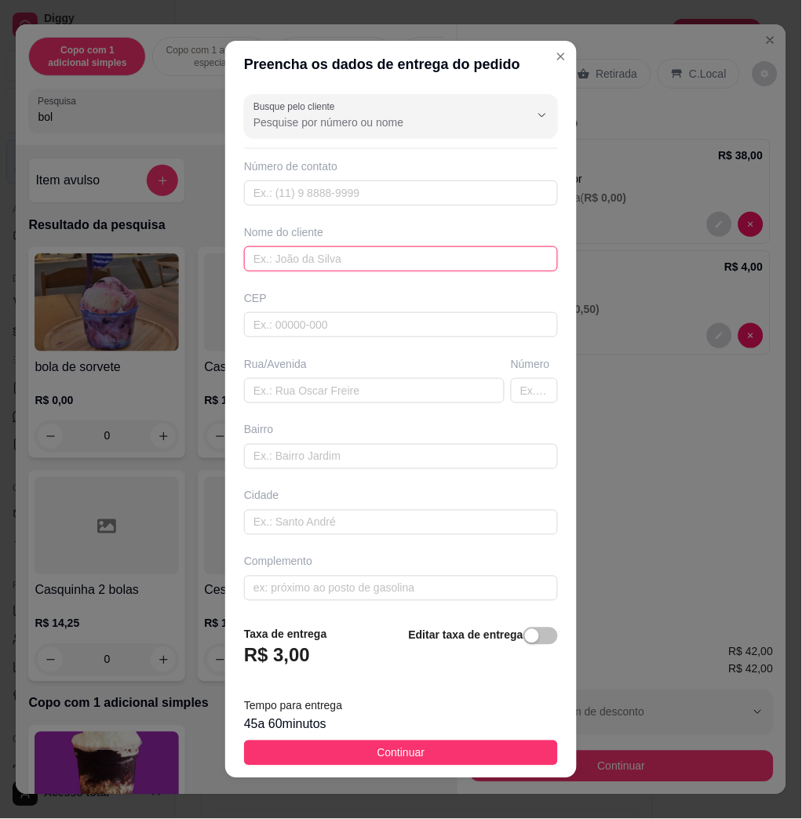
click at [327, 255] on input "text" at bounding box center [401, 258] width 314 height 25
type input "[PERSON_NAME]"
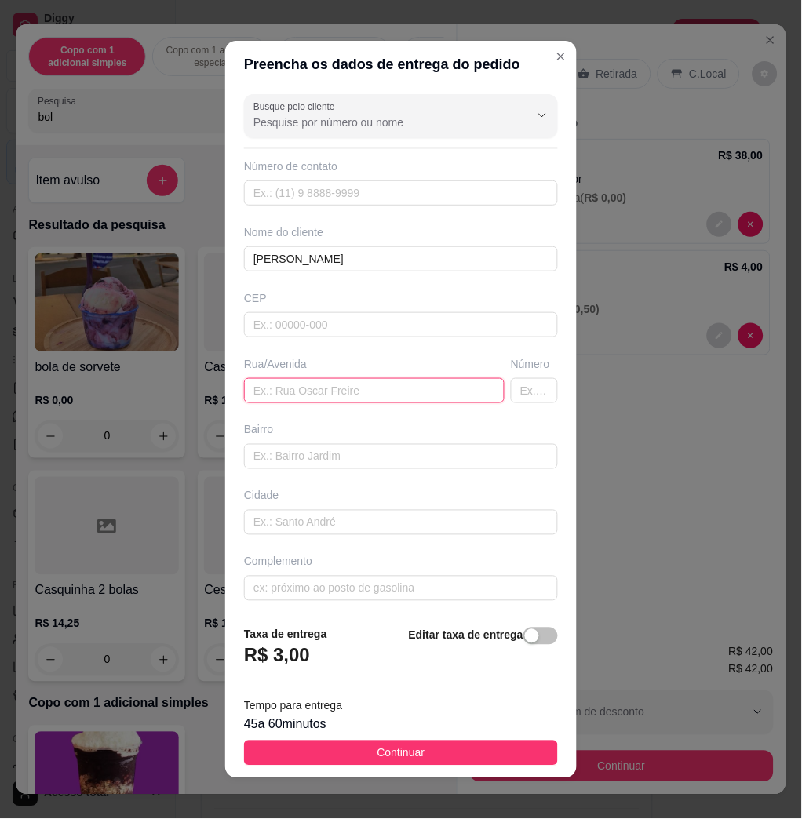
click at [289, 390] on input "text" at bounding box center [374, 390] width 260 height 25
click at [334, 386] on input "text" at bounding box center [374, 390] width 260 height 25
click at [342, 395] on input "text" at bounding box center [374, 390] width 260 height 25
click at [361, 390] on input "text" at bounding box center [374, 390] width 260 height 25
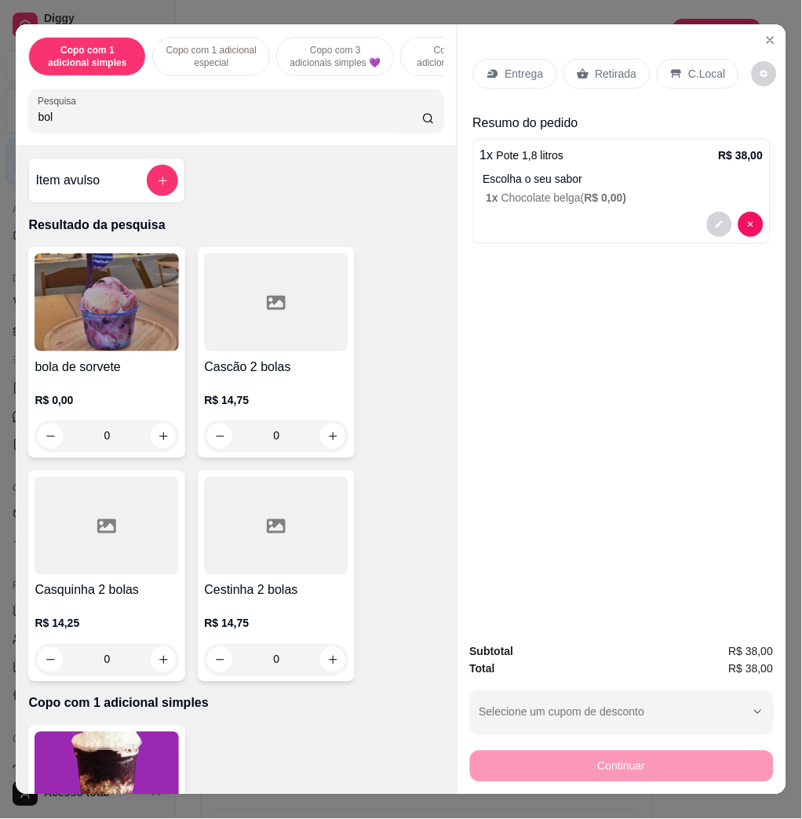
click at [517, 67] on p "Entrega" at bounding box center [524, 74] width 38 height 16
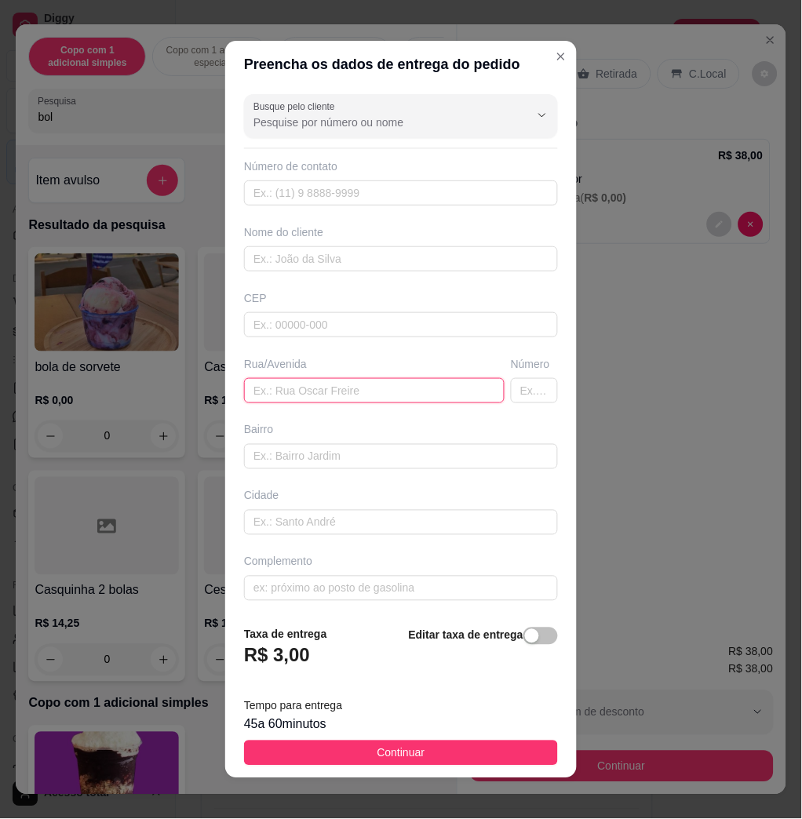
click at [326, 402] on input "text" at bounding box center [374, 390] width 260 height 25
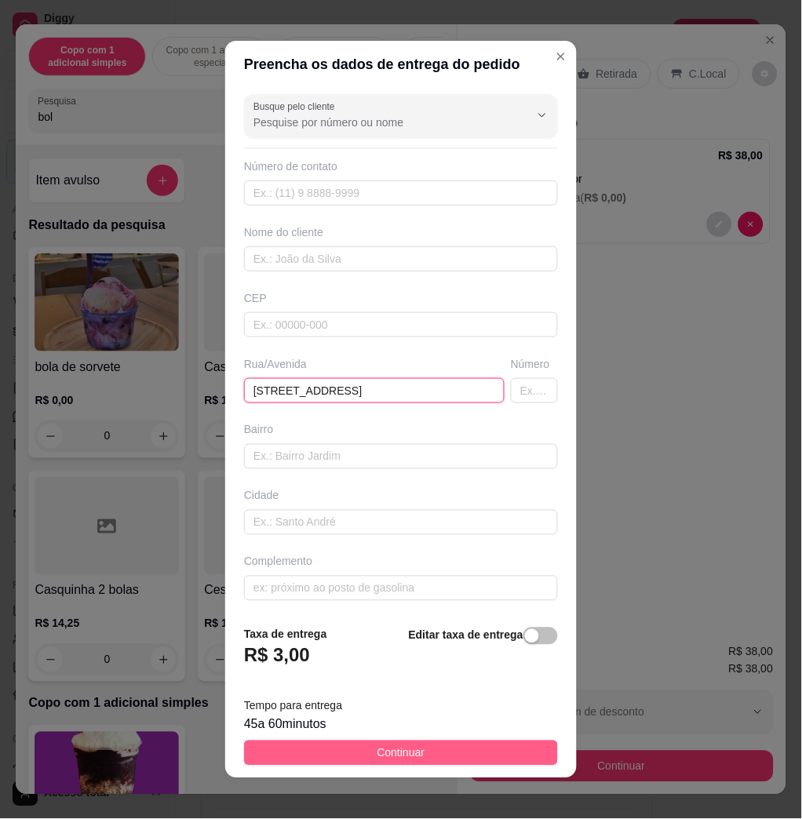
type input "[STREET_ADDRESS]"
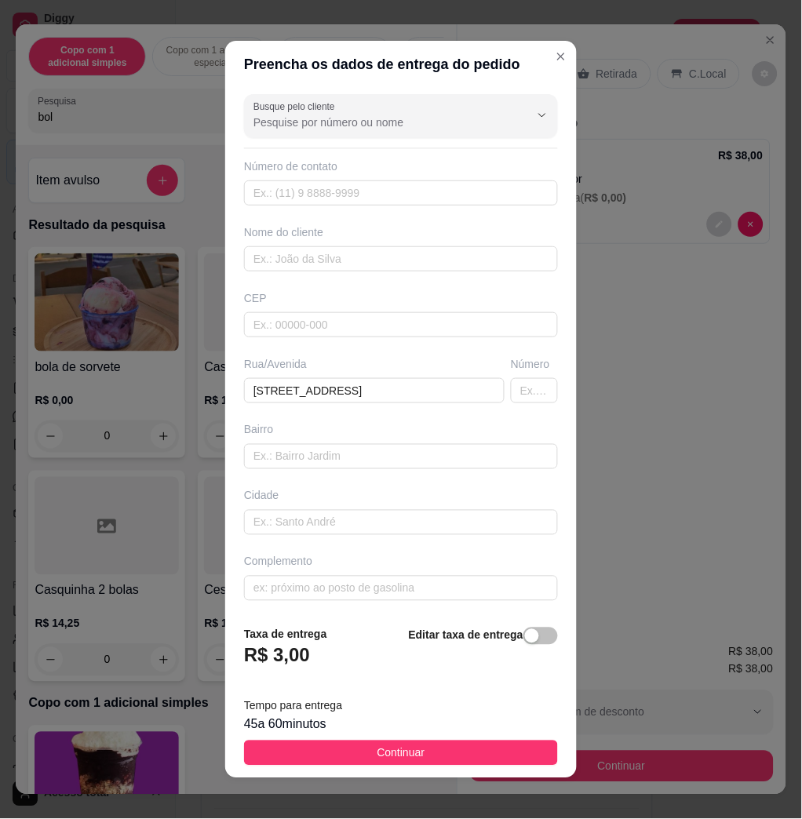
drag, startPoint x: 461, startPoint y: 748, endPoint x: 558, endPoint y: 745, distance: 96.5
click at [461, 748] on button "Continuar" at bounding box center [401, 752] width 314 height 25
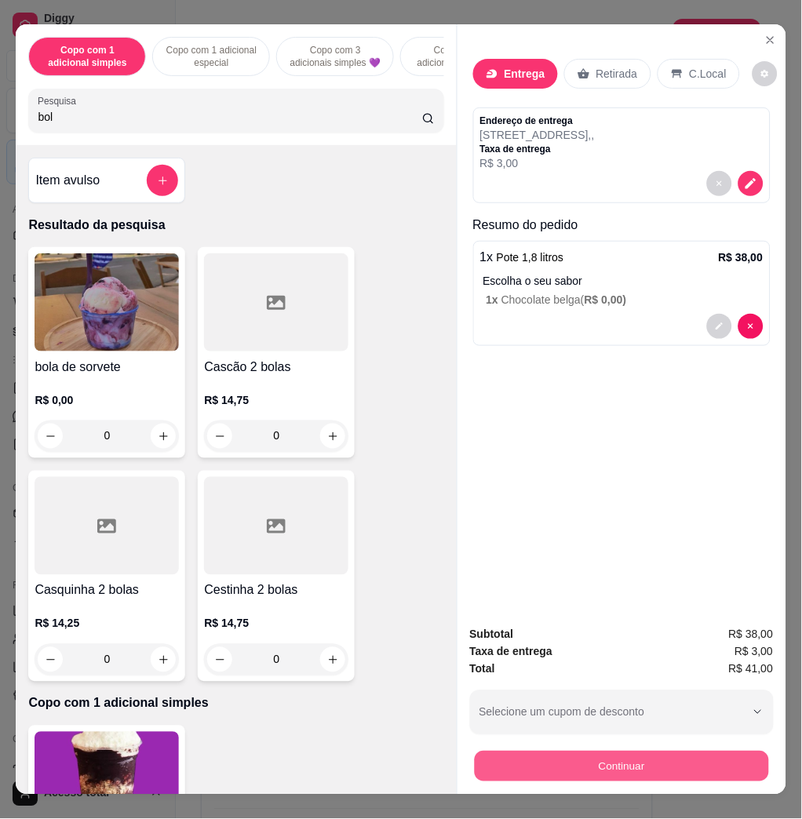
click at [604, 754] on button "Continuar" at bounding box center [621, 766] width 294 height 31
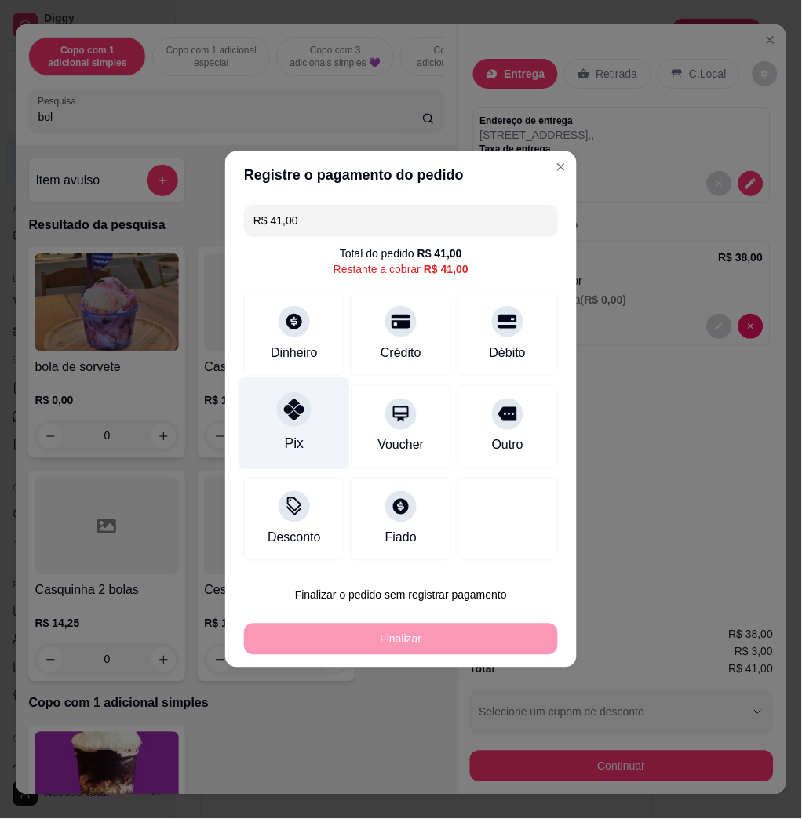
click at [278, 435] on div "Pix" at bounding box center [294, 424] width 111 height 92
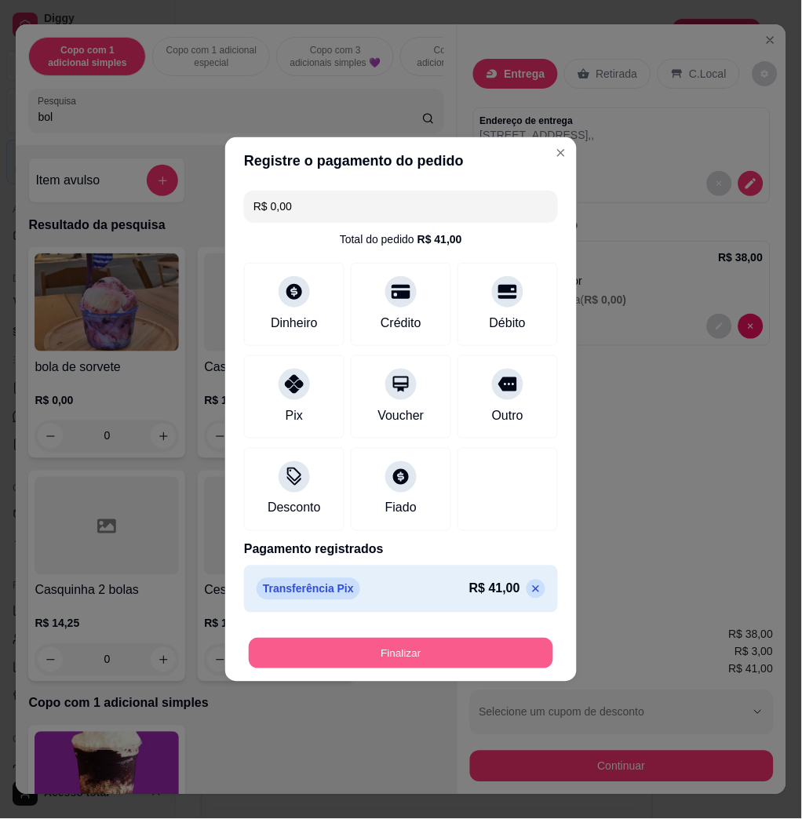
click at [366, 652] on button "Finalizar" at bounding box center [401, 654] width 304 height 31
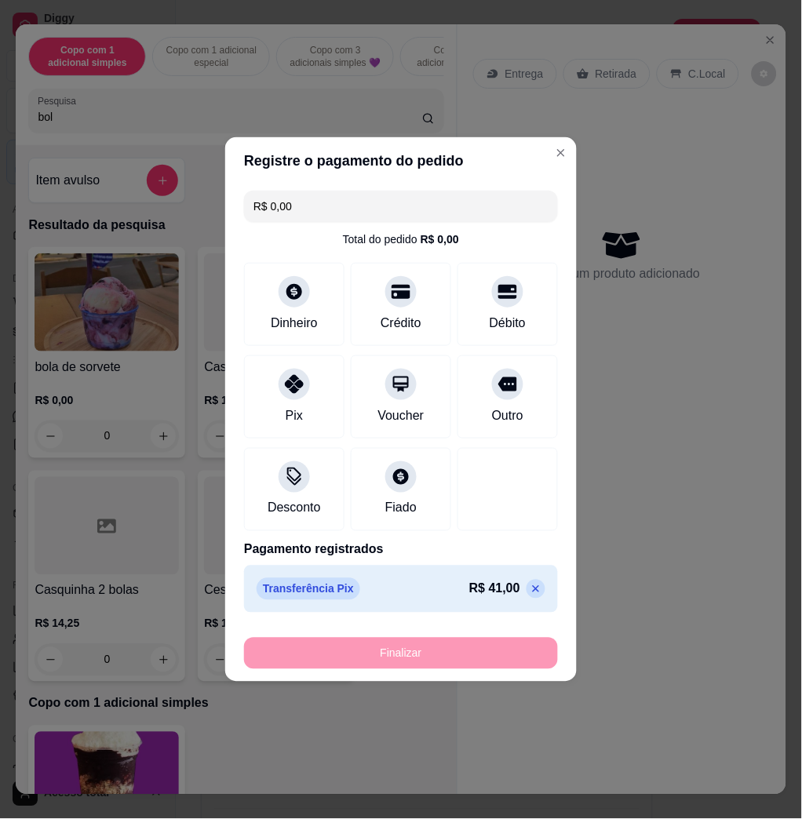
type input "-R$ 41,00"
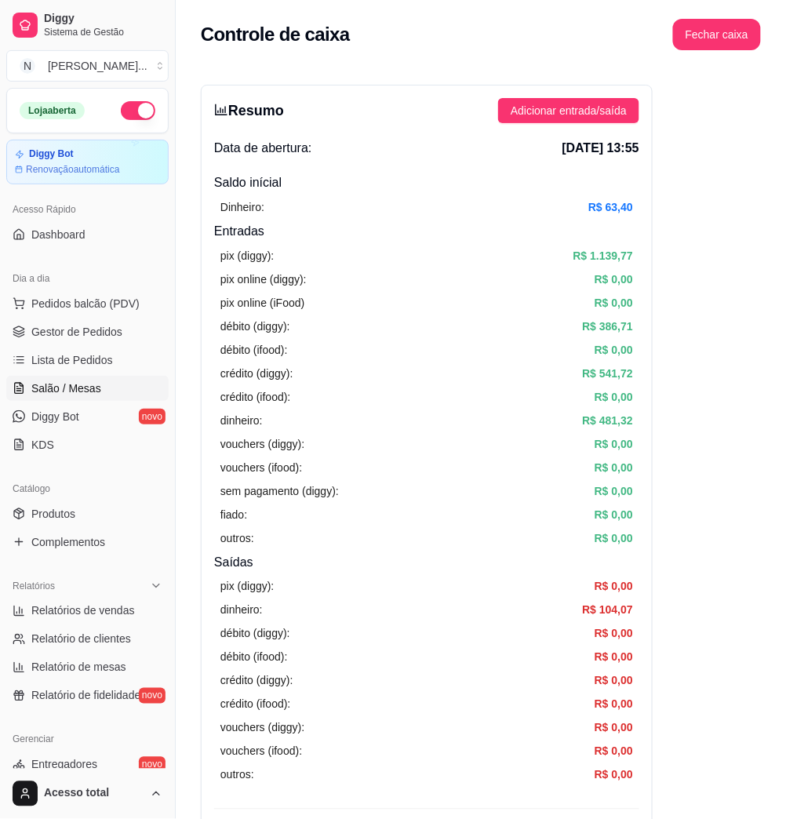
click at [78, 382] on span "Salão / Mesas" at bounding box center [66, 388] width 70 height 16
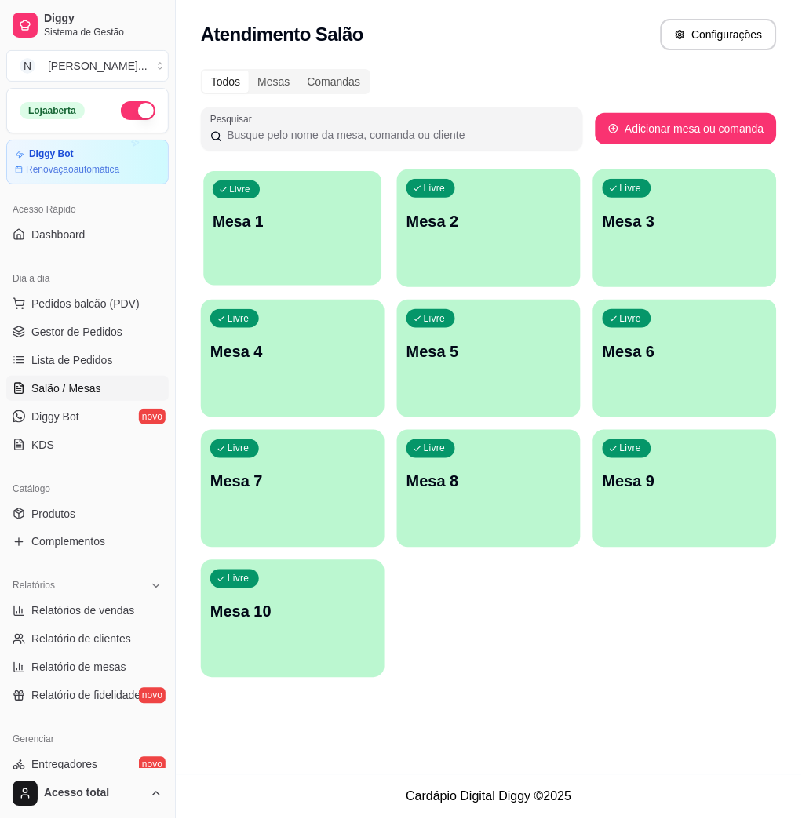
click at [309, 218] on p "Mesa 1" at bounding box center [293, 221] width 160 height 21
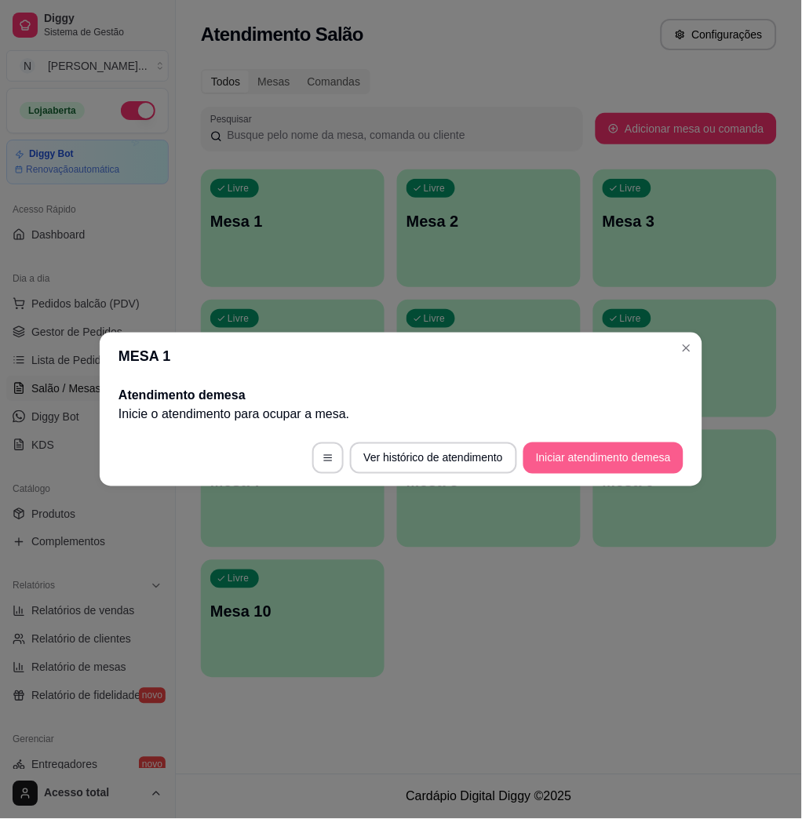
click at [624, 457] on button "Iniciar atendimento de mesa" at bounding box center [603, 457] width 160 height 31
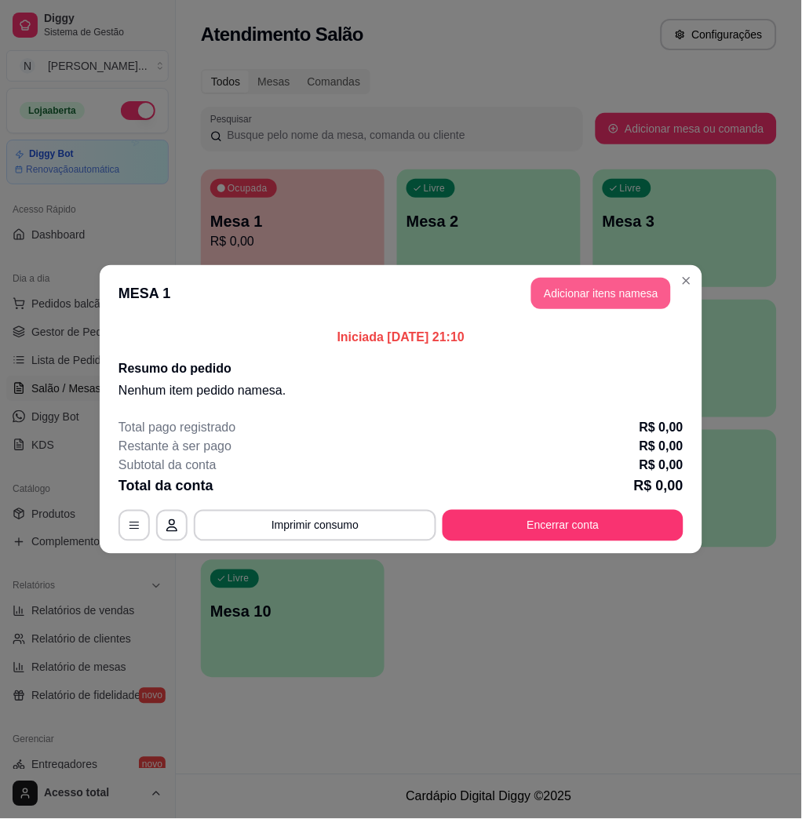
click at [573, 298] on button "Adicionar itens na mesa" at bounding box center [601, 293] width 140 height 31
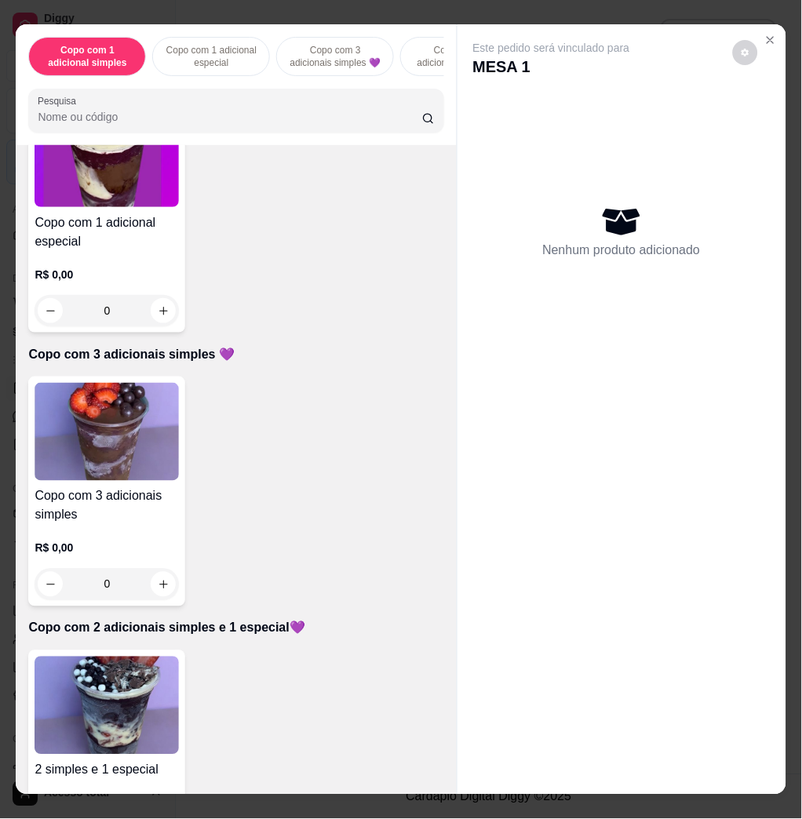
scroll to position [732, 0]
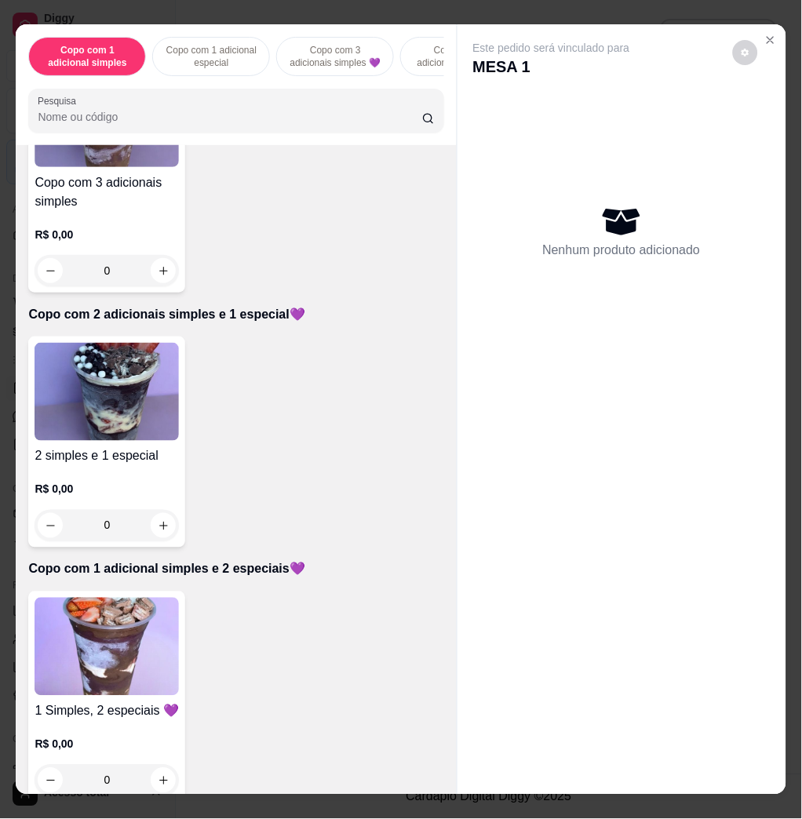
click at [104, 435] on img at bounding box center [107, 392] width 144 height 98
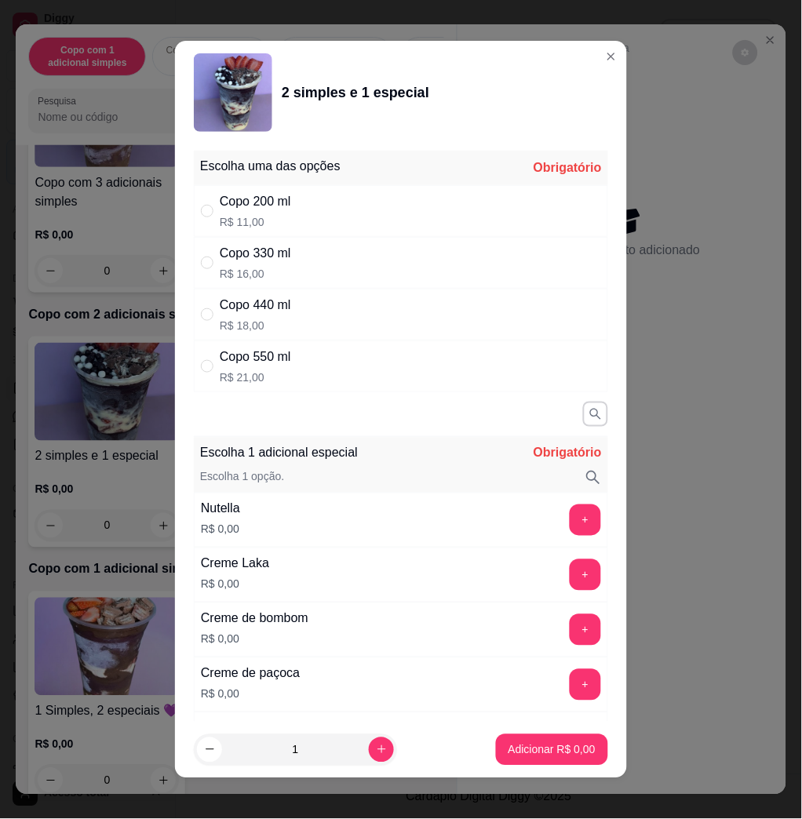
click at [337, 366] on div "Copo 550 ml R$ 21,00" at bounding box center [401, 366] width 414 height 52
radio input "true"
click at [569, 515] on button "+" at bounding box center [584, 519] width 31 height 31
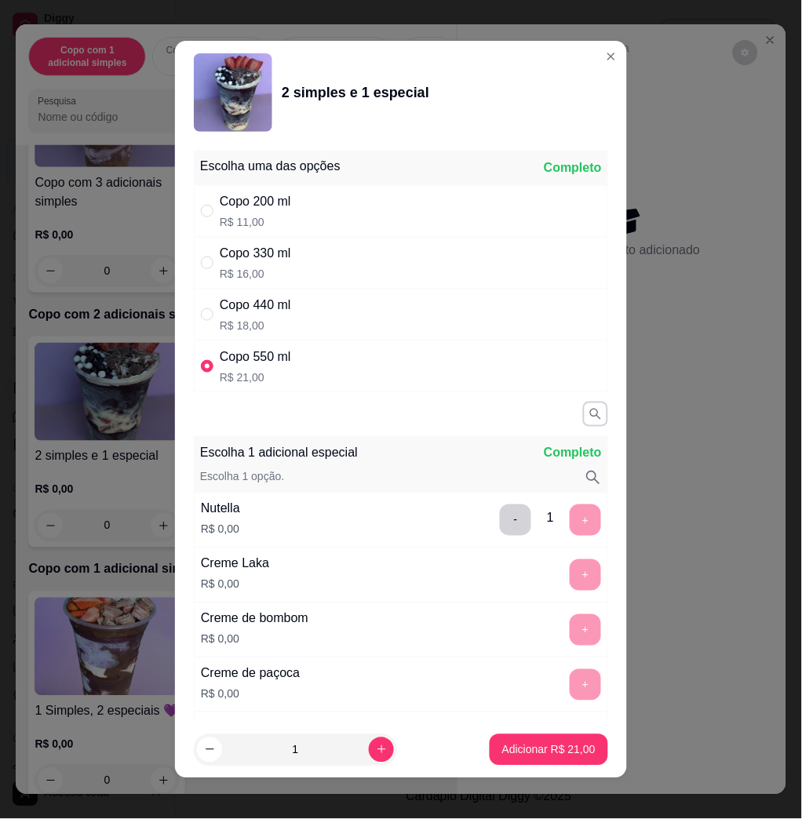
scroll to position [9, 0]
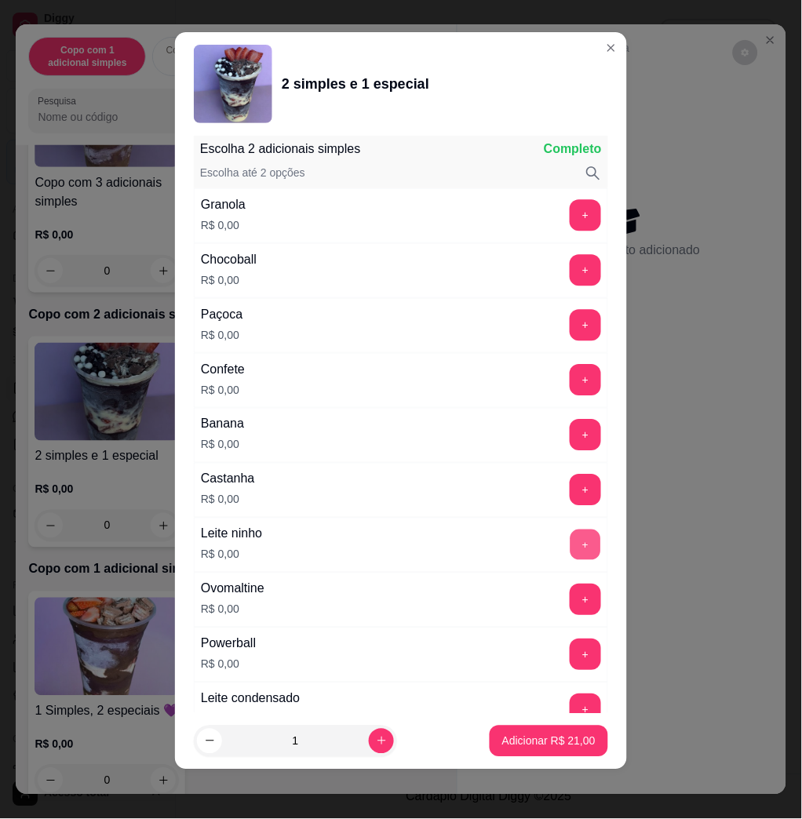
click at [570, 548] on button "+" at bounding box center [585, 545] width 31 height 31
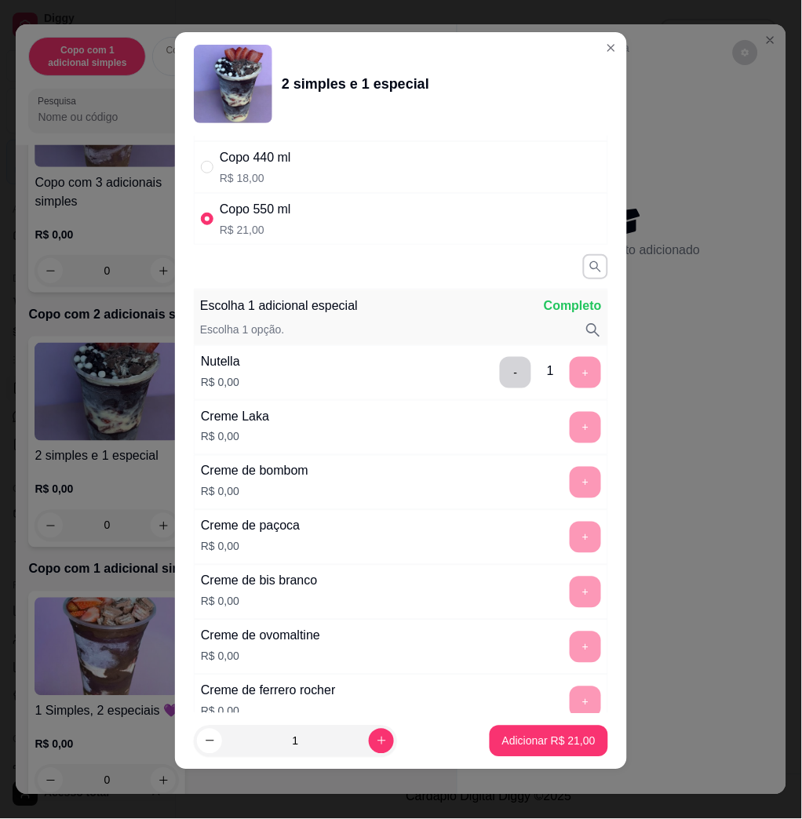
scroll to position [871, 0]
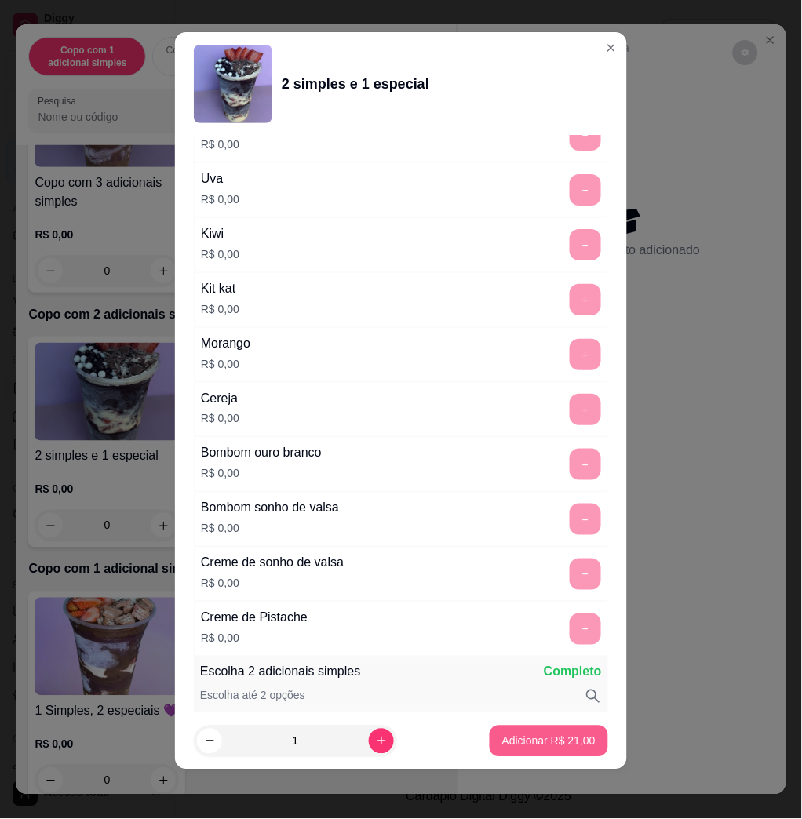
click at [554, 742] on p "Adicionar R$ 21,00" at bounding box center [548, 741] width 93 height 16
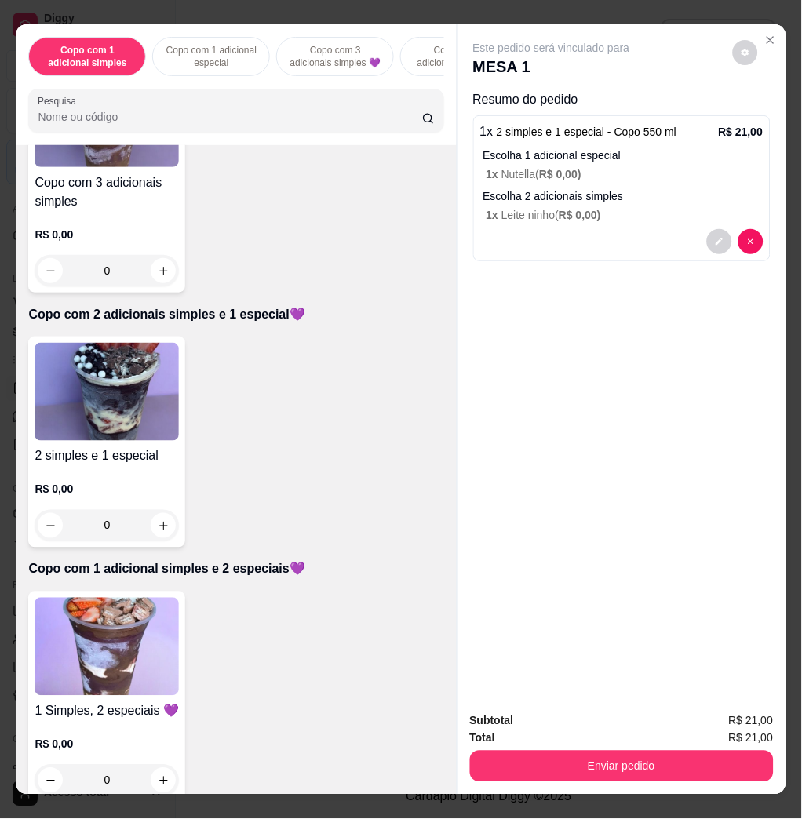
click at [149, 651] on img at bounding box center [107, 647] width 144 height 98
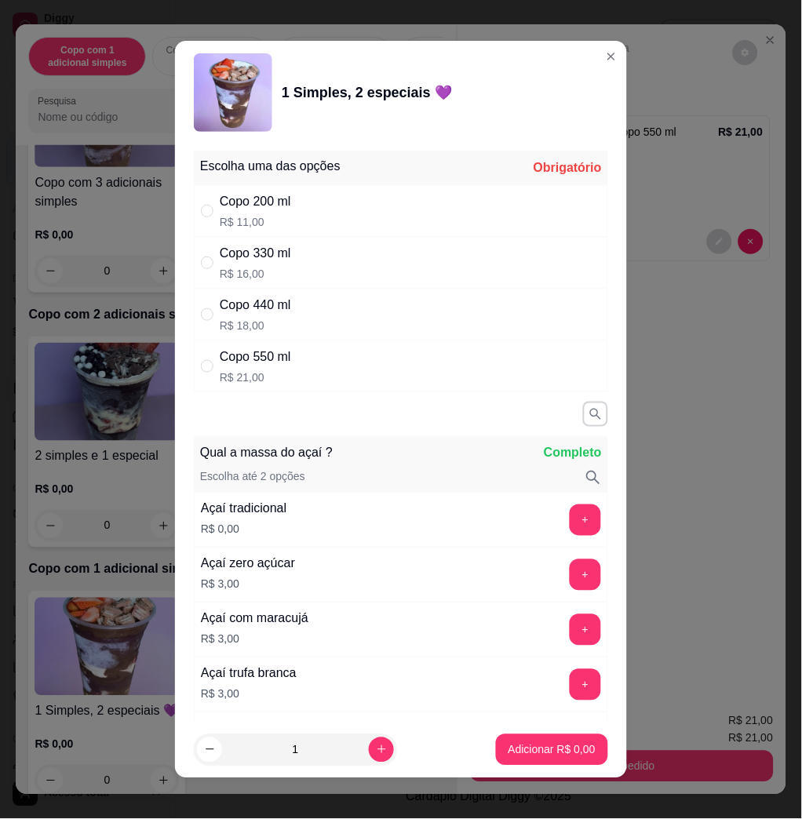
click at [320, 361] on div "Copo 550 ml R$ 21,00" at bounding box center [401, 366] width 414 height 52
radio input "true"
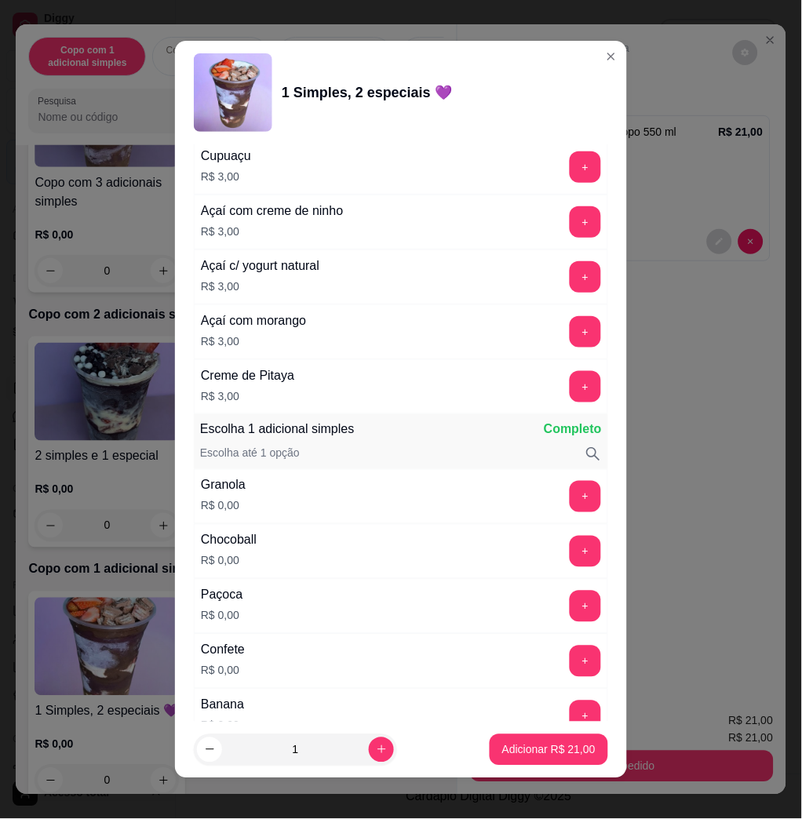
scroll to position [941, 0]
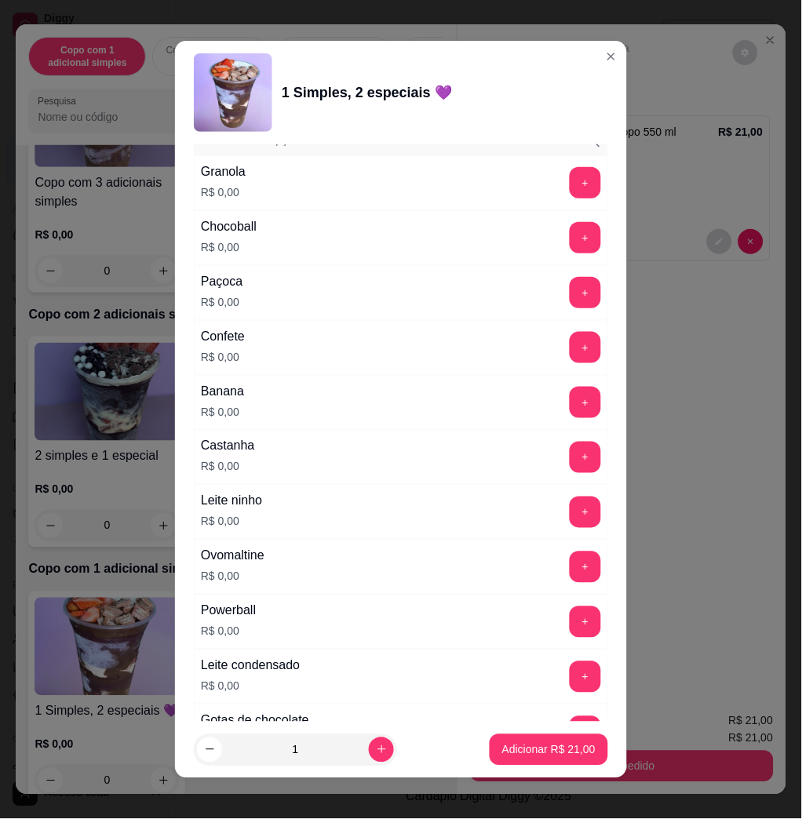
click at [569, 509] on button "+" at bounding box center [584, 512] width 31 height 31
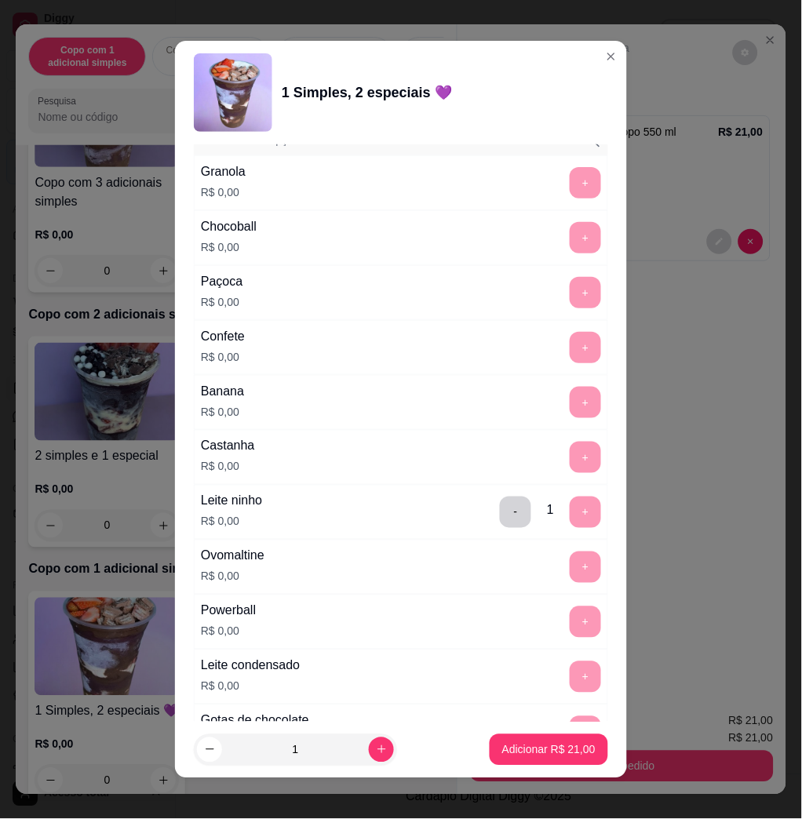
scroll to position [1569, 0]
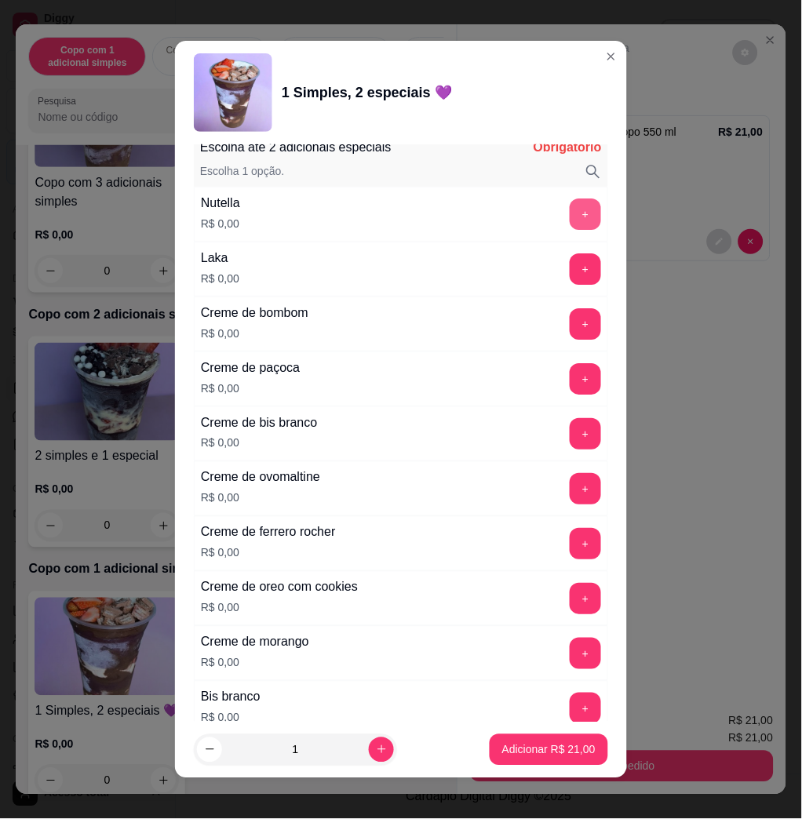
click at [569, 221] on button "+" at bounding box center [584, 213] width 31 height 31
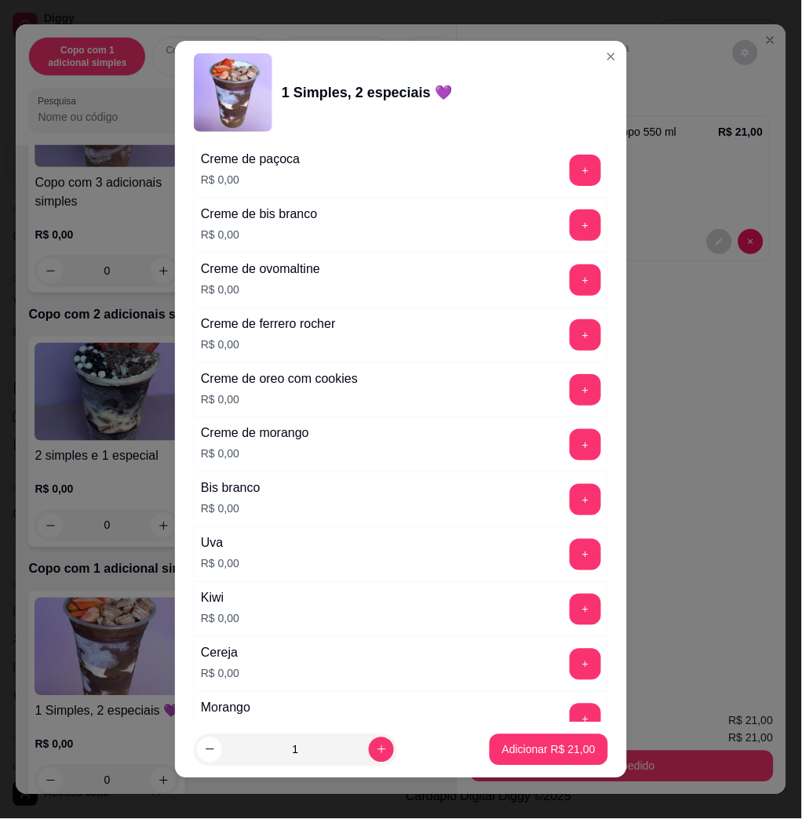
scroll to position [1883, 0]
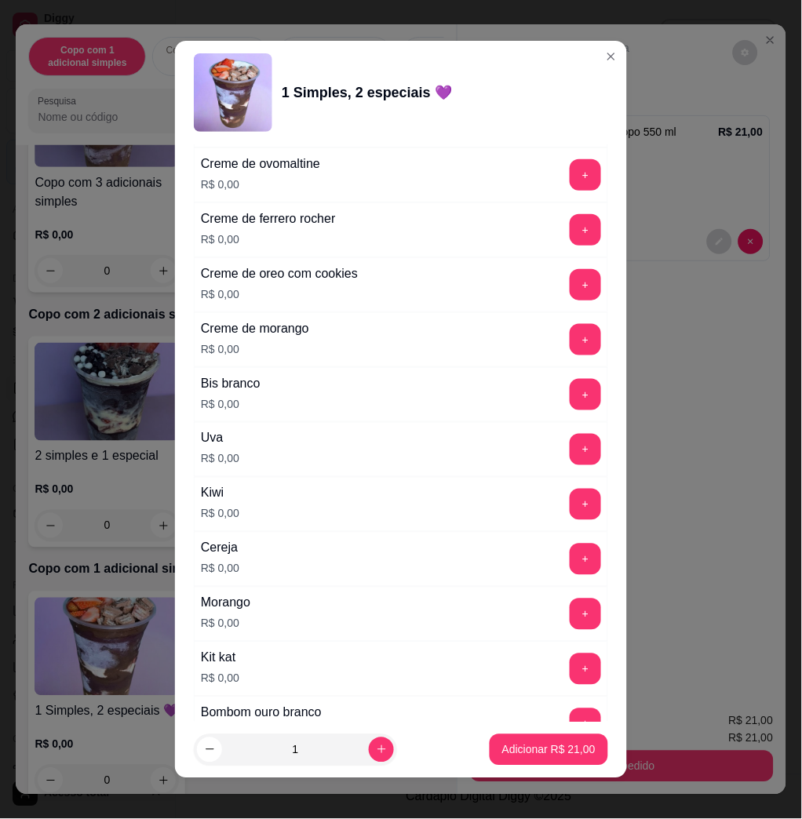
click at [569, 610] on button "+" at bounding box center [584, 614] width 31 height 31
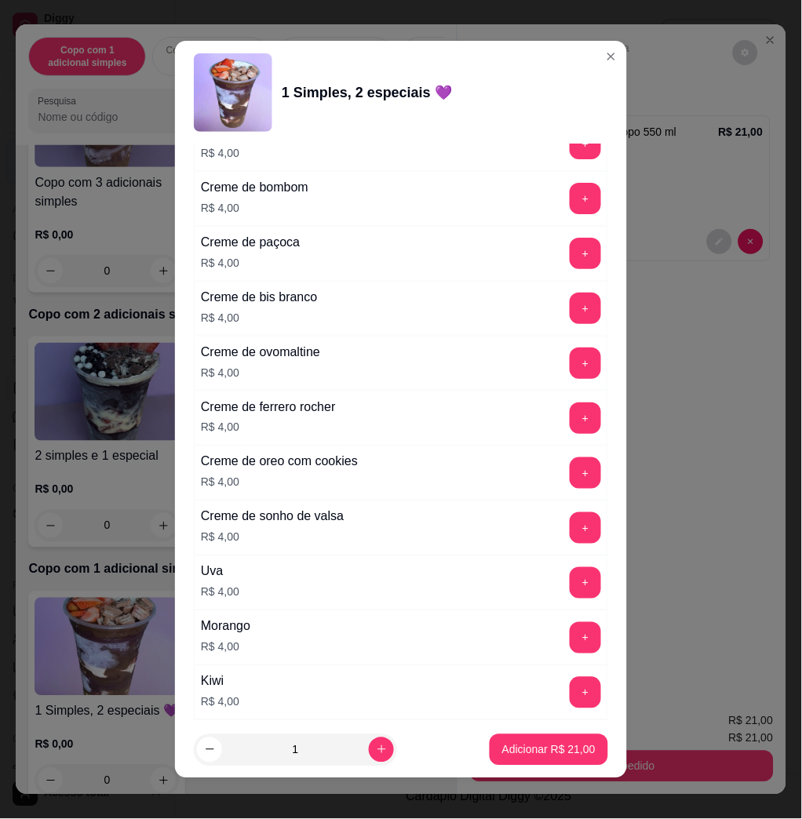
scroll to position [3888, 0]
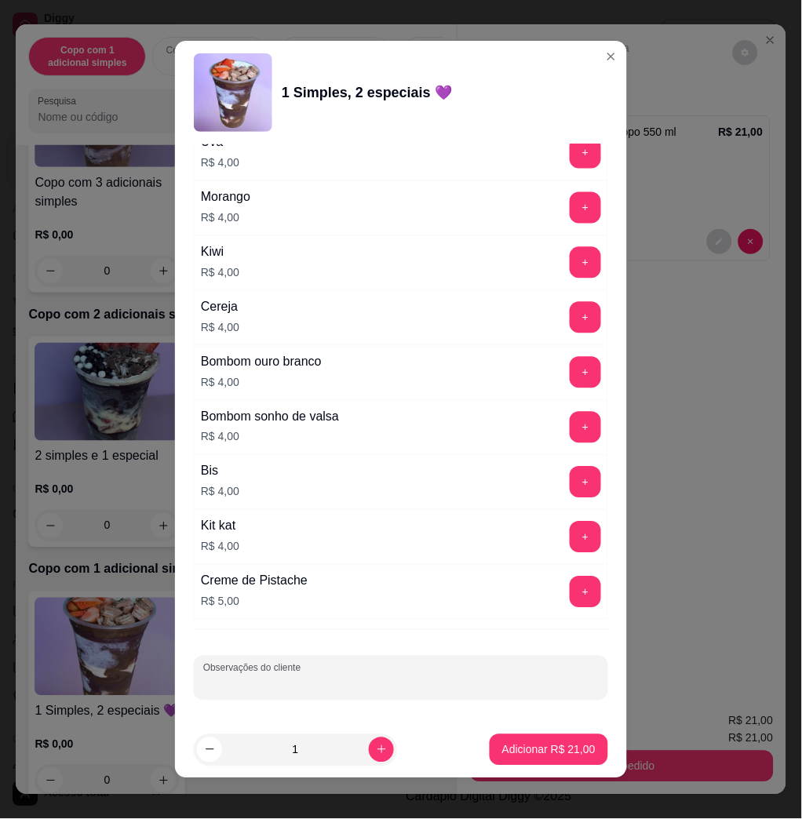
click at [402, 679] on input "Observações do cliente" at bounding box center [400, 684] width 395 height 16
type input "levar"
click at [537, 758] on button "Adicionar R$ 21,00" at bounding box center [548, 749] width 118 height 31
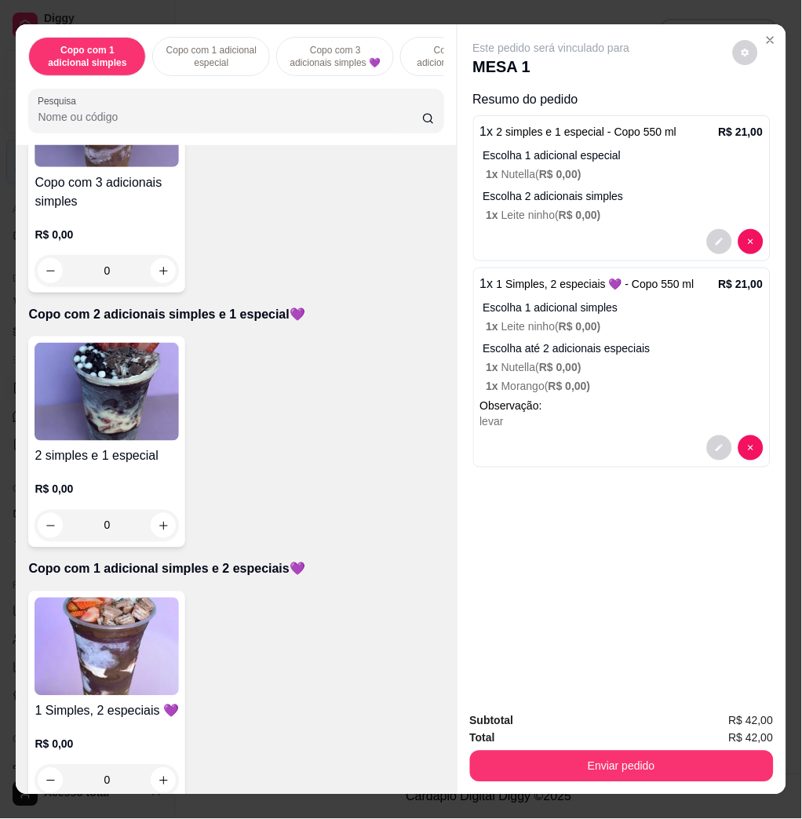
click at [707, 235] on div at bounding box center [735, 241] width 56 height 25
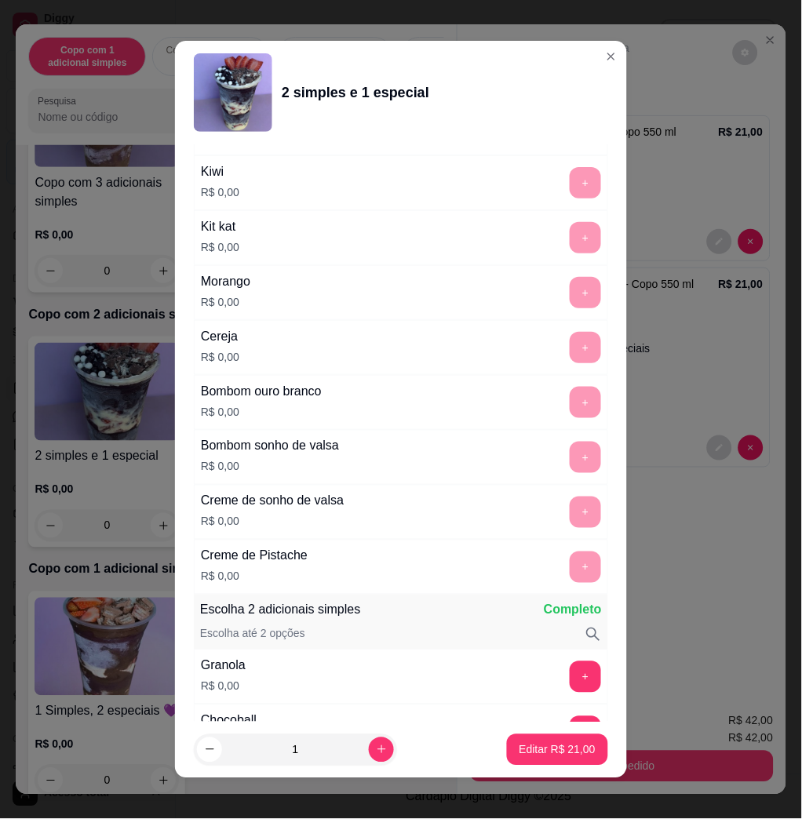
scroll to position [1569, 0]
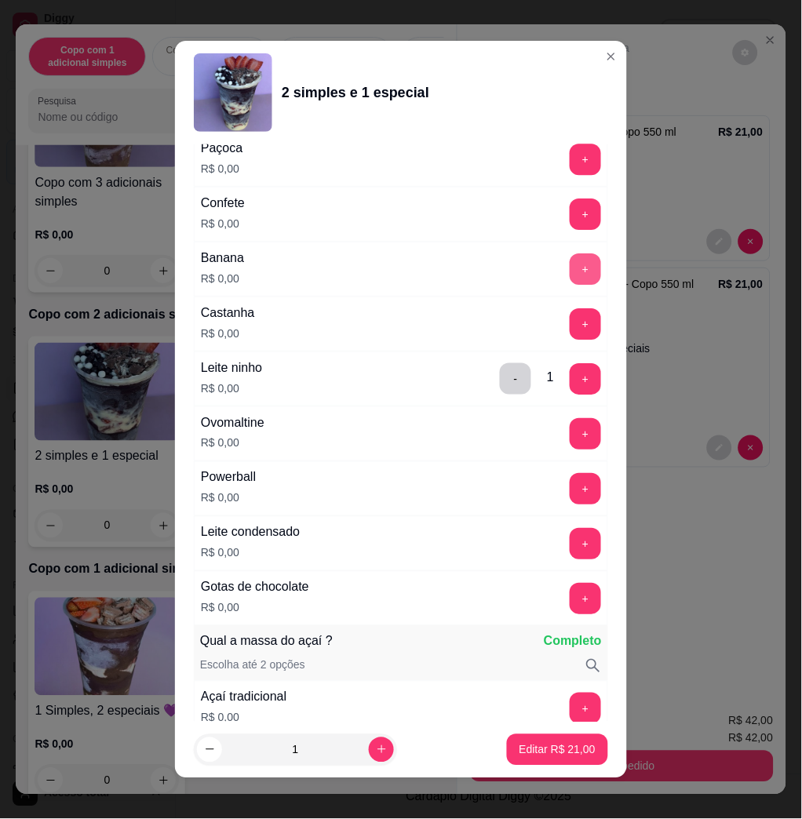
click at [569, 282] on button "+" at bounding box center [584, 268] width 31 height 31
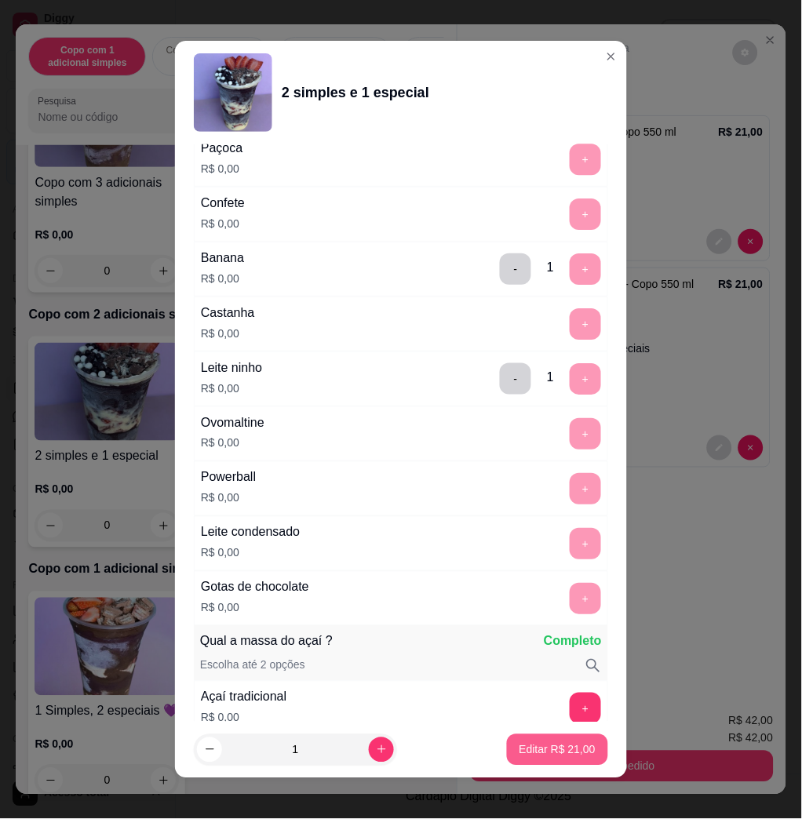
click at [549, 769] on footer "1 Editar R$ 21,00" at bounding box center [401, 750] width 452 height 56
click at [553, 752] on p "Editar R$ 21,00" at bounding box center [557, 750] width 76 height 16
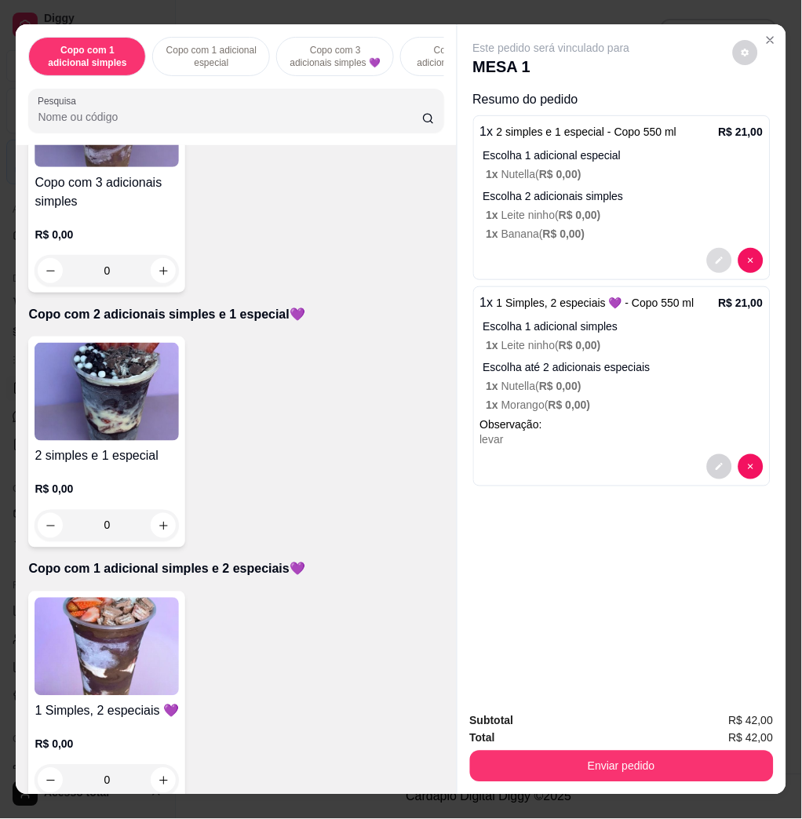
click at [715, 257] on icon "decrease-product-quantity" at bounding box center [719, 260] width 9 height 9
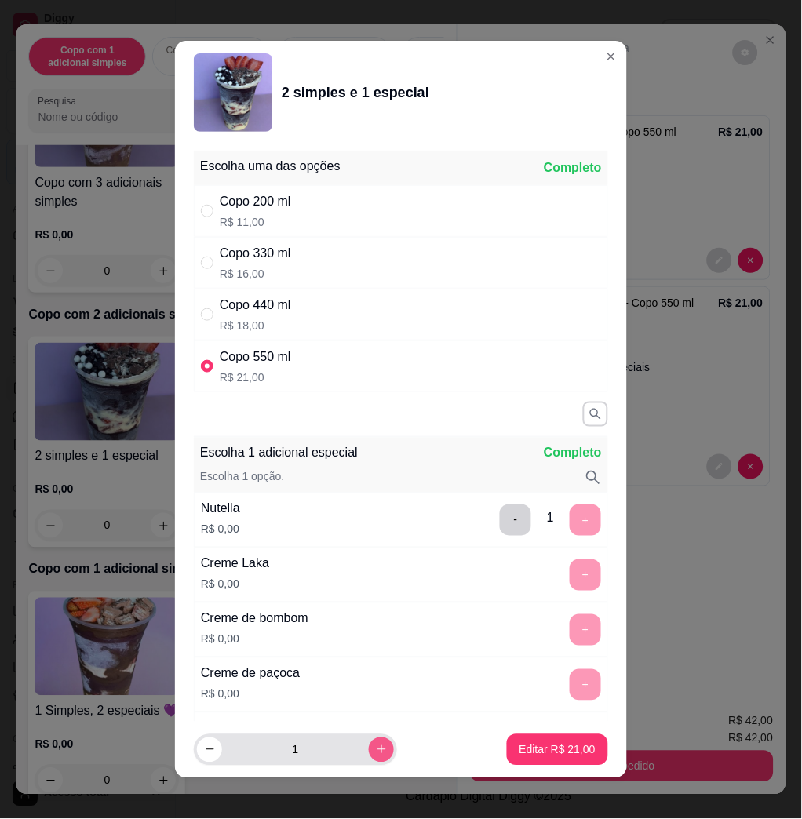
click at [376, 751] on icon "increase-product-quantity" at bounding box center [382, 750] width 12 height 12
type input "2"
click at [538, 738] on button "Editar R$ 42,00" at bounding box center [557, 749] width 98 height 31
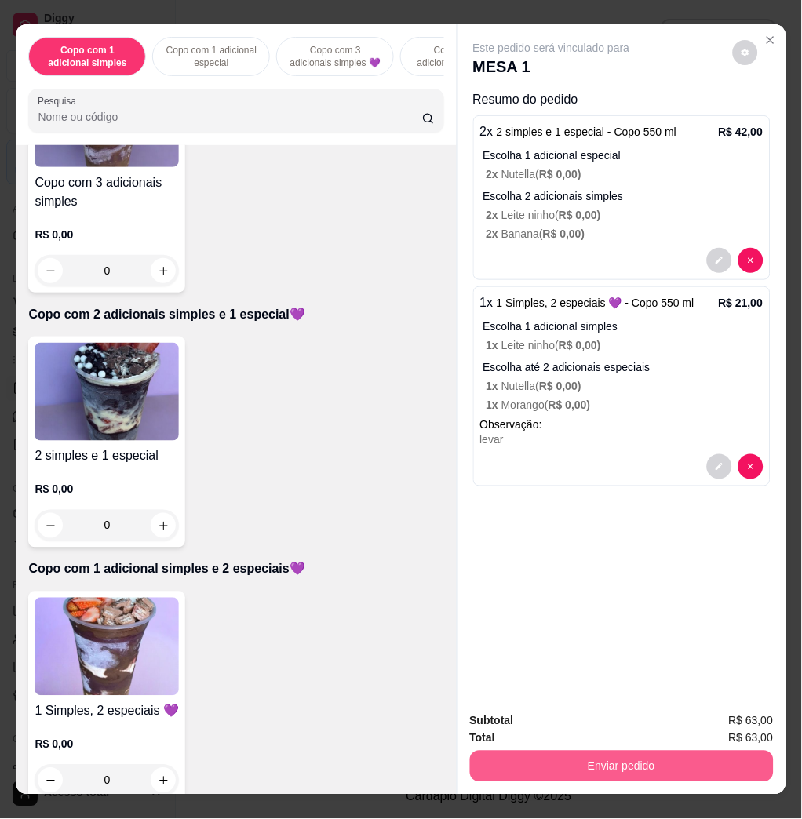
click at [631, 757] on button "Enviar pedido" at bounding box center [622, 766] width 304 height 31
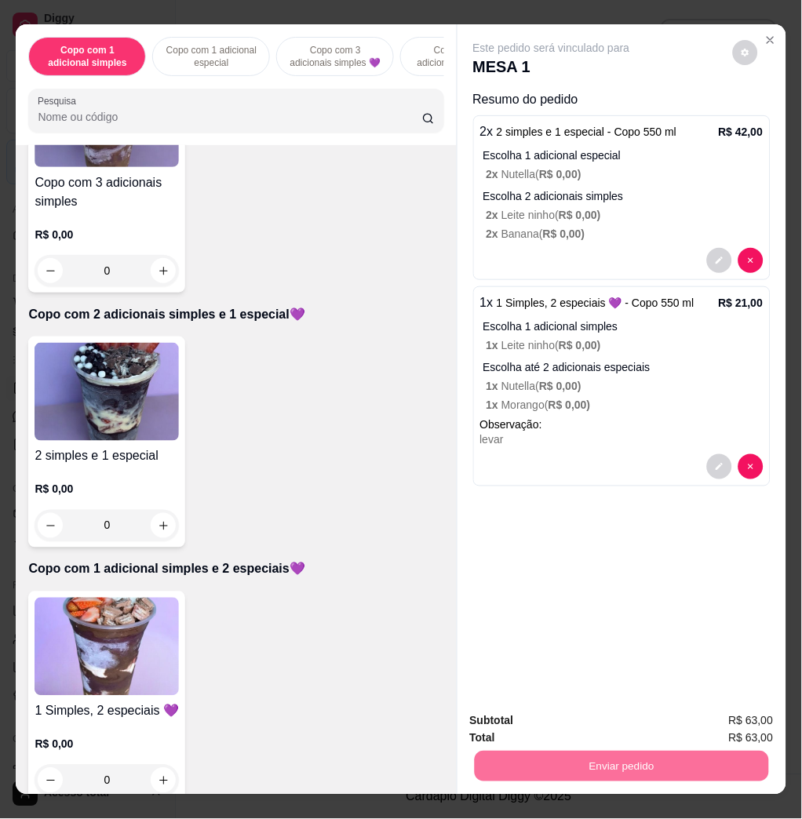
click at [715, 713] on button "Enviar pedido" at bounding box center [730, 720] width 89 height 30
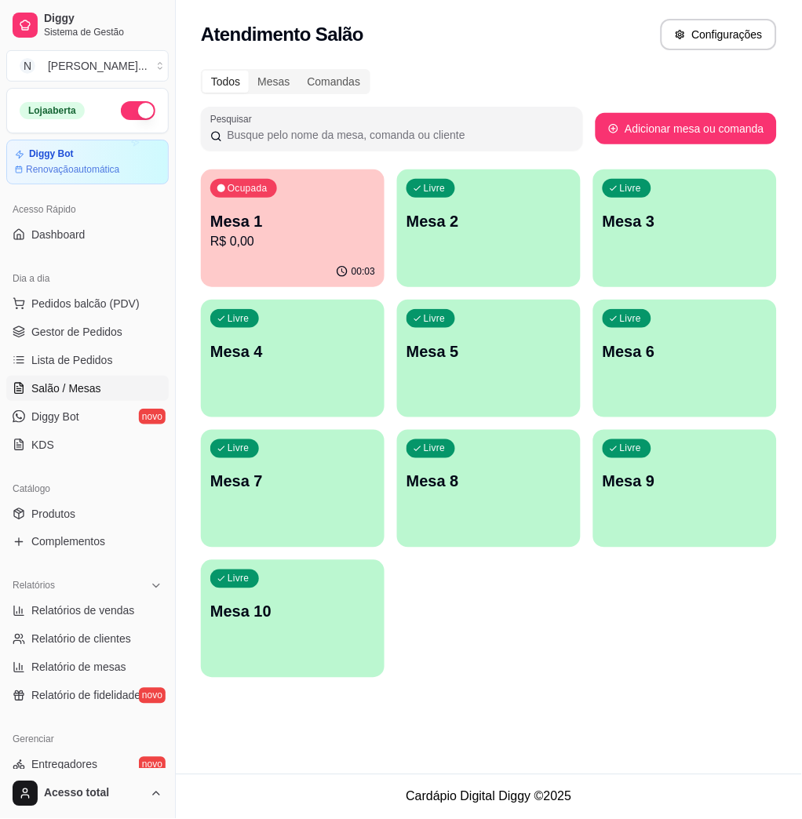
click at [485, 224] on div "Livre Mesa 2" at bounding box center [489, 218] width 184 height 99
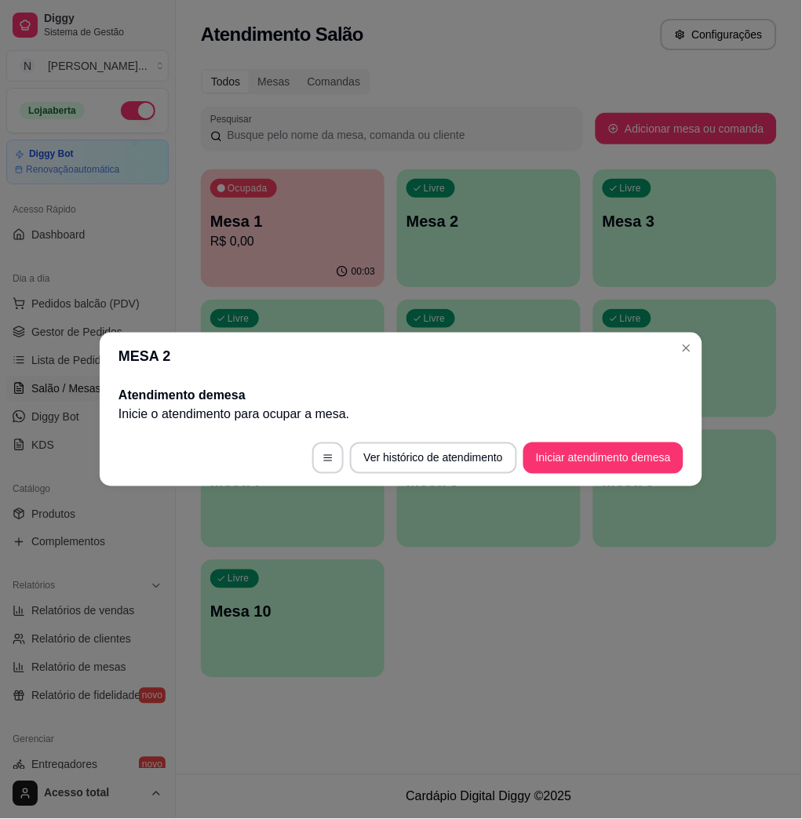
click at [587, 438] on footer "Ver histórico de atendimento Iniciar atendimento de mesa" at bounding box center [401, 458] width 602 height 56
click at [594, 457] on button "Iniciar atendimento de mesa" at bounding box center [603, 458] width 155 height 31
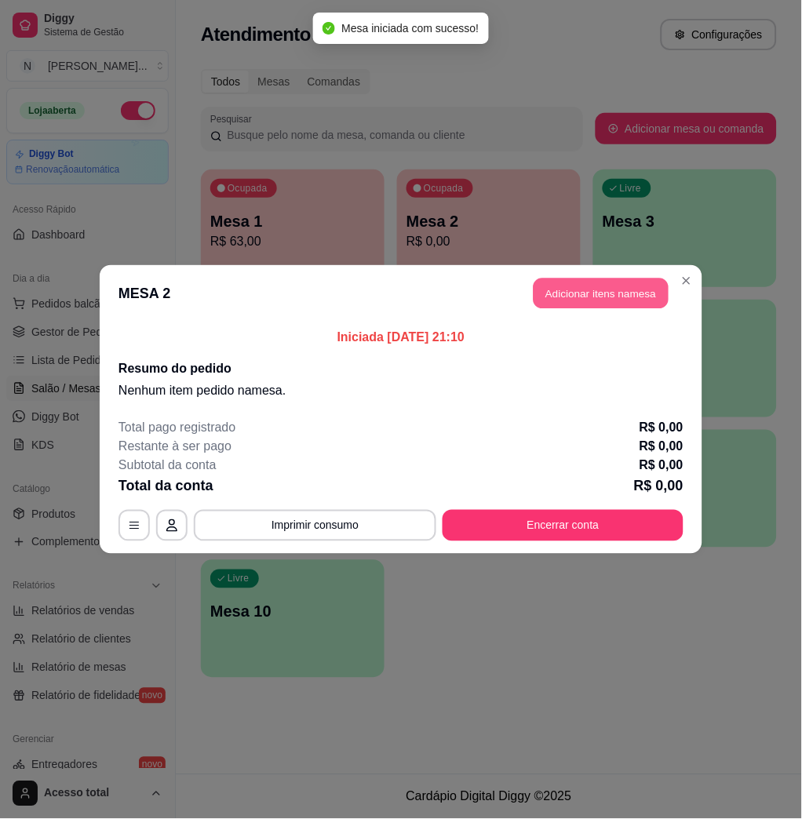
click at [606, 293] on button "Adicionar itens na mesa" at bounding box center [600, 293] width 135 height 31
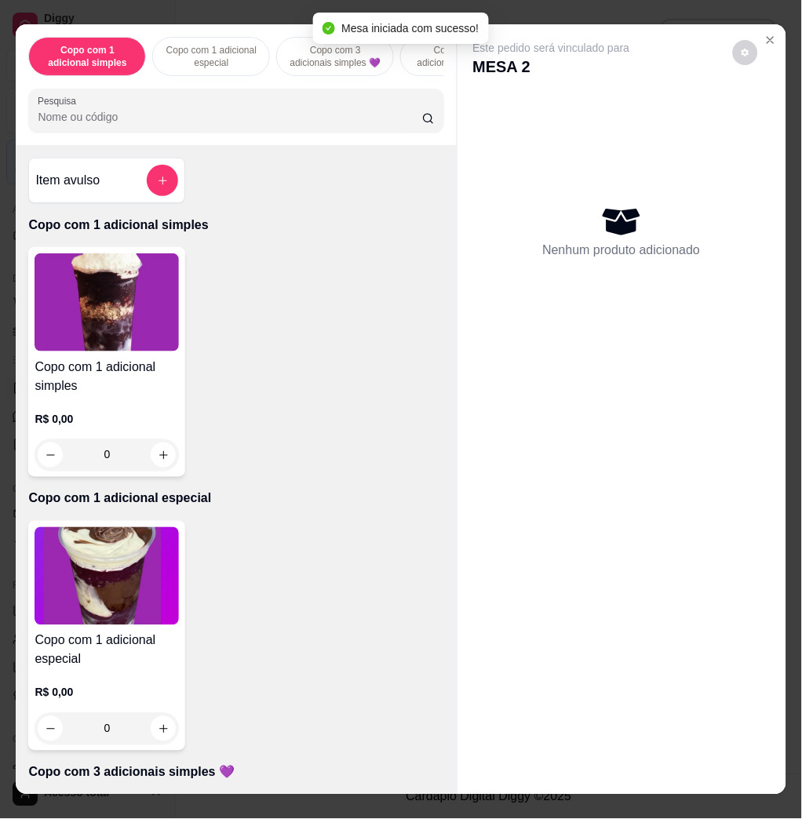
scroll to position [418, 0]
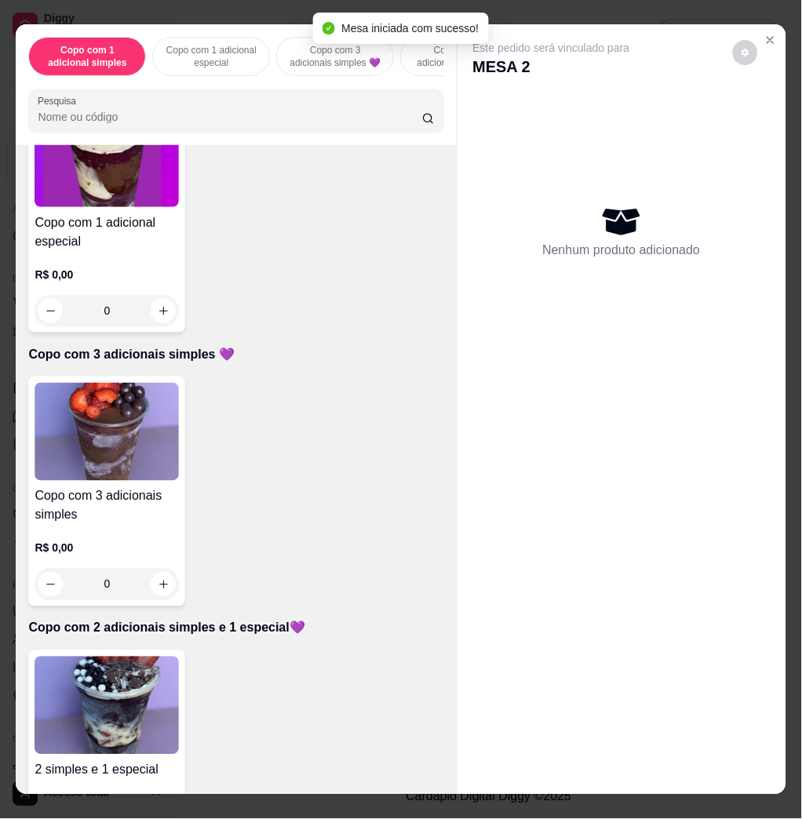
click at [115, 677] on img at bounding box center [107, 706] width 144 height 98
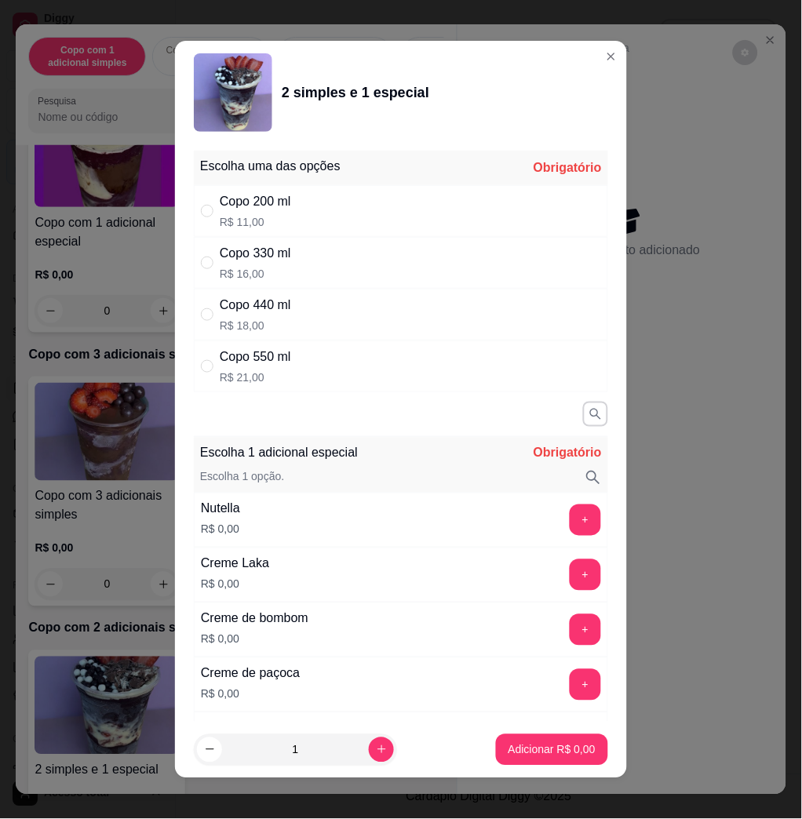
click at [312, 311] on div "Copo 440 ml R$ 18,00" at bounding box center [401, 315] width 414 height 52
radio input "true"
click at [570, 519] on button "+" at bounding box center [585, 520] width 31 height 31
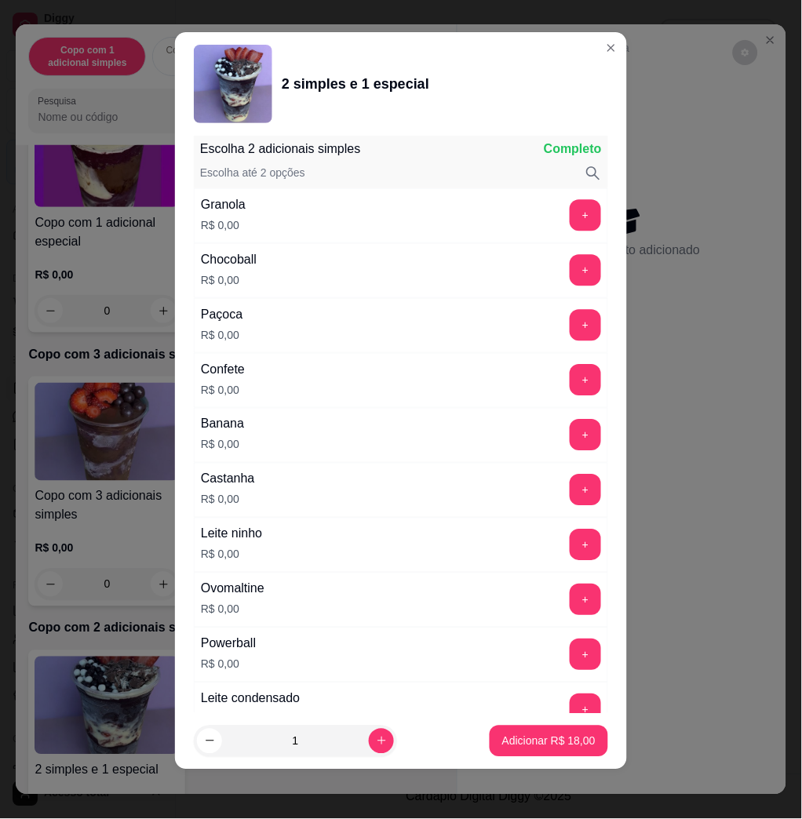
drag, startPoint x: 560, startPoint y: 556, endPoint x: 533, endPoint y: 556, distance: 27.5
click at [563, 555] on div "+" at bounding box center [585, 544] width 44 height 31
click at [563, 538] on div "+" at bounding box center [585, 544] width 44 height 31
click at [569, 548] on button "+" at bounding box center [584, 544] width 31 height 31
click at [569, 700] on button "+" at bounding box center [584, 709] width 31 height 31
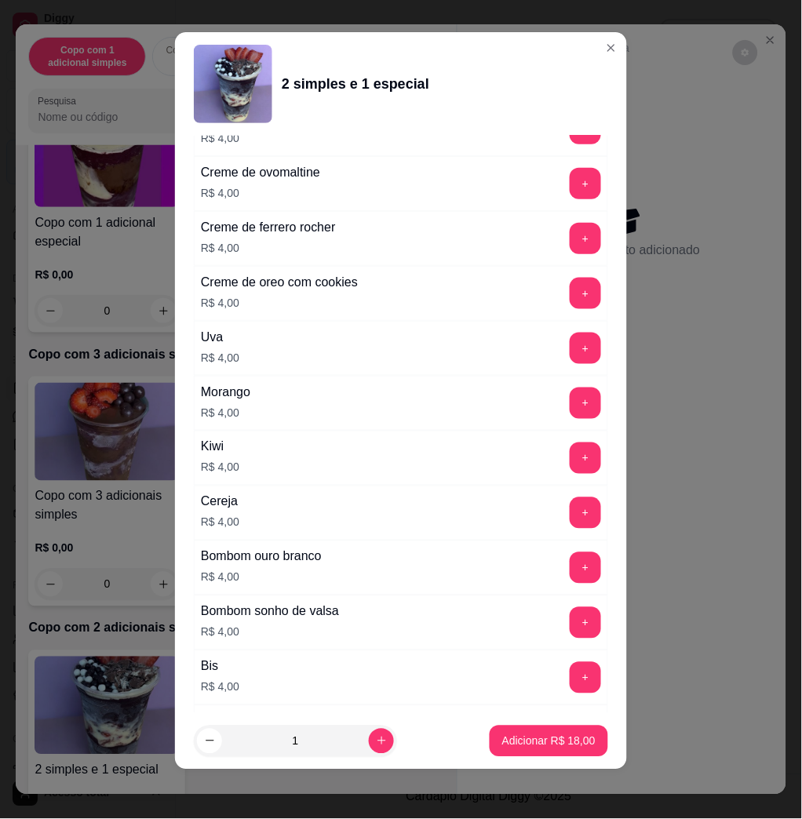
scroll to position [3888, 0]
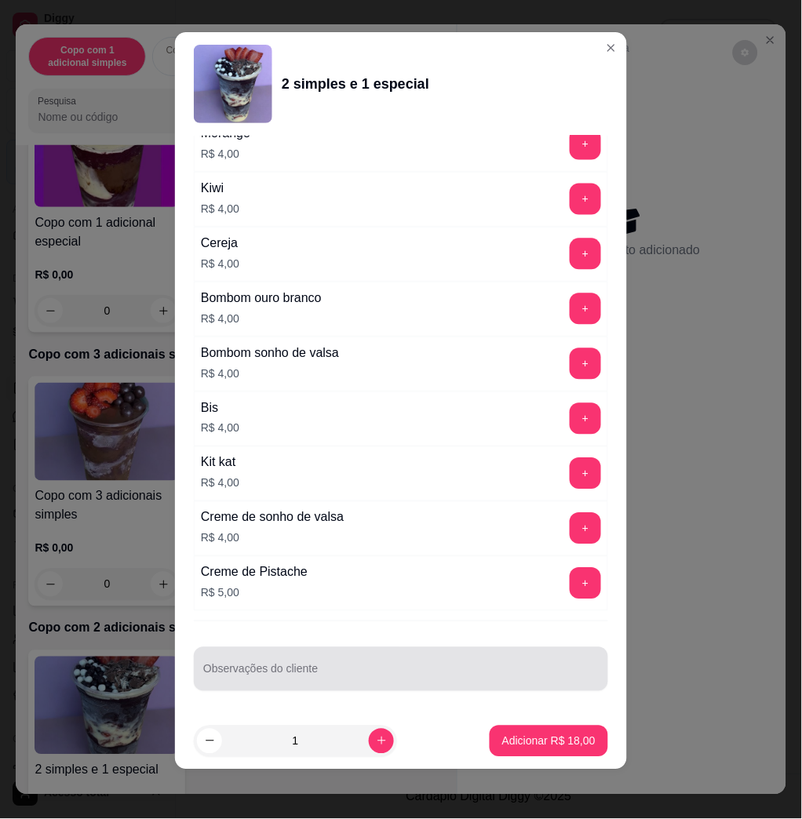
click at [511, 681] on input "Observações do cliente" at bounding box center [400, 676] width 395 height 16
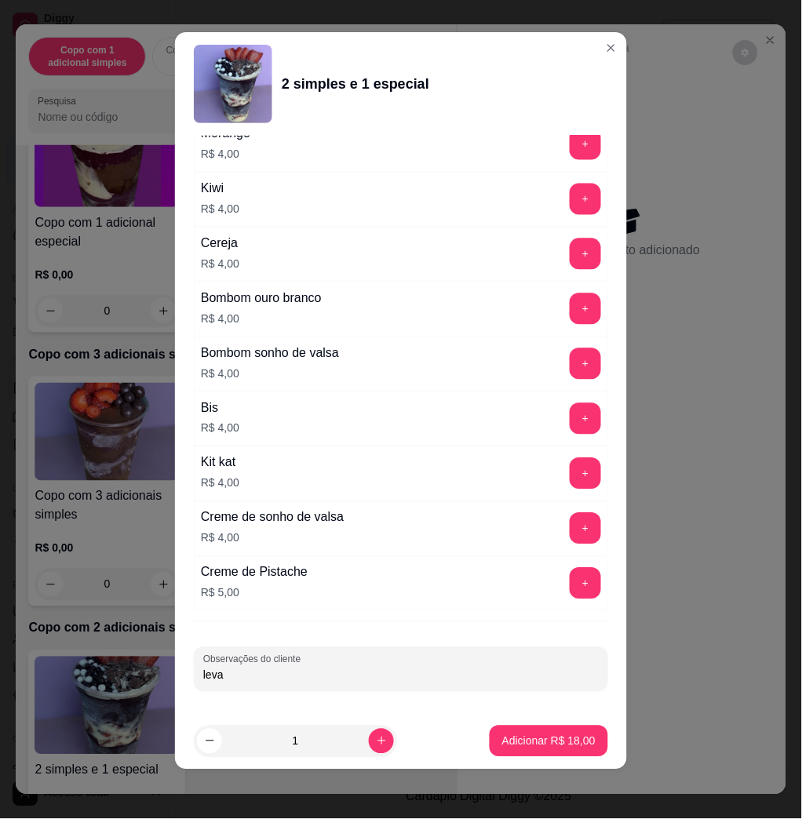
type input "lev"
click at [493, 671] on input "lev" at bounding box center [400, 676] width 395 height 16
type input "tomar"
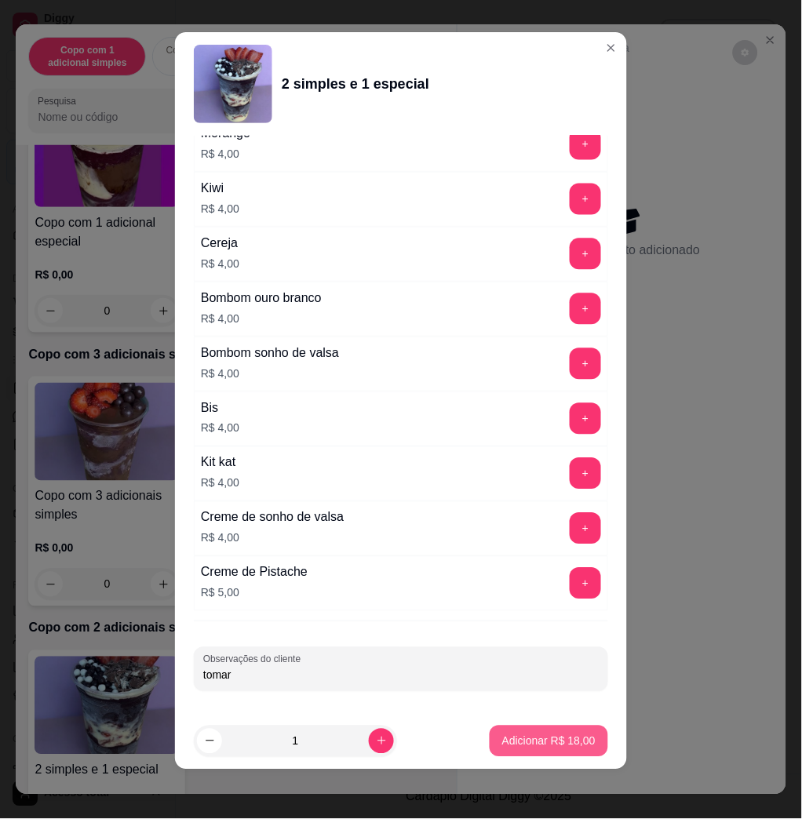
click at [547, 735] on p "Adicionar R$ 18,00" at bounding box center [548, 741] width 93 height 16
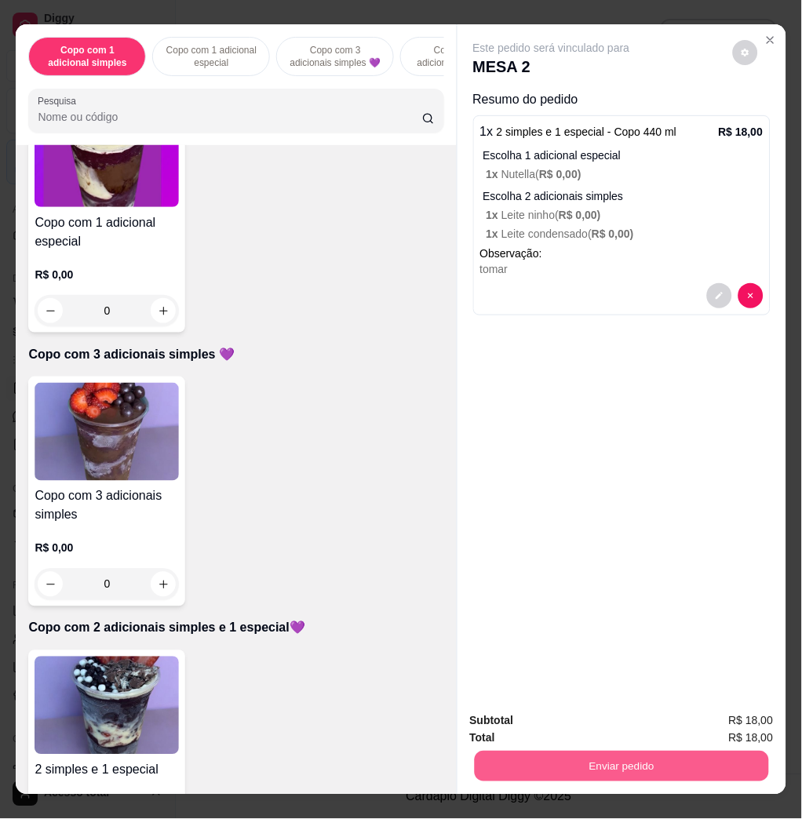
click at [634, 762] on button "Enviar pedido" at bounding box center [621, 766] width 294 height 31
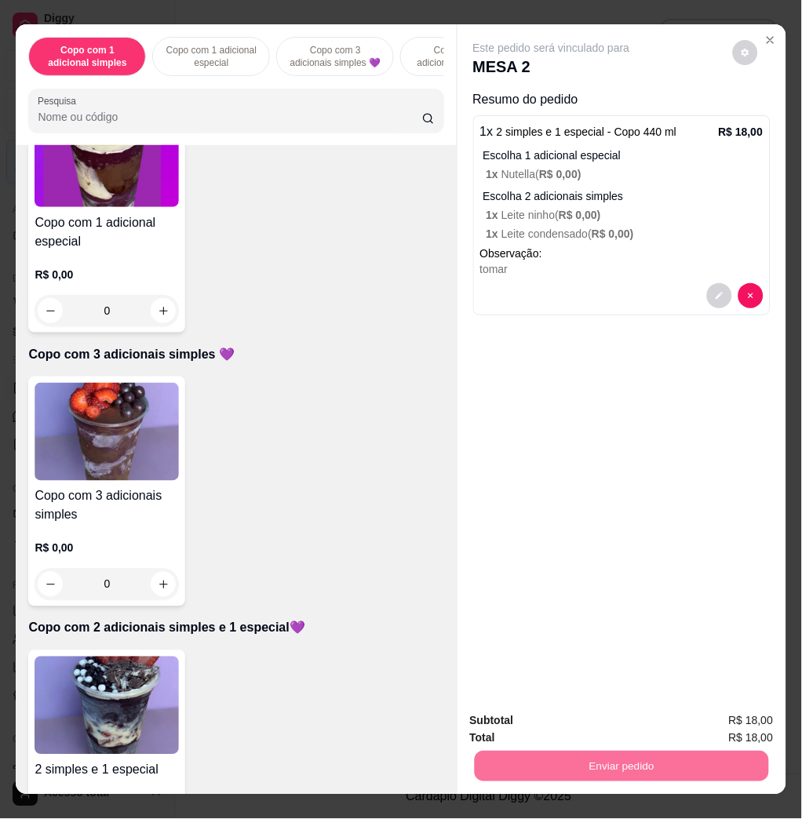
click at [660, 726] on button "Registrar cliente" at bounding box center [626, 720] width 104 height 30
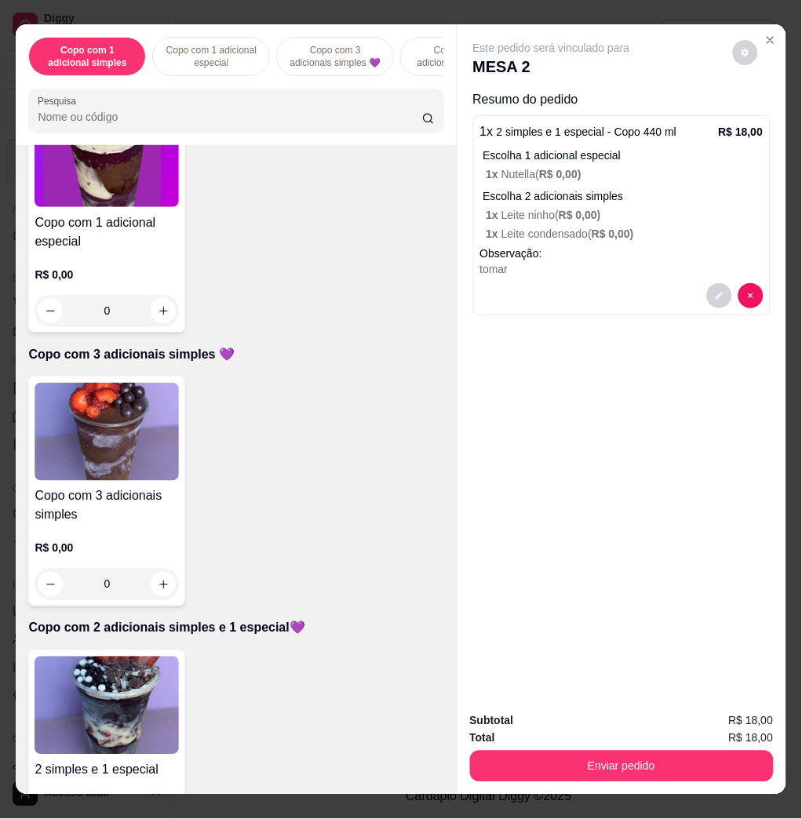
click at [706, 781] on div "Subtotal R$ 18,00 Total R$ 18,00 Enviar pedido" at bounding box center [621, 747] width 329 height 95
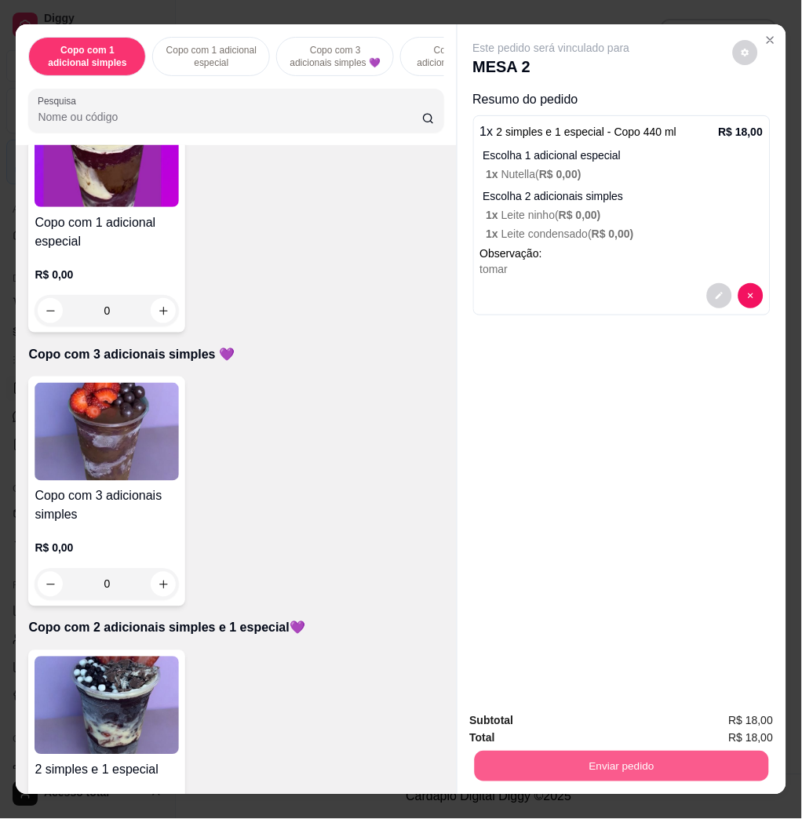
click at [731, 751] on button "Enviar pedido" at bounding box center [621, 766] width 294 height 31
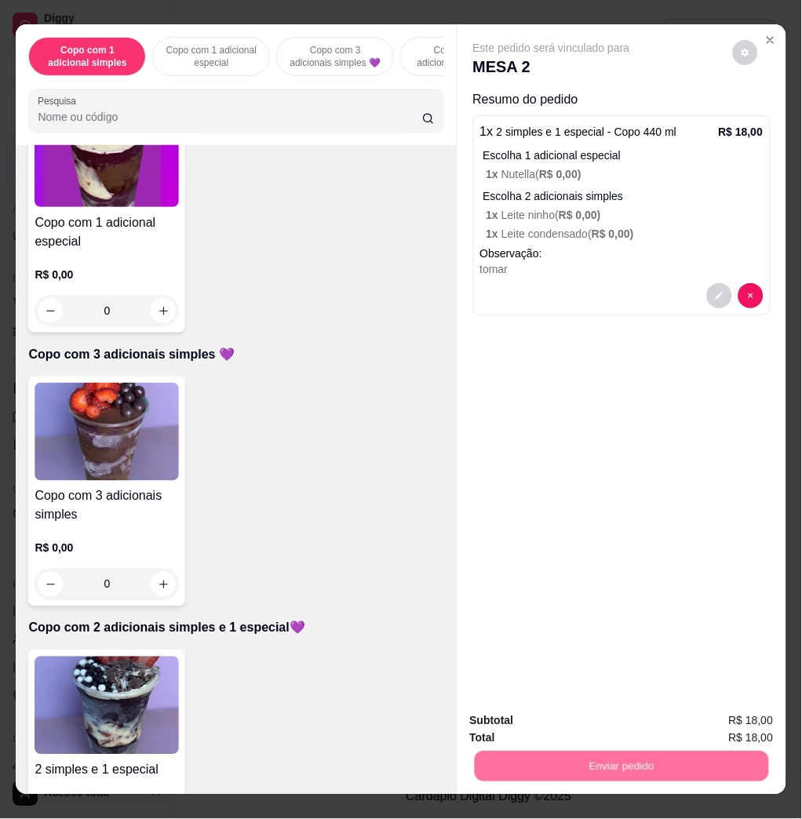
click at [728, 713] on button "Enviar pedido" at bounding box center [730, 720] width 89 height 30
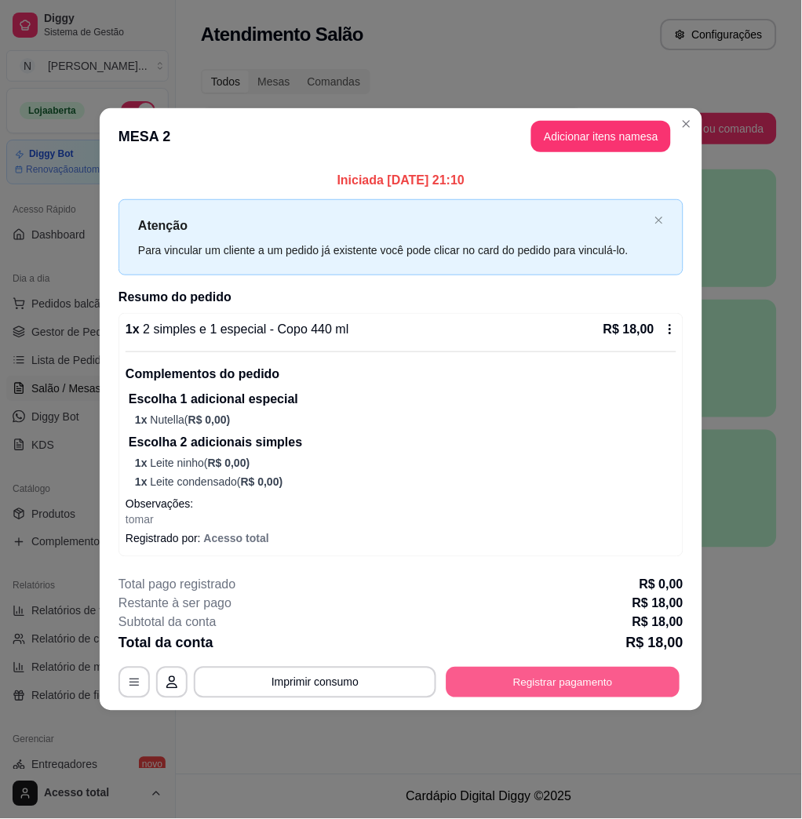
click at [554, 675] on button "Registrar pagamento" at bounding box center [563, 683] width 234 height 31
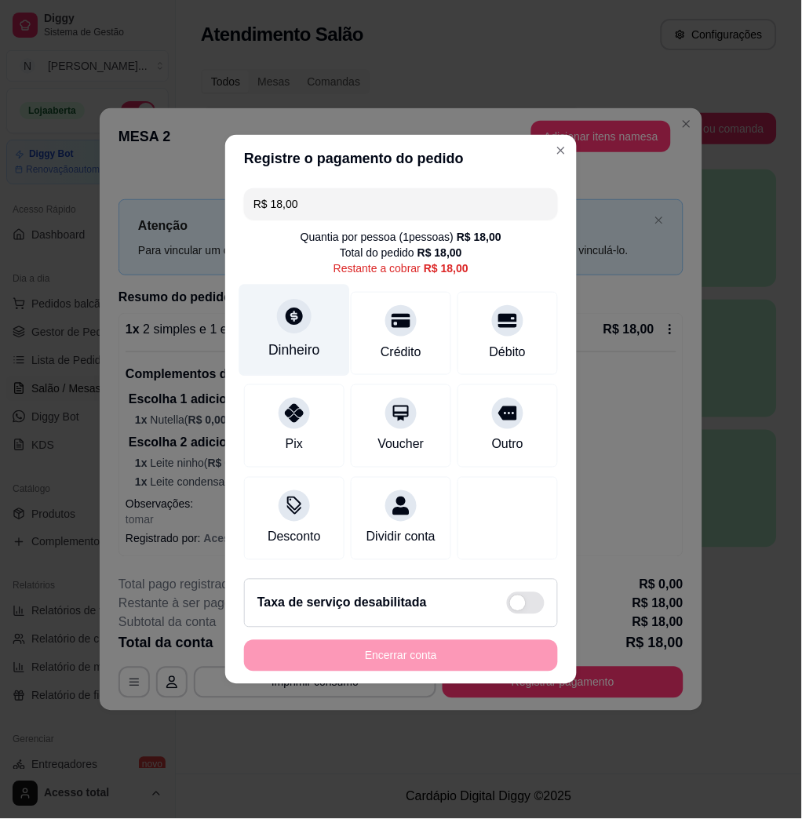
click at [277, 340] on div "Dinheiro" at bounding box center [294, 350] width 52 height 20
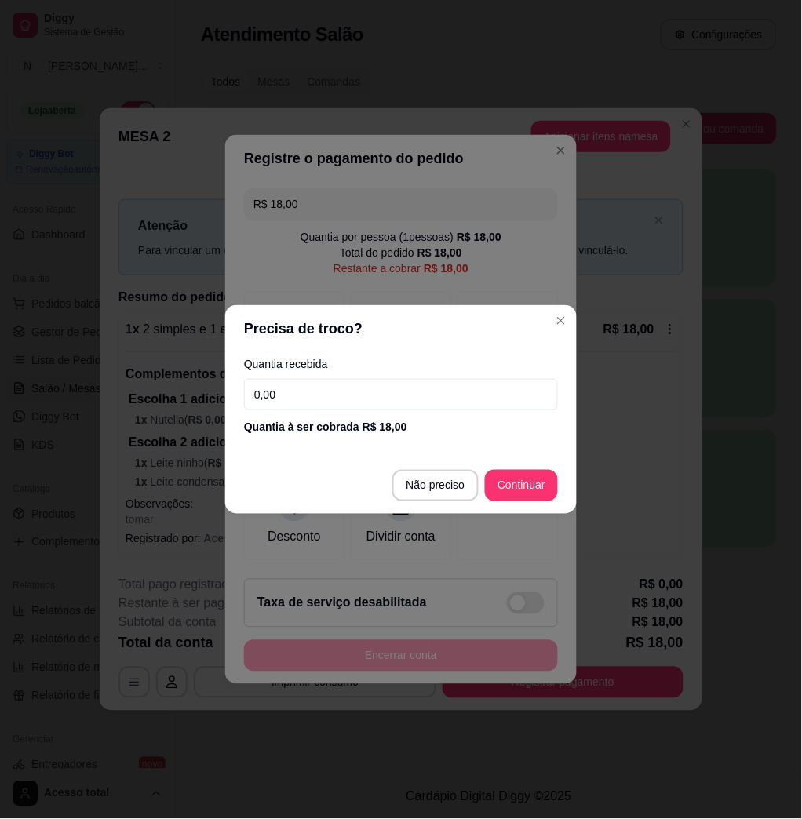
click at [318, 389] on input "0,00" at bounding box center [401, 394] width 314 height 31
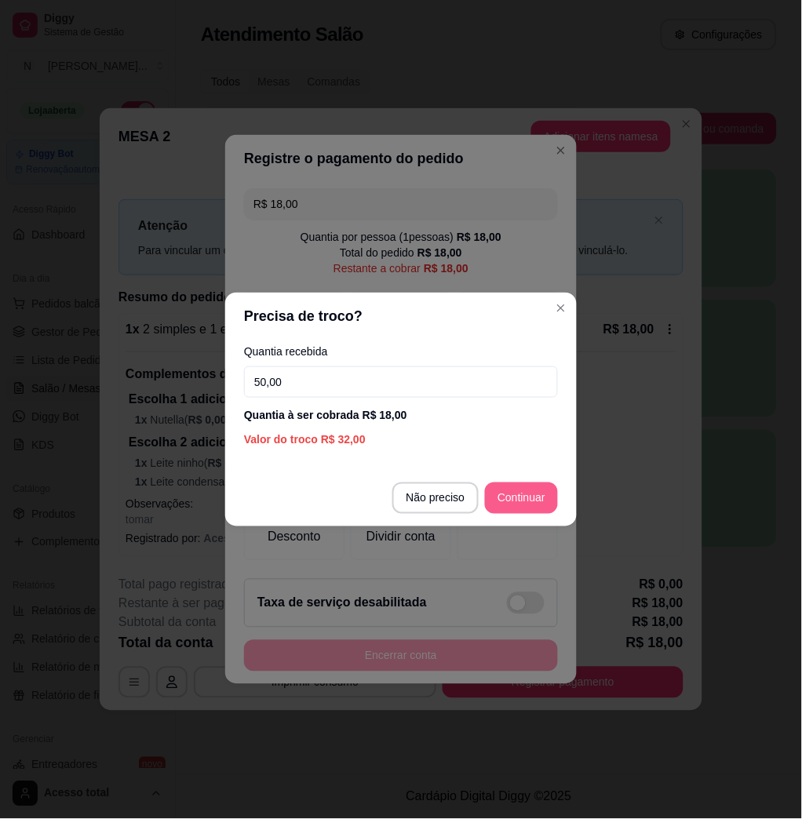
type input "50,00"
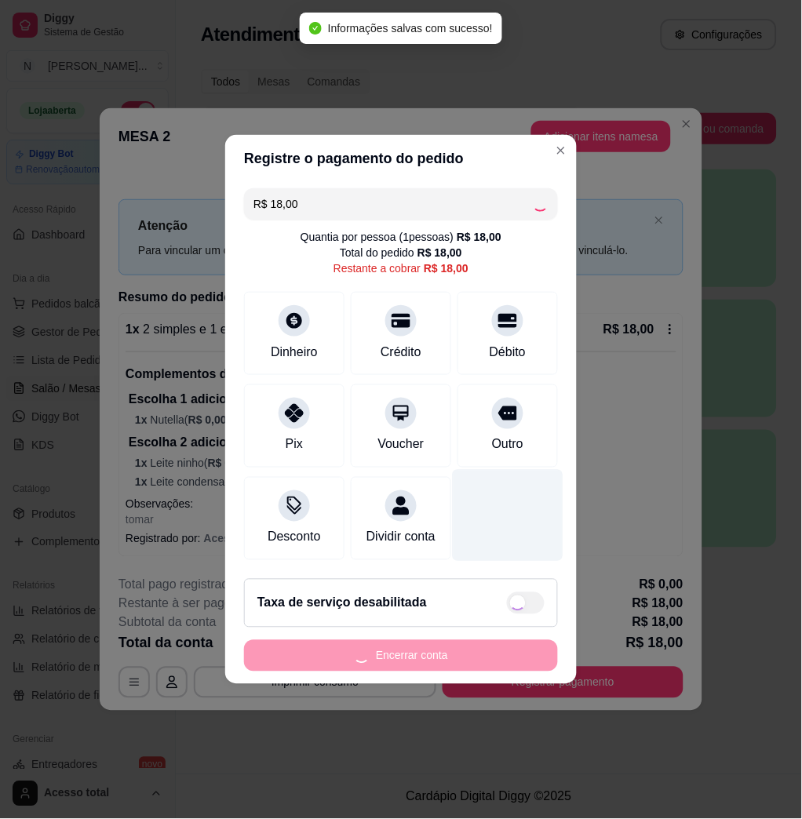
type input "R$ 0,00"
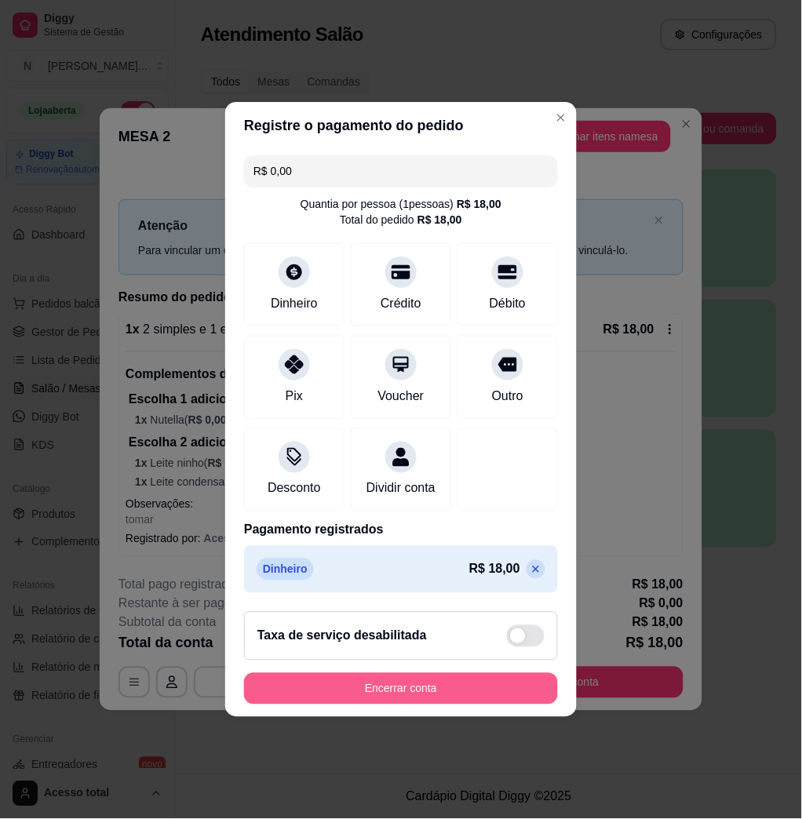
click at [519, 697] on button "Encerrar conta" at bounding box center [401, 688] width 314 height 31
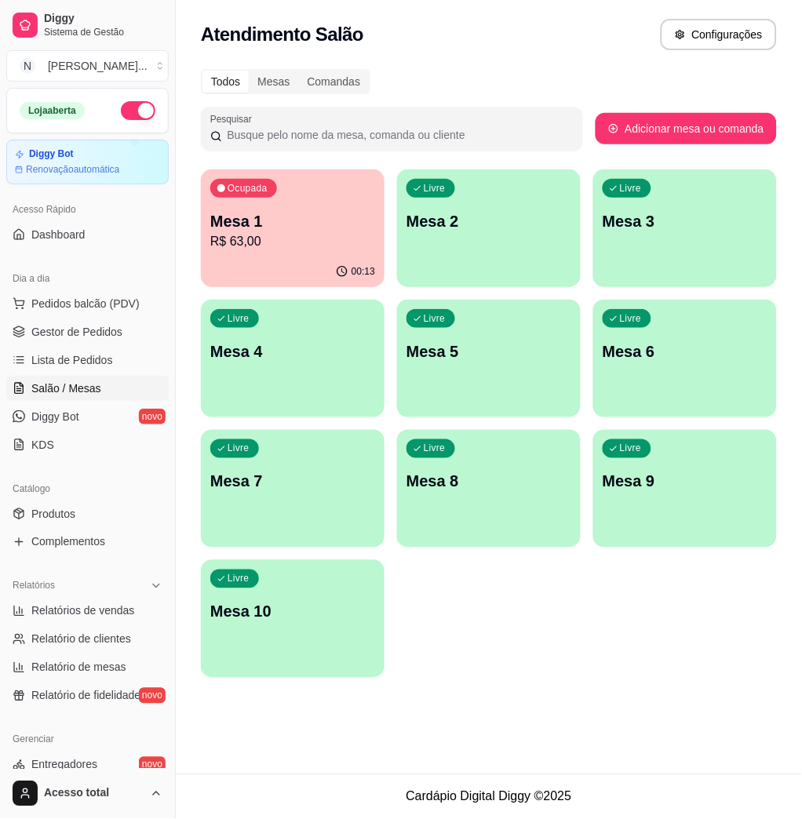
click at [323, 260] on div "00:13" at bounding box center [293, 272] width 184 height 31
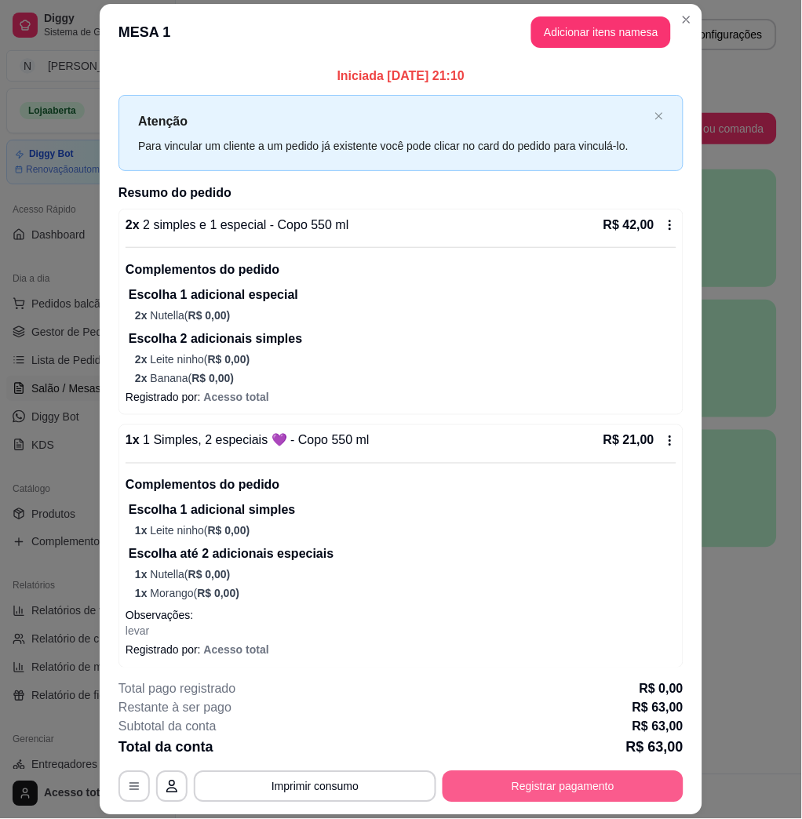
click at [610, 773] on button "Registrar pagamento" at bounding box center [562, 786] width 241 height 31
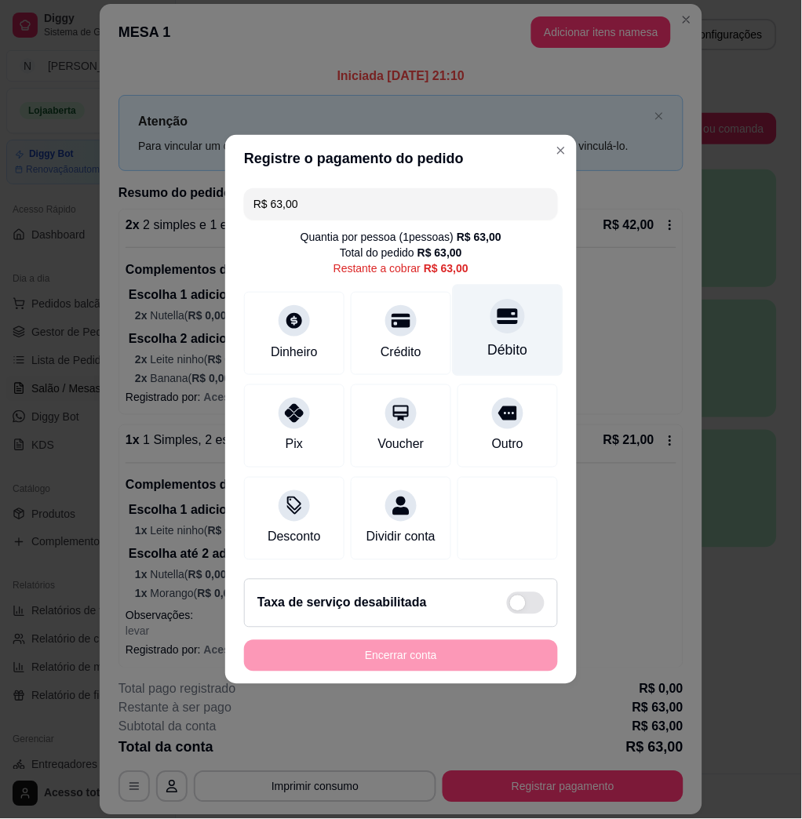
click at [486, 326] on div "Débito" at bounding box center [508, 331] width 111 height 92
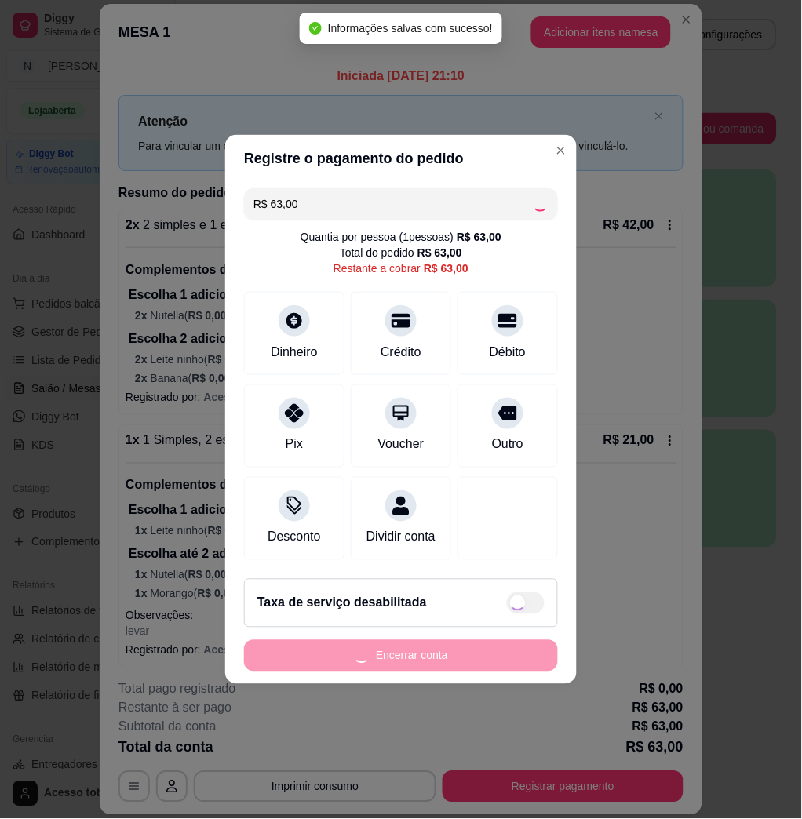
type input "R$ 0,00"
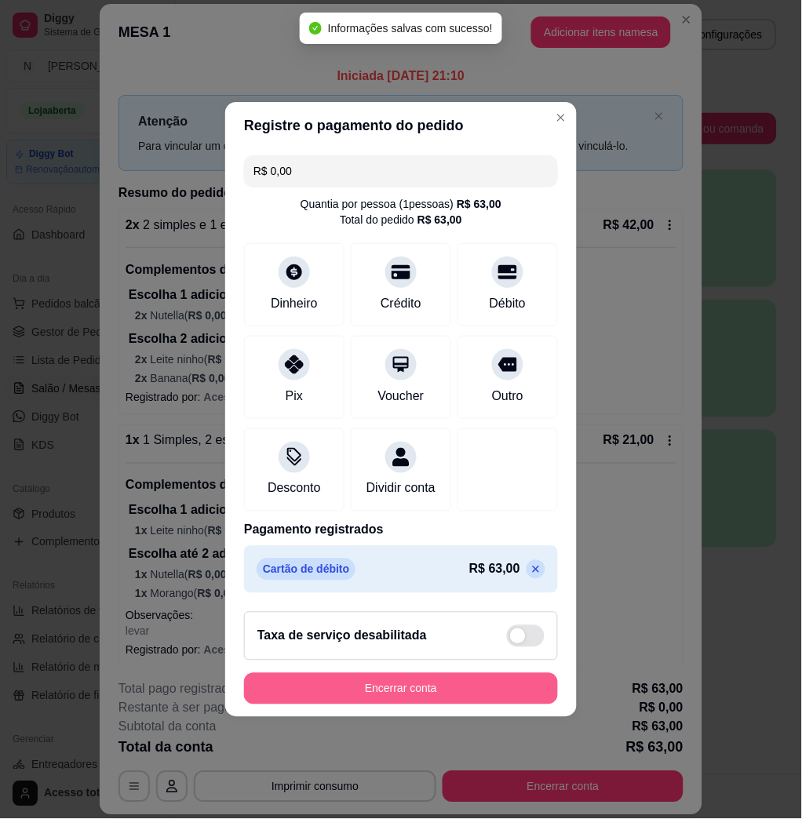
click at [511, 689] on button "Encerrar conta" at bounding box center [401, 688] width 314 height 31
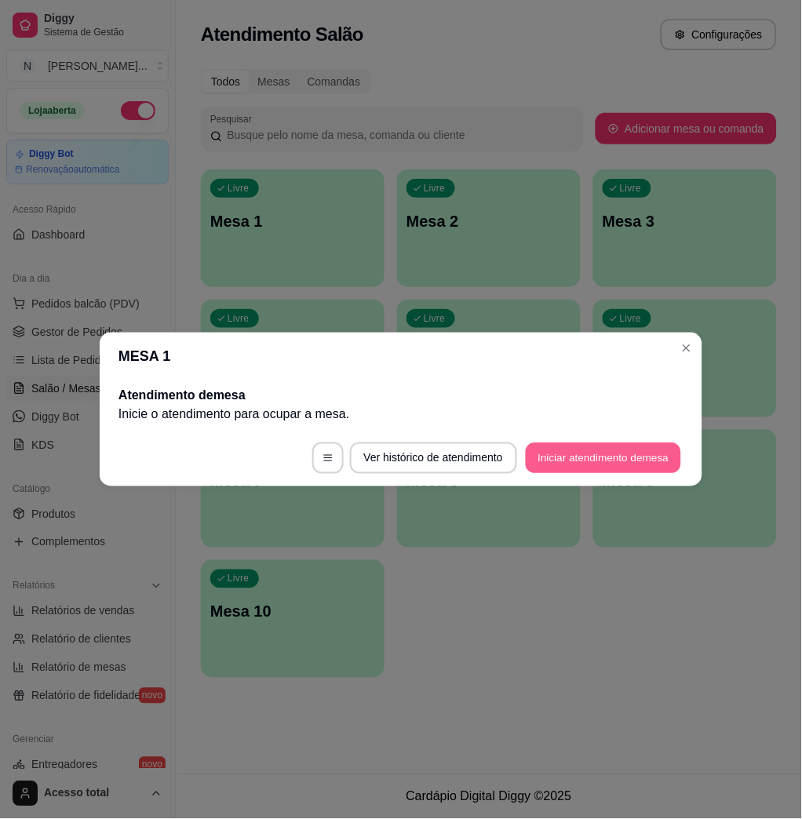
click at [563, 457] on button "Iniciar atendimento de mesa" at bounding box center [603, 458] width 155 height 31
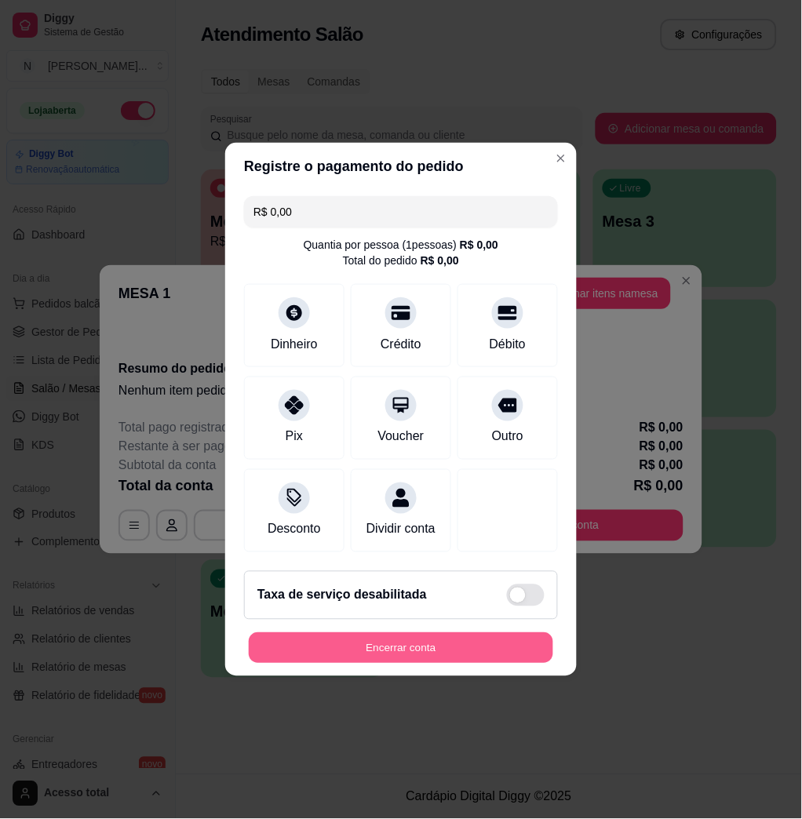
click at [527, 664] on button "Encerrar conta" at bounding box center [401, 648] width 304 height 31
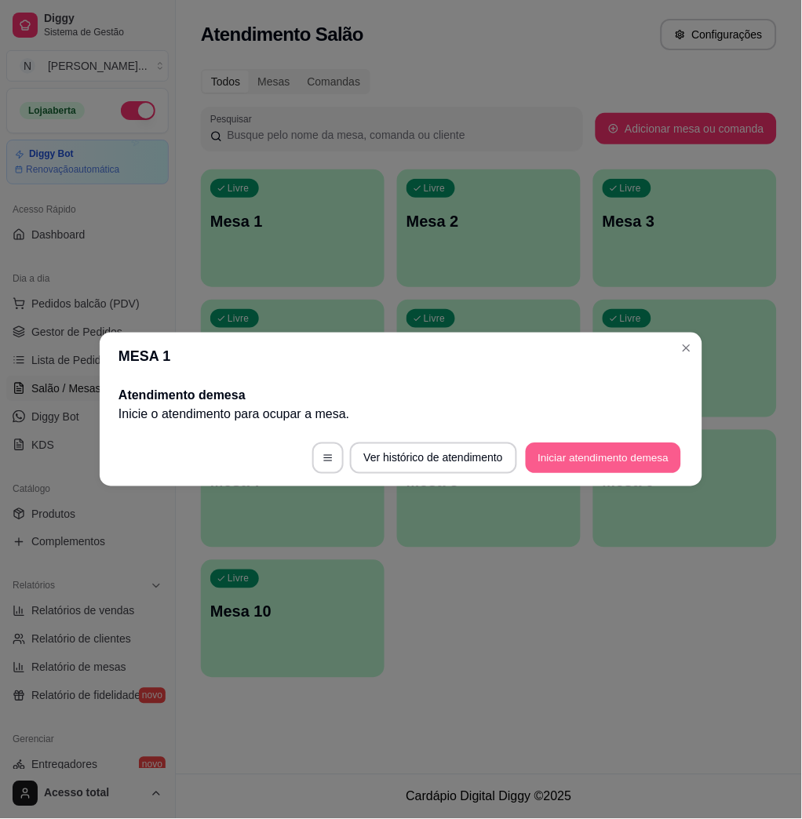
click at [636, 468] on button "Iniciar atendimento de mesa" at bounding box center [603, 458] width 155 height 31
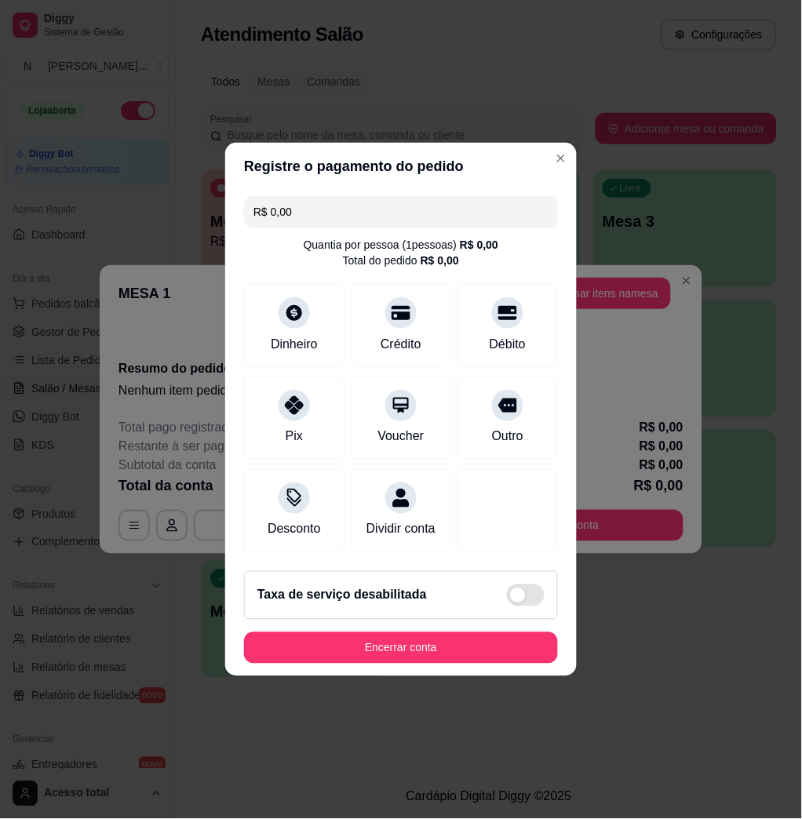
click at [548, 143] on header "Registre o pagamento do pedido" at bounding box center [400, 166] width 351 height 47
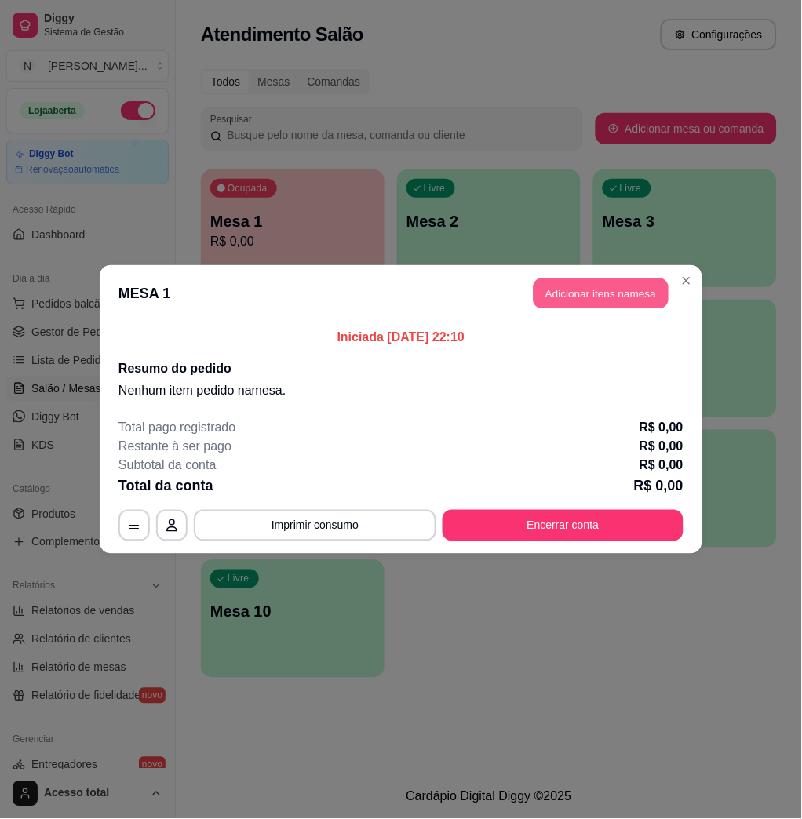
click at [584, 305] on button "Adicionar itens na mesa" at bounding box center [600, 293] width 135 height 31
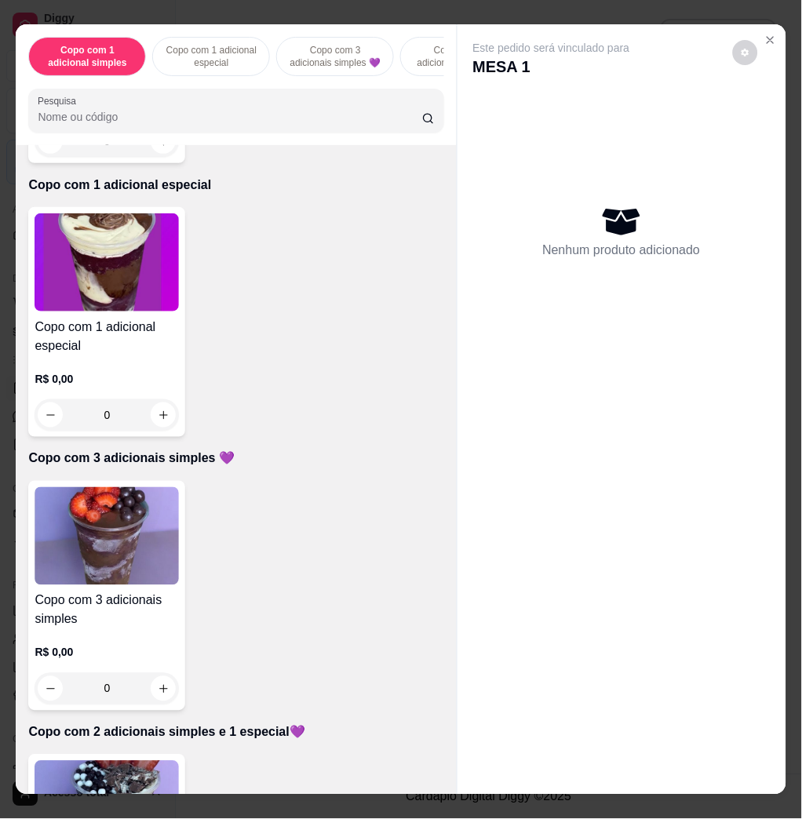
scroll to position [836, 0]
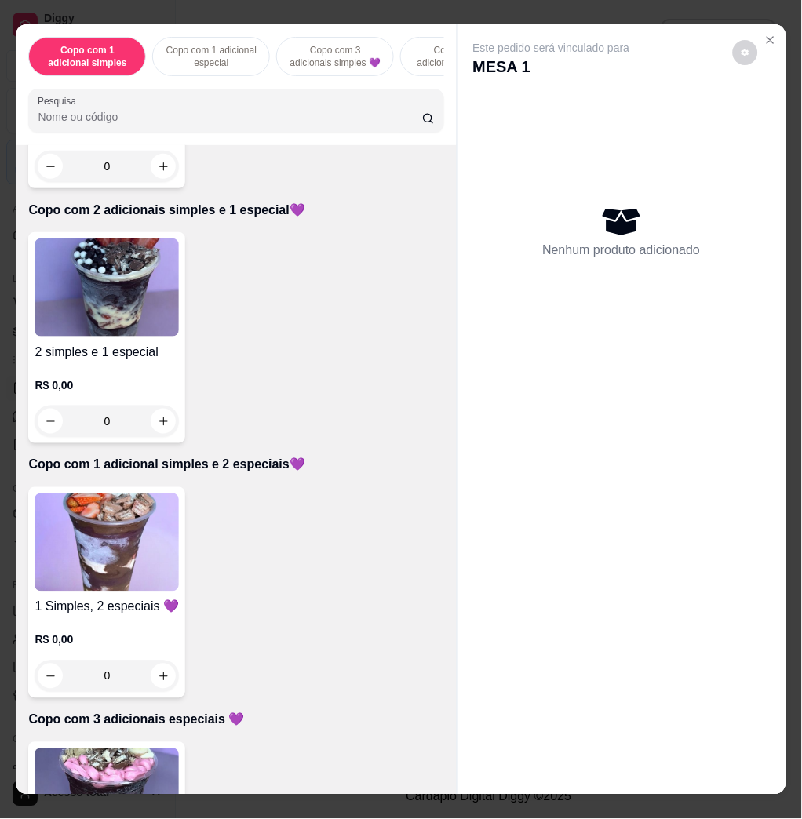
click at [94, 289] on img at bounding box center [107, 287] width 144 height 98
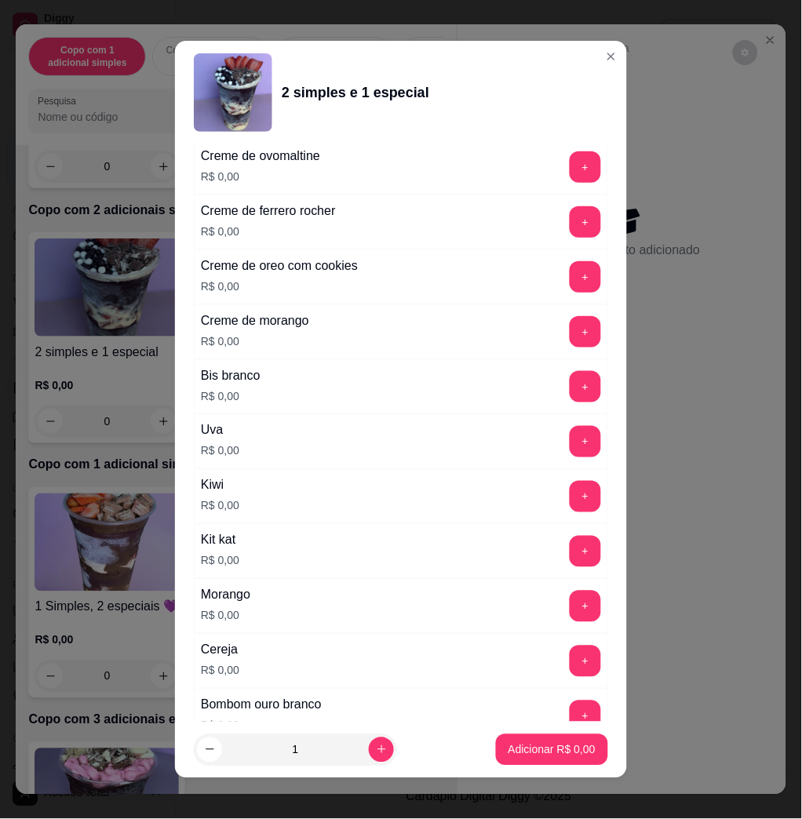
scroll to position [1255, 0]
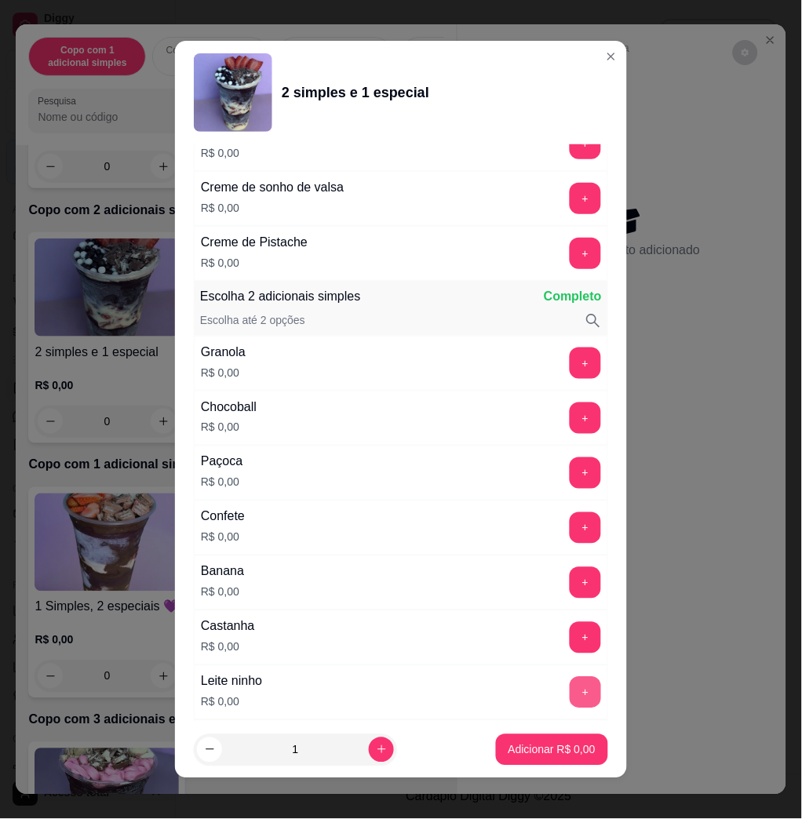
click at [569, 695] on button "+" at bounding box center [584, 692] width 31 height 31
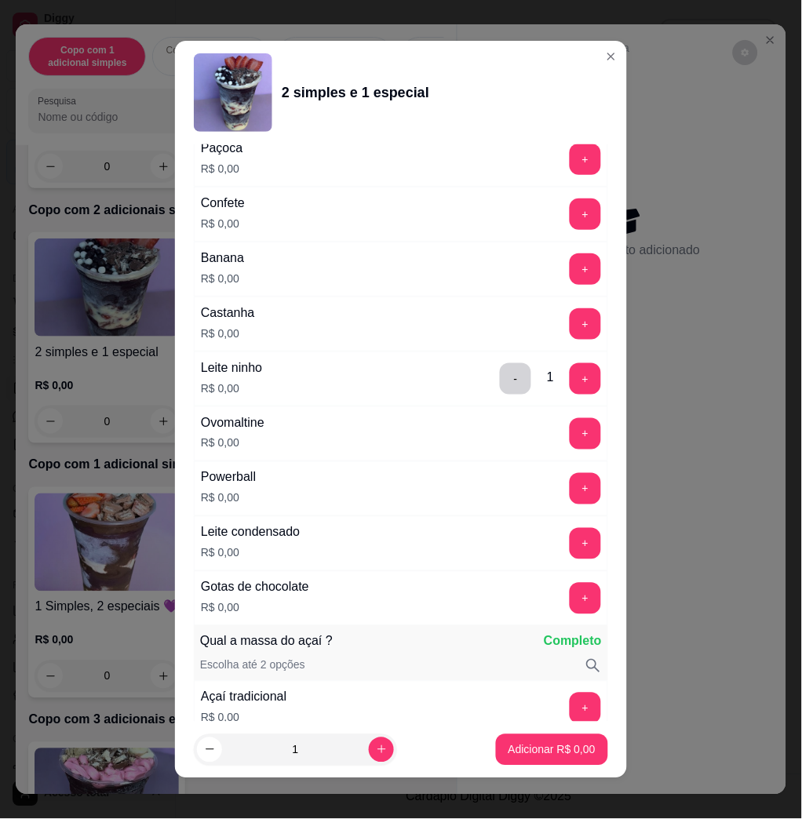
click at [563, 545] on div "+" at bounding box center [585, 543] width 44 height 31
click at [570, 551] on button "+" at bounding box center [585, 544] width 31 height 31
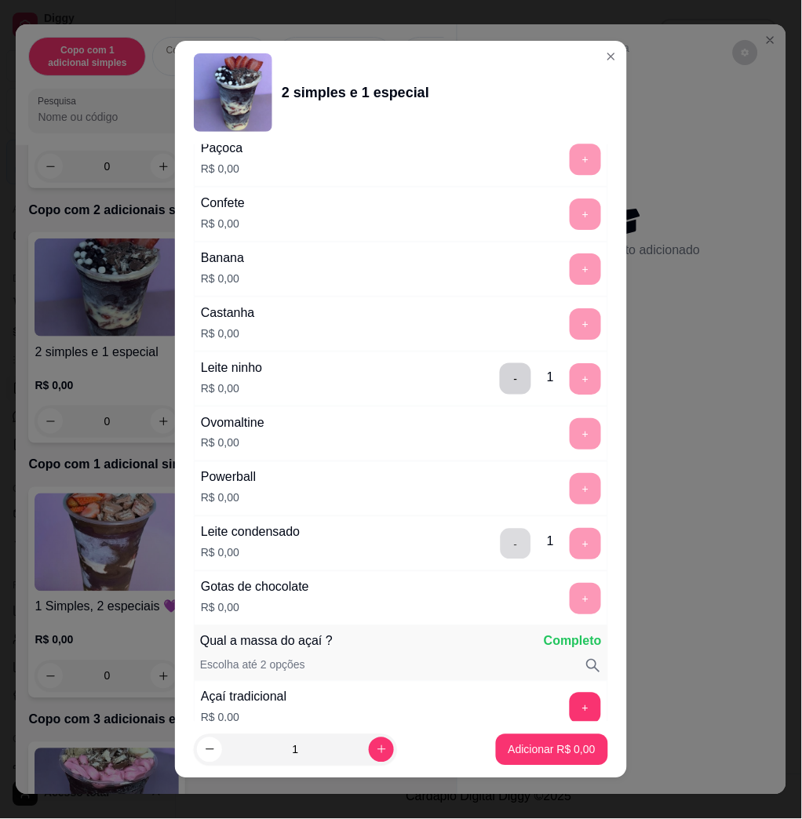
click at [500, 544] on button "-" at bounding box center [515, 544] width 31 height 31
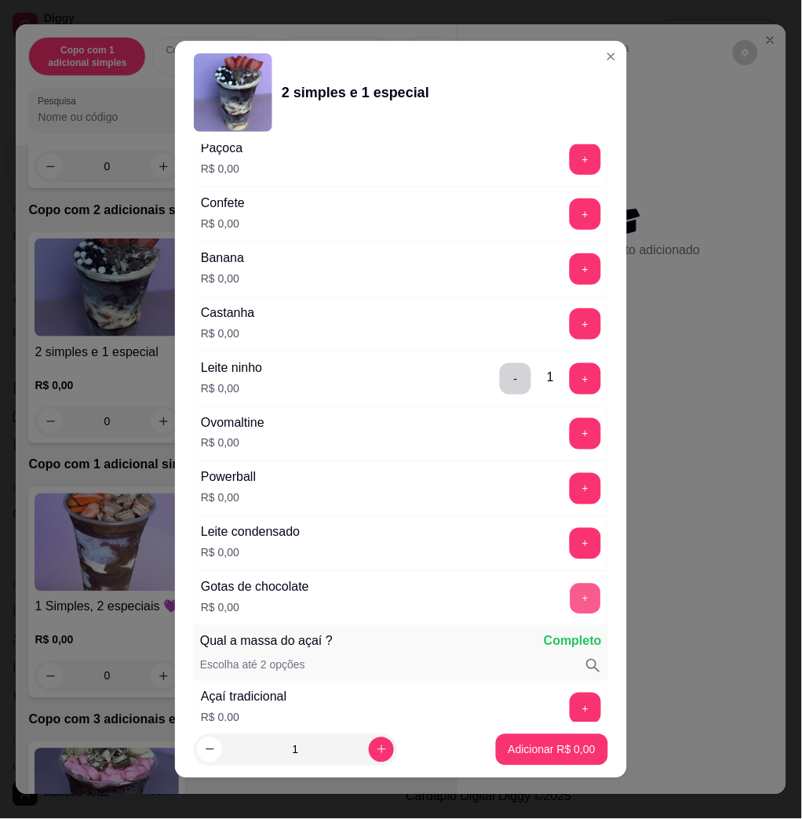
click at [570, 599] on button "+" at bounding box center [585, 599] width 31 height 31
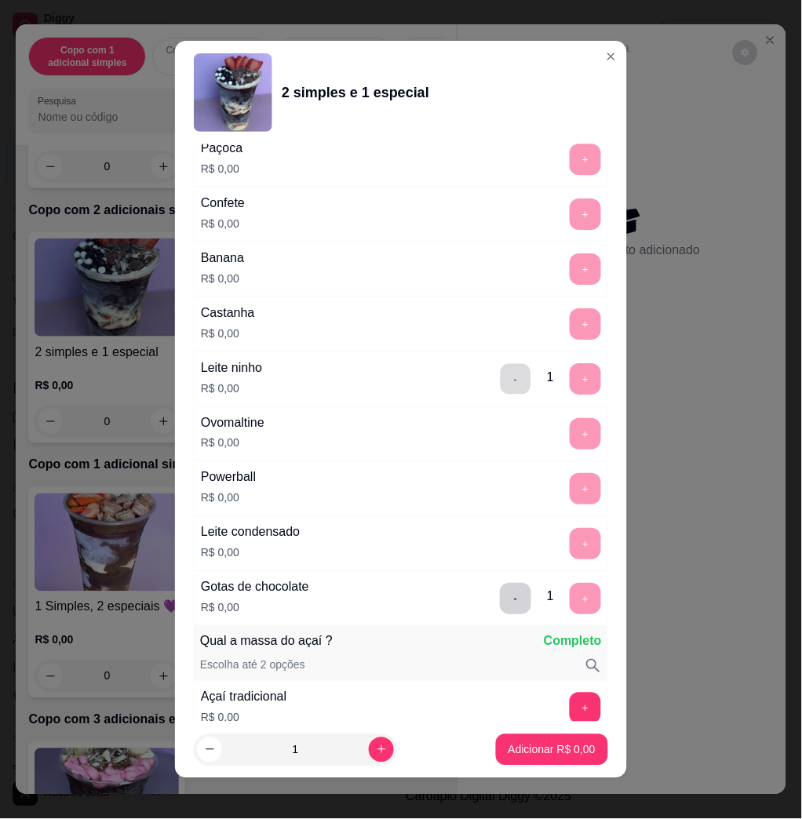
click at [500, 393] on button "-" at bounding box center [515, 379] width 31 height 31
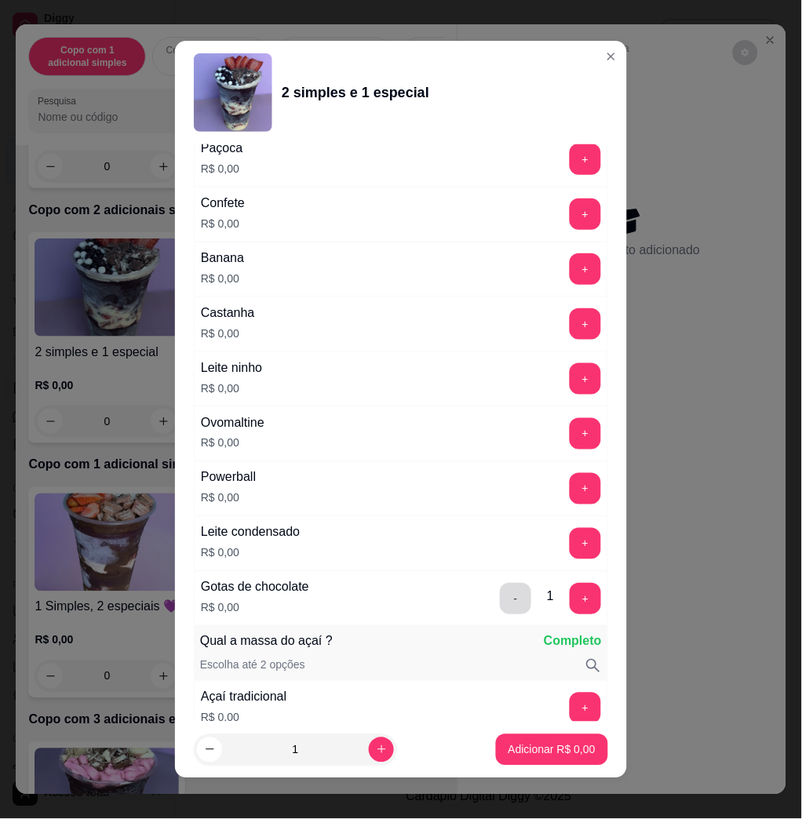
click at [500, 609] on button "-" at bounding box center [515, 598] width 31 height 31
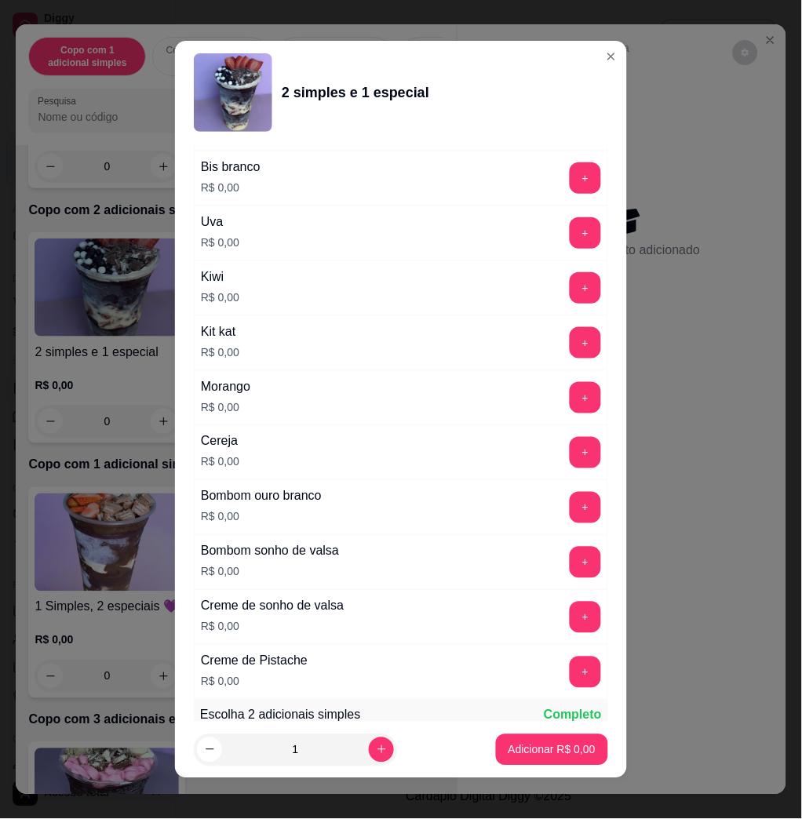
scroll to position [209, 0]
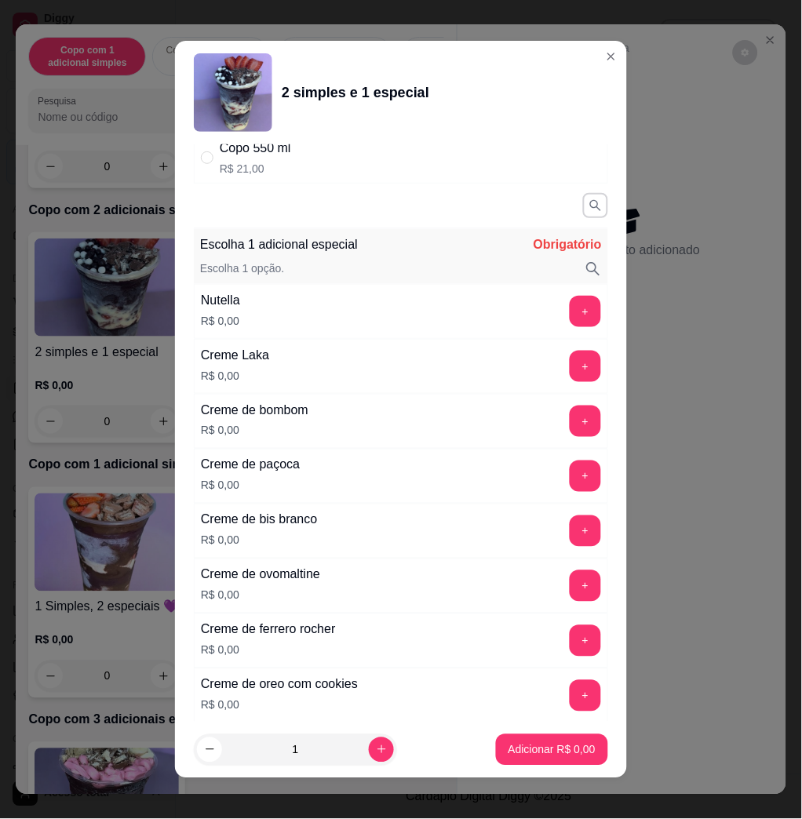
click at [569, 319] on button "+" at bounding box center [584, 311] width 31 height 31
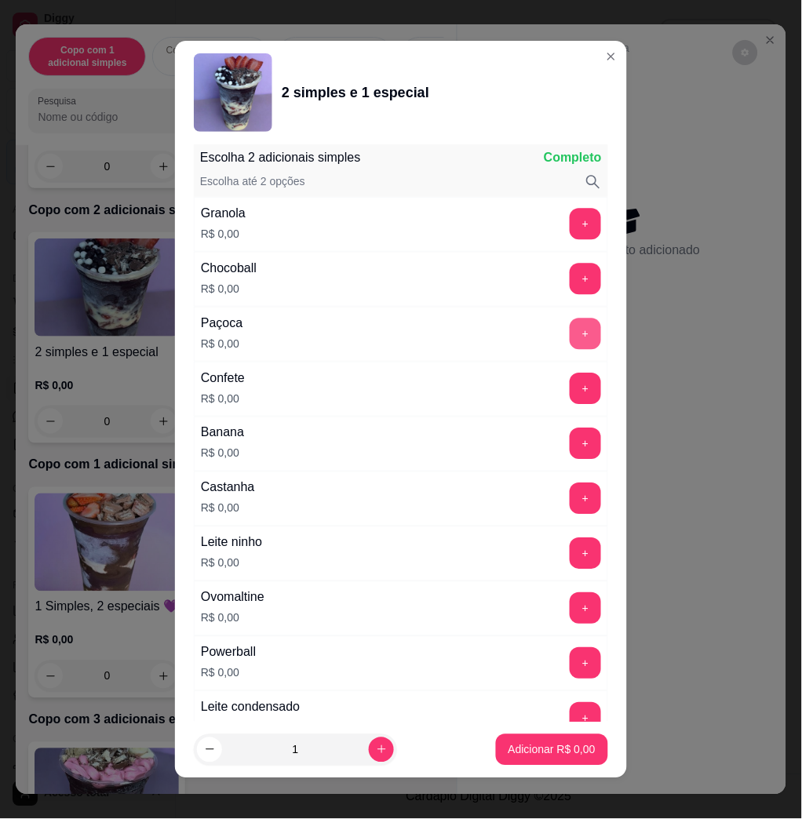
scroll to position [9, 0]
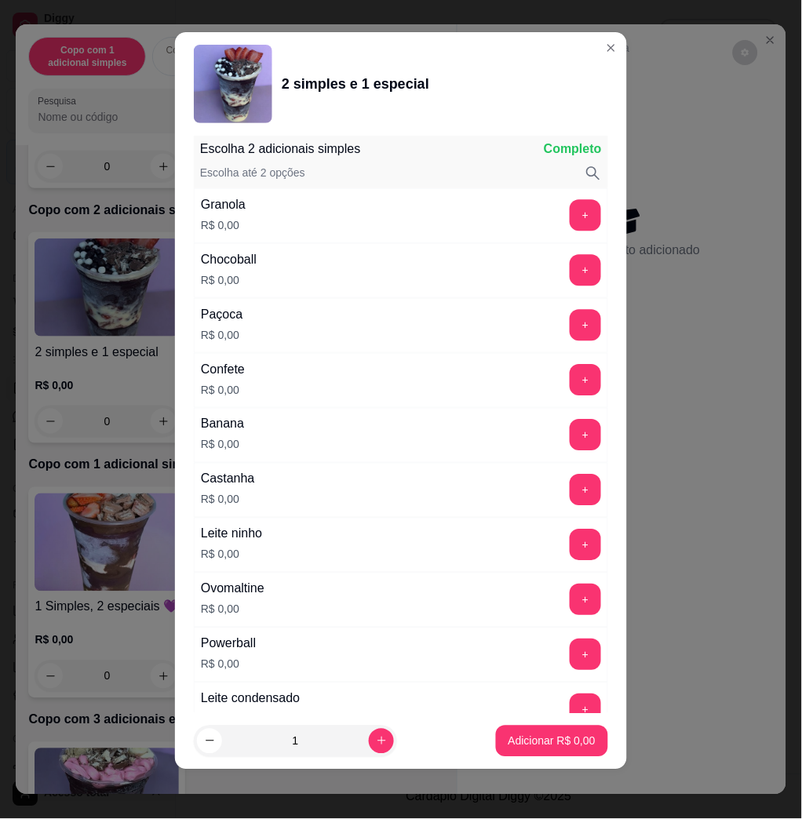
click at [563, 540] on div "+" at bounding box center [585, 544] width 44 height 31
click at [570, 546] on button "+" at bounding box center [585, 545] width 31 height 31
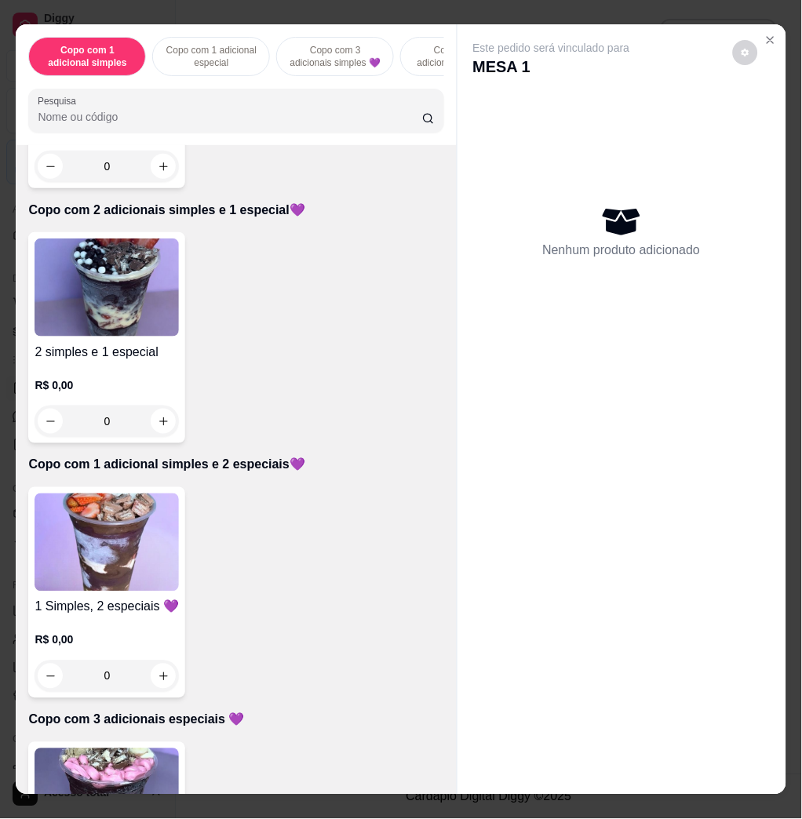
click at [146, 538] on img at bounding box center [107, 542] width 144 height 98
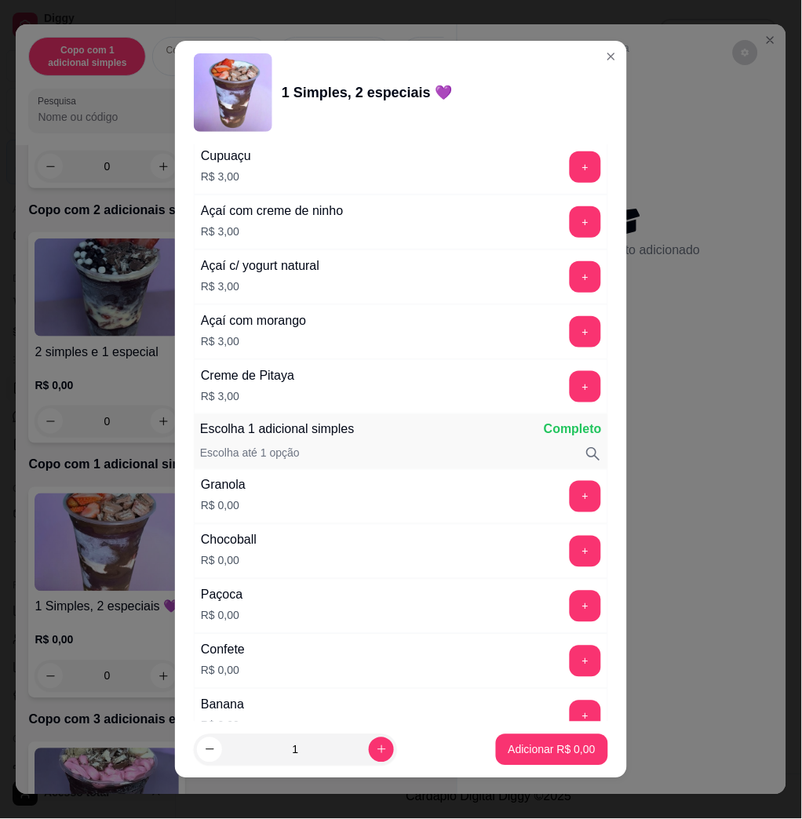
scroll to position [1255, 0]
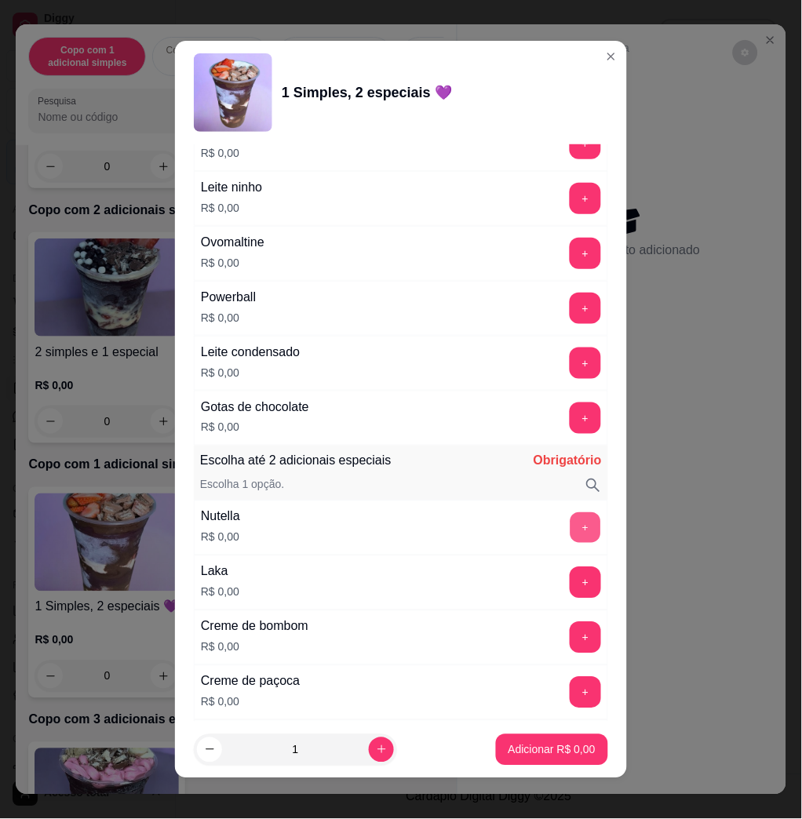
click at [570, 525] on button "+" at bounding box center [585, 528] width 31 height 31
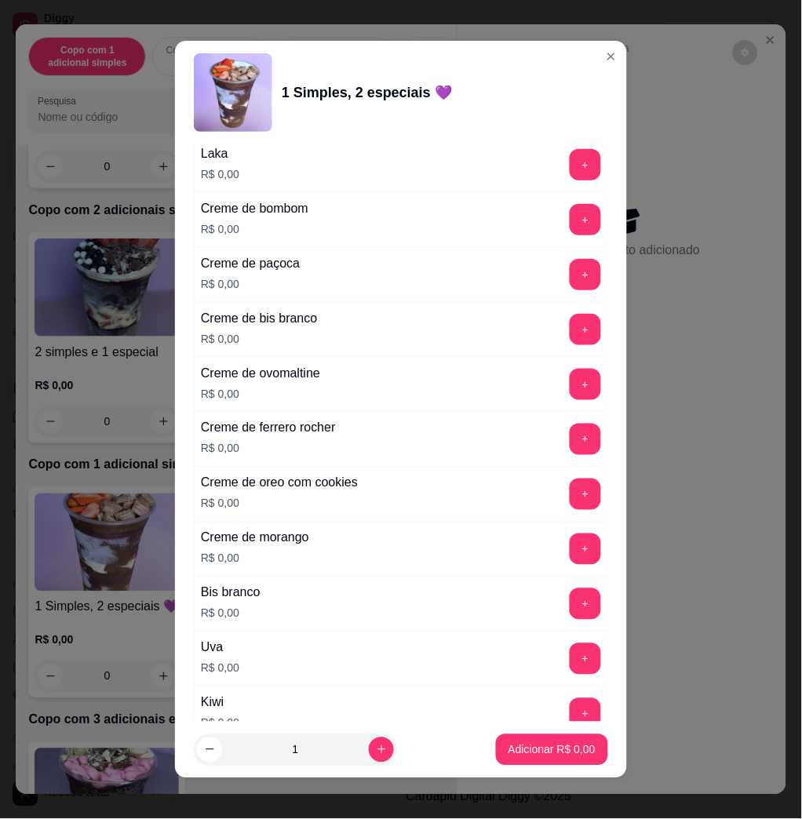
scroll to position [1883, 0]
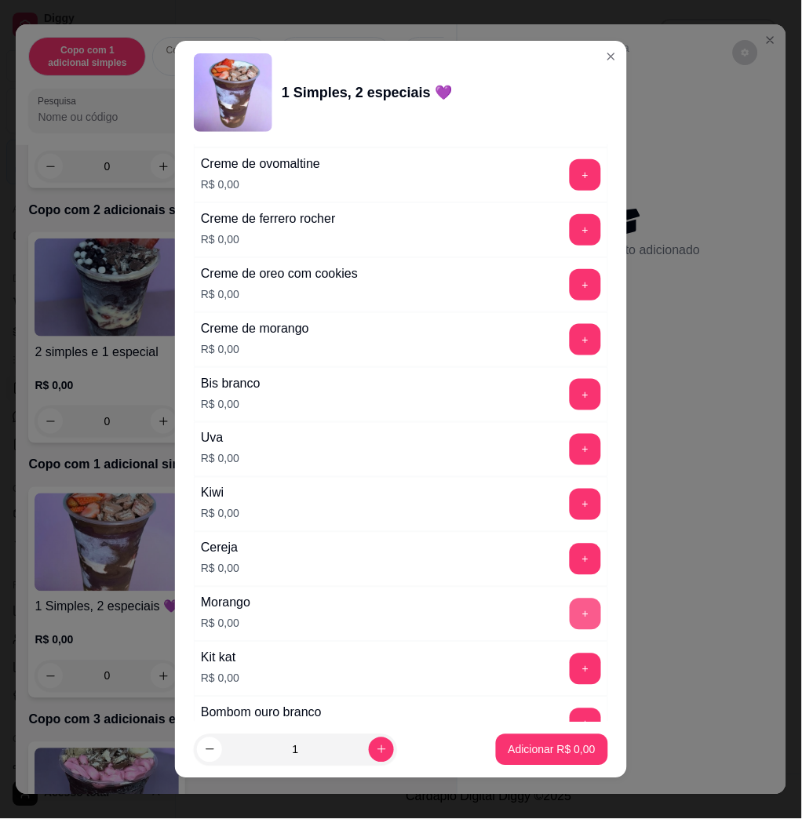
click at [569, 623] on button "+" at bounding box center [584, 614] width 31 height 31
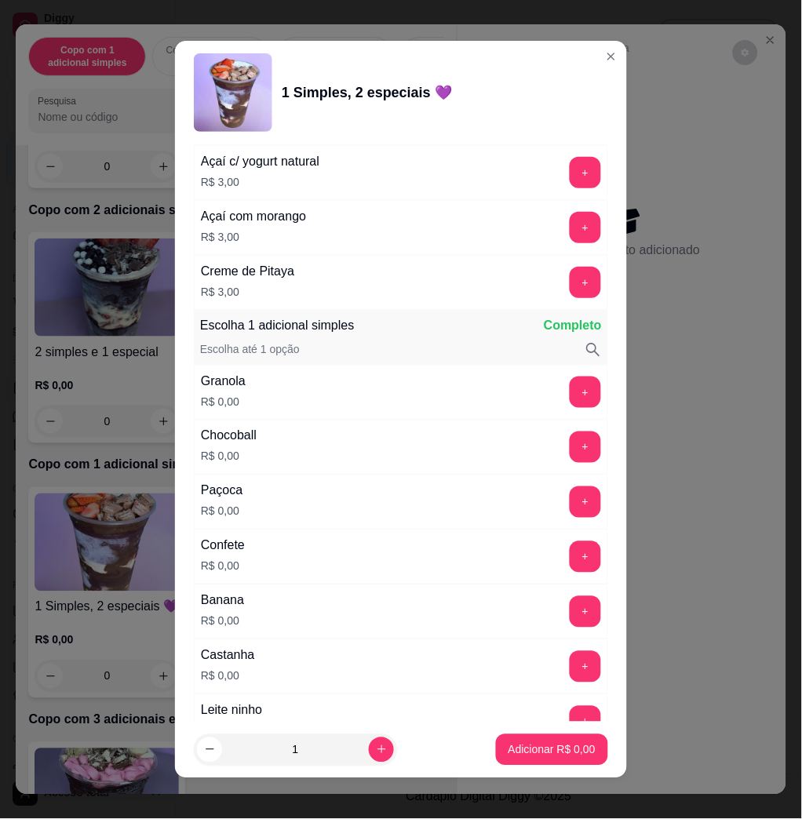
scroll to position [836, 0]
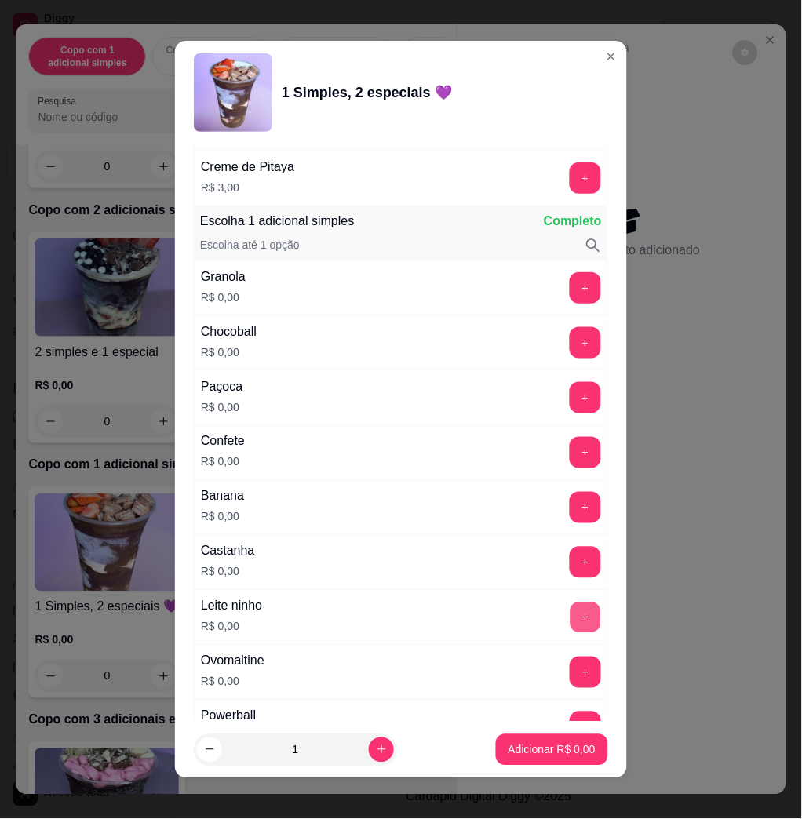
click at [570, 624] on button "+" at bounding box center [585, 617] width 31 height 31
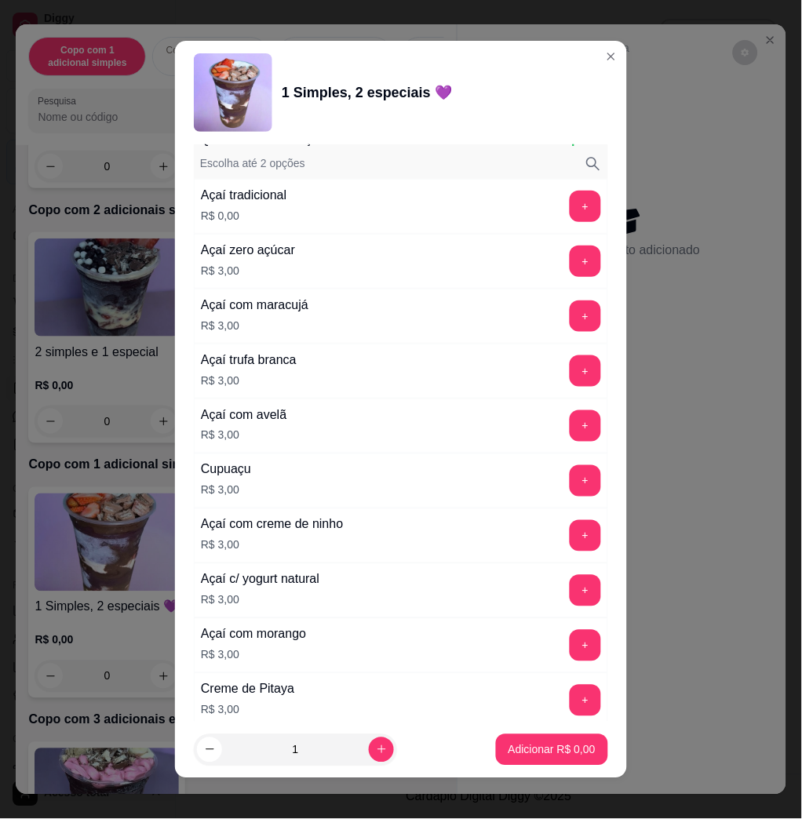
scroll to position [0, 0]
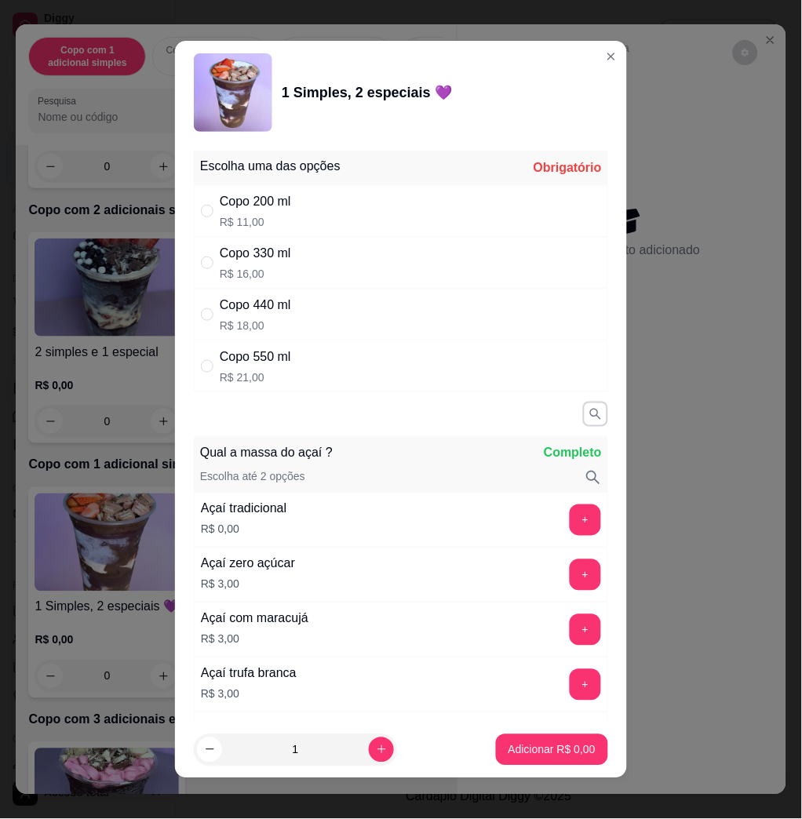
click at [284, 275] on div "Copo 330 ml R$ 16,00" at bounding box center [401, 263] width 414 height 52
radio input "true"
click at [515, 756] on p "Adicionar R$ 16,00" at bounding box center [548, 750] width 93 height 16
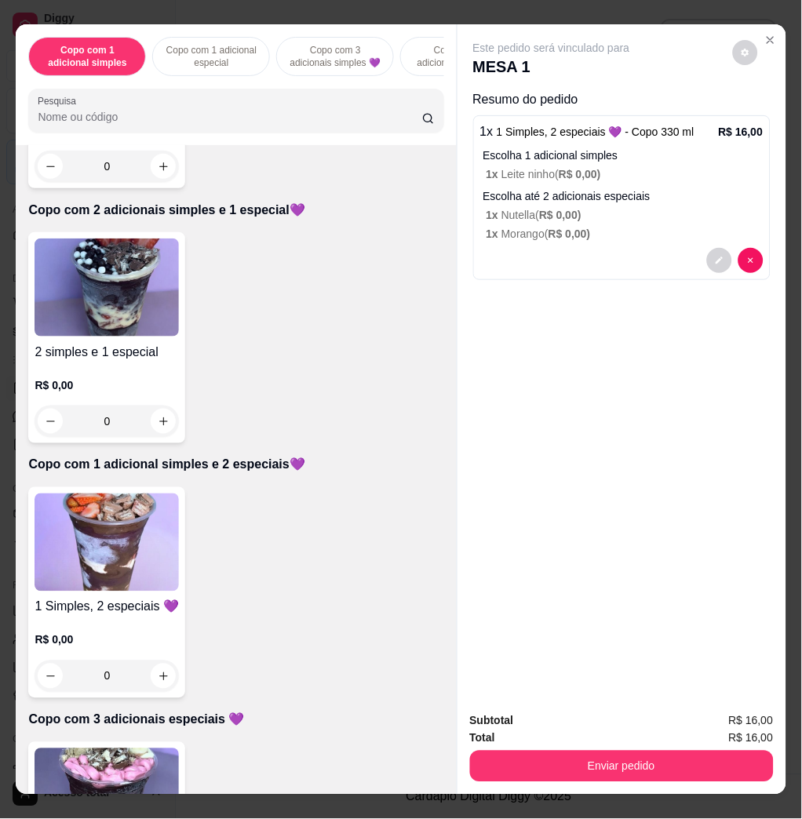
click at [129, 584] on img at bounding box center [107, 542] width 144 height 98
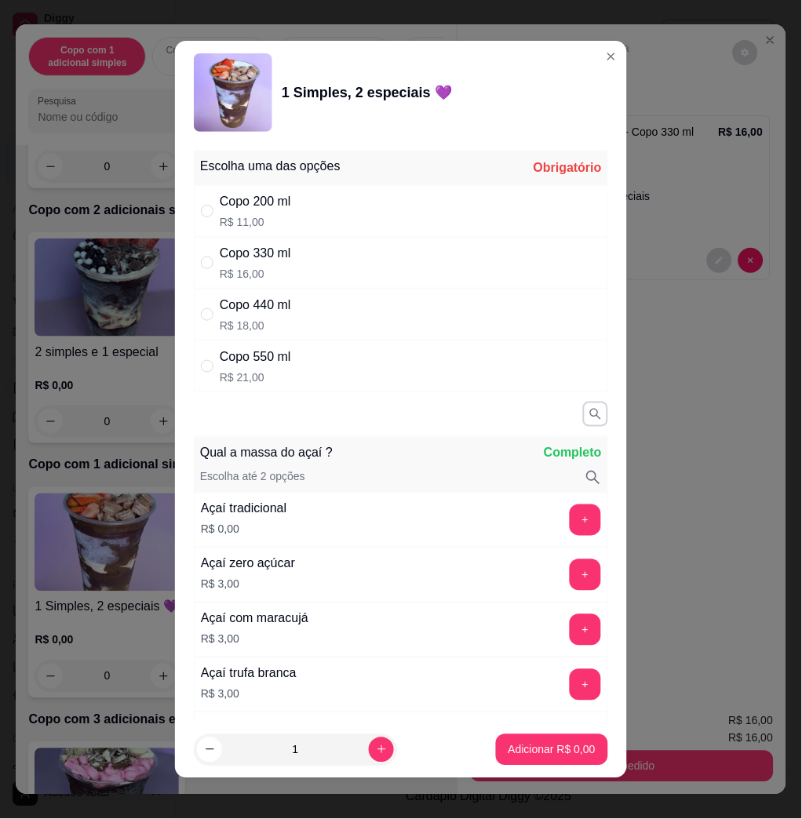
click at [285, 366] on div "Copo 550 ml R$ 21,00" at bounding box center [401, 366] width 414 height 52
radio input "true"
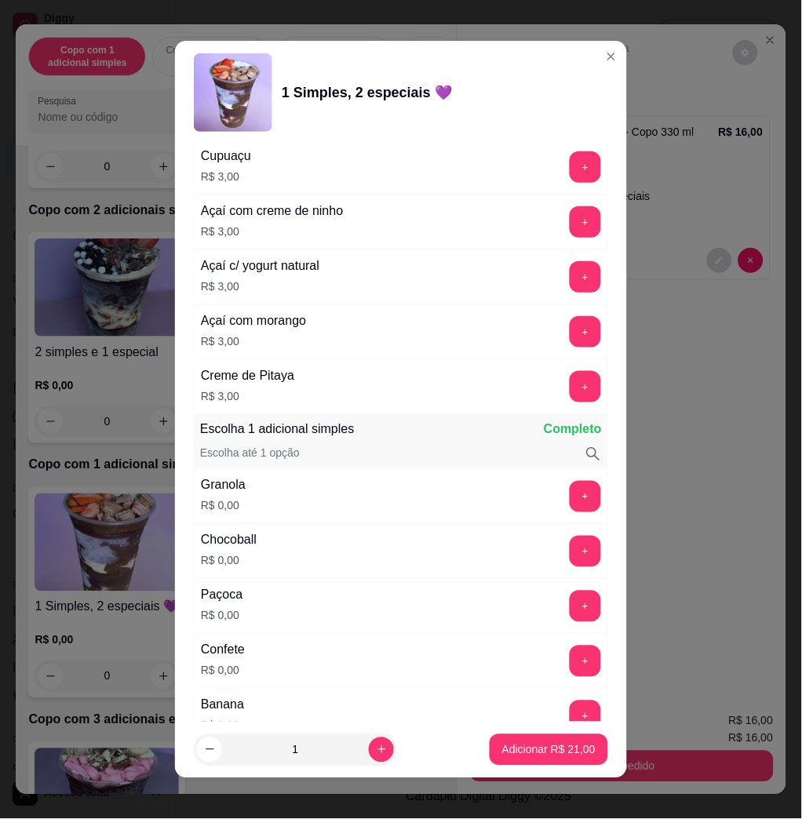
scroll to position [1046, 0]
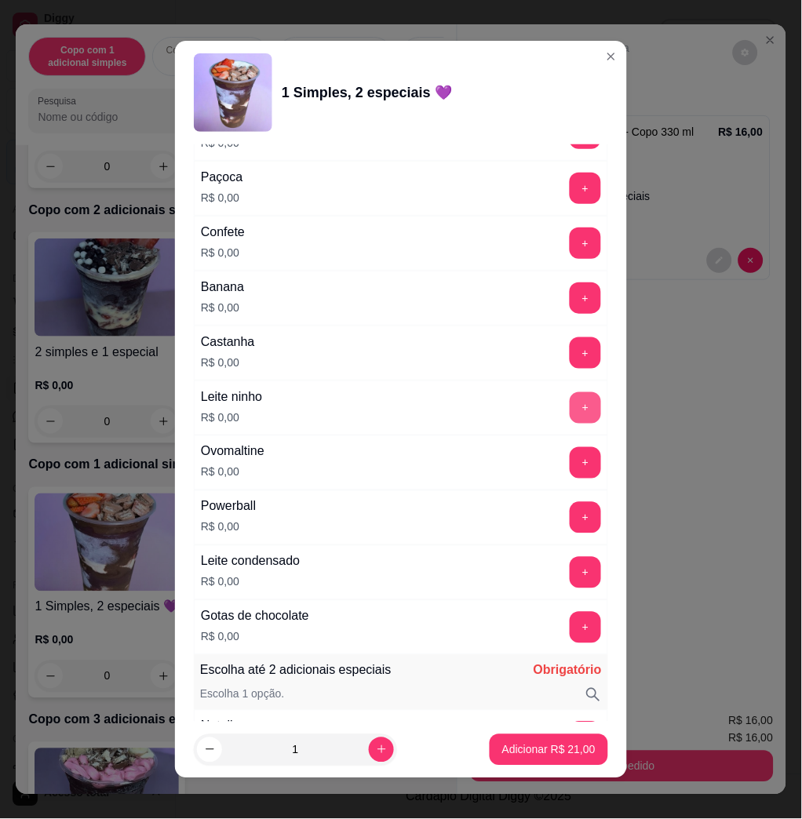
click at [569, 405] on button "+" at bounding box center [584, 407] width 31 height 31
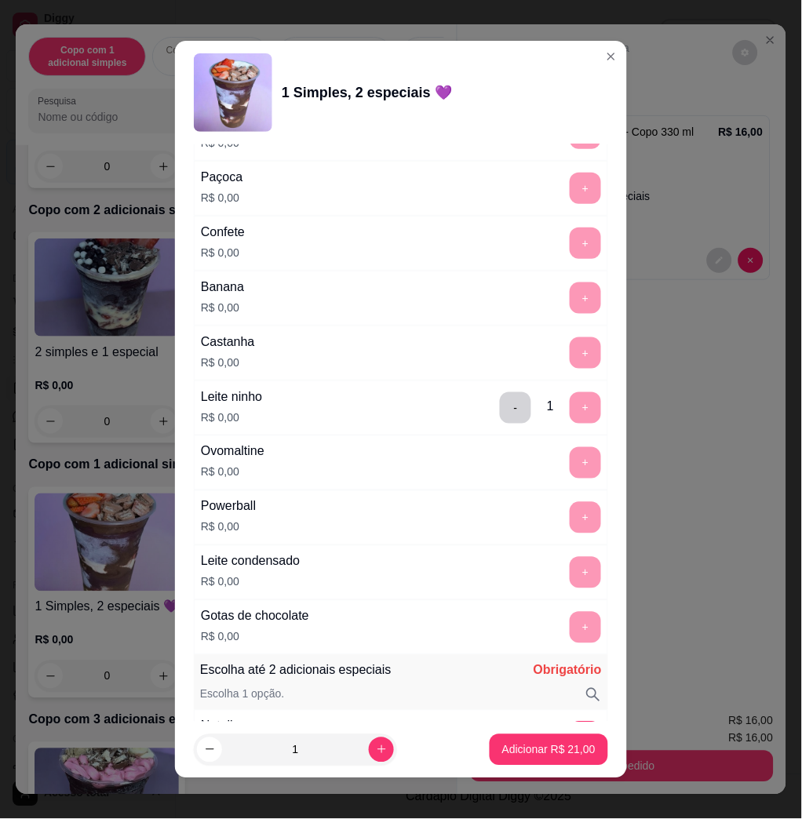
scroll to position [1464, 0]
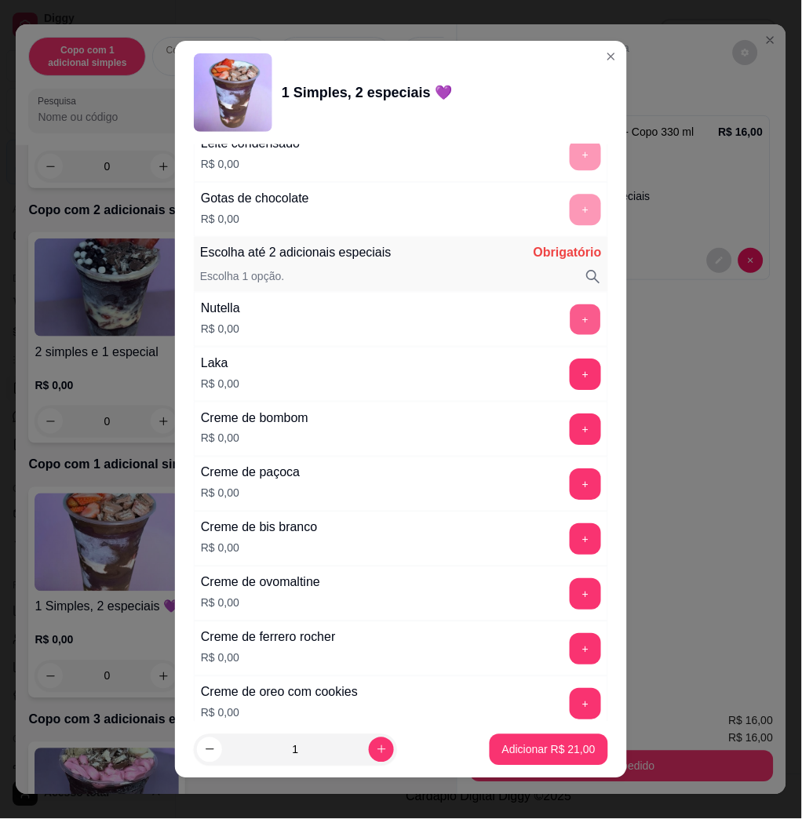
click at [570, 328] on button "+" at bounding box center [585, 319] width 31 height 31
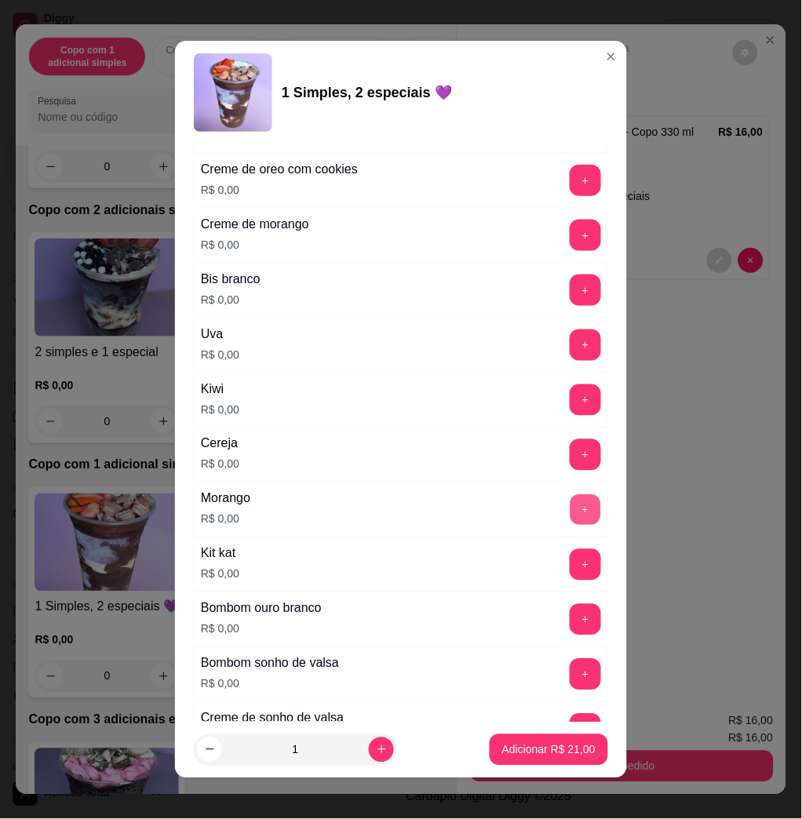
click at [570, 514] on button "+" at bounding box center [585, 510] width 31 height 31
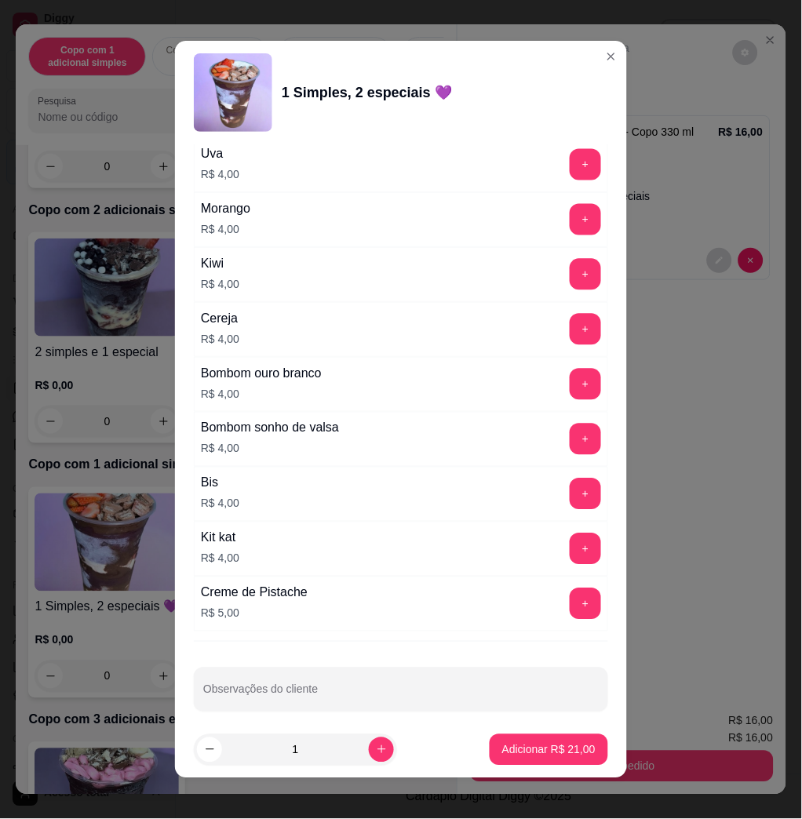
scroll to position [3888, 0]
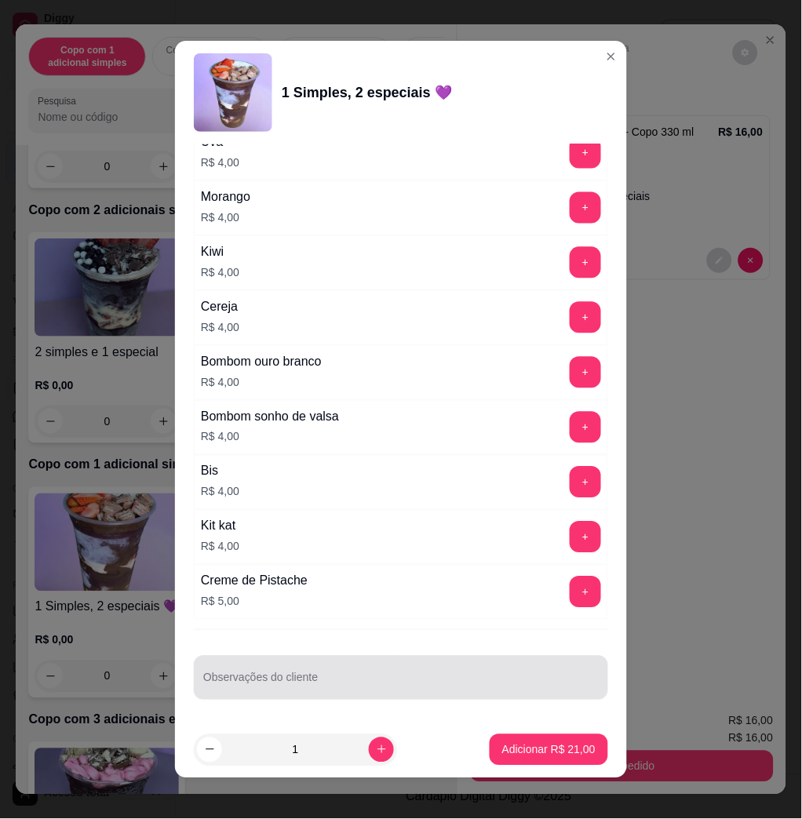
click at [465, 696] on div "Observações do cliente" at bounding box center [401, 678] width 414 height 44
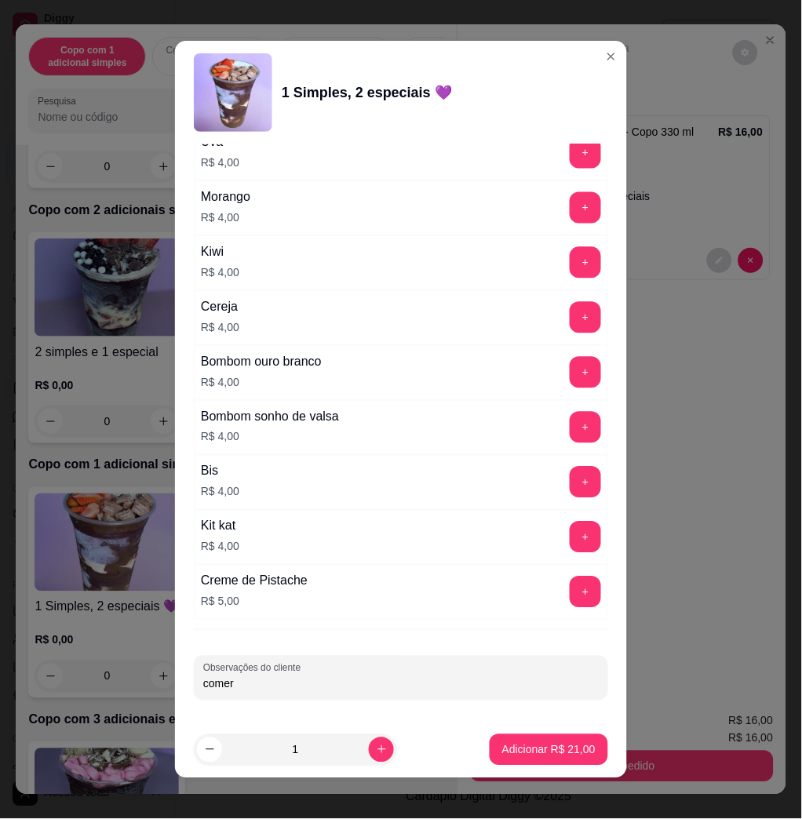
type input "comer"
click at [521, 751] on p "Adicionar R$ 21,00" at bounding box center [549, 749] width 91 height 15
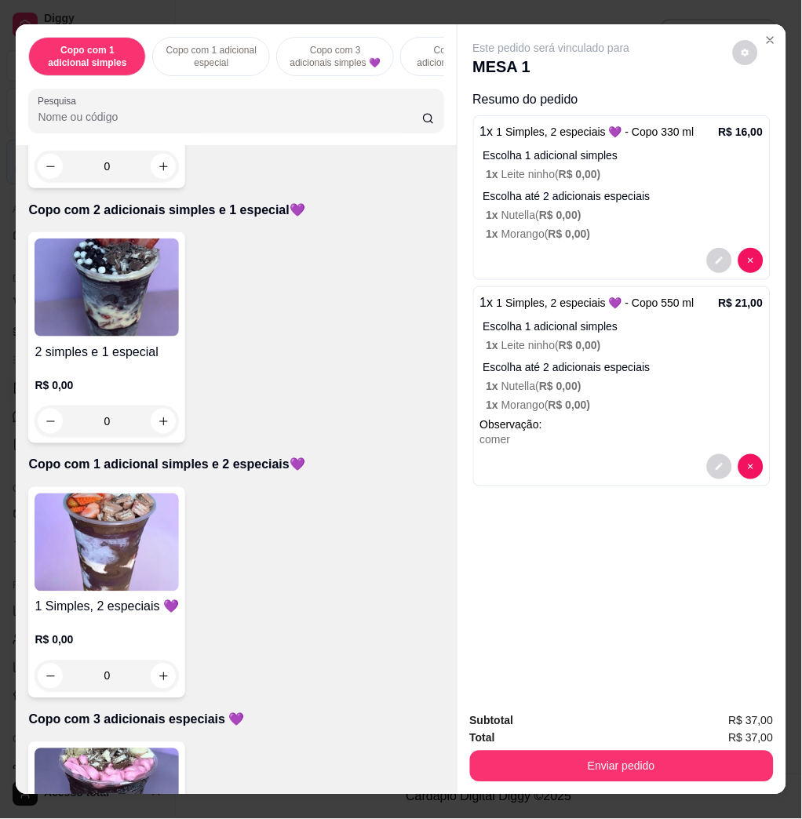
drag, startPoint x: 747, startPoint y: 775, endPoint x: 739, endPoint y: 774, distance: 7.9
click at [744, 774] on div "Subtotal R$ 37,00 Total R$ 37,00 Enviar pedido" at bounding box center [621, 747] width 329 height 95
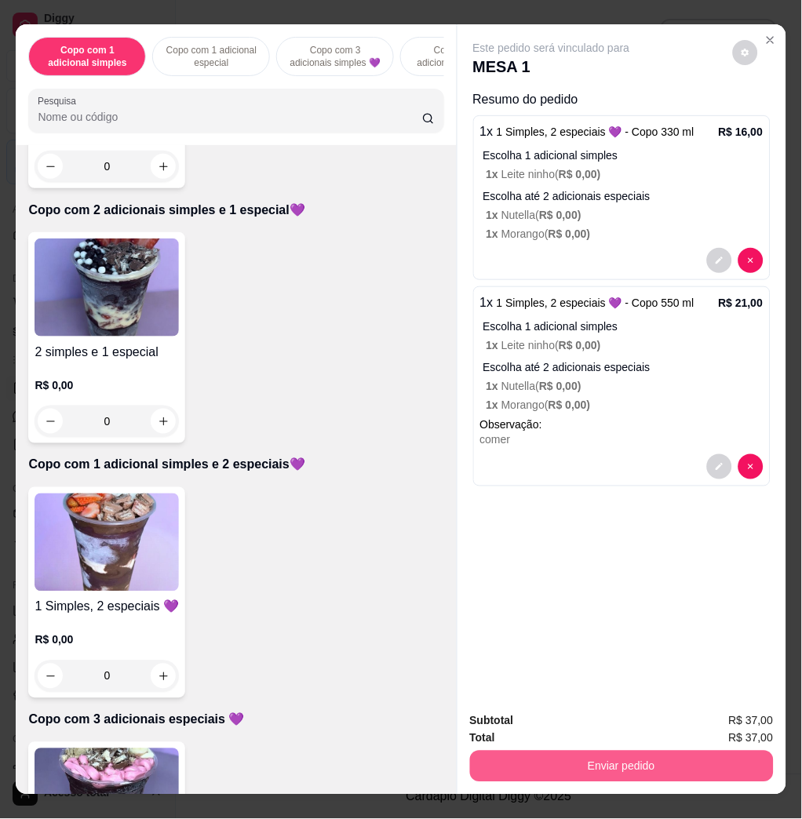
click at [710, 758] on button "Enviar pedido" at bounding box center [622, 766] width 304 height 31
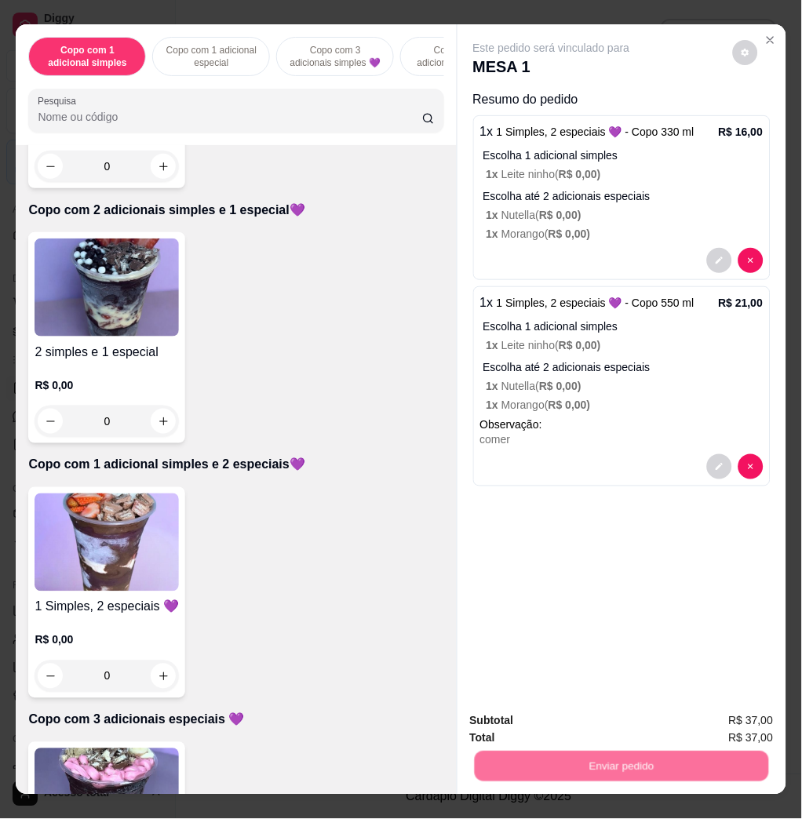
click at [753, 715] on button "Enviar pedido" at bounding box center [730, 720] width 89 height 30
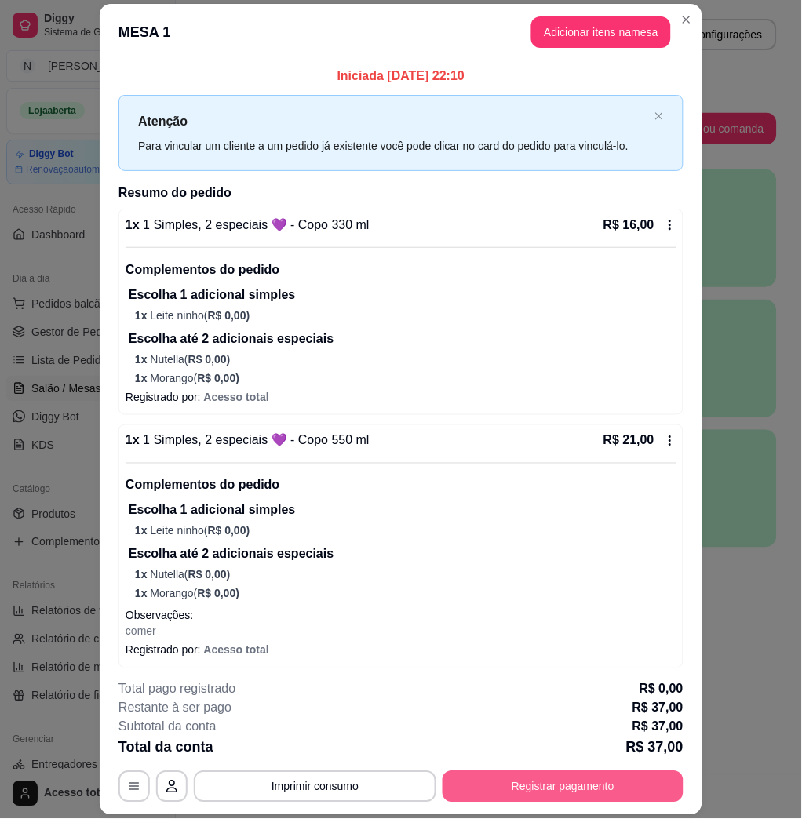
click at [569, 781] on button "Registrar pagamento" at bounding box center [562, 786] width 241 height 31
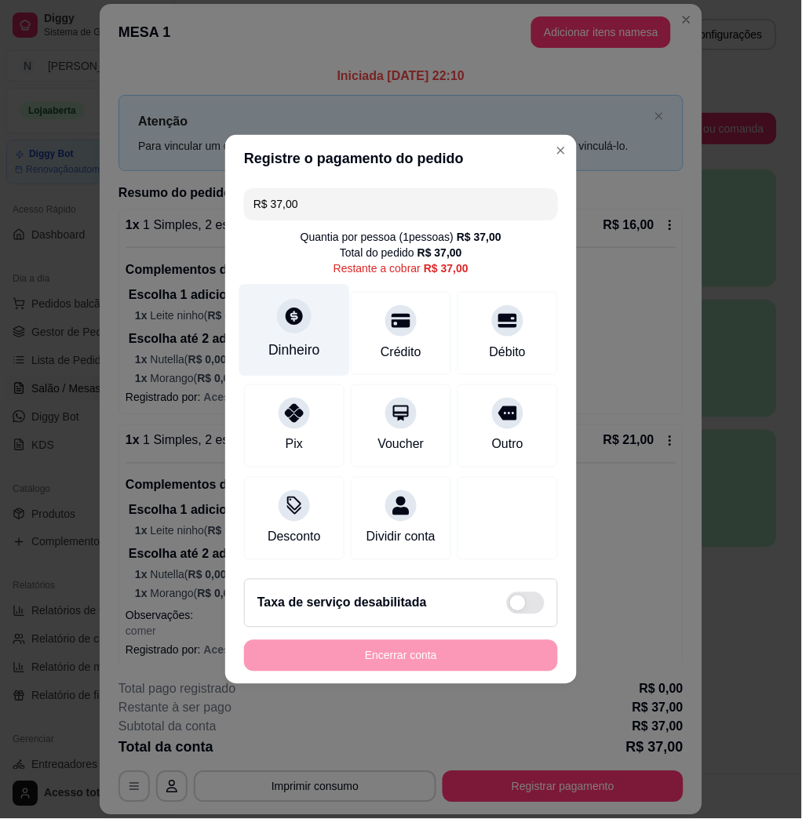
click at [319, 318] on div "Dinheiro" at bounding box center [294, 331] width 111 height 92
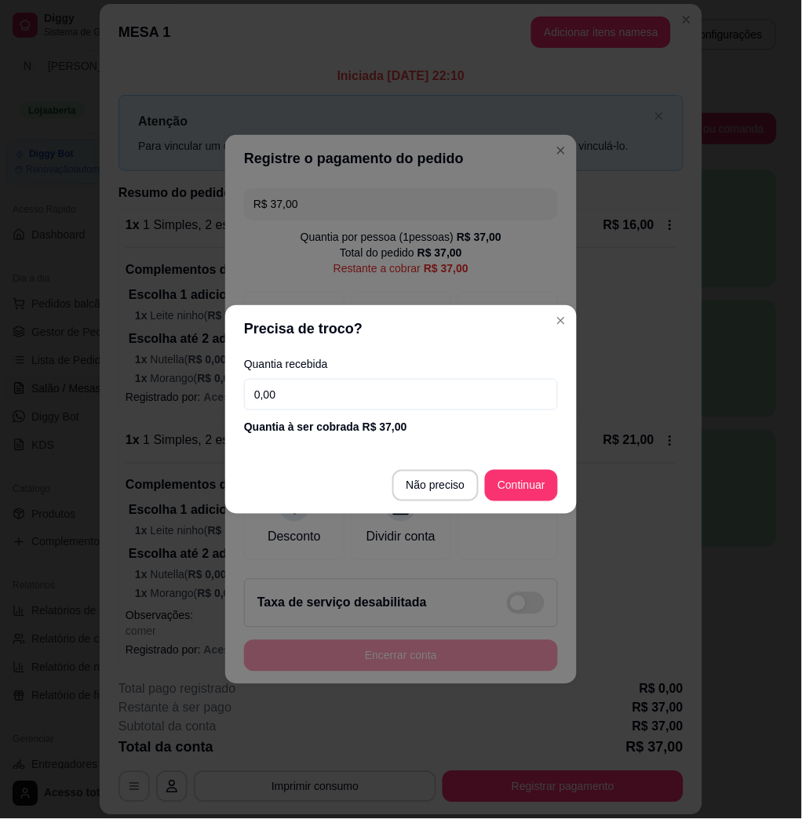
click at [340, 395] on input "0,00" at bounding box center [401, 394] width 314 height 31
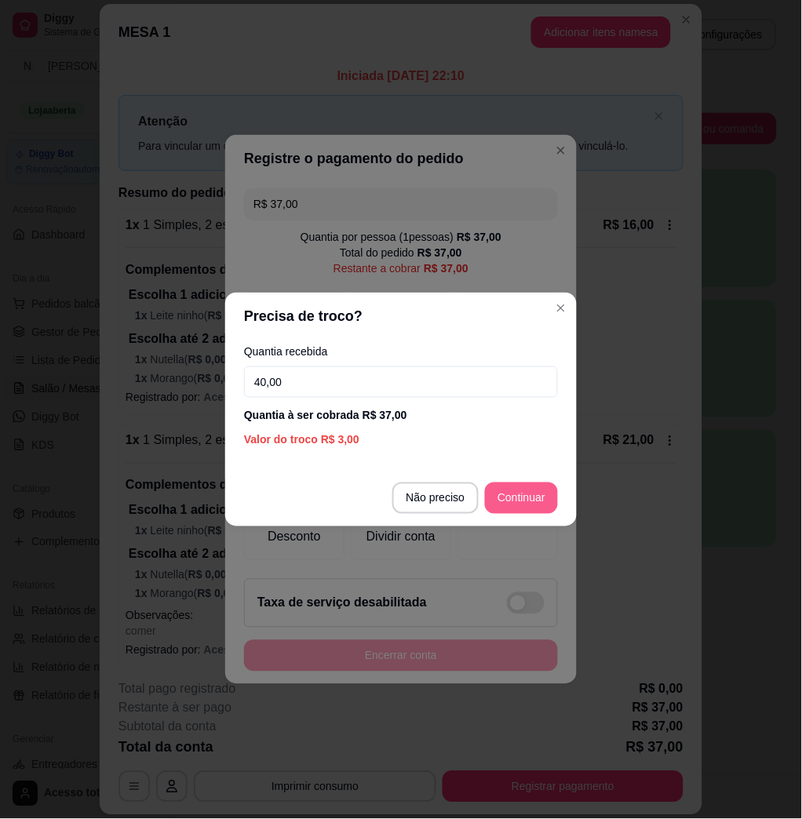
type input "40,00"
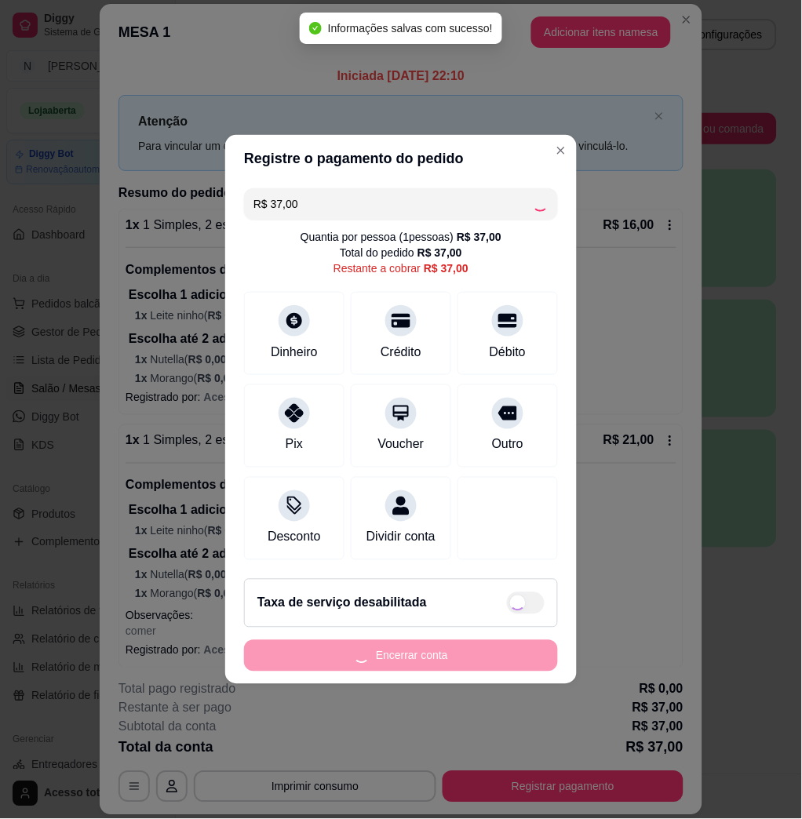
type input "R$ 0,00"
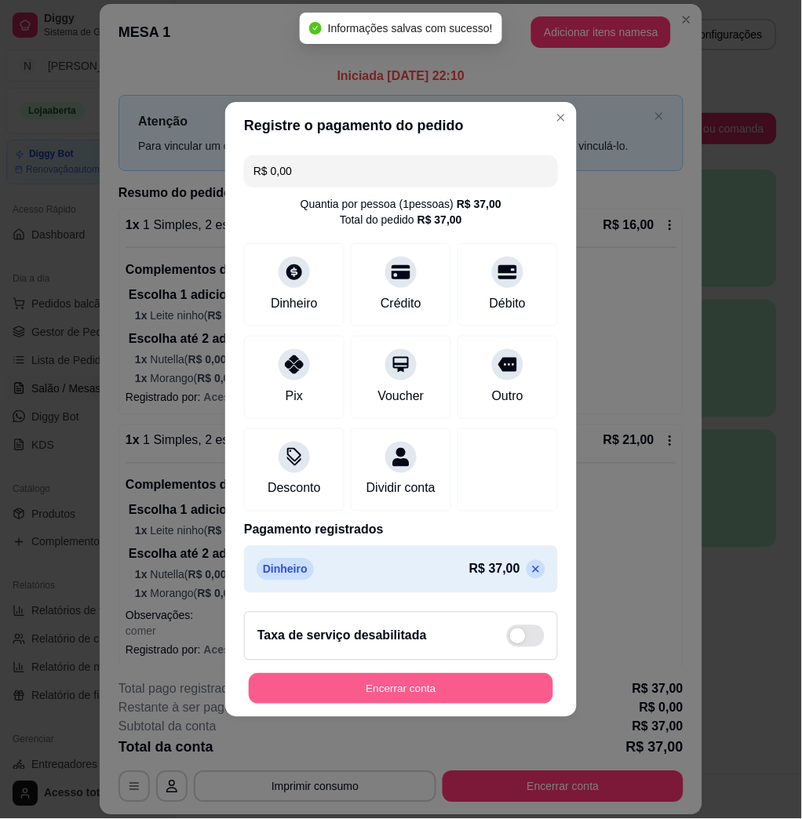
click at [398, 694] on button "Encerrar conta" at bounding box center [401, 689] width 304 height 31
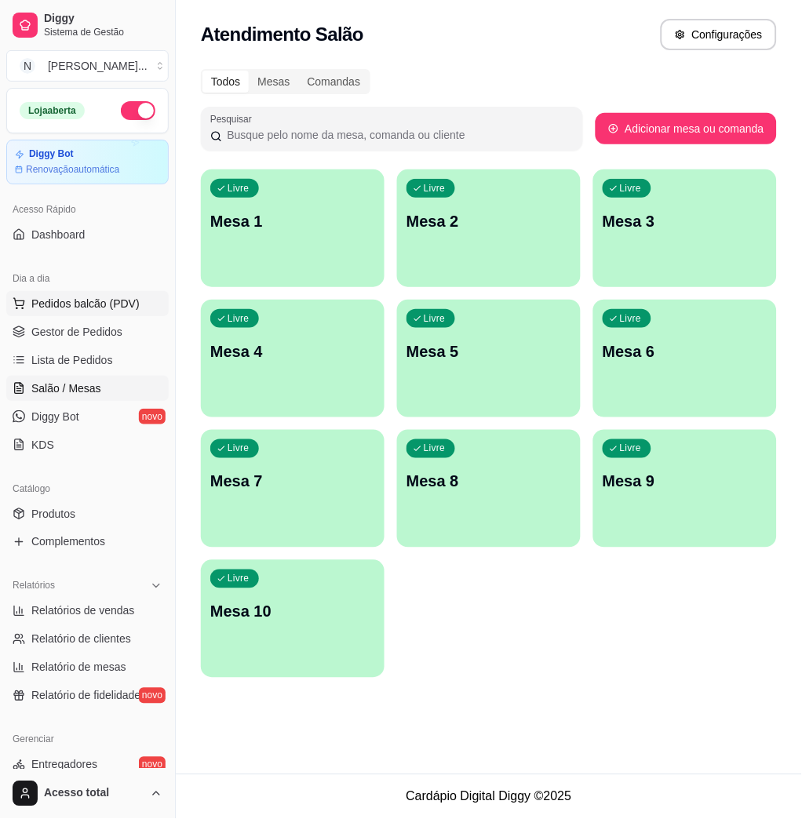
click at [94, 311] on span "Pedidos balcão (PDV)" at bounding box center [85, 304] width 108 height 16
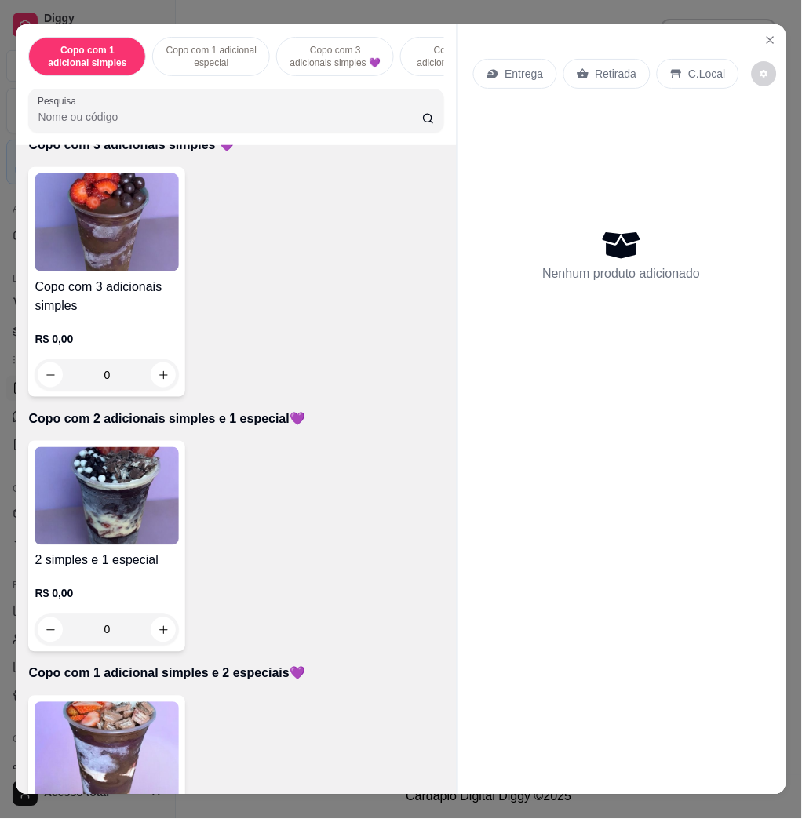
scroll to position [1046, 0]
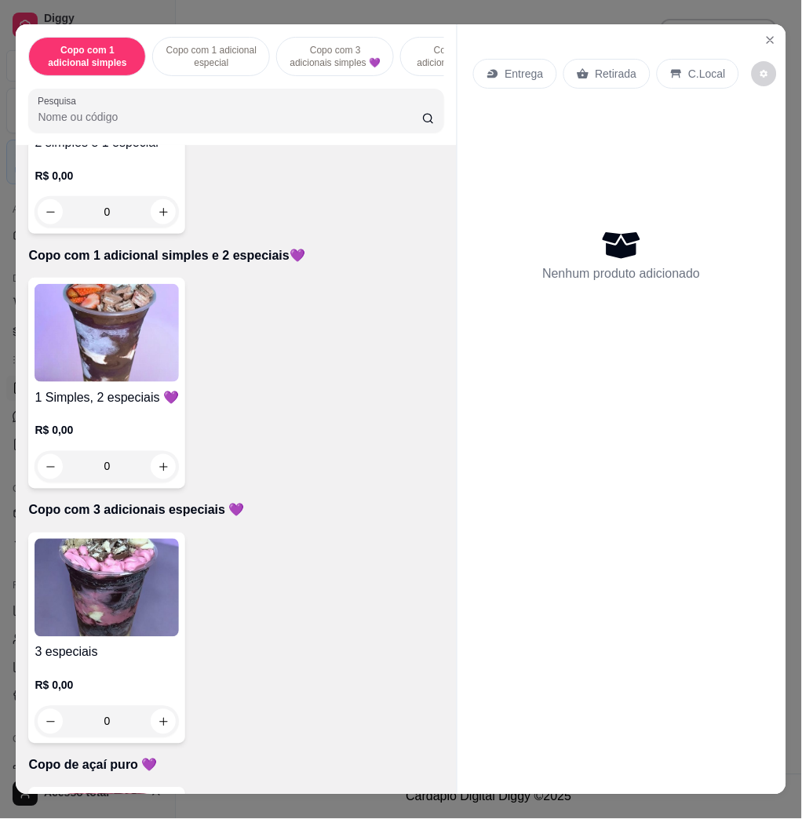
click at [123, 588] on img at bounding box center [107, 588] width 144 height 98
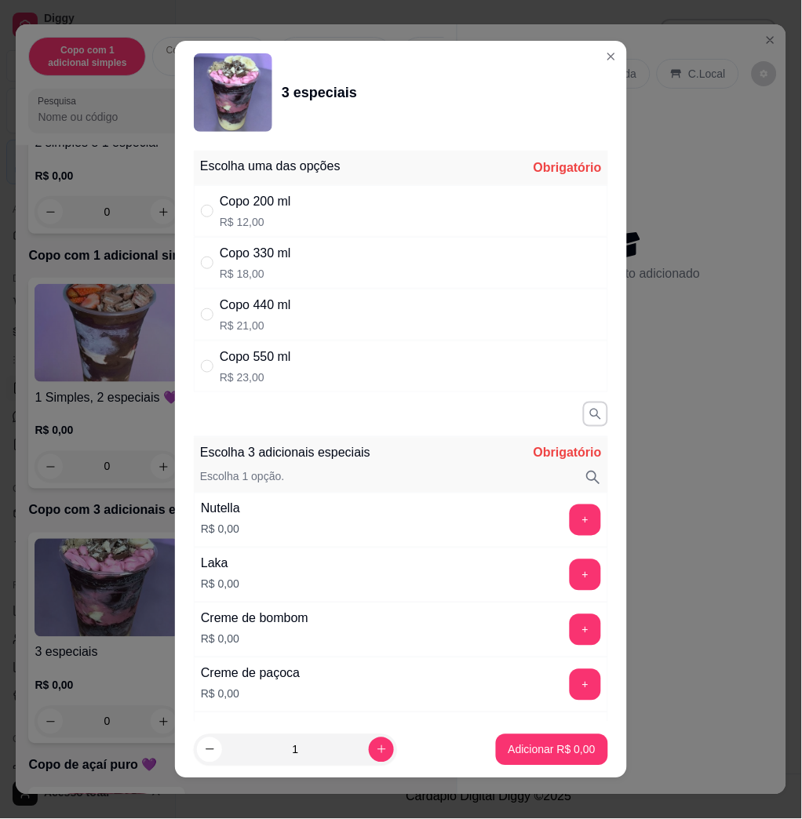
click at [282, 261] on div "Copo 330 ml" at bounding box center [255, 253] width 71 height 19
radio input "true"
click at [570, 519] on button "+" at bounding box center [585, 520] width 31 height 31
click at [569, 572] on button "+" at bounding box center [584, 574] width 31 height 31
click at [500, 510] on button "-" at bounding box center [515, 519] width 31 height 31
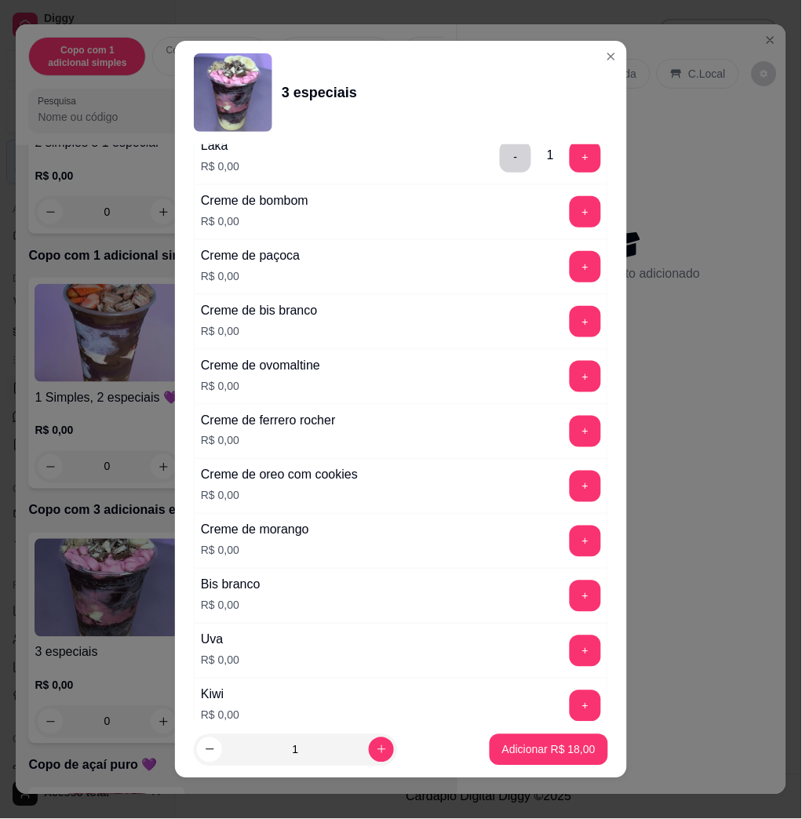
scroll to position [522, 0]
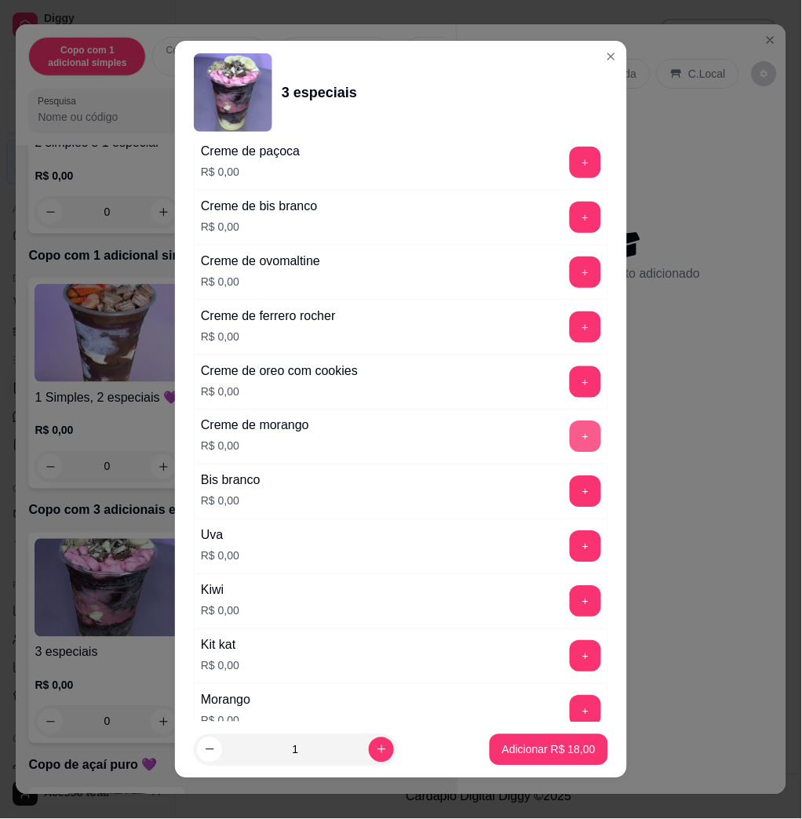
click at [569, 439] on button "+" at bounding box center [584, 436] width 31 height 31
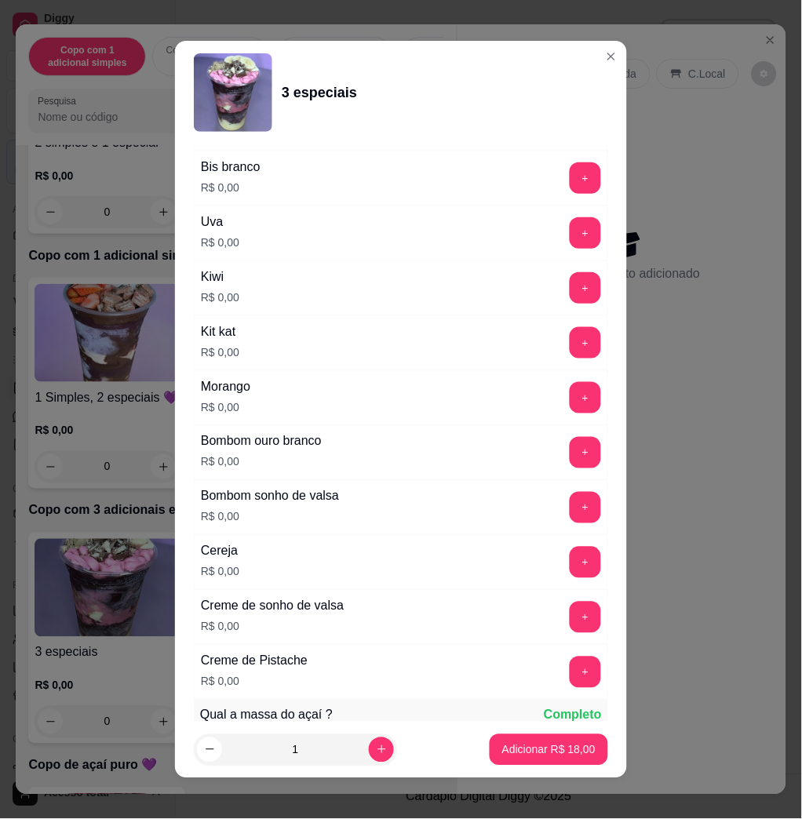
scroll to position [941, 0]
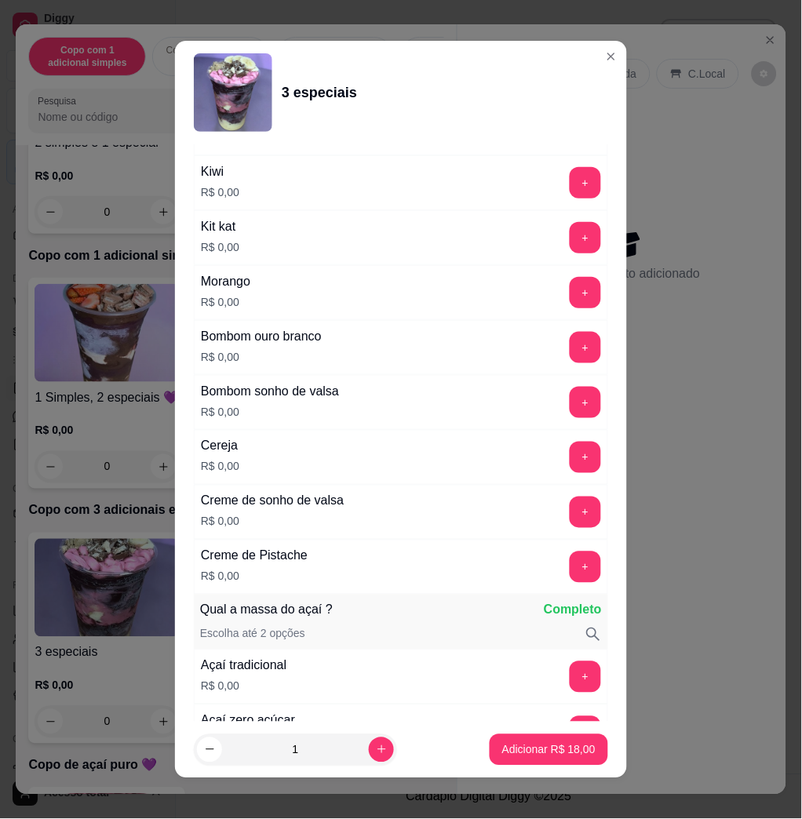
drag, startPoint x: 560, startPoint y: 273, endPoint x: 549, endPoint y: 295, distance: 24.6
click at [559, 275] on div "Morango R$ 0,00 +" at bounding box center [401, 292] width 414 height 55
click at [570, 295] on button "+" at bounding box center [585, 293] width 31 height 31
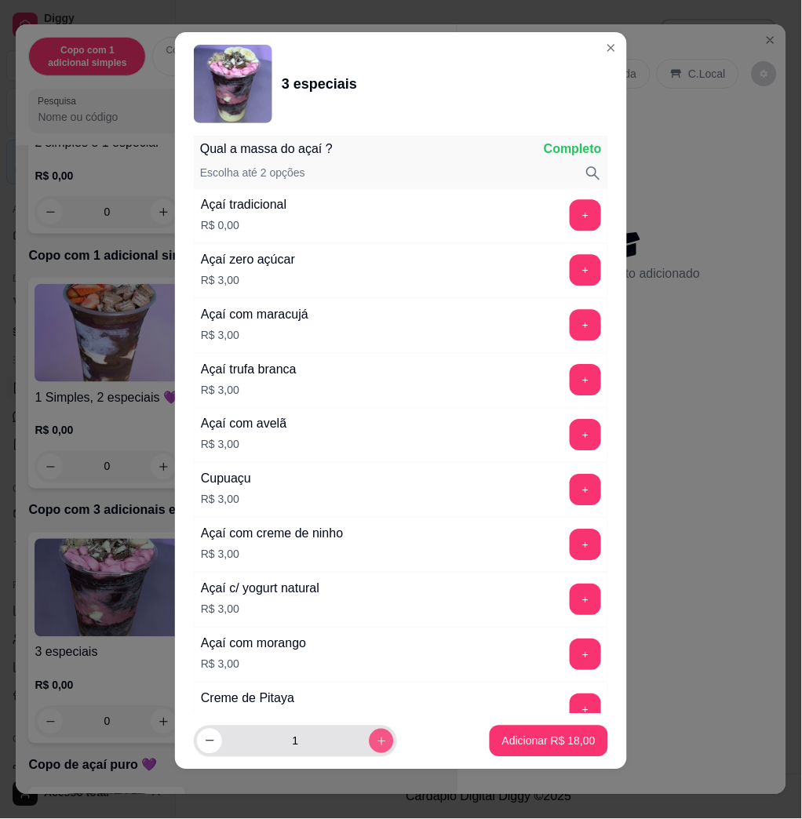
click at [376, 744] on icon "increase-product-quantity" at bounding box center [382, 742] width 12 height 12
type input "2"
click at [559, 722] on footer "2 Adicionar R$ 36,00" at bounding box center [401, 741] width 452 height 56
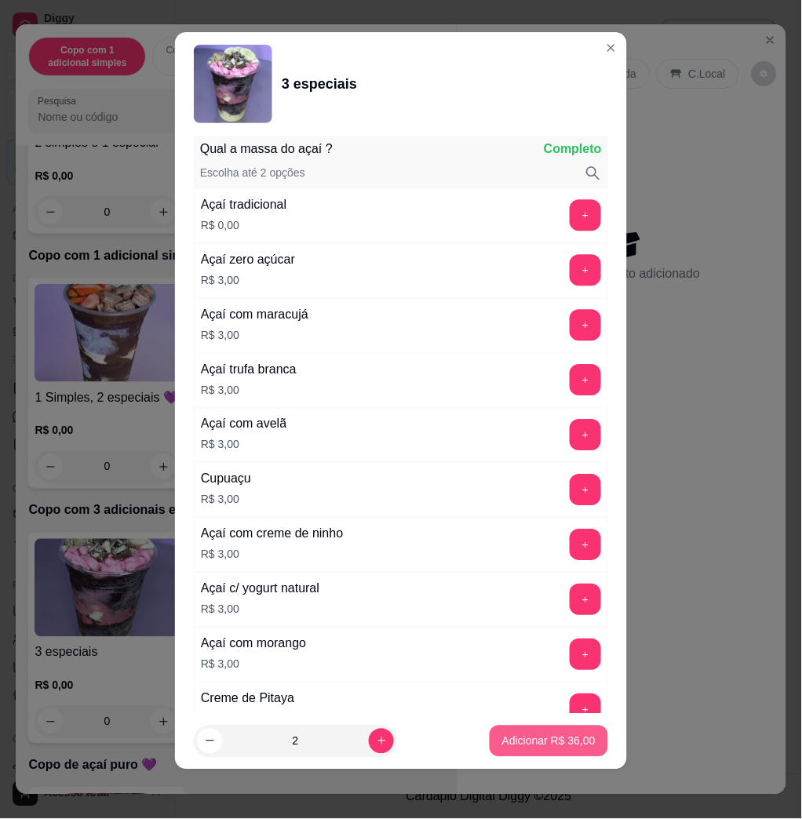
click at [545, 731] on button "Adicionar R$ 36,00" at bounding box center [548, 741] width 118 height 31
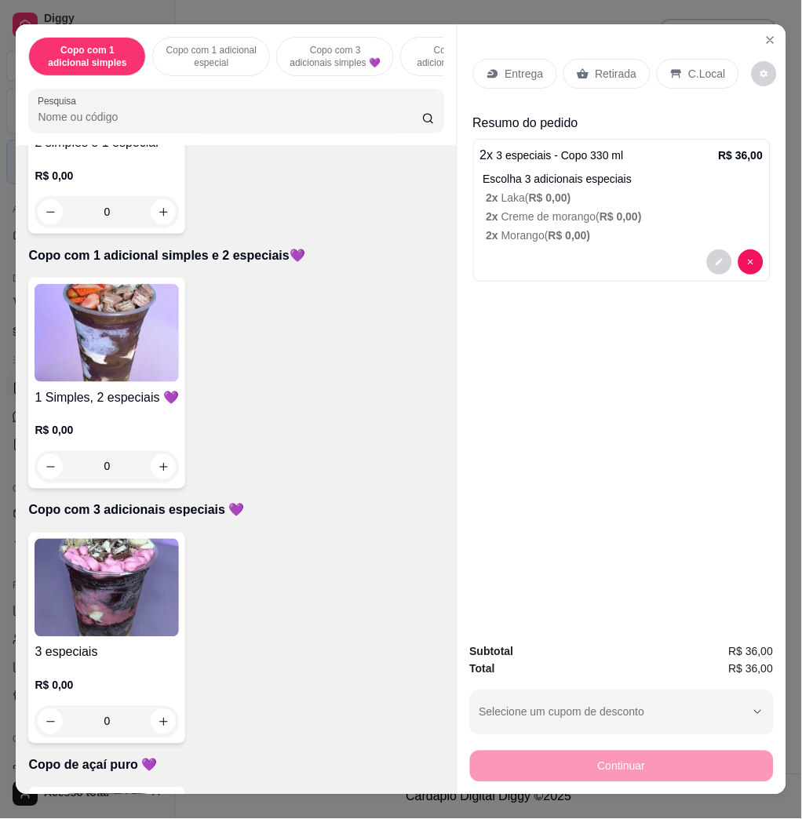
click at [508, 73] on p "Entrega" at bounding box center [524, 74] width 38 height 16
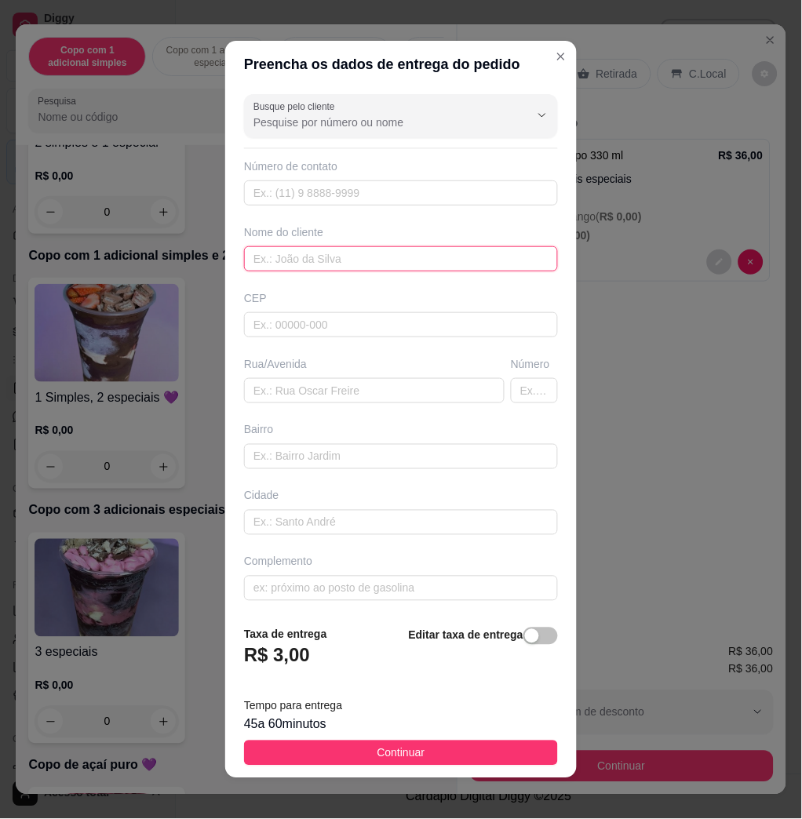
click at [283, 264] on input "text" at bounding box center [401, 258] width 314 height 25
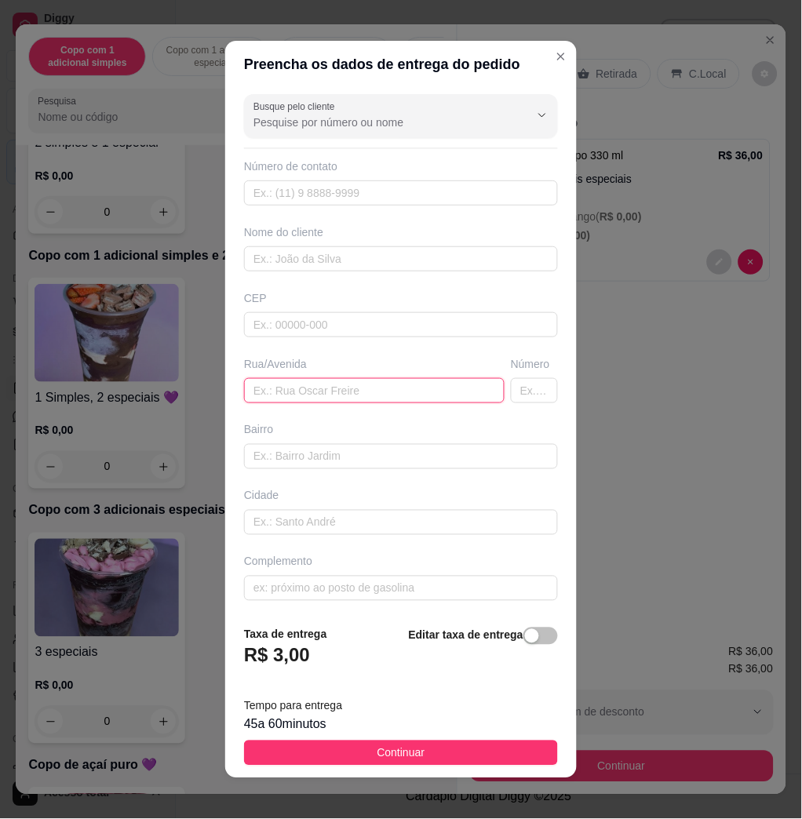
click at [317, 394] on input "text" at bounding box center [374, 390] width 260 height 25
type input "erick"
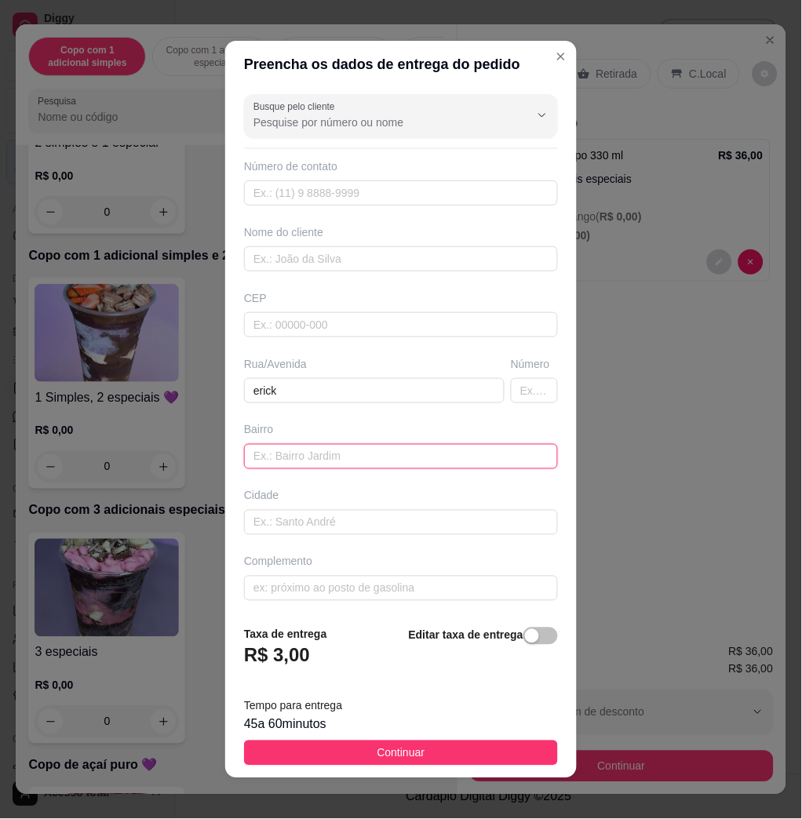
click at [289, 458] on input "text" at bounding box center [401, 456] width 314 height 25
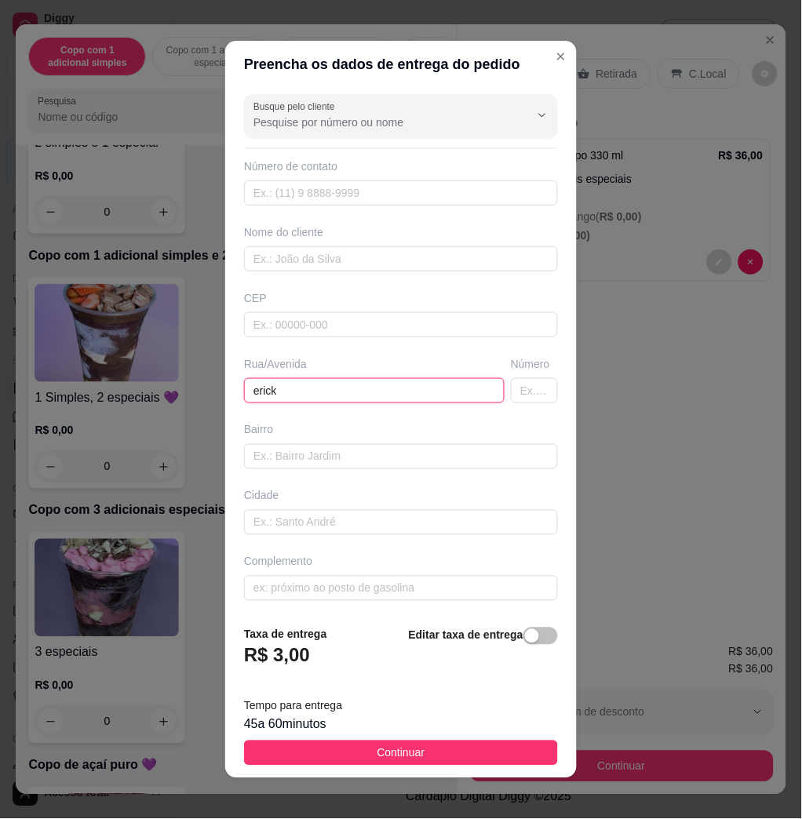
drag, startPoint x: 308, startPoint y: 395, endPoint x: 215, endPoint y: 388, distance: 93.6
click at [215, 388] on div "Preencha os dados de entrega do pedido Busque pelo cliente Número de contato No…" at bounding box center [401, 409] width 802 height 819
type input "er"
drag, startPoint x: 276, startPoint y: 392, endPoint x: 236, endPoint y: 381, distance: 41.5
click at [244, 381] on input "er" at bounding box center [374, 390] width 260 height 25
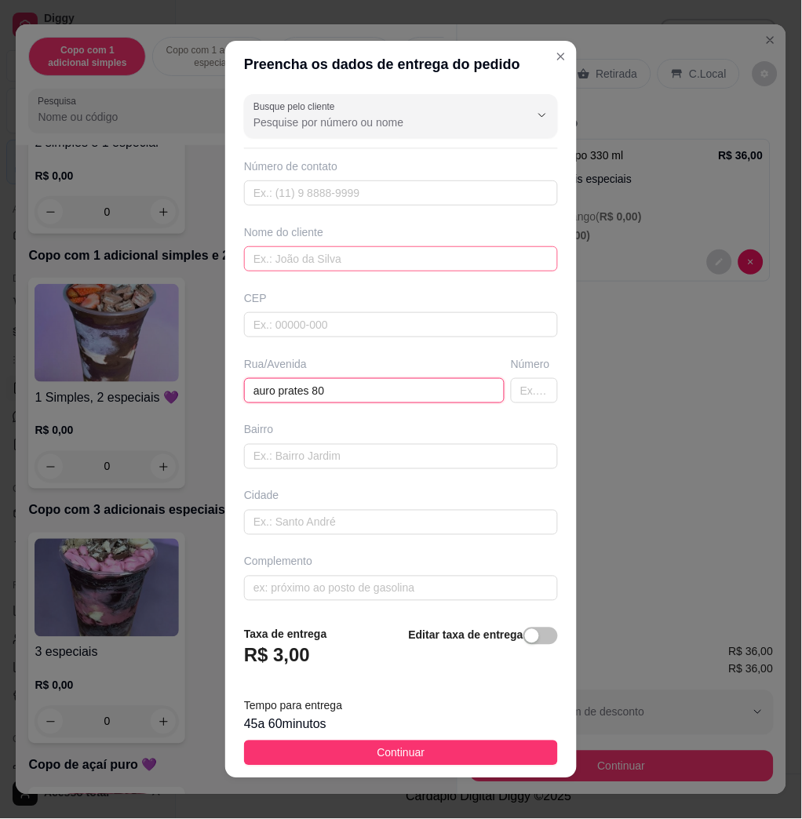
type input "auro prates 80"
click at [282, 247] on input "text" at bounding box center [401, 258] width 314 height 25
type input "erick"
click at [340, 740] on button "Continuar" at bounding box center [401, 752] width 314 height 25
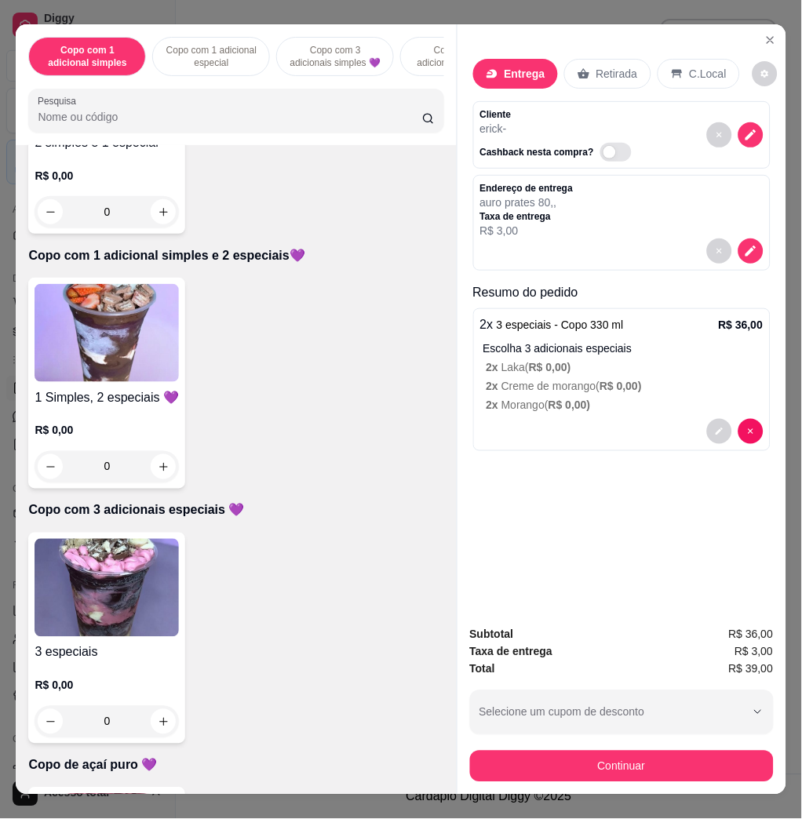
drag, startPoint x: 358, startPoint y: 748, endPoint x: 457, endPoint y: 750, distance: 98.9
click at [364, 744] on div "3 especiais R$ 0,00 0" at bounding box center [235, 638] width 415 height 211
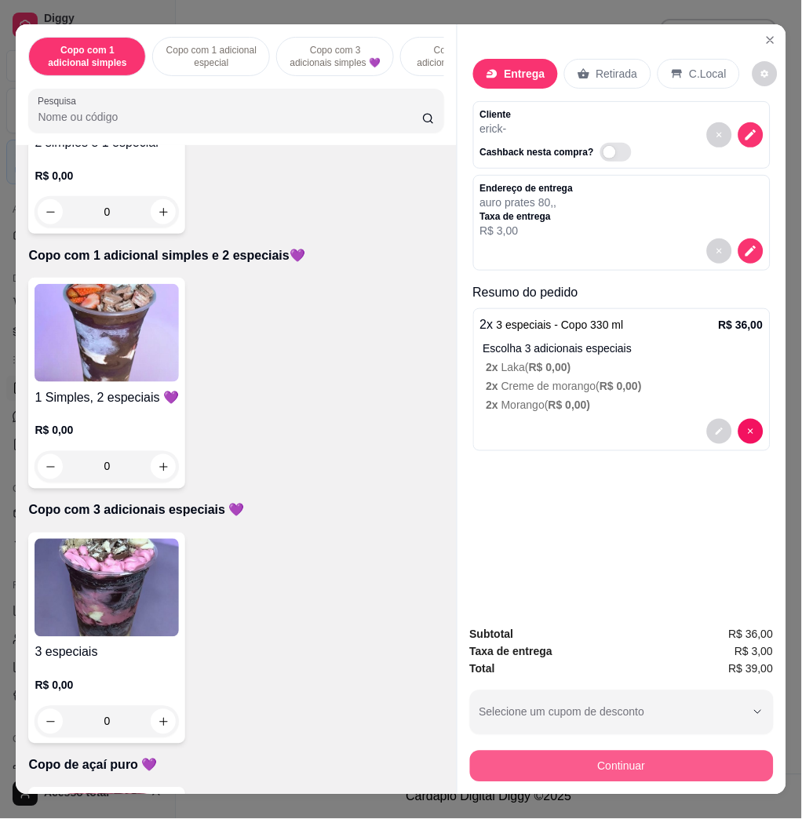
click at [515, 751] on button "Continuar" at bounding box center [622, 766] width 304 height 31
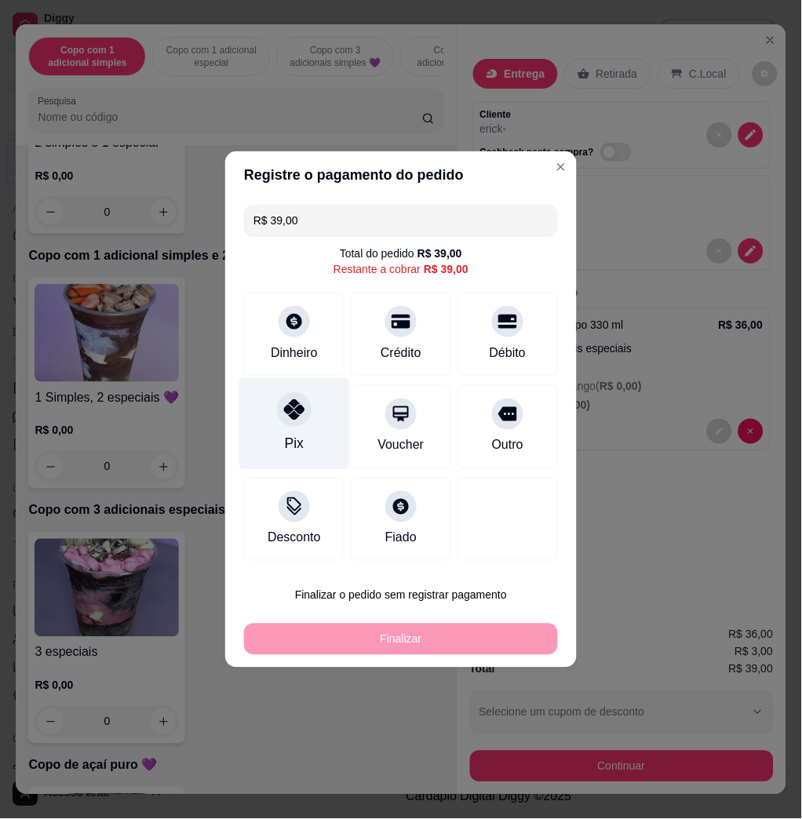
click at [272, 425] on div "Pix" at bounding box center [294, 424] width 111 height 92
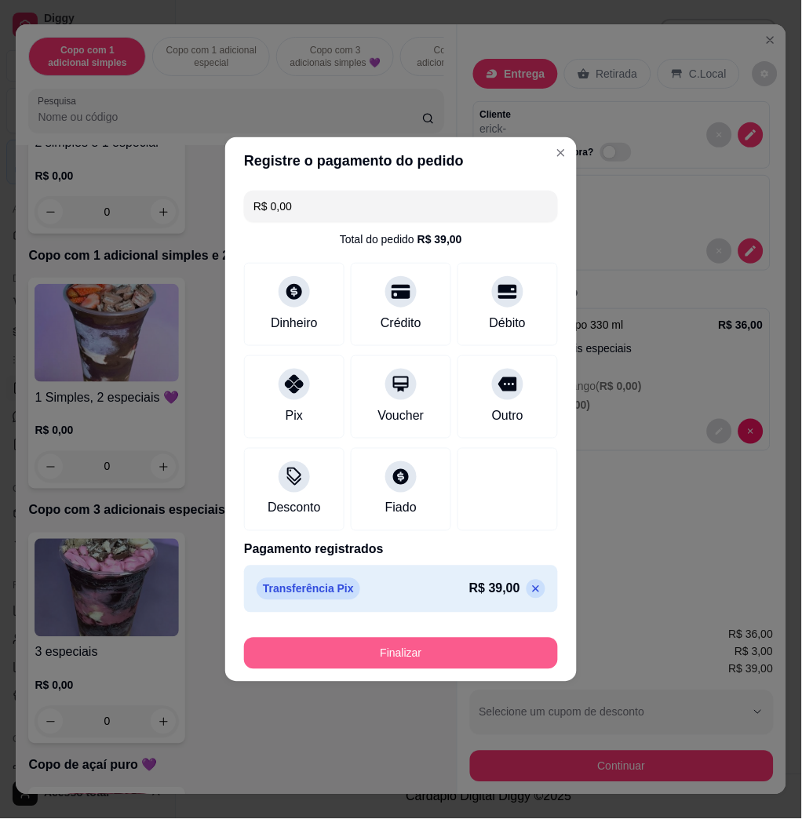
click at [341, 638] on div "Finalizar" at bounding box center [401, 653] width 314 height 31
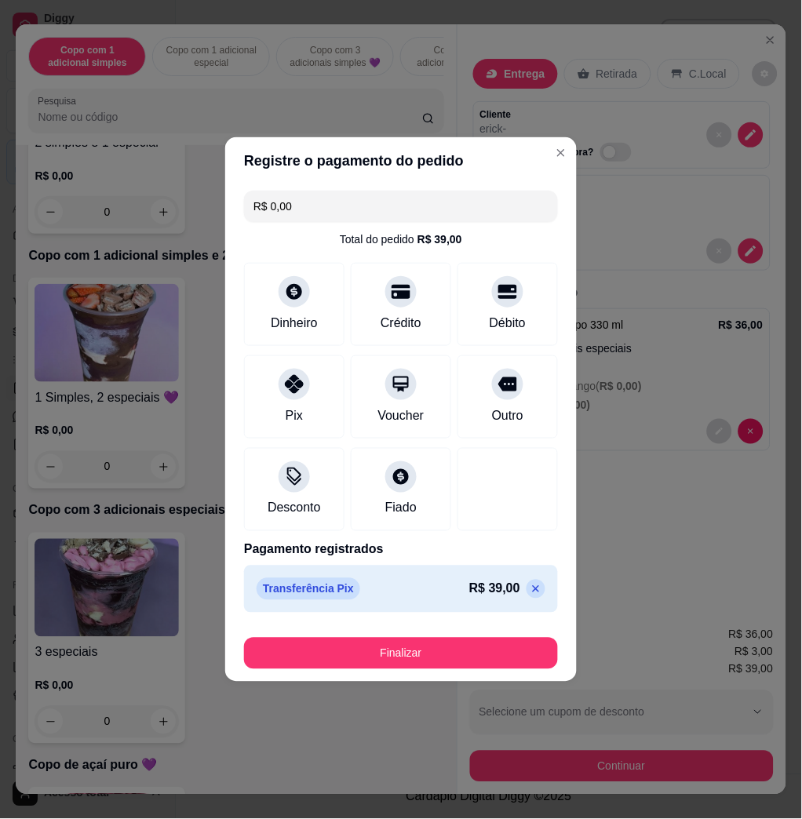
click at [380, 671] on footer "Finalizar" at bounding box center [400, 650] width 351 height 63
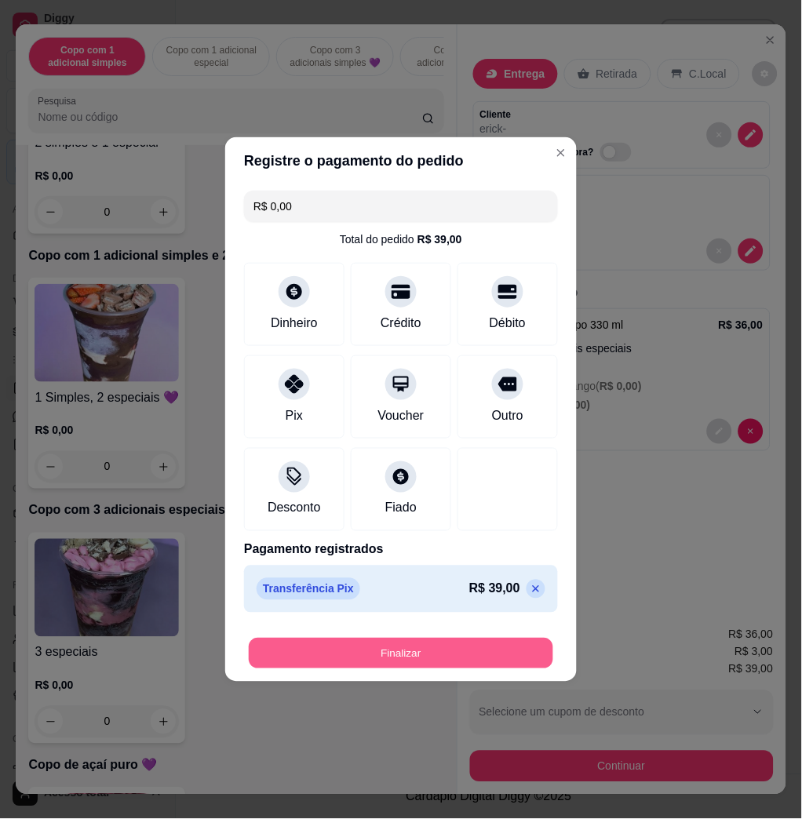
click at [380, 659] on button "Finalizar" at bounding box center [401, 654] width 304 height 31
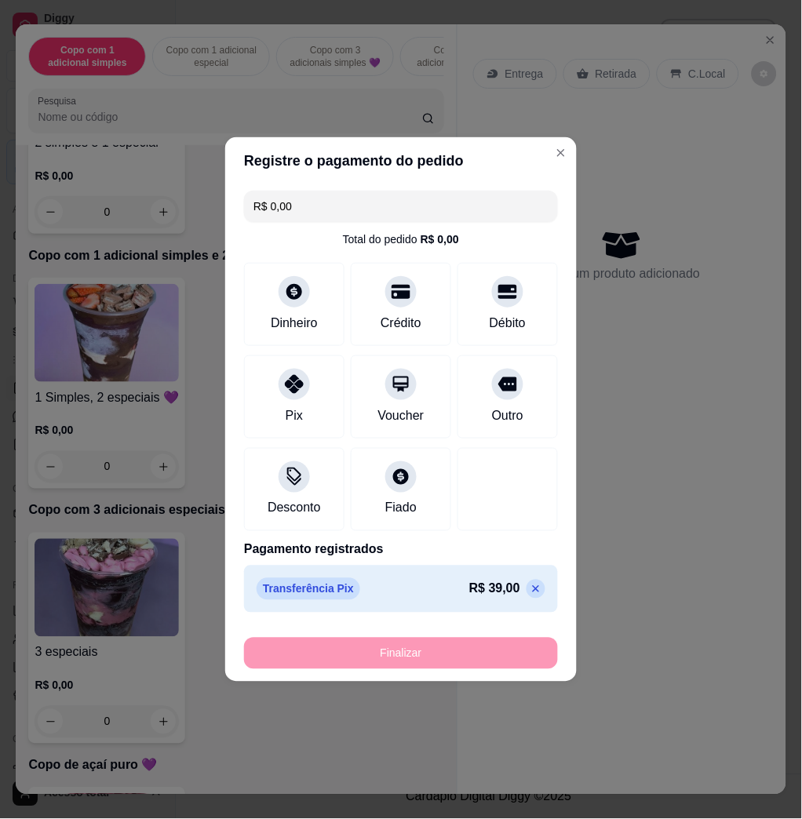
type input "-R$ 39,00"
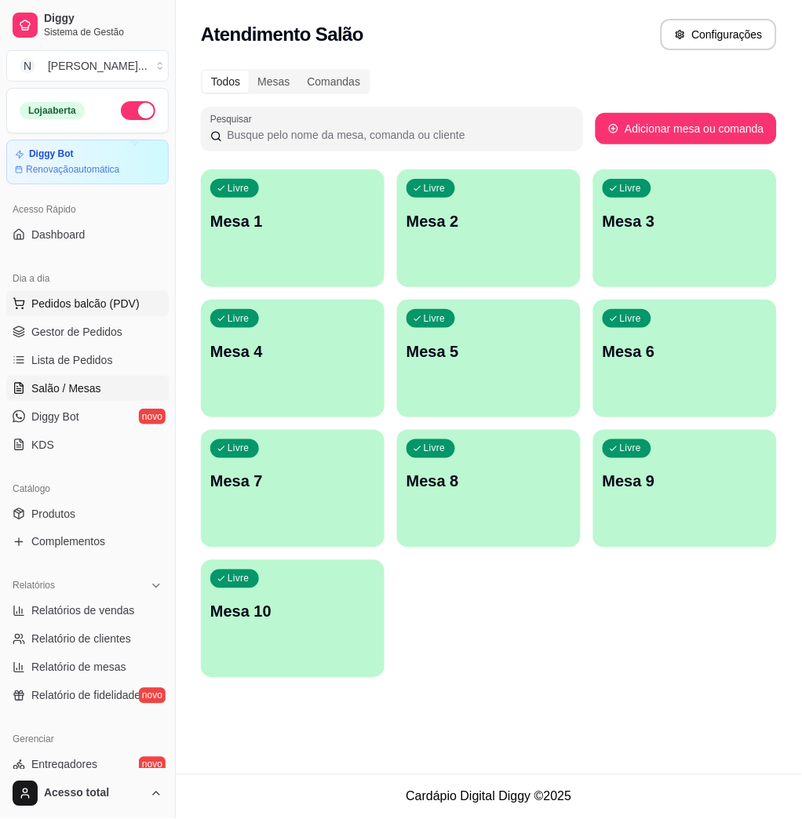
click at [89, 309] on span "Pedidos balcão (PDV)" at bounding box center [85, 304] width 108 height 16
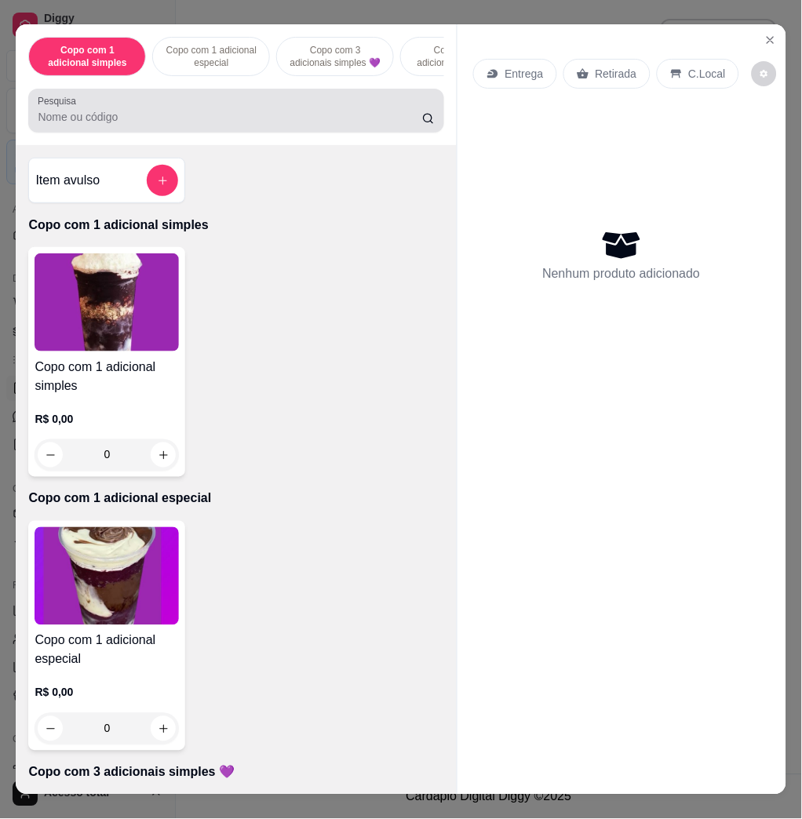
click at [220, 125] on input "Pesquisa" at bounding box center [230, 117] width 384 height 16
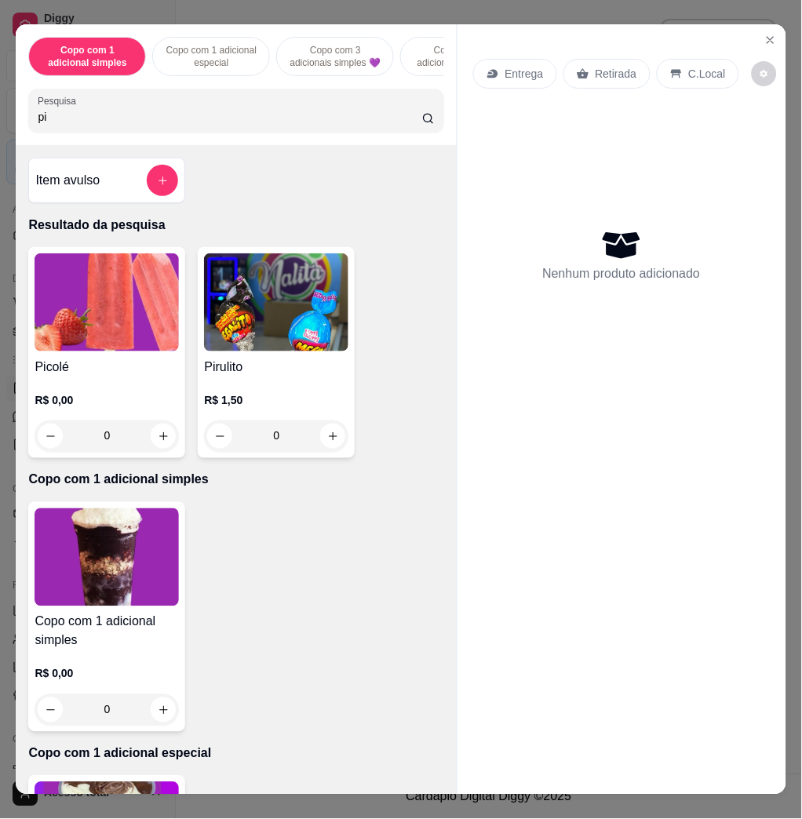
type input "pi"
click at [65, 351] on img at bounding box center [107, 302] width 144 height 98
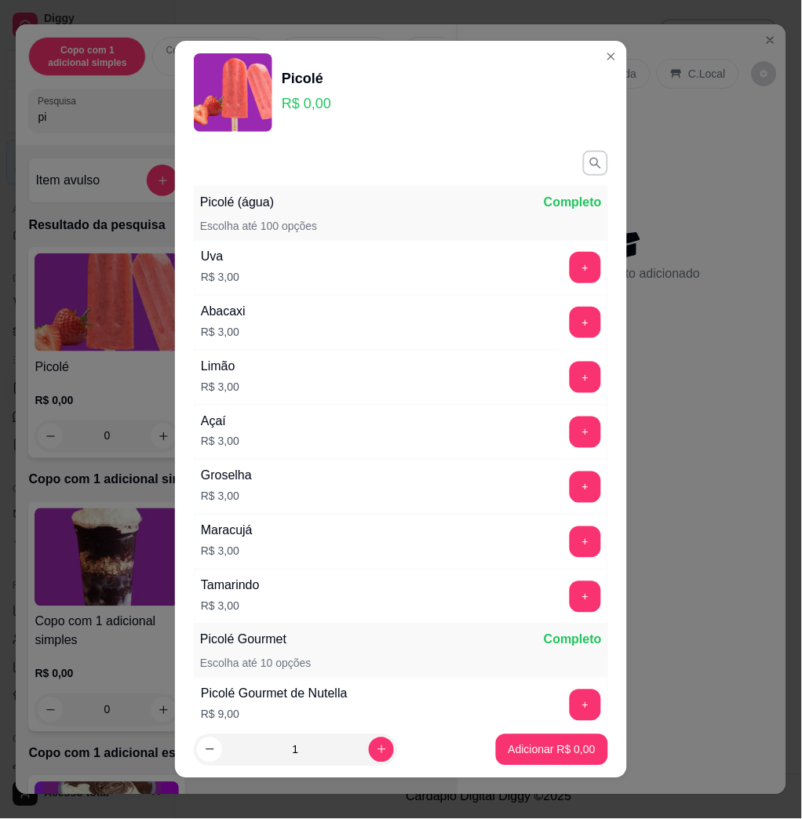
scroll to position [209, 0]
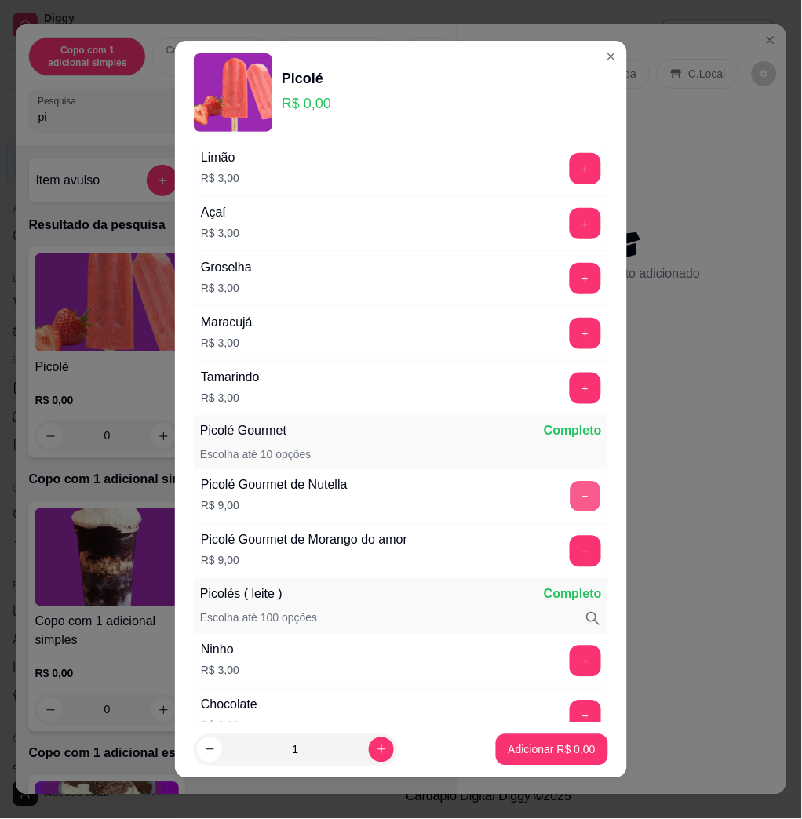
click at [570, 497] on button "+" at bounding box center [585, 497] width 31 height 31
click at [569, 551] on button "+" at bounding box center [584, 551] width 31 height 31
click at [511, 759] on button "Adicionar R$ 18,00" at bounding box center [548, 749] width 118 height 31
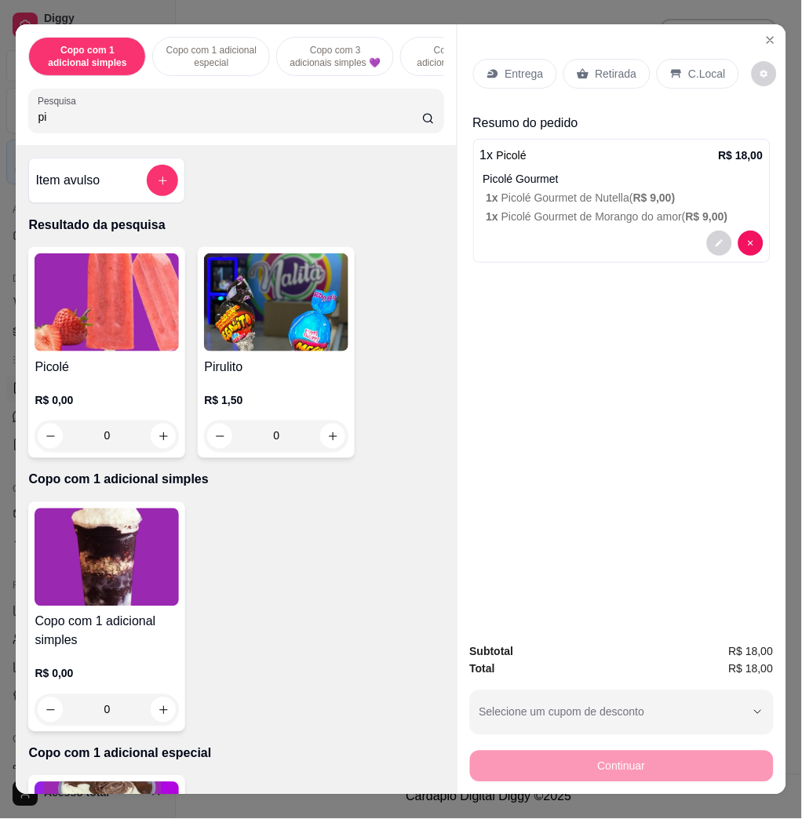
click at [689, 67] on p "C.Local" at bounding box center [707, 74] width 37 height 16
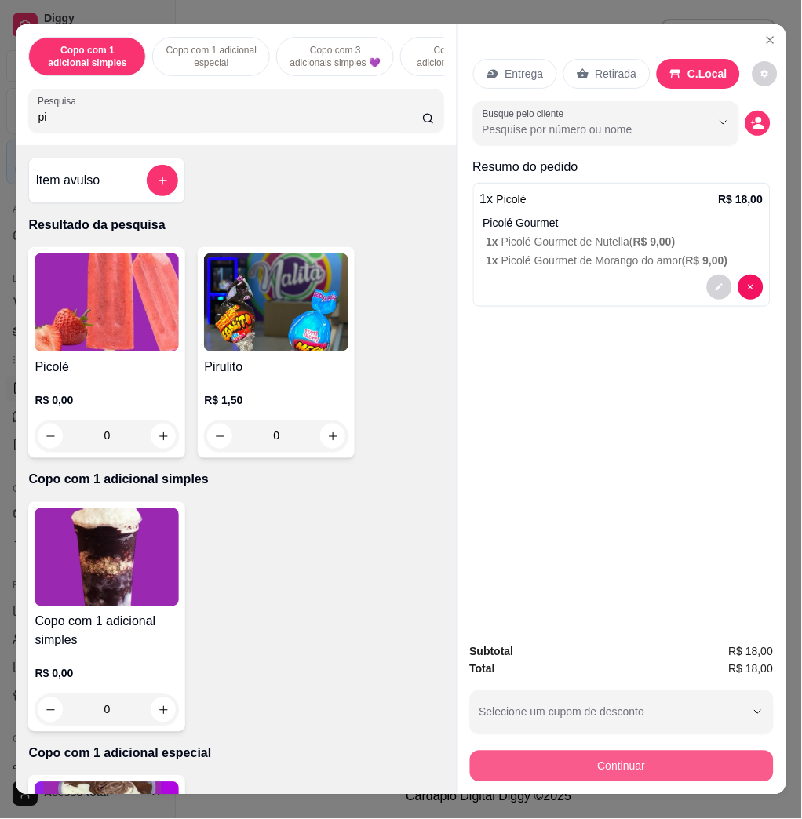
click at [620, 767] on button "Continuar" at bounding box center [622, 766] width 304 height 31
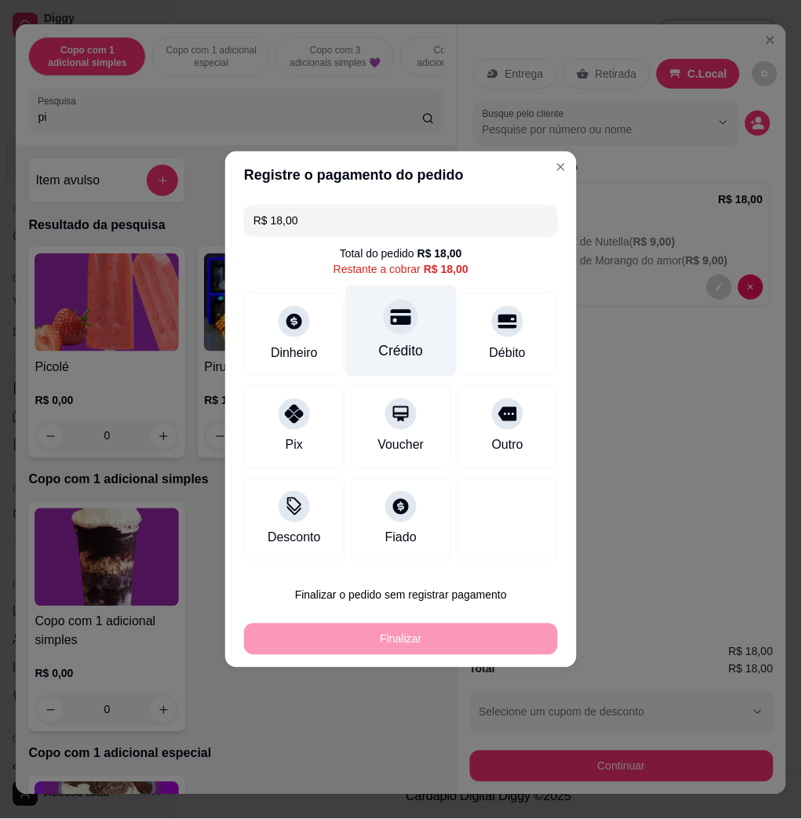
drag, startPoint x: 390, startPoint y: 340, endPoint x: 398, endPoint y: 343, distance: 8.4
click at [391, 340] on div "Crédito" at bounding box center [401, 332] width 111 height 92
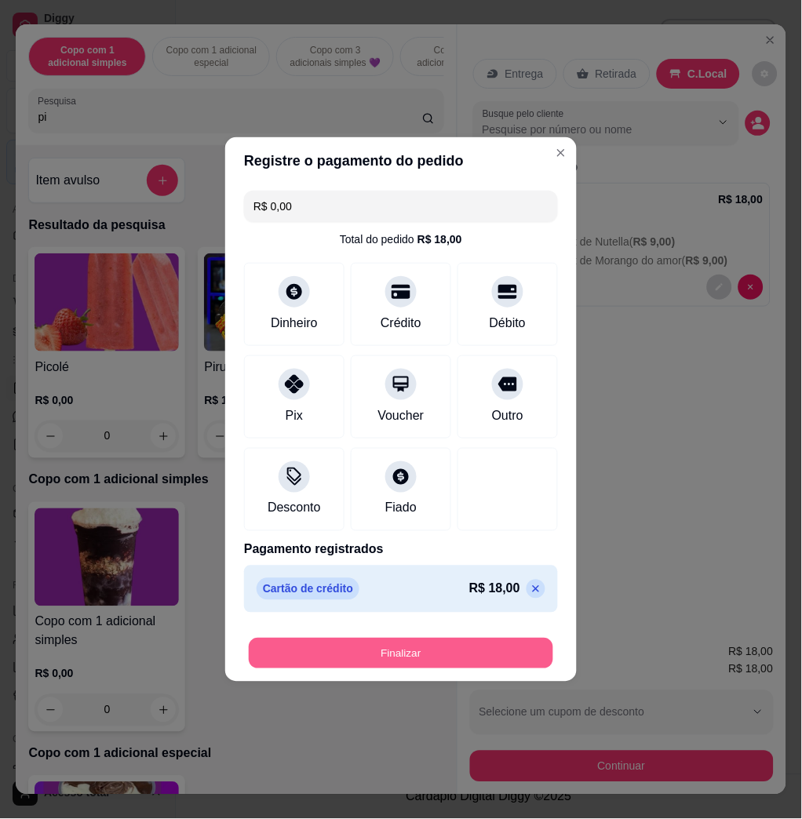
click at [492, 660] on button "Finalizar" at bounding box center [401, 654] width 304 height 31
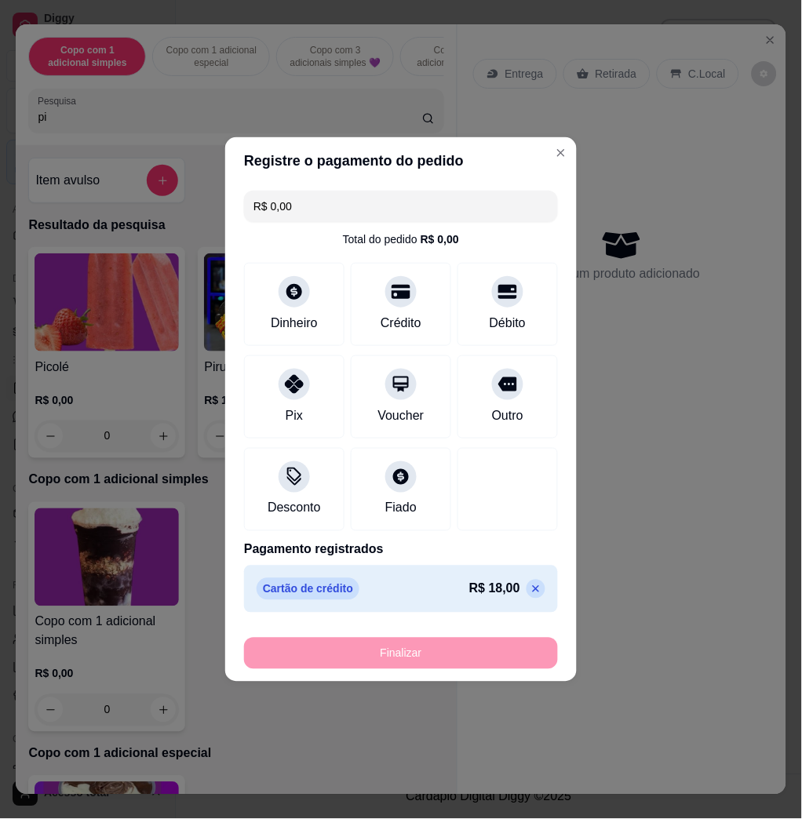
type input "-R$ 18,00"
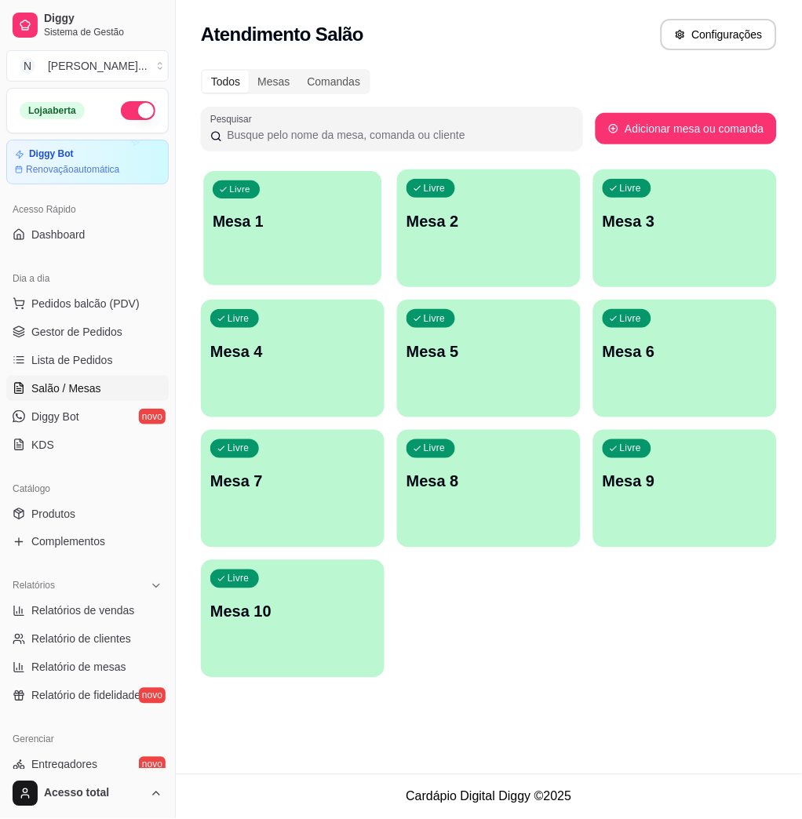
click at [289, 205] on div "Livre Mesa 1" at bounding box center [293, 219] width 178 height 96
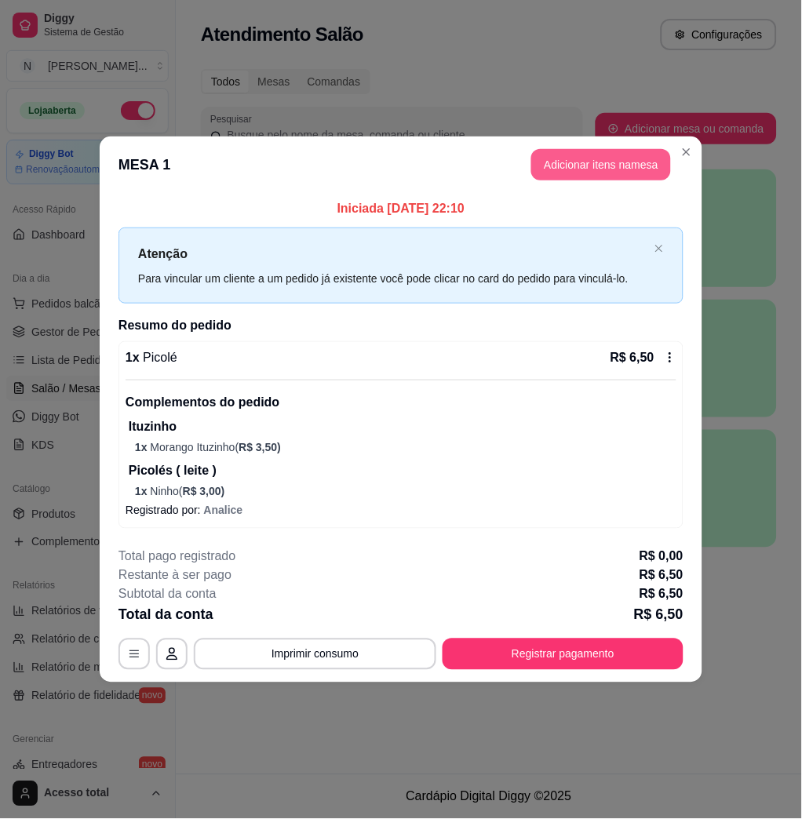
click at [612, 156] on button "Adicionar itens na mesa" at bounding box center [601, 164] width 140 height 31
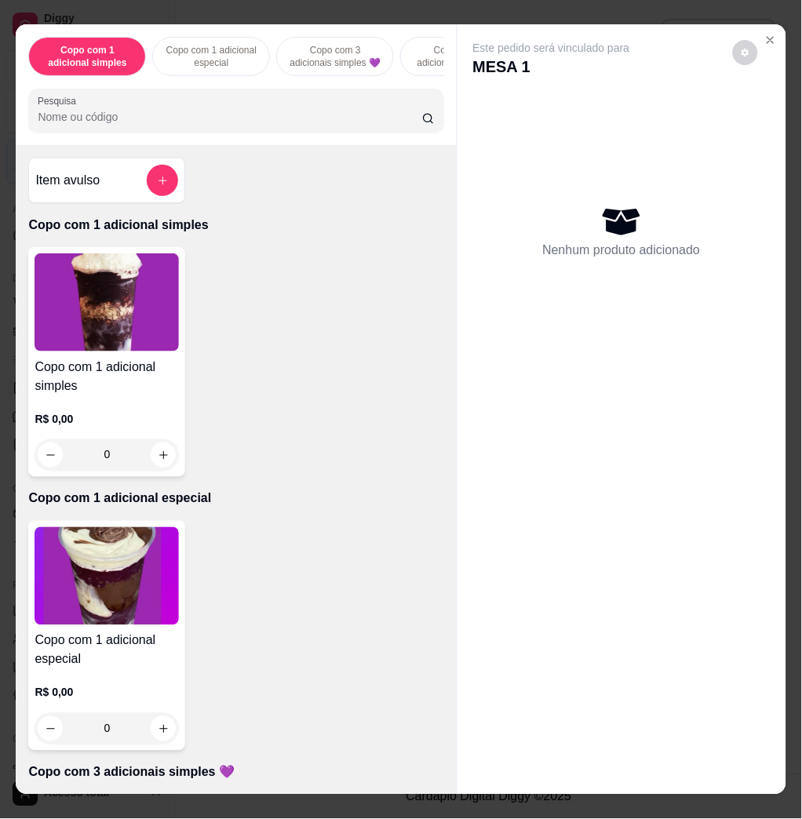
click at [217, 123] on input "Pesquisa" at bounding box center [230, 117] width 384 height 16
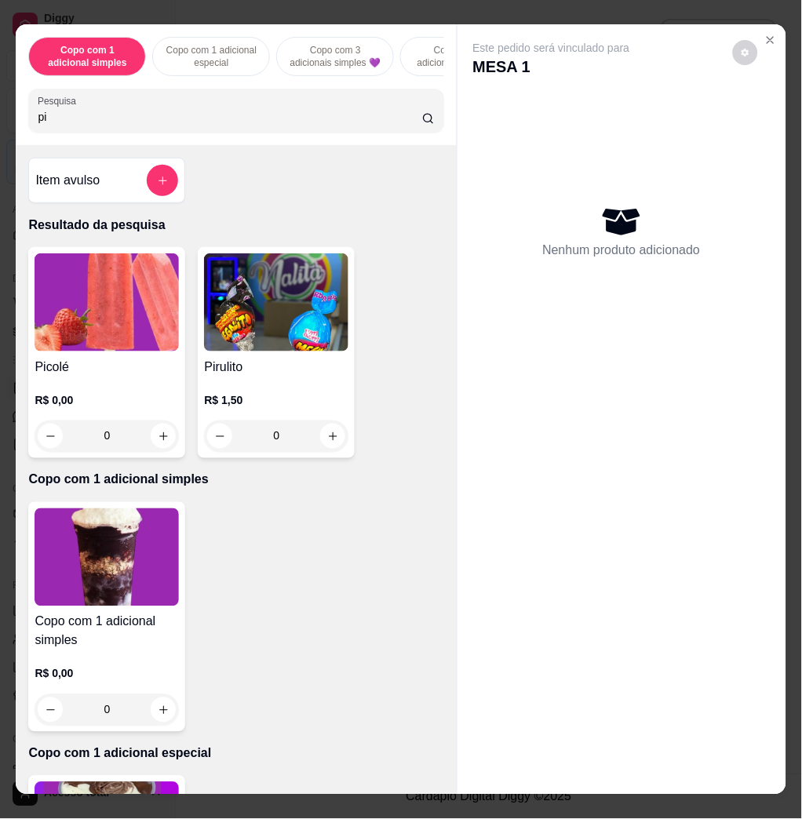
type input "pi"
click at [134, 351] on img at bounding box center [107, 302] width 144 height 98
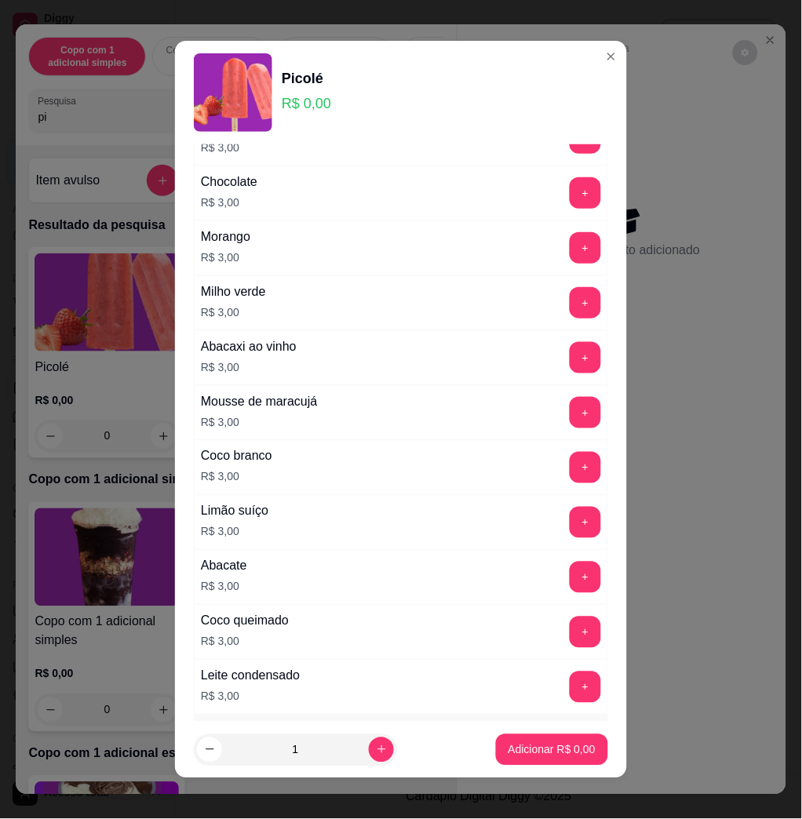
scroll to position [941, 0]
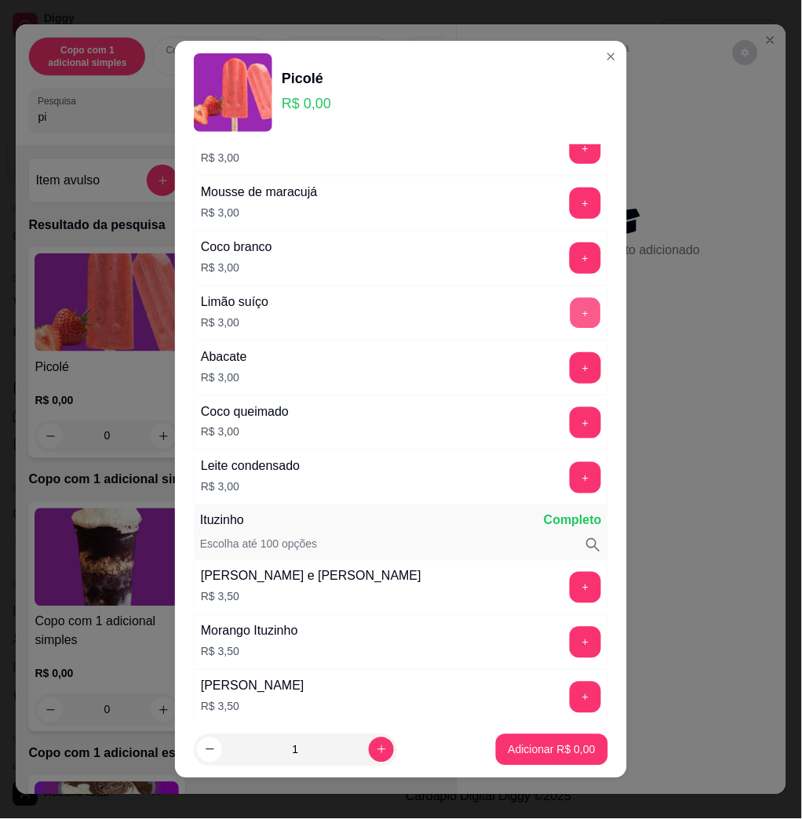
click at [570, 304] on button "+" at bounding box center [585, 313] width 31 height 31
click at [544, 762] on button "Adicionar R$ 3,00" at bounding box center [551, 749] width 109 height 31
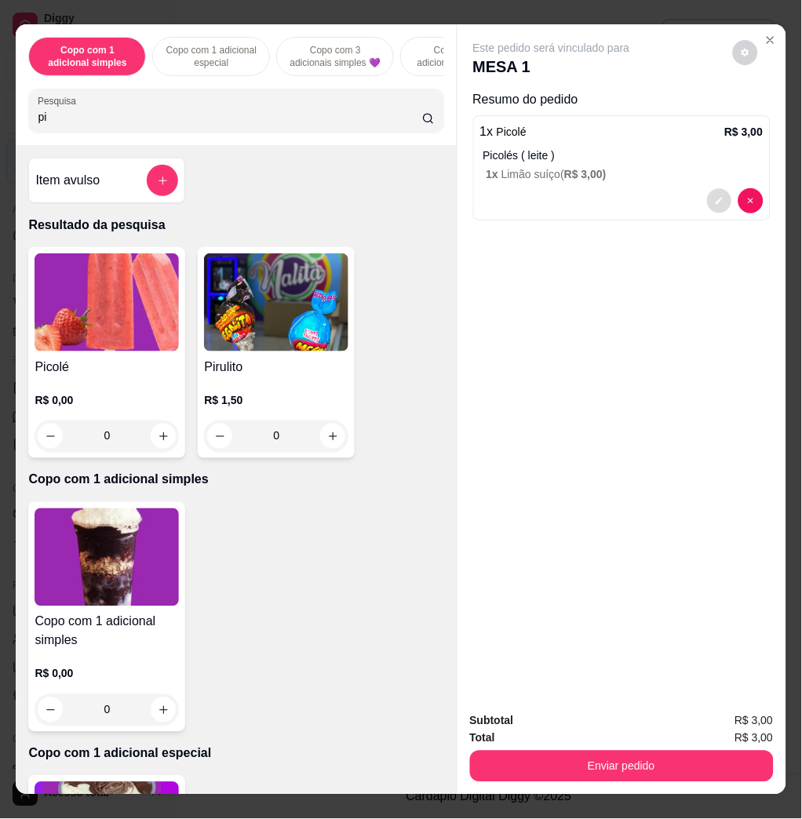
click at [715, 198] on icon "decrease-product-quantity" at bounding box center [718, 201] width 7 height 7
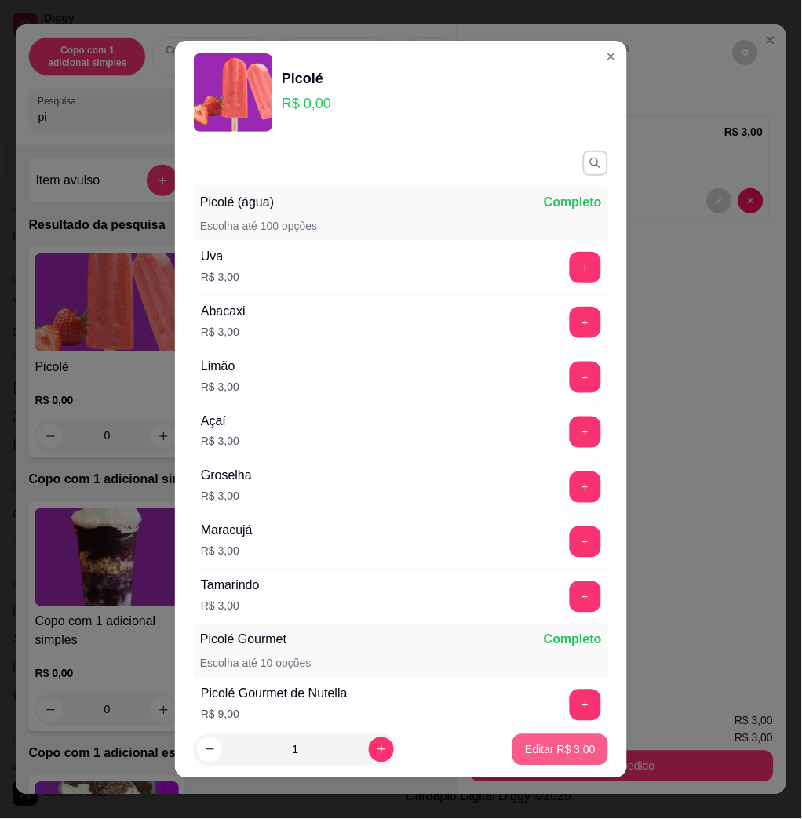
click at [552, 749] on p "Editar R$ 3,00" at bounding box center [560, 750] width 71 height 16
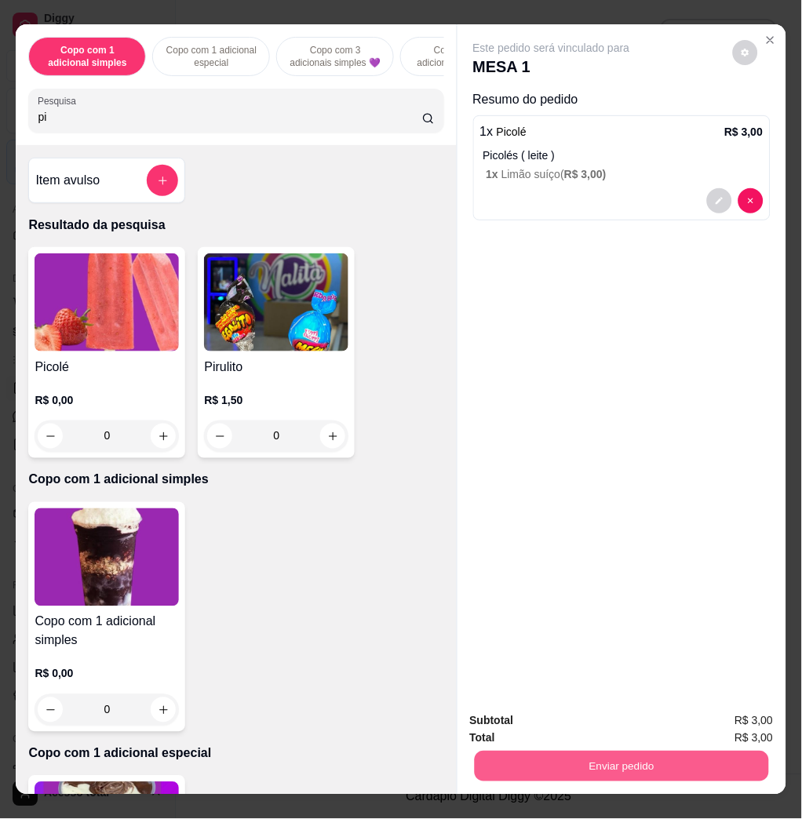
click at [635, 769] on button "Enviar pedido" at bounding box center [621, 766] width 294 height 31
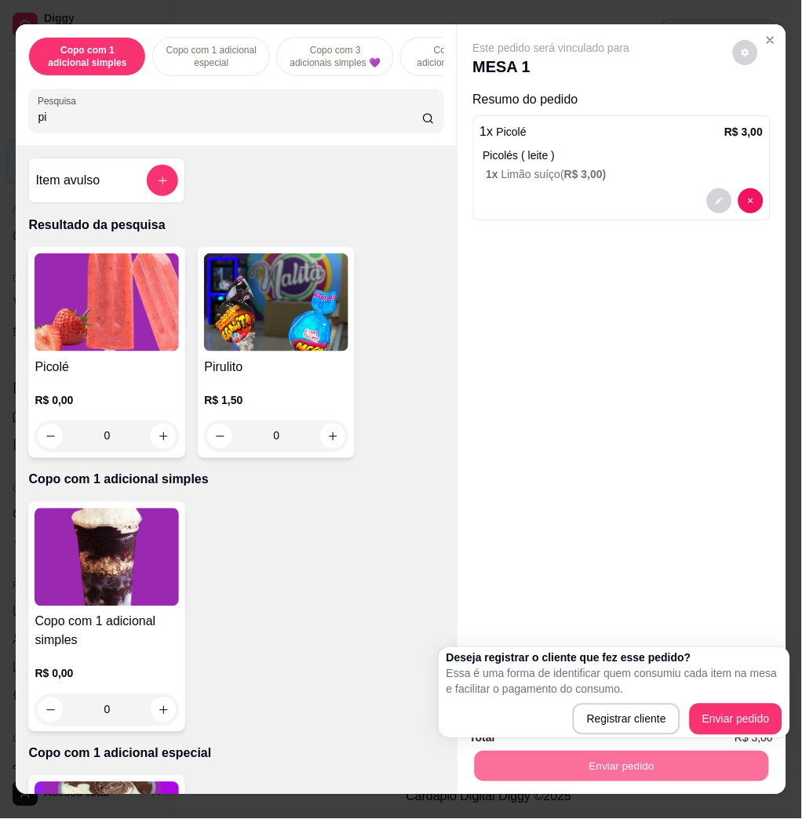
click at [99, 365] on h4 "Picolé" at bounding box center [107, 367] width 144 height 19
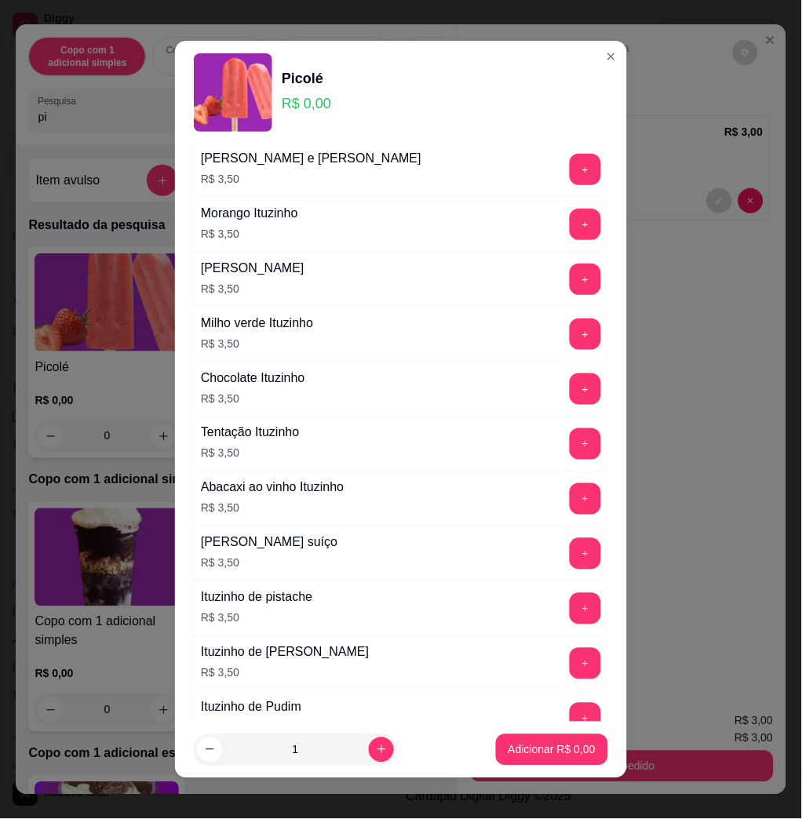
scroll to position [1464, 0]
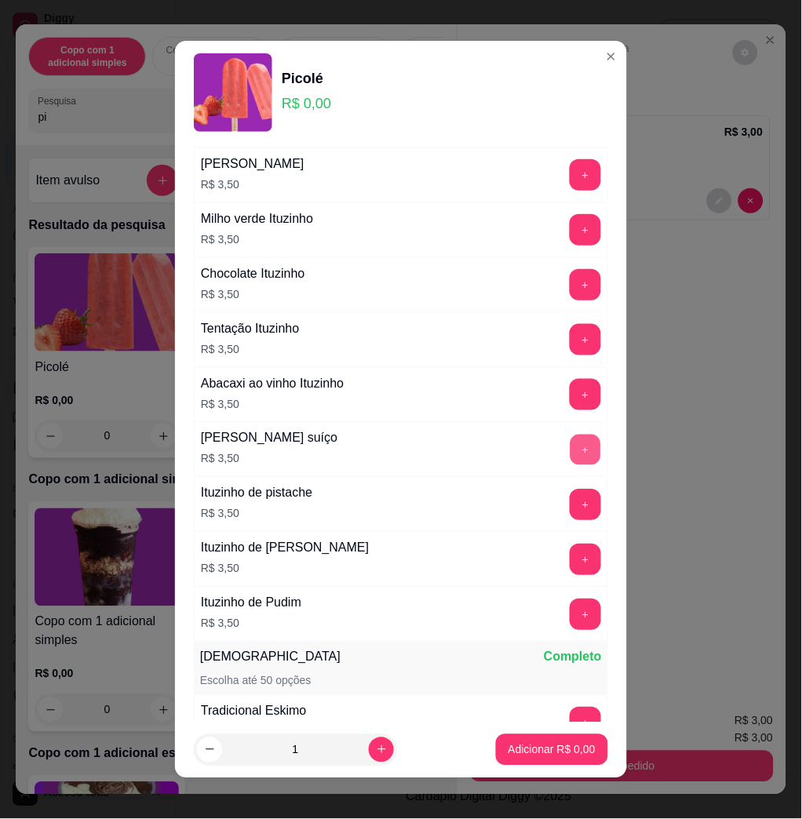
click at [570, 440] on button "+" at bounding box center [585, 450] width 31 height 31
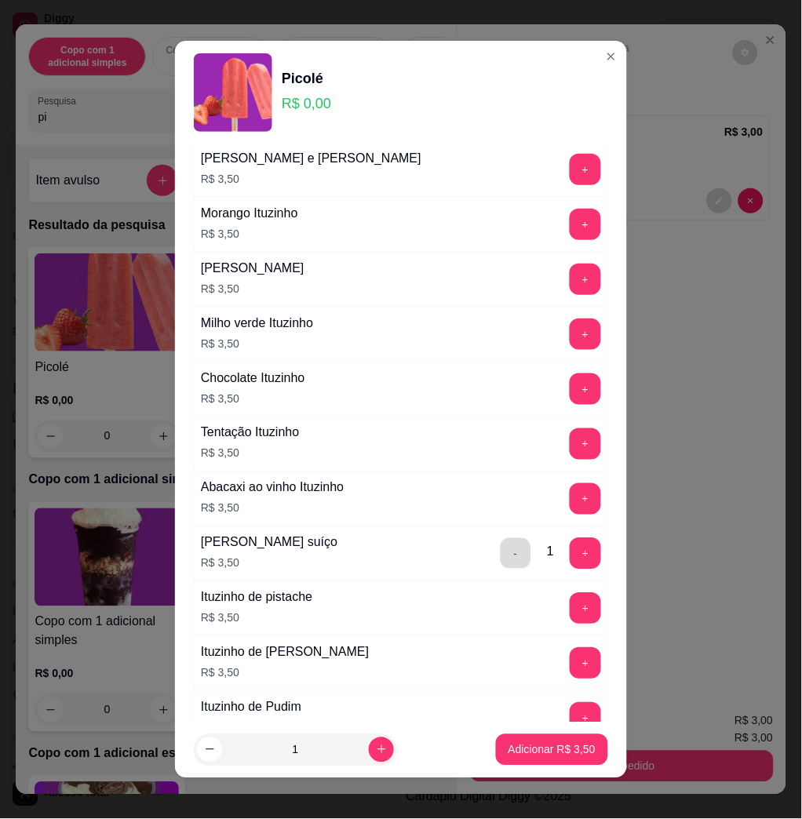
click at [500, 569] on button "-" at bounding box center [515, 554] width 31 height 31
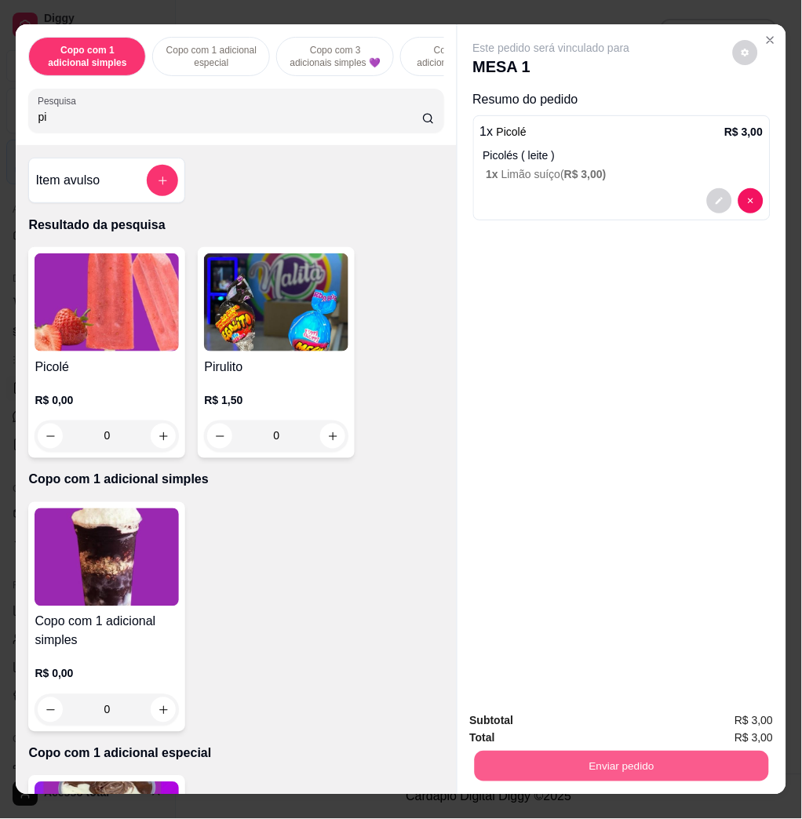
click at [706, 759] on button "Enviar pedido" at bounding box center [621, 766] width 294 height 31
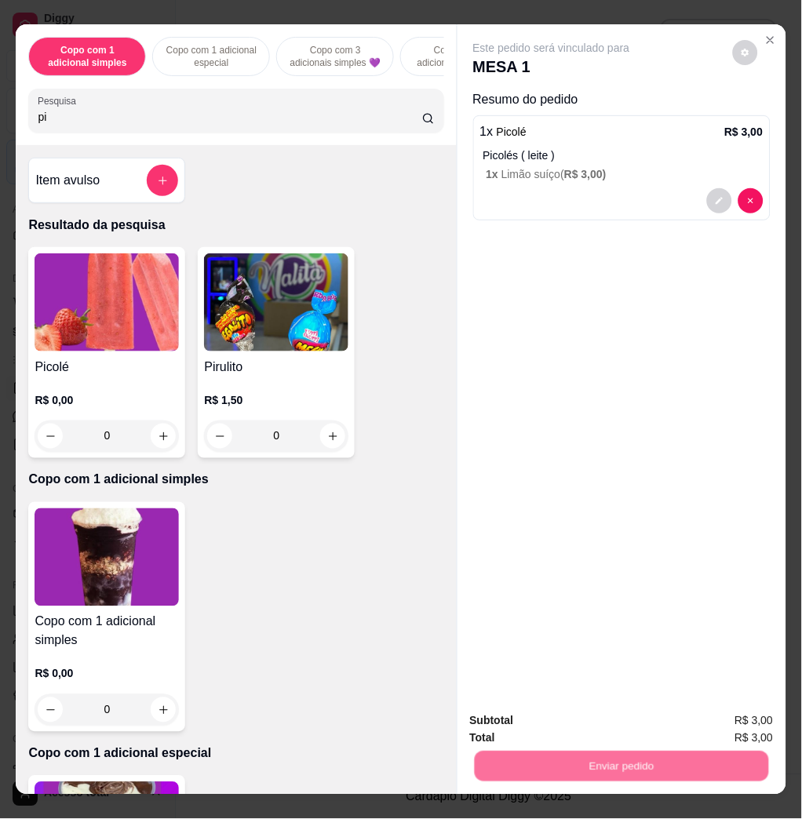
click at [733, 720] on button "Enviar pedido" at bounding box center [731, 719] width 86 height 29
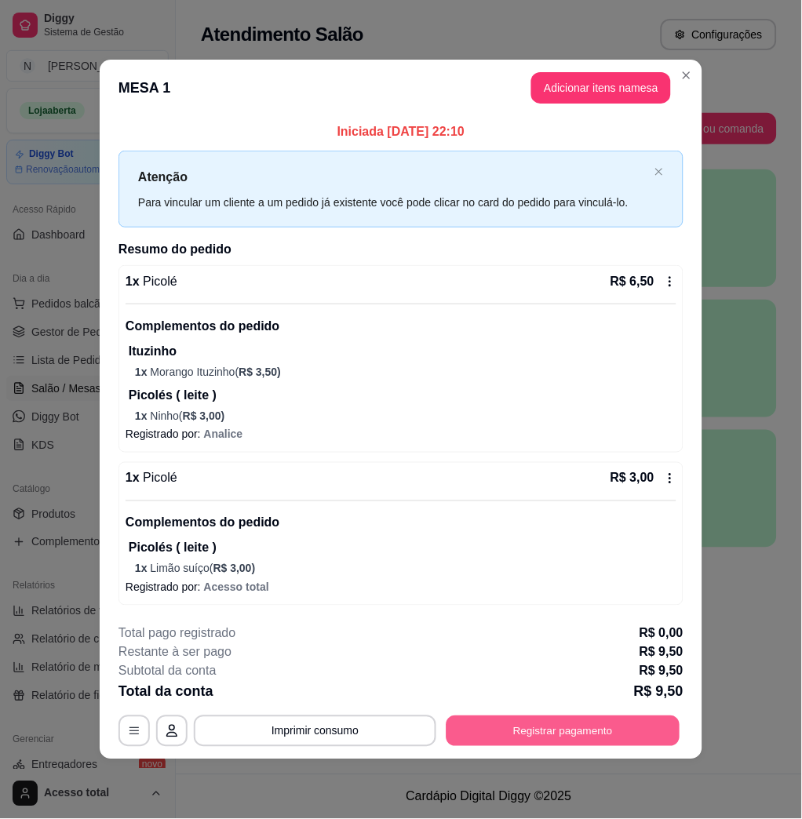
click at [563, 728] on button "Registrar pagamento" at bounding box center [563, 730] width 234 height 31
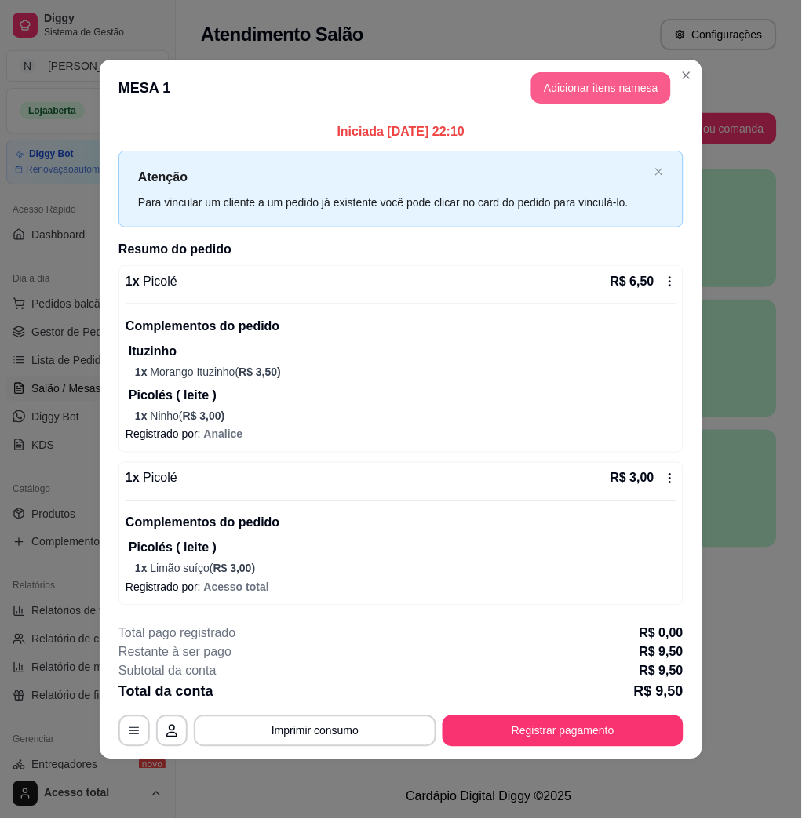
click at [613, 60] on header "MESA 1 Adicionar itens na mesa" at bounding box center [401, 88] width 602 height 56
click at [610, 75] on button "Adicionar itens na mesa" at bounding box center [601, 87] width 140 height 31
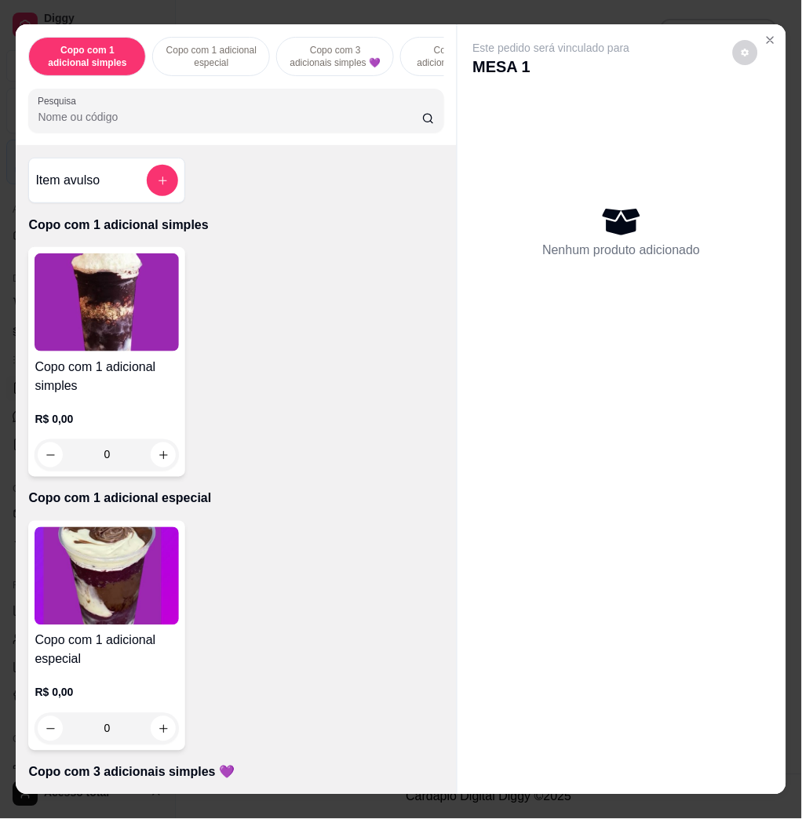
click at [202, 87] on div "Copo com 1 adicional simples Copo com 1 adicional especial Copo com 3 adicionai…" at bounding box center [236, 84] width 440 height 121
click at [208, 117] on input "Pesquisa" at bounding box center [230, 117] width 384 height 16
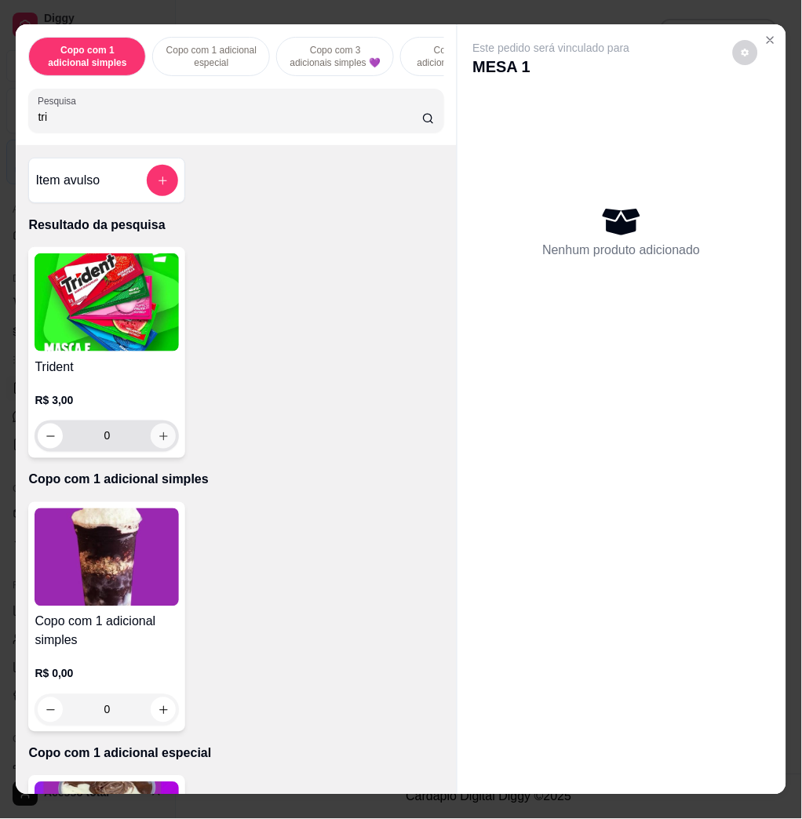
type input "tri"
click at [166, 445] on button "increase-product-quantity" at bounding box center [163, 436] width 25 height 25
type input "1"
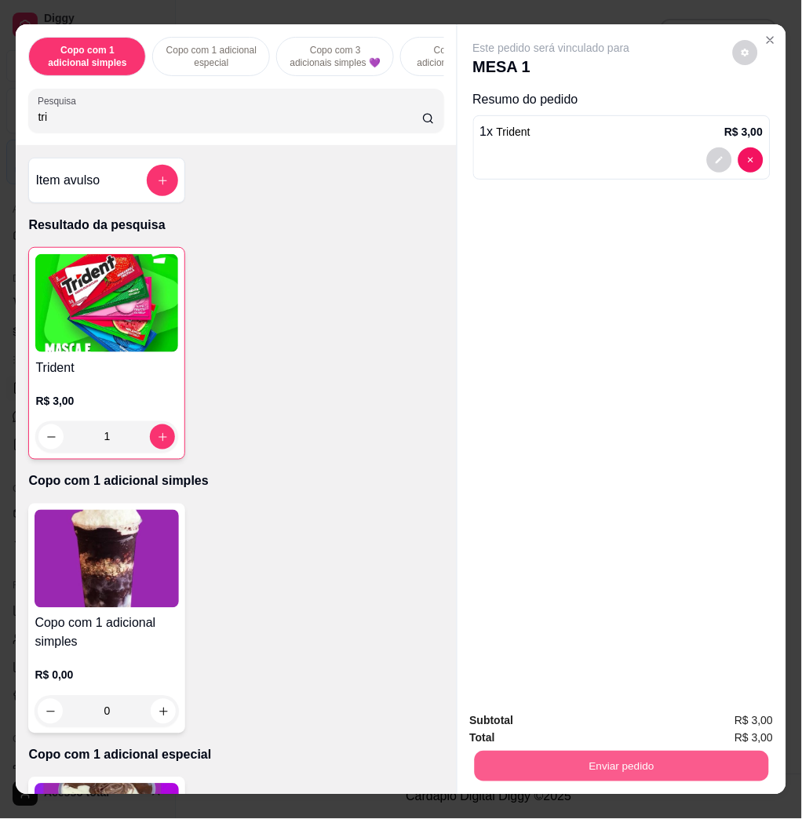
click at [625, 759] on button "Enviar pedido" at bounding box center [621, 766] width 294 height 31
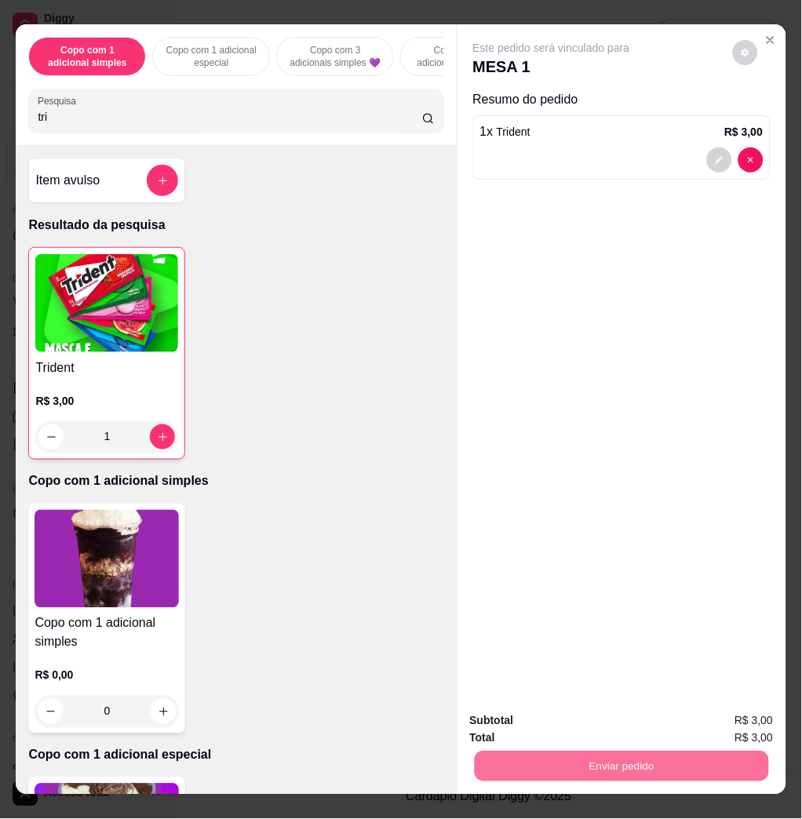
click at [713, 719] on button "Enviar pedido" at bounding box center [731, 719] width 86 height 29
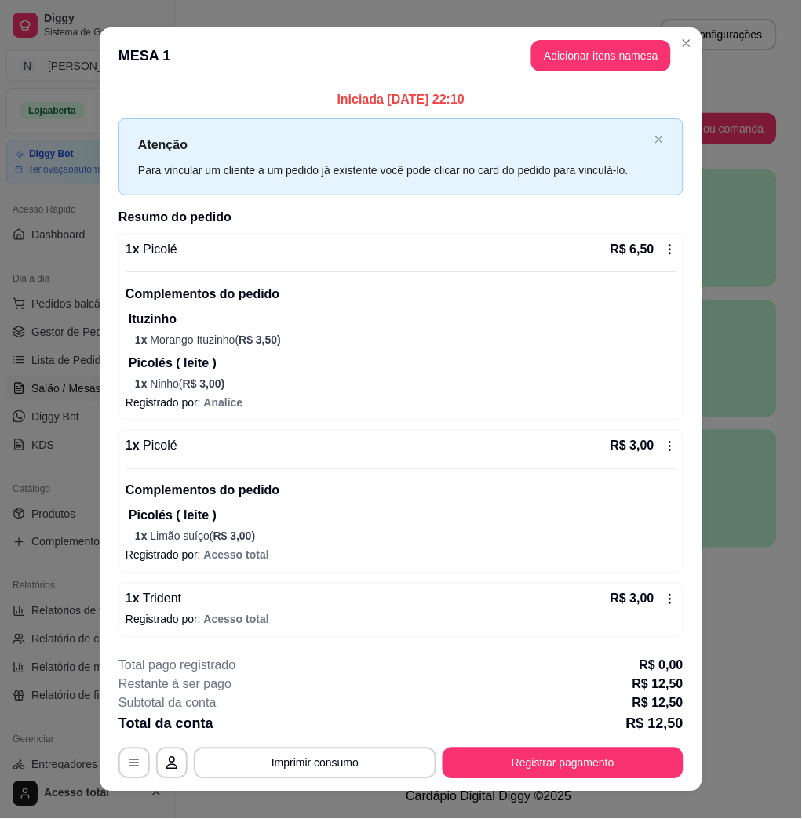
click at [669, 597] on div "1 x Trident R$ 3,00 Registrado por: Acesso total" at bounding box center [400, 610] width 565 height 55
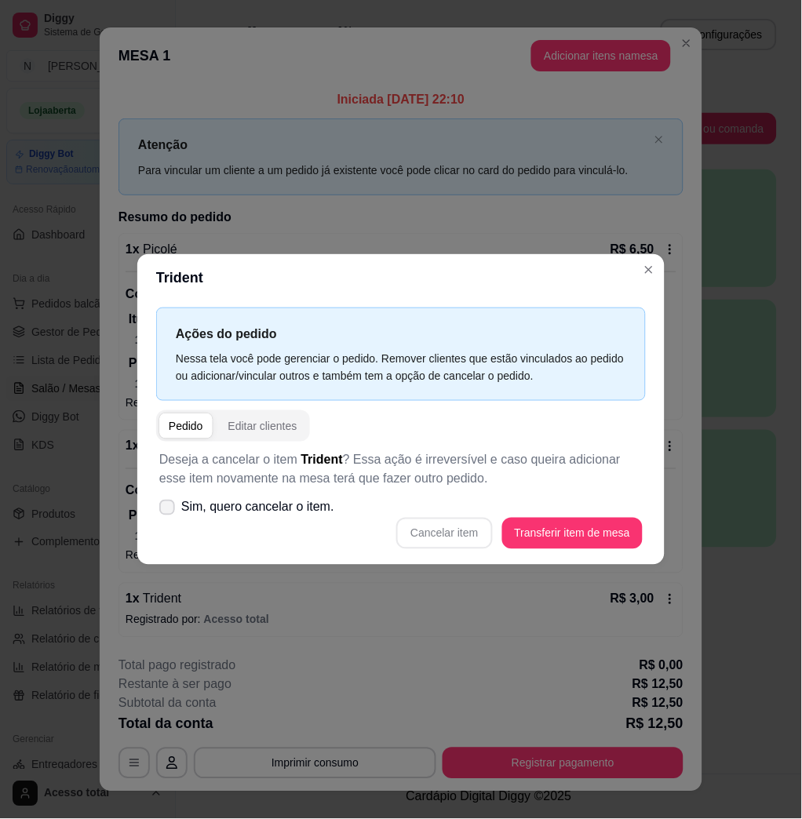
click at [257, 520] on label "Sim, quero cancelar o item." at bounding box center [246, 507] width 187 height 31
click at [169, 520] on input "Sim, quero cancelar o item." at bounding box center [163, 516] width 10 height 10
checkbox input "true"
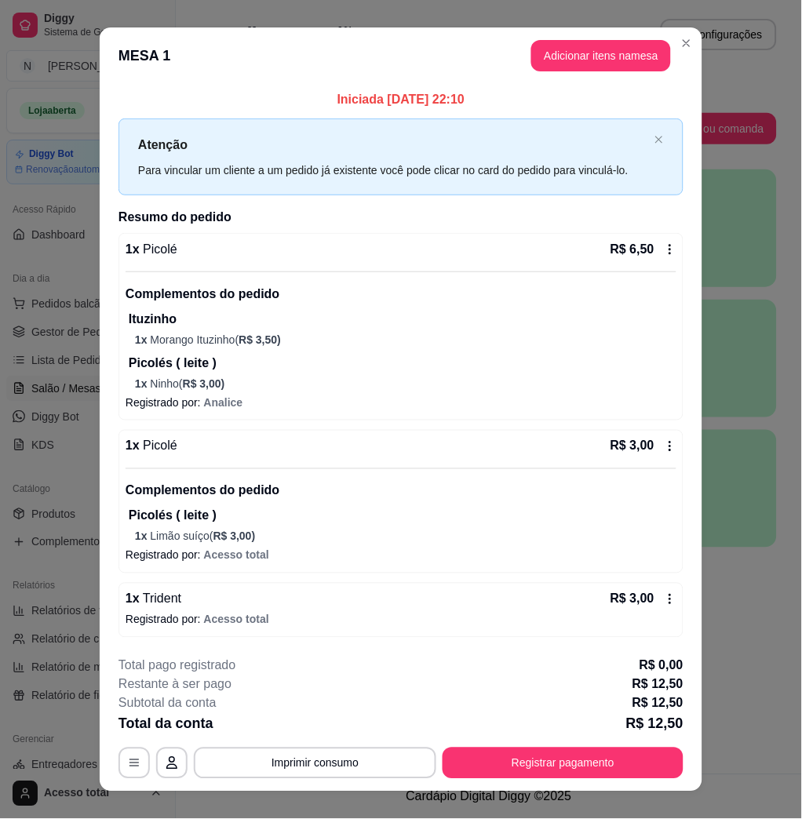
click at [664, 600] on icon at bounding box center [670, 599] width 13 height 13
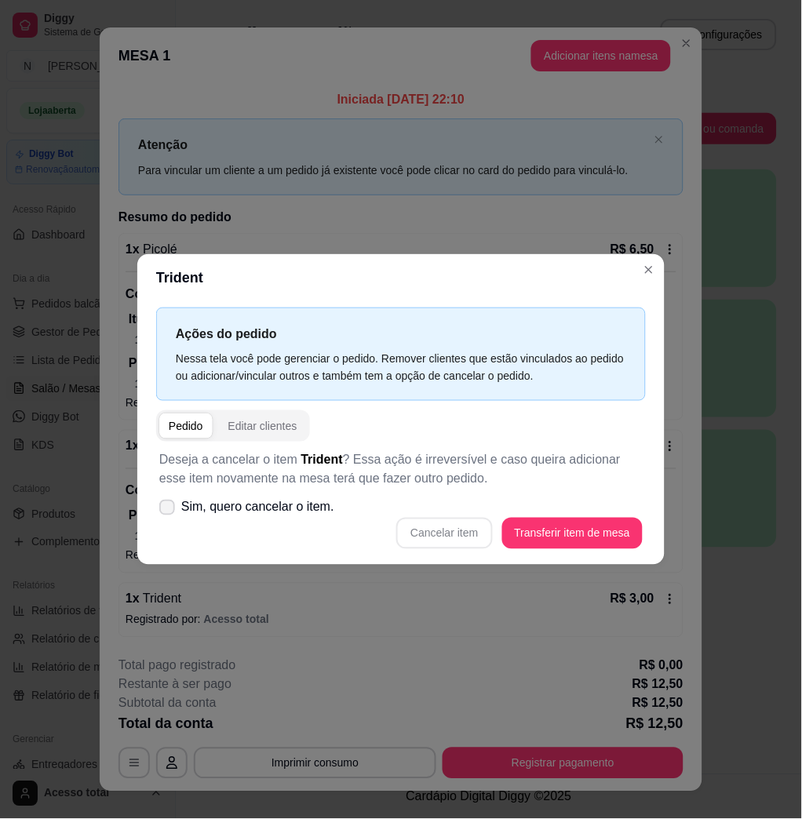
click at [331, 513] on span "Sim, quero cancelar o item." at bounding box center [257, 507] width 153 height 19
click at [169, 513] on input "Sim, quero cancelar o item." at bounding box center [163, 516] width 10 height 10
checkbox input "true"
click at [464, 533] on button "Cancelar item" at bounding box center [444, 533] width 96 height 31
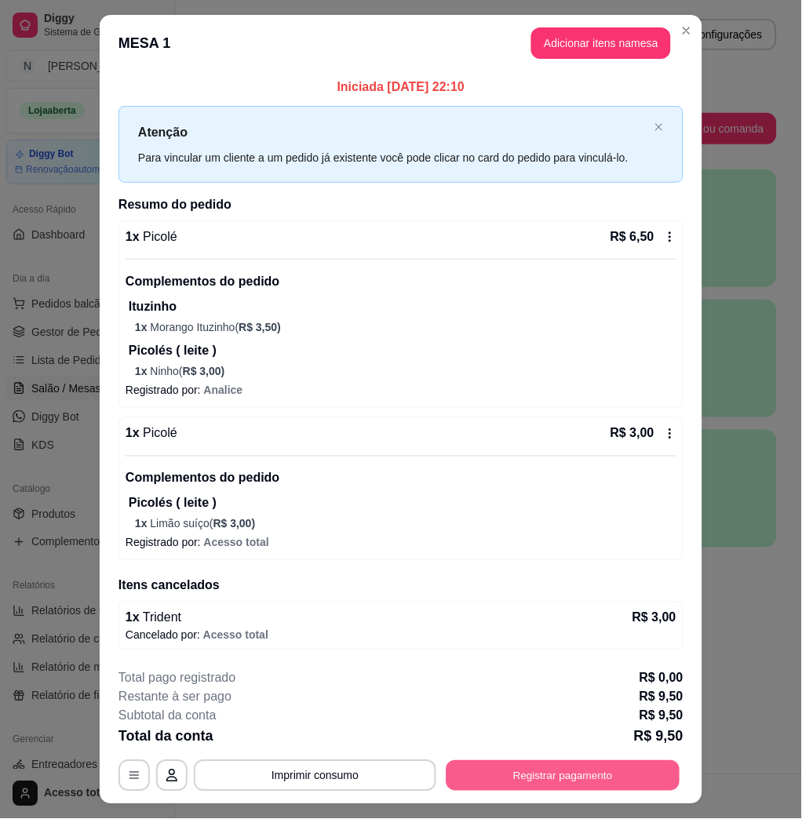
click at [584, 772] on button "Registrar pagamento" at bounding box center [563, 775] width 234 height 31
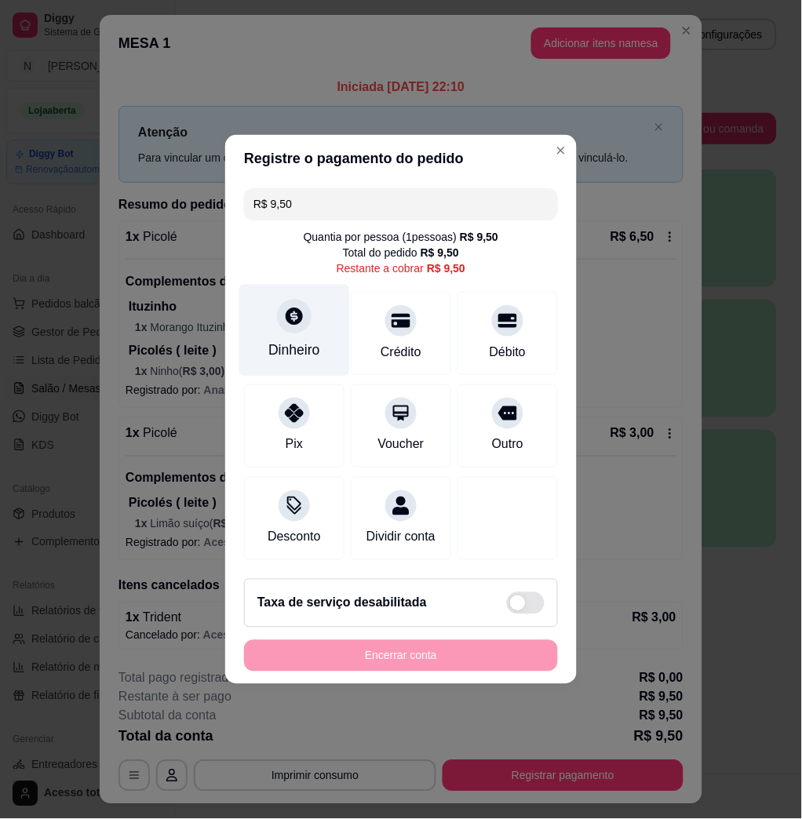
click at [276, 345] on div "Dinheiro" at bounding box center [294, 350] width 52 height 20
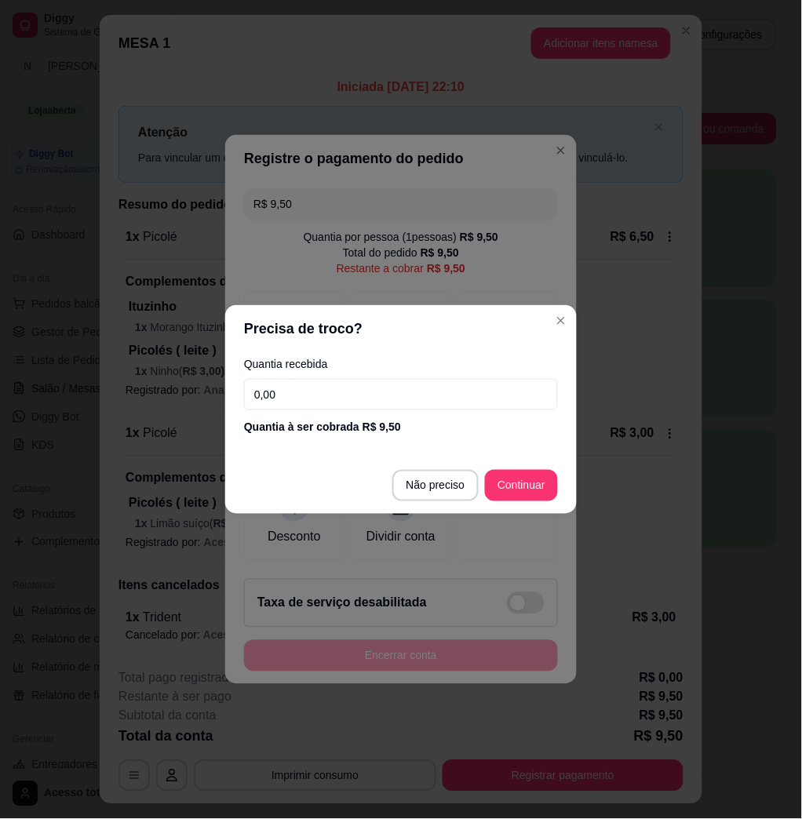
click at [341, 409] on input "0,00" at bounding box center [401, 394] width 314 height 31
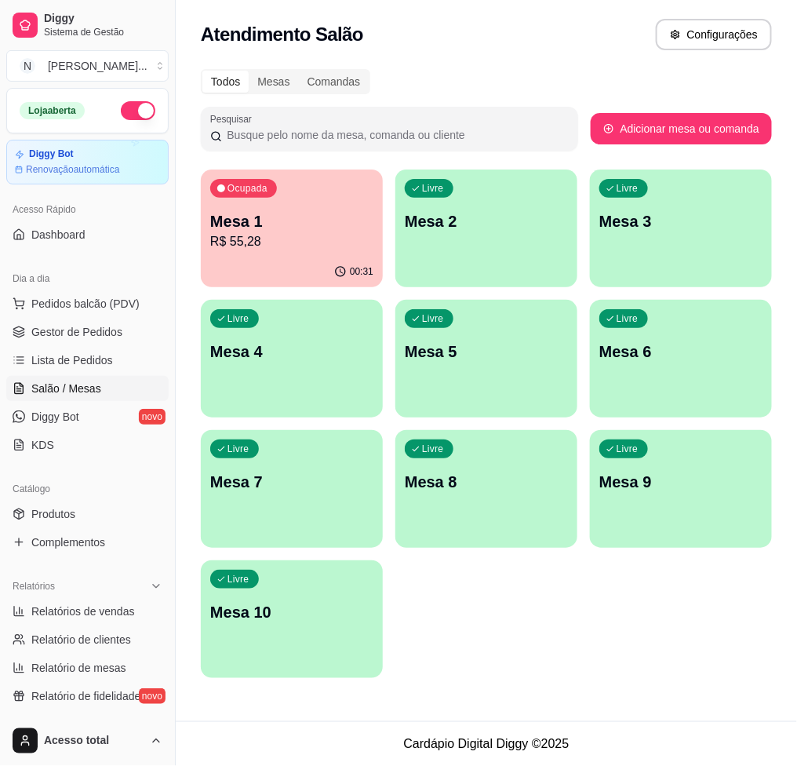
click at [300, 254] on button "Ocupada Mesa 1 R$ 55,28 00:31" at bounding box center [292, 228] width 182 height 118
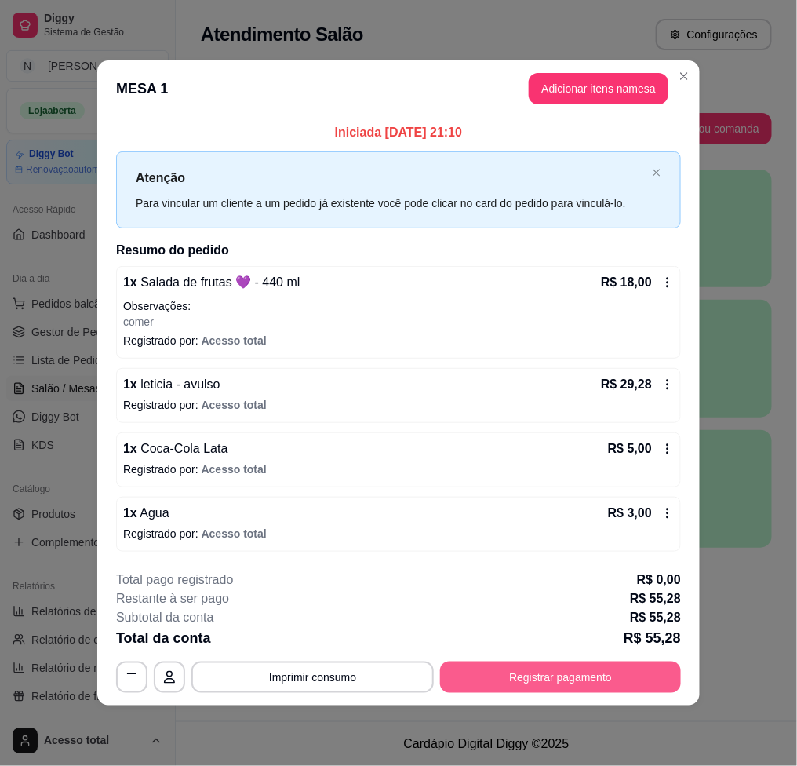
click at [598, 664] on button "Registrar pagamento" at bounding box center [560, 676] width 241 height 31
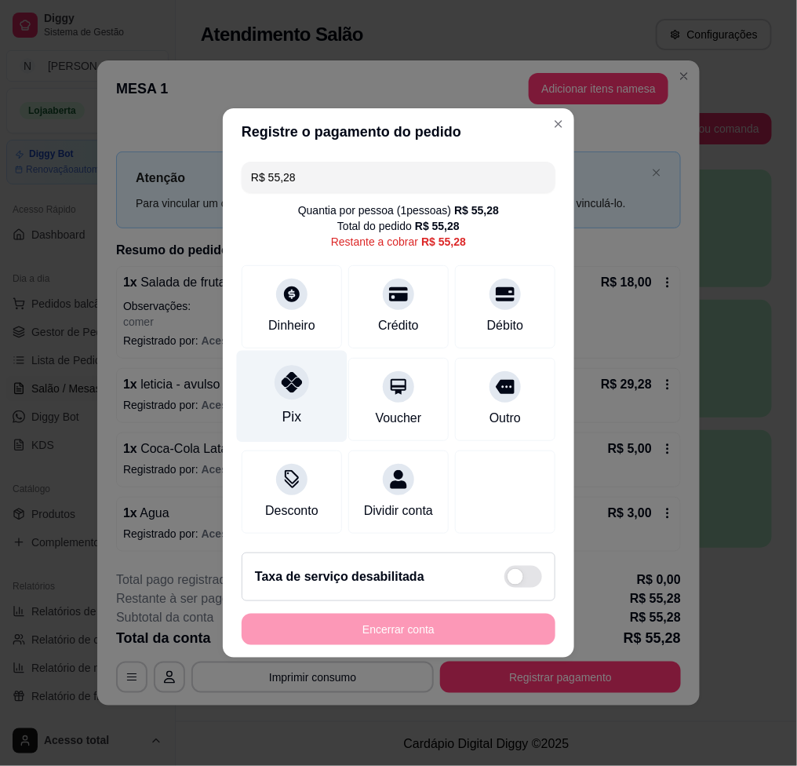
click at [286, 395] on div "Pix" at bounding box center [292, 397] width 111 height 92
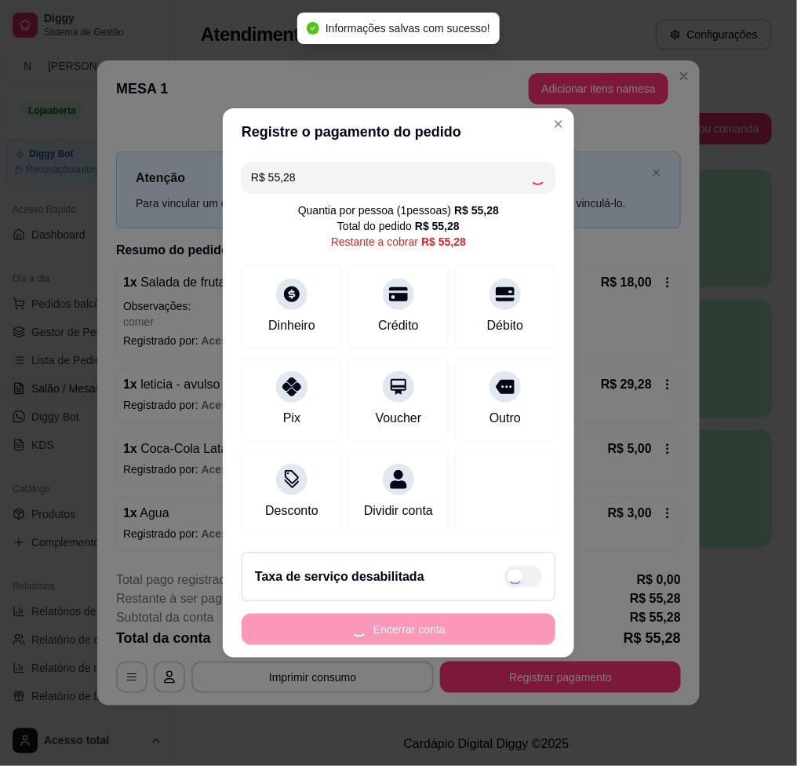
type input "R$ 0,00"
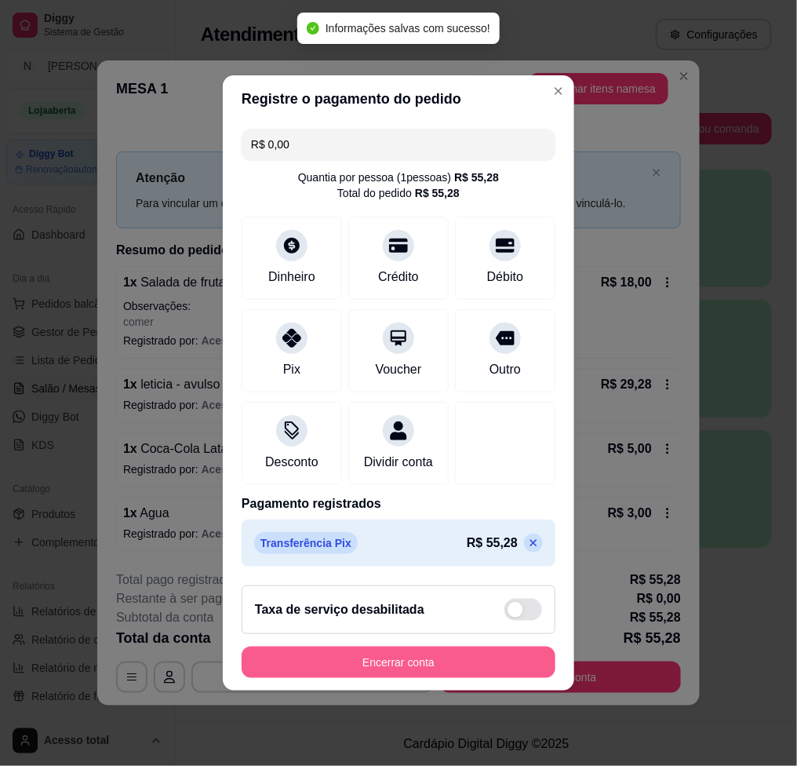
click at [481, 657] on button "Encerrar conta" at bounding box center [399, 661] width 314 height 31
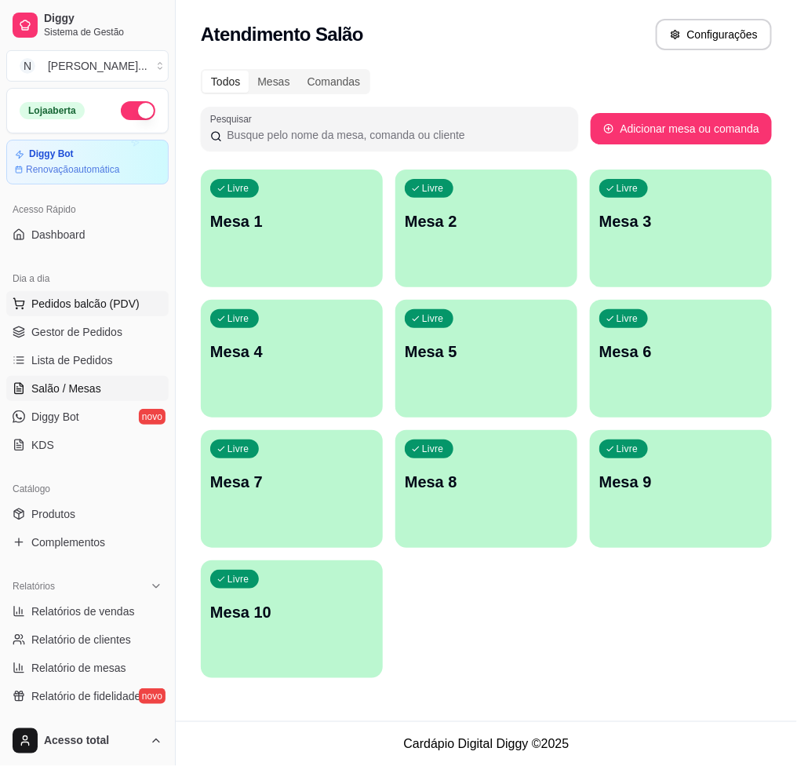
click at [109, 299] on span "Pedidos balcão (PDV)" at bounding box center [85, 304] width 108 height 16
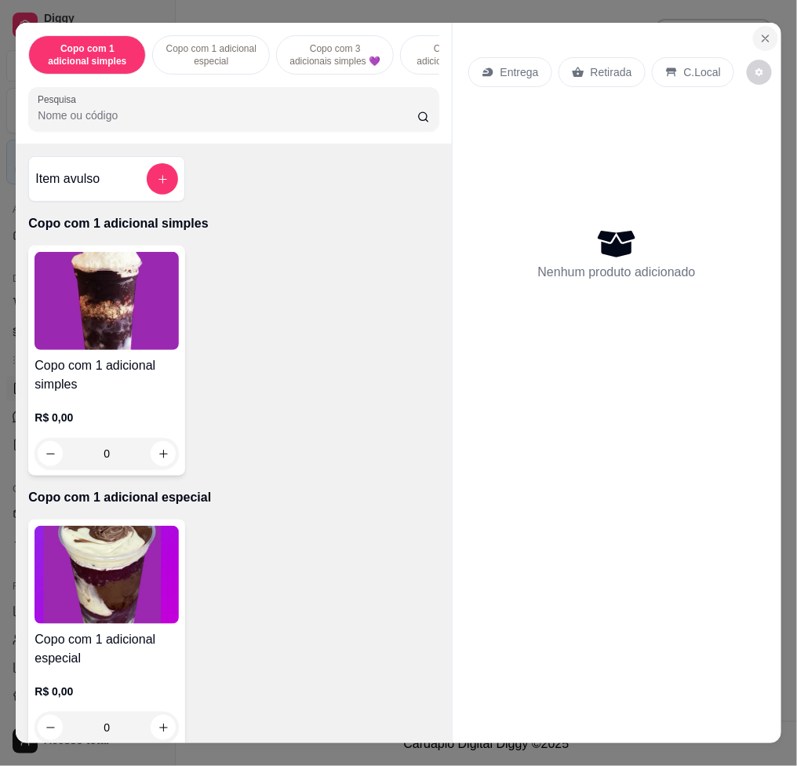
click at [766, 30] on button "Close" at bounding box center [765, 38] width 25 height 25
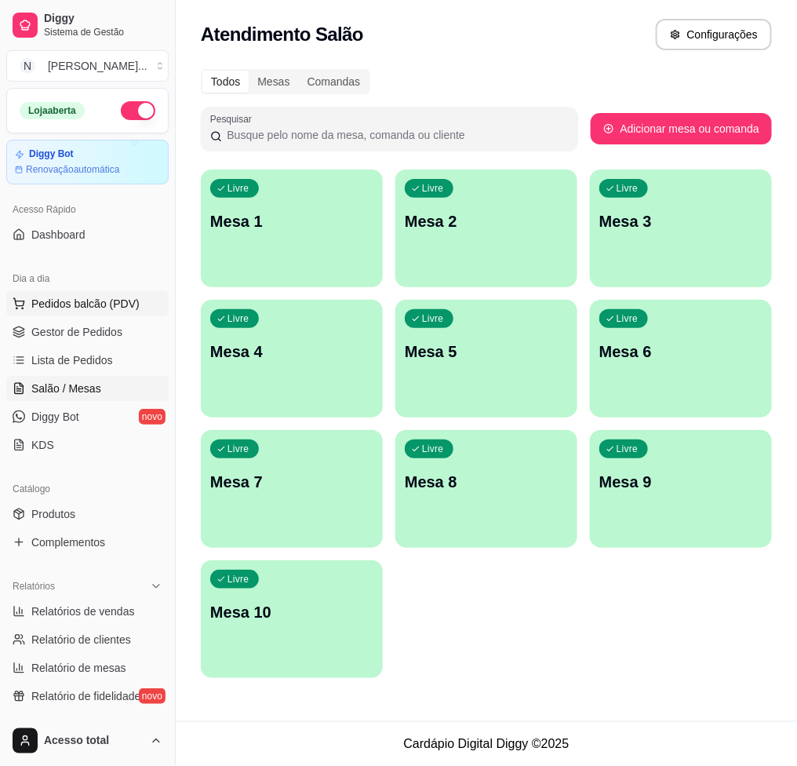
click at [111, 308] on span "Pedidos balcão (PDV)" at bounding box center [85, 304] width 108 height 16
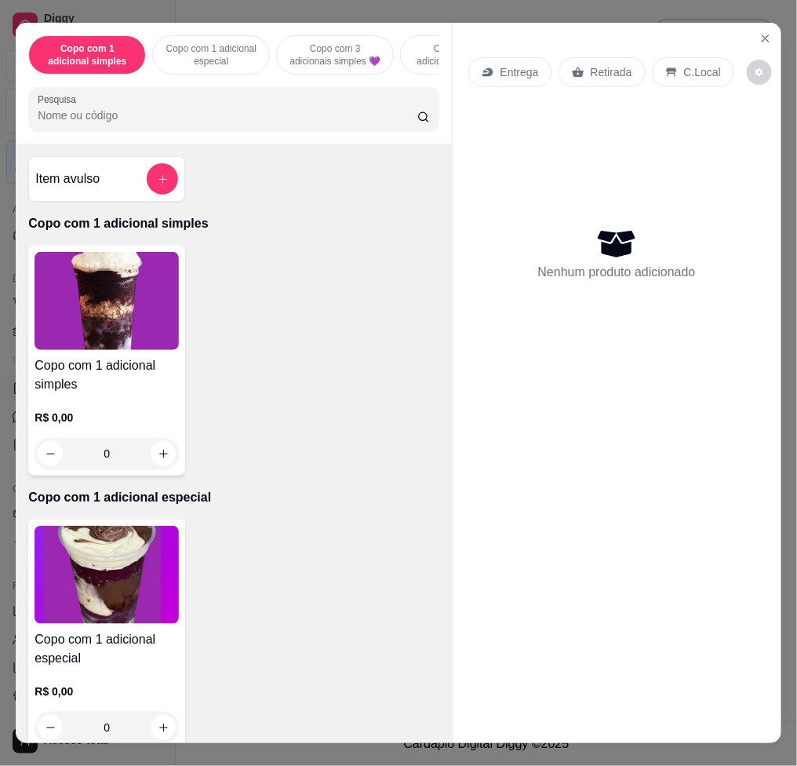
scroll to position [0, 359]
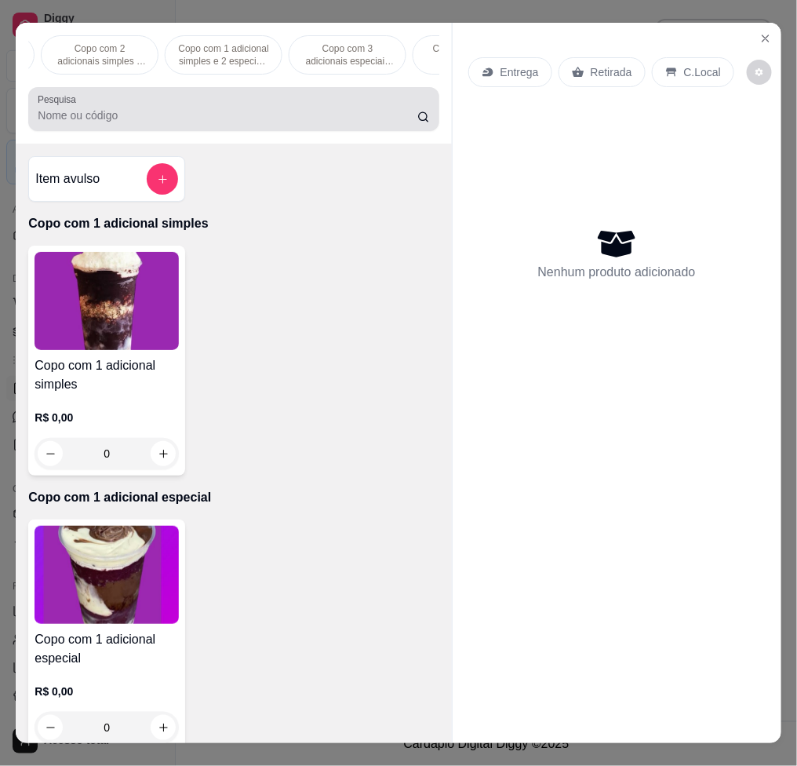
click at [205, 119] on input "Pesquisa" at bounding box center [228, 115] width 380 height 16
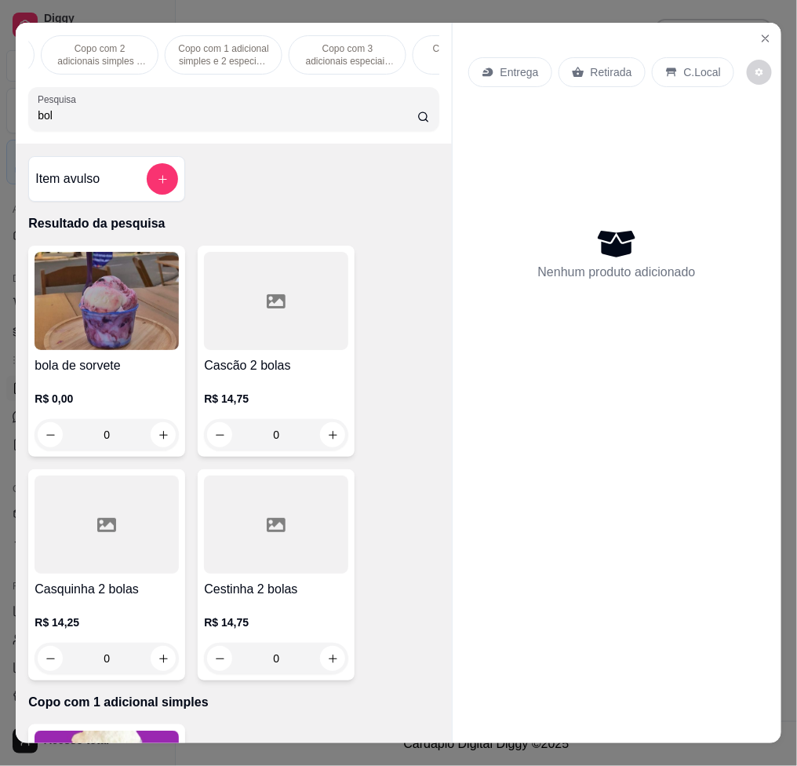
click at [133, 369] on h4 "bola de sorvete" at bounding box center [107, 365] width 144 height 19
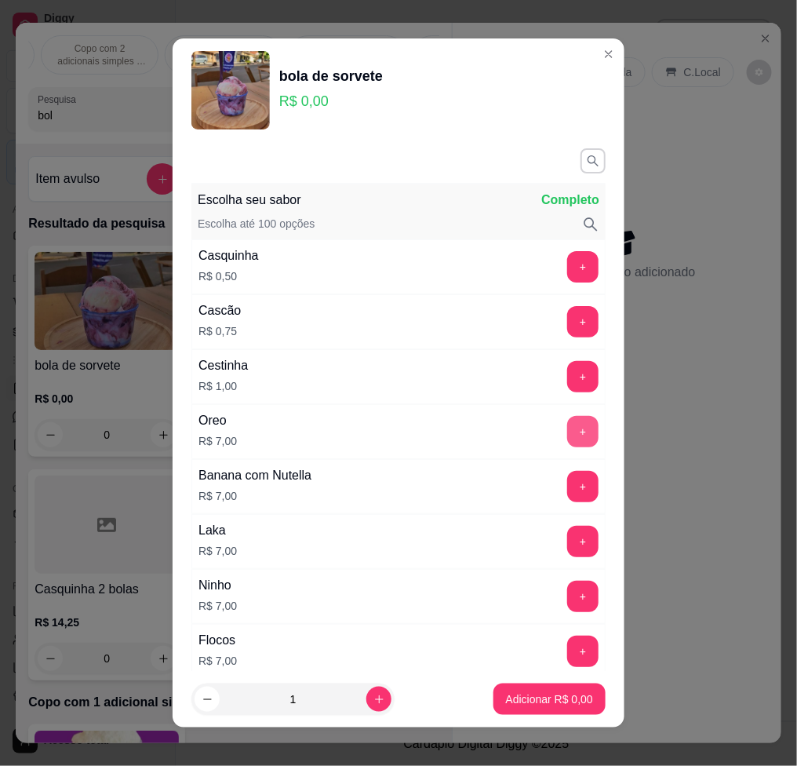
click at [567, 431] on button "+" at bounding box center [582, 431] width 31 height 31
click at [555, 699] on p "Adicionar R$ 7,00" at bounding box center [549, 699] width 85 height 15
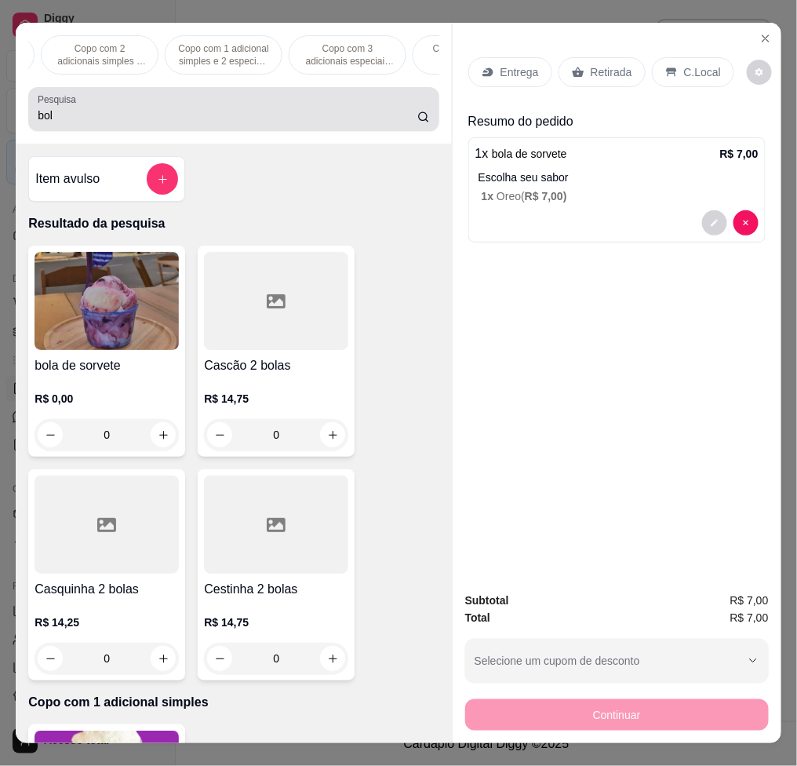
click at [197, 96] on div "Pesquisa bol" at bounding box center [233, 109] width 410 height 44
click at [198, 100] on div "bol" at bounding box center [233, 108] width 391 height 31
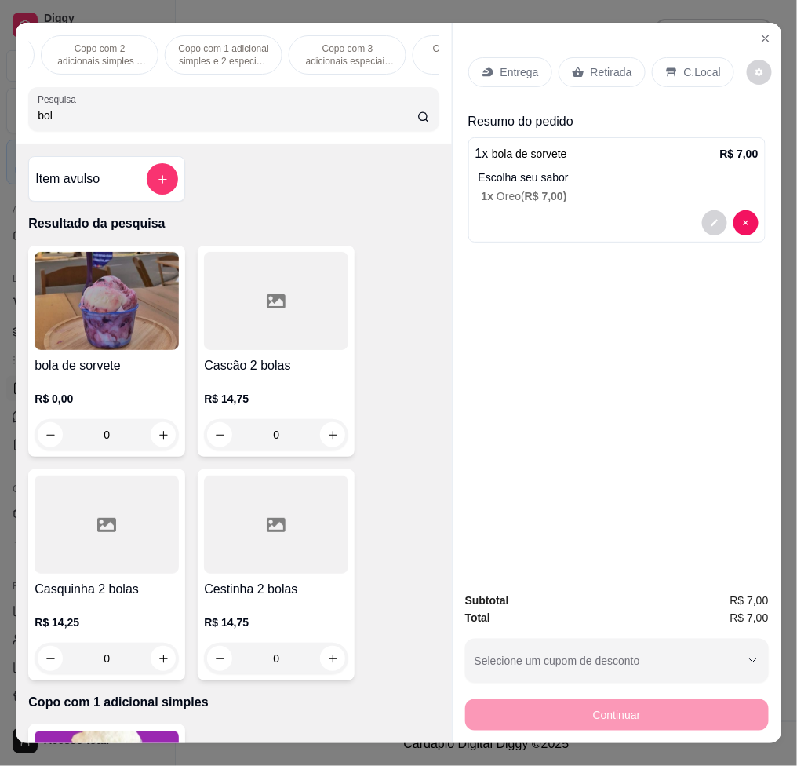
type input "bo"
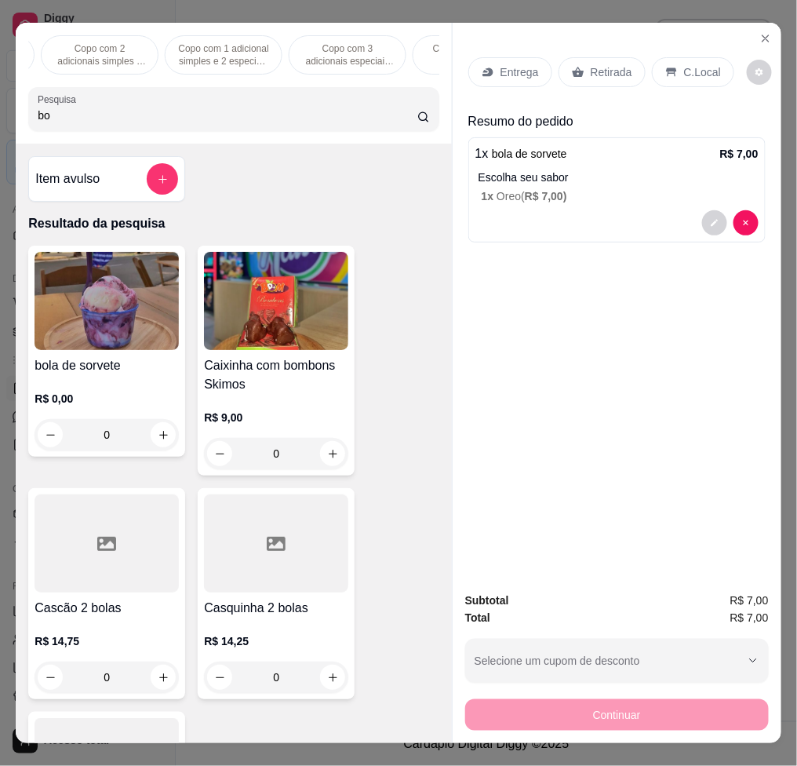
click at [133, 123] on input "bo" at bounding box center [228, 115] width 380 height 16
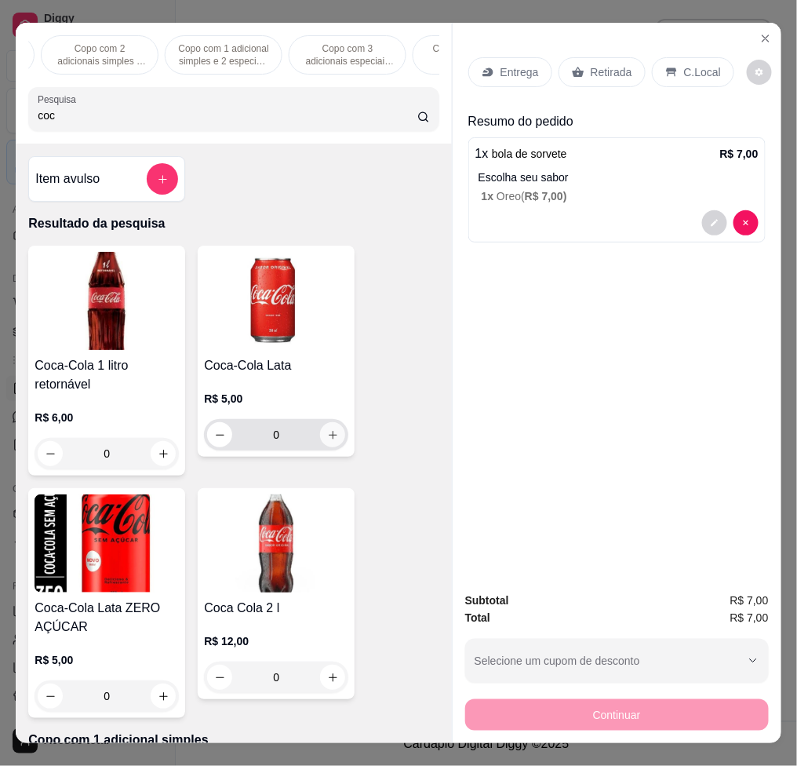
type input "coc"
click at [327, 441] on icon "increase-product-quantity" at bounding box center [333, 435] width 12 height 12
type input "1"
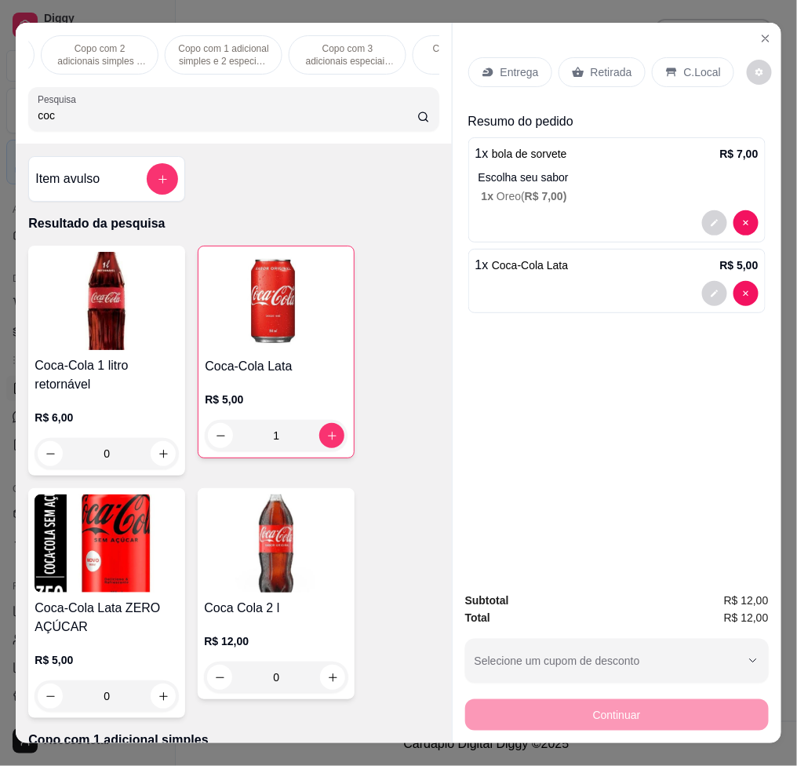
click at [694, 57] on div "C.Local" at bounding box center [693, 72] width 82 height 30
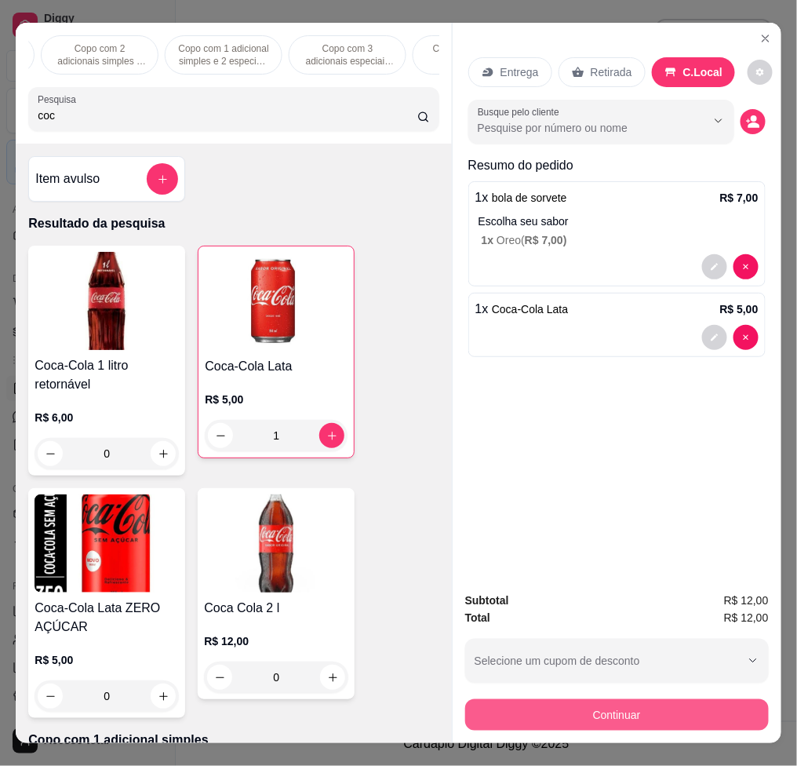
click at [570, 700] on button "Continuar" at bounding box center [617, 714] width 304 height 31
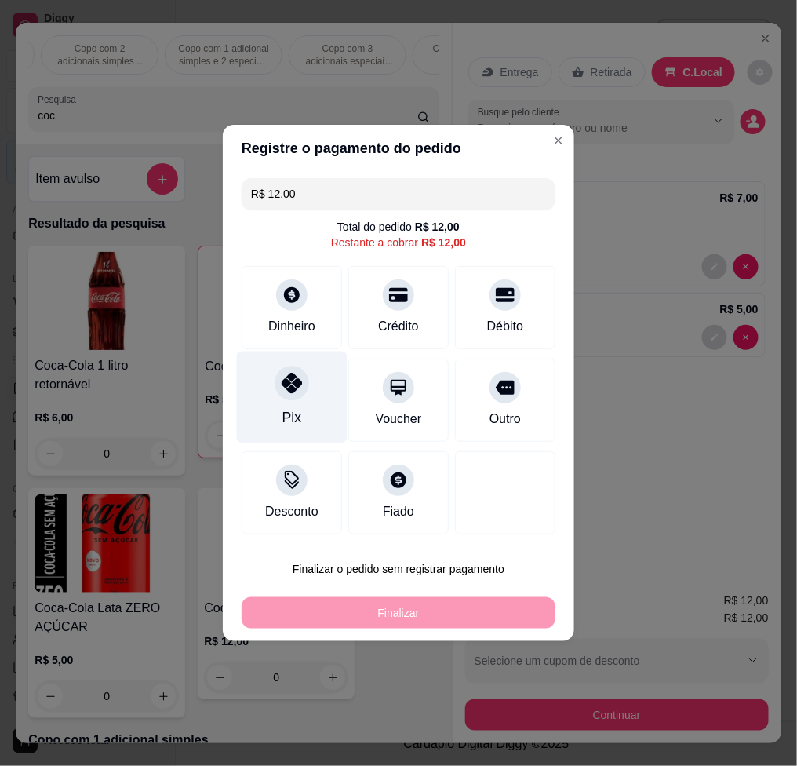
click at [277, 402] on div "Pix" at bounding box center [292, 397] width 111 height 92
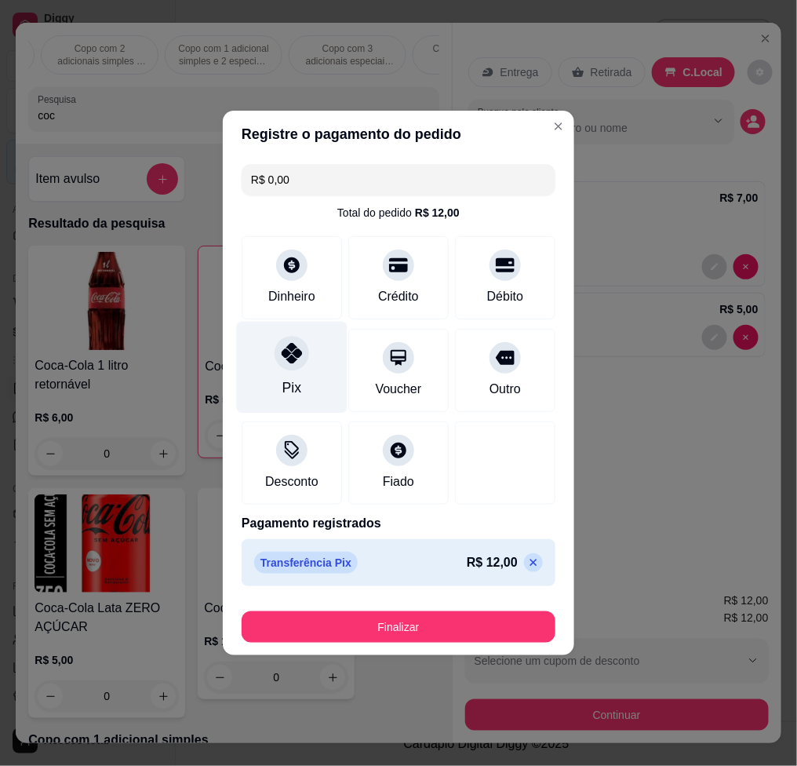
type input "R$ 0,00"
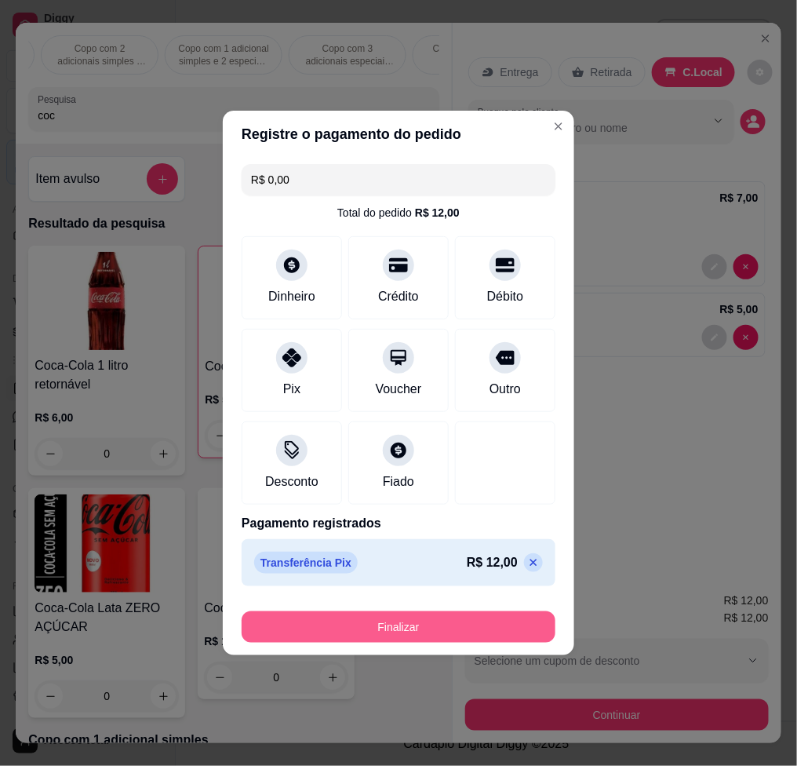
click at [508, 623] on button "Finalizar" at bounding box center [399, 626] width 314 height 31
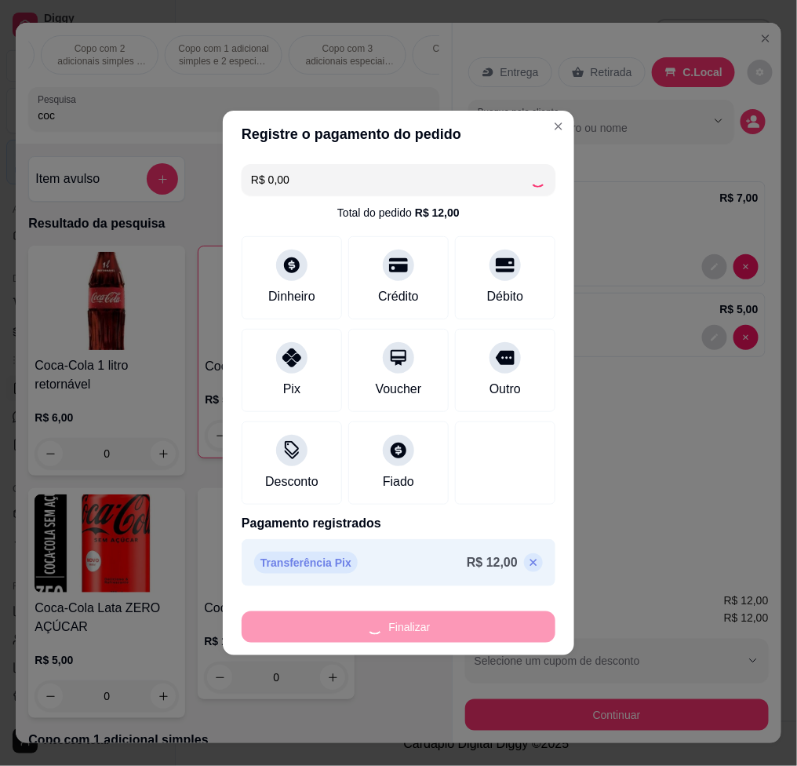
type input "0"
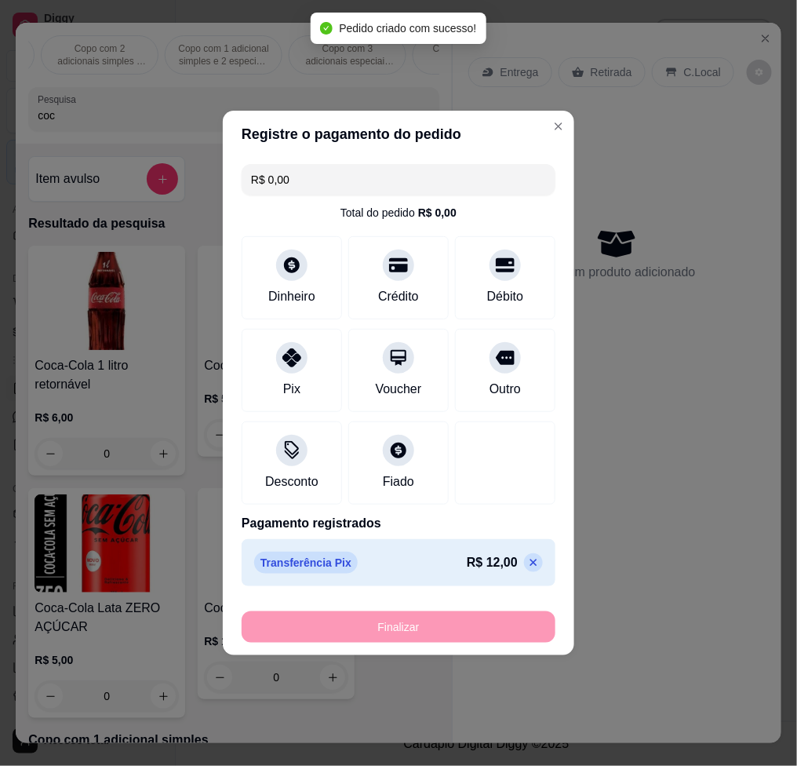
type input "-R$ 12,00"
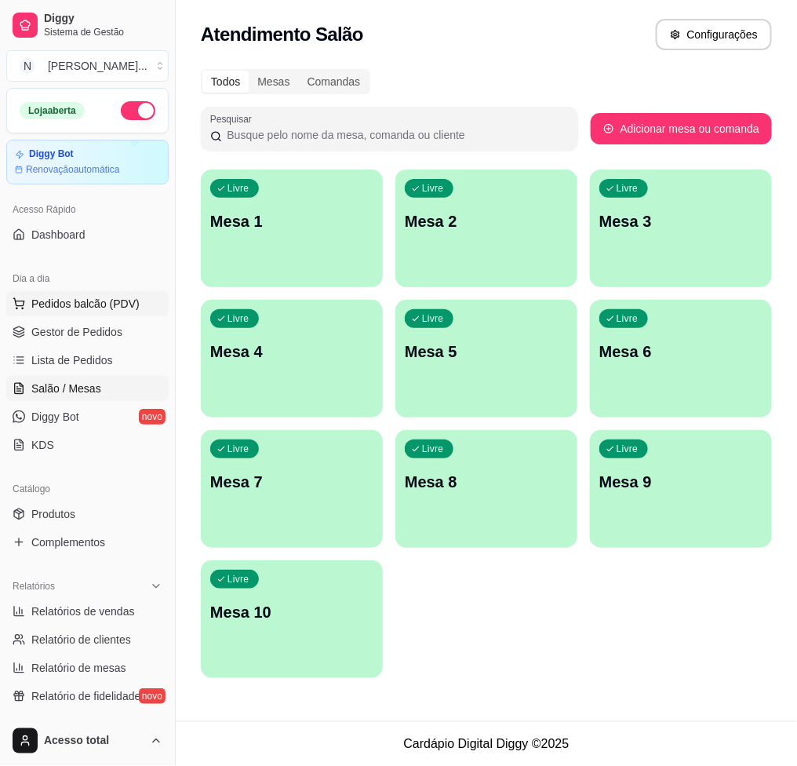
click at [123, 300] on span "Pedidos balcão (PDV)" at bounding box center [85, 304] width 108 height 16
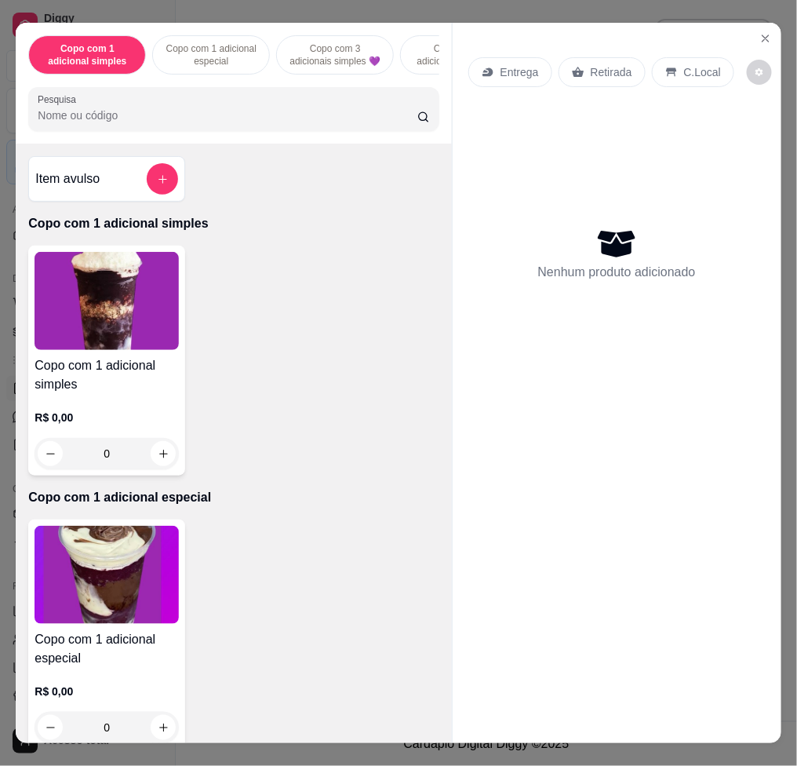
scroll to position [522, 0]
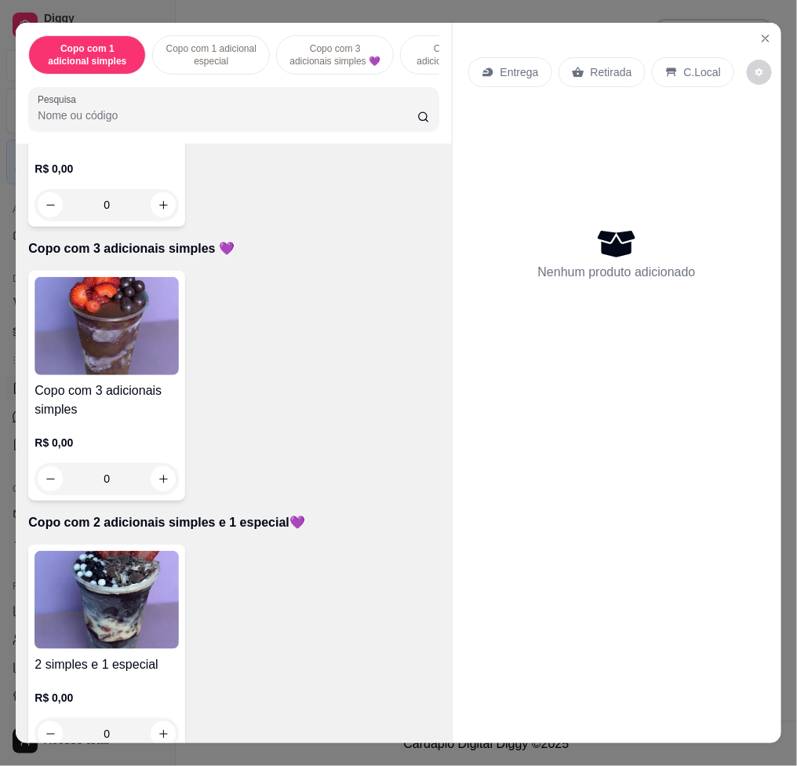
click at [107, 620] on img at bounding box center [107, 600] width 144 height 98
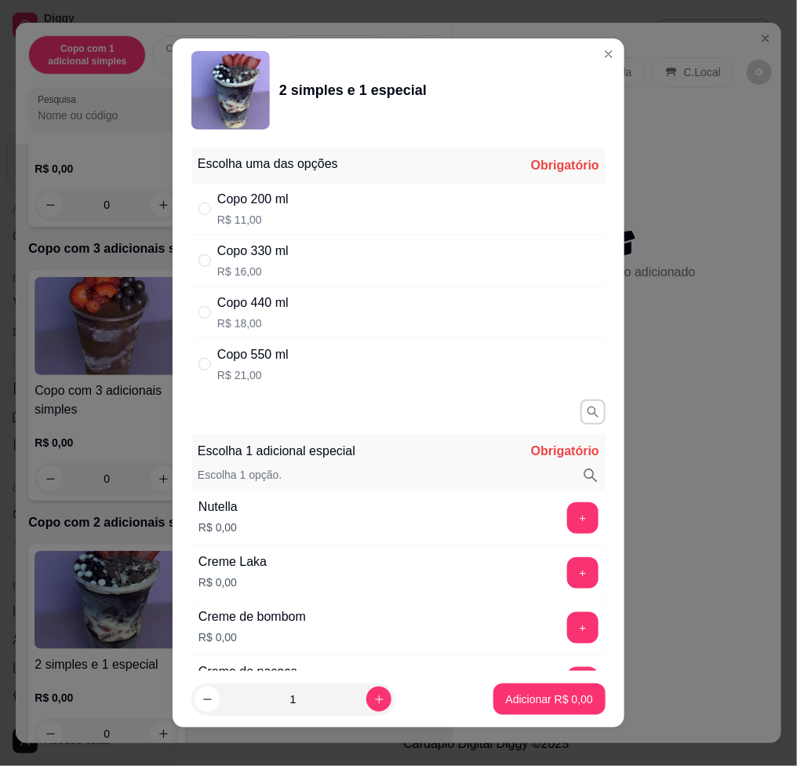
click at [287, 357] on div "Copo 550 ml R$ 21,00" at bounding box center [398, 364] width 414 height 52
radio input "true"
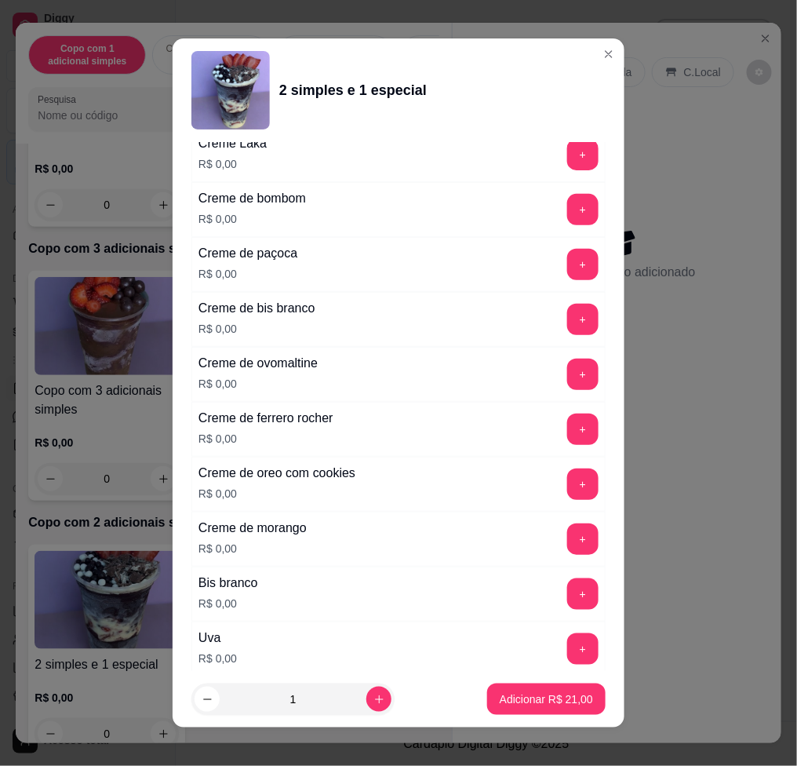
scroll to position [628, 0]
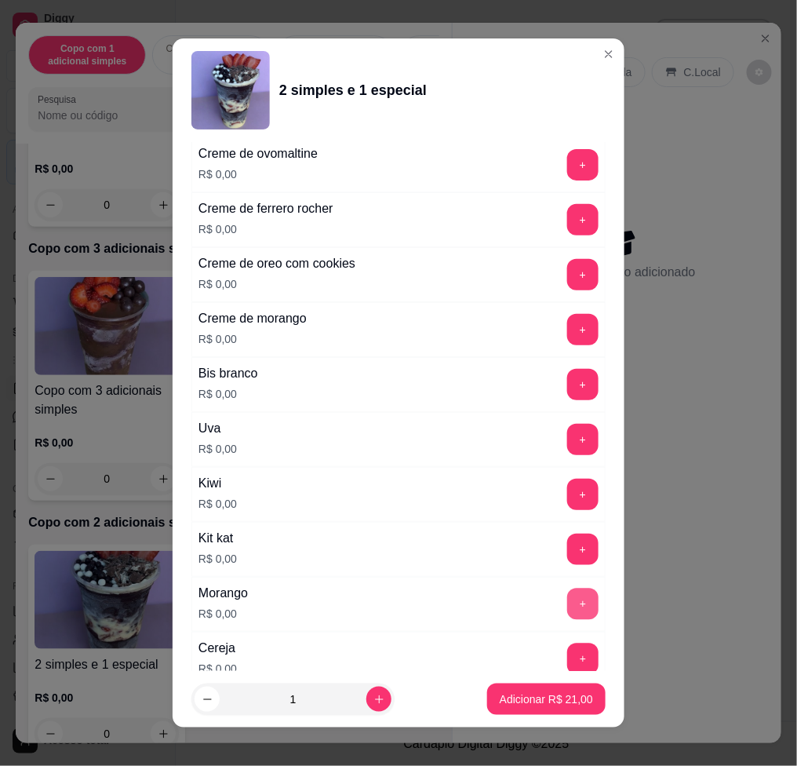
click at [567, 597] on button "+" at bounding box center [582, 603] width 31 height 31
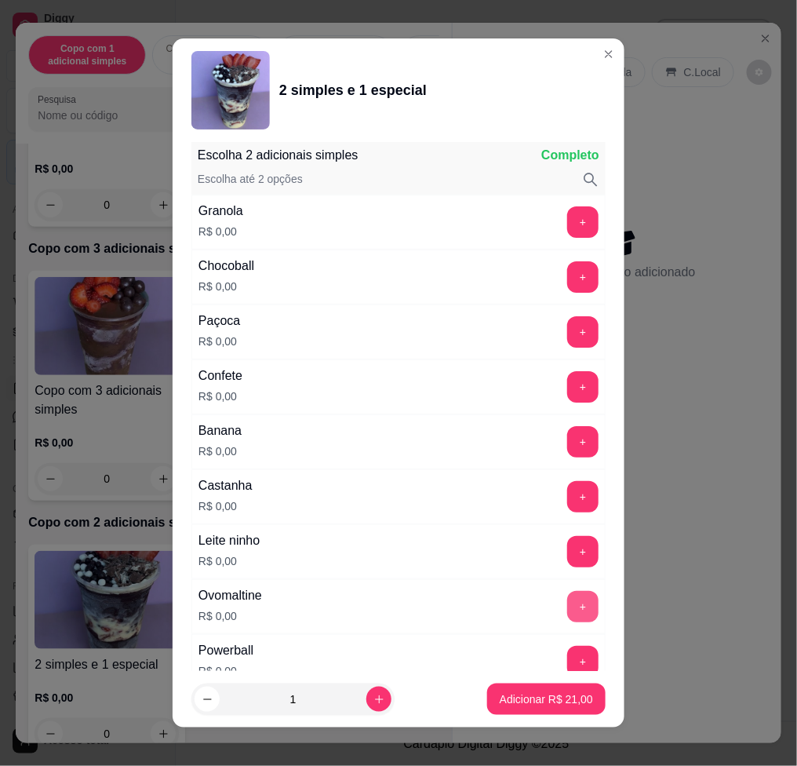
scroll to position [11, 0]
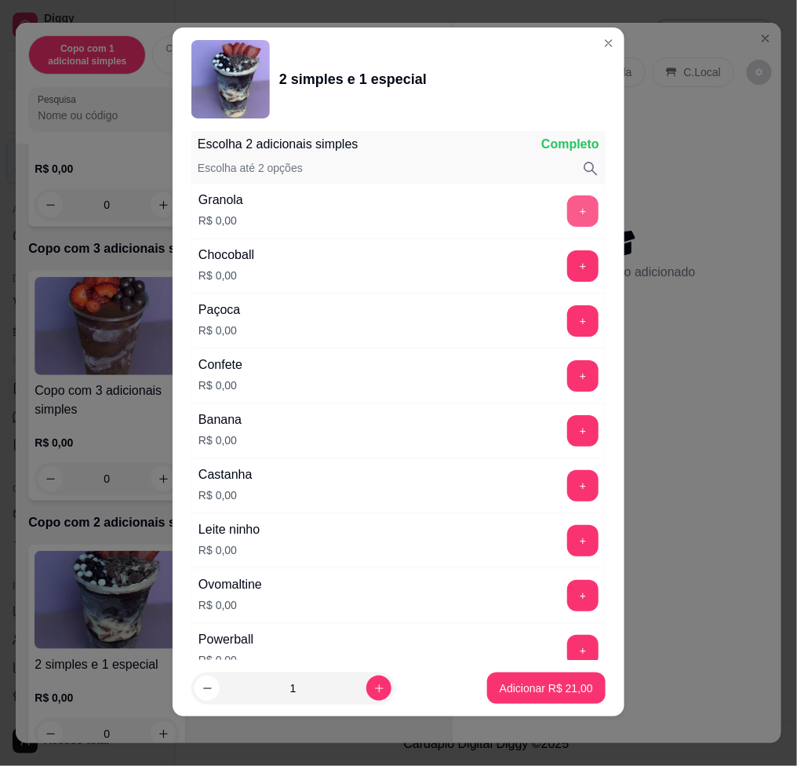
click at [567, 213] on button "+" at bounding box center [582, 210] width 31 height 31
click at [567, 534] on button "+" at bounding box center [582, 540] width 31 height 31
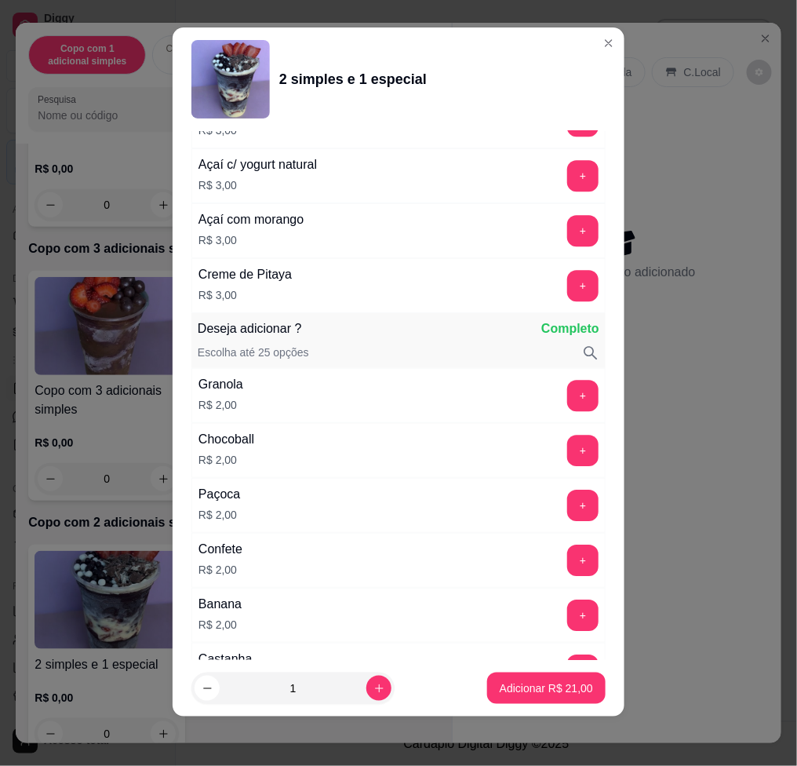
scroll to position [2577, 0]
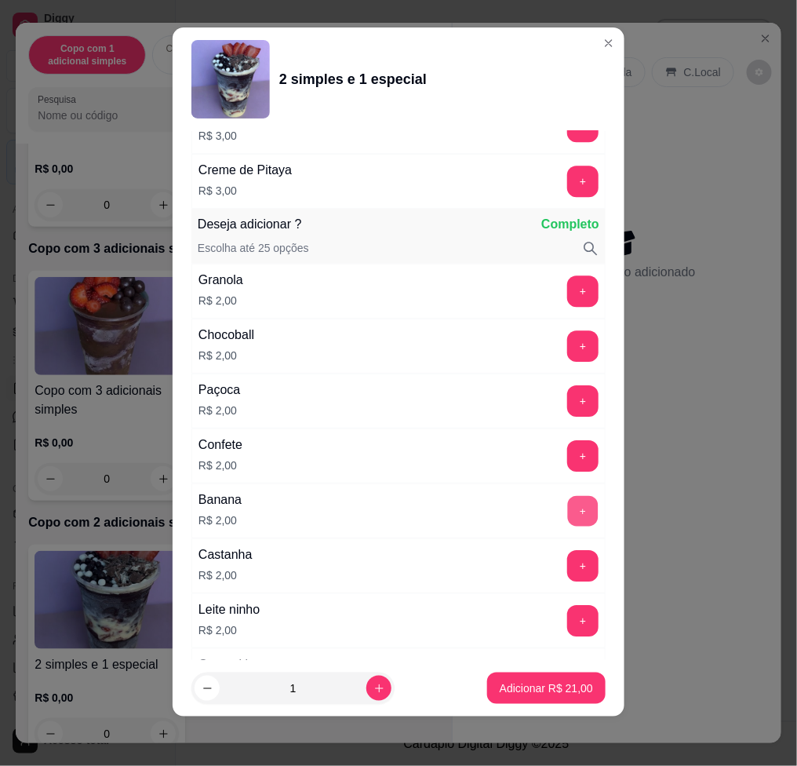
click at [568, 507] on button "+" at bounding box center [583, 510] width 31 height 31
click at [548, 552] on div "Castanha R$ 2,00 +" at bounding box center [398, 565] width 414 height 55
click at [567, 559] on button "+" at bounding box center [582, 565] width 31 height 31
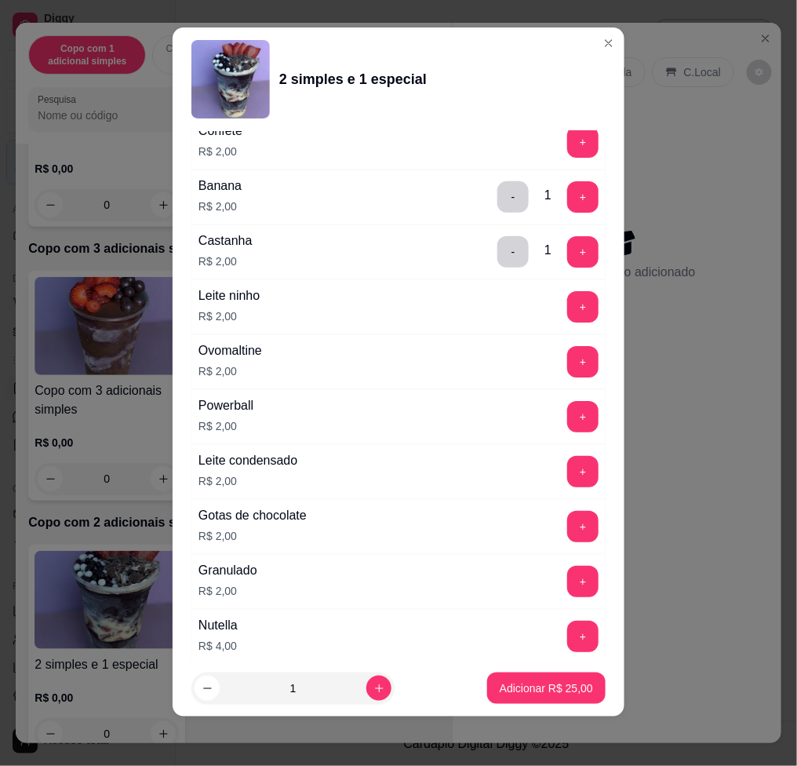
click at [548, 490] on div "Leite condensado R$ 2,00 +" at bounding box center [398, 471] width 414 height 55
click at [568, 486] on button "+" at bounding box center [583, 471] width 31 height 31
click at [567, 662] on footer "1 Adicionar R$ 27,00" at bounding box center [399, 688] width 452 height 56
click at [566, 675] on button "Adicionar R$ 27,00" at bounding box center [546, 687] width 118 height 31
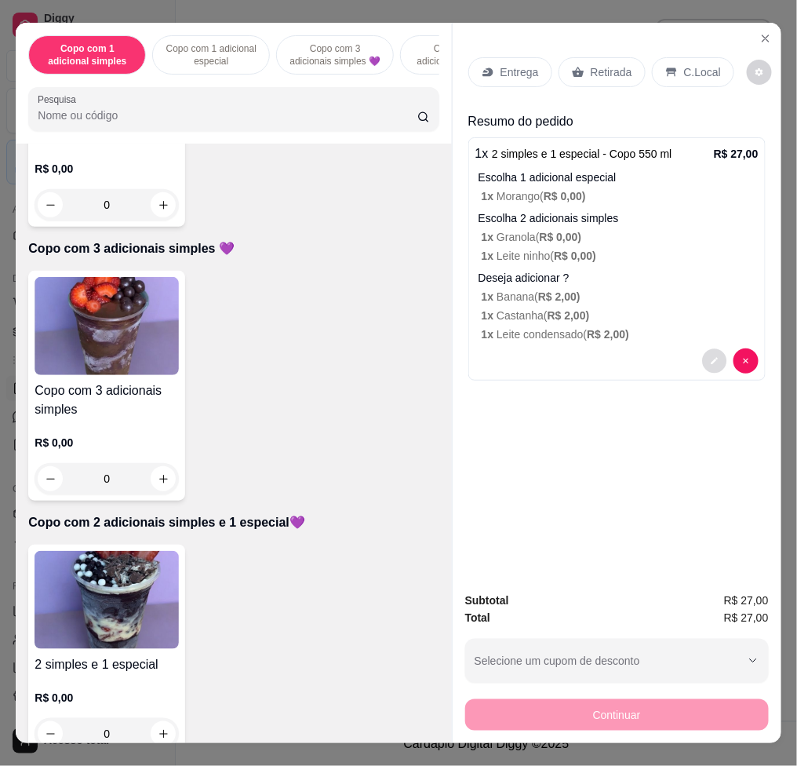
click at [702, 349] on button "decrease-product-quantity" at bounding box center [714, 361] width 24 height 24
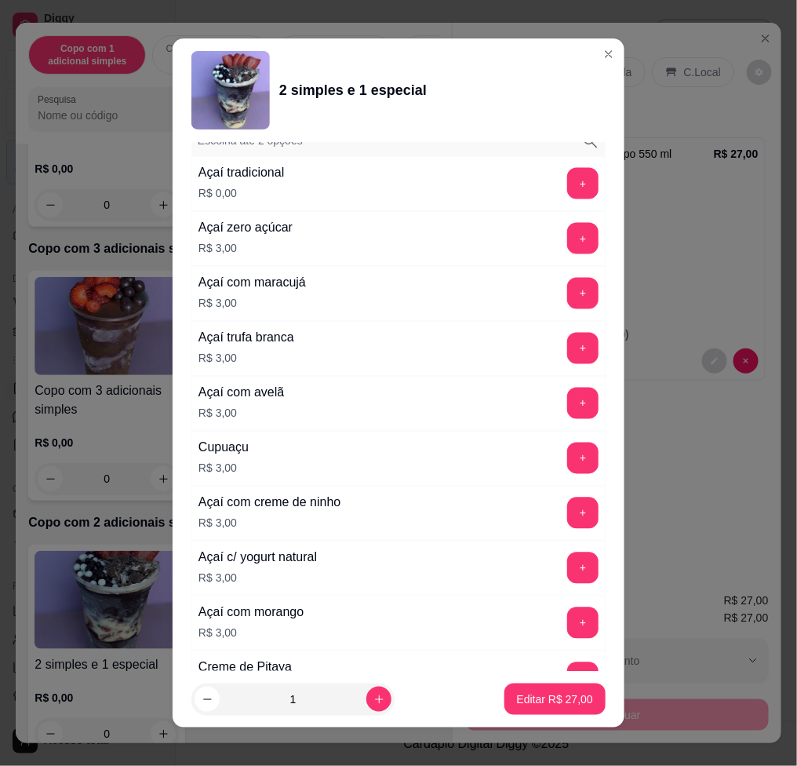
scroll to position [2510, 0]
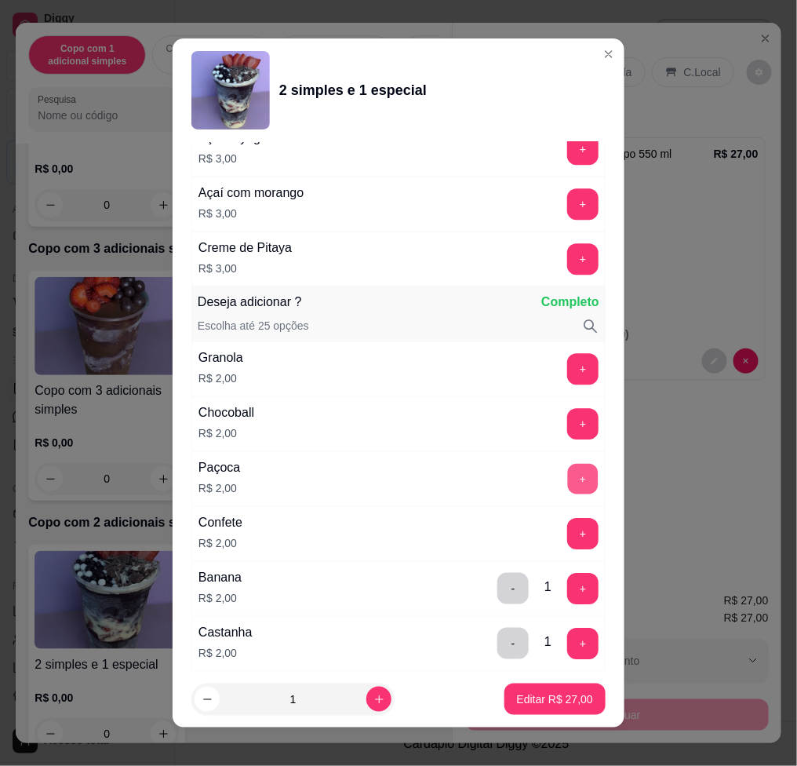
click at [568, 484] on button "+" at bounding box center [583, 478] width 31 height 31
click at [543, 686] on button "Editar R$ 29,00" at bounding box center [554, 698] width 101 height 31
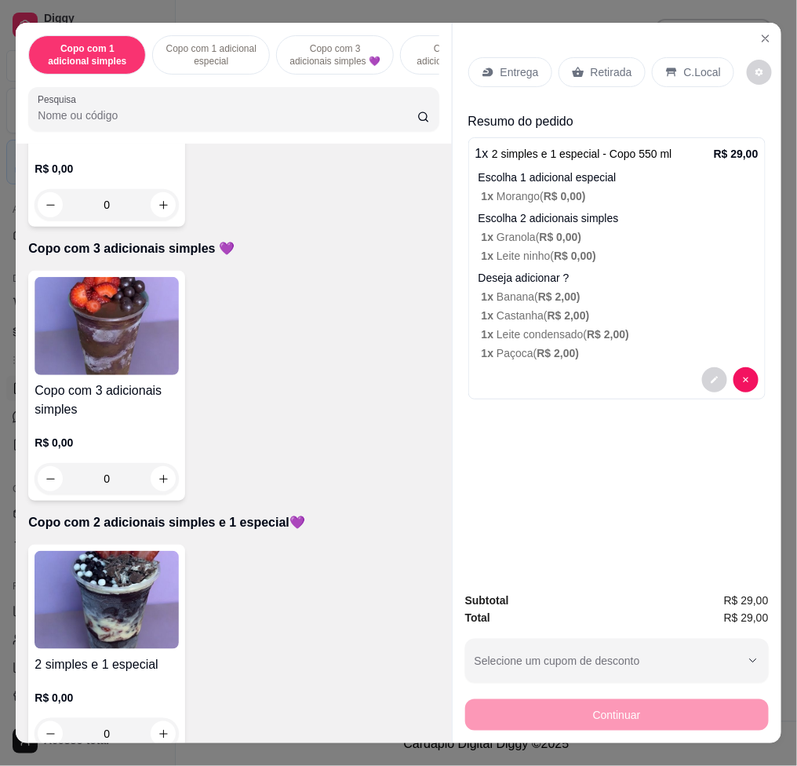
click at [92, 593] on img at bounding box center [107, 600] width 144 height 98
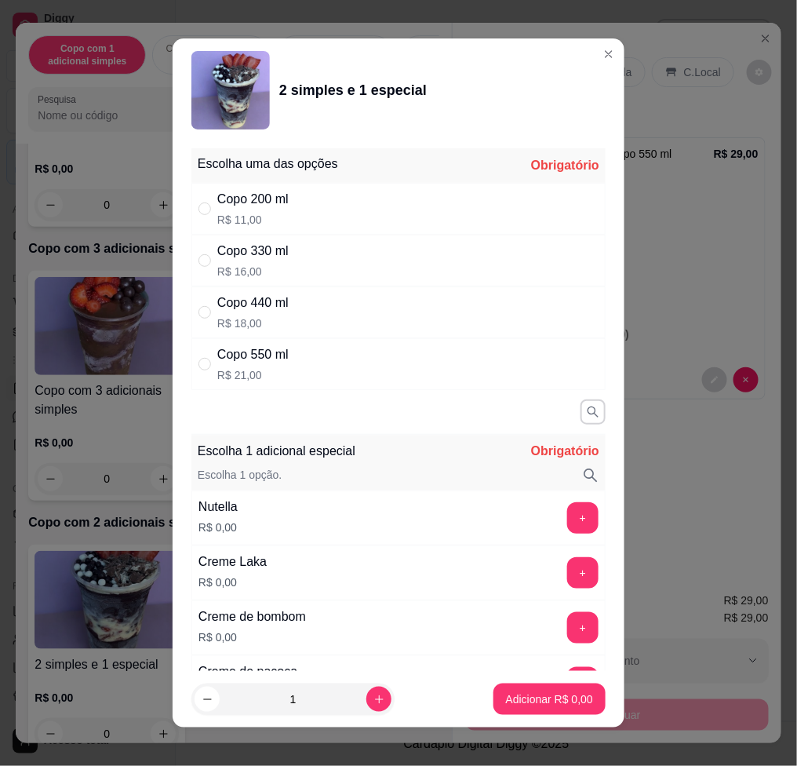
click at [354, 265] on div "Copo 330 ml R$ 16,00" at bounding box center [398, 261] width 414 height 52
radio input "true"
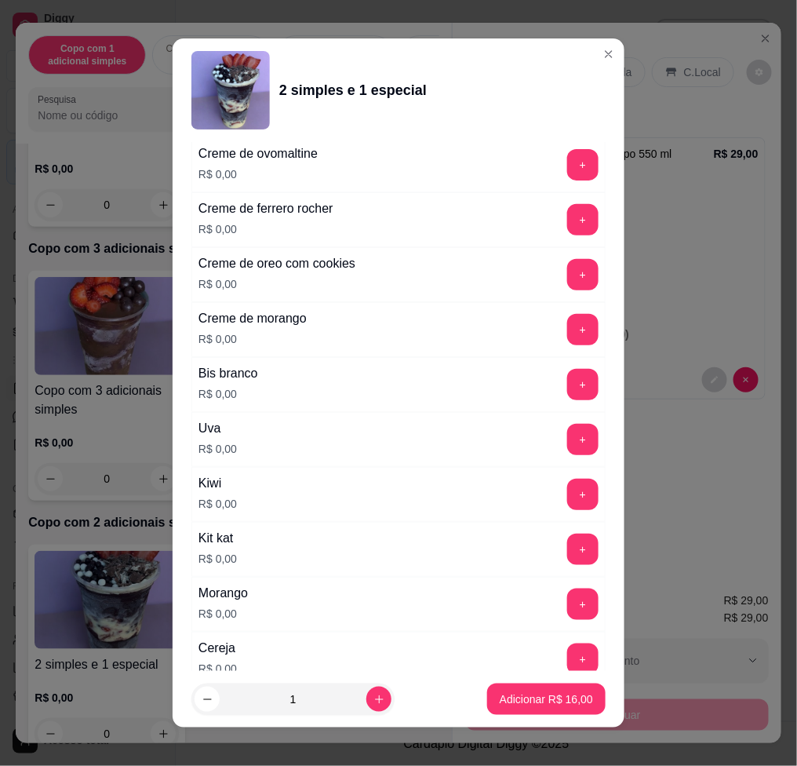
scroll to position [941, 0]
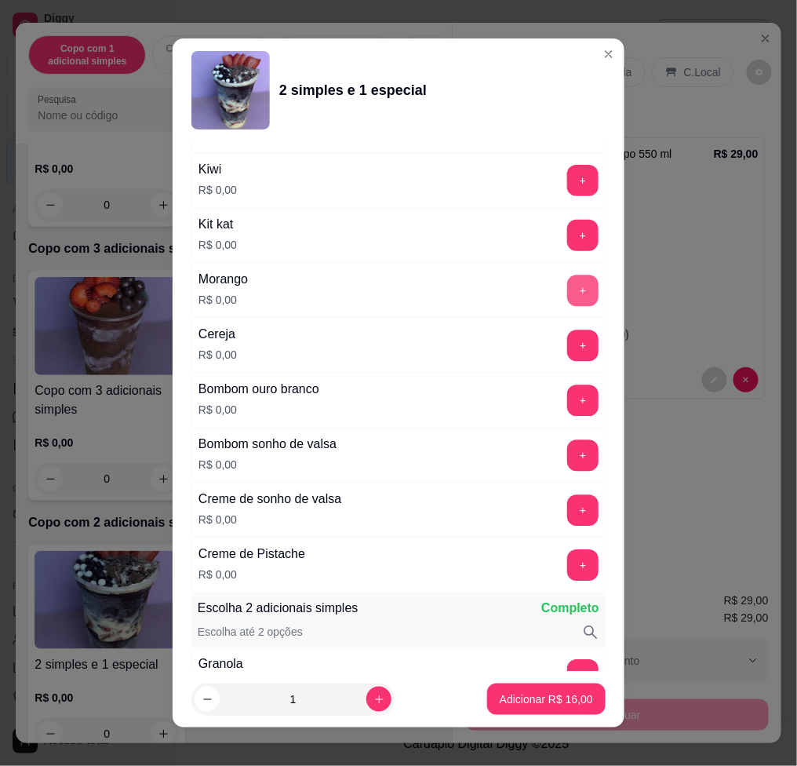
click at [567, 295] on button "+" at bounding box center [582, 290] width 31 height 31
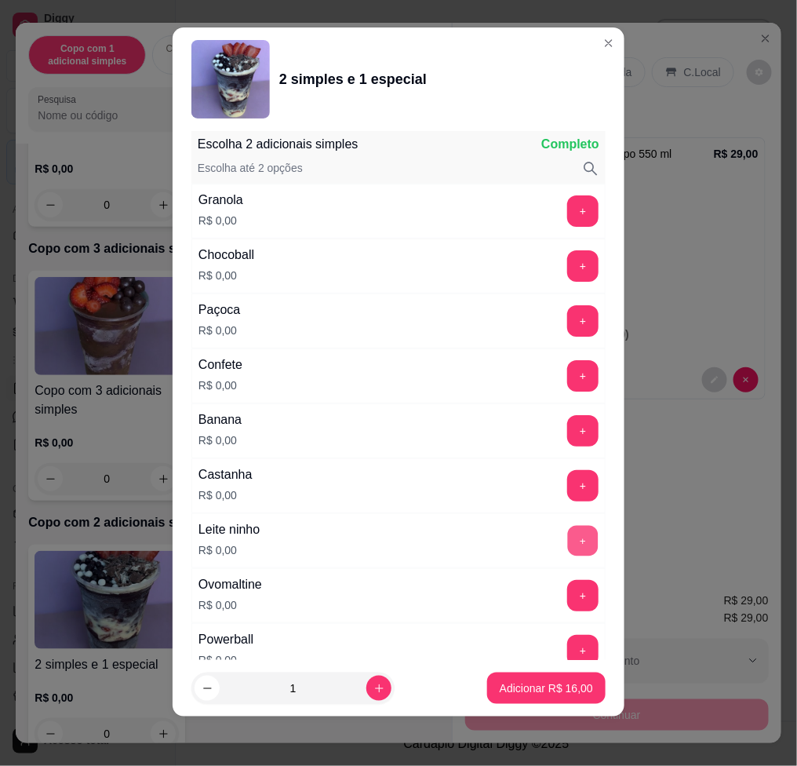
click at [568, 536] on button "+" at bounding box center [583, 540] width 31 height 31
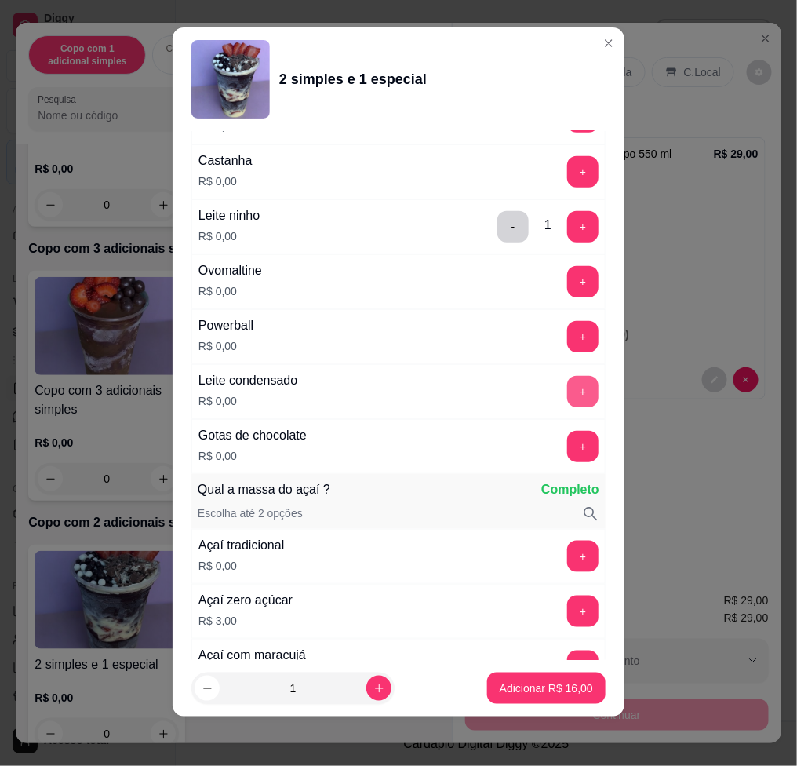
click at [567, 386] on button "+" at bounding box center [582, 391] width 31 height 31
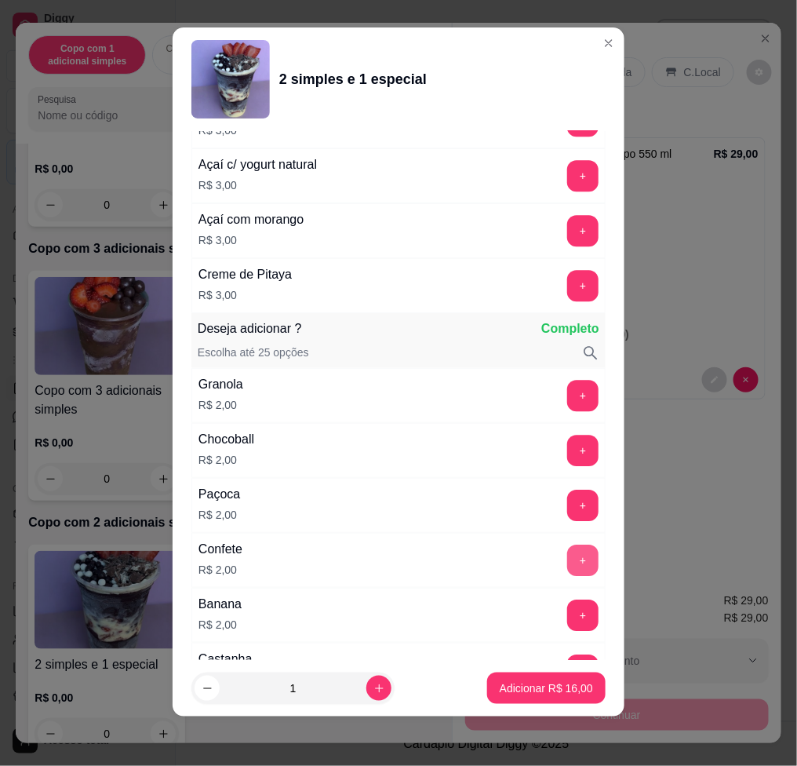
scroll to position [2577, 0]
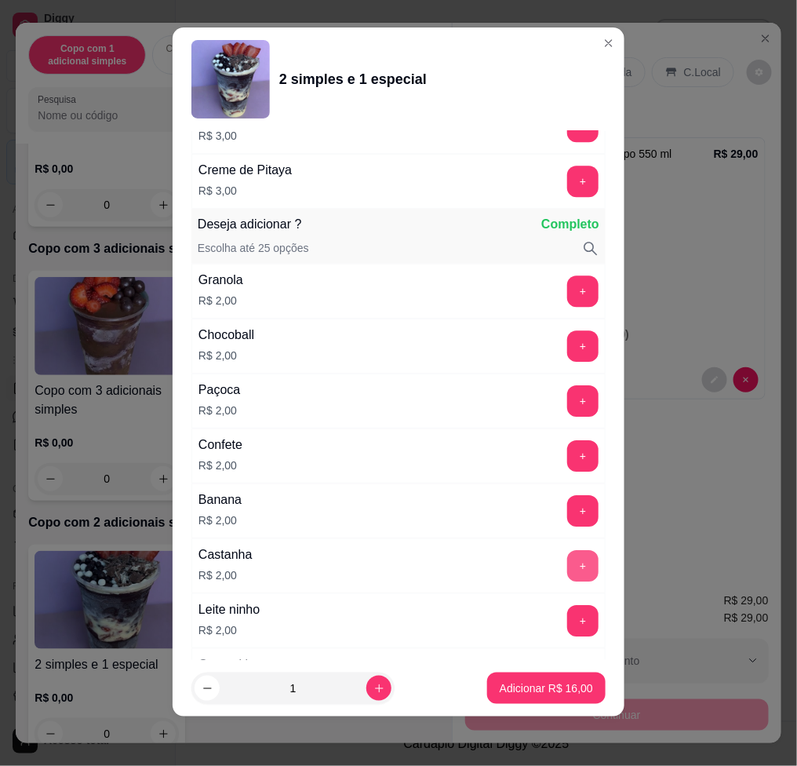
click at [567, 562] on button "+" at bounding box center [582, 565] width 31 height 31
click at [562, 688] on button "Adicionar R$ 18,00" at bounding box center [546, 687] width 118 height 31
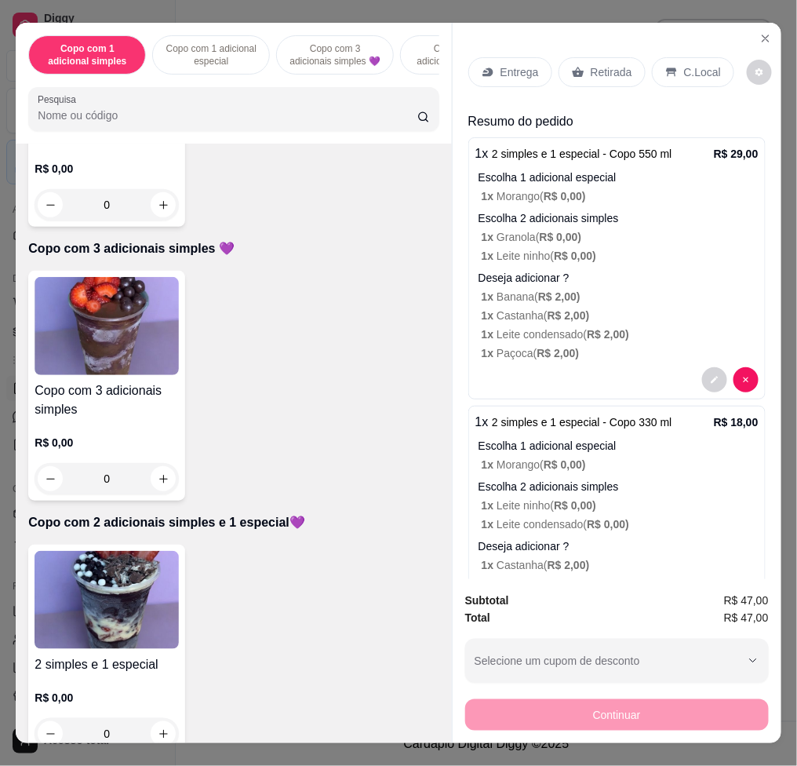
click at [519, 64] on p "Entrega" at bounding box center [519, 72] width 38 height 16
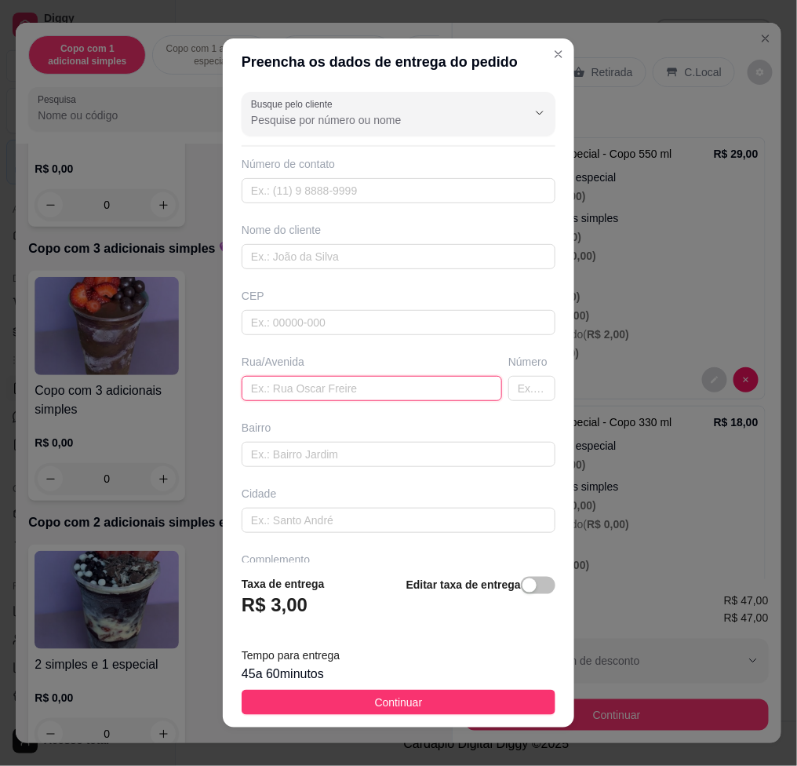
click at [428, 389] on input "text" at bounding box center [372, 388] width 260 height 25
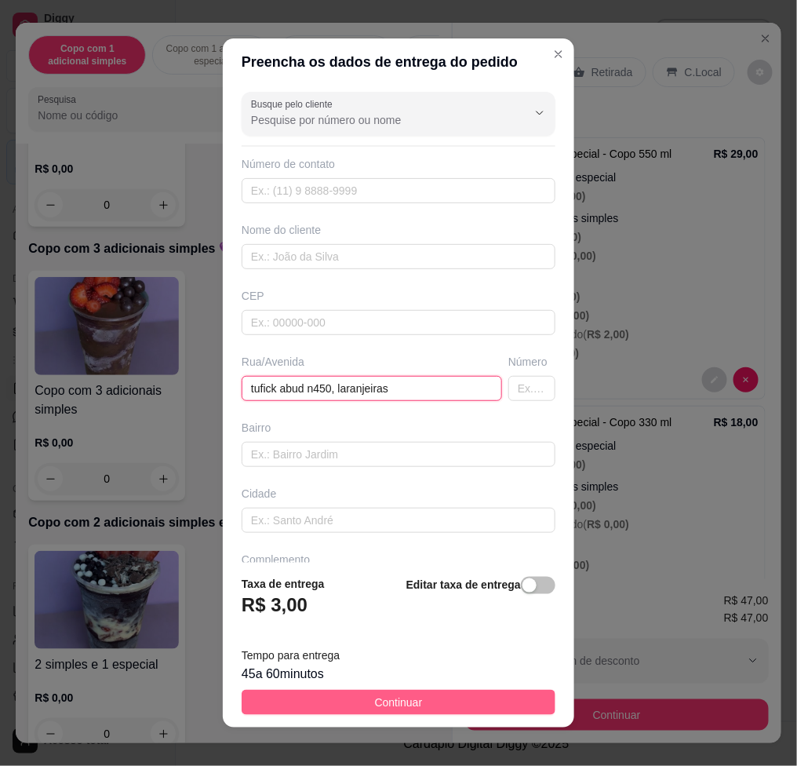
type input "tufick abud n450, laranjeiras"
click at [448, 706] on button "Continuar" at bounding box center [399, 702] width 314 height 25
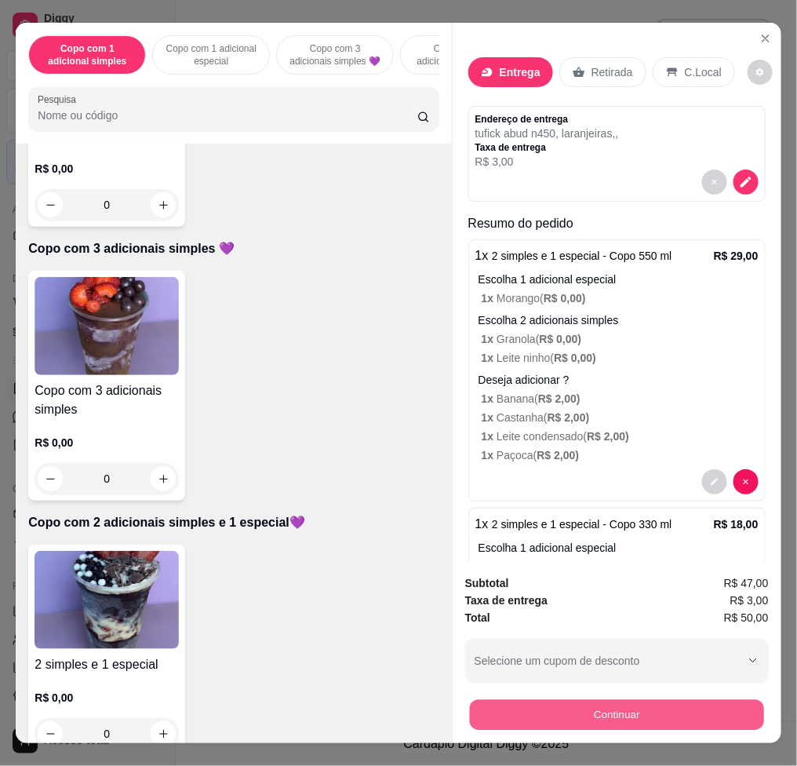
click at [547, 699] on button "Continuar" at bounding box center [616, 714] width 294 height 31
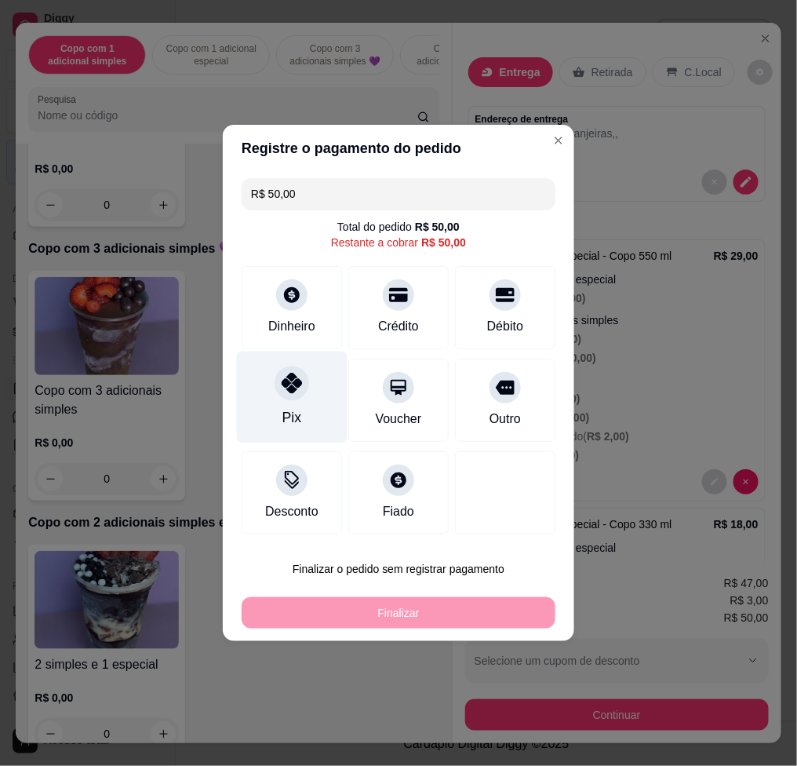
click at [311, 382] on div "Pix" at bounding box center [292, 397] width 111 height 92
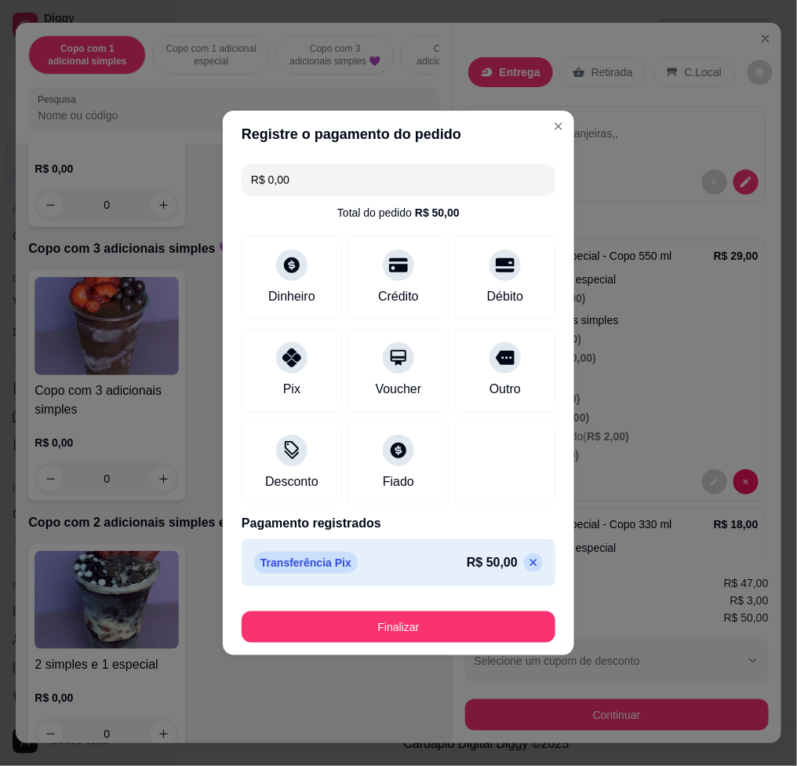
drag, startPoint x: 355, startPoint y: 599, endPoint x: 364, endPoint y: 617, distance: 20.0
click at [362, 611] on footer "Finalizar" at bounding box center [398, 623] width 351 height 63
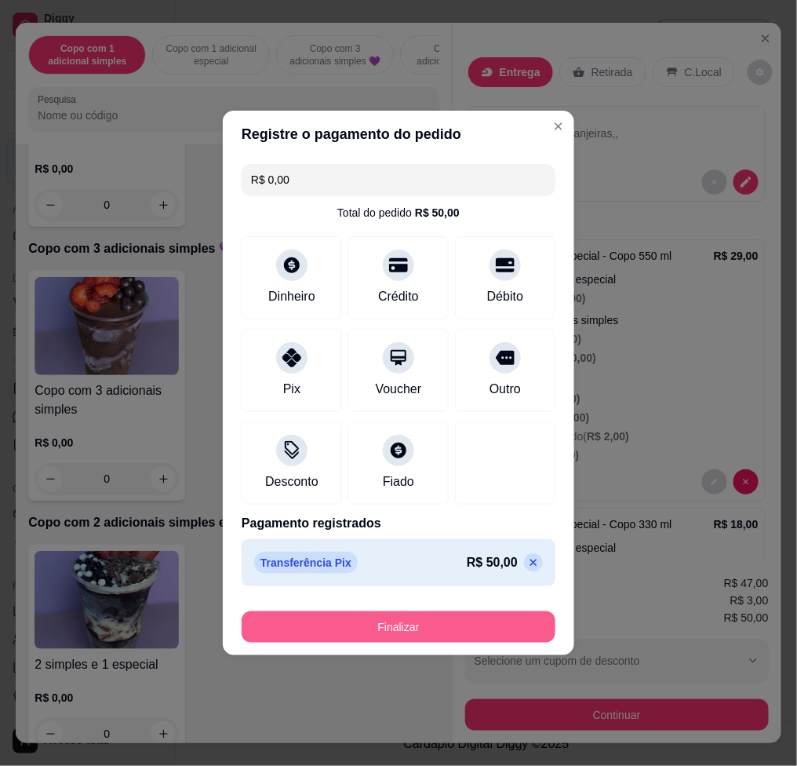
click at [364, 617] on button "Finalizar" at bounding box center [399, 626] width 314 height 31
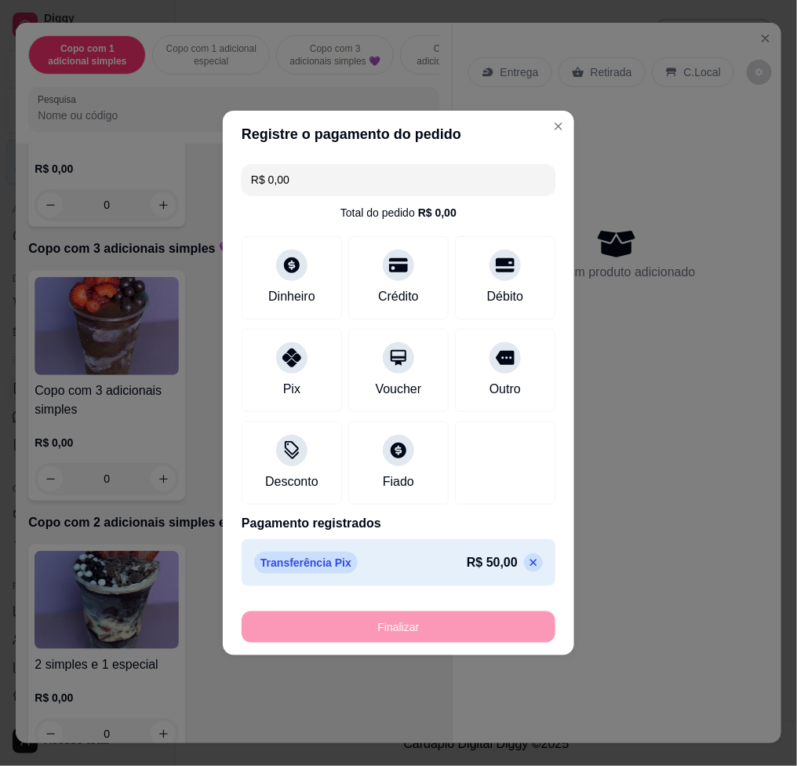
type input "-R$ 50,00"
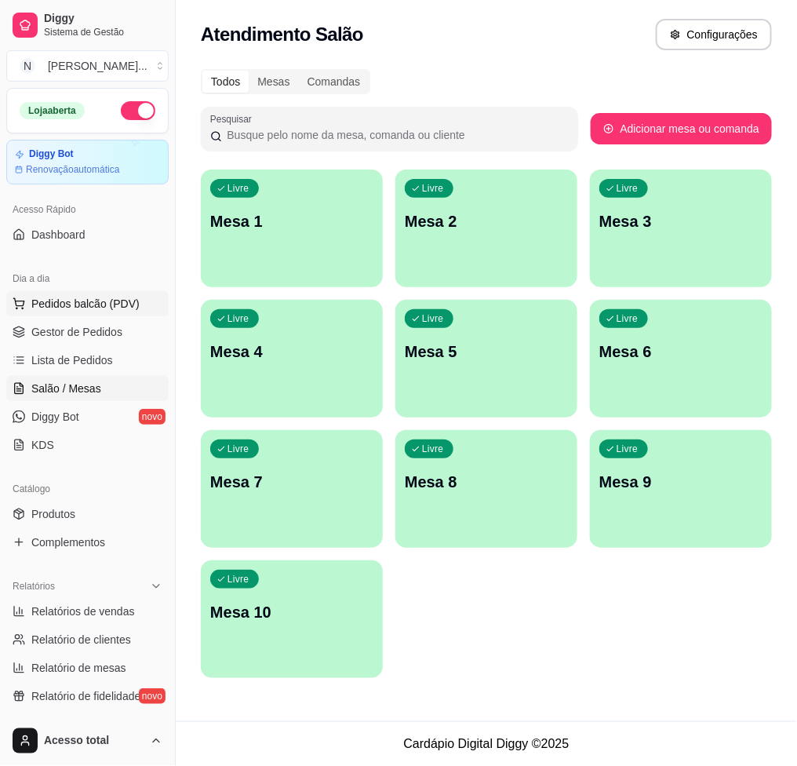
click at [78, 302] on span "Pedidos balcão (PDV)" at bounding box center [85, 304] width 108 height 16
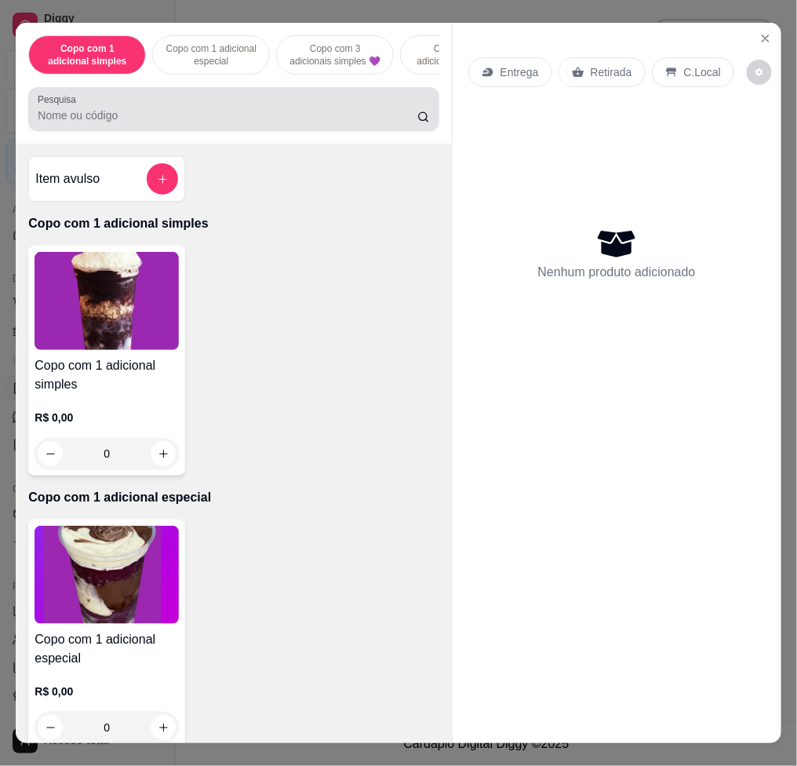
click at [293, 121] on input "Pesquisa" at bounding box center [228, 115] width 380 height 16
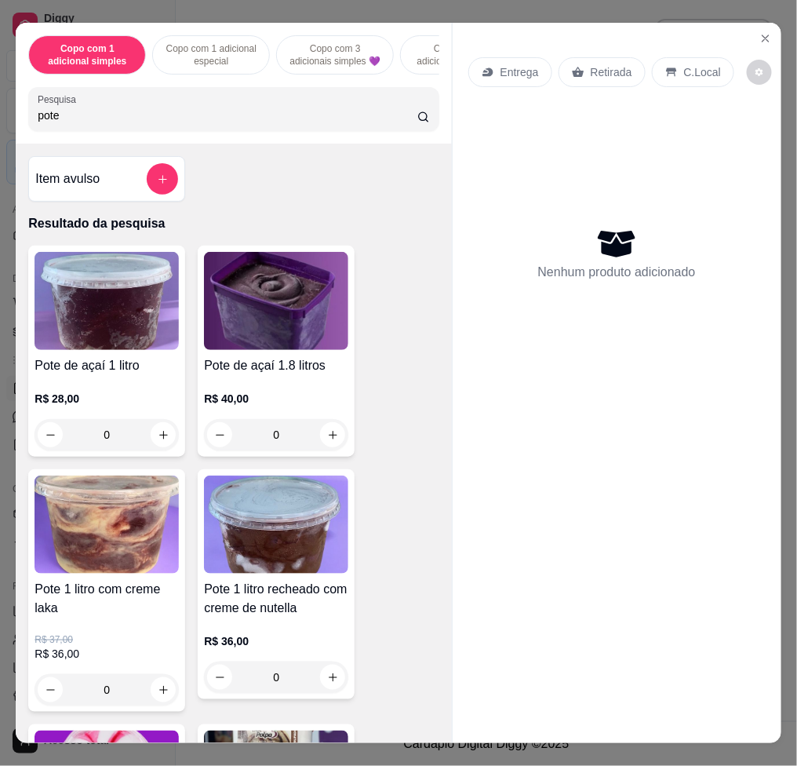
type input "pote"
click at [79, 562] on img at bounding box center [107, 524] width 144 height 98
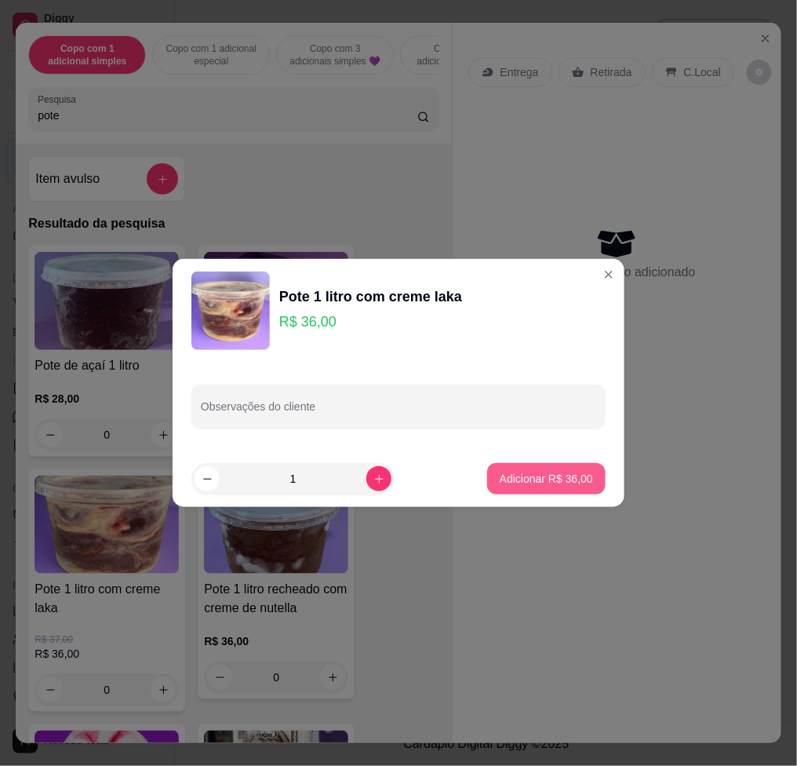
click at [522, 472] on p "Adicionar R$ 36,00" at bounding box center [546, 479] width 93 height 16
type input "1"
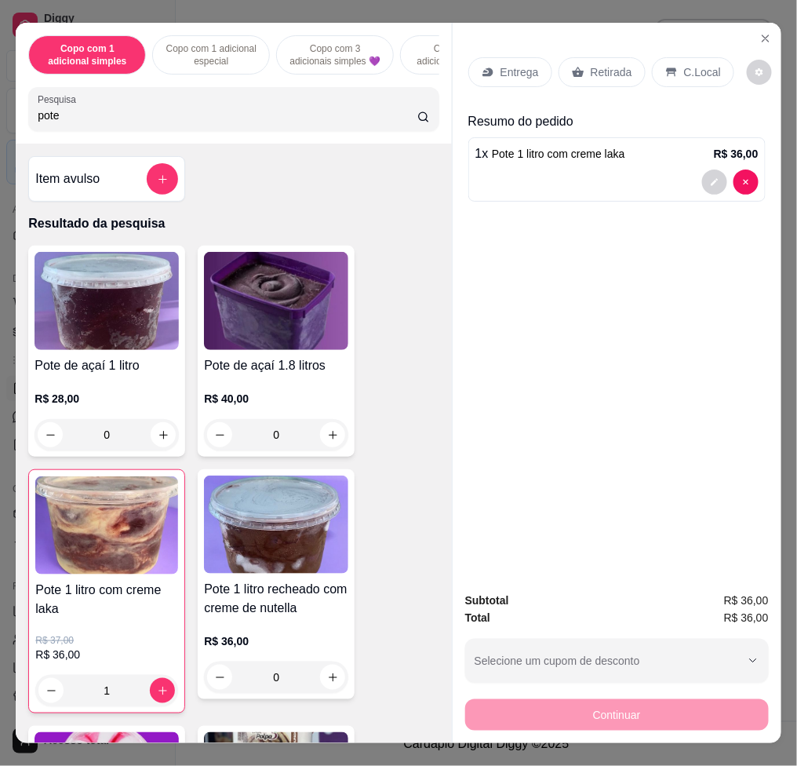
click at [519, 64] on p "Entrega" at bounding box center [519, 72] width 38 height 16
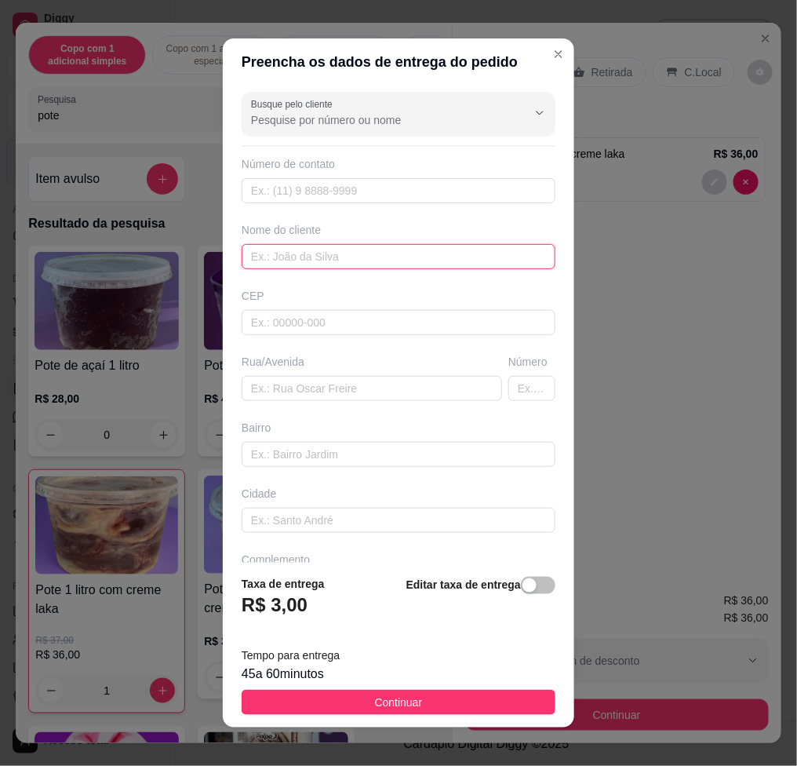
click at [366, 260] on input "text" at bounding box center [399, 256] width 314 height 25
type input "joao"
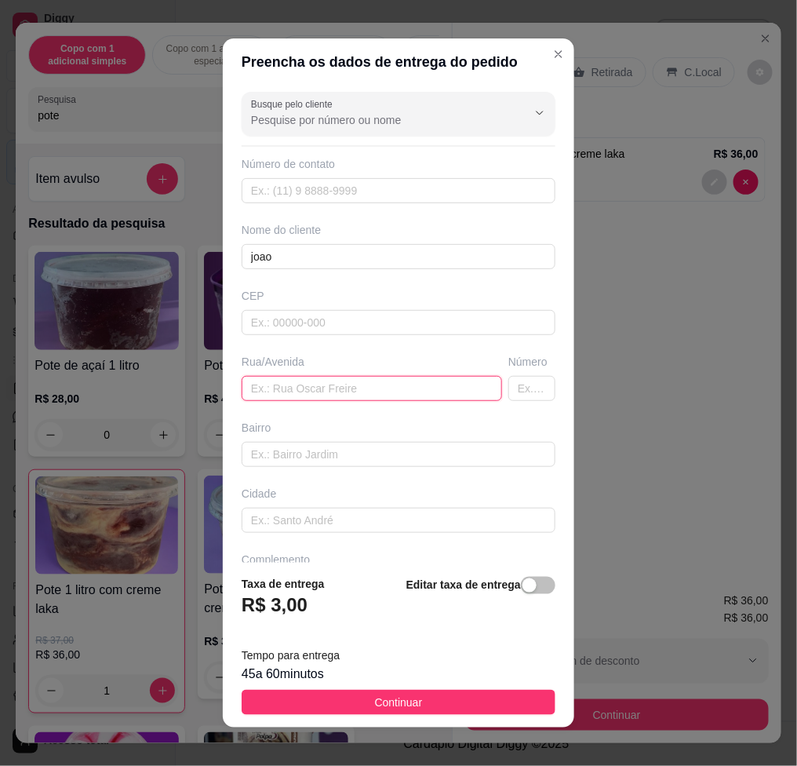
click at [322, 388] on input "text" at bounding box center [372, 388] width 260 height 25
click at [320, 381] on input "text" at bounding box center [372, 388] width 260 height 25
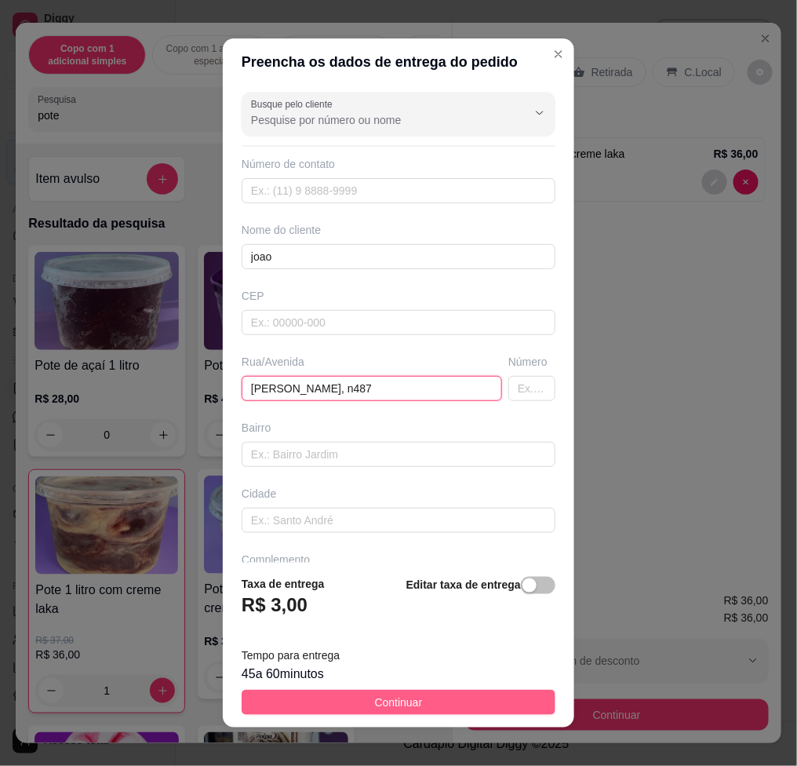
type input "francisco lourenço dosantos, n487"
click at [384, 697] on span "Continuar" at bounding box center [399, 701] width 48 height 17
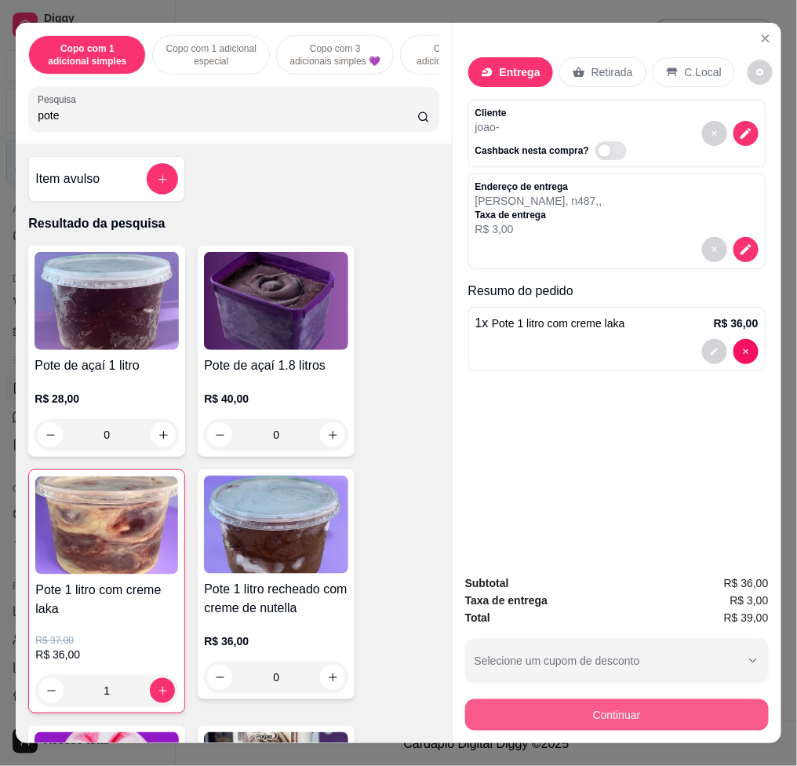
click at [492, 702] on button "Continuar" at bounding box center [617, 714] width 304 height 31
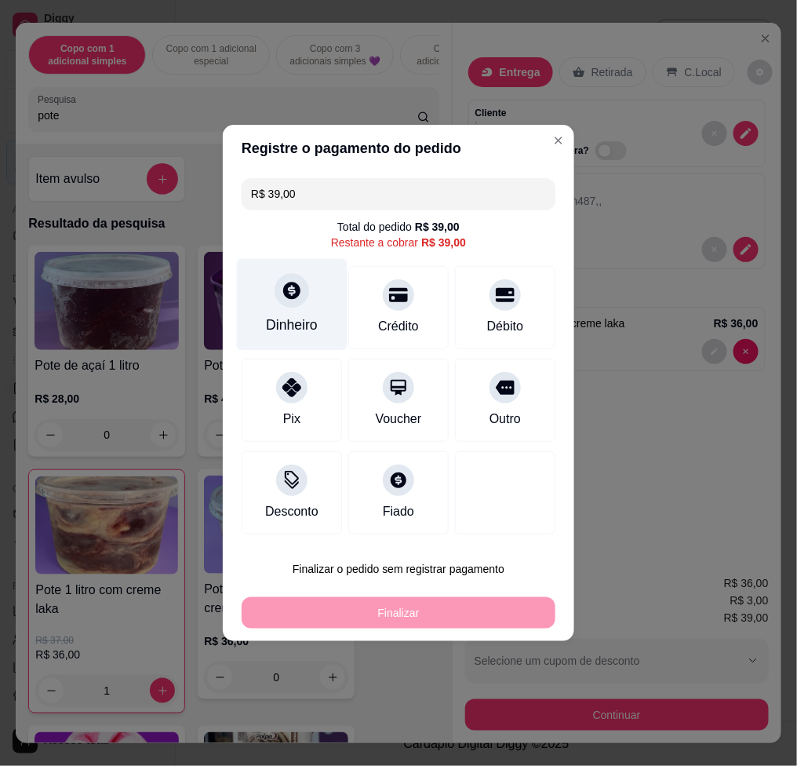
click at [259, 307] on div "Dinheiro" at bounding box center [292, 305] width 111 height 92
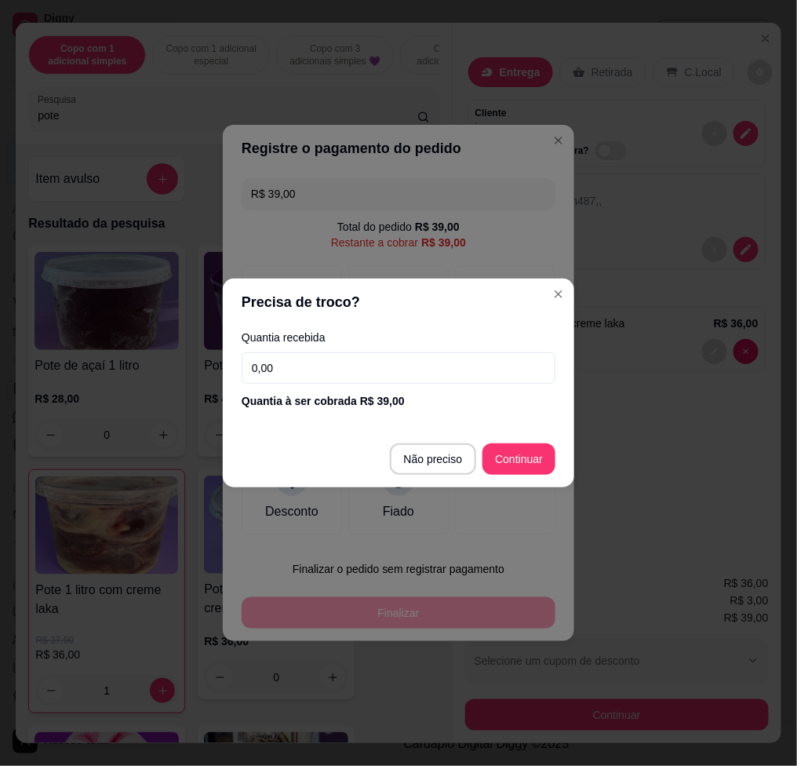
click at [341, 377] on input "0,00" at bounding box center [399, 367] width 314 height 31
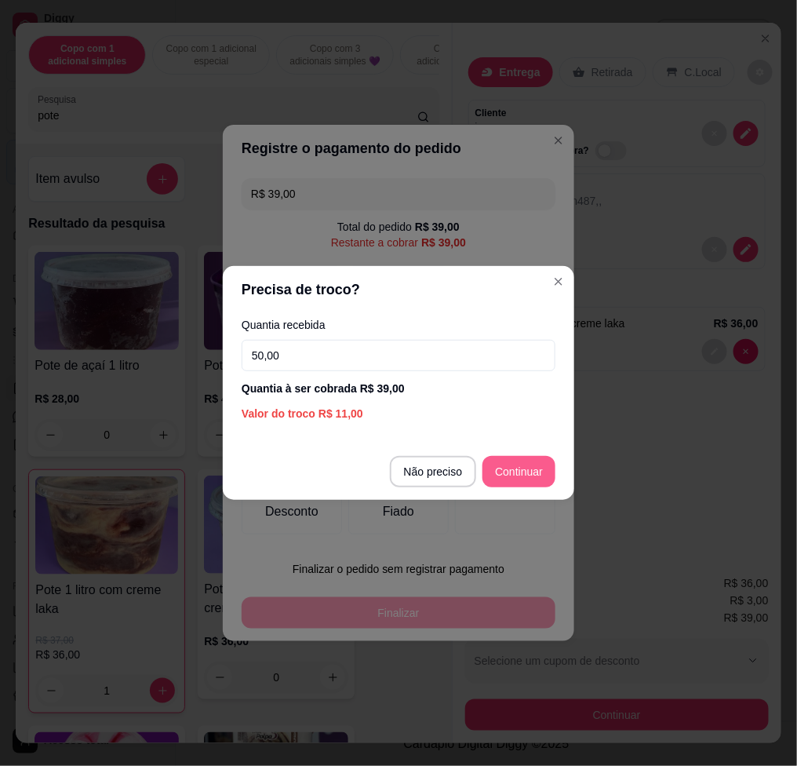
type input "50,00"
type input "R$ 0,00"
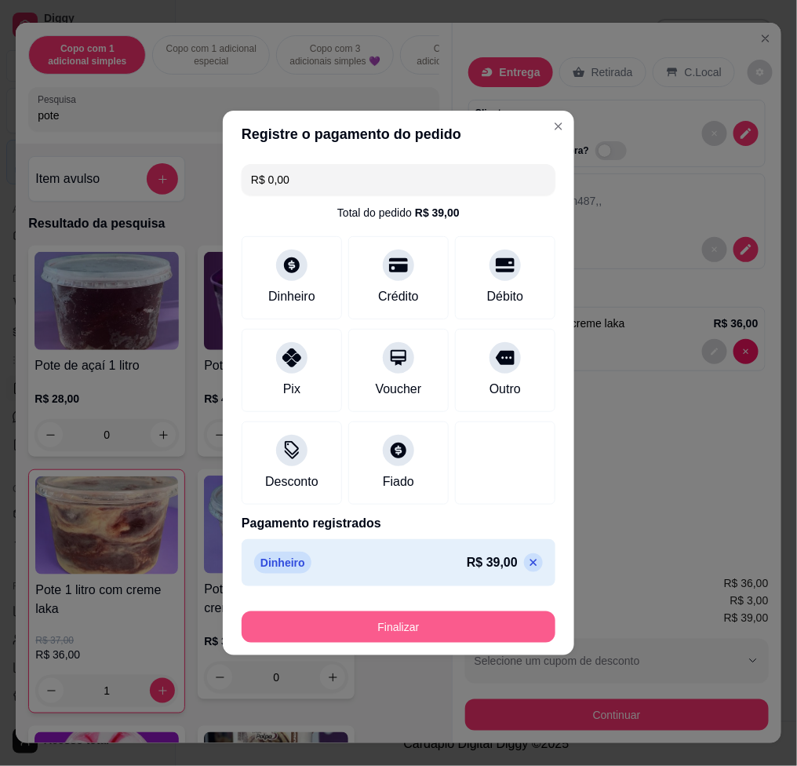
click at [500, 625] on button "Finalizar" at bounding box center [399, 626] width 314 height 31
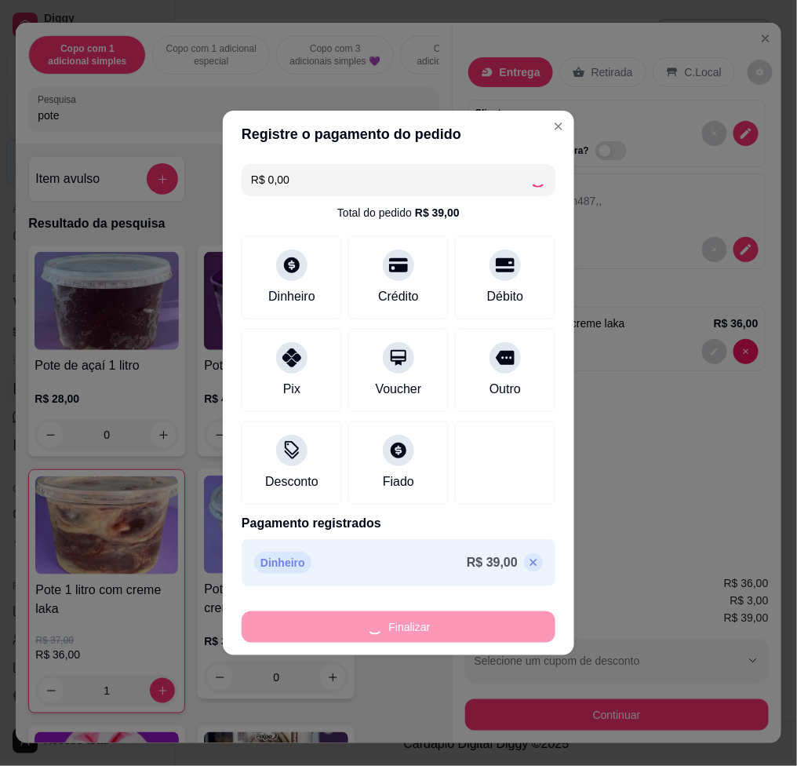
type input "0"
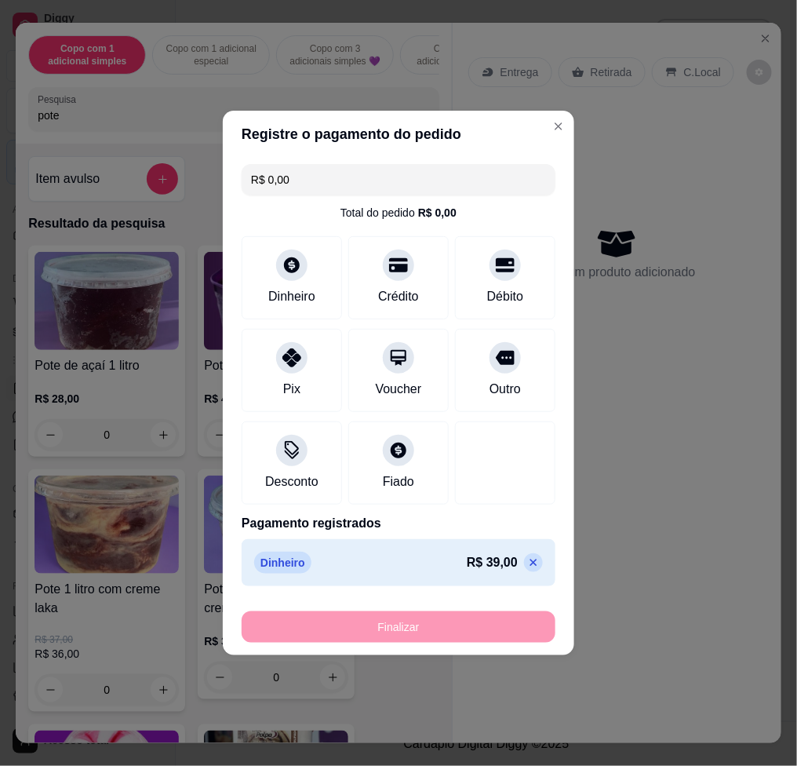
type input "-R$ 39,00"
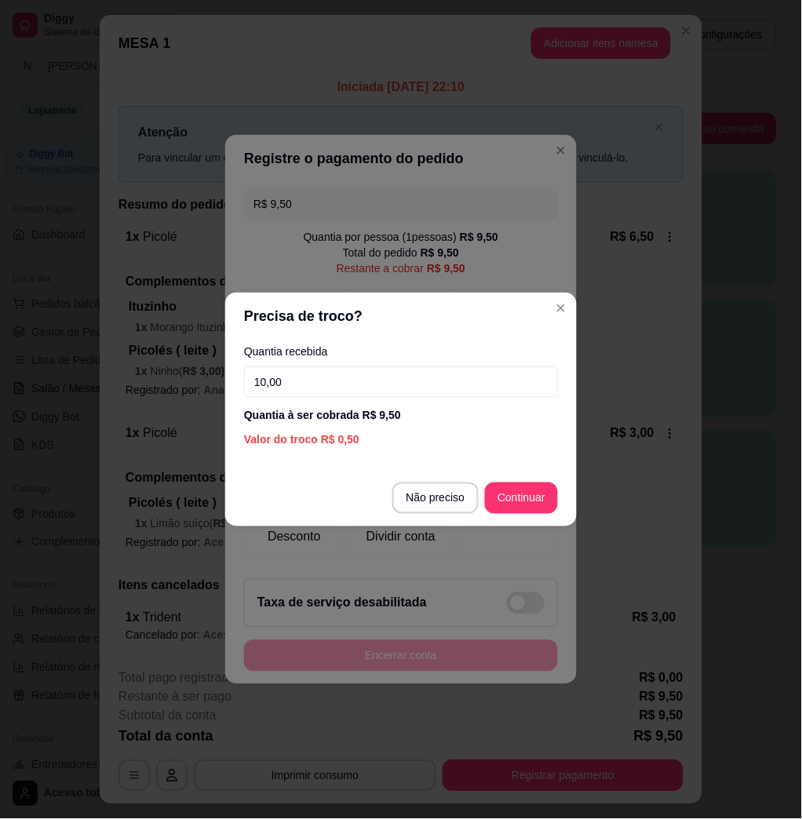
type input "10,00"
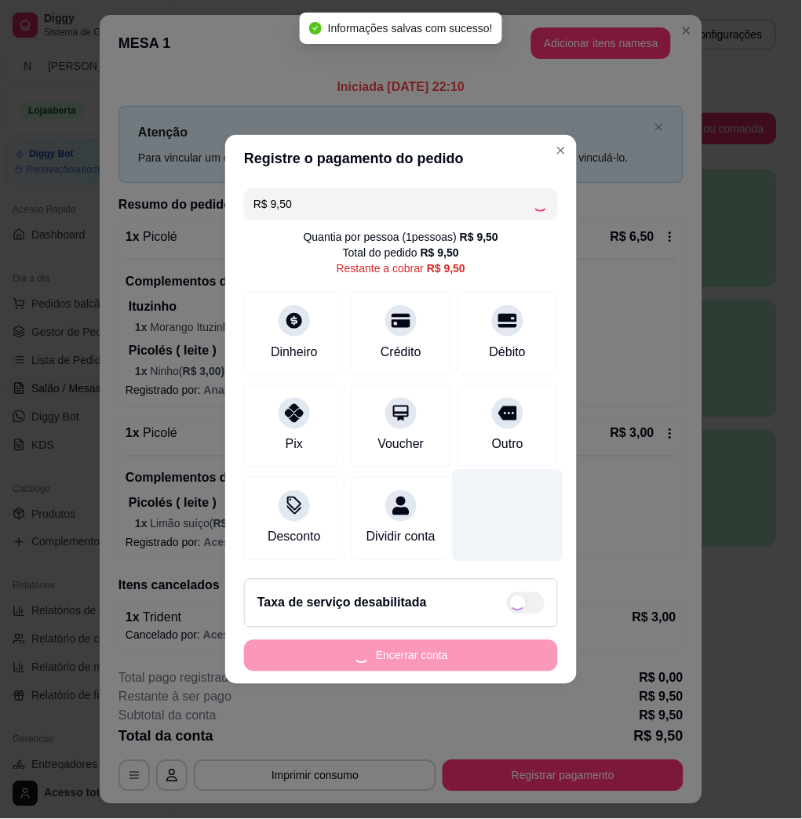
type input "R$ 0,00"
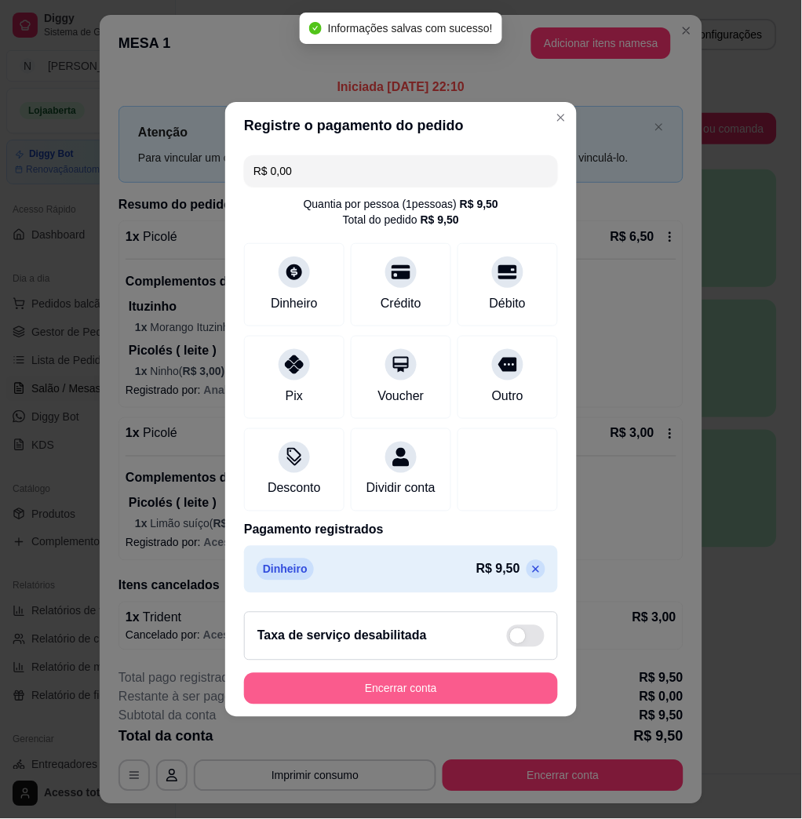
click at [447, 691] on button "Encerrar conta" at bounding box center [401, 688] width 314 height 31
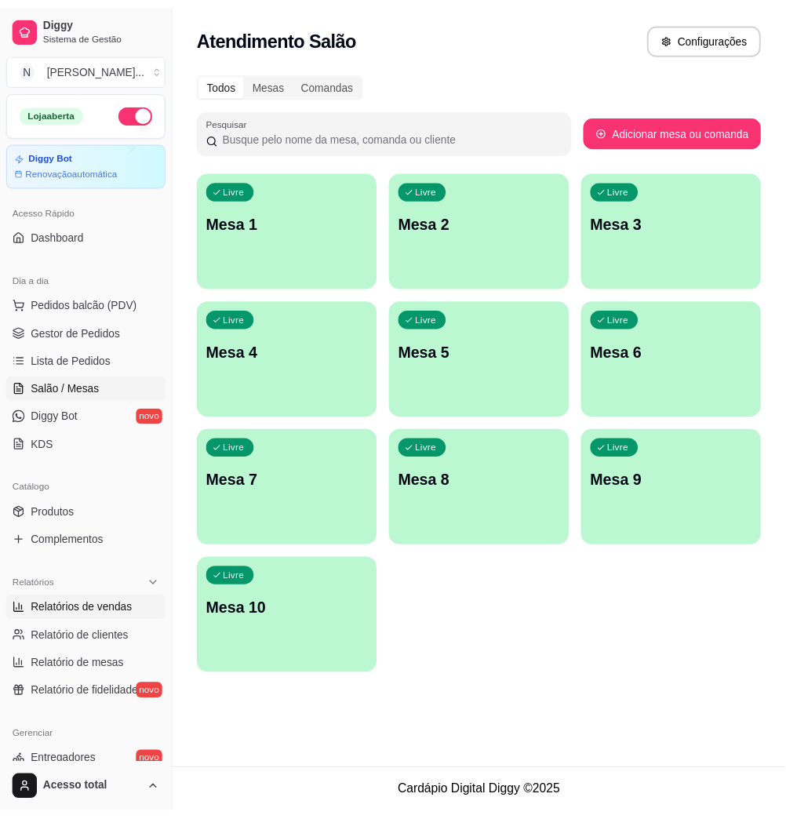
scroll to position [209, 0]
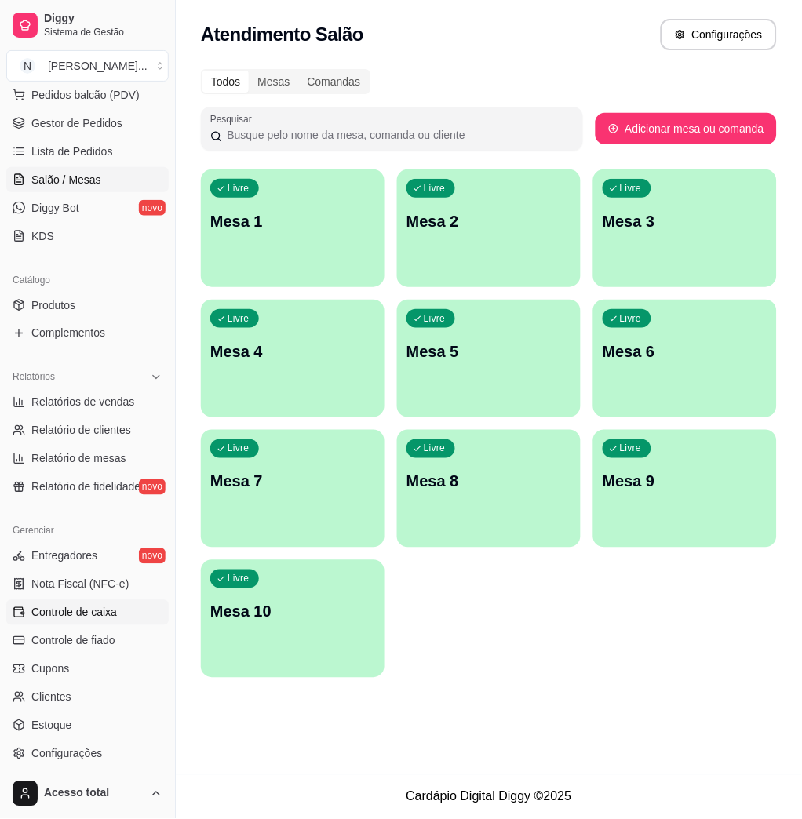
click at [108, 617] on span "Controle de caixa" at bounding box center [74, 613] width 86 height 16
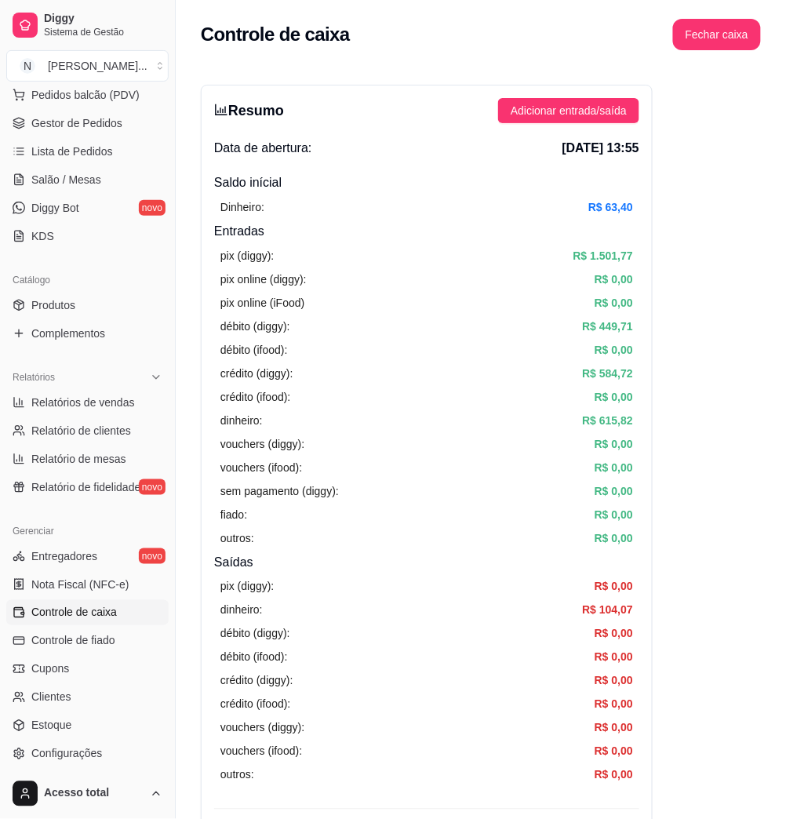
click at [545, 126] on div "Resumo Adicionar entrada/saída Data de abertura: 11 de out de 2025 às 13:55 Sal…" at bounding box center [427, 499] width 452 height 829
click at [543, 114] on span "Adicionar entrada/saída" at bounding box center [569, 110] width 116 height 17
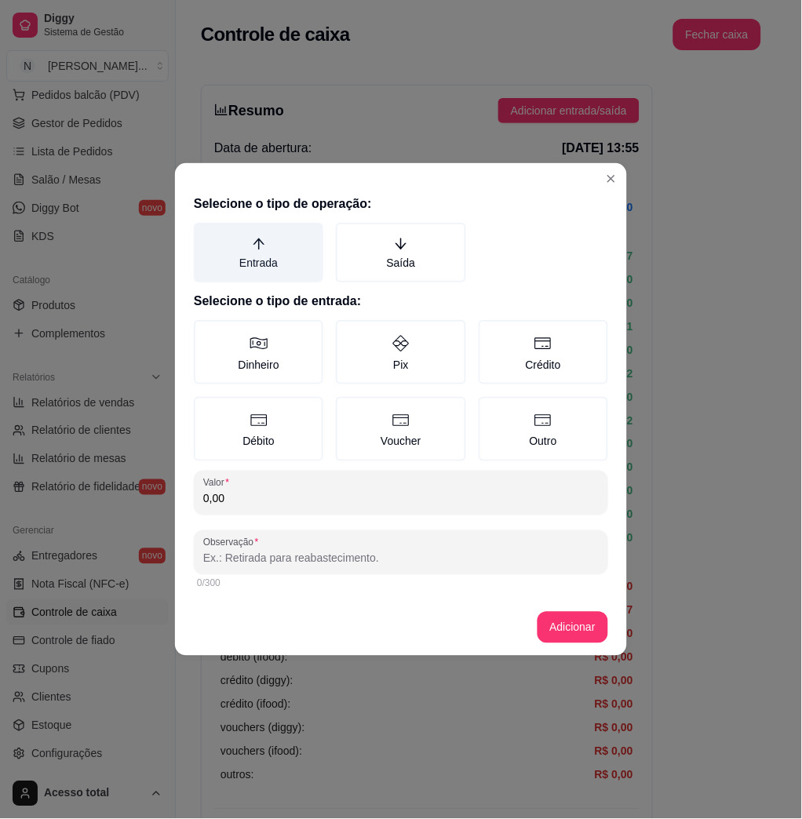
click at [260, 251] on icon "arrow-up" at bounding box center [259, 244] width 14 height 14
click at [206, 235] on button "Entrada" at bounding box center [199, 228] width 13 height 13
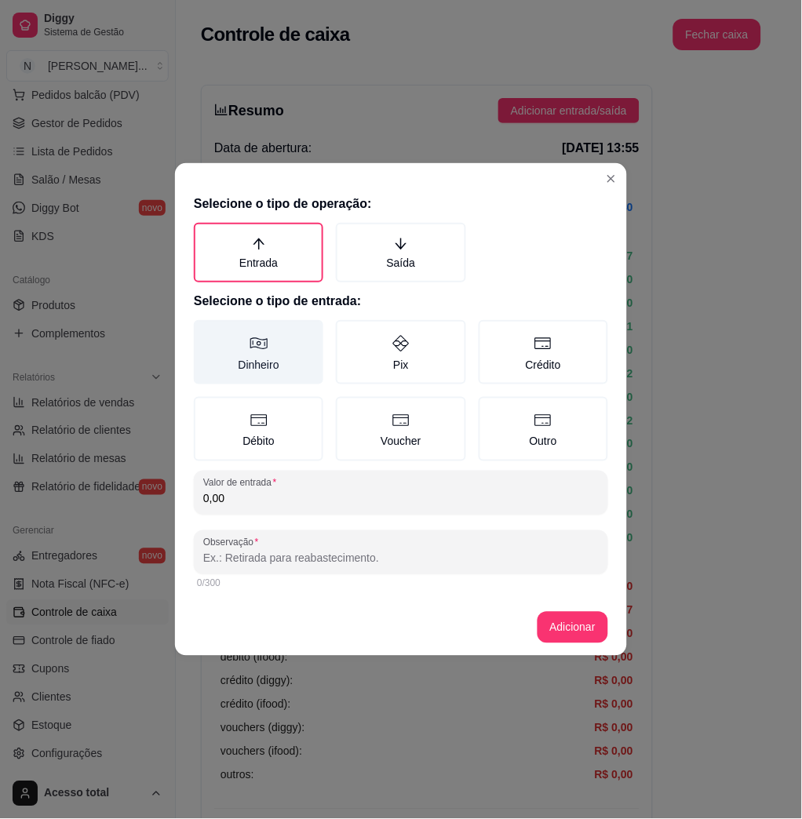
drag, startPoint x: 310, startPoint y: 361, endPoint x: 304, endPoint y: 371, distance: 12.0
click at [305, 361] on label "Dinheiro" at bounding box center [258, 352] width 129 height 64
click at [206, 332] on button "Dinheiro" at bounding box center [199, 325] width 13 height 13
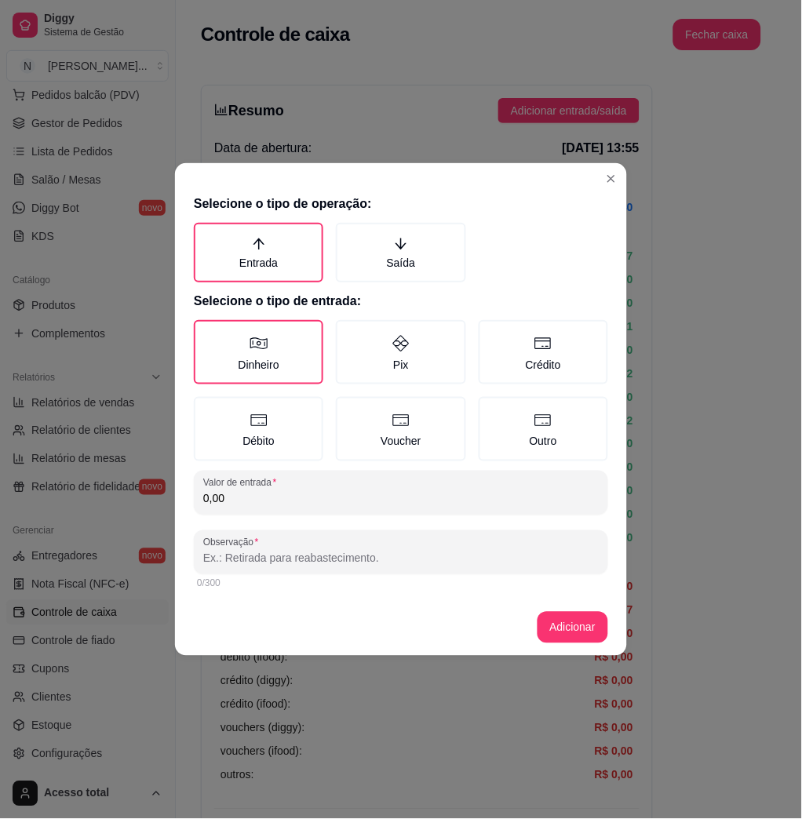
click at [318, 491] on input "0,00" at bounding box center [400, 499] width 395 height 16
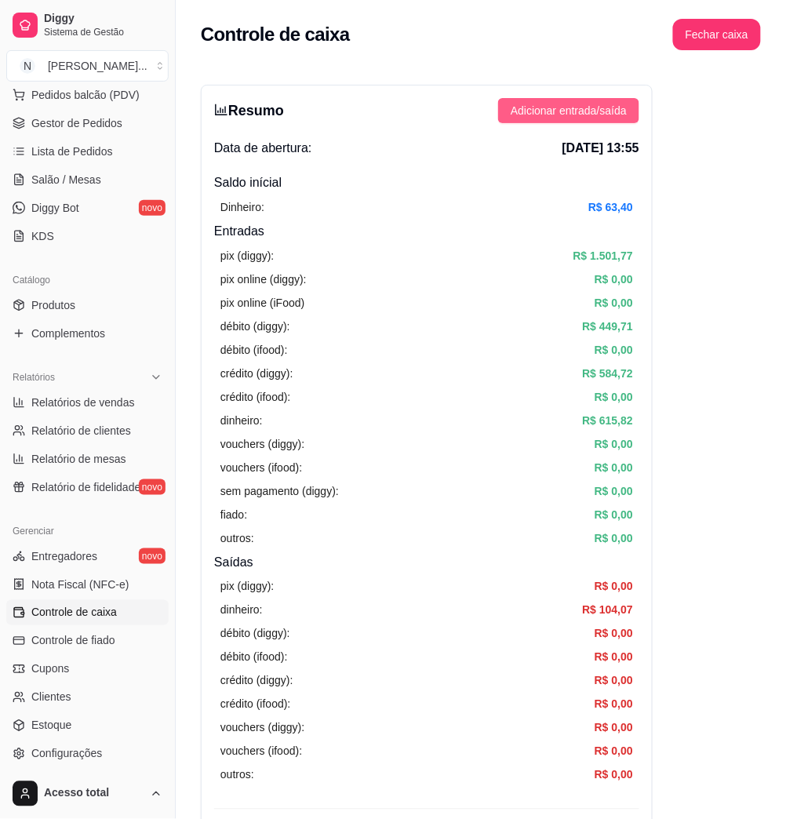
click at [557, 119] on button "Adicionar entrada/saída" at bounding box center [568, 110] width 141 height 25
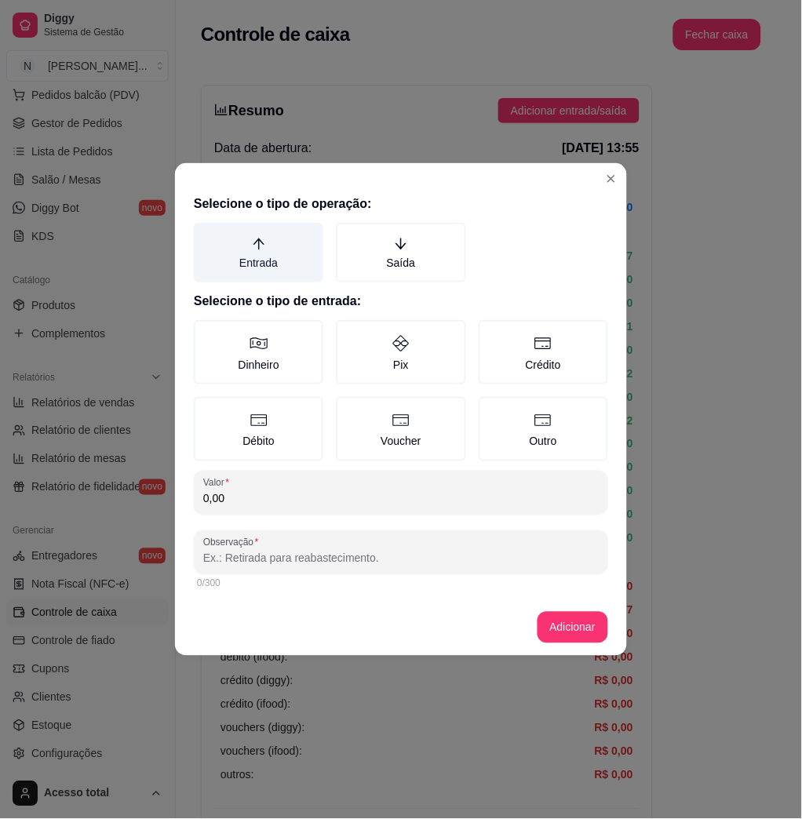
click at [291, 261] on label "Entrada" at bounding box center [258, 253] width 129 height 60
click at [206, 235] on button "Entrada" at bounding box center [199, 228] width 13 height 13
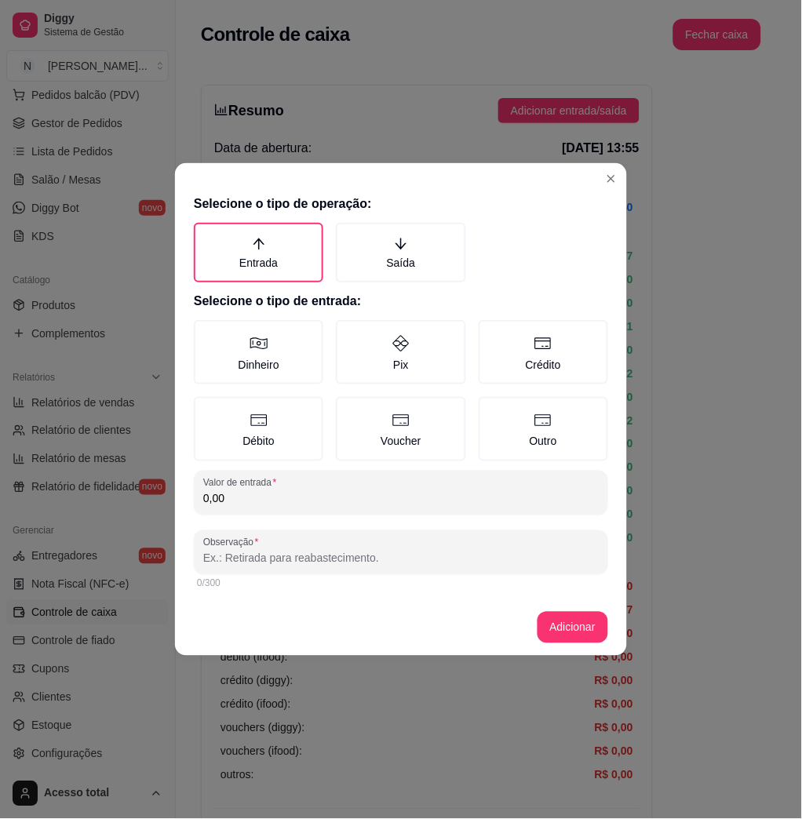
click at [264, 388] on div "Dinheiro Pix Crédito Débito Voucher Outro" at bounding box center [401, 390] width 414 height 141
click at [270, 373] on label "Dinheiro" at bounding box center [258, 352] width 129 height 64
click at [206, 332] on button "Dinheiro" at bounding box center [199, 325] width 13 height 13
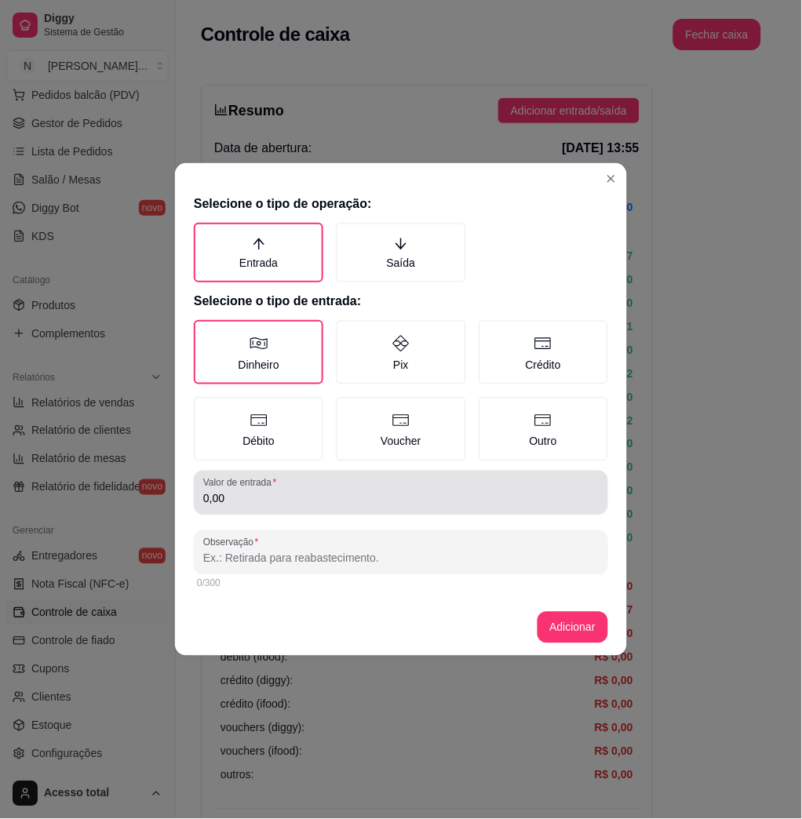
click at [279, 487] on div "0,00" at bounding box center [400, 492] width 395 height 31
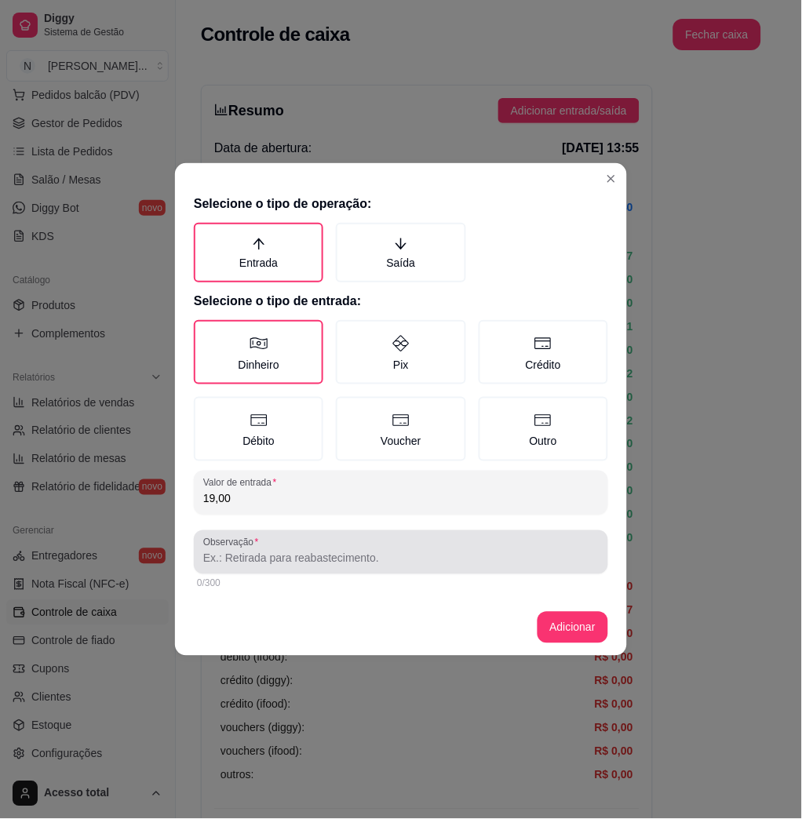
type input "19,00"
click at [307, 533] on div "Observação" at bounding box center [401, 552] width 414 height 44
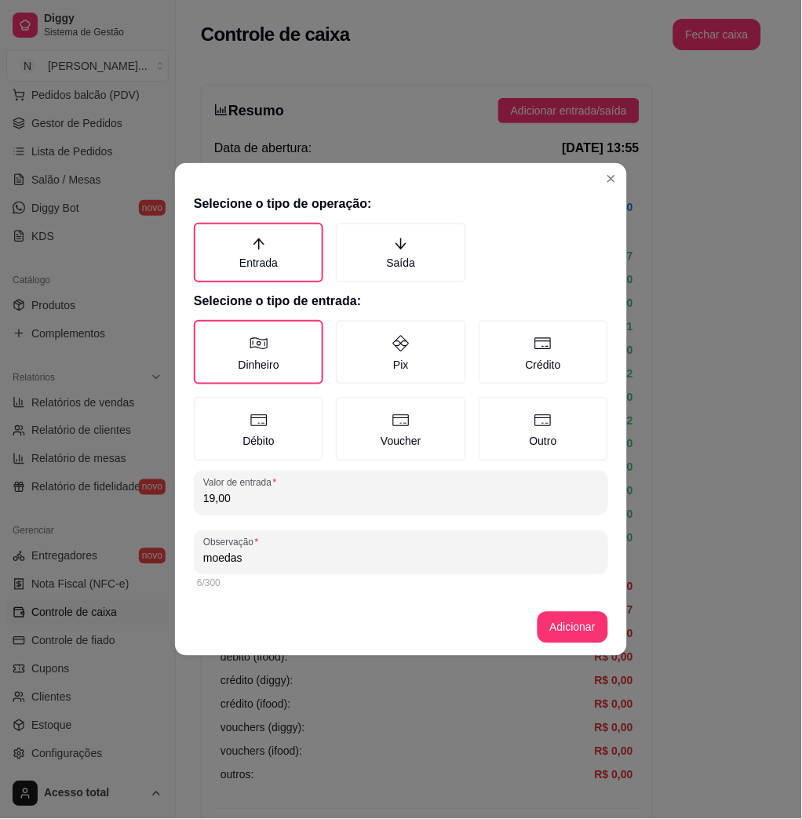
type input "moedas"
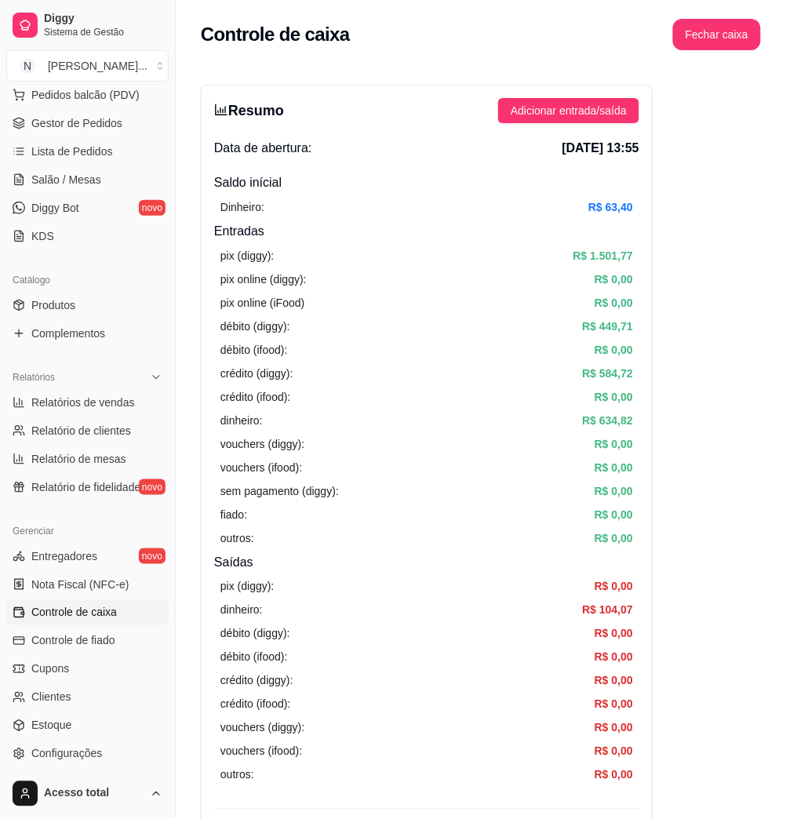
scroll to position [418, 0]
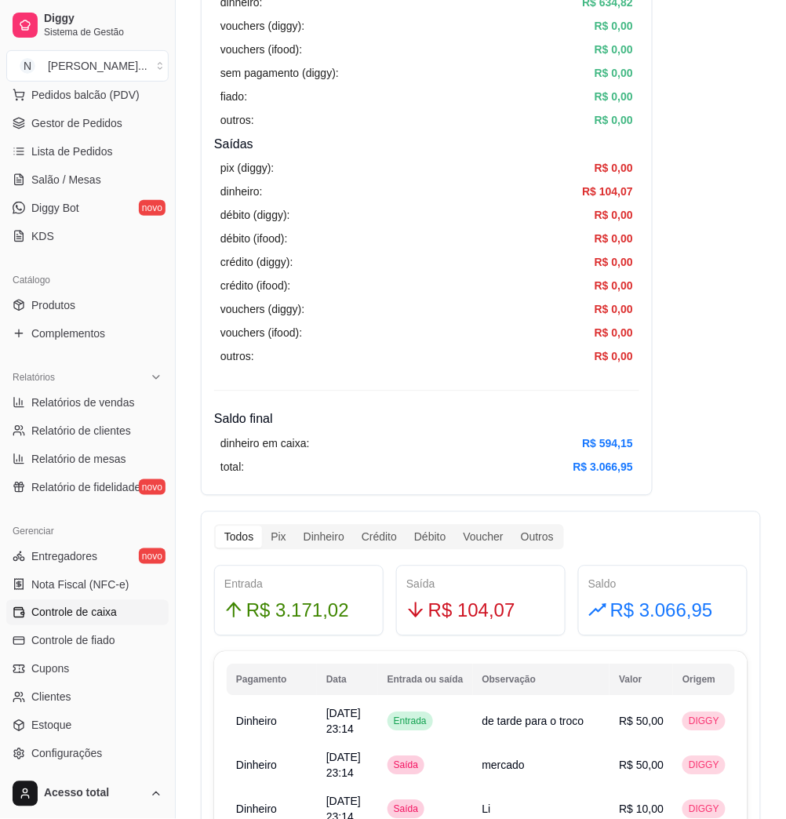
click at [56, 640] on span "Controle de fiado" at bounding box center [73, 641] width 84 height 16
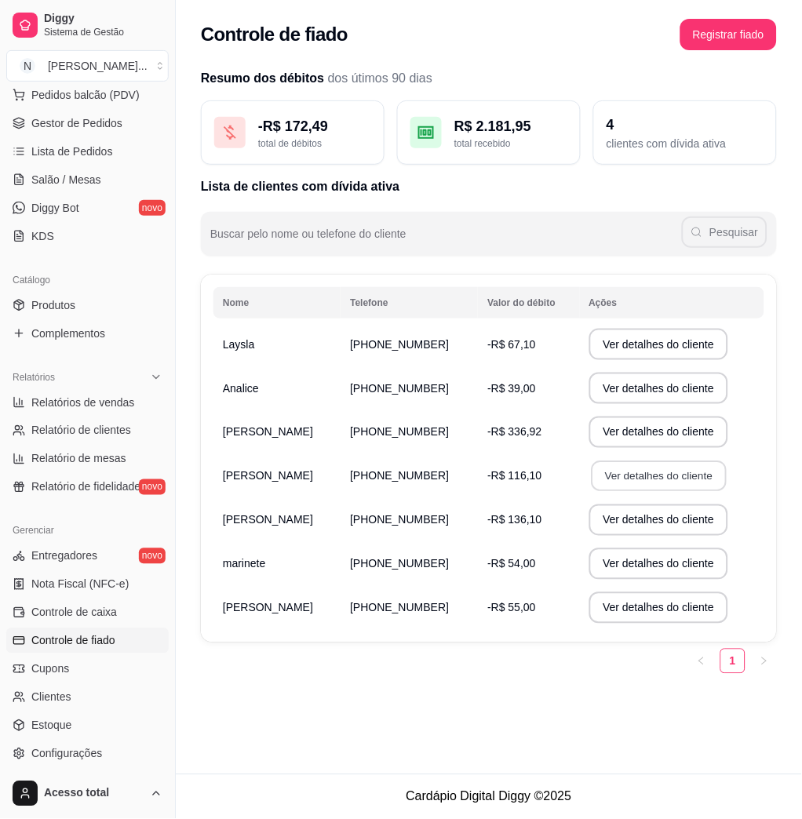
click at [602, 478] on button "Ver detalhes do cliente" at bounding box center [658, 476] width 135 height 31
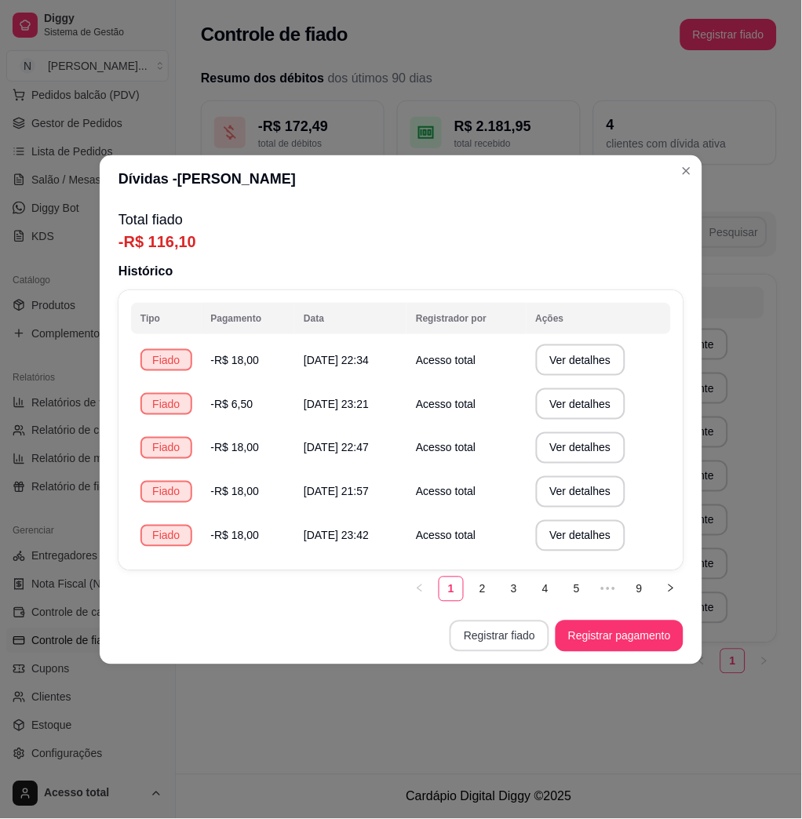
click at [515, 634] on button "Registrar fiado" at bounding box center [499, 635] width 100 height 31
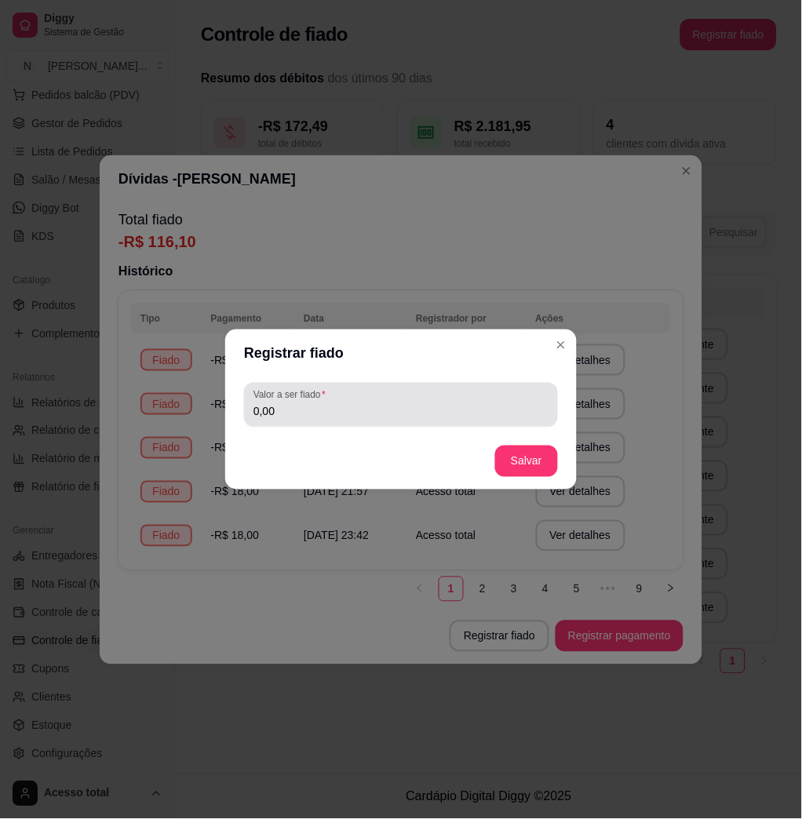
click at [358, 410] on input "0,00" at bounding box center [400, 411] width 295 height 16
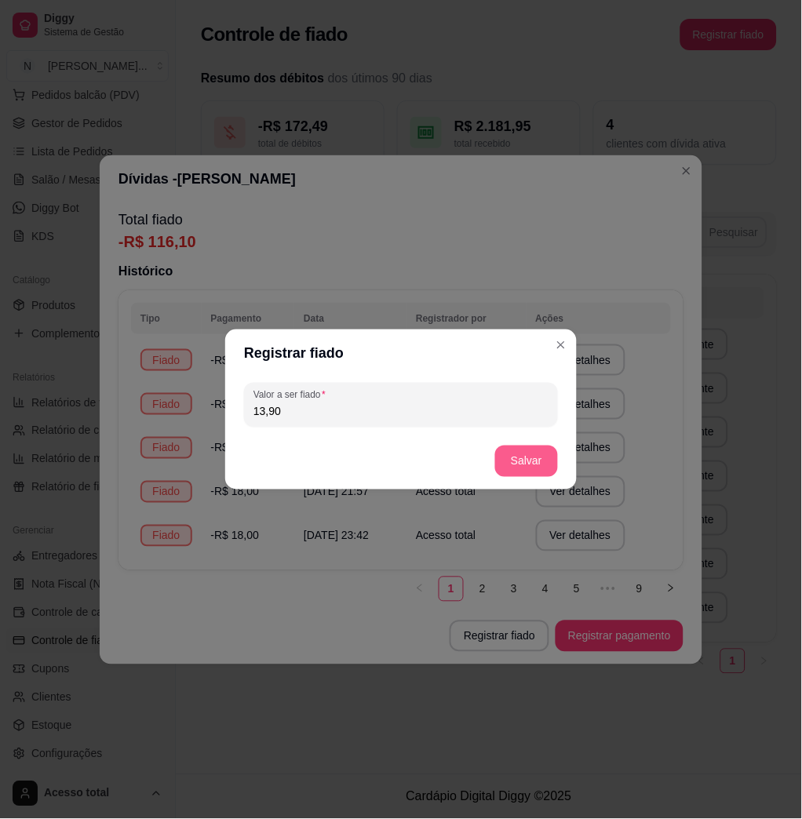
type input "13,90"
click at [516, 464] on button "Salvar" at bounding box center [526, 461] width 63 height 31
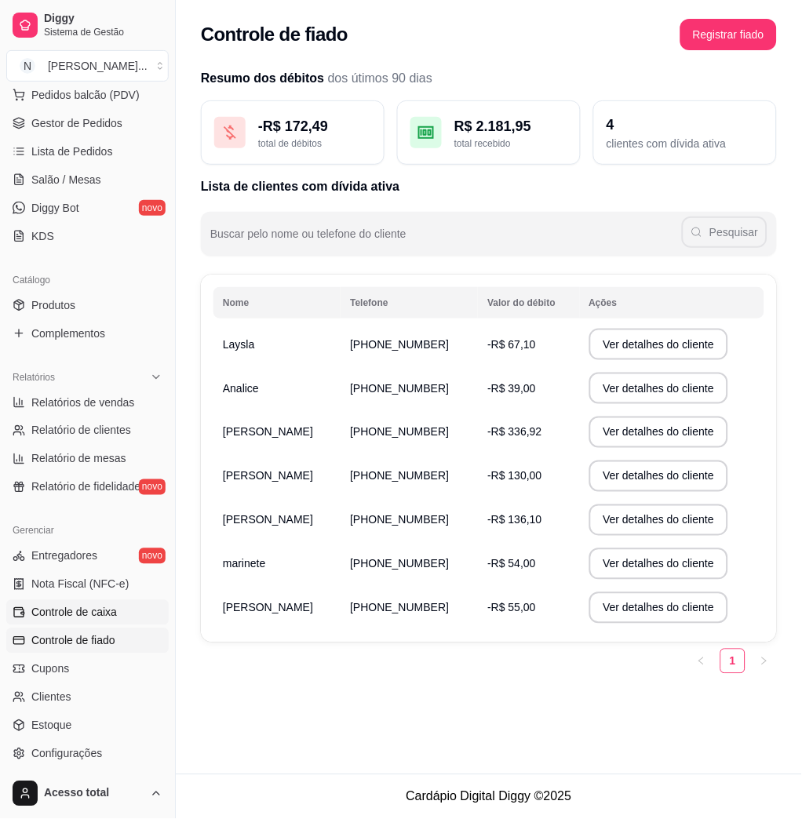
click at [90, 618] on span "Controle de caixa" at bounding box center [74, 613] width 86 height 16
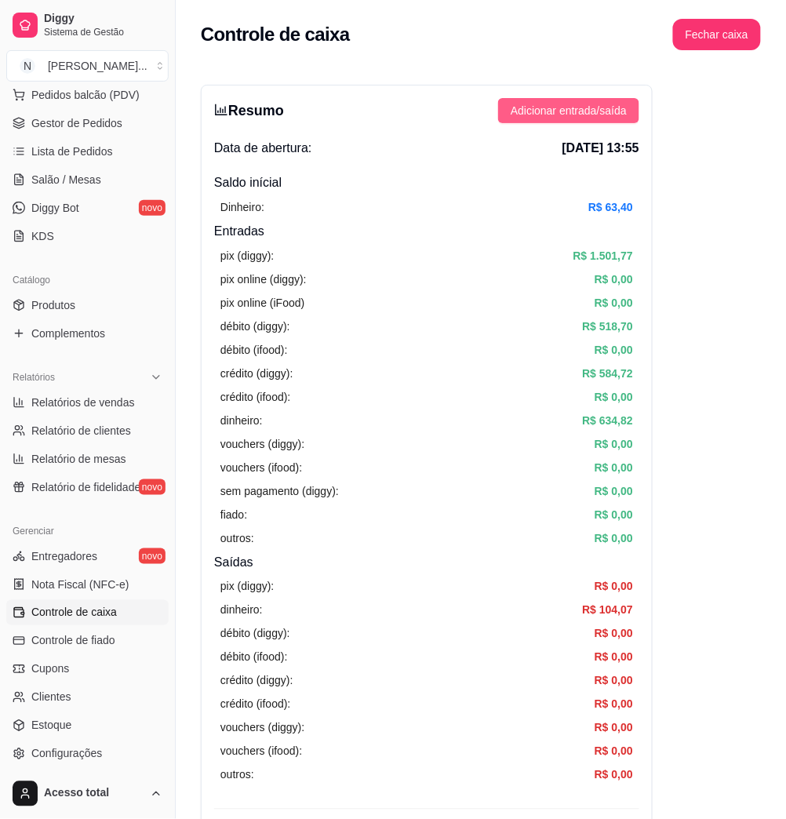
click at [575, 100] on button "Adicionar entrada/saída" at bounding box center [568, 110] width 141 height 25
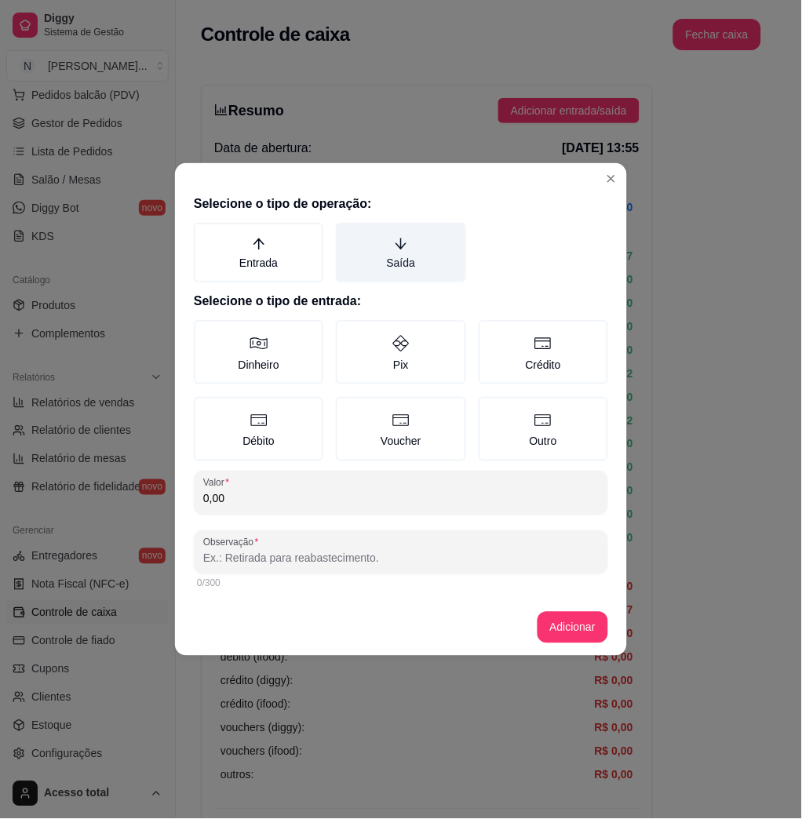
click at [413, 230] on label "Saída" at bounding box center [400, 253] width 129 height 60
click at [348, 230] on button "Saída" at bounding box center [341, 228] width 13 height 13
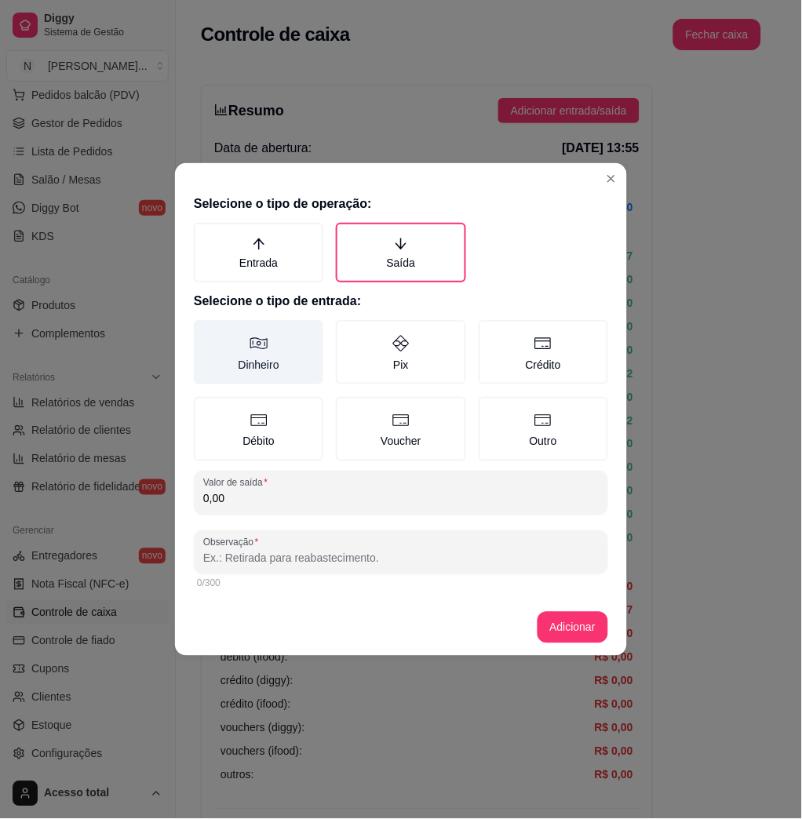
click at [278, 349] on label "Dinheiro" at bounding box center [258, 352] width 129 height 64
click at [206, 332] on button "Dinheiro" at bounding box center [199, 325] width 13 height 13
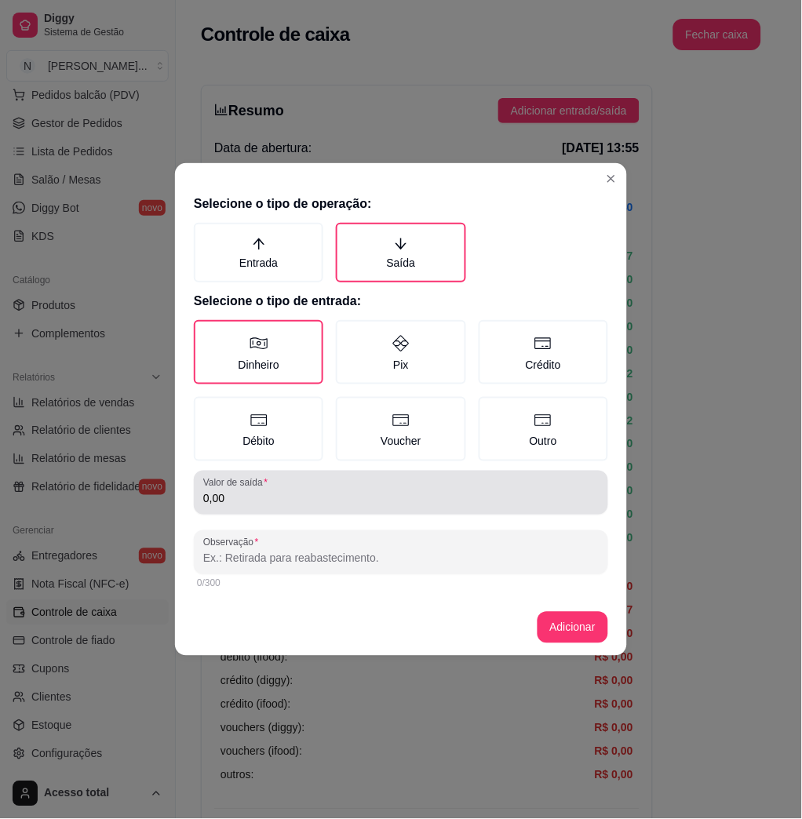
click at [293, 506] on div "0,00" at bounding box center [400, 492] width 395 height 31
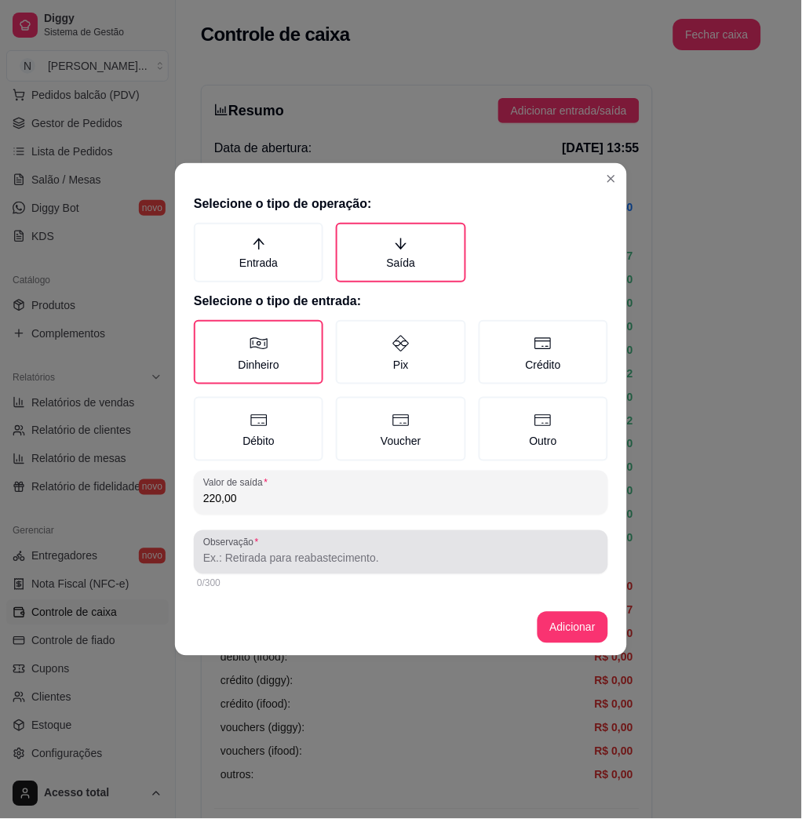
type input "220,00"
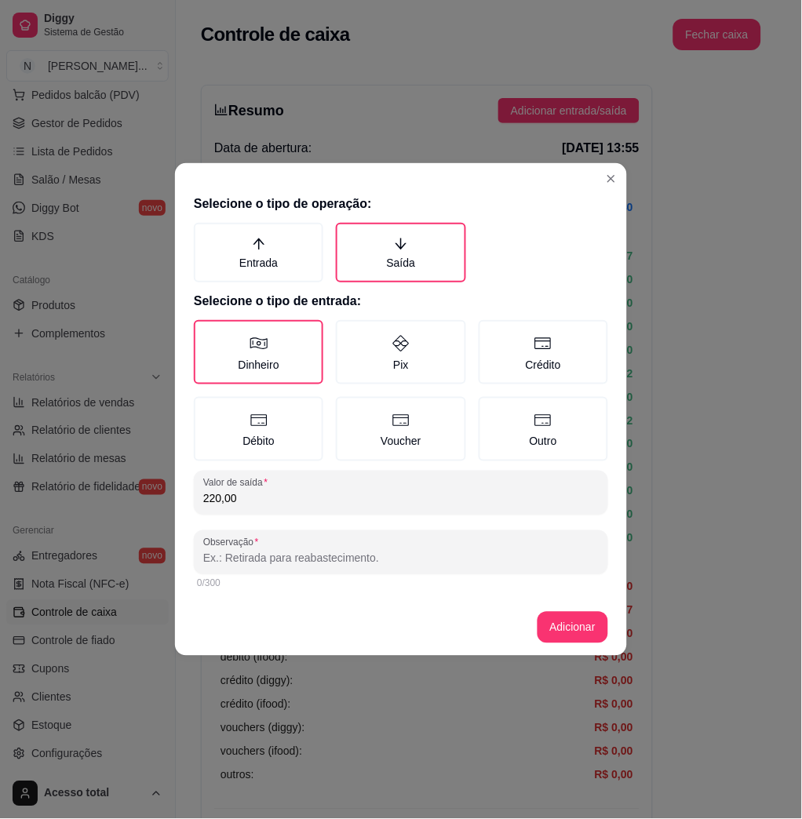
click at [289, 551] on input "Observação" at bounding box center [400, 559] width 395 height 16
type input "gusrtavo"
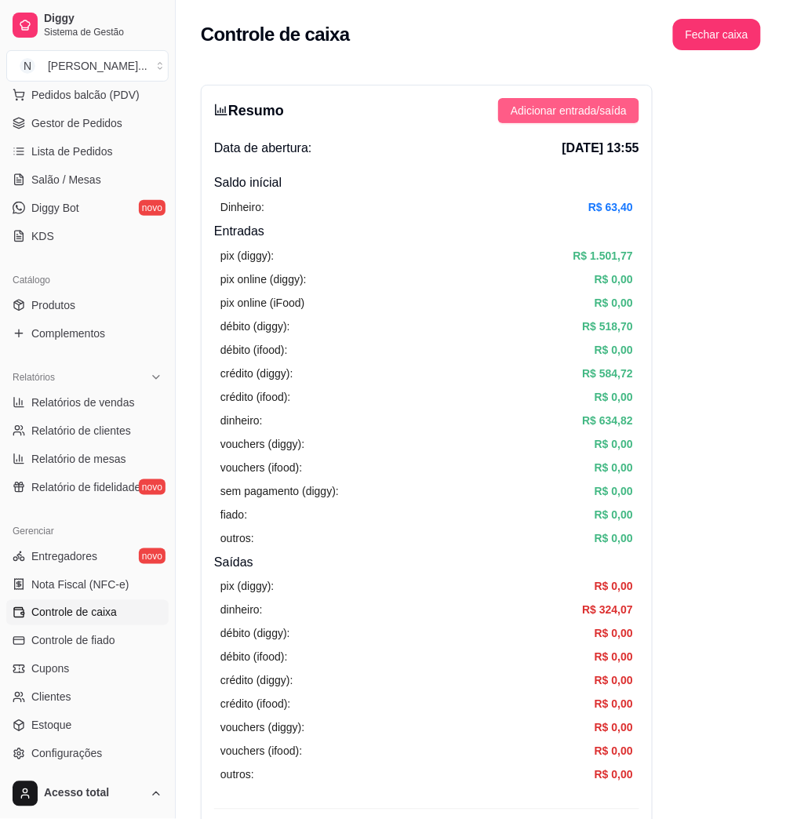
click at [571, 107] on span "Adicionar entrada/saída" at bounding box center [569, 110] width 116 height 17
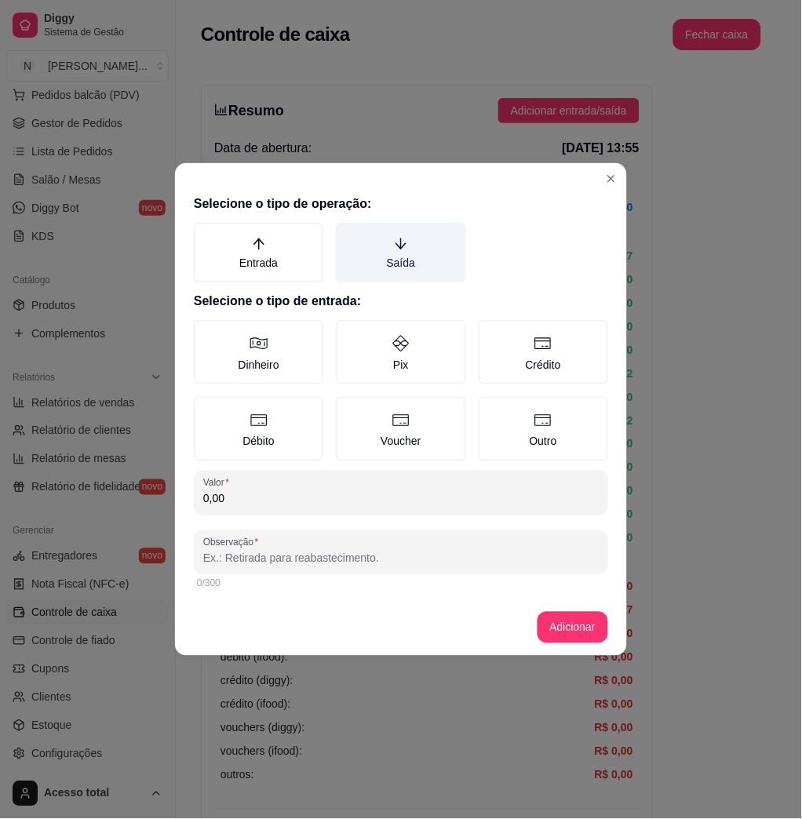
click at [410, 247] on label "Saída" at bounding box center [400, 253] width 129 height 60
click at [348, 235] on button "Saída" at bounding box center [341, 228] width 13 height 13
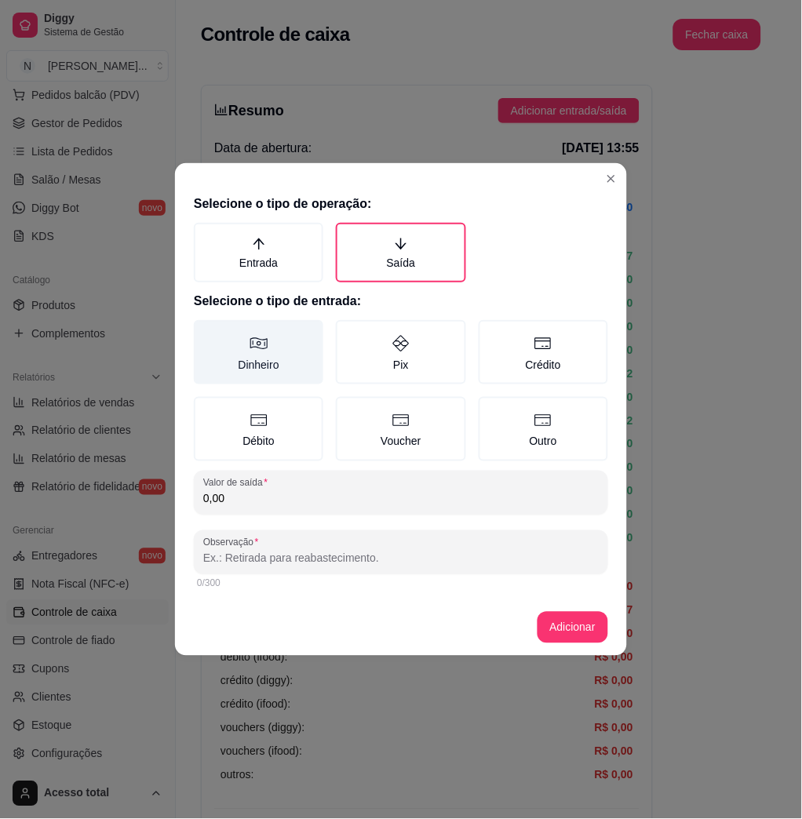
click at [276, 363] on label "Dinheiro" at bounding box center [258, 352] width 129 height 64
click at [206, 332] on button "Dinheiro" at bounding box center [199, 325] width 13 height 13
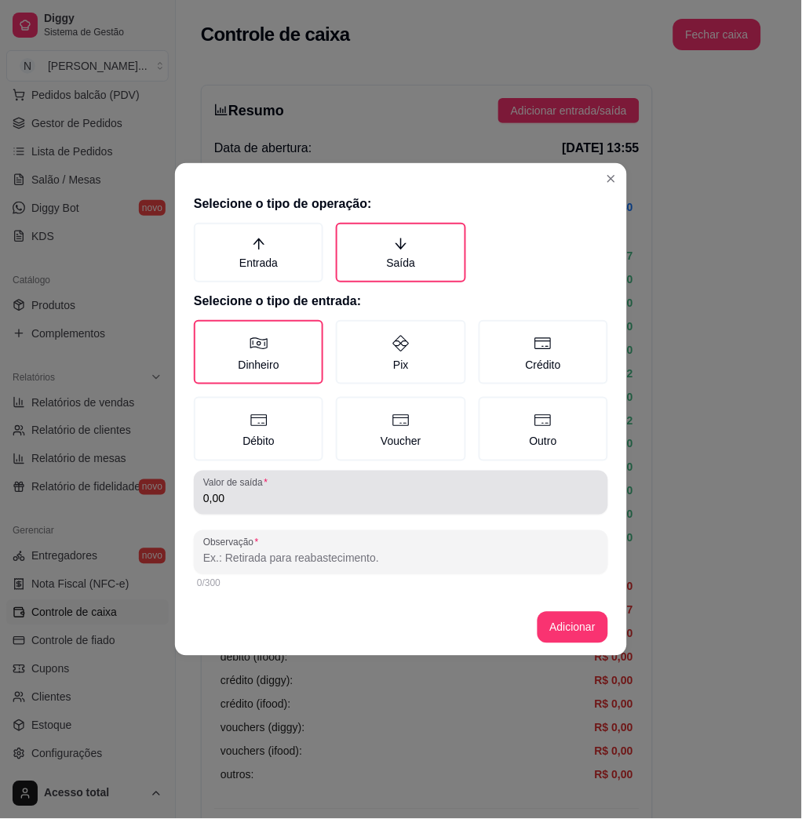
click at [282, 494] on input "0,00" at bounding box center [400, 499] width 395 height 16
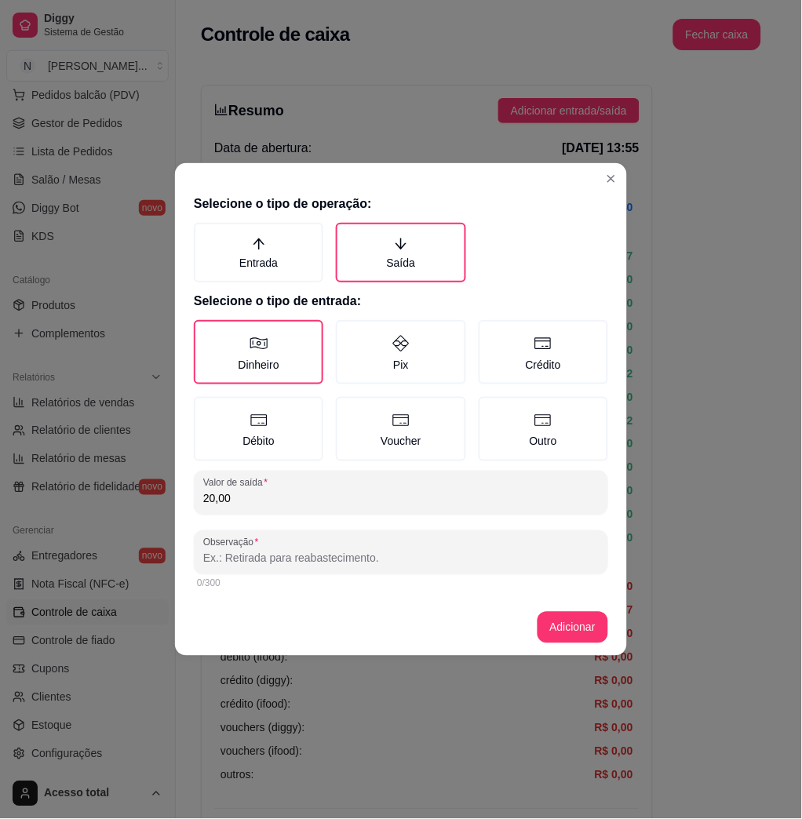
type input "200,00"
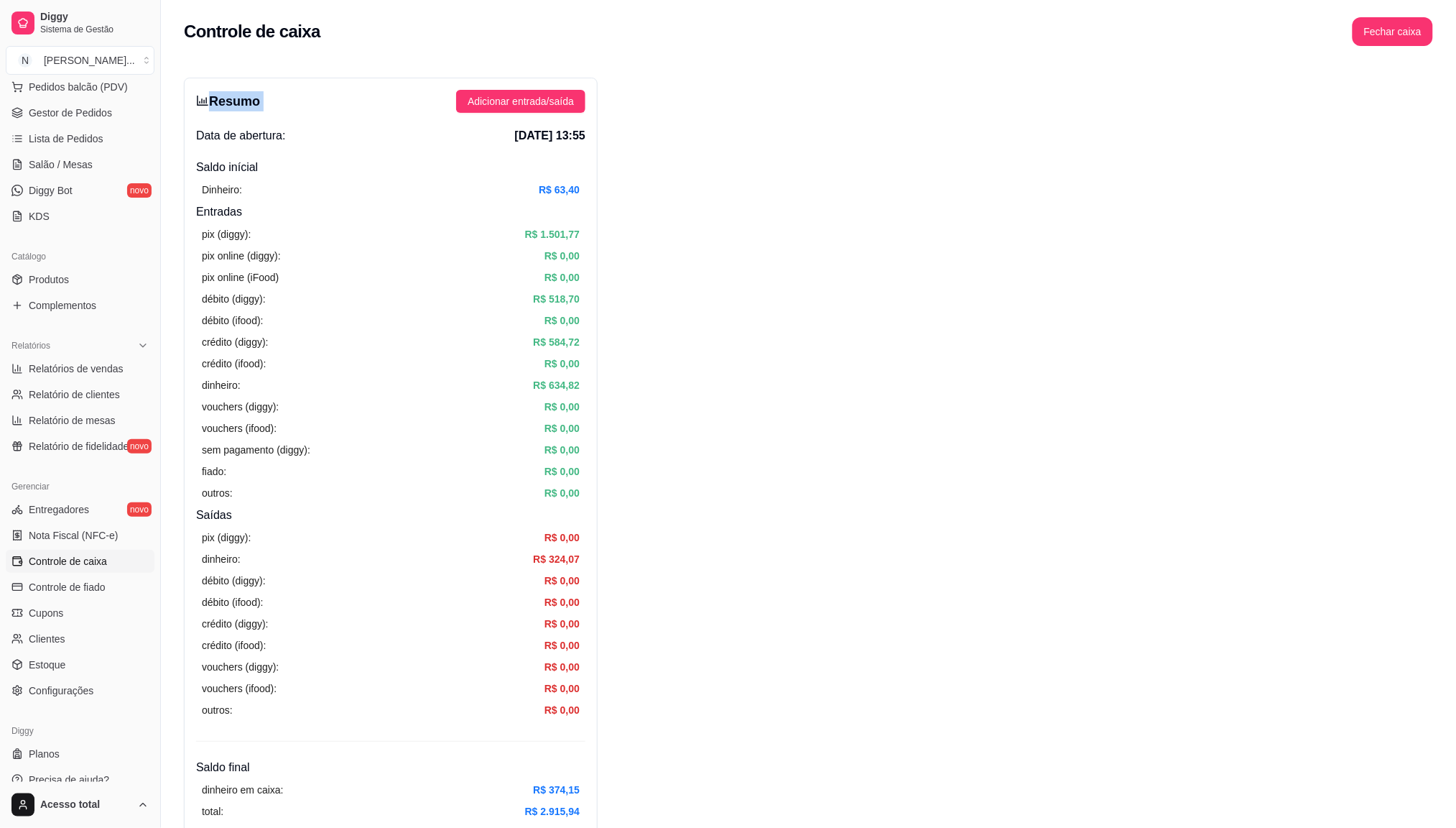
drag, startPoint x: 1268, startPoint y: 0, endPoint x: 1276, endPoint y: 93, distance: 93.3
drag, startPoint x: 1276, startPoint y: 93, endPoint x: 1051, endPoint y: 258, distance: 279.0
click at [733, 5] on div "Controle de caixa Fechar caixa" at bounding box center [809, 27] width 1295 height 55
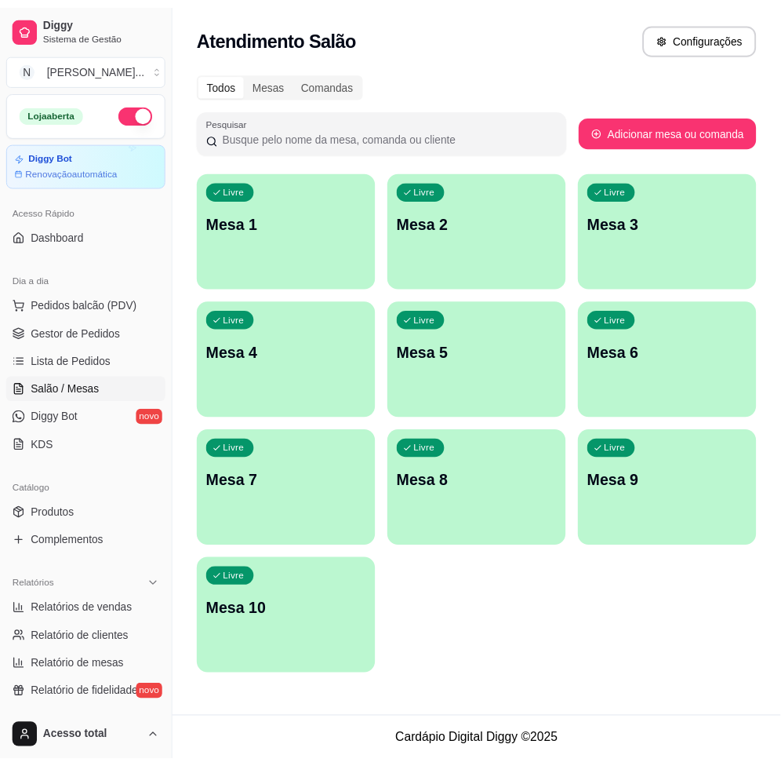
scroll to position [314, 0]
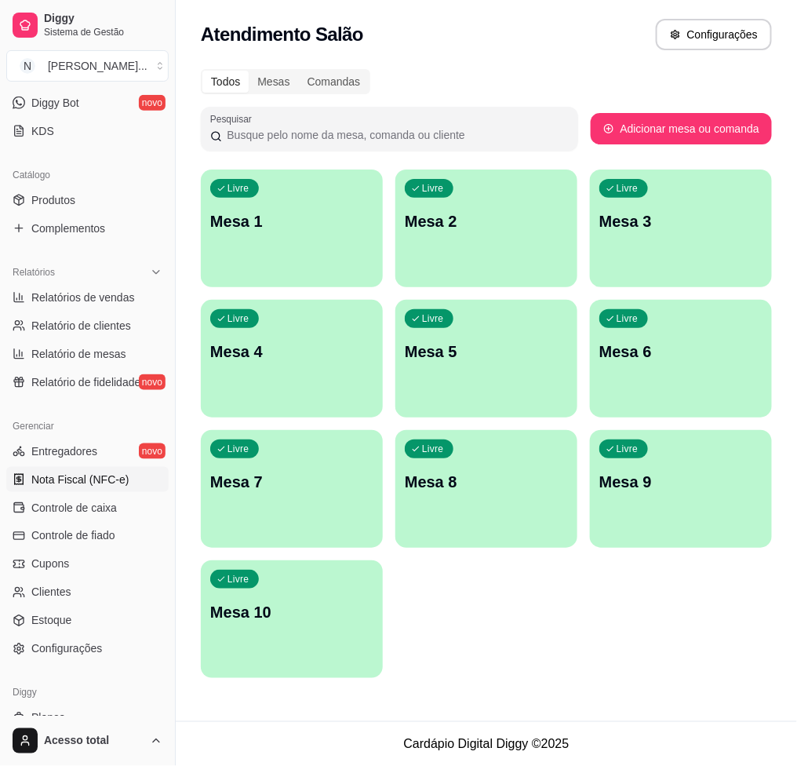
click at [118, 489] on link "Nota Fiscal (NFC-e)" at bounding box center [87, 479] width 162 height 25
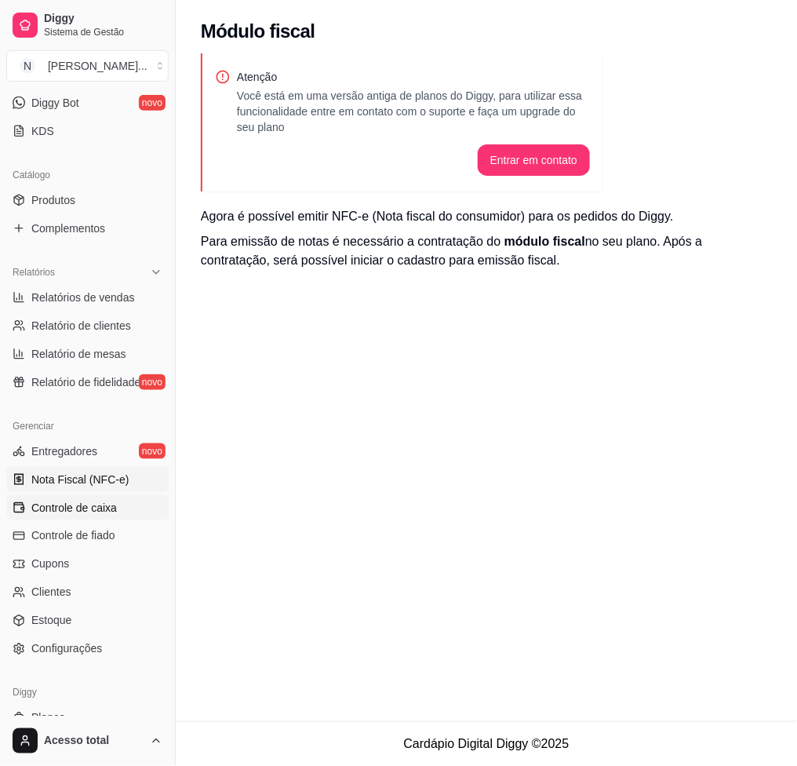
click at [115, 503] on span "Controle de caixa" at bounding box center [74, 508] width 86 height 16
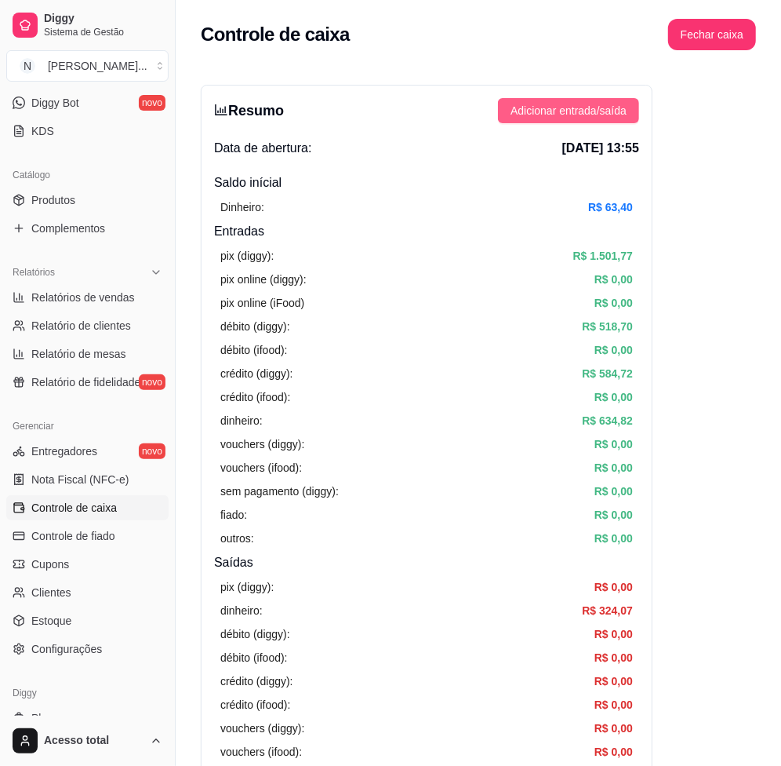
click at [570, 102] on span "Adicionar entrada/saída" at bounding box center [569, 110] width 116 height 17
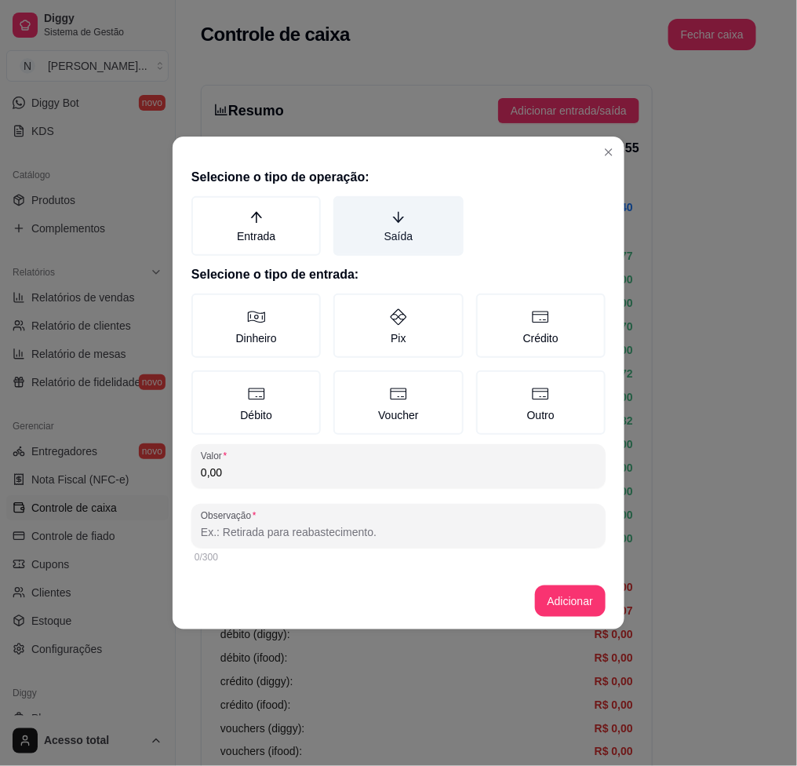
click at [386, 242] on label "Saída" at bounding box center [397, 226] width 129 height 60
click at [345, 208] on button "Saída" at bounding box center [339, 201] width 13 height 13
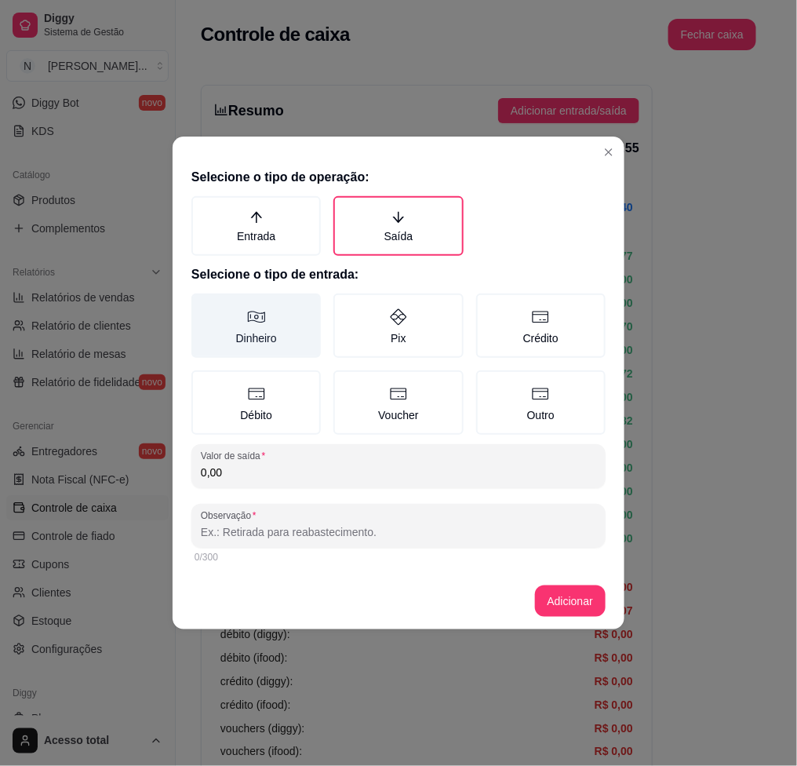
drag, startPoint x: 304, startPoint y: 312, endPoint x: 296, endPoint y: 369, distance: 57.1
click at [304, 312] on label "Dinheiro" at bounding box center [255, 325] width 129 height 64
click at [203, 305] on button "Dinheiro" at bounding box center [197, 299] width 13 height 13
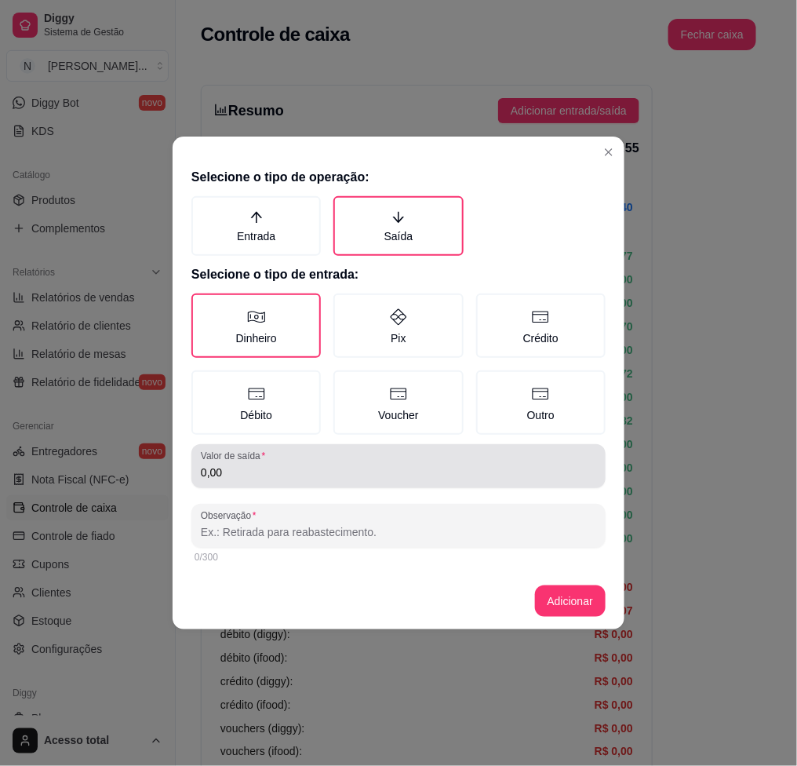
click at [315, 482] on div "Valor de saída 0,00" at bounding box center [398, 466] width 414 height 44
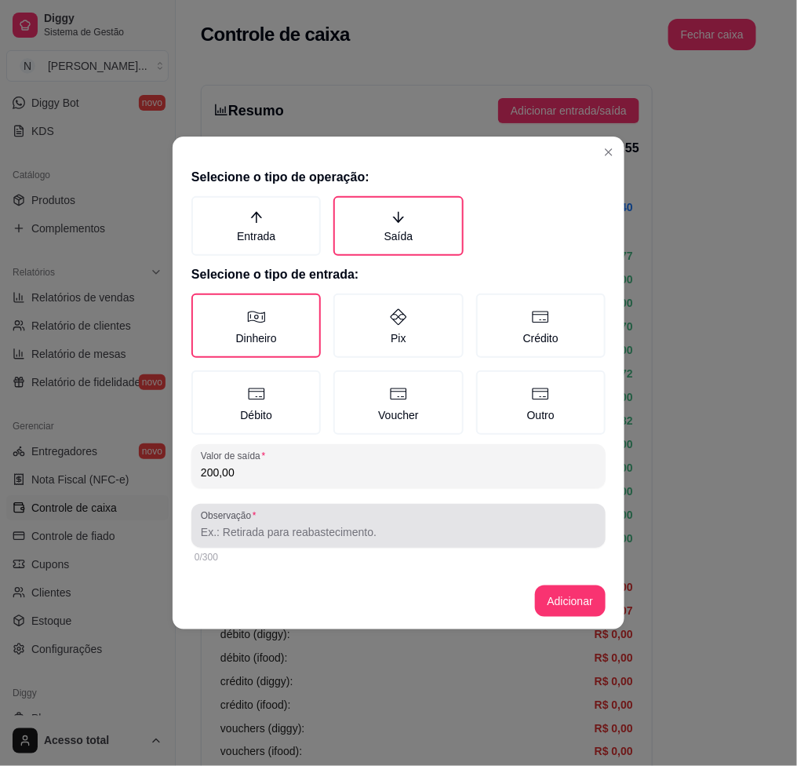
type input "200,00"
click at [328, 525] on input "Observação" at bounding box center [398, 532] width 395 height 16
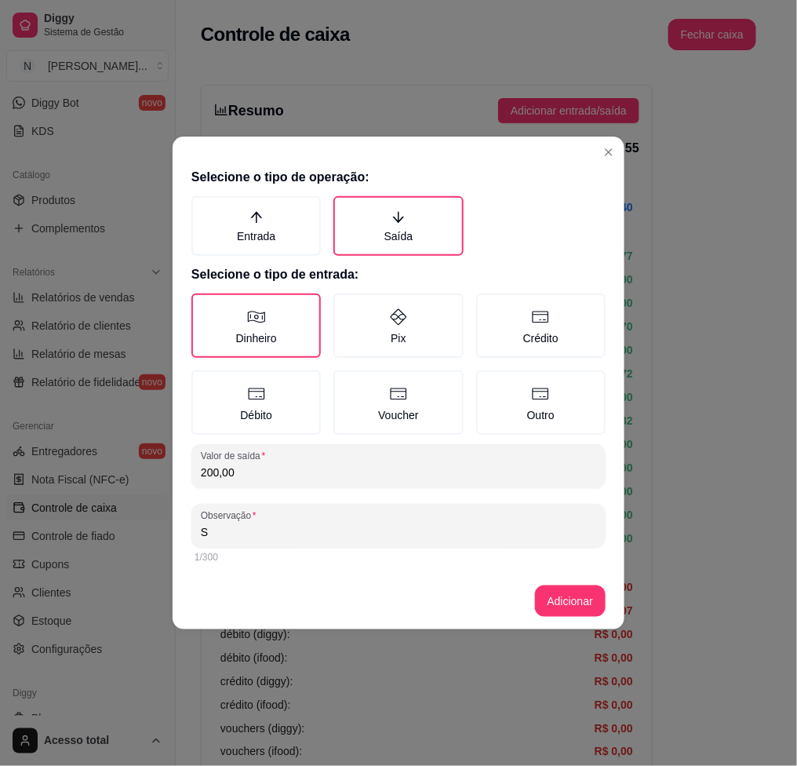
type input "S"
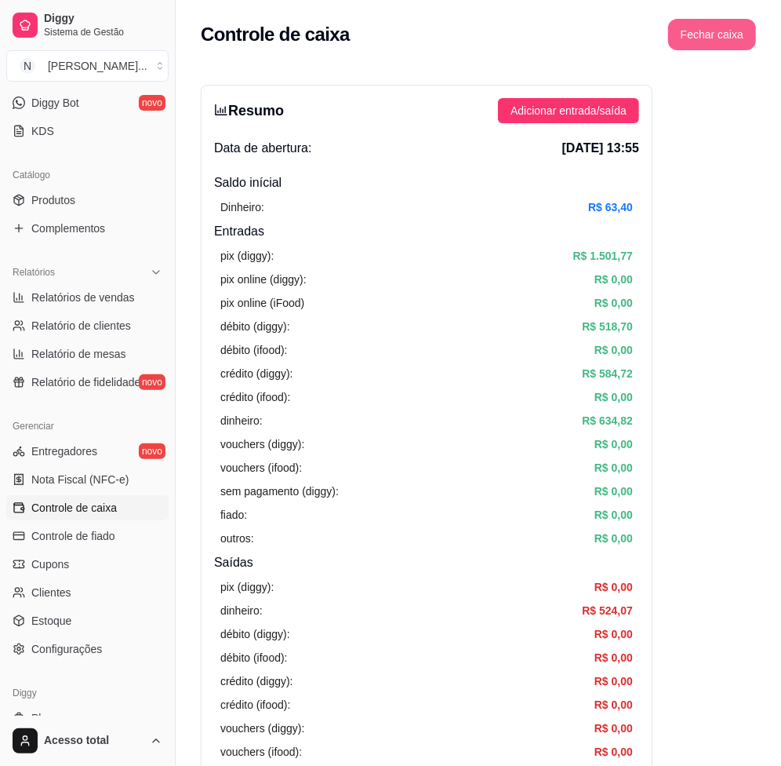
click at [693, 24] on button "Fechar caixa" at bounding box center [712, 34] width 88 height 31
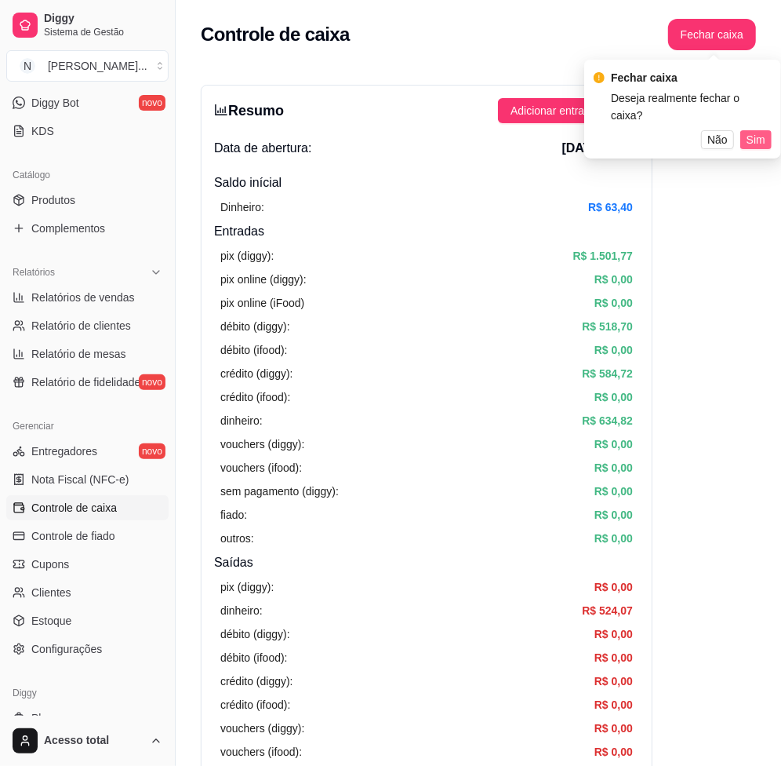
click at [755, 131] on span "Sim" at bounding box center [756, 139] width 19 height 17
